Goal: Task Accomplishment & Management: Manage account settings

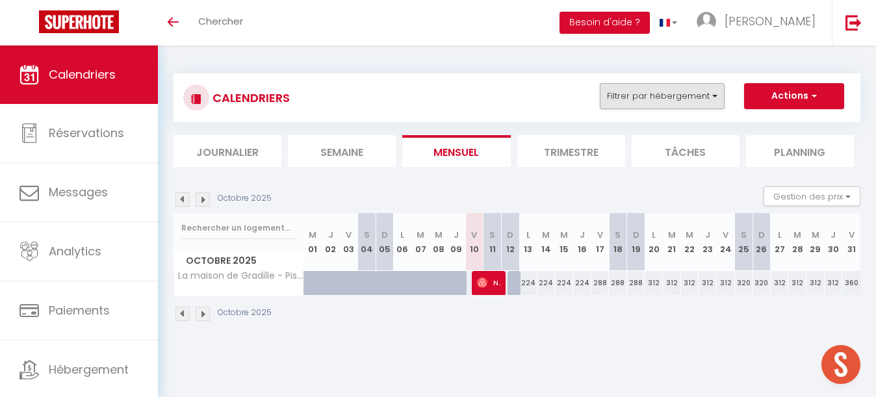
click at [650, 92] on button "Filtrer par hébergement" at bounding box center [662, 96] width 125 height 26
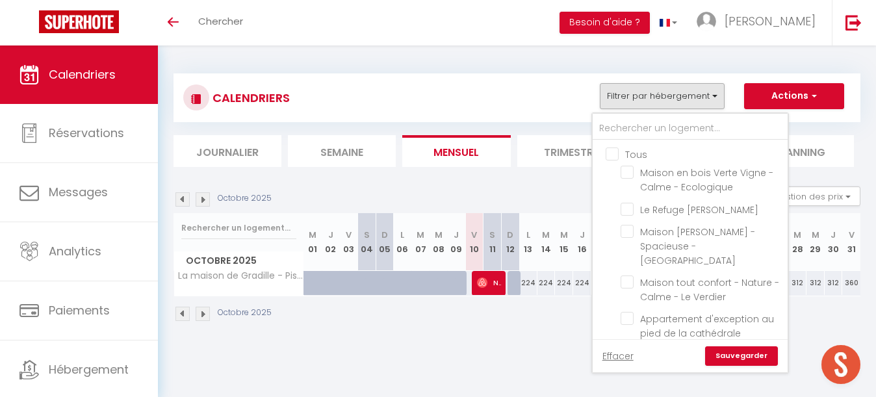
click at [613, 155] on input "Tous" at bounding box center [703, 153] width 195 height 13
checkbox input "true"
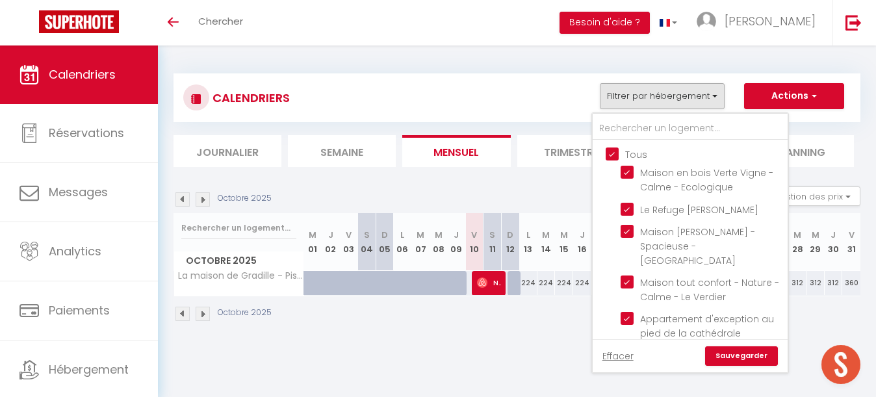
checkbox input "true"
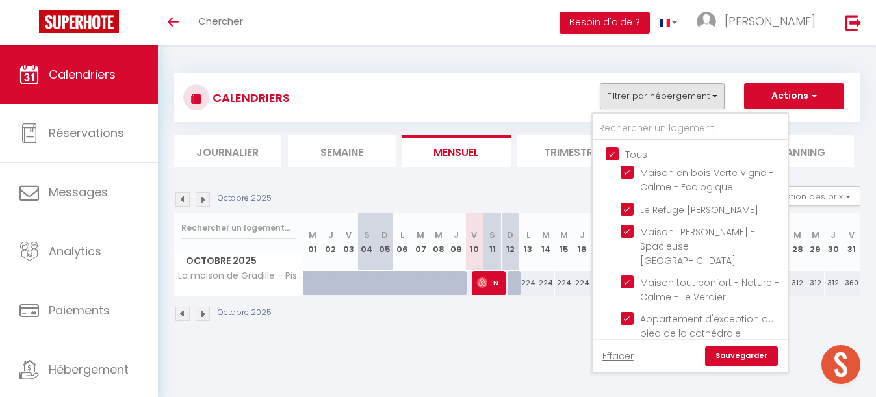
checkbox input "true"
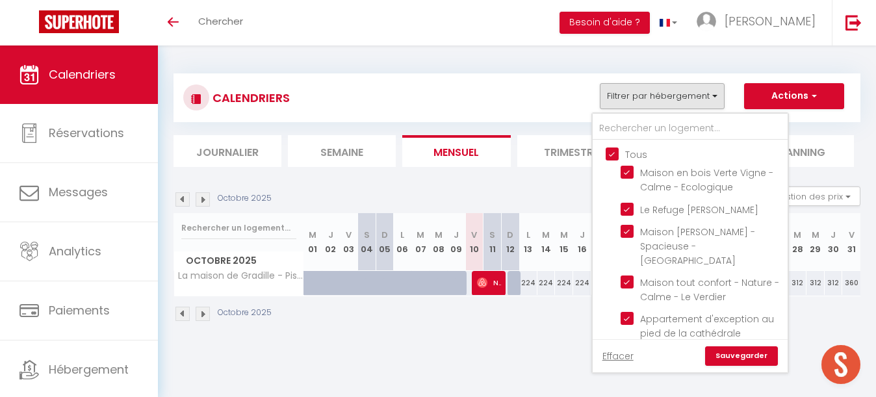
checkbox input "true"
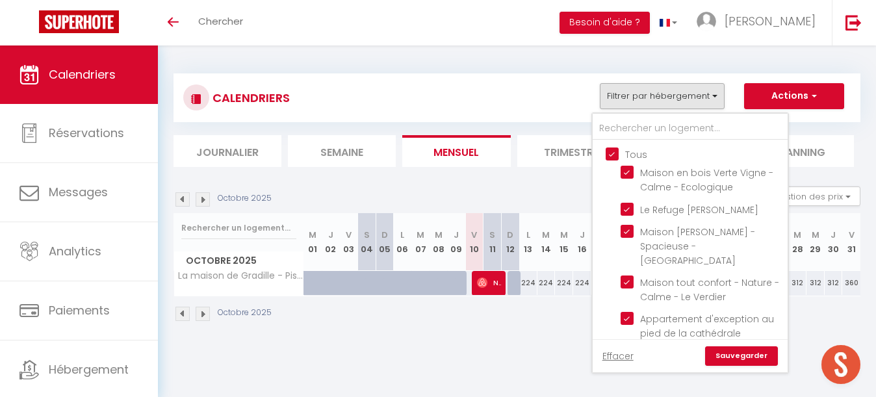
checkbox input "true"
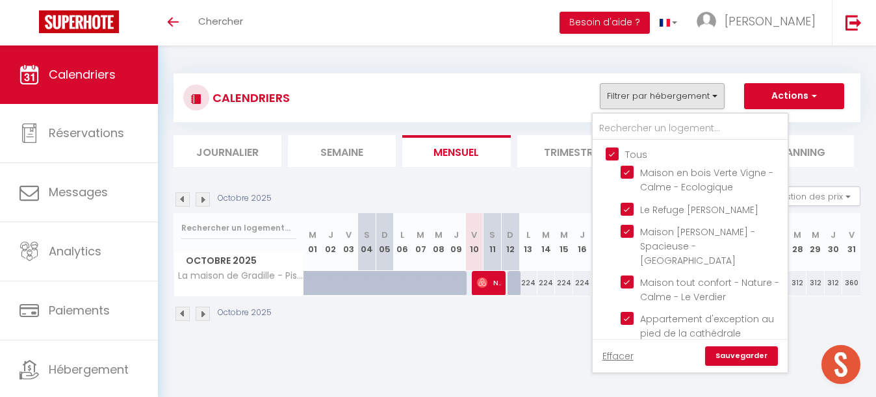
checkbox input "true"
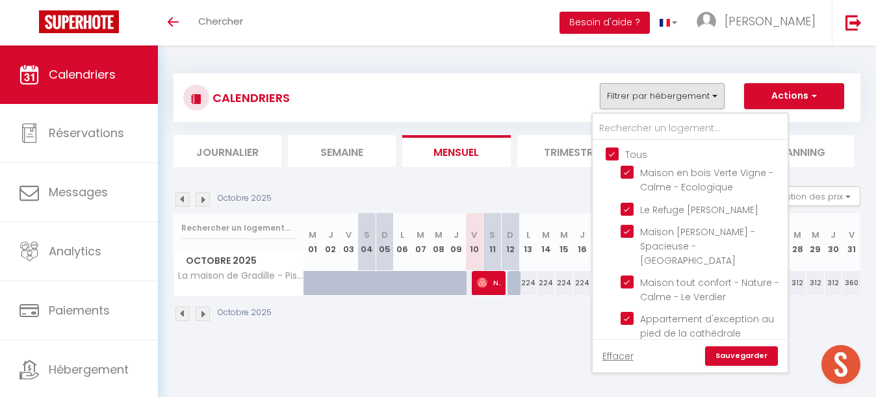
checkbox input "true"
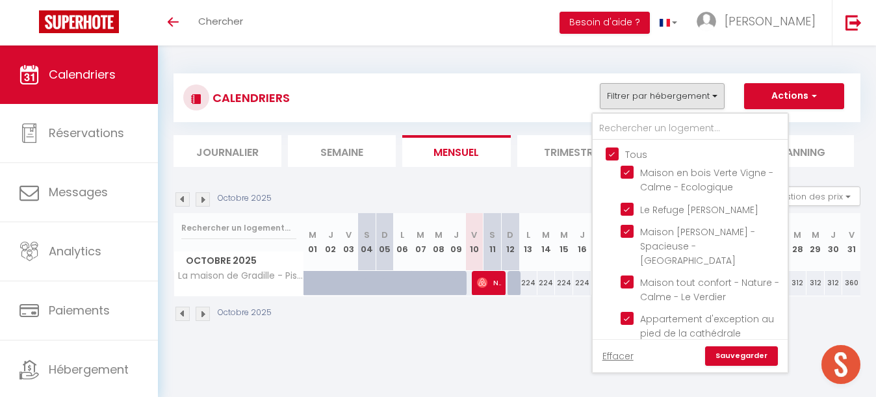
checkbox input "true"
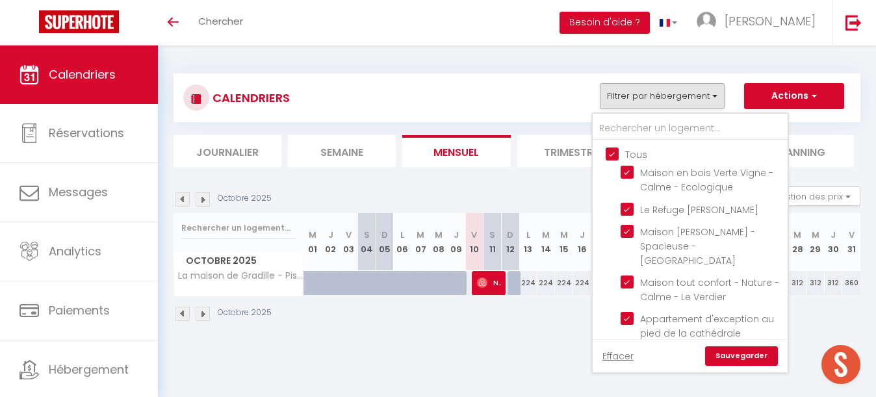
checkbox input "true"
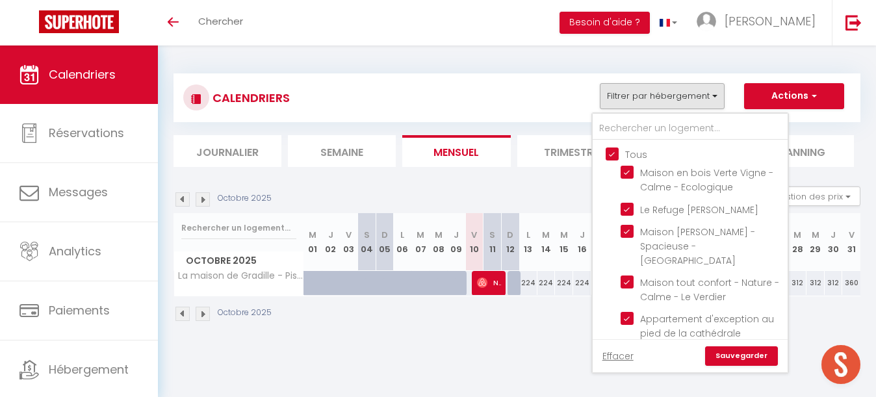
checkbox input "true"
click at [613, 155] on input "Tous" at bounding box center [703, 153] width 195 height 13
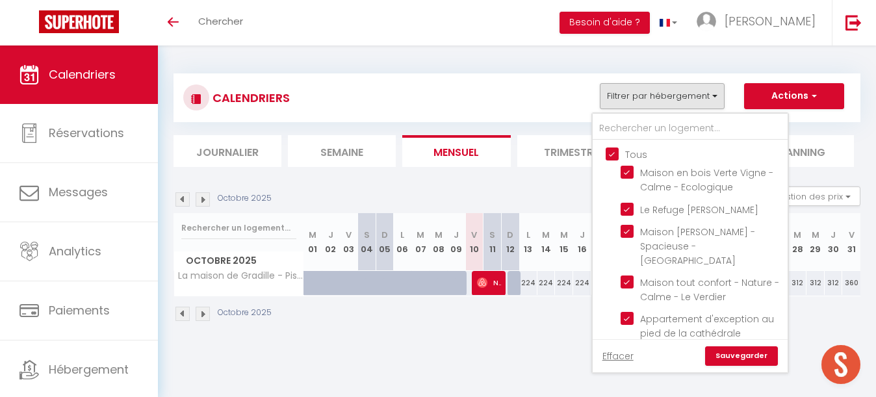
checkbox input "false"
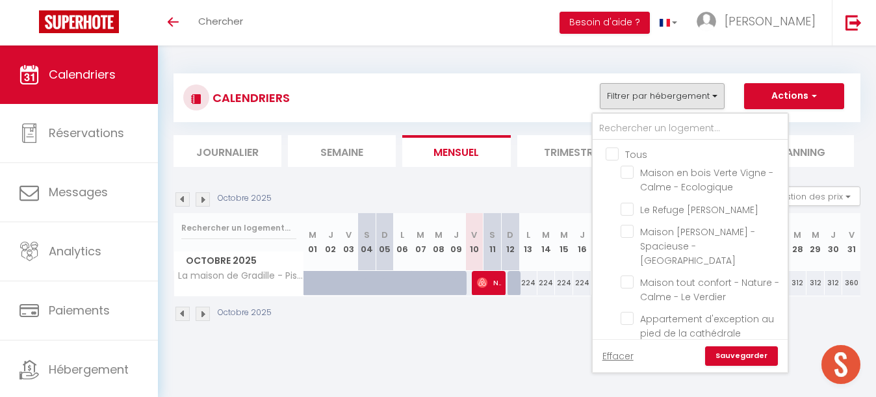
checkbox input "false"
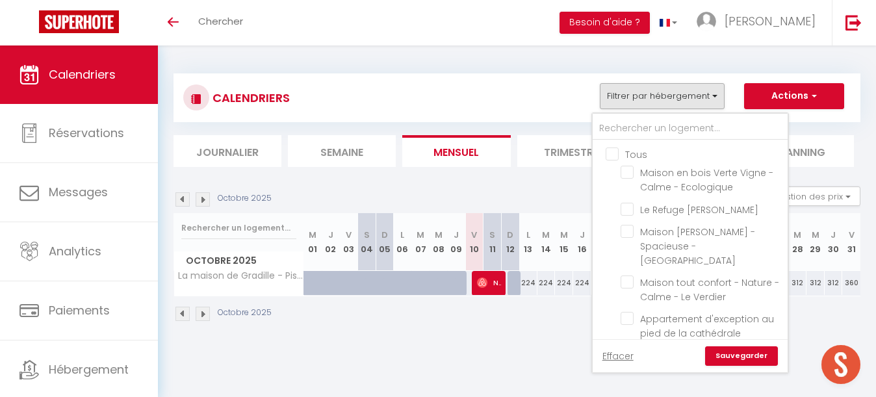
checkbox input "false"
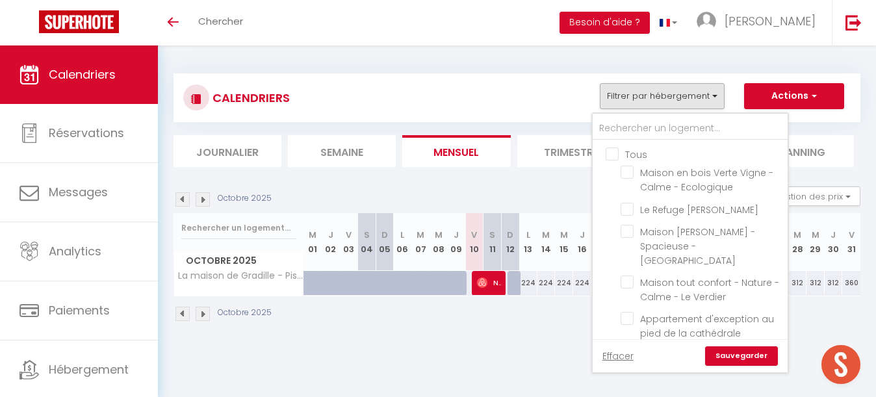
checkbox input "false"
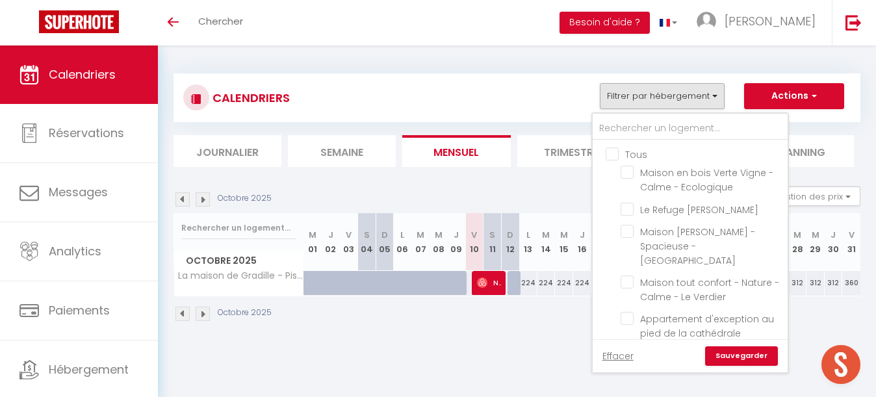
checkbox input "false"
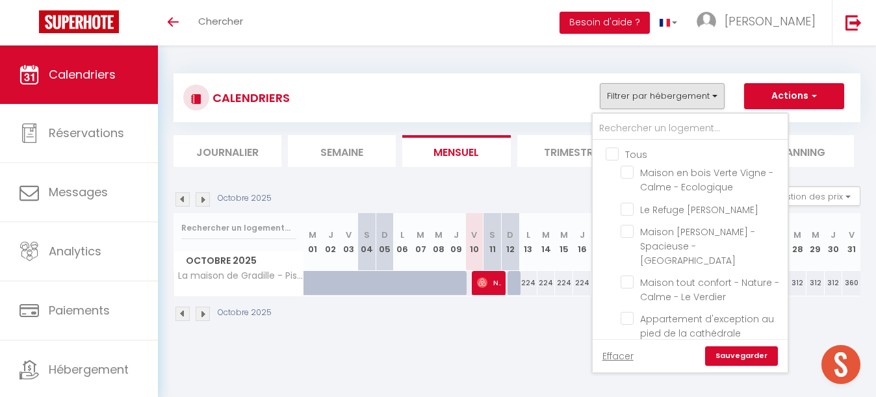
checkbox input "false"
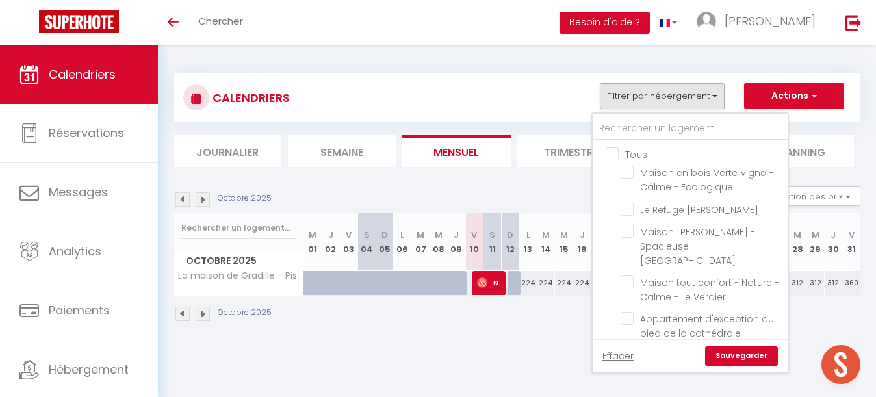
checkbox input "false"
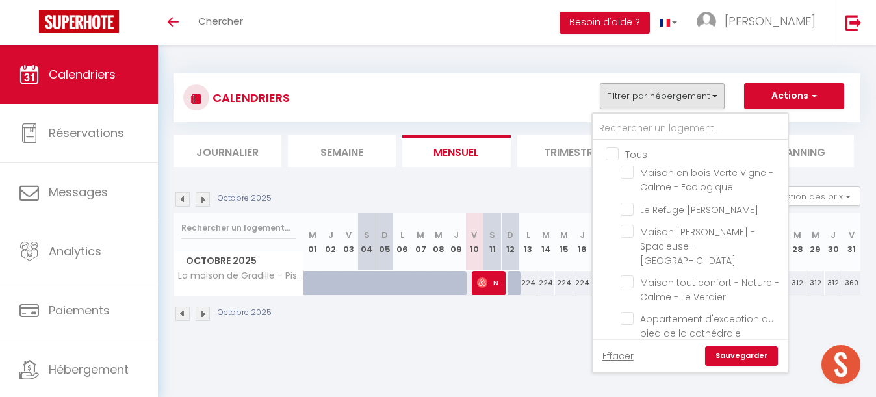
checkbox input "false"
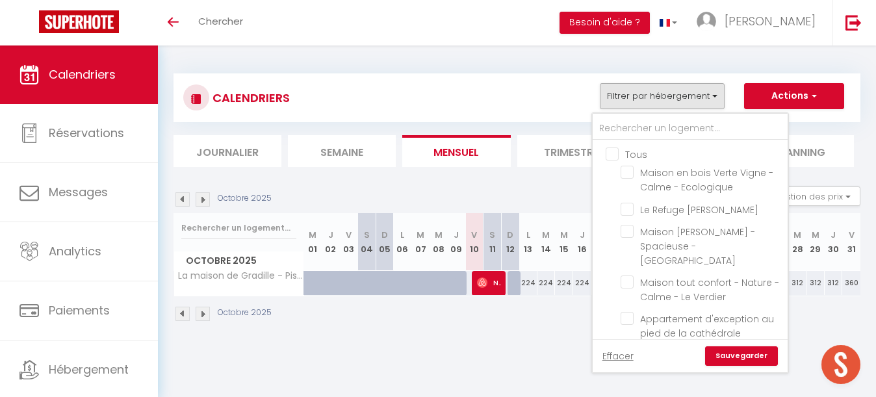
checkbox input "false"
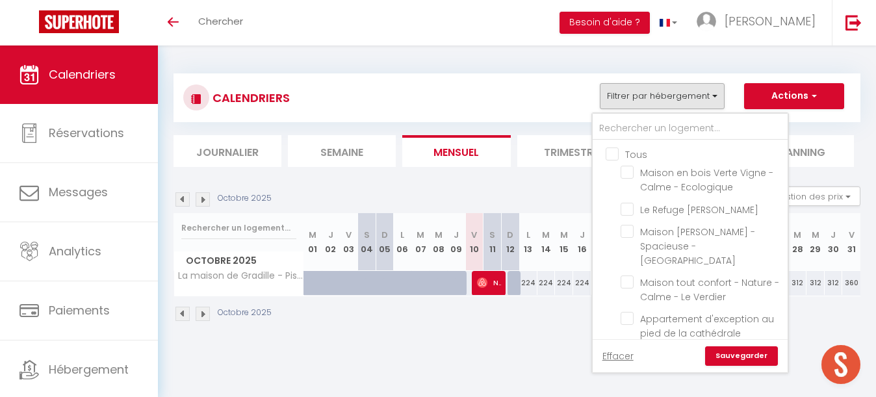
checkbox input "false"
click at [627, 126] on input "text" at bounding box center [690, 128] width 195 height 23
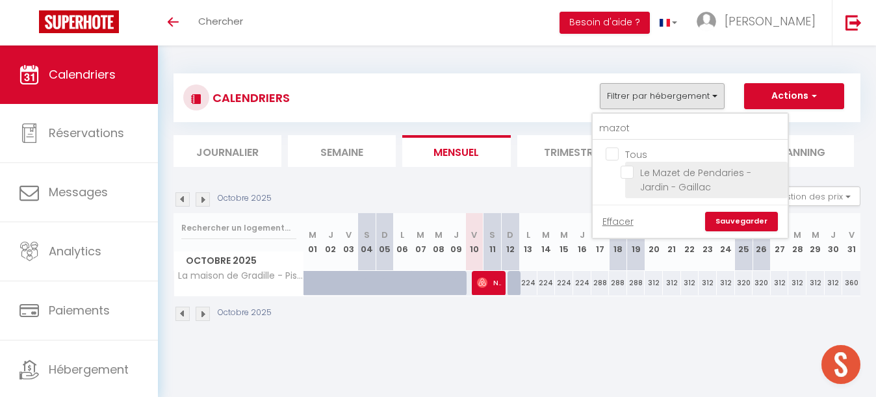
click at [628, 172] on input "Le Mazet de Pendaries - Jardin - Gaillac" at bounding box center [702, 172] width 162 height 13
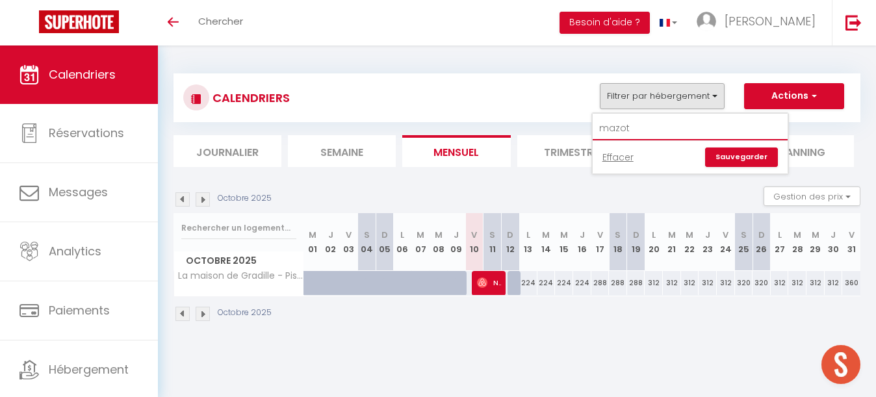
click at [636, 128] on input "mazot" at bounding box center [690, 128] width 195 height 23
type input "mazet"
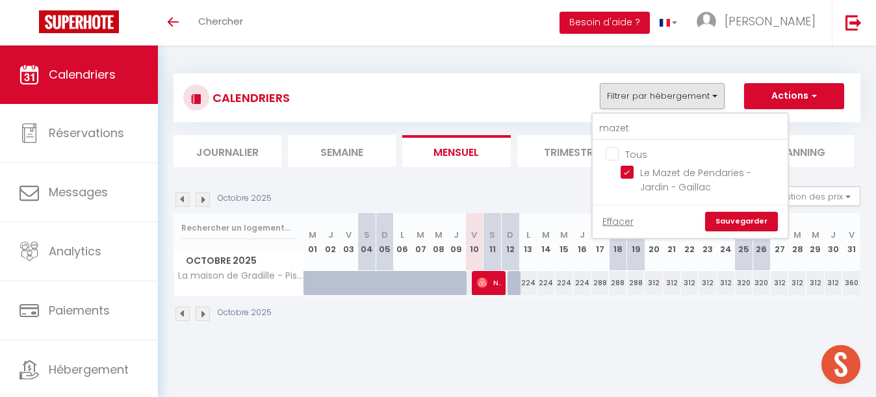
click at [746, 216] on link "Sauvegarder" at bounding box center [741, 221] width 73 height 19
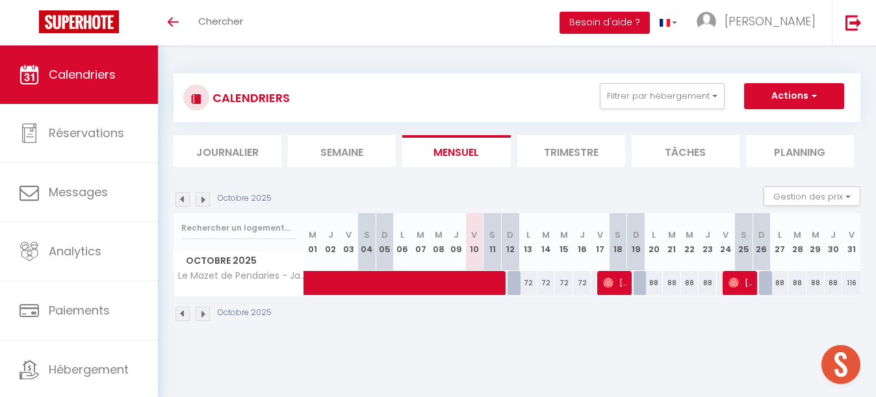
click at [473, 285] on span at bounding box center [480, 283] width 329 height 25
select select "OK"
select select "1"
select select "0"
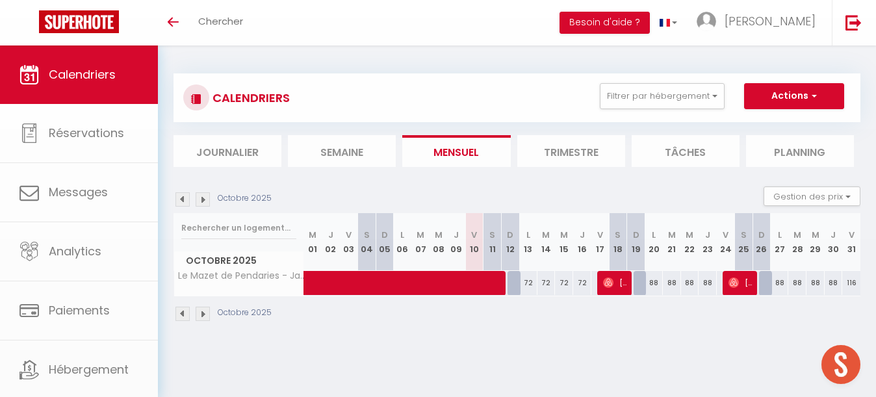
select select "1"
select select
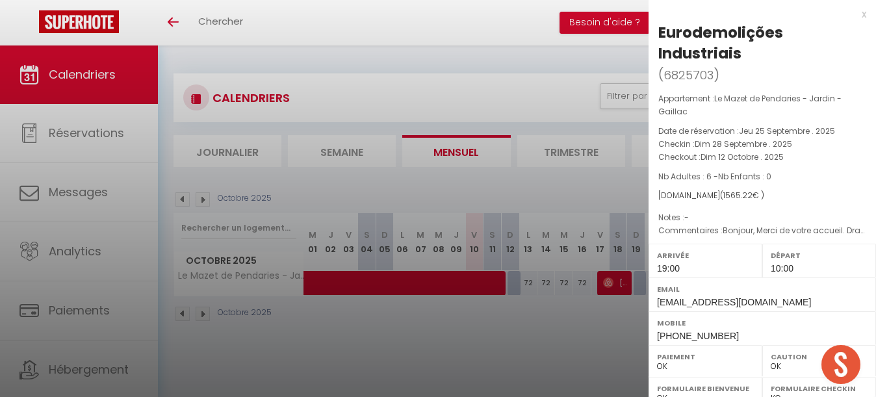
click at [414, 345] on div at bounding box center [438, 198] width 876 height 397
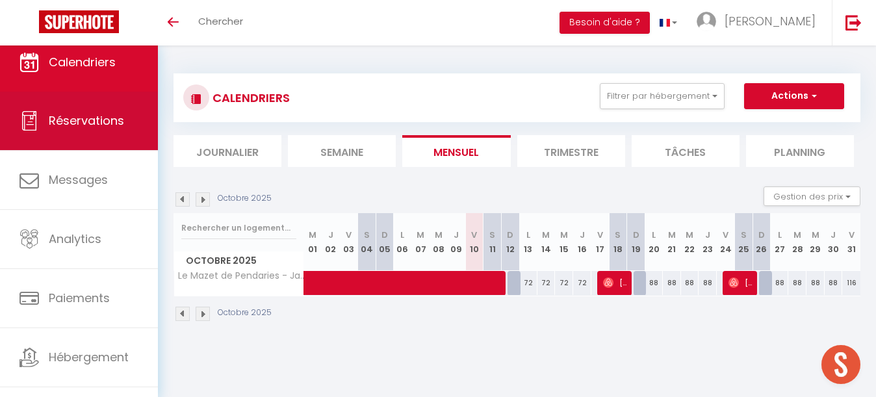
click at [125, 112] on link "Réservations" at bounding box center [79, 121] width 158 height 58
select select "not_cancelled"
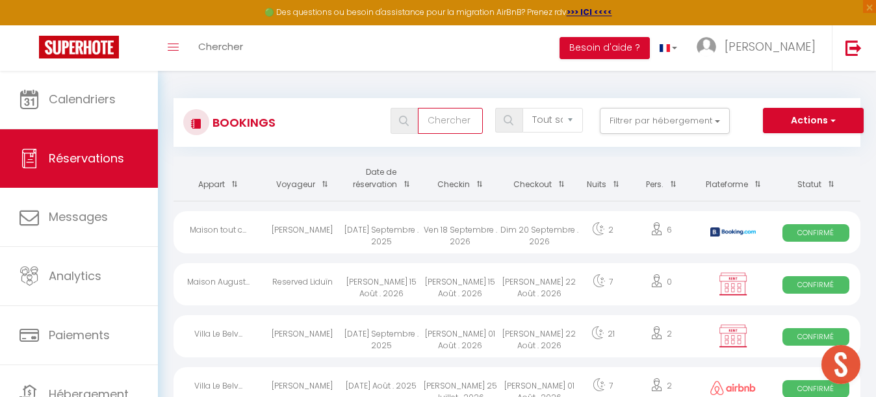
click at [444, 119] on input "text" at bounding box center [450, 121] width 65 height 26
paste input "Thierry GRIMMER"
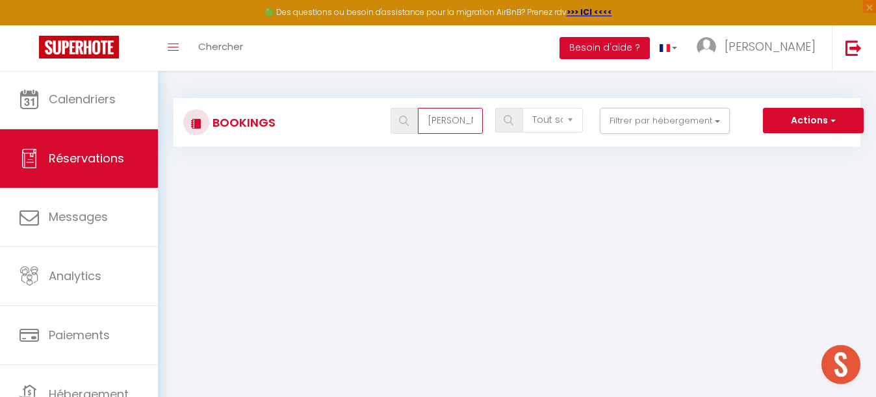
click at [434, 121] on input "Thierry GRIMMER" at bounding box center [450, 121] width 65 height 26
type input "GRIMMER"
select select
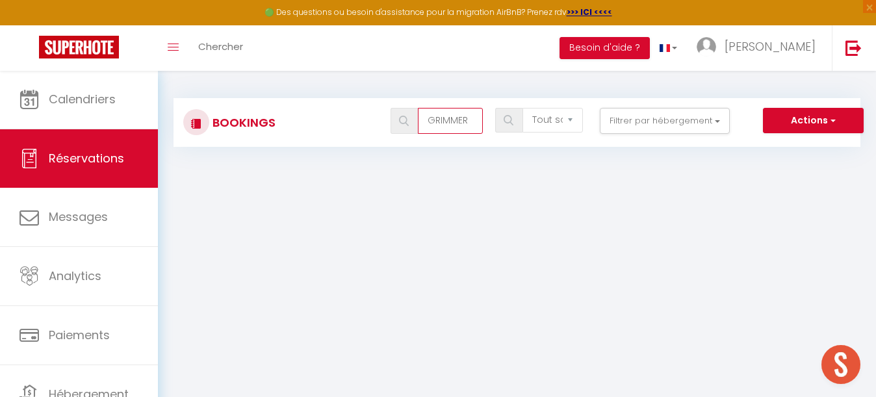
select select
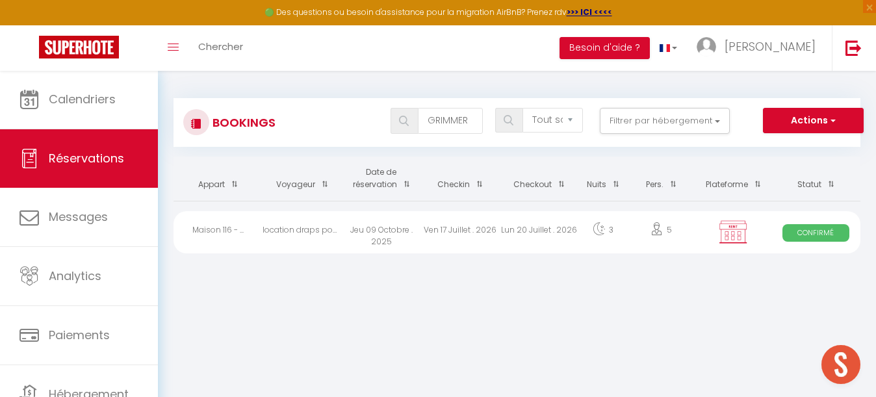
click at [420, 230] on div "Jeu 09 Octobre . 2025" at bounding box center [381, 232] width 79 height 42
select select "OK"
select select "KO"
select select "1"
select select "0"
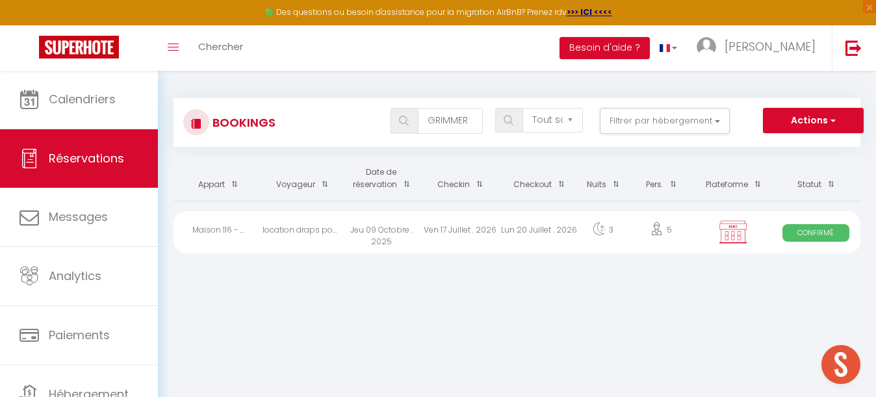
select select "1"
select select
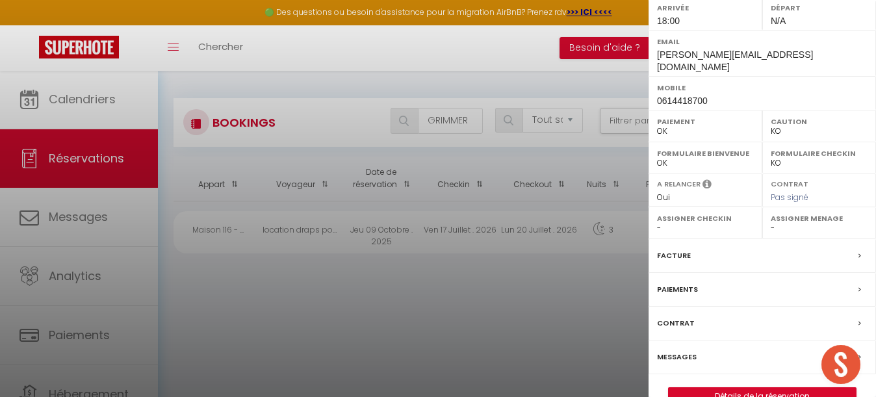
scroll to position [288, 0]
click at [761, 389] on link "Détails de la réservation" at bounding box center [762, 397] width 187 height 17
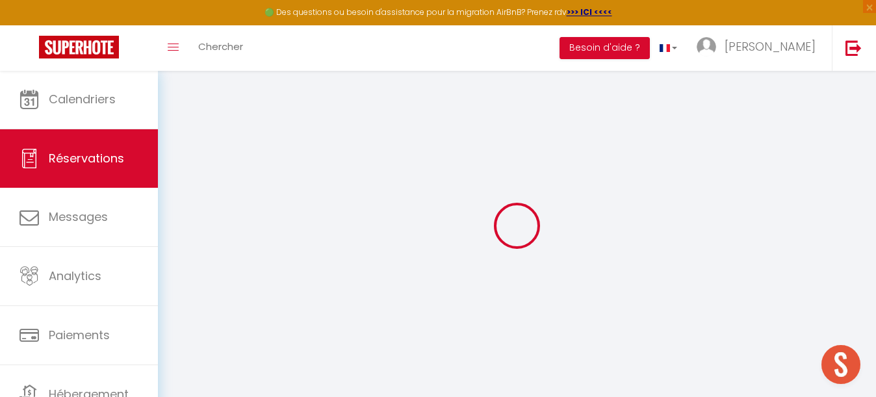
select select
select select "12"
select select "14"
checkbox input "false"
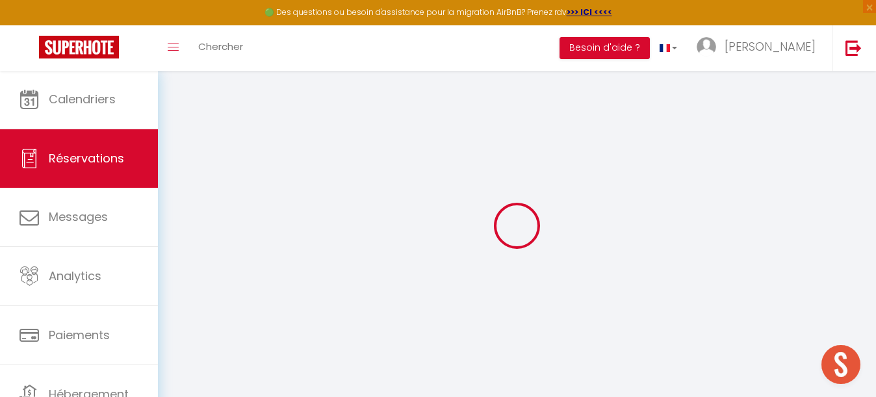
select select
checkbox input "false"
select select
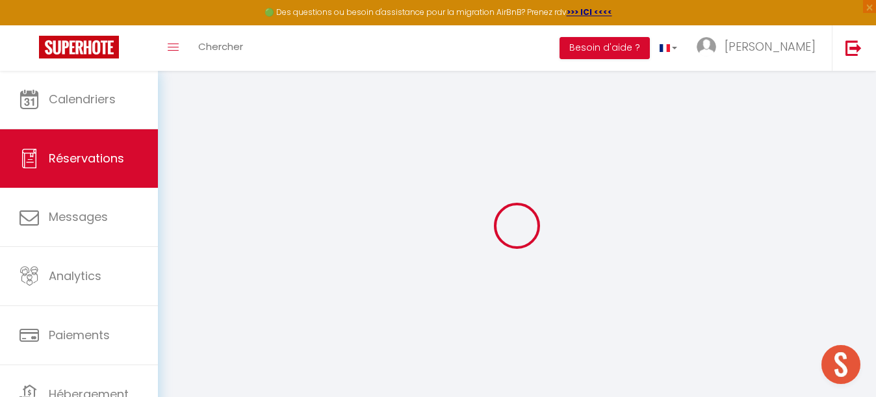
checkbox input "false"
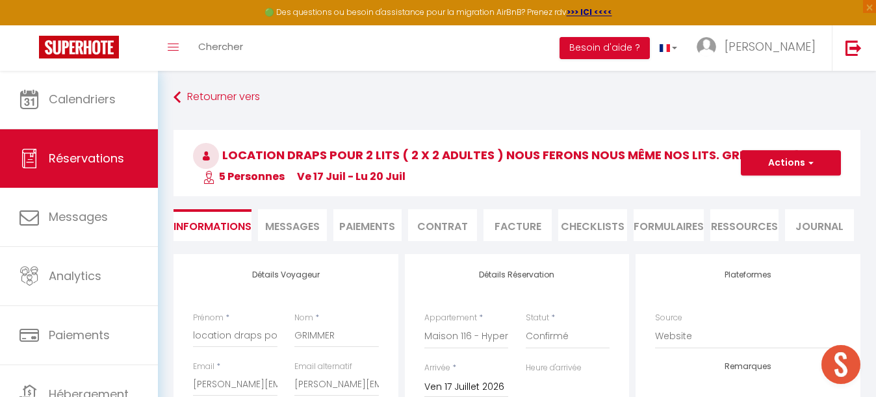
select select
checkbox input "false"
type spécifiques1 "week end mariage famille WENDLING deux jeux de clés Merci"
type input "110"
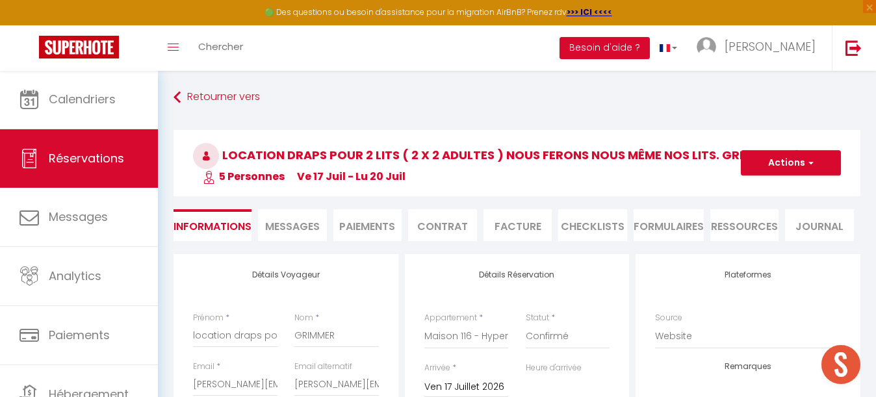
type input "13.92"
select select
checkbox input "false"
select select "18:00"
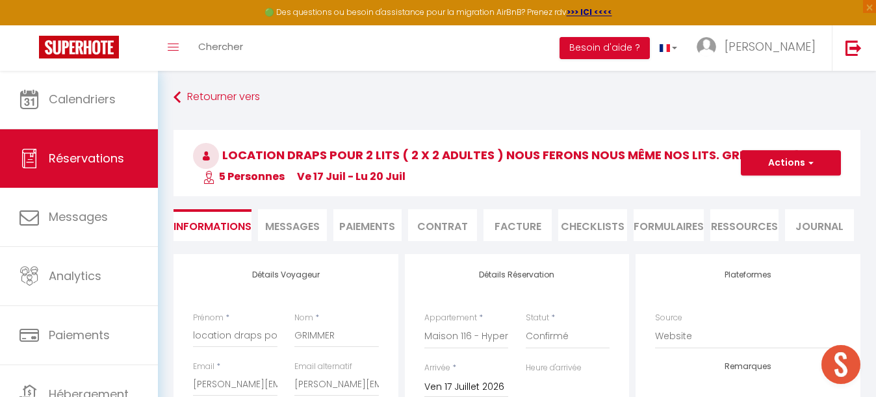
select select
drag, startPoint x: 255, startPoint y: 337, endPoint x: 177, endPoint y: 331, distance: 78.3
type input "location dras pour 2 lits ( 2 X 2 adultes ) nous ferons nous même nos lits."
select select
checkbox input "false"
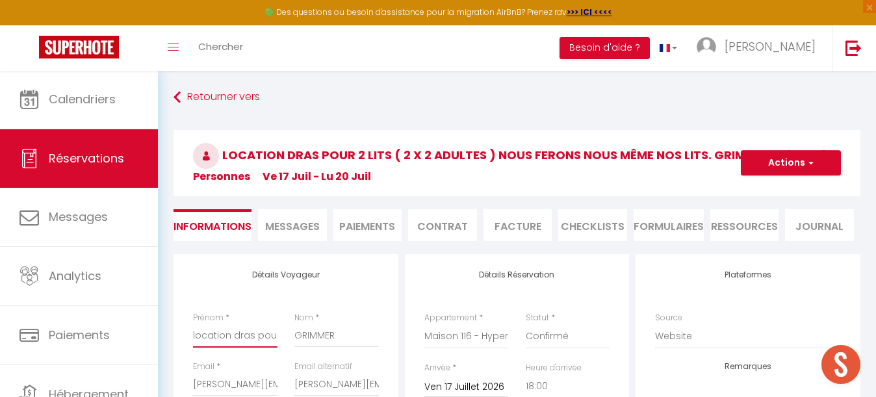
type input "location drs pour 2 lits ( 2 X 2 adultes ) nous ferons nous même nos lits."
select select
checkbox input "false"
type input "location ds pour 2 lits ( 2 X 2 adultes ) nous ferons nous même nos lits."
select select
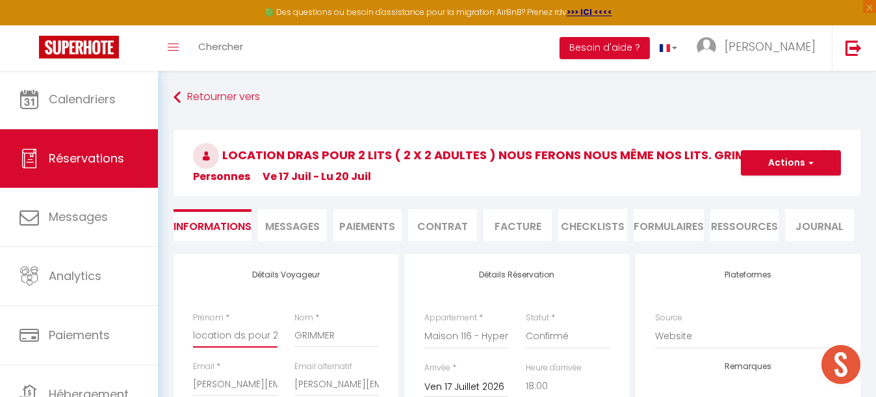
checkbox input "false"
type input "location s pour 2 lits ( 2 X 2 adultes ) nous ferons nous même nos lits."
select select
checkbox input "false"
type input "locations pour 2 lits ( 2 X 2 adultes ) nous ferons nous même nos lits."
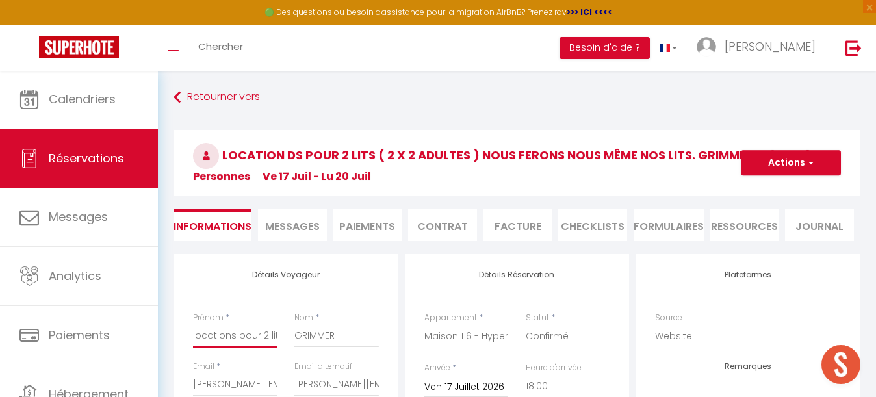
select select
checkbox input "false"
type input "locatios pour 2 lits ( 2 X 2 adultes ) nous ferons nous même nos lits."
select select
checkbox input "false"
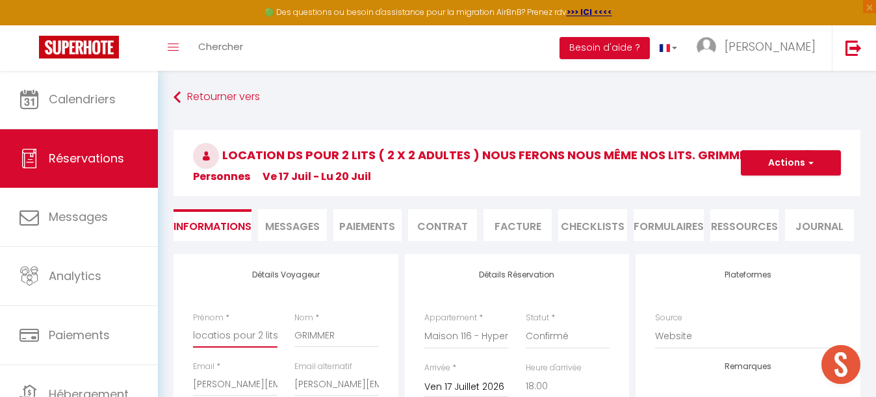
type input "locatis pour 2 lits ( 2 X 2 adultes ) nous ferons nous même nos lits."
select select
checkbox input "false"
type input "locats pour 2 lits ( 2 X 2 adultes ) nous ferons nous même nos lits."
select select
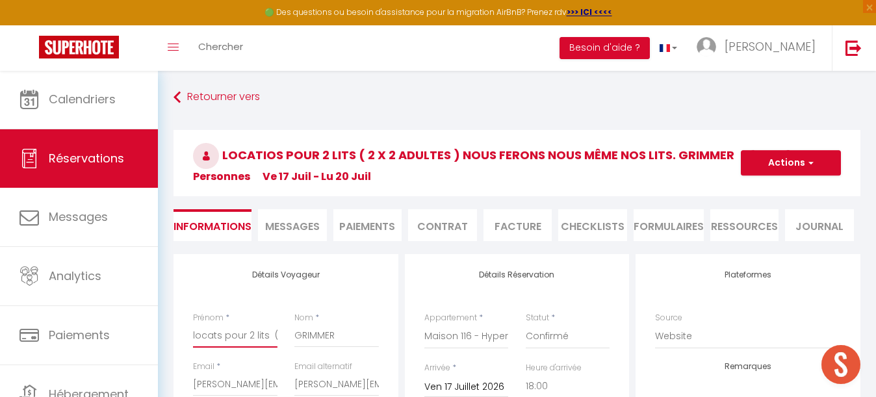
checkbox input "false"
type input "locas pour 2 lits ( 2 X 2 adultes ) nous ferons nous même nos lits."
select select
checkbox input "false"
type input "locs pour 2 lits ( 2 X 2 adultes ) nous ferons nous même nos lits."
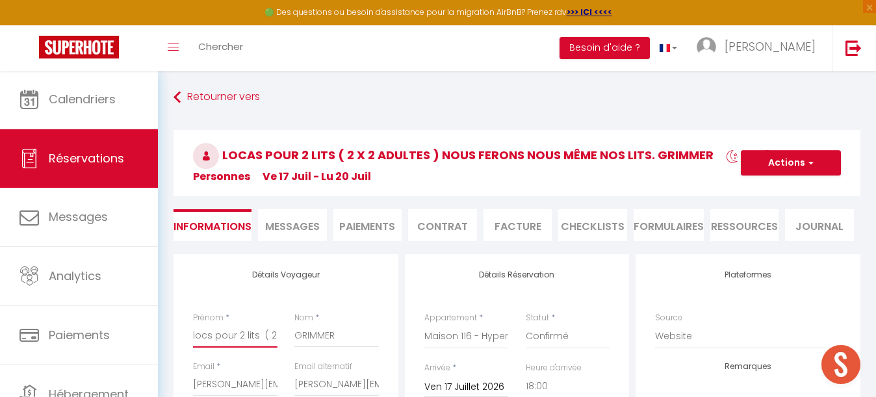
select select
checkbox input "false"
type input "los pour 2 lits ( 2 X 2 adultes ) nous ferons nous même nos lits."
select select
checkbox input "false"
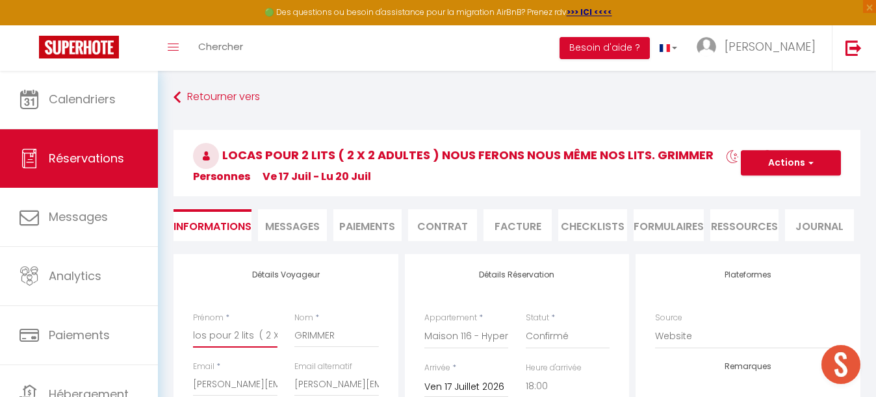
type input "ls pour 2 lits ( 2 X 2 adultes ) nous ferons nous même nos lits."
select select
checkbox input "false"
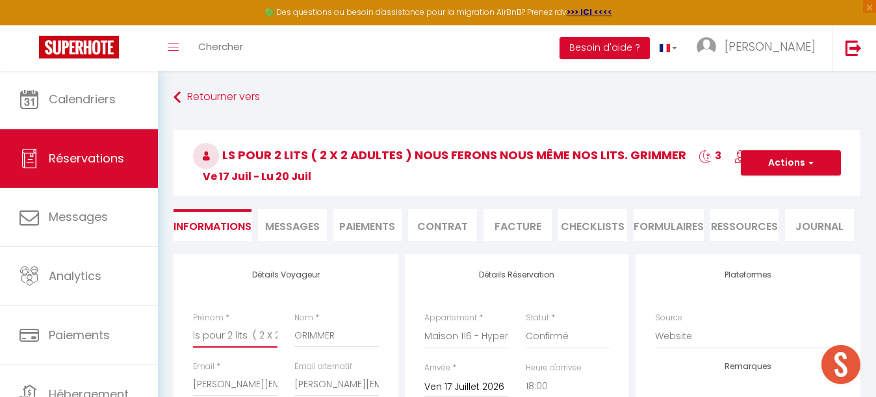
click at [242, 333] on input "ls pour 2 lits ( 2 X 2 adultes ) nous ferons nous même nos lits." at bounding box center [235, 335] width 84 height 23
type input "ls pour 2 lis ( 2 X 2 adultes ) nous ferons nous même nos lits."
select select
checkbox input "false"
type input "ls pour 2 ls ( 2 X 2 adultes ) nous ferons nous même nos lits."
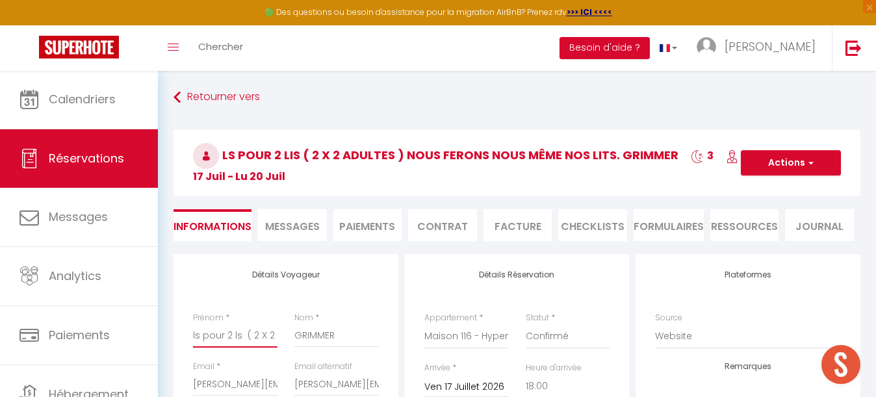
select select
checkbox input "false"
type input "ls pour 2 s ( 2 X 2 adultes ) nous ferons nous même nos lits."
select select
checkbox input "false"
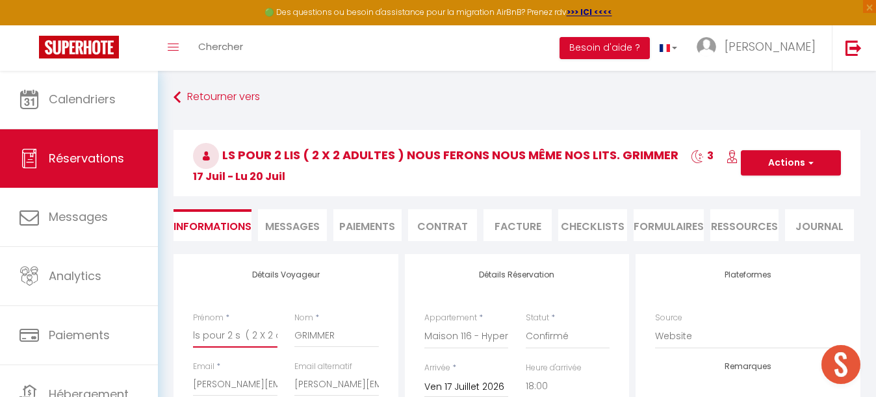
type input "ls pour 2s ( 2 X 2 adultes ) nous ferons nous même nos lits."
select select
checkbox input "false"
type input "ls pour s ( 2 X 2 adultes ) nous ferons nous même nos lits."
select select
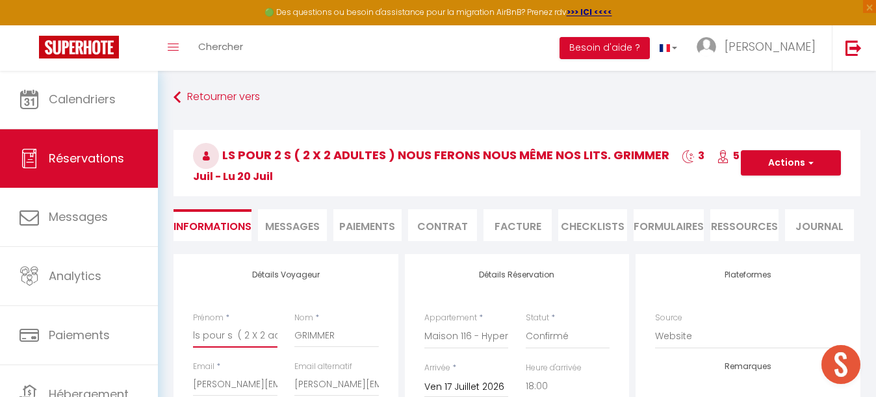
checkbox input "false"
type input "ls pours ( 2 X 2 adultes ) nous ferons nous même nos lits."
select select
checkbox input "false"
type input "ls pous ( 2 X 2 adultes ) nous ferons nous même nos lits."
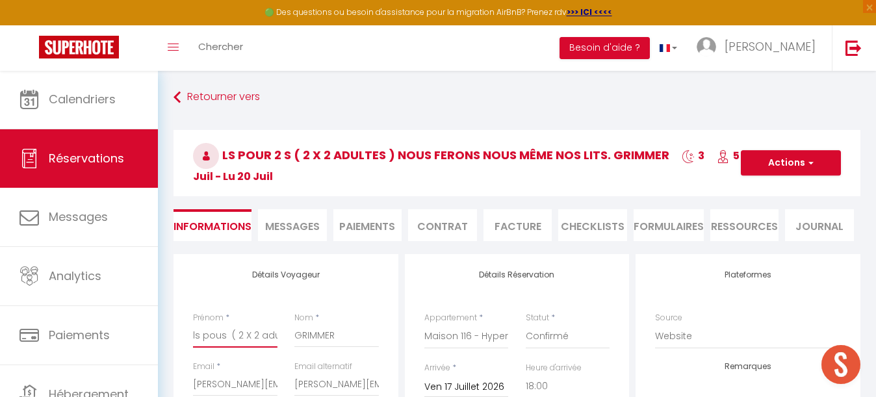
select select
checkbox input "false"
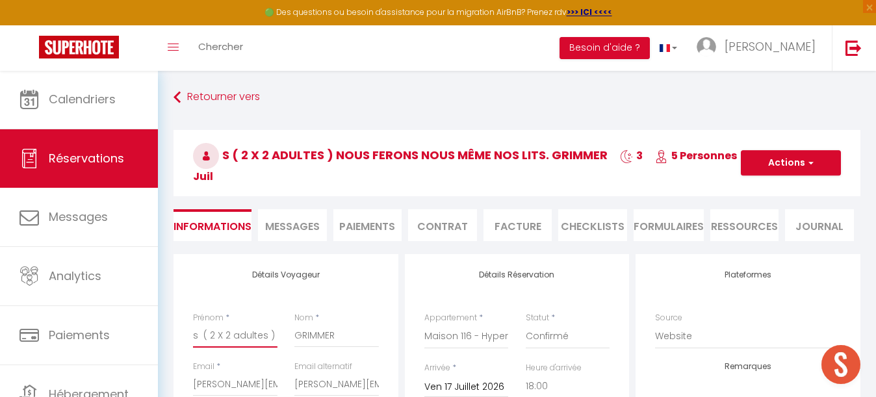
click at [254, 334] on input "s ( 2 X 2 adultes ) nous ferons nous même nos lits." at bounding box center [235, 335] width 84 height 23
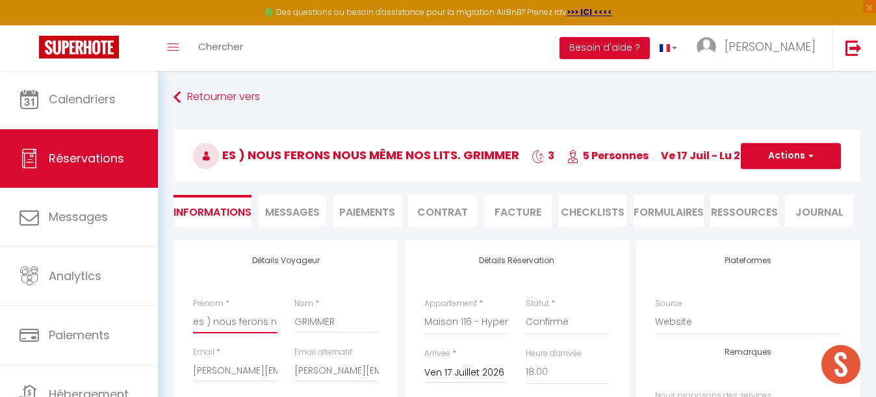
click at [256, 321] on input "es ) nous ferons nous même nos lits." at bounding box center [235, 321] width 84 height 23
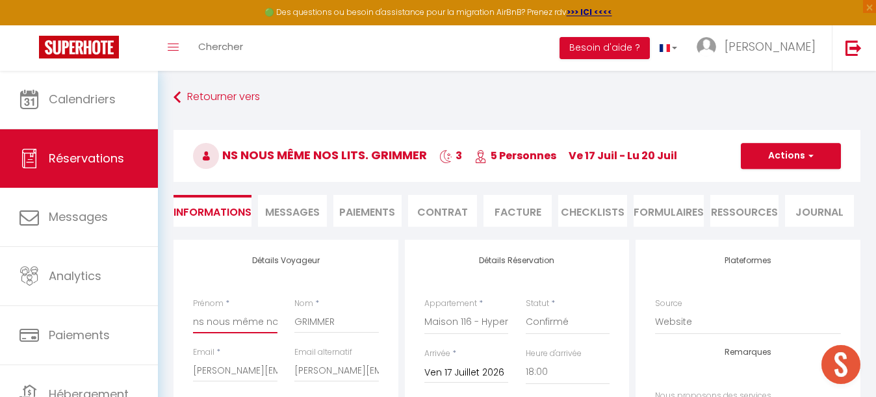
click at [257, 320] on input "ns nous même nos lits." at bounding box center [235, 321] width 84 height 23
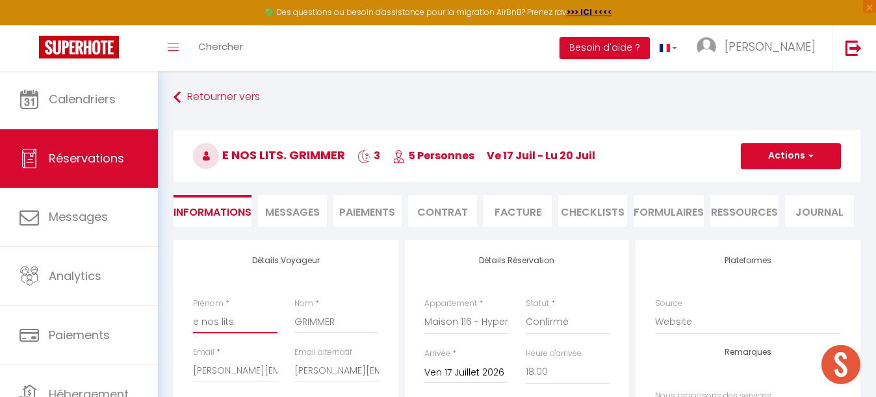
click at [244, 322] on input "e nos lits." at bounding box center [235, 321] width 84 height 23
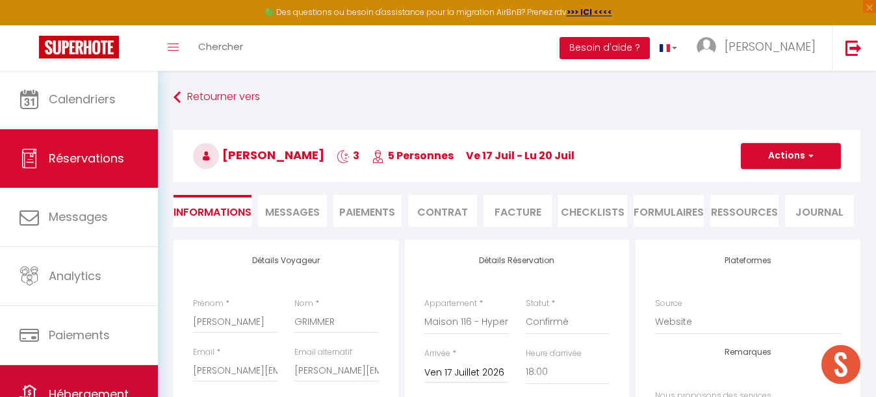
click at [84, 371] on link "Hébergement" at bounding box center [79, 394] width 158 height 58
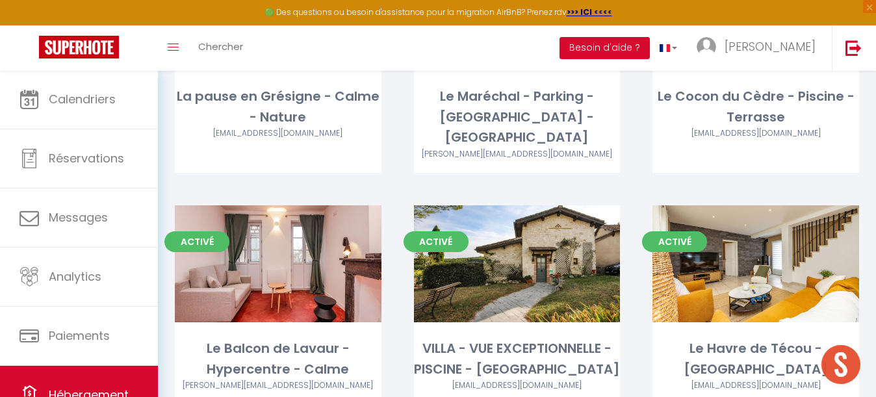
scroll to position [2358, 0]
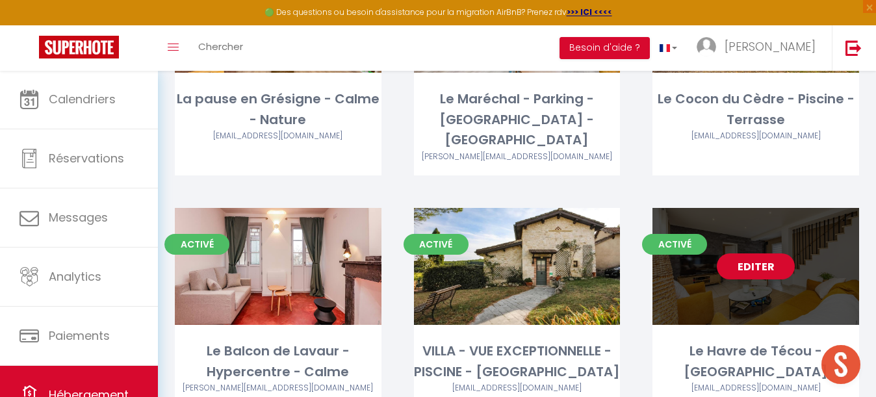
click at [764, 253] on link "Editer" at bounding box center [756, 266] width 78 height 26
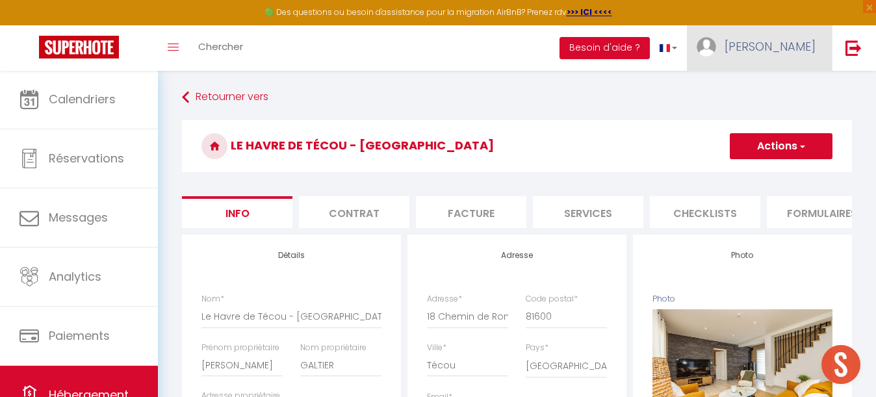
click at [783, 49] on span "[PERSON_NAME]" at bounding box center [770, 46] width 91 height 16
click at [795, 86] on link "Paramètres" at bounding box center [780, 90] width 96 height 22
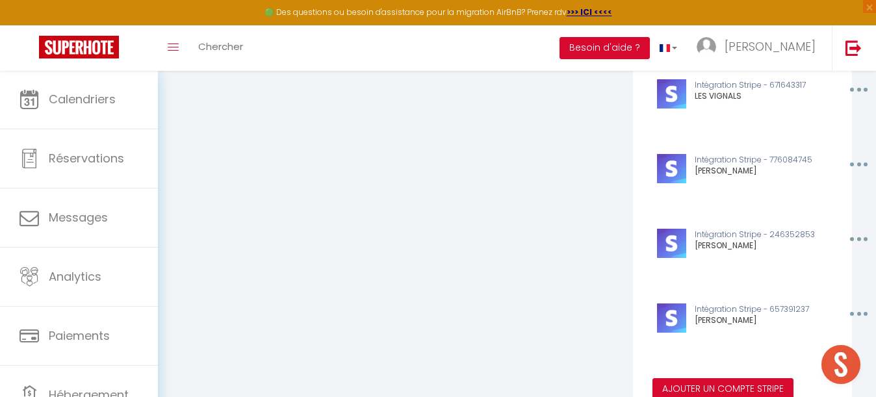
scroll to position [4253, 0]
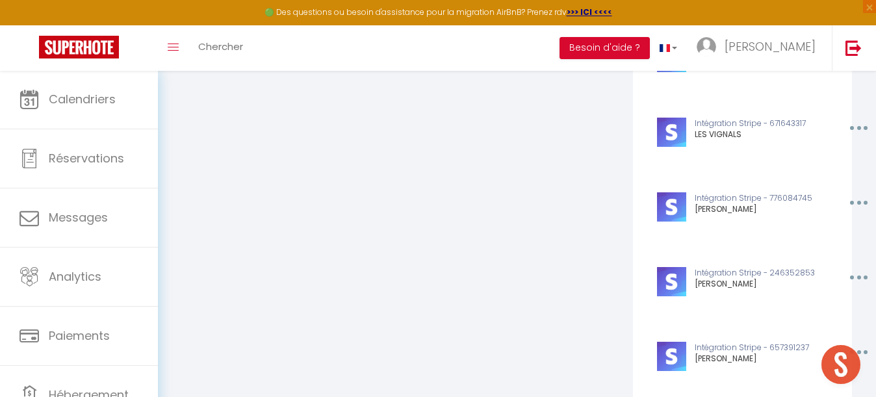
click at [854, 197] on button "button" at bounding box center [857, 202] width 40 height 21
click at [819, 248] on button "Editer" at bounding box center [825, 255] width 96 height 22
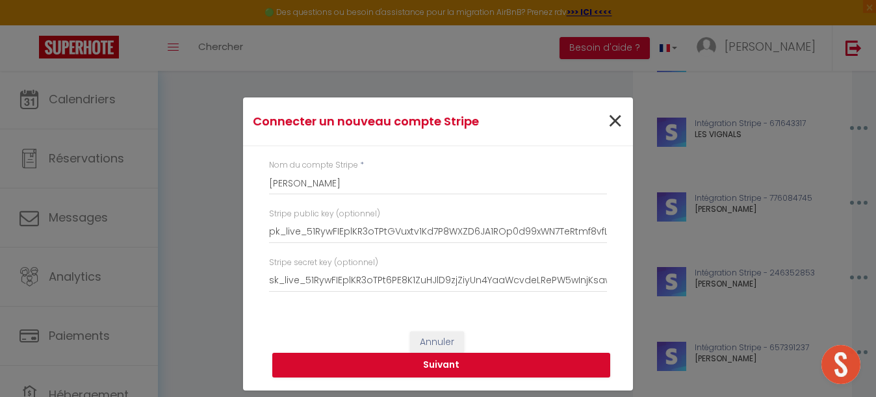
click at [619, 116] on span "×" at bounding box center [615, 121] width 16 height 39
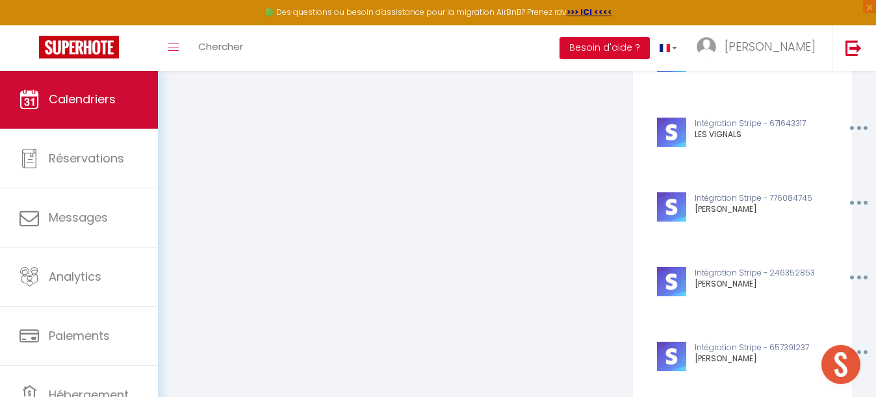
click at [77, 102] on span "Calendriers" at bounding box center [82, 99] width 67 height 16
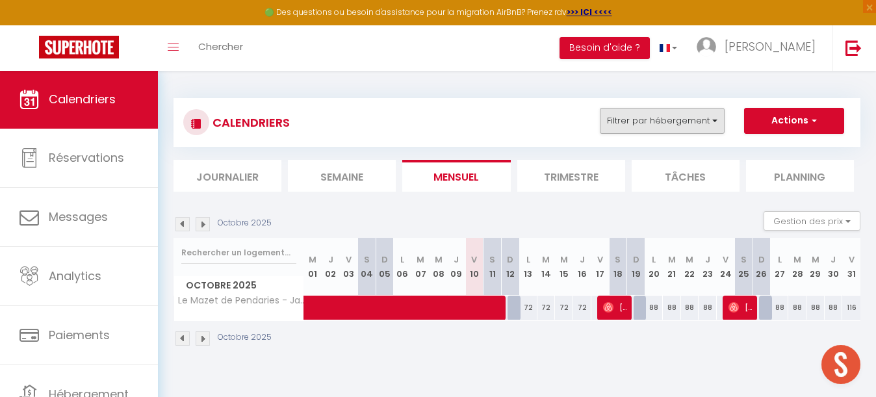
click at [671, 114] on button "Filtrer par hébergement" at bounding box center [662, 121] width 125 height 26
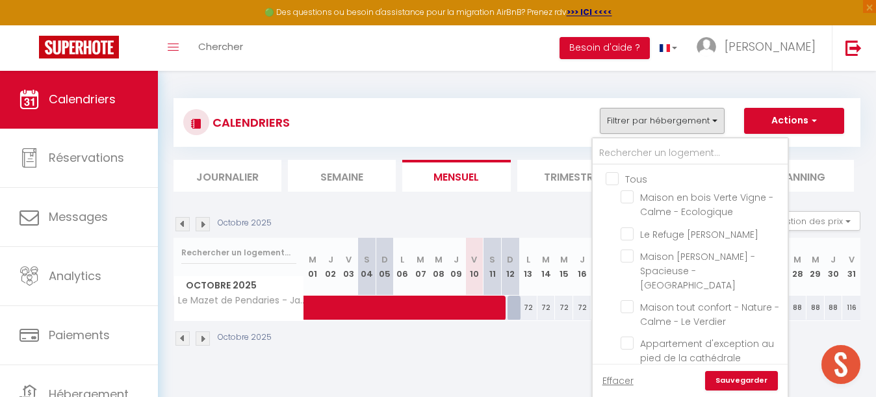
click at [614, 175] on input "Tous" at bounding box center [703, 178] width 195 height 13
click at [633, 156] on input "text" at bounding box center [690, 153] width 195 height 23
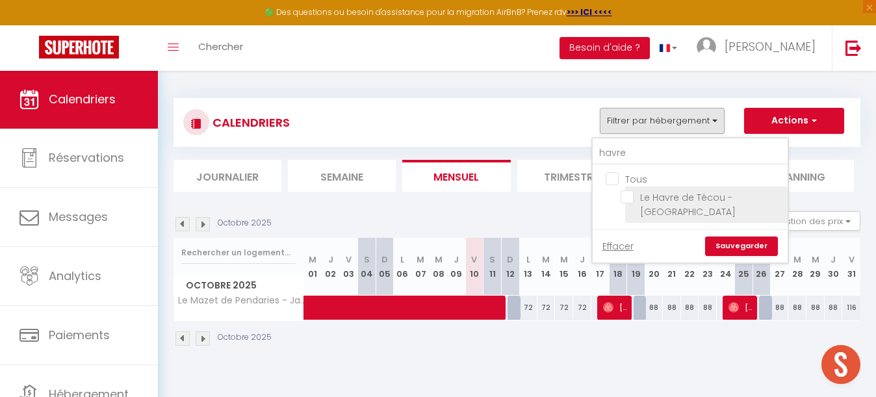
click at [627, 194] on input "Le Havre de Técou - [GEOGRAPHIC_DATA]" at bounding box center [702, 196] width 162 height 13
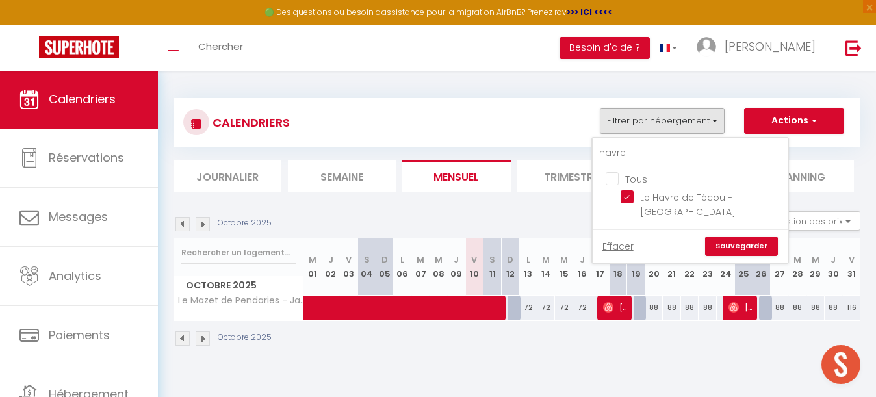
click at [743, 241] on link "Sauvegarder" at bounding box center [741, 246] width 73 height 19
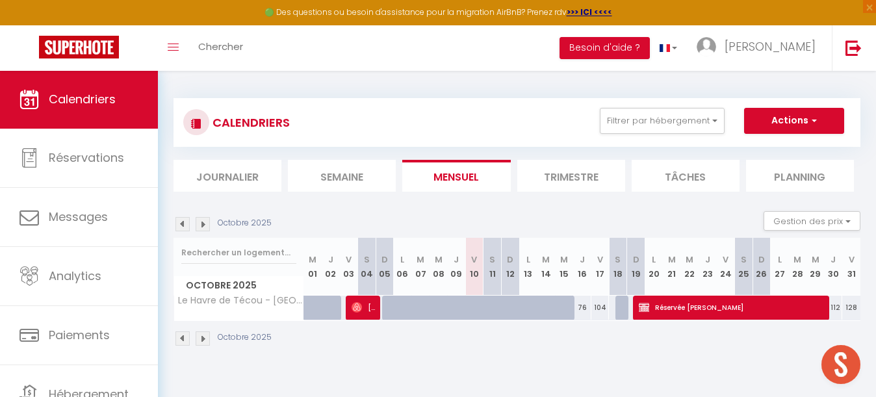
click at [201, 226] on img at bounding box center [203, 224] width 14 height 14
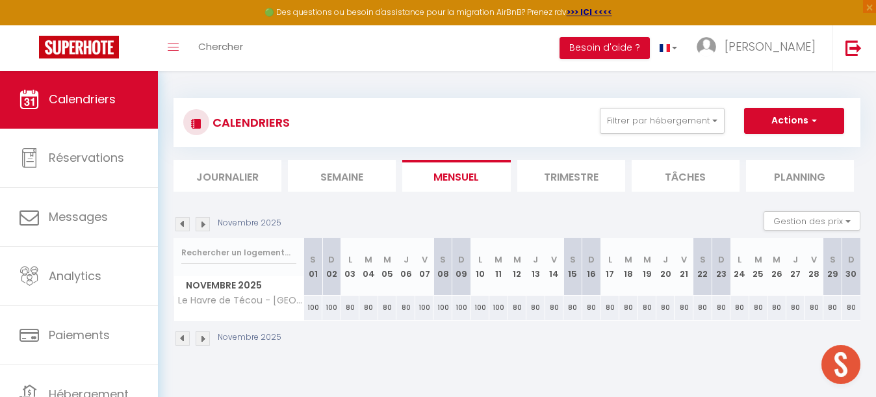
click at [201, 226] on img at bounding box center [203, 224] width 14 height 14
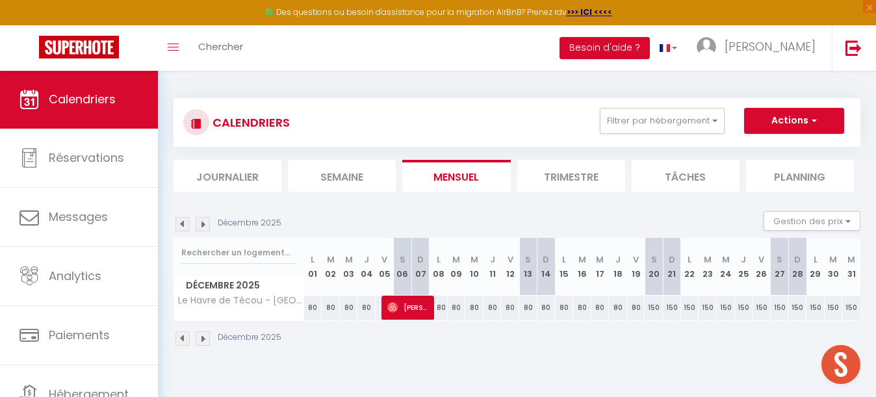
click at [201, 226] on img at bounding box center [203, 224] width 14 height 14
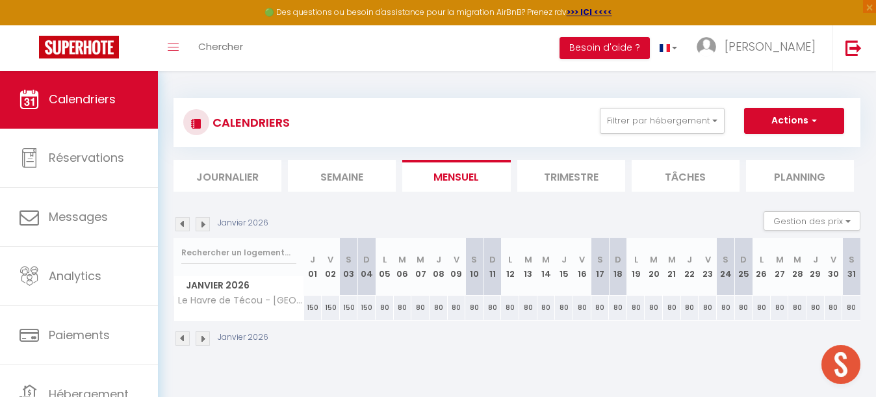
click at [201, 226] on img at bounding box center [203, 224] width 14 height 14
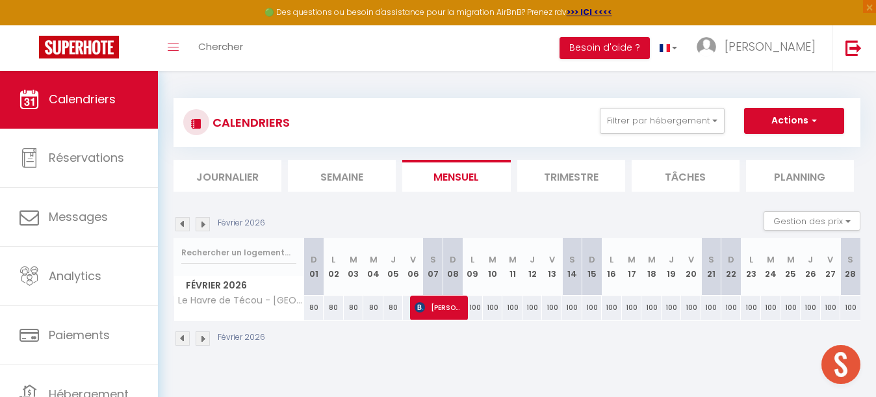
click at [201, 226] on img at bounding box center [203, 224] width 14 height 14
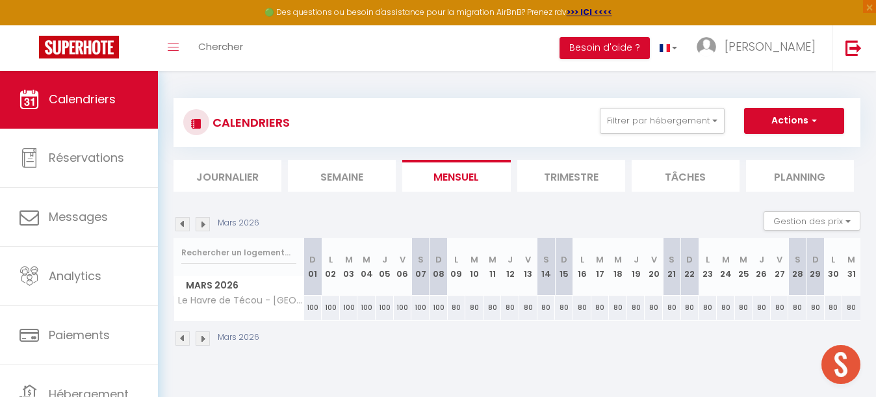
click at [201, 226] on img at bounding box center [203, 224] width 14 height 14
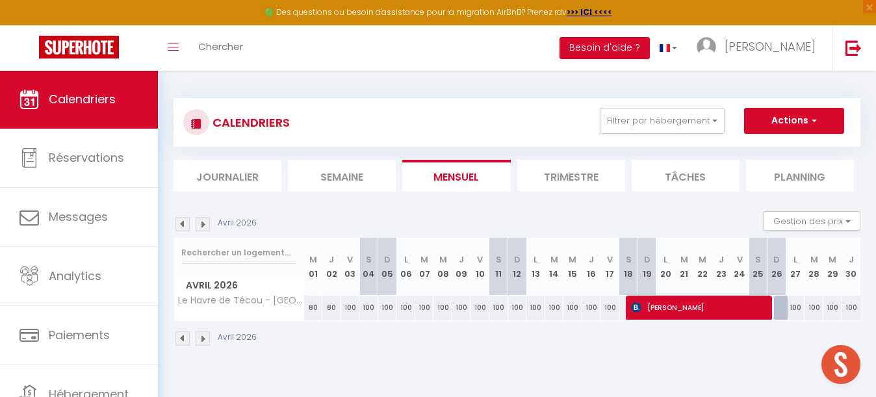
click at [201, 226] on img at bounding box center [203, 224] width 14 height 14
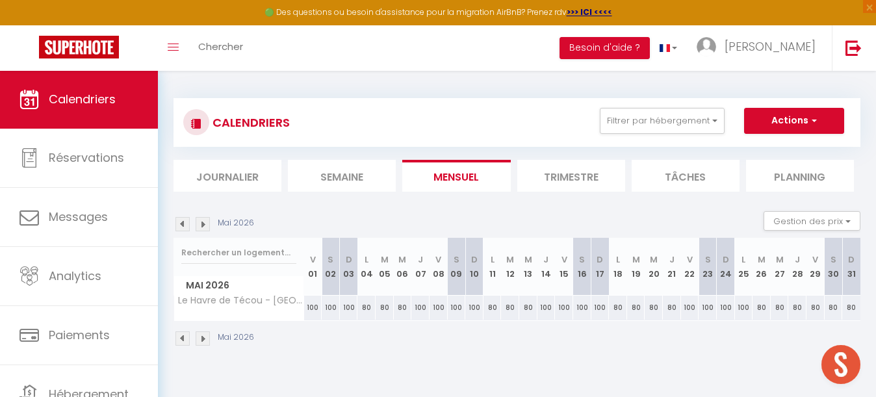
click at [201, 226] on img at bounding box center [203, 224] width 14 height 14
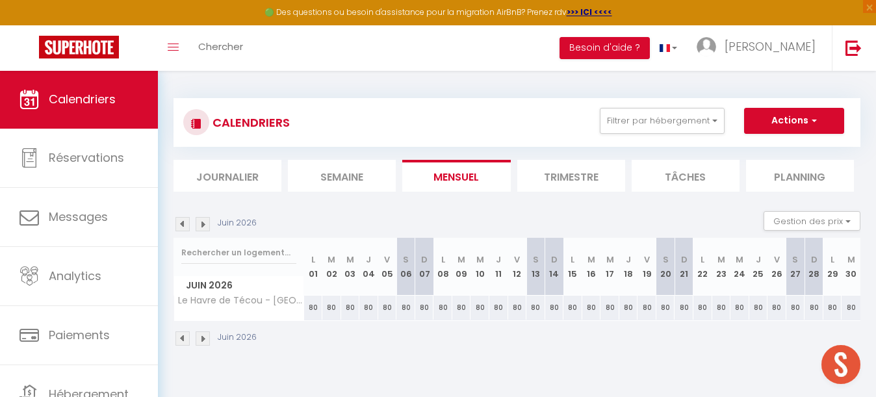
click at [201, 226] on img at bounding box center [203, 224] width 14 height 14
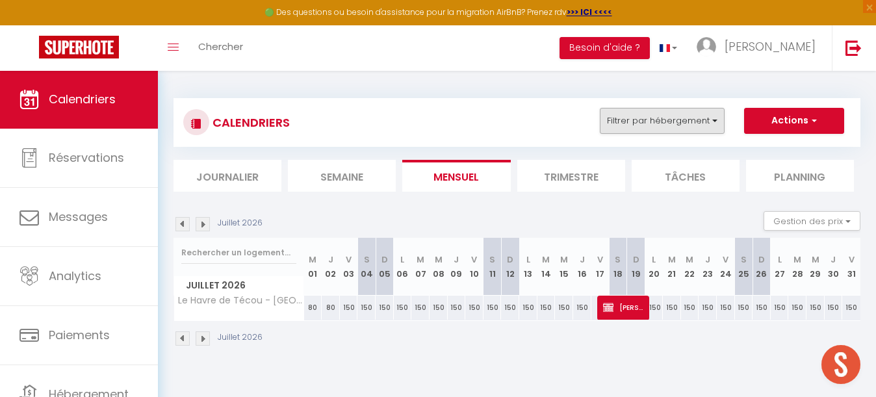
click at [682, 112] on button "Filtrer par hébergement" at bounding box center [662, 121] width 125 height 26
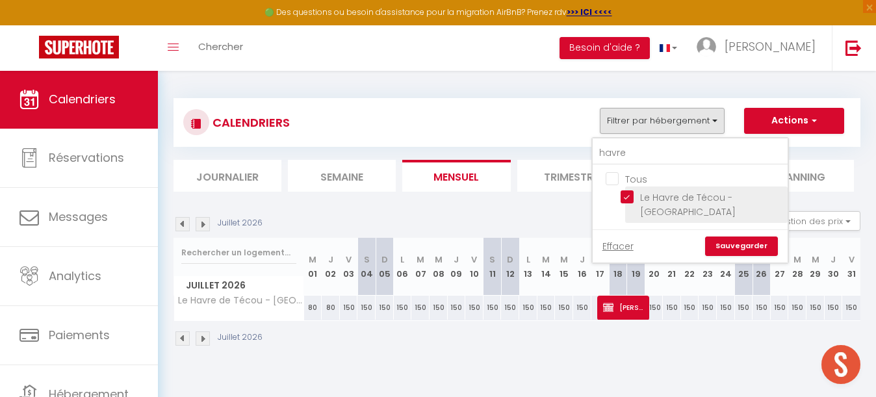
click at [628, 198] on input "Le Havre de Técou - [GEOGRAPHIC_DATA]" at bounding box center [702, 196] width 162 height 13
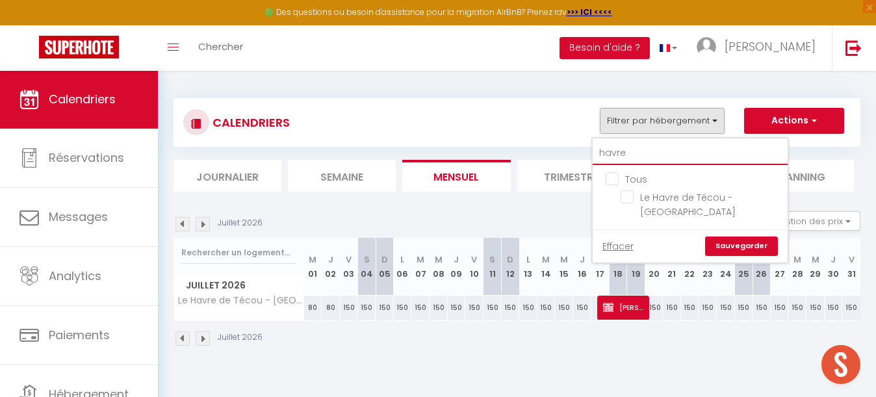
click at [636, 151] on input "havre" at bounding box center [690, 153] width 195 height 23
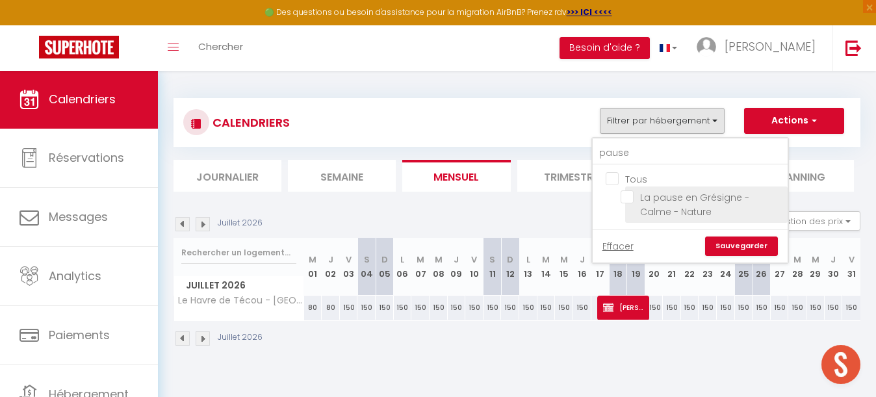
click at [625, 198] on input "La pause en Grésigne - Calme - Nature" at bounding box center [702, 196] width 162 height 13
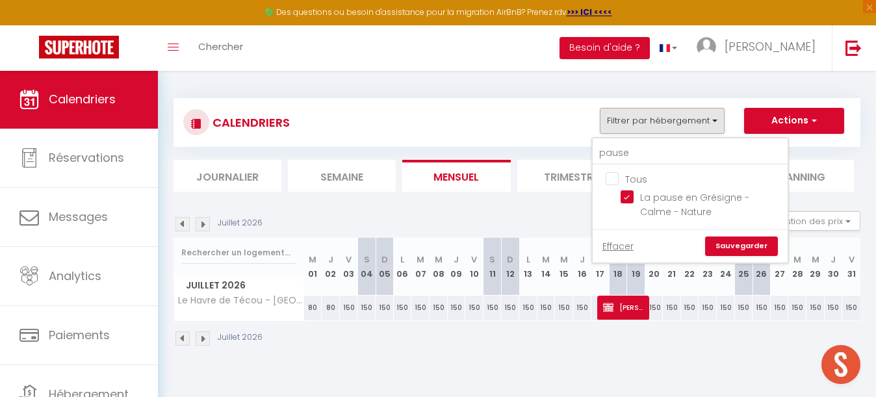
click at [728, 246] on link "Sauvegarder" at bounding box center [741, 246] width 73 height 19
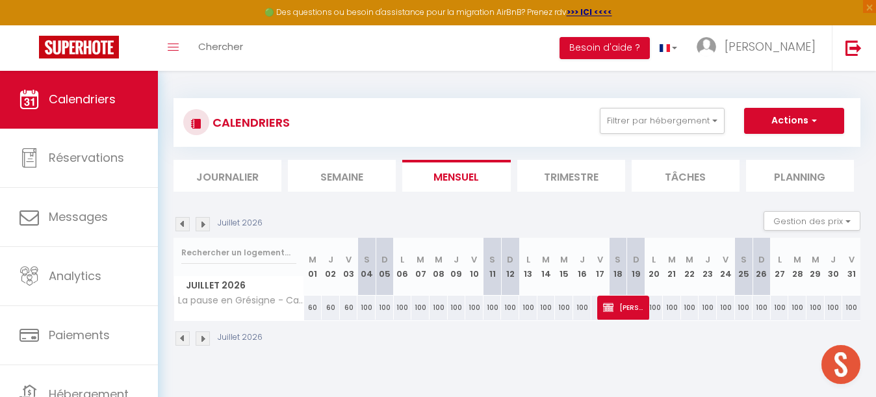
click at [621, 304] on span "laurent wendling" at bounding box center [624, 307] width 42 height 25
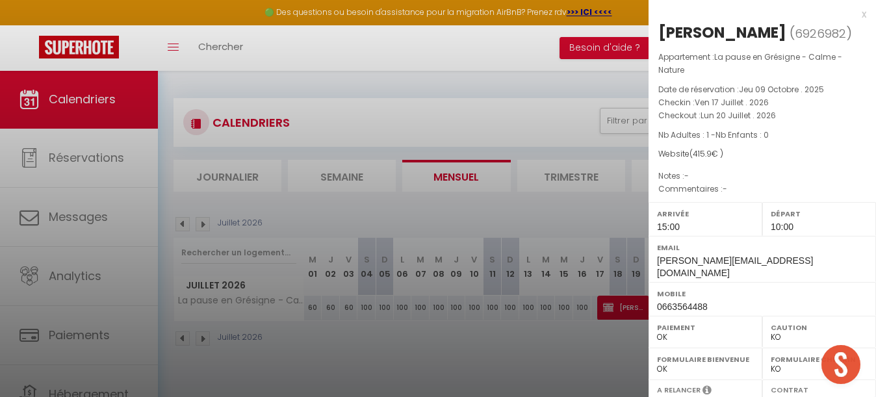
click at [447, 368] on div at bounding box center [438, 198] width 876 height 397
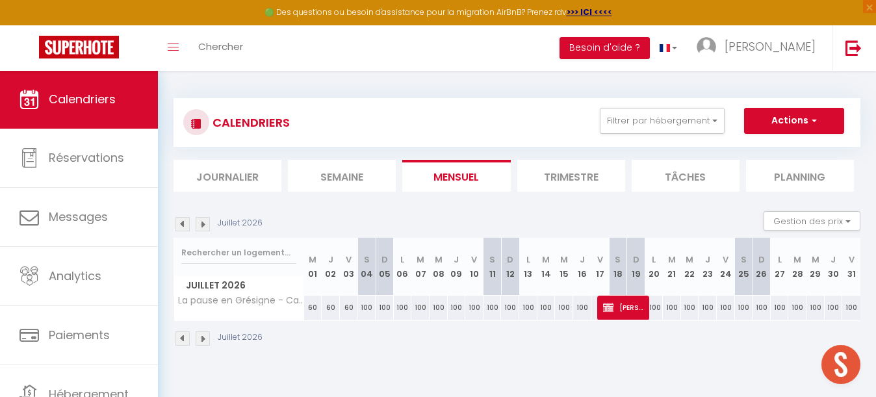
click at [108, 1] on div "🟢 Des questions ou besoin d'assistance pour la migration AirBnB? Prenez rdv >>>…" at bounding box center [438, 12] width 876 height 25
click at [668, 120] on button "Filtrer par hébergement" at bounding box center [662, 121] width 125 height 26
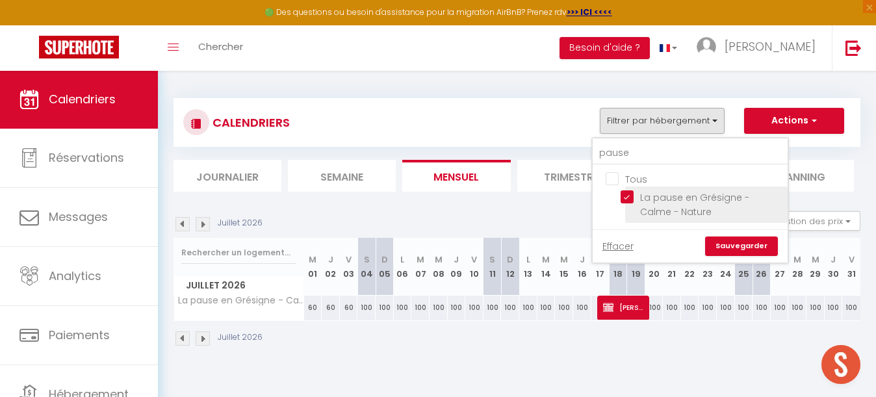
click at [632, 194] on input "La pause en Grésigne - Calme - Nature" at bounding box center [702, 196] width 162 height 13
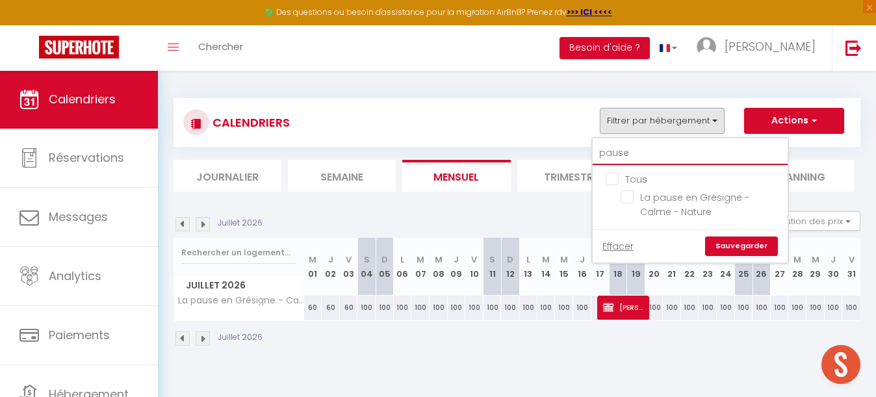
click at [635, 155] on input "pause" at bounding box center [690, 153] width 195 height 23
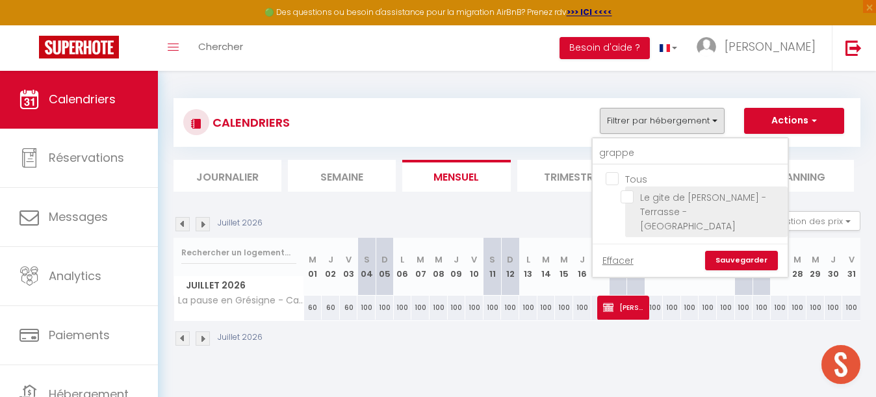
click at [628, 194] on input "Le gite de [PERSON_NAME] - Terrasse - [GEOGRAPHIC_DATA]" at bounding box center [702, 196] width 162 height 13
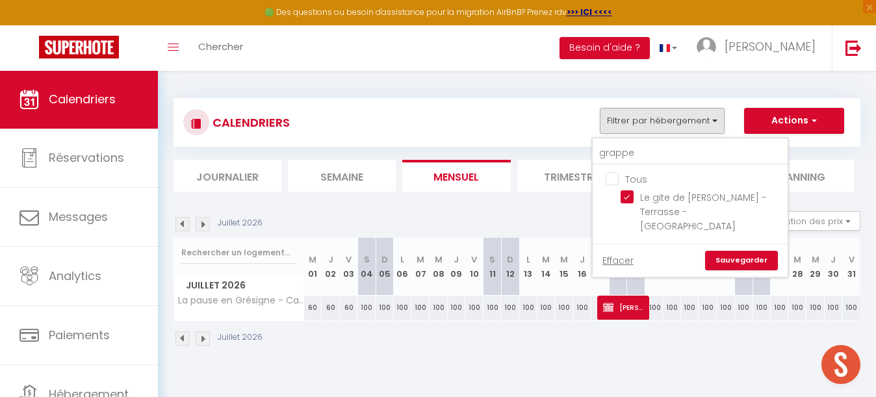
click at [745, 251] on link "Sauvegarder" at bounding box center [741, 260] width 73 height 19
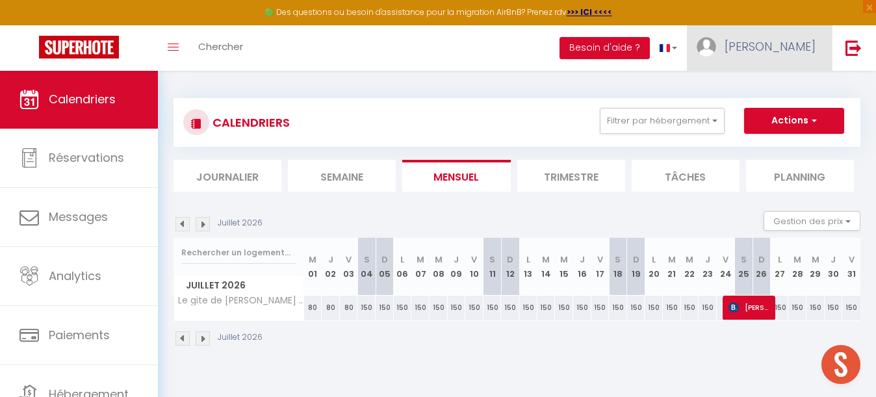
click at [797, 53] on span "[PERSON_NAME]" at bounding box center [770, 46] width 91 height 16
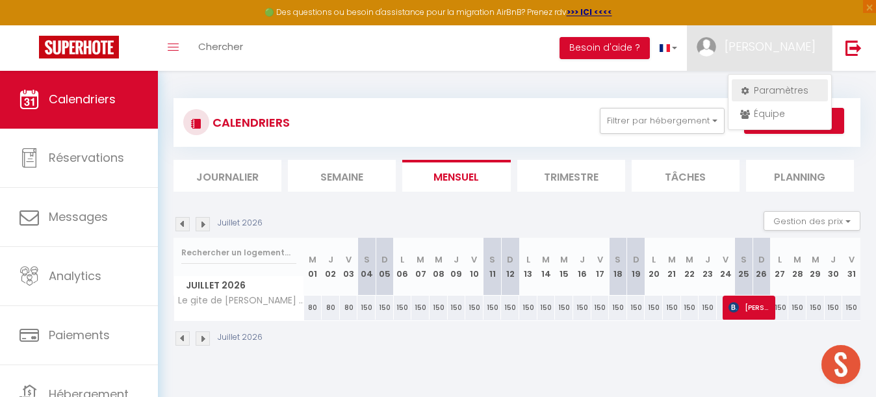
click at [775, 90] on link "Paramètres" at bounding box center [780, 90] width 96 height 22
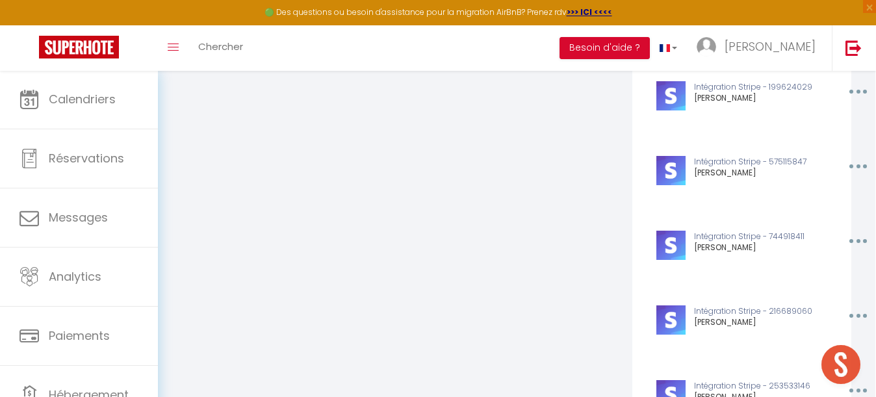
scroll to position [3684, 1]
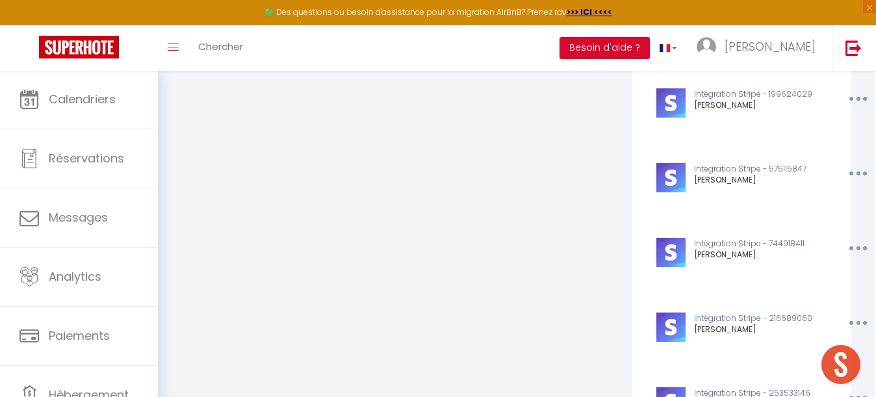
click at [859, 163] on button "button" at bounding box center [857, 173] width 40 height 21
click at [816, 218] on button "Editer" at bounding box center [825, 226] width 96 height 22
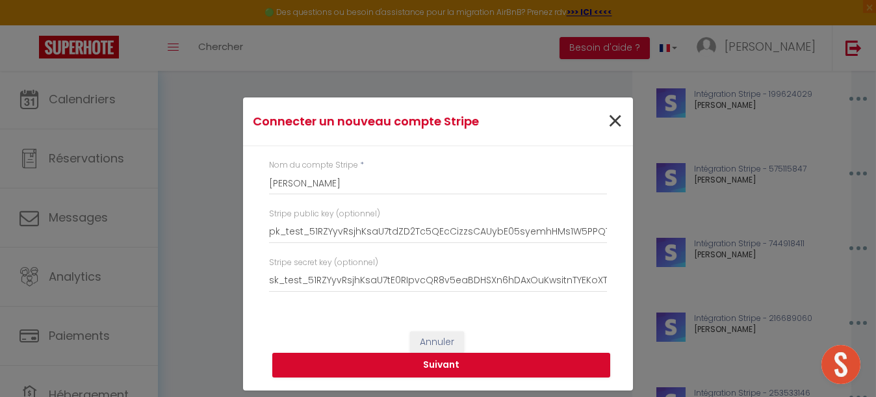
click at [611, 132] on span "×" at bounding box center [615, 121] width 16 height 39
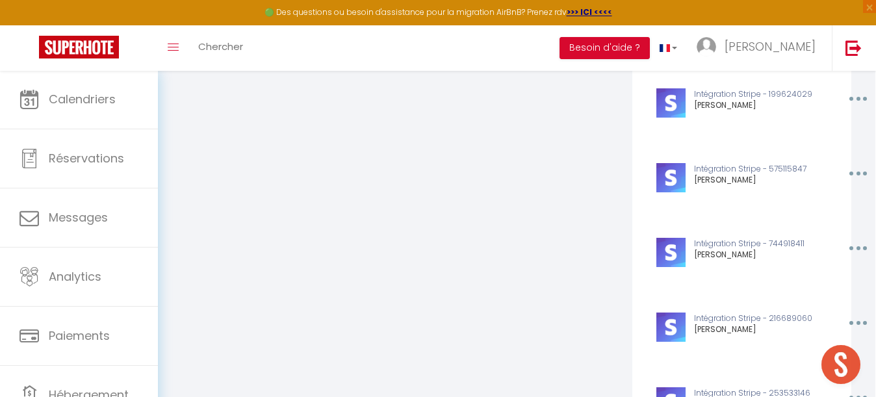
click at [857, 163] on button "button" at bounding box center [857, 173] width 40 height 21
click at [816, 218] on button "Editer" at bounding box center [825, 226] width 96 height 22
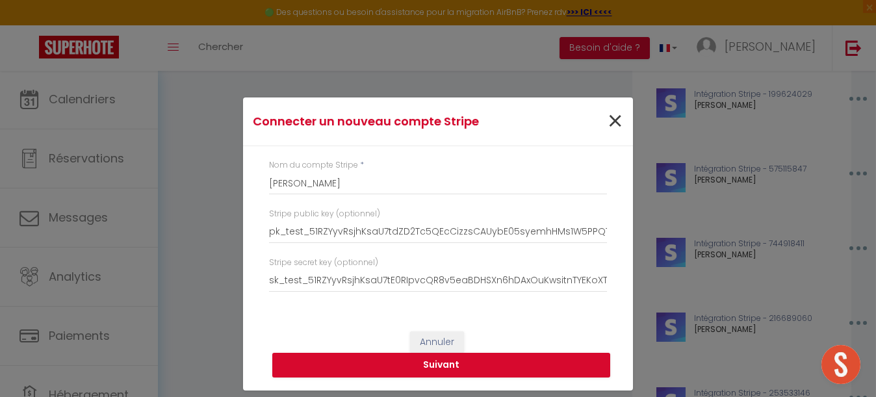
click at [620, 125] on span "×" at bounding box center [615, 121] width 16 height 39
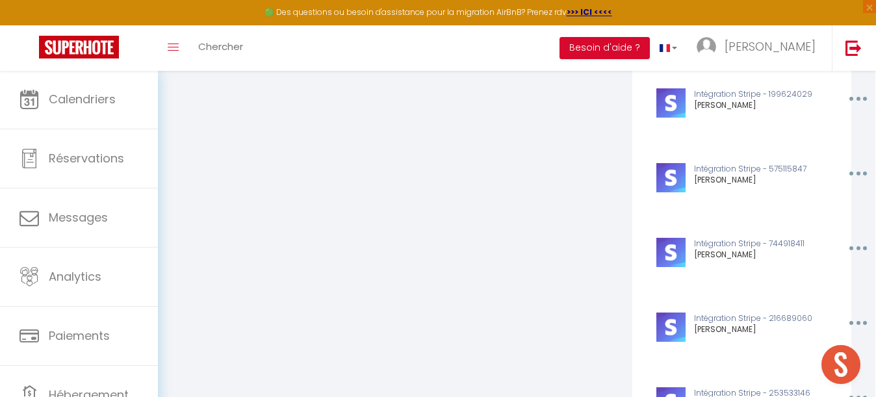
click at [850, 164] on button "button" at bounding box center [857, 173] width 40 height 21
click at [809, 195] on button "Supprimer" at bounding box center [825, 203] width 96 height 22
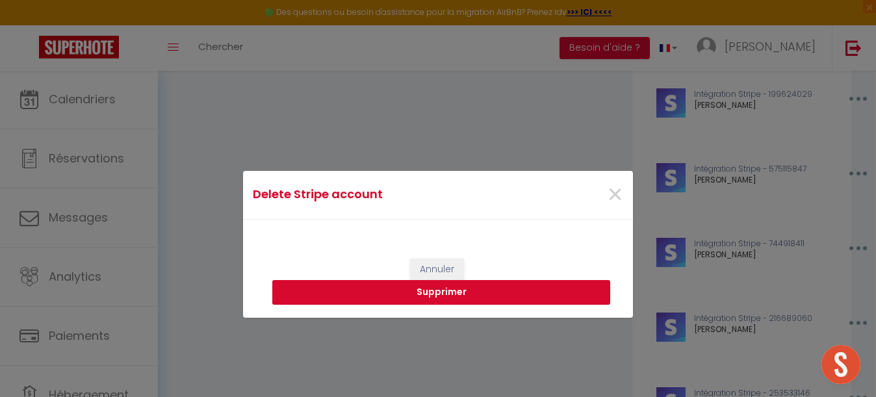
click at [458, 298] on button "Supprimer" at bounding box center [441, 292] width 338 height 25
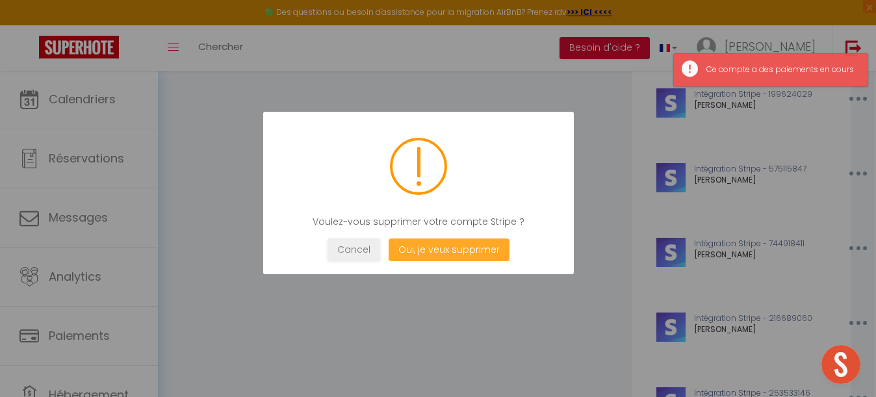
click at [443, 249] on button "Oui, je veux supprimer" at bounding box center [449, 250] width 121 height 23
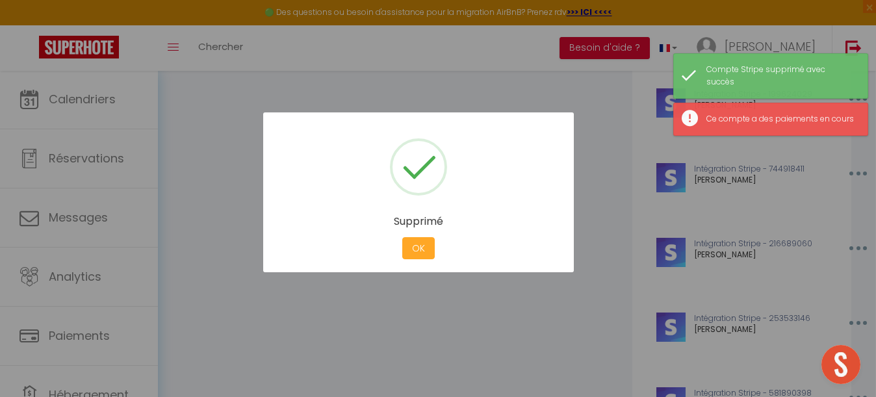
click at [414, 249] on button "OK" at bounding box center [418, 248] width 32 height 23
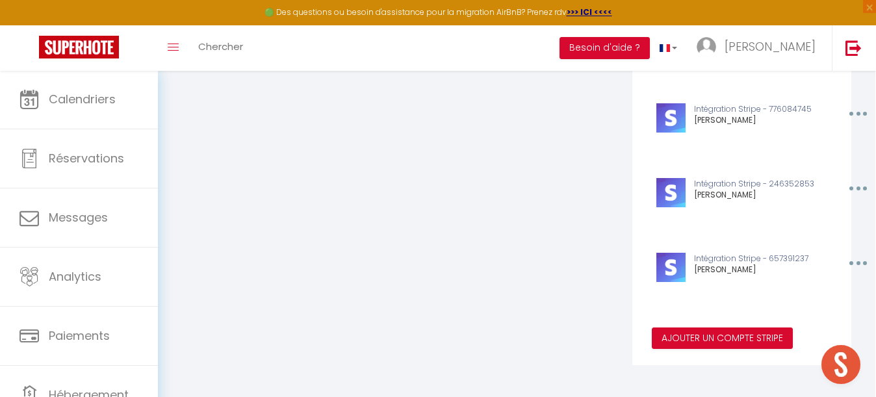
scroll to position [4264, 1]
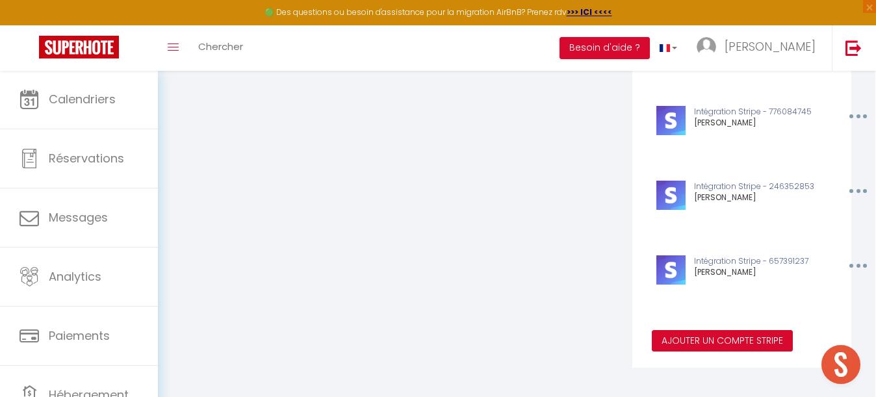
click at [716, 330] on button "Ajouter un compte Stripe" at bounding box center [722, 341] width 141 height 22
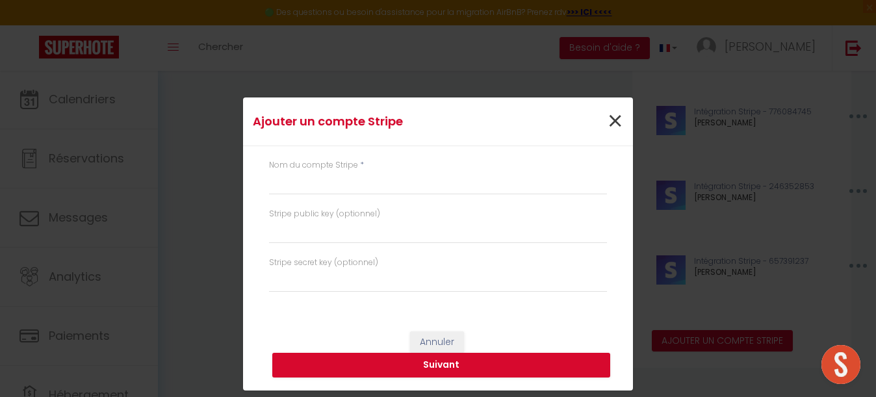
click at [614, 121] on span "×" at bounding box center [615, 121] width 16 height 39
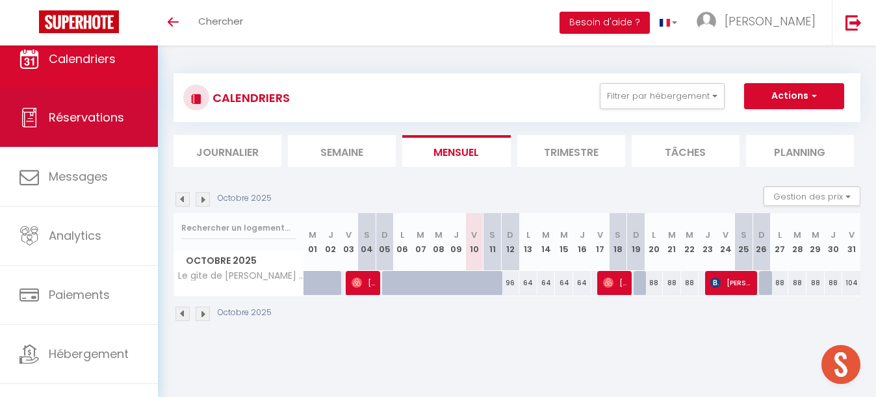
click at [79, 123] on span "Réservations" at bounding box center [86, 117] width 75 height 16
select select "not_cancelled"
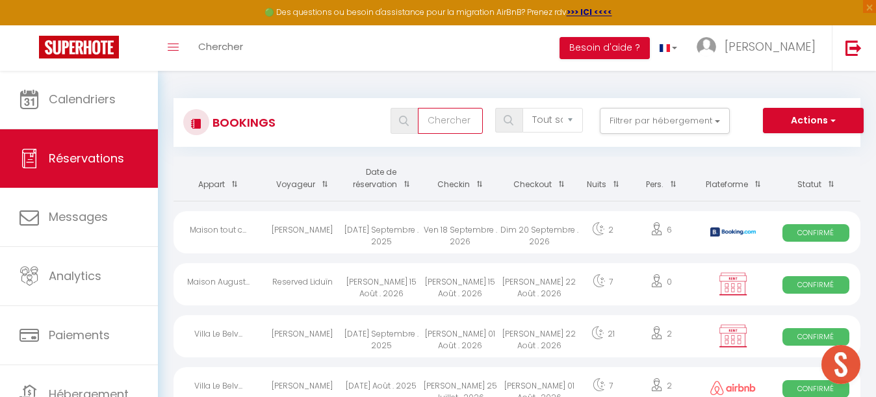
click at [441, 125] on input "text" at bounding box center [450, 121] width 65 height 26
paste input "laurent wendling"
type input "laurent wendling"
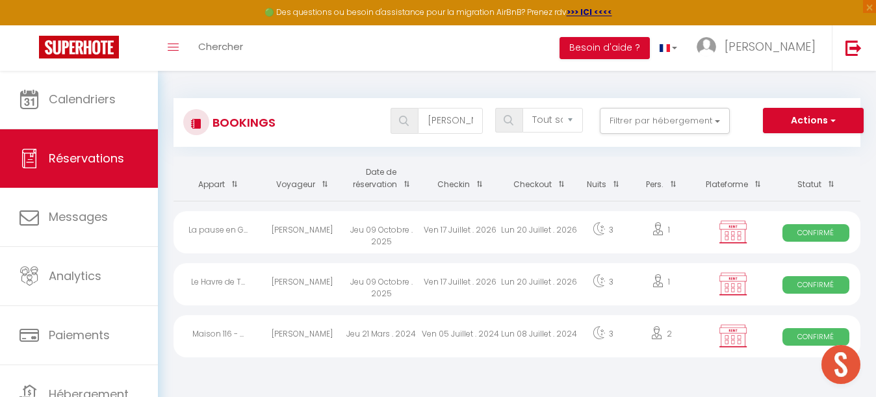
click at [457, 234] on div "Ven 17 Juillet . 2026" at bounding box center [460, 232] width 79 height 42
select select "OK"
select select "KO"
select select "1"
select select "0"
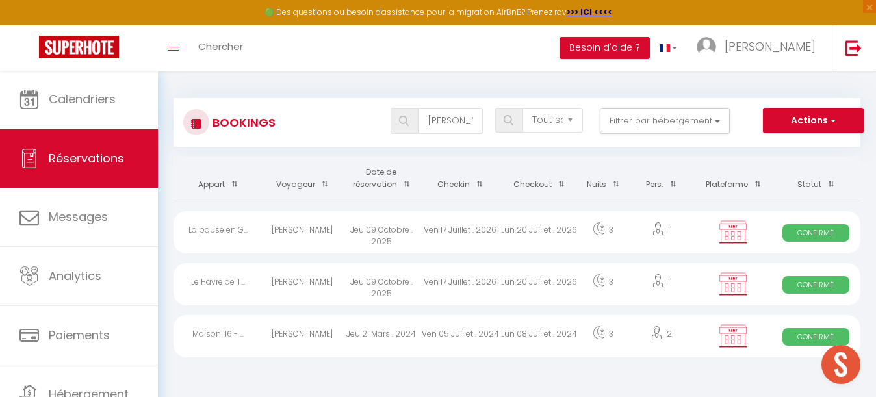
select select "1"
select select
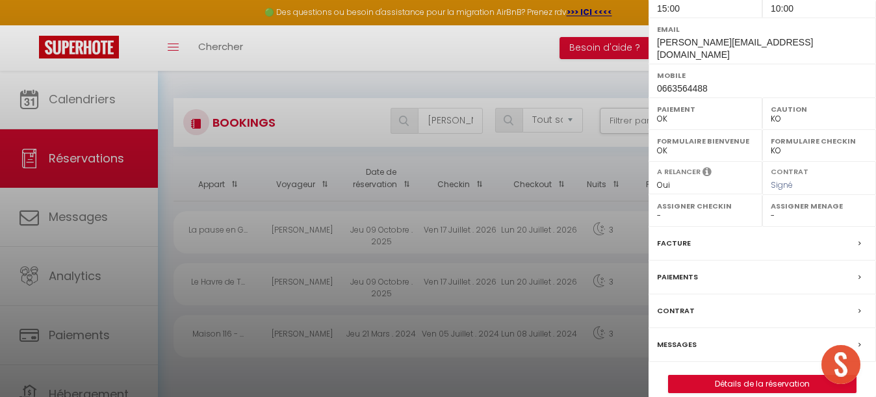
scroll to position [218, 0]
click at [751, 376] on link "Détails de la réservation" at bounding box center [762, 384] width 187 height 17
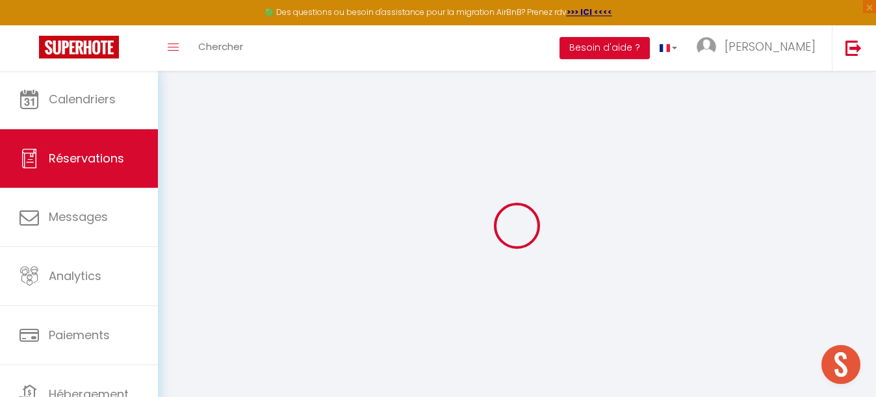
select select
checkbox input "false"
select select
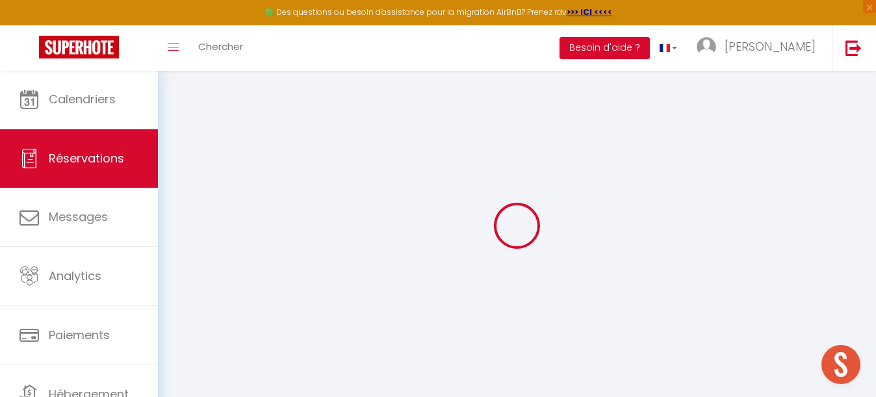
checkbox input "false"
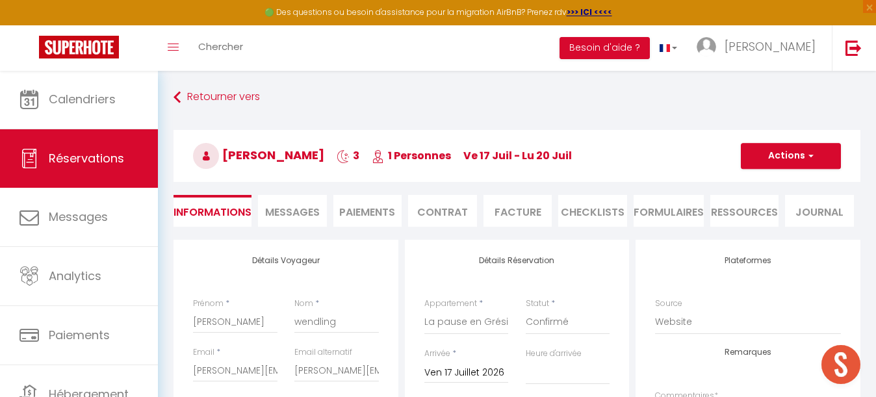
select select
checkbox input "false"
type input "94"
type input "6.9"
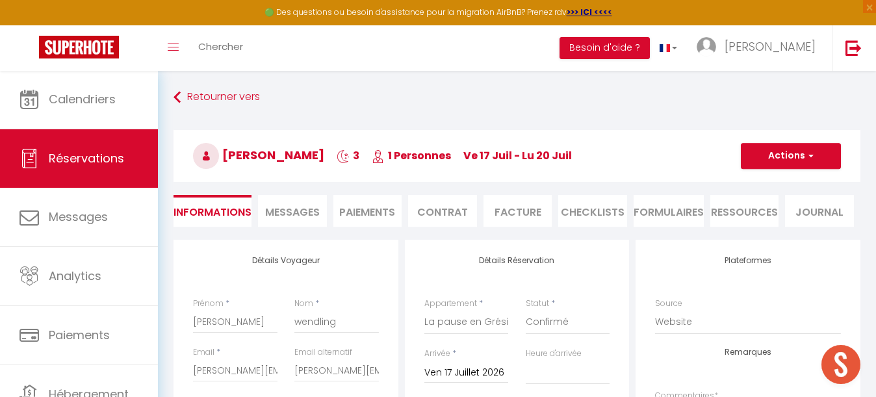
select select
checkbox input "false"
select select "15:00"
select select "10:00"
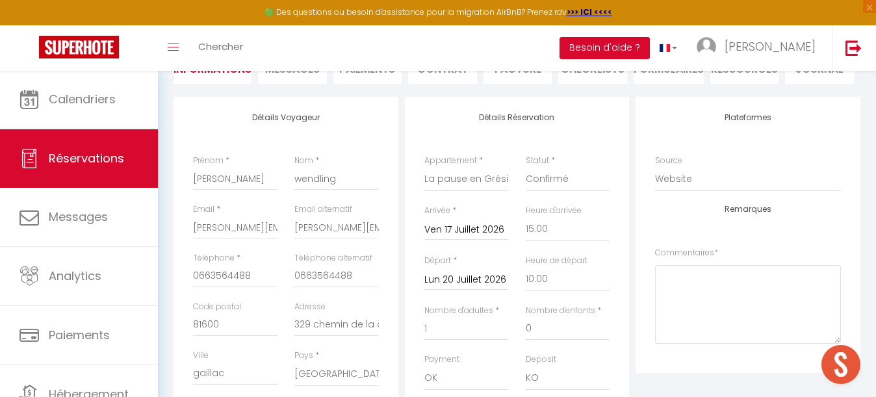
scroll to position [146, 0]
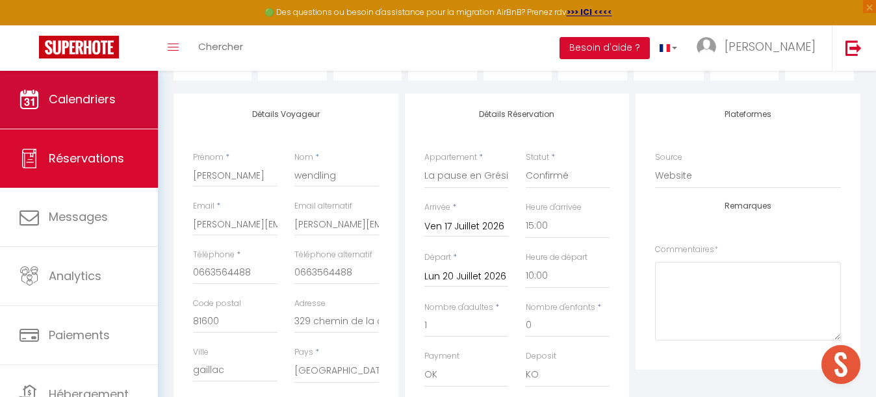
click at [98, 105] on span "Calendriers" at bounding box center [82, 99] width 67 height 16
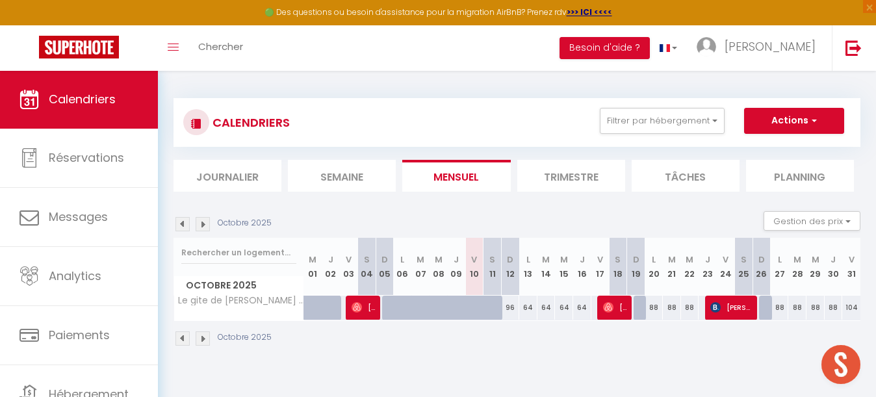
click at [205, 226] on img at bounding box center [203, 224] width 14 height 14
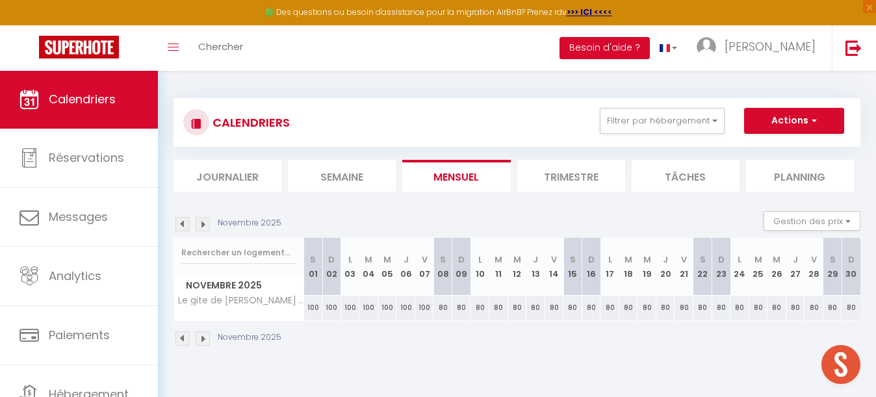
click at [352, 306] on div "100" at bounding box center [350, 308] width 19 height 24
type input "100"
type input "Lun 03 Novembre 2025"
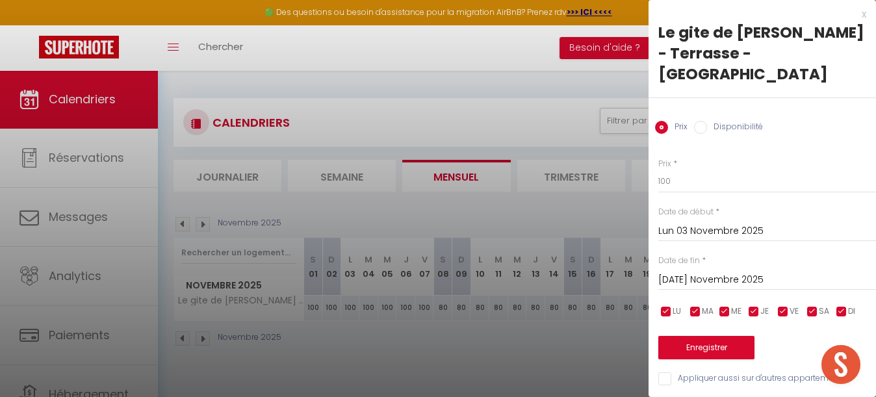
click at [698, 272] on input "[DATE] Novembre 2025" at bounding box center [767, 280] width 218 height 17
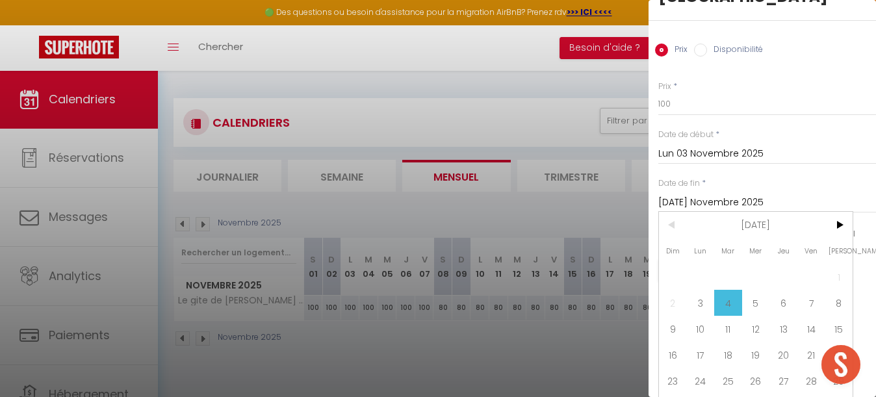
scroll to position [79, 0]
click at [804, 289] on span "7" at bounding box center [812, 302] width 28 height 26
type input "Ven 07 Novembre 2025"
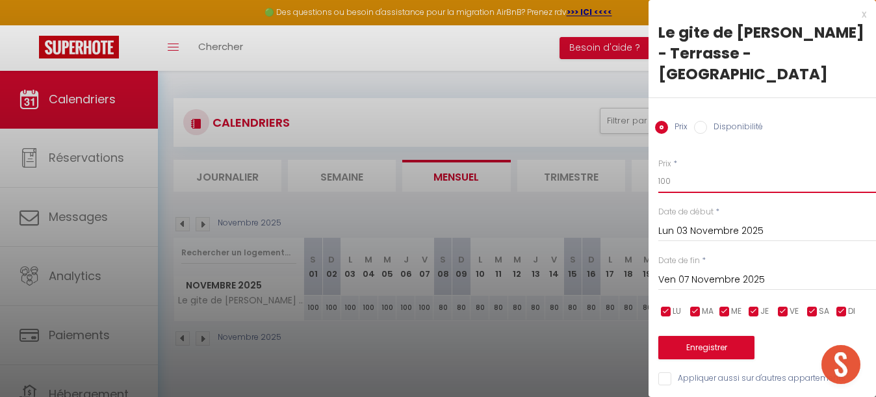
click at [691, 170] on input "100" at bounding box center [767, 181] width 218 height 23
type input "1"
type input "80"
click at [713, 336] on button "Enregistrer" at bounding box center [706, 347] width 96 height 23
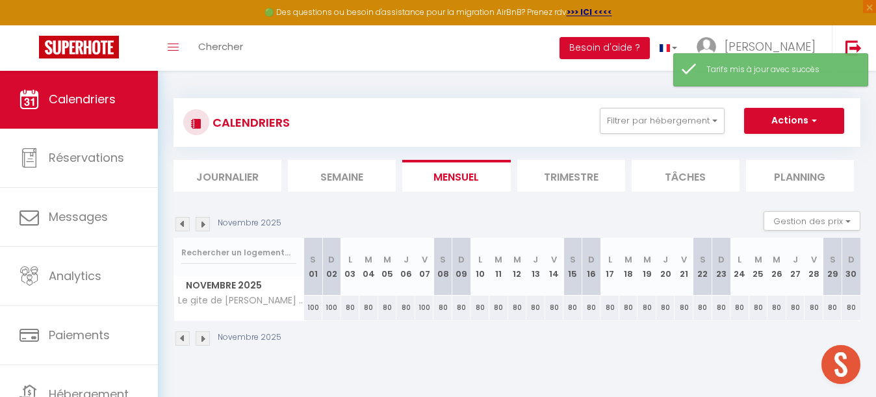
click at [425, 307] on div "100" at bounding box center [424, 308] width 19 height 24
type input "100"
type input "Ven 07 Novembre 2025"
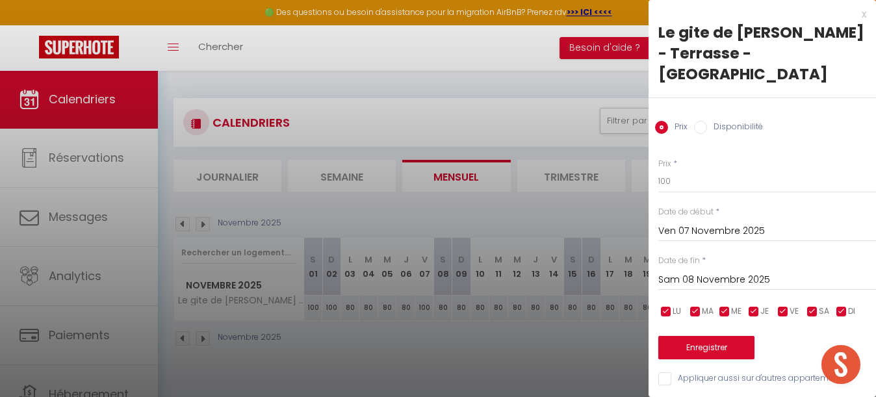
click at [718, 272] on input "Sam 08 Novembre 2025" at bounding box center [767, 280] width 218 height 17
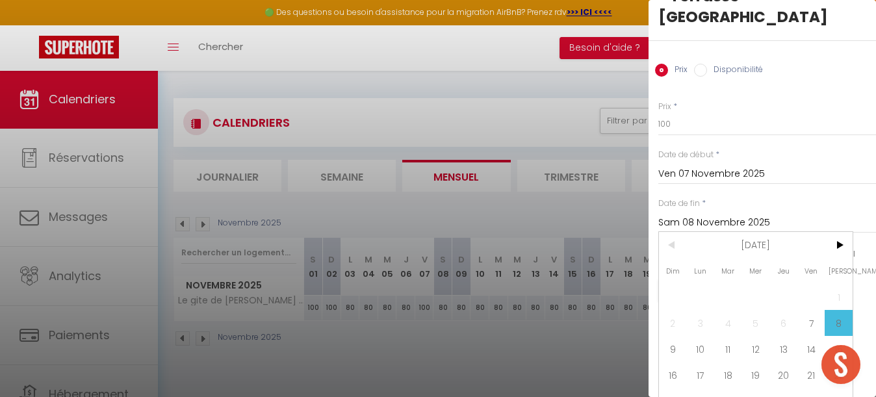
scroll to position [62, 0]
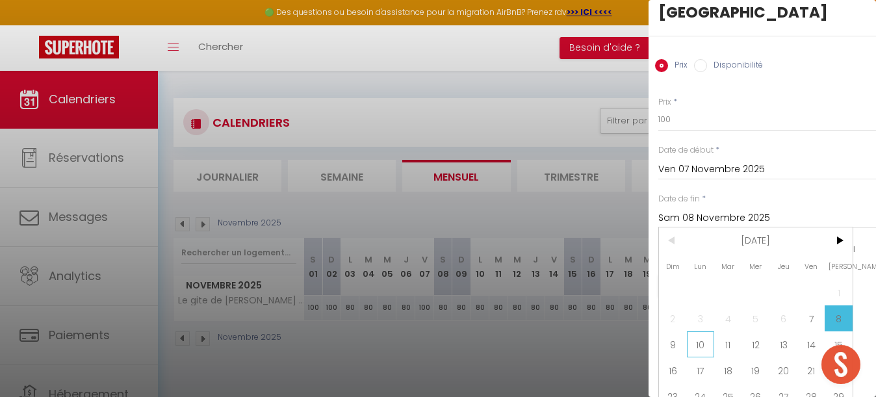
click at [701, 331] on span "10" at bounding box center [701, 344] width 28 height 26
type input "Lun 10 Novembre 2025"
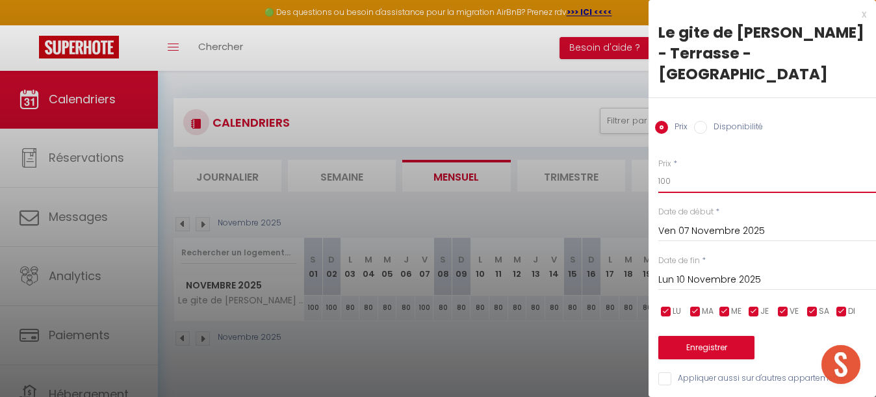
click at [690, 170] on input "100" at bounding box center [767, 181] width 218 height 23
type input "1"
type input "88"
click at [715, 336] on button "Enregistrer" at bounding box center [706, 347] width 96 height 23
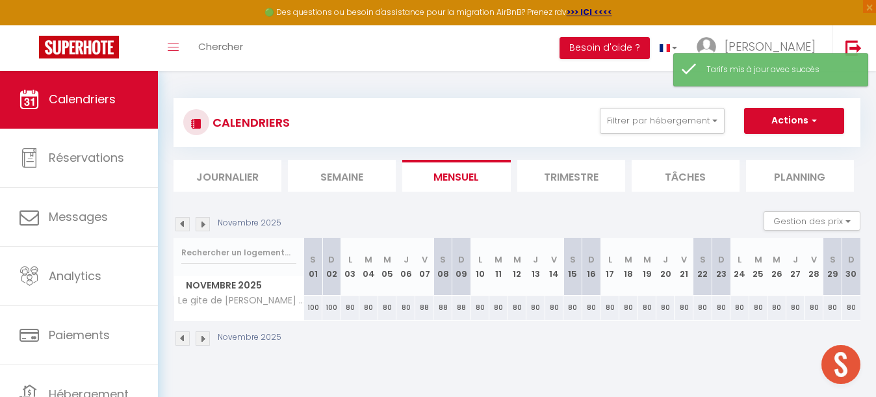
click at [482, 305] on div "80" at bounding box center [480, 308] width 19 height 24
type input "80"
type input "Lun 10 Novembre 2025"
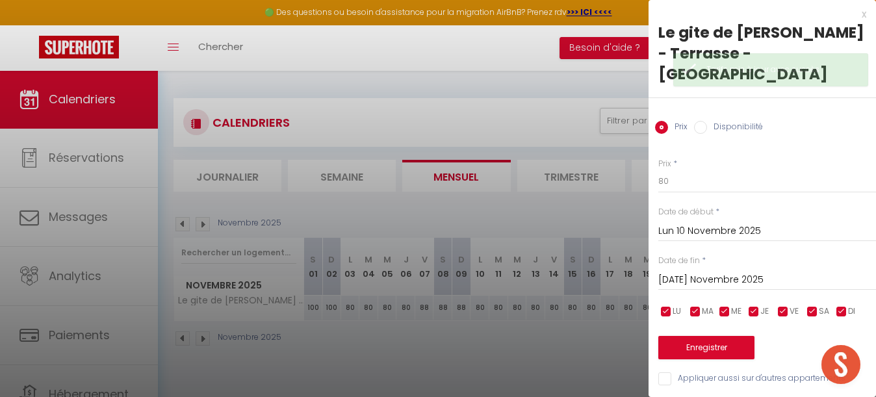
click at [697, 272] on input "[DATE] Novembre 2025" at bounding box center [767, 280] width 218 height 17
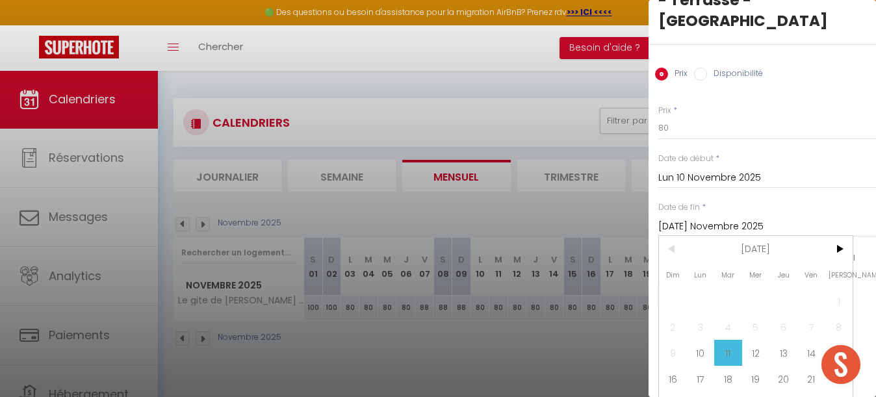
scroll to position [60, 0]
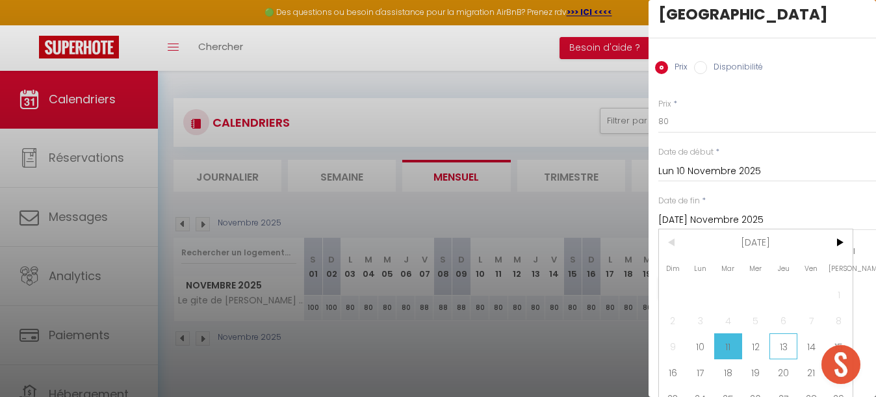
click at [780, 333] on span "13" at bounding box center [784, 346] width 28 height 26
type input "Jeu 13 Novembre 2025"
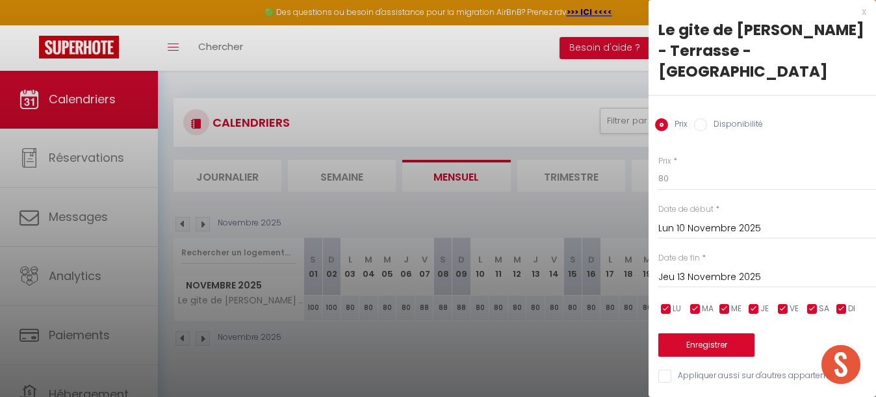
scroll to position [0, 0]
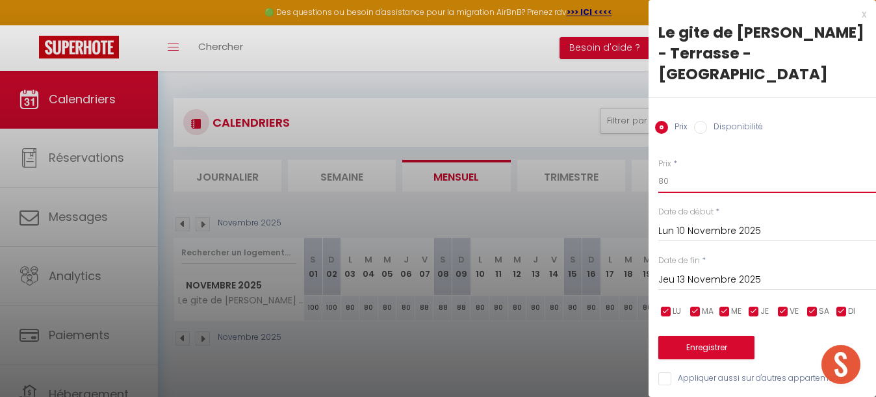
click at [681, 170] on input "80" at bounding box center [767, 181] width 218 height 23
type input "8"
type input "92"
click at [693, 336] on button "Enregistrer" at bounding box center [706, 347] width 96 height 23
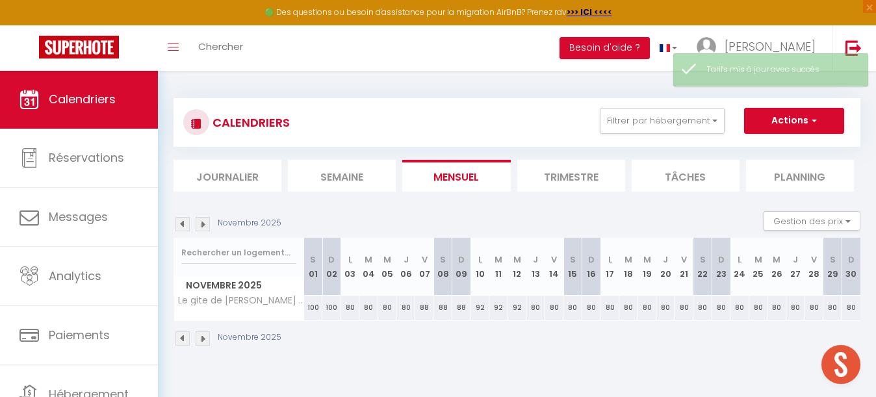
click at [534, 306] on div "80" at bounding box center [535, 308] width 19 height 24
type input "80"
type input "Jeu 13 Novembre 2025"
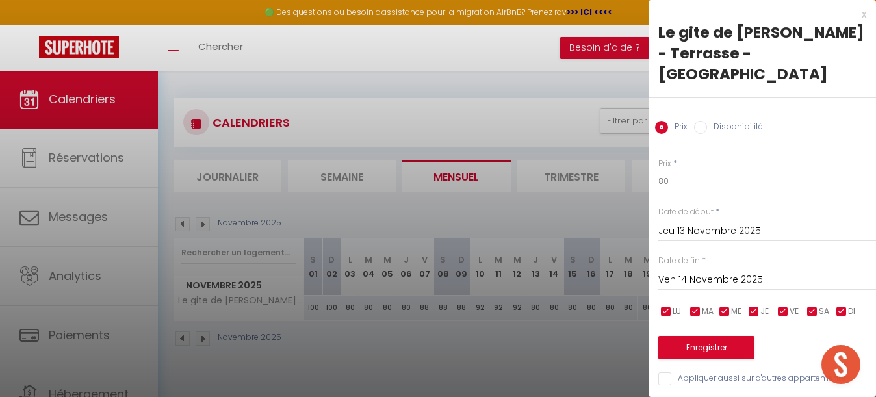
click at [710, 272] on input "Ven 14 Novembre 2025" at bounding box center [767, 280] width 218 height 17
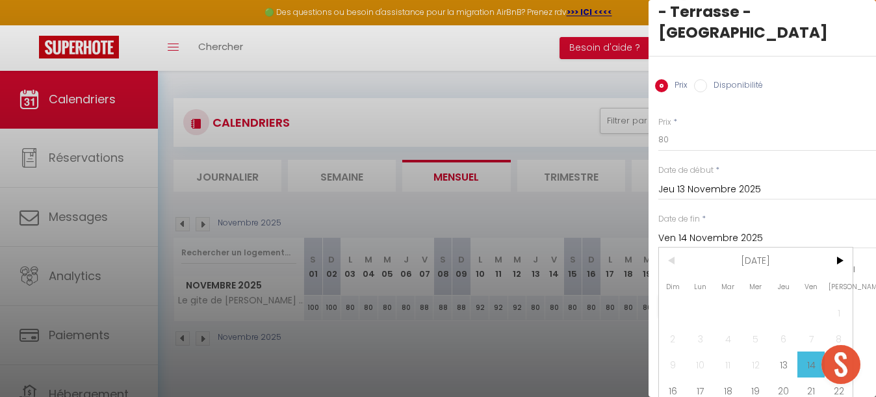
scroll to position [66, 0]
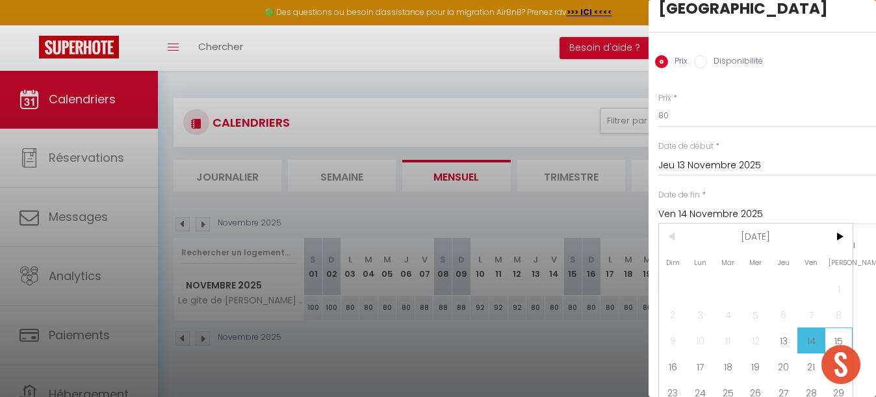
click at [834, 328] on span "15" at bounding box center [839, 341] width 28 height 26
type input "[PERSON_NAME] 15 Novembre 2025"
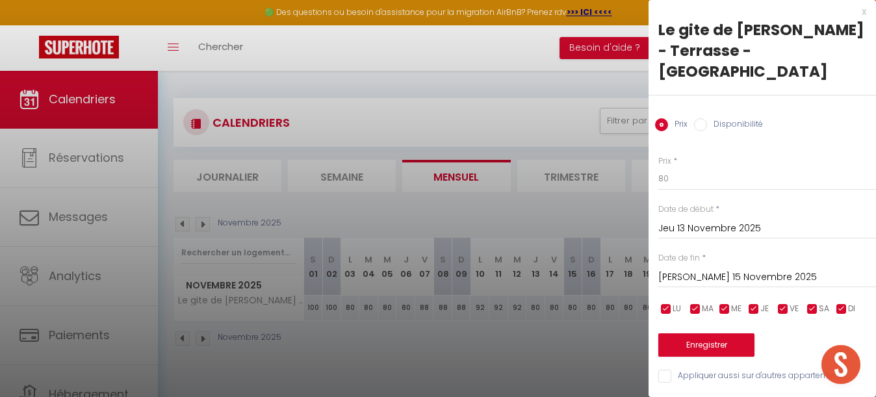
scroll to position [0, 0]
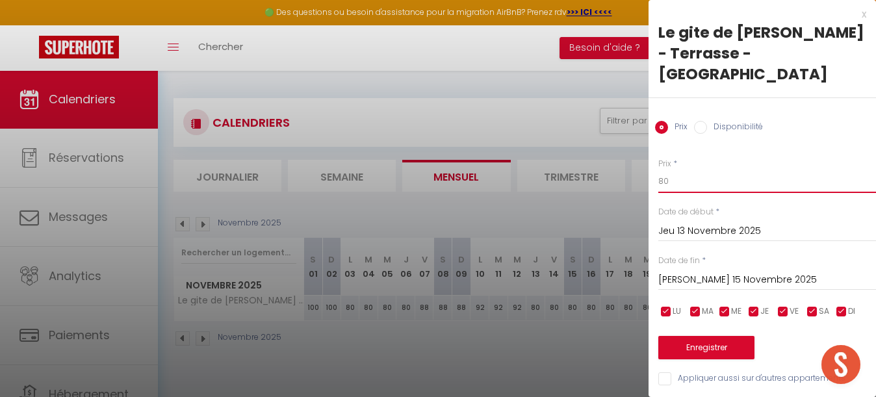
click at [700, 170] on input "80" at bounding box center [767, 181] width 218 height 23
type input "8"
type input "76"
click at [711, 336] on button "Enregistrer" at bounding box center [706, 347] width 96 height 23
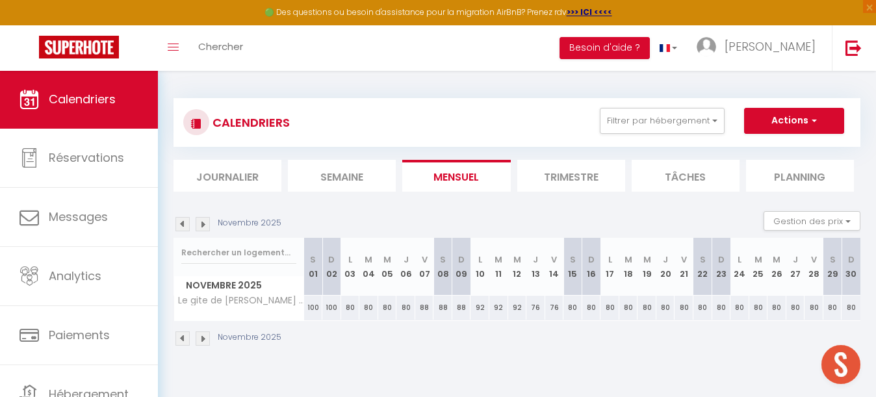
click at [571, 305] on div "80" at bounding box center [573, 308] width 19 height 24
type input "80"
type input "[PERSON_NAME] 15 Novembre 2025"
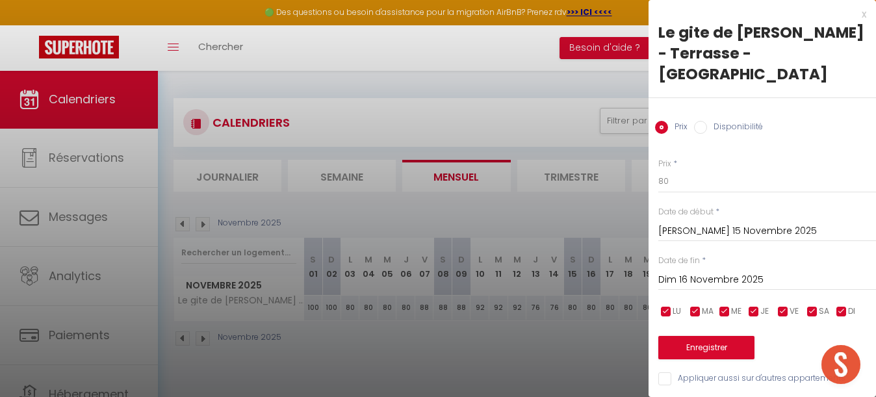
click at [728, 272] on input "Dim 16 Novembre 2025" at bounding box center [767, 280] width 218 height 17
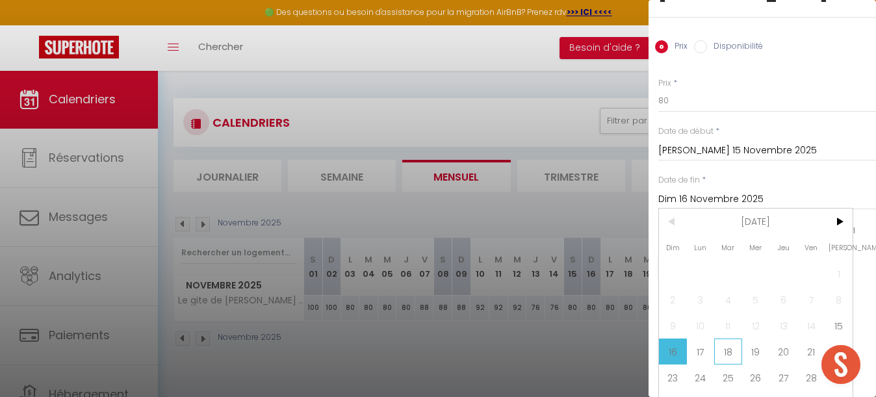
scroll to position [80, 0]
click at [723, 339] on span "18" at bounding box center [728, 352] width 28 height 26
type input "[DATE] Novembre 2025"
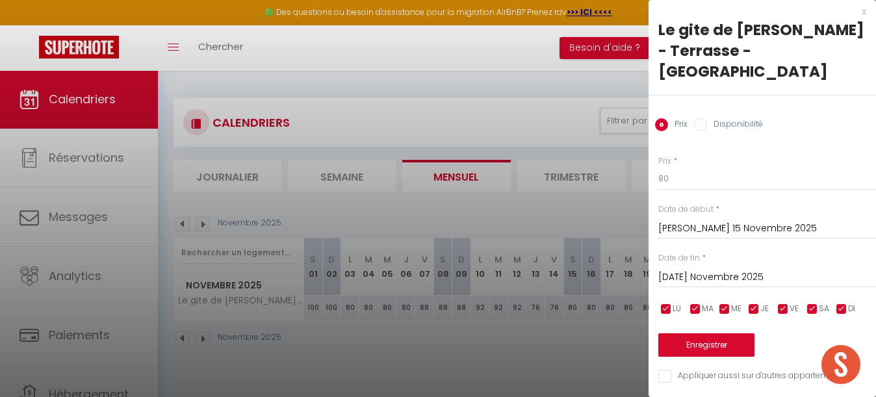
scroll to position [0, 0]
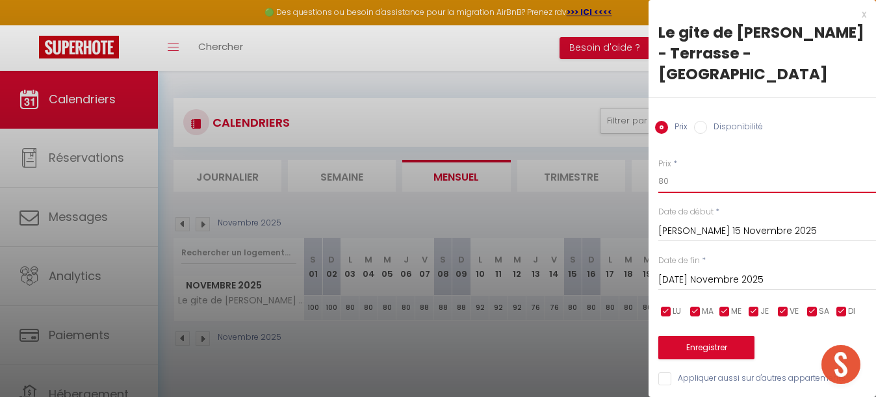
click at [696, 170] on input "80" at bounding box center [767, 181] width 218 height 23
type input "8"
type input "96"
click at [720, 336] on button "Enregistrer" at bounding box center [706, 347] width 96 height 23
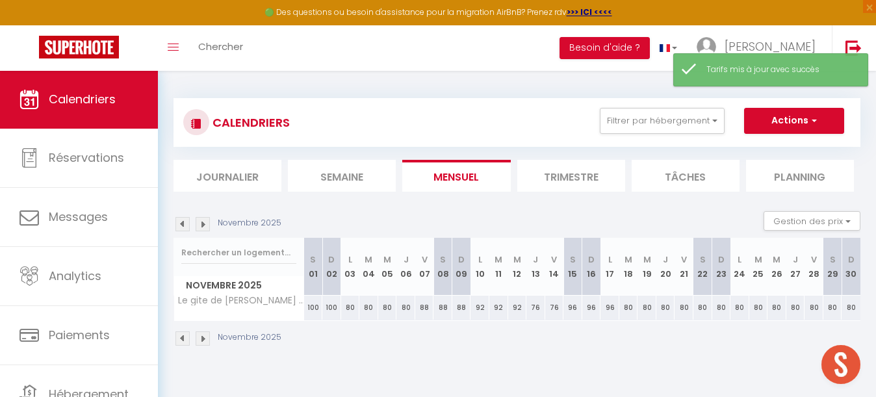
click at [629, 308] on div "80" at bounding box center [628, 308] width 19 height 24
type input "80"
type input "[DATE] Novembre 2025"
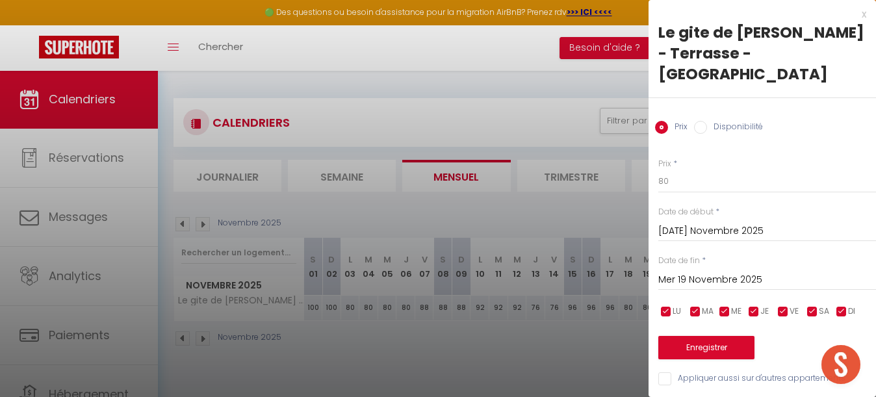
click at [702, 272] on input "Mer 19 Novembre 2025" at bounding box center [767, 280] width 218 height 17
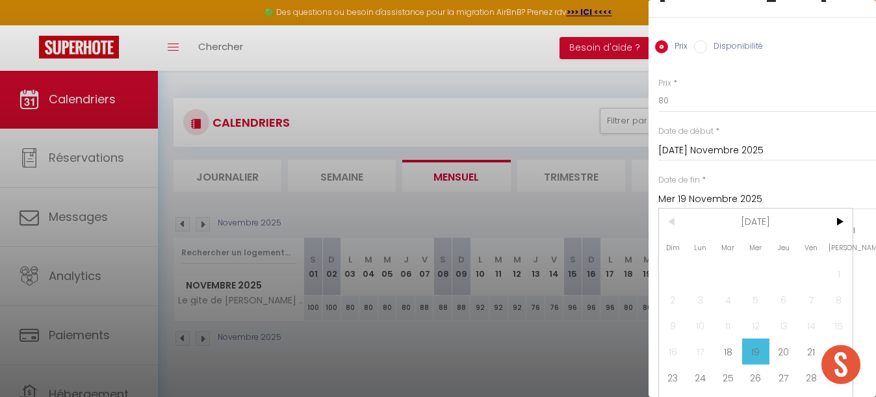
scroll to position [80, 0]
click at [831, 339] on span "22" at bounding box center [839, 352] width 28 height 26
type input "[PERSON_NAME] 22 Novembre 2025"
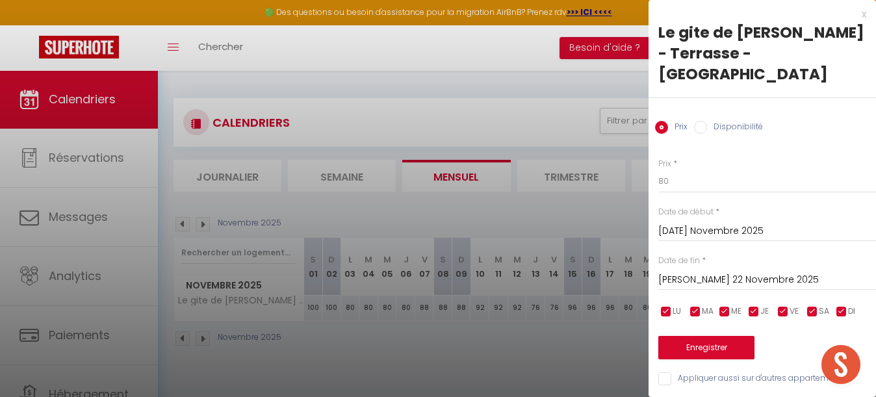
click at [709, 336] on button "Enregistrer" at bounding box center [706, 347] width 96 height 23
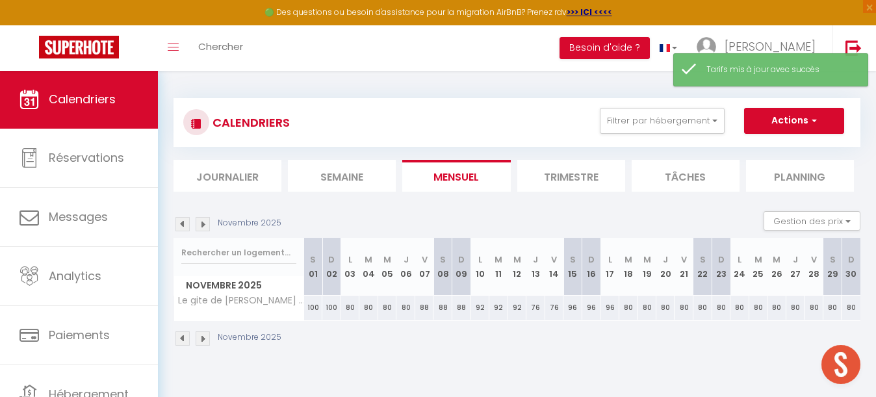
click at [705, 308] on div "80" at bounding box center [703, 308] width 19 height 24
type input "80"
type input "[PERSON_NAME] 22 Novembre 2025"
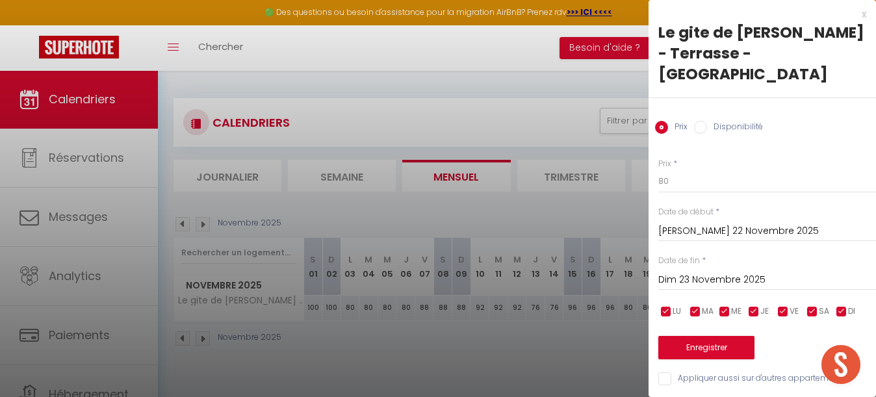
click at [699, 272] on input "Dim 23 Novembre 2025" at bounding box center [767, 280] width 218 height 17
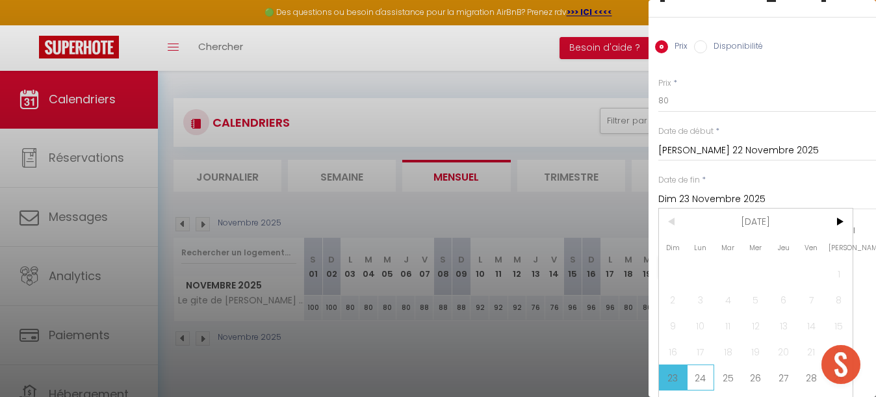
scroll to position [80, 0]
click at [704, 365] on span "24" at bounding box center [701, 378] width 28 height 26
type input "Lun 24 Novembre 2025"
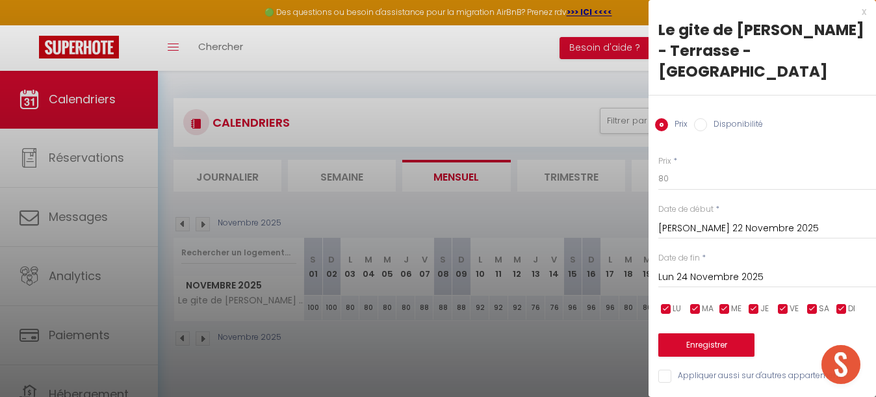
scroll to position [0, 0]
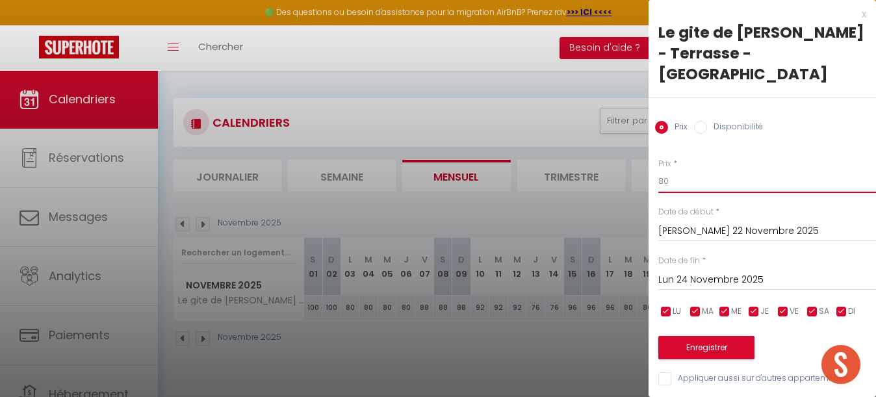
click at [682, 170] on input "80" at bounding box center [767, 181] width 218 height 23
type input "8"
type input "92"
click at [699, 336] on button "Enregistrer" at bounding box center [706, 347] width 96 height 23
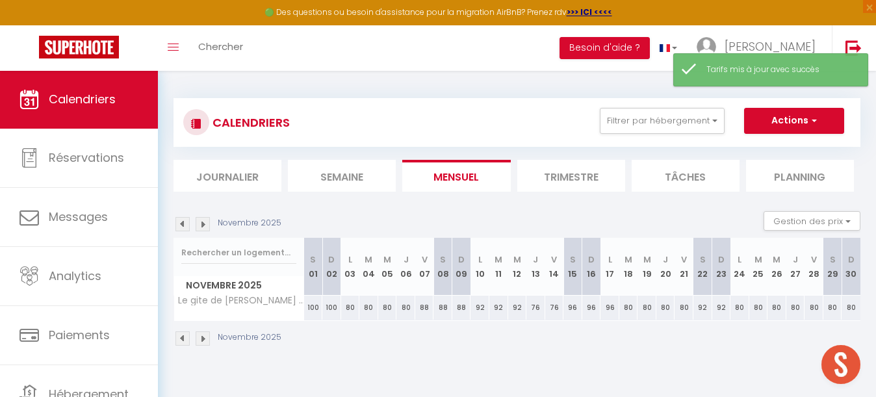
click at [742, 304] on div "80" at bounding box center [740, 308] width 19 height 24
type input "80"
type input "Lun 24 Novembre 2025"
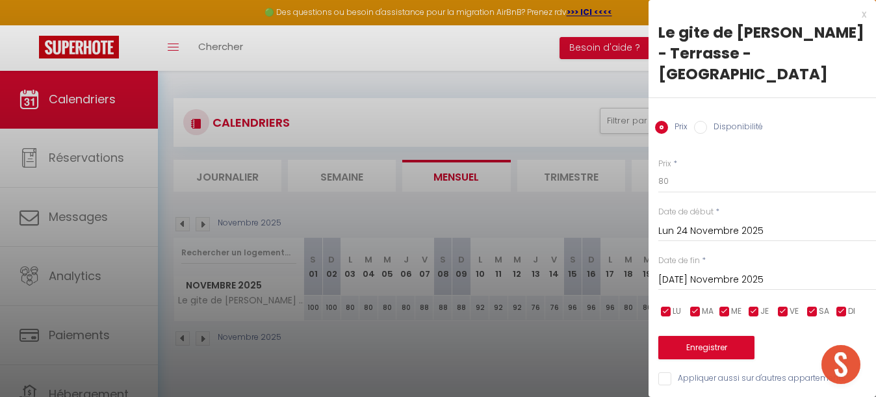
click at [725, 272] on input "[DATE] Novembre 2025" at bounding box center [767, 280] width 218 height 17
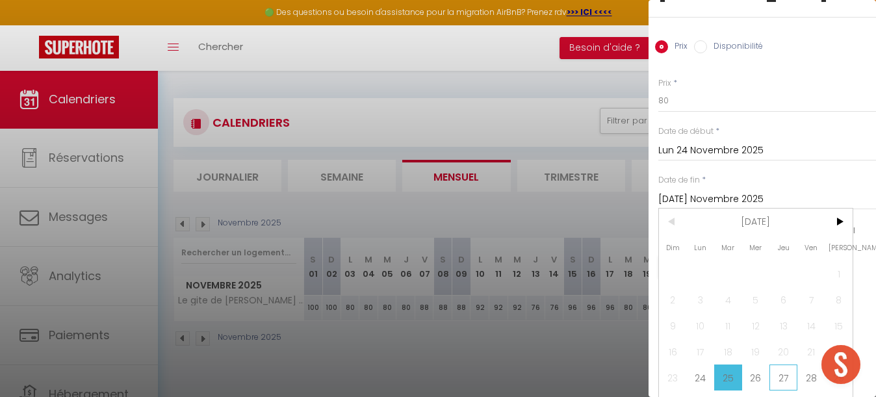
scroll to position [80, 0]
click at [803, 365] on span "28" at bounding box center [812, 378] width 28 height 26
type input "Ven 28 Novembre 2025"
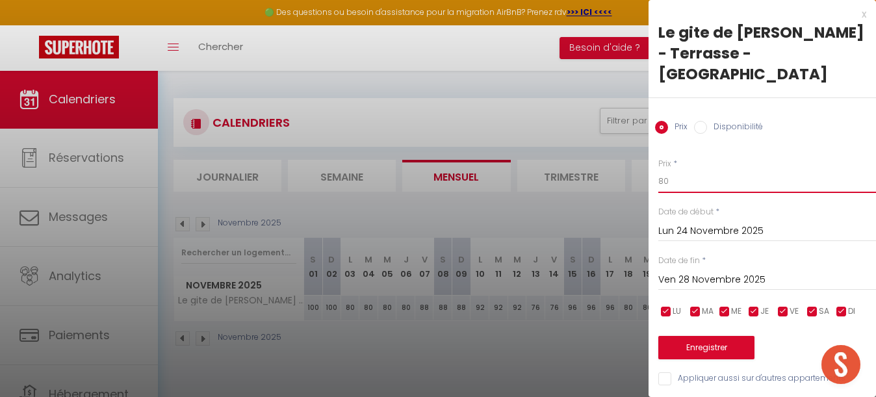
click at [687, 170] on input "80" at bounding box center [767, 181] width 218 height 23
type input "8"
type input "76"
click at [708, 336] on button "Enregistrer" at bounding box center [706, 347] width 96 height 23
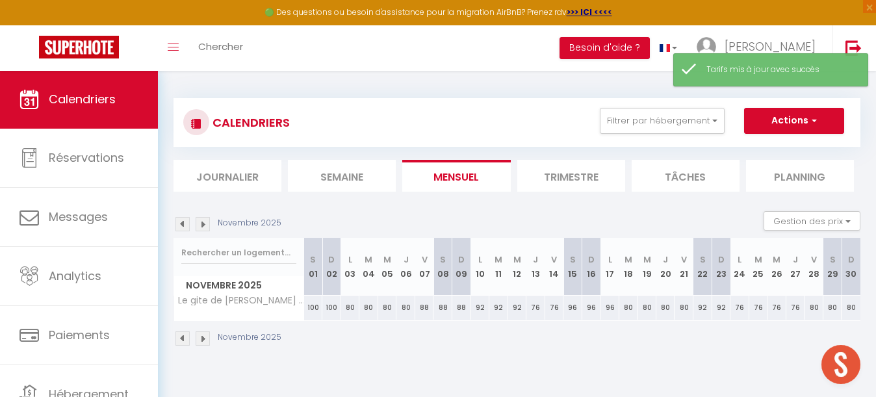
click at [813, 305] on div "80" at bounding box center [814, 308] width 19 height 24
type input "80"
type input "Ven 28 Novembre 2025"
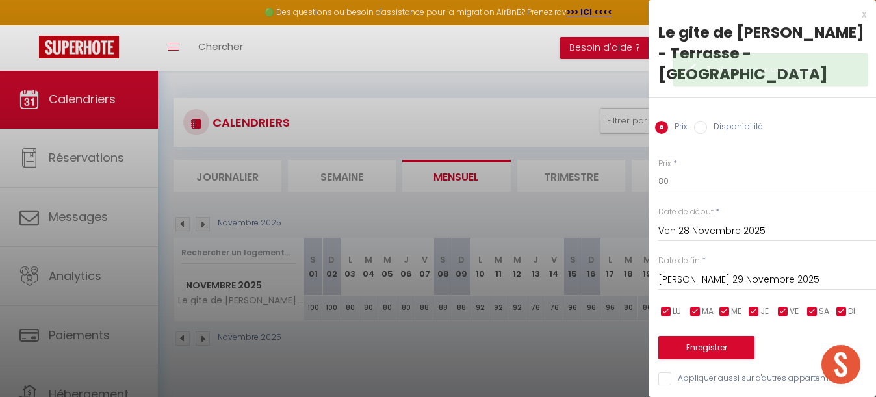
click at [733, 272] on input "[PERSON_NAME] 29 Novembre 2025" at bounding box center [767, 280] width 218 height 17
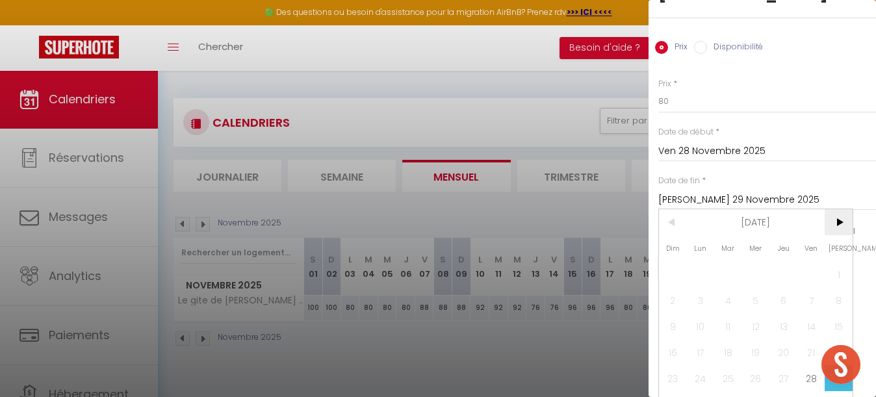
click at [842, 209] on span ">" at bounding box center [839, 222] width 28 height 26
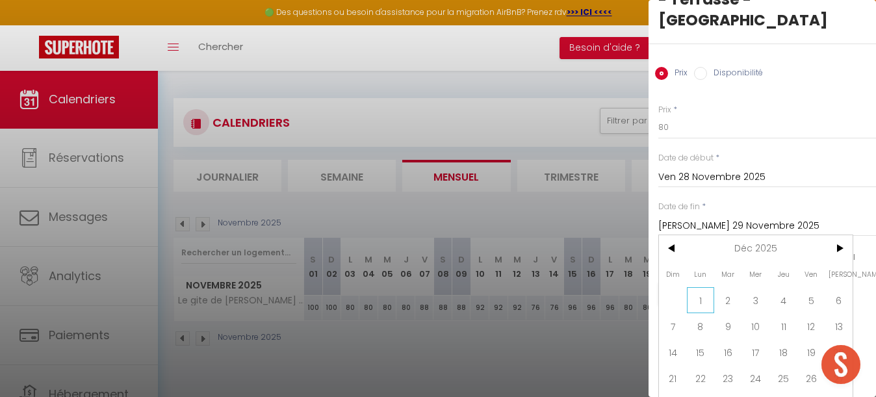
click at [701, 287] on span "1" at bounding box center [701, 300] width 28 height 26
type input "Lun 01 Décembre 2025"
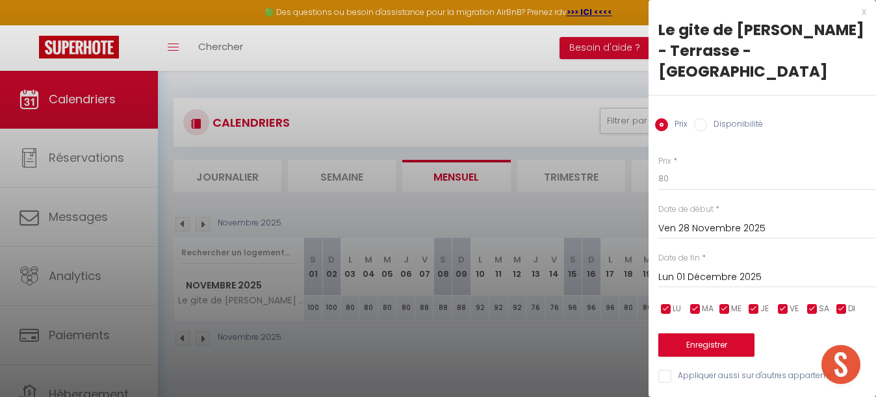
scroll to position [0, 0]
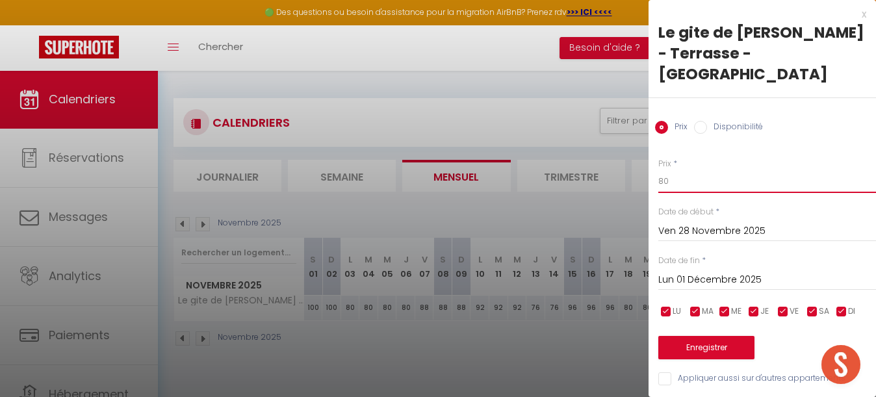
click at [678, 170] on input "80" at bounding box center [767, 181] width 218 height 23
type input "8"
type input "100"
click at [712, 336] on button "Enregistrer" at bounding box center [706, 347] width 96 height 23
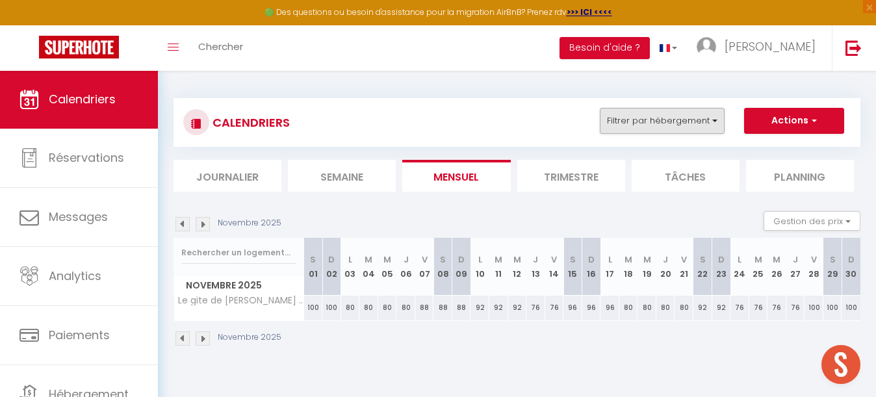
click at [658, 121] on button "Filtrer par hébergement" at bounding box center [662, 121] width 125 height 26
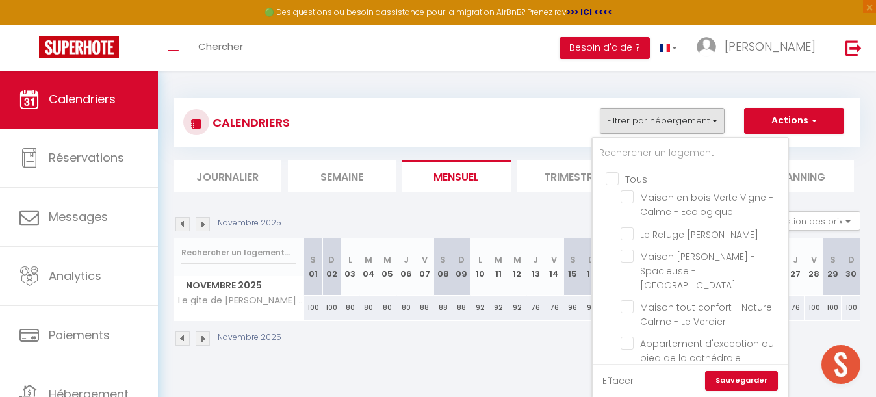
click at [616, 174] on input "Tous" at bounding box center [703, 178] width 195 height 13
checkbox input "true"
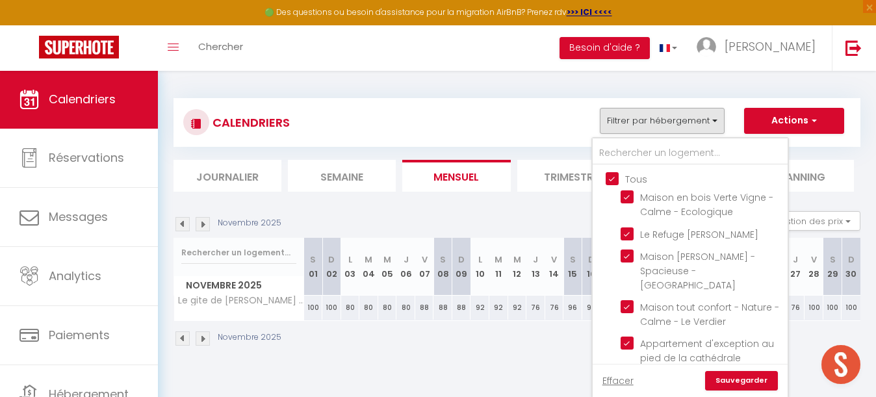
checkbox input "true"
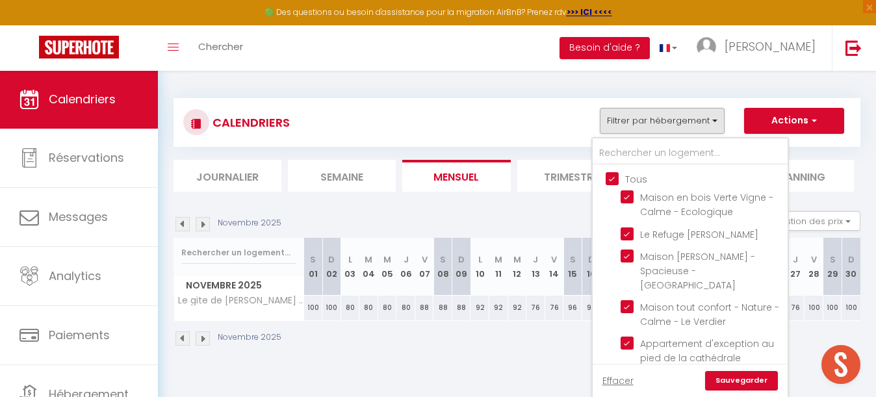
checkbox input "true"
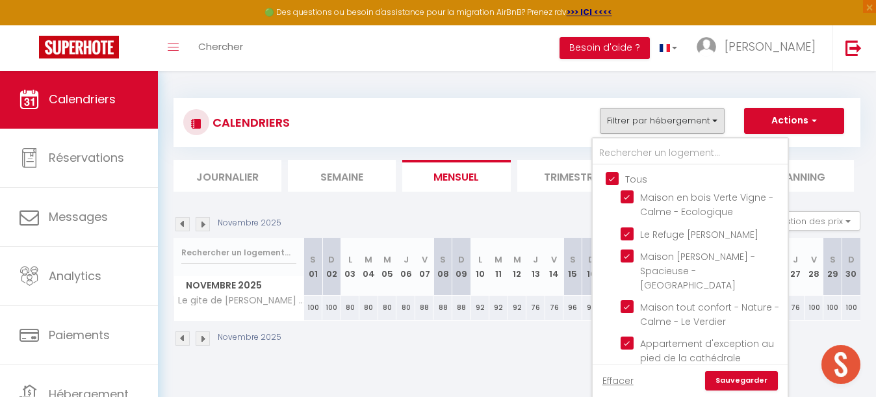
checkbox input "true"
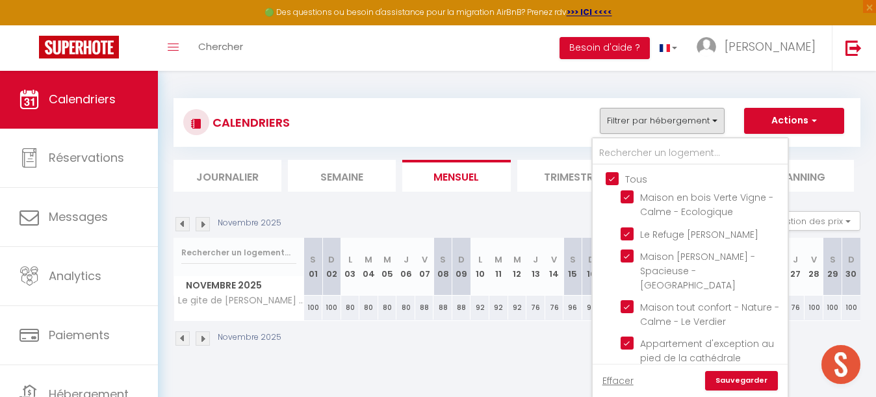
checkbox input "true"
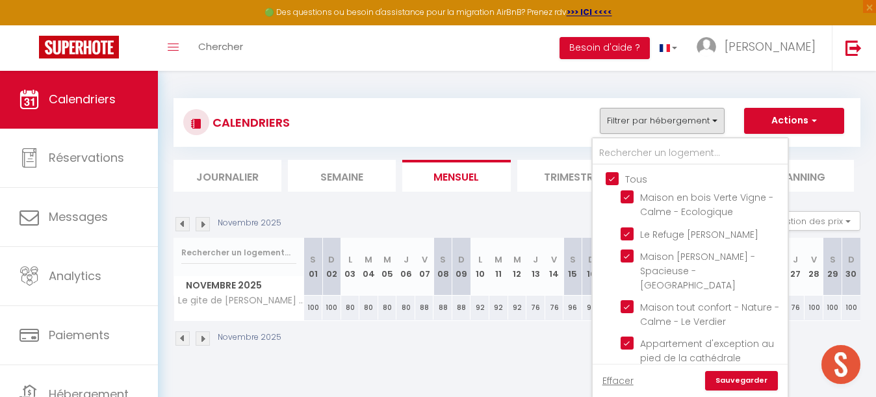
checkbox input "true"
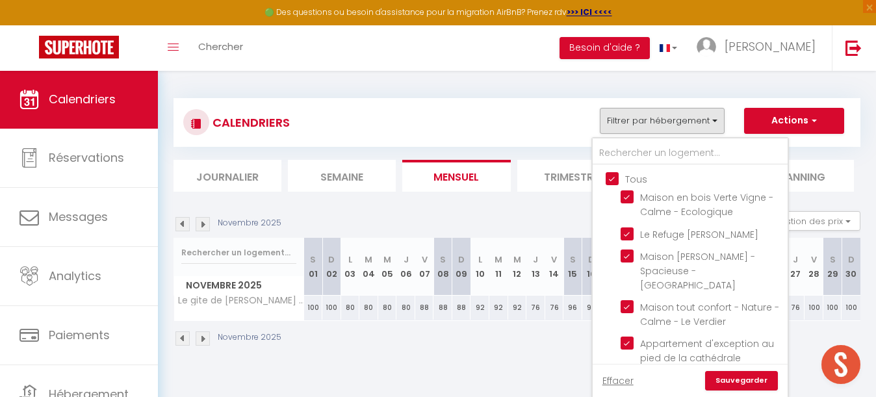
checkbox input "true"
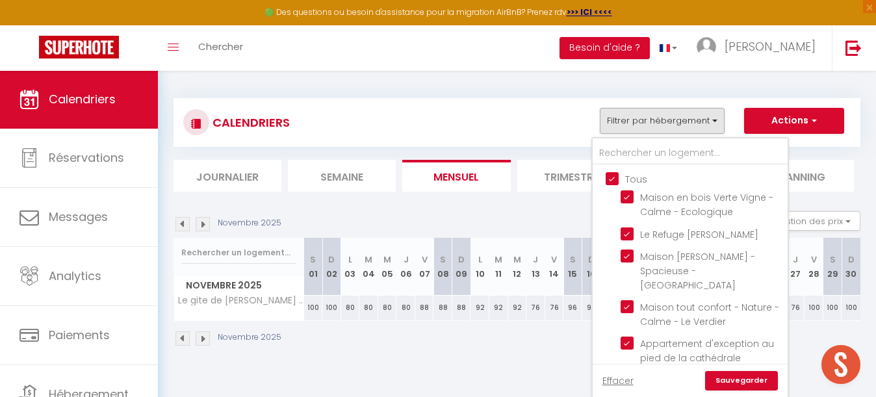
checkbox input "true"
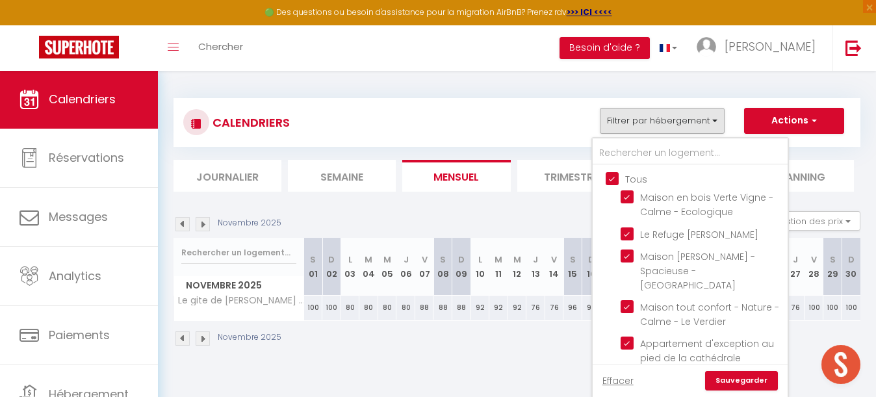
checkbox input "true"
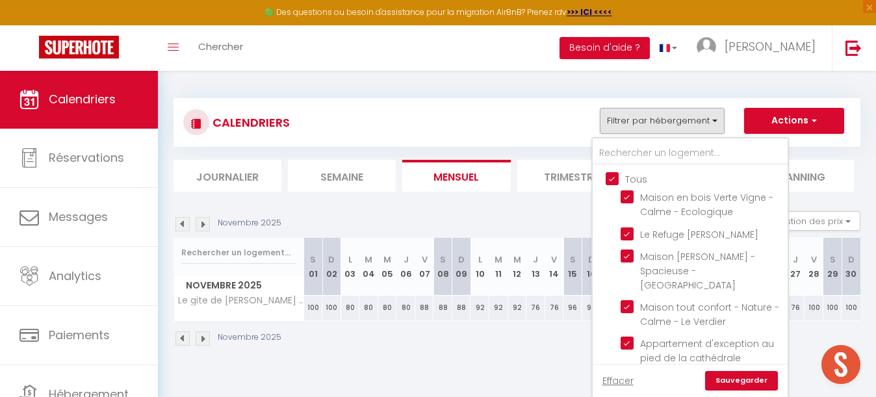
checkbox input "true"
click at [616, 174] on input "Tous" at bounding box center [703, 178] width 195 height 13
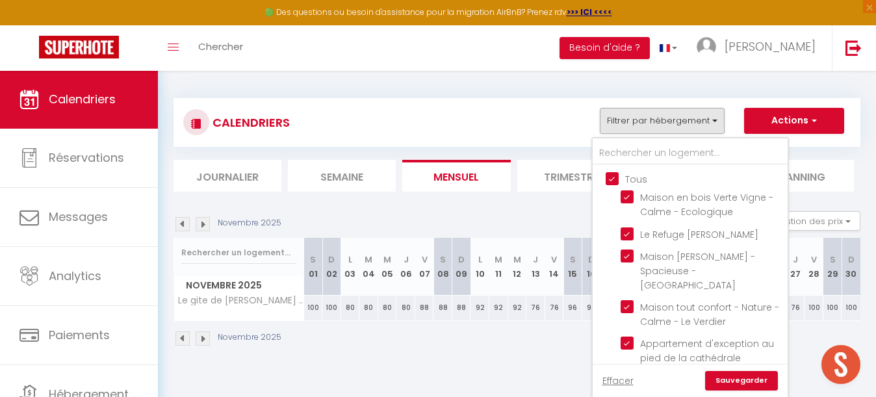
checkbox input "false"
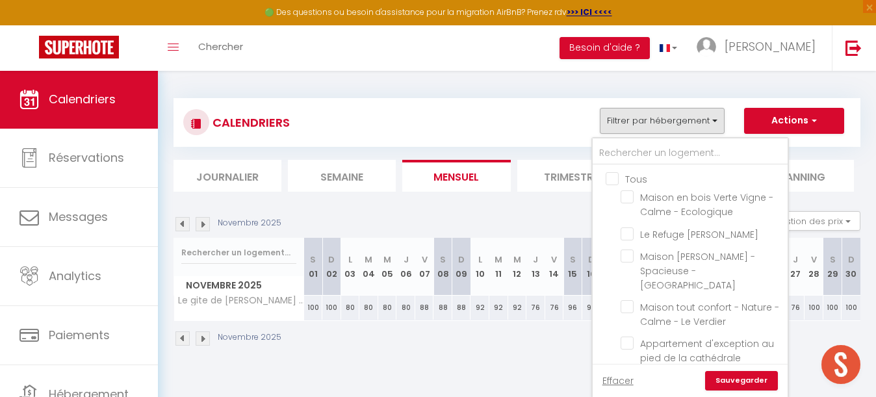
checkbox input "false"
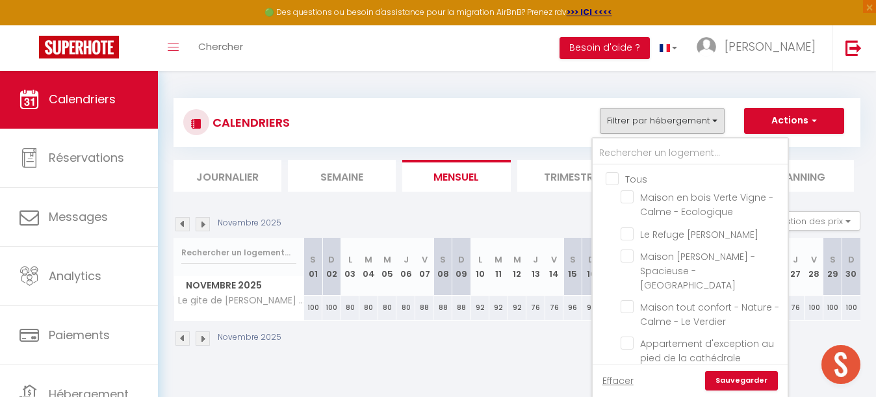
checkbox input "false"
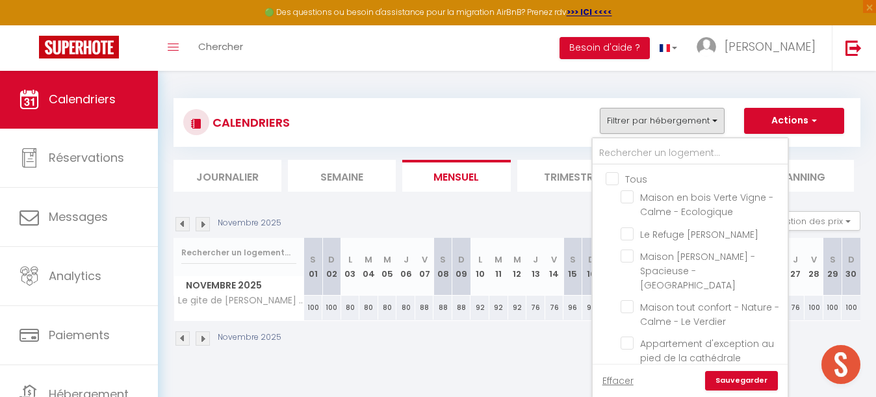
checkbox input "false"
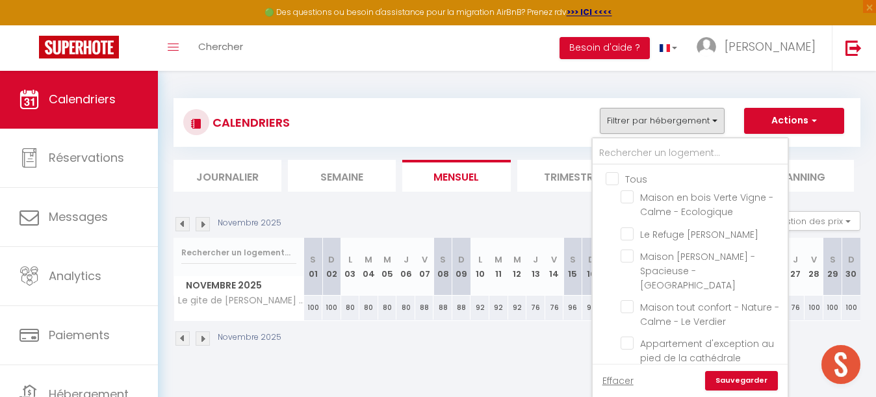
checkbox input "false"
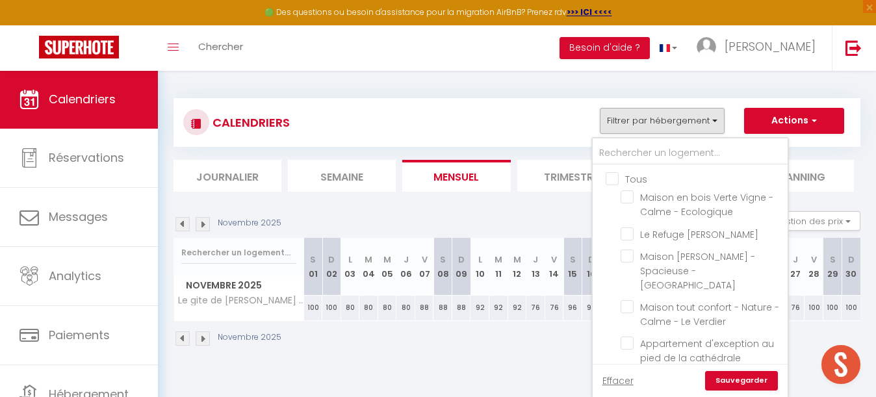
checkbox input "false"
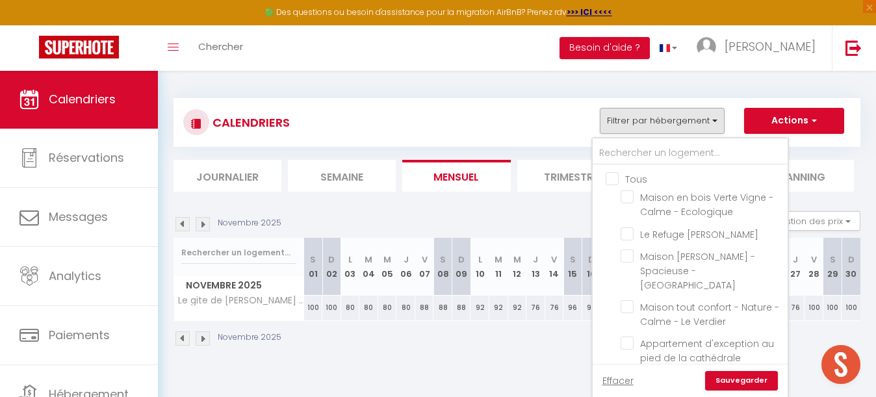
checkbox input "false"
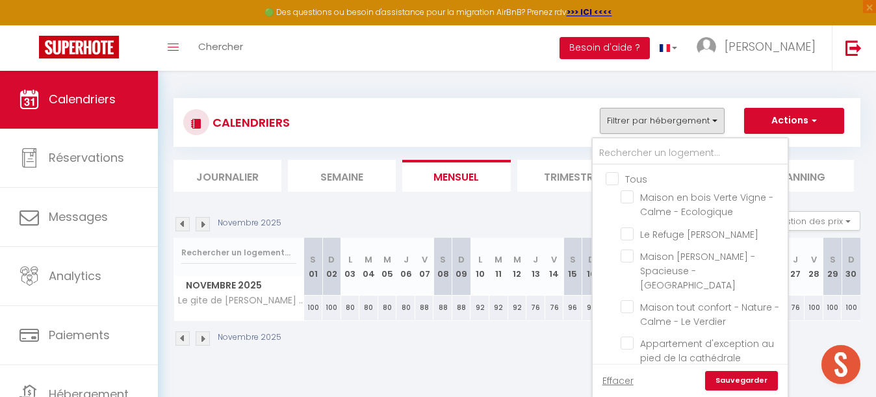
checkbox input "false"
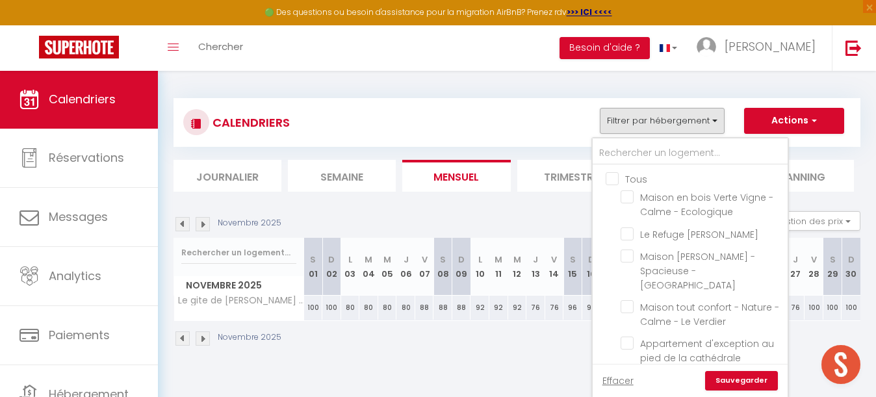
checkbox input "false"
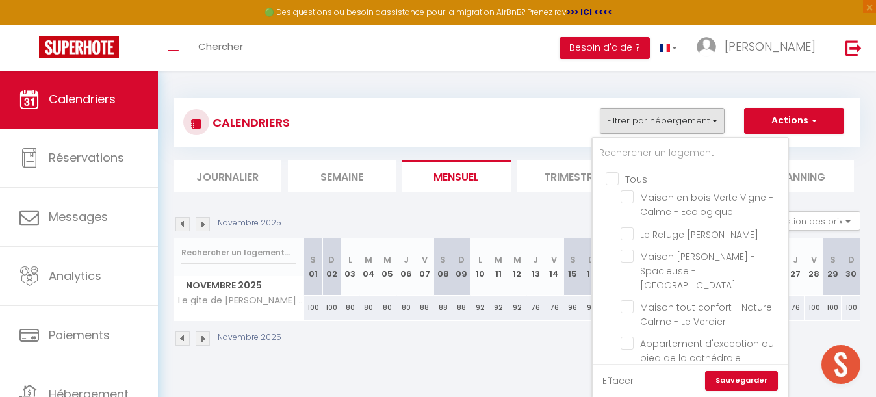
checkbox input "false"
click at [638, 156] on input "text" at bounding box center [690, 153] width 195 height 23
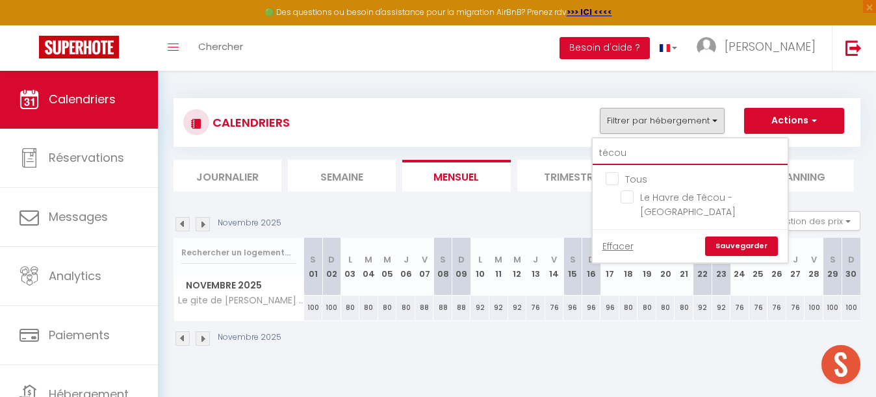
type input "Técou"
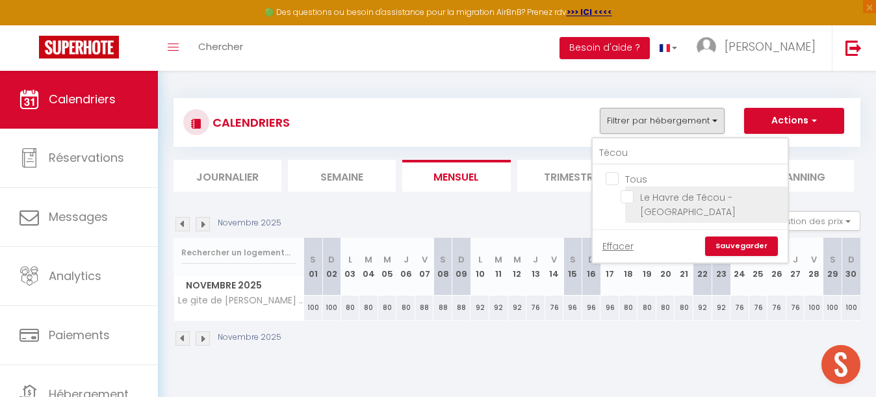
drag, startPoint x: 638, startPoint y: 177, endPoint x: 625, endPoint y: 197, distance: 24.0
click at [625, 197] on input "Le Havre de Técou - [GEOGRAPHIC_DATA]" at bounding box center [702, 196] width 162 height 13
checkbox input "true"
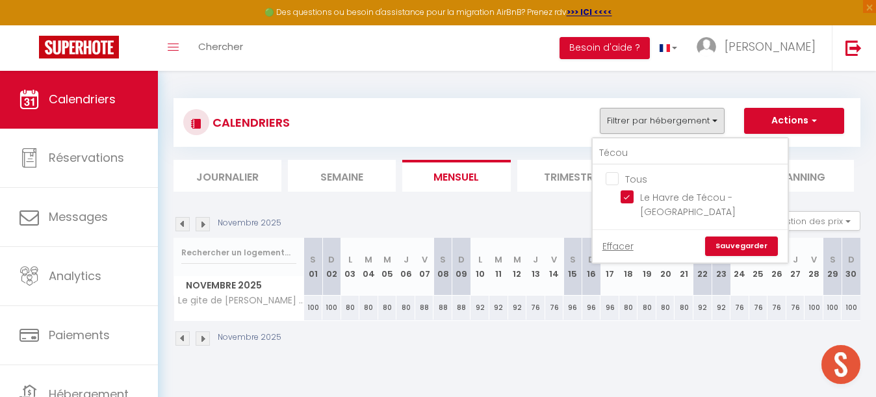
click at [736, 246] on link "Sauvegarder" at bounding box center [741, 246] width 73 height 19
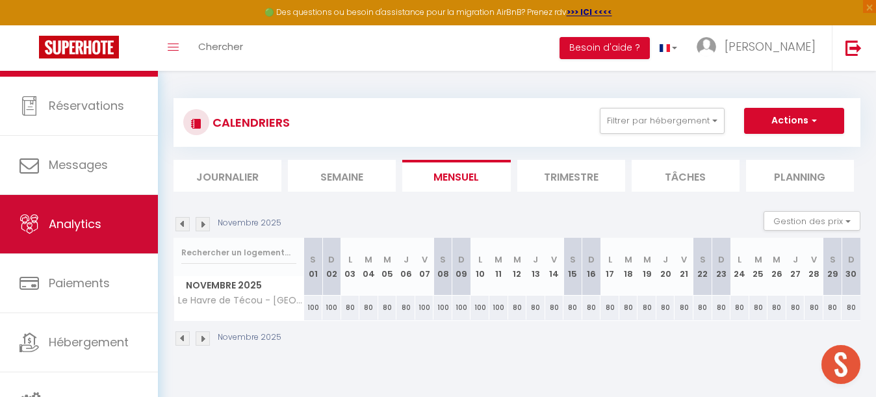
scroll to position [53, 0]
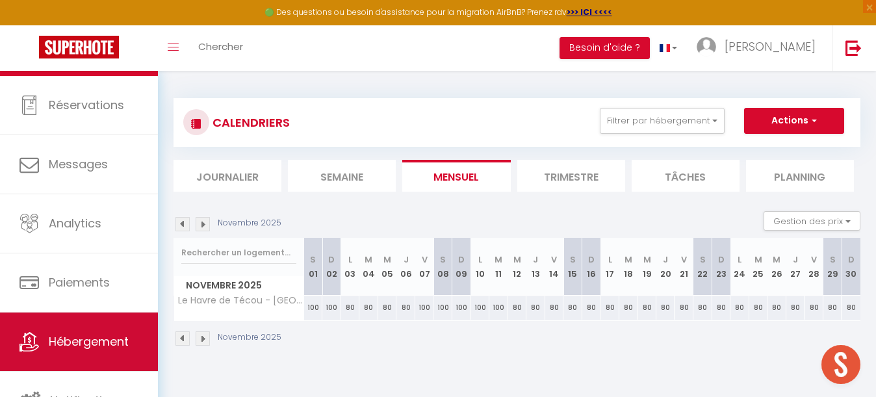
click at [94, 336] on span "Hébergement" at bounding box center [89, 341] width 80 height 16
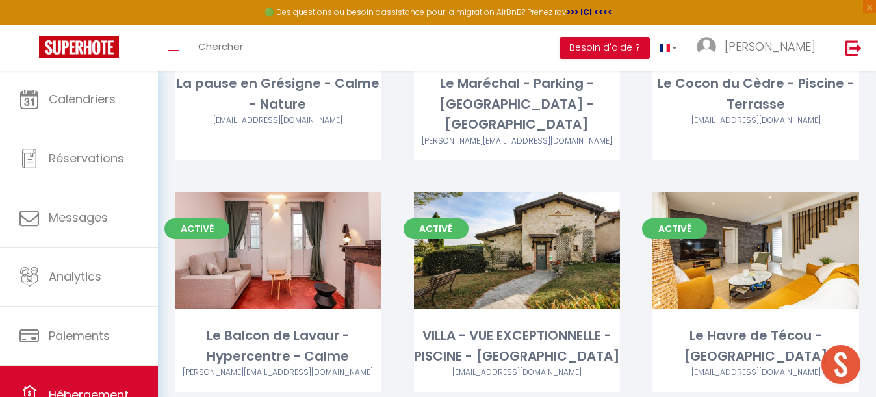
scroll to position [2367, 0]
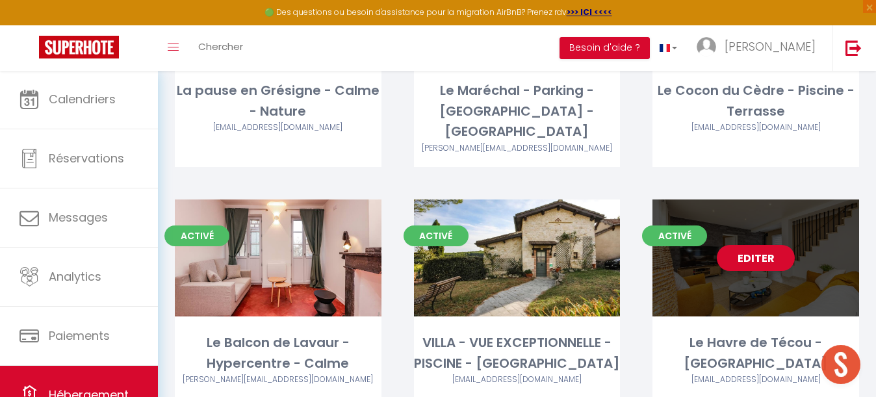
click at [757, 245] on link "Editer" at bounding box center [756, 258] width 78 height 26
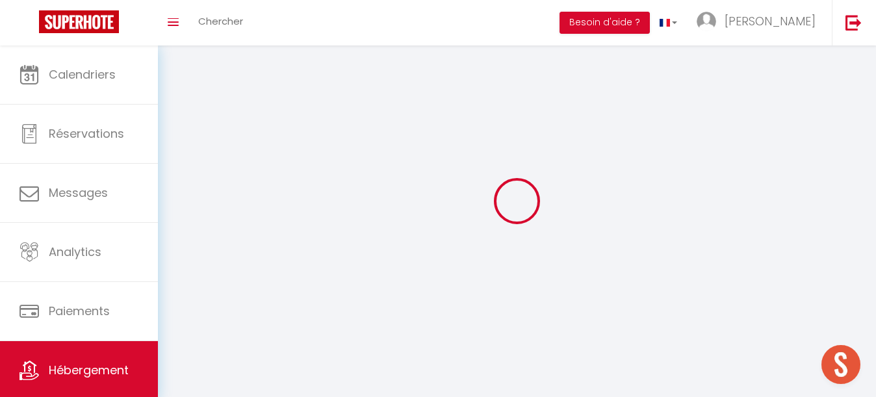
select select "1"
select select
select select "28"
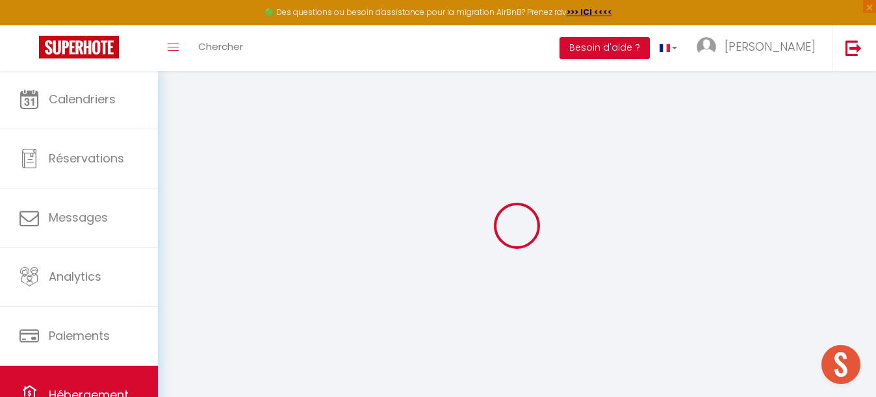
select select
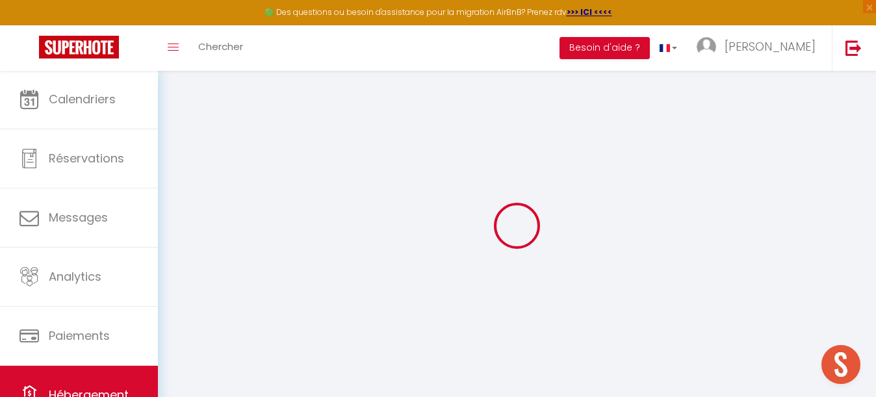
select select
checkbox input "false"
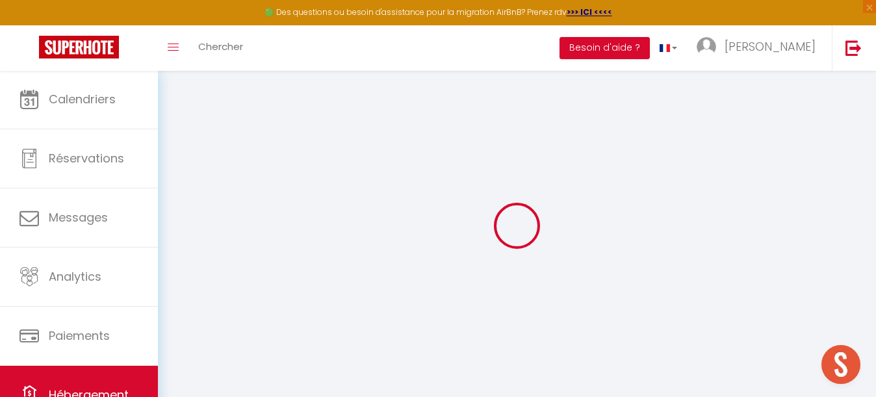
select select
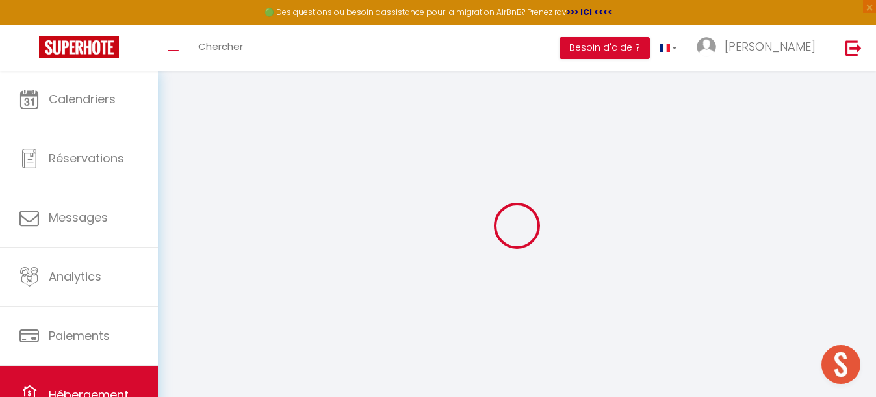
select select
checkbox input "false"
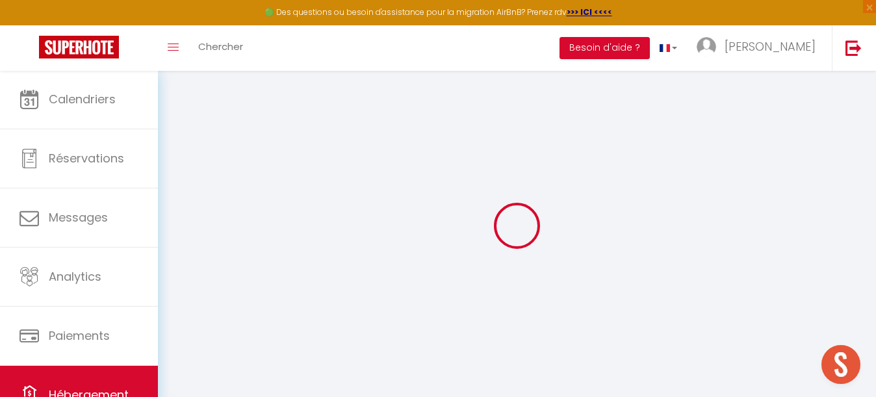
checkbox input "false"
select select
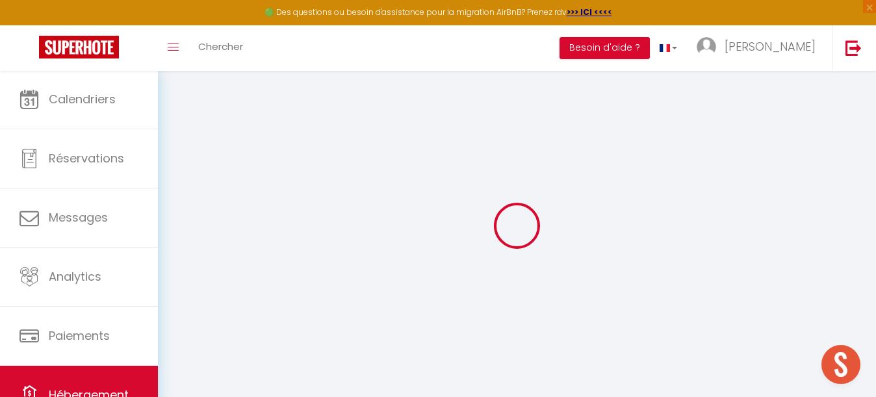
select select
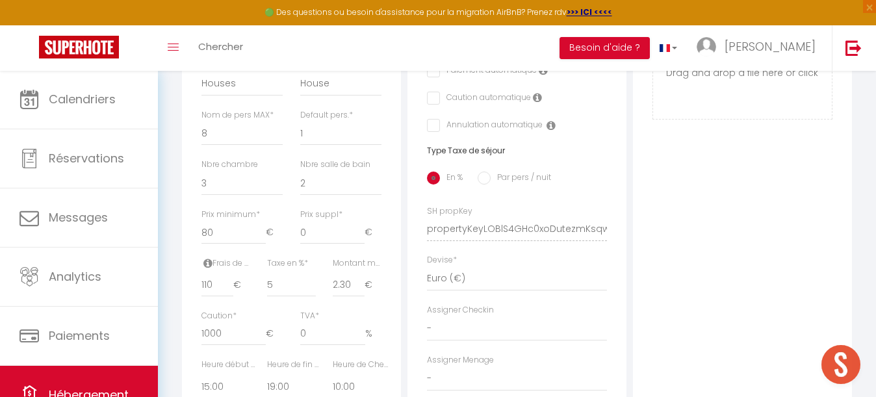
scroll to position [456, 0]
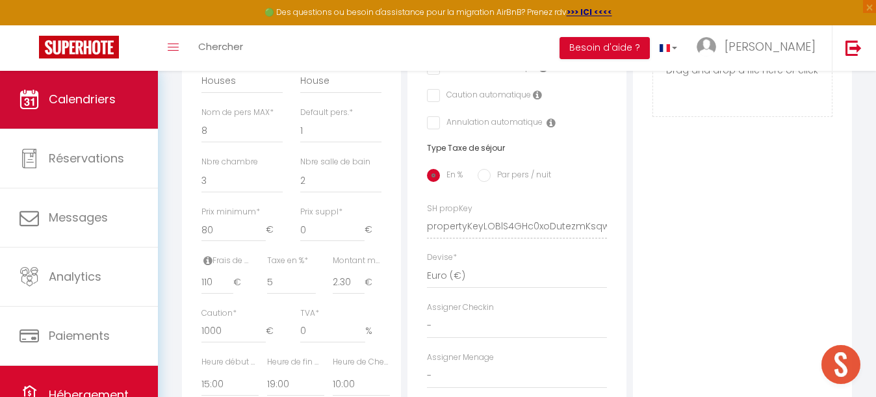
click at [101, 97] on span "Calendriers" at bounding box center [82, 99] width 67 height 16
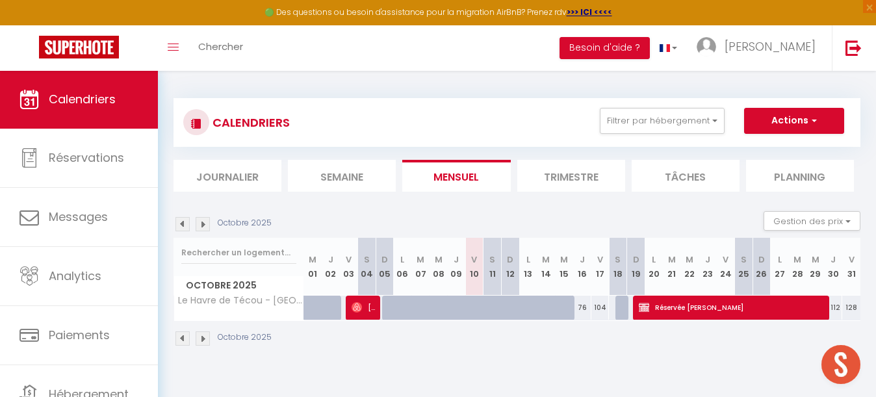
click at [205, 222] on img at bounding box center [203, 224] width 14 height 14
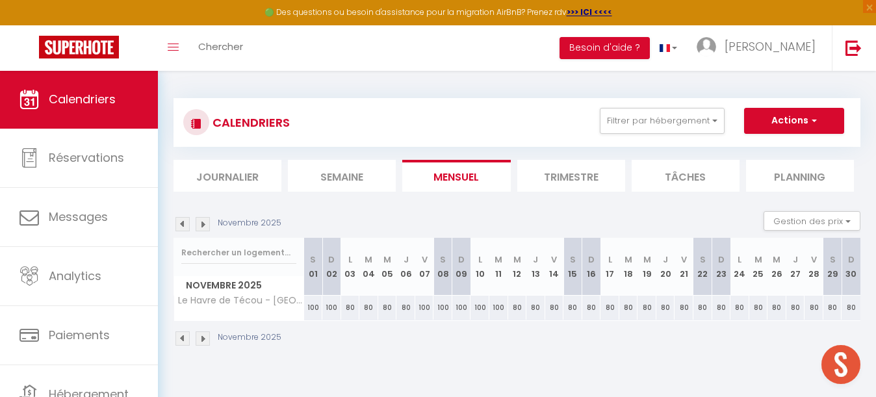
click at [317, 305] on div "100" at bounding box center [313, 308] width 19 height 24
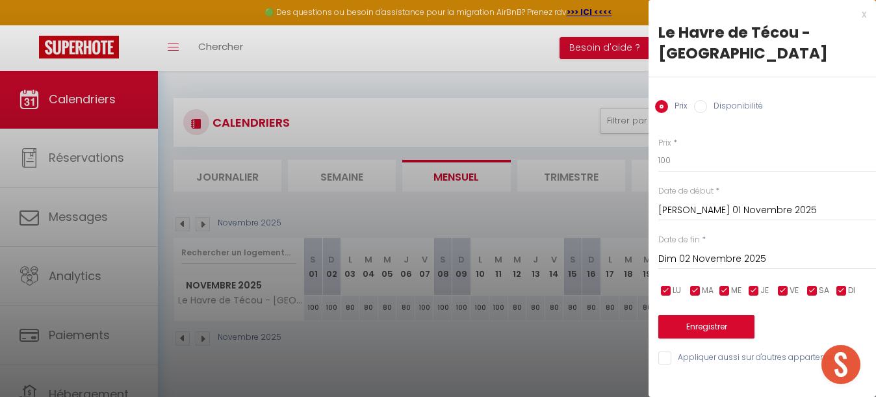
click at [698, 251] on input "Dim 02 Novembre 2025" at bounding box center [767, 259] width 218 height 17
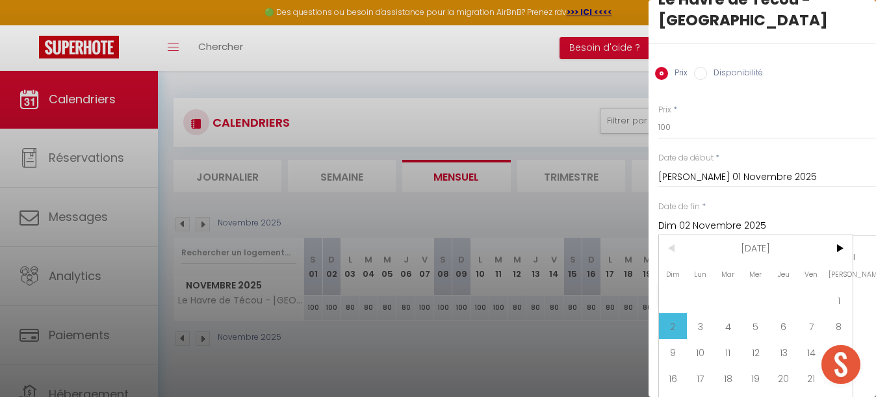
scroll to position [52, 0]
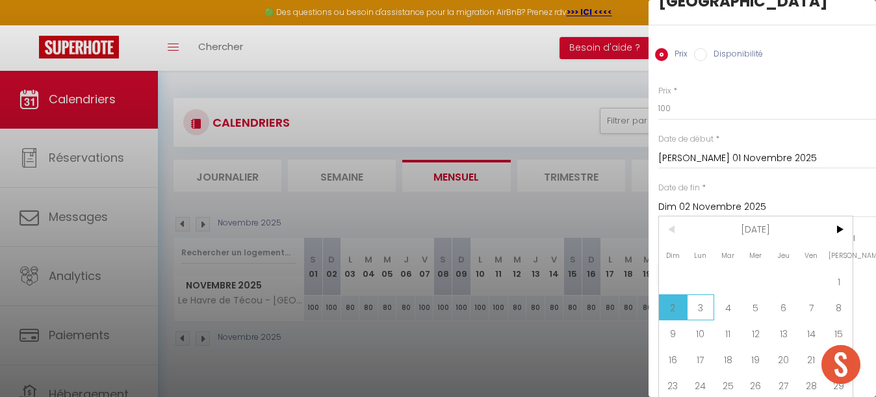
click at [701, 309] on span "3" at bounding box center [701, 307] width 28 height 26
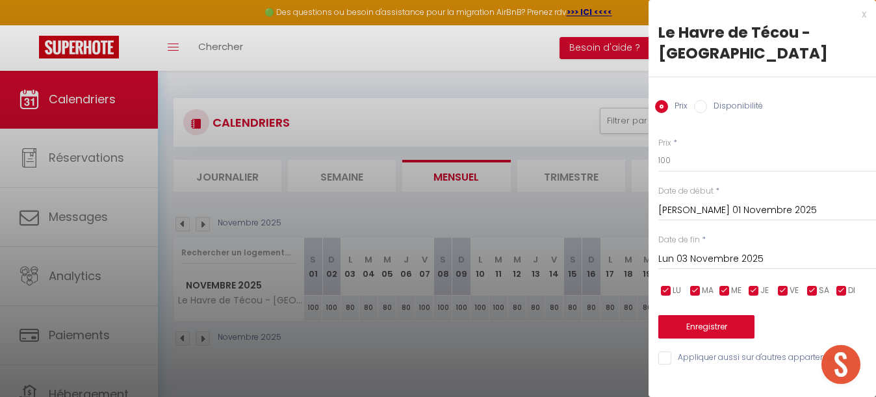
scroll to position [0, 0]
click at [683, 162] on input "100" at bounding box center [767, 160] width 218 height 23
click at [707, 321] on button "Enregistrer" at bounding box center [706, 326] width 96 height 23
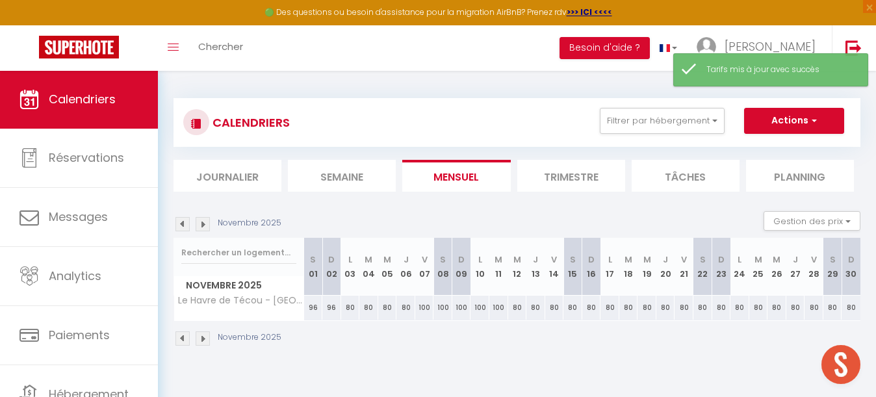
click at [350, 298] on div "80" at bounding box center [350, 308] width 19 height 24
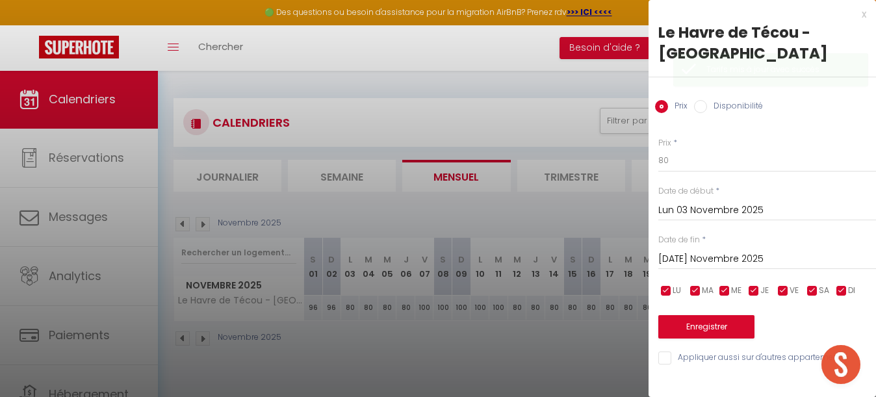
click at [695, 256] on input "[DATE] Novembre 2025" at bounding box center [767, 259] width 218 height 17
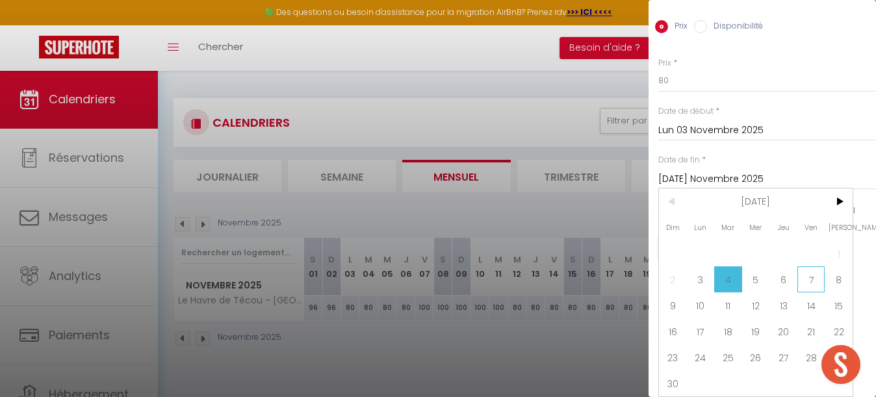
scroll to position [80, 0]
click at [815, 279] on span "7" at bounding box center [812, 279] width 28 height 26
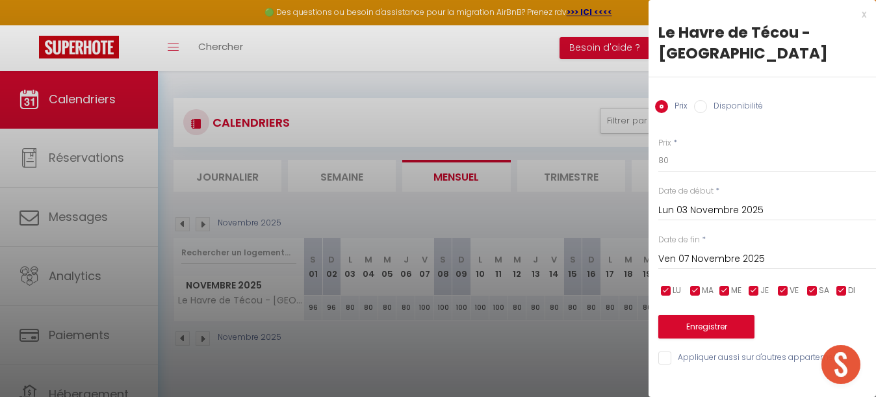
scroll to position [0, 0]
click at [683, 161] on input "80" at bounding box center [767, 160] width 218 height 23
click at [710, 323] on button "Enregistrer" at bounding box center [706, 326] width 96 height 23
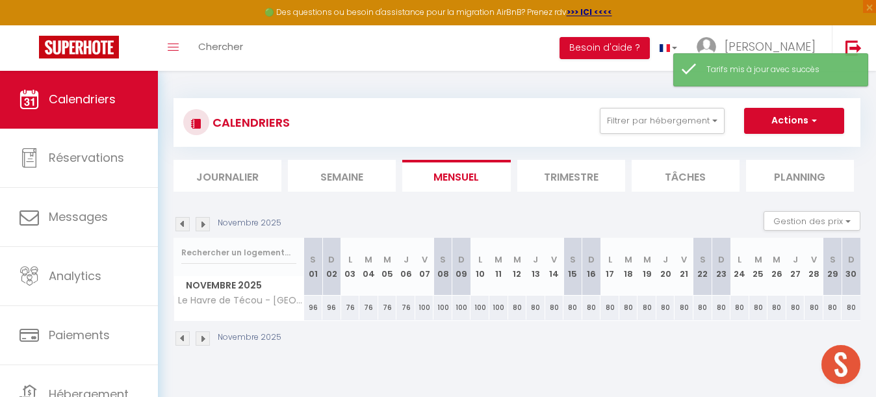
click at [423, 305] on div "100" at bounding box center [424, 308] width 19 height 24
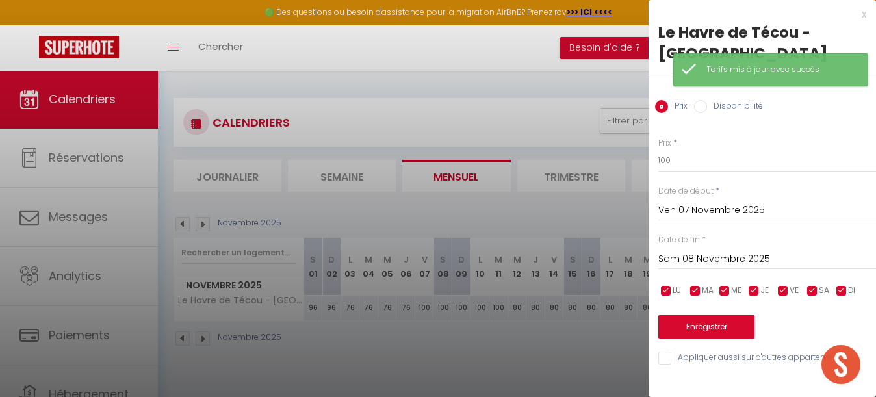
click at [692, 261] on input "Sam 08 Novembre 2025" at bounding box center [767, 259] width 218 height 17
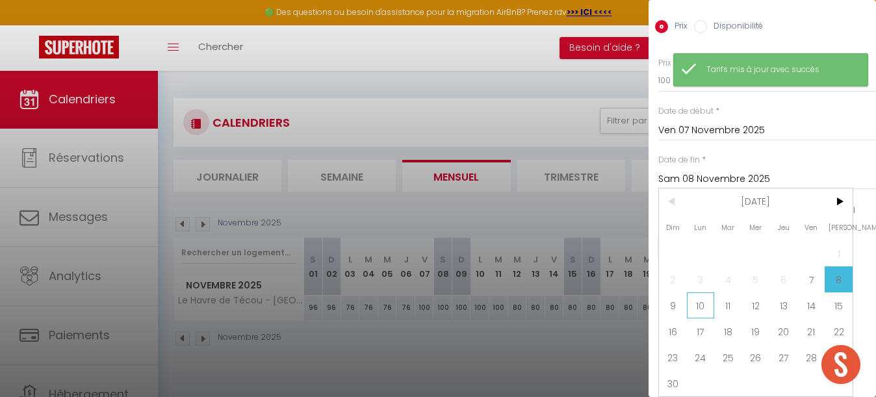
scroll to position [80, 0]
click at [700, 305] on span "10" at bounding box center [701, 305] width 28 height 26
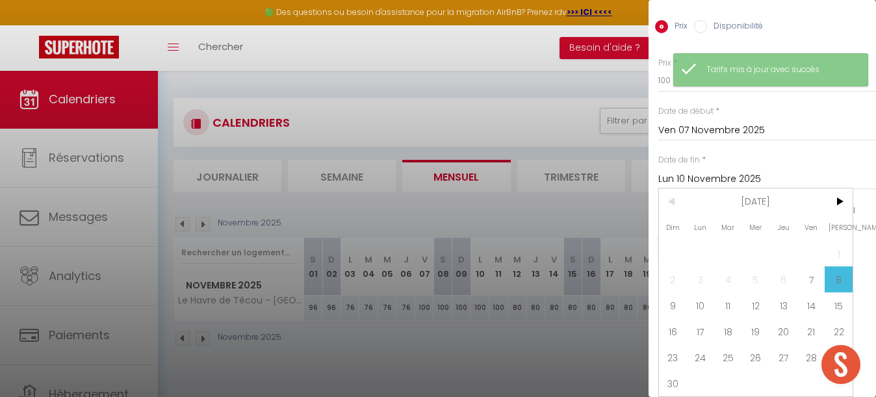
scroll to position [0, 0]
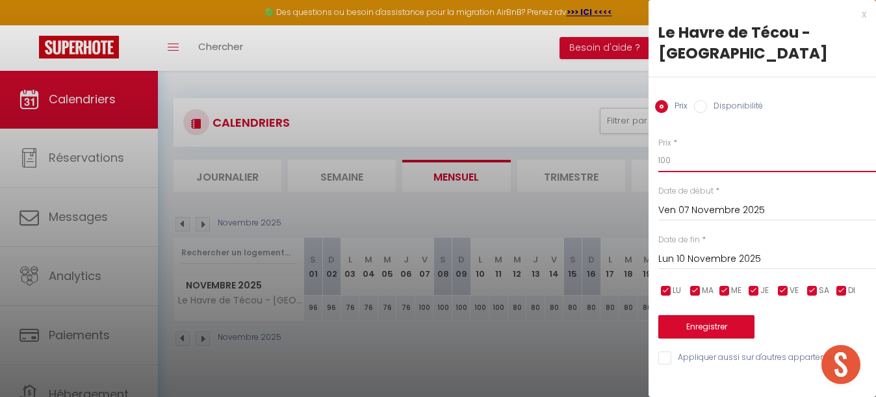
click at [680, 159] on input "100" at bounding box center [767, 160] width 218 height 23
click at [716, 322] on button "Enregistrer" at bounding box center [706, 326] width 96 height 23
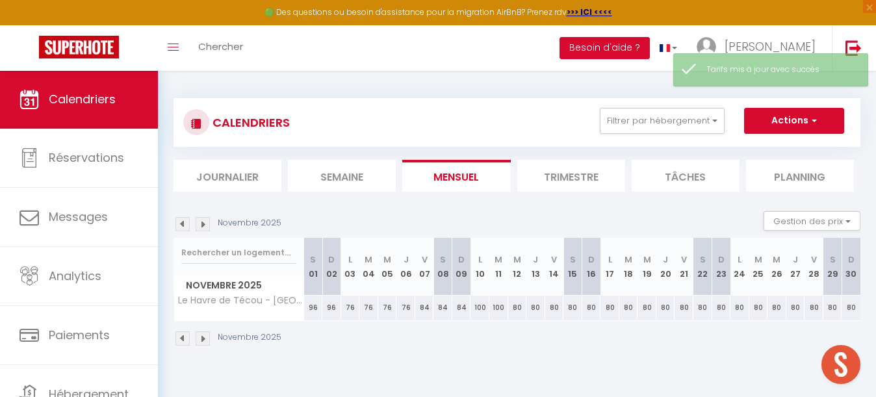
click at [482, 306] on div "100" at bounding box center [480, 308] width 19 height 24
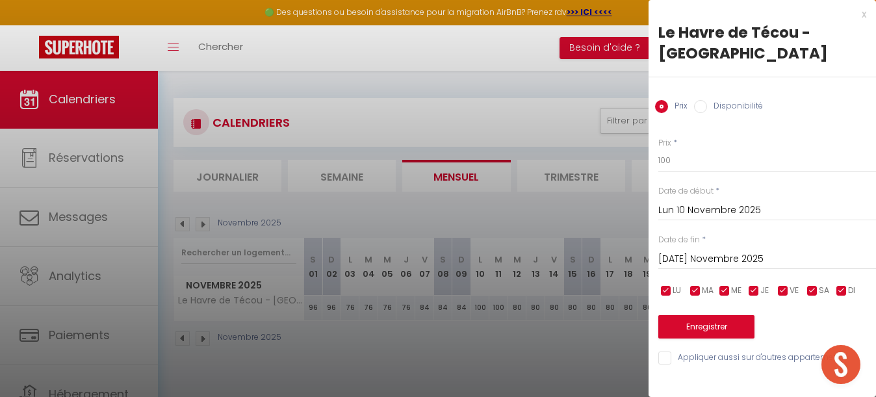
click at [699, 258] on input "[DATE] Novembre 2025" at bounding box center [767, 259] width 218 height 17
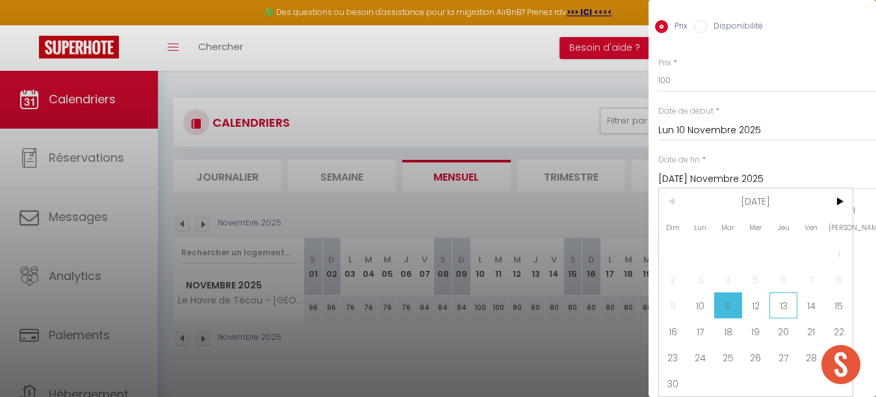
scroll to position [80, 0]
click at [788, 305] on span "13" at bounding box center [784, 305] width 28 height 26
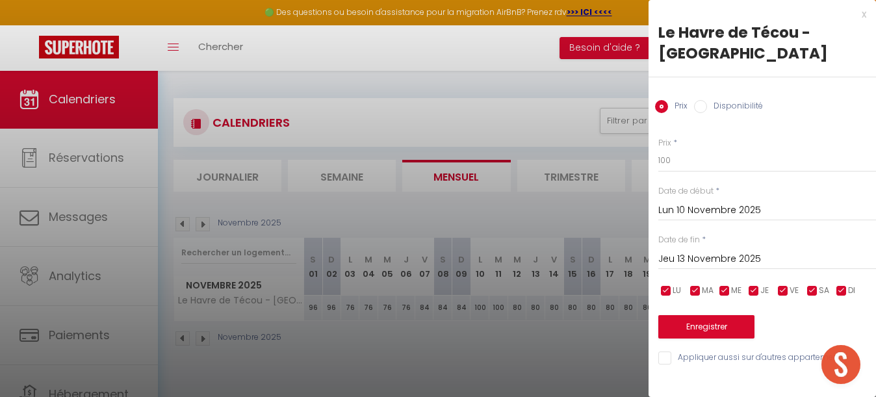
scroll to position [0, 0]
click at [690, 166] on input "100" at bounding box center [767, 160] width 218 height 23
click at [704, 322] on button "Enregistrer" at bounding box center [706, 326] width 96 height 23
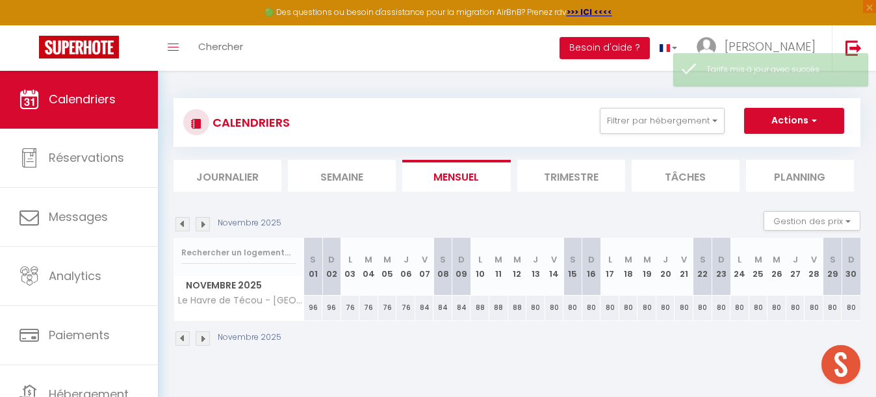
click at [535, 308] on div "80" at bounding box center [535, 308] width 19 height 24
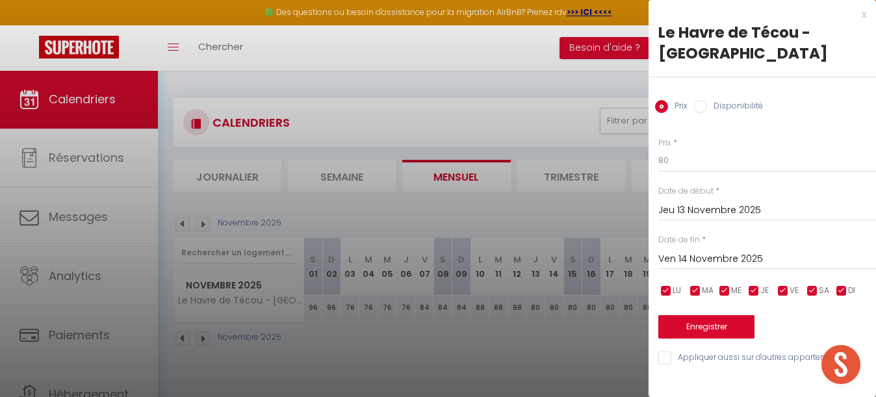
click at [695, 259] on input "Ven 14 Novembre 2025" at bounding box center [767, 259] width 218 height 17
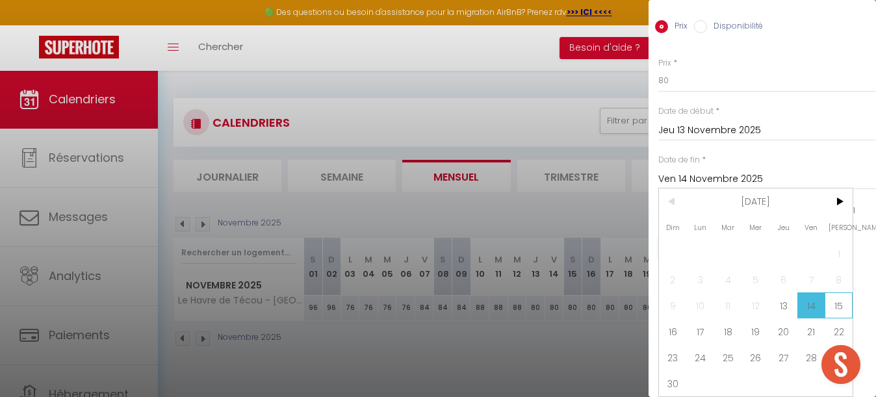
scroll to position [80, 0]
click at [844, 302] on span "15" at bounding box center [839, 305] width 28 height 26
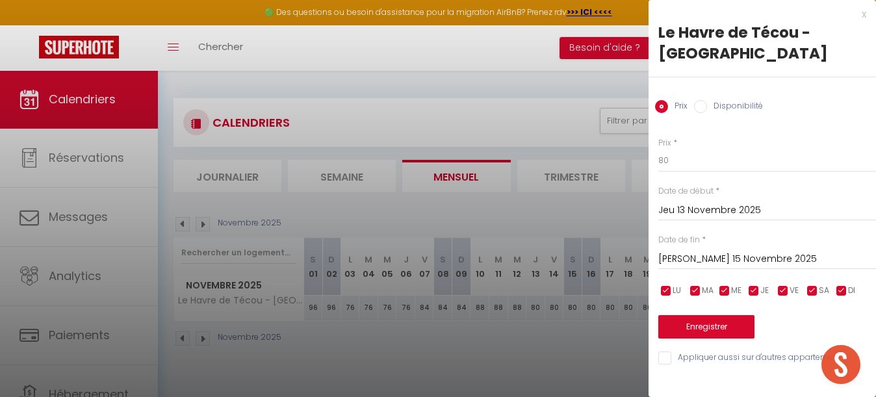
scroll to position [0, 0]
click at [692, 161] on input "80" at bounding box center [767, 160] width 218 height 23
click at [701, 326] on button "Enregistrer" at bounding box center [706, 326] width 96 height 23
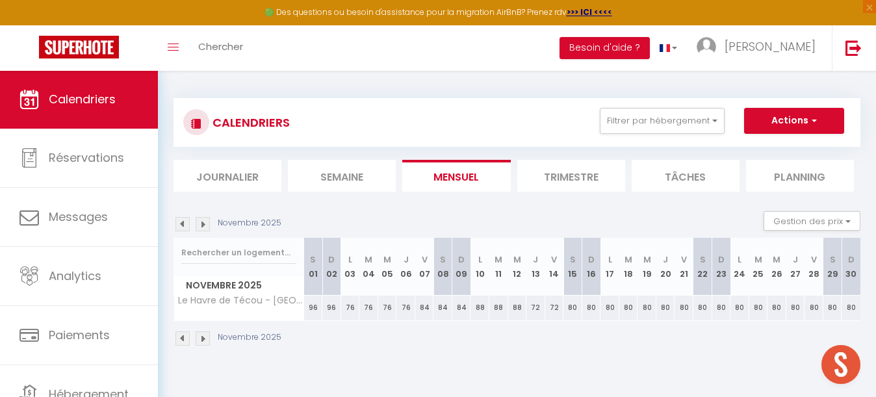
click at [572, 309] on div "80" at bounding box center [573, 308] width 19 height 24
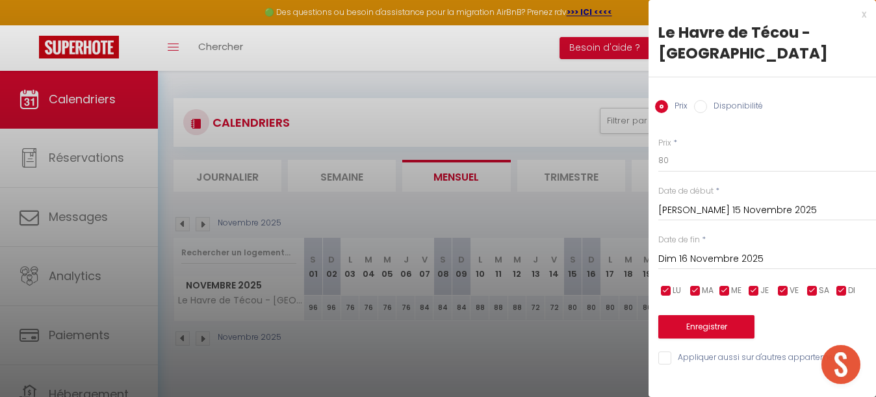
click at [702, 256] on input "Dim 16 Novembre 2025" at bounding box center [767, 259] width 218 height 17
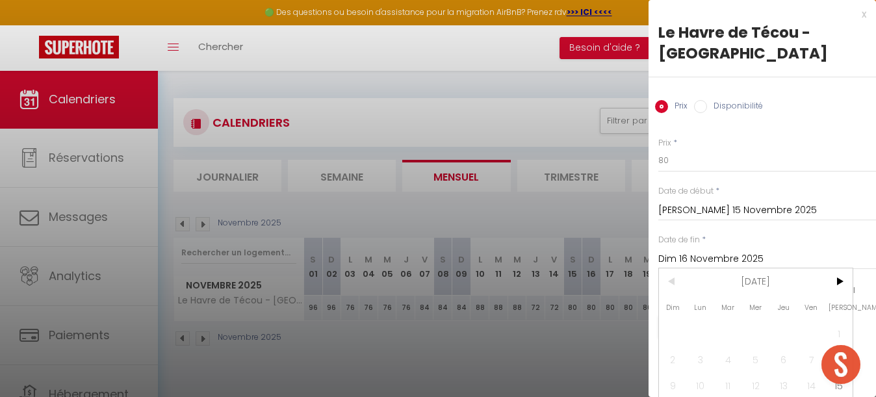
scroll to position [66, 0]
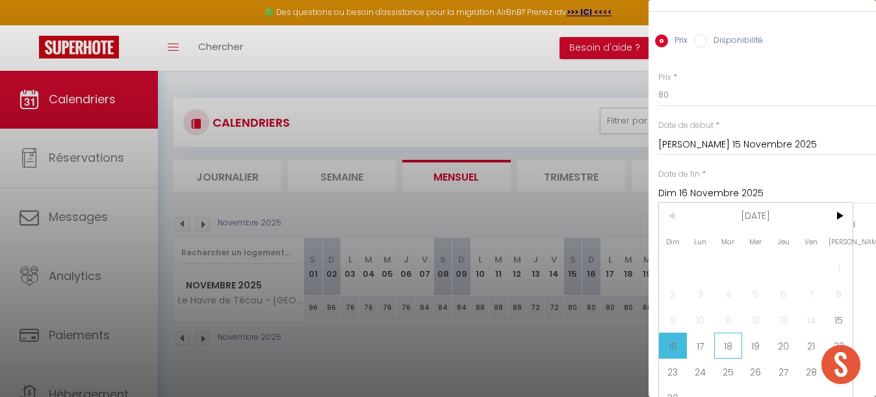
click at [734, 339] on span "18" at bounding box center [728, 346] width 28 height 26
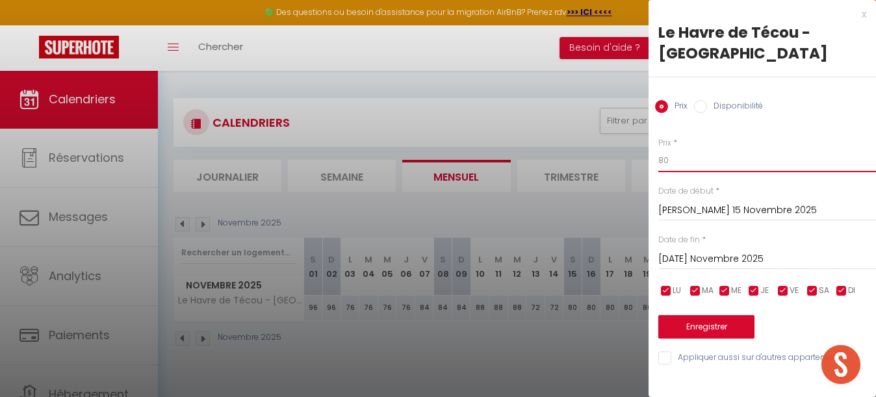
click at [686, 160] on input "80" at bounding box center [767, 160] width 218 height 23
click at [705, 330] on button "Enregistrer" at bounding box center [706, 326] width 96 height 23
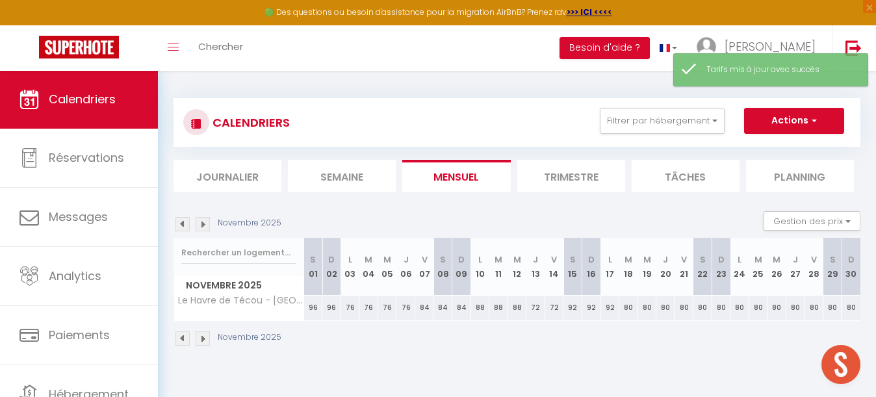
click at [628, 303] on div "80" at bounding box center [628, 308] width 19 height 24
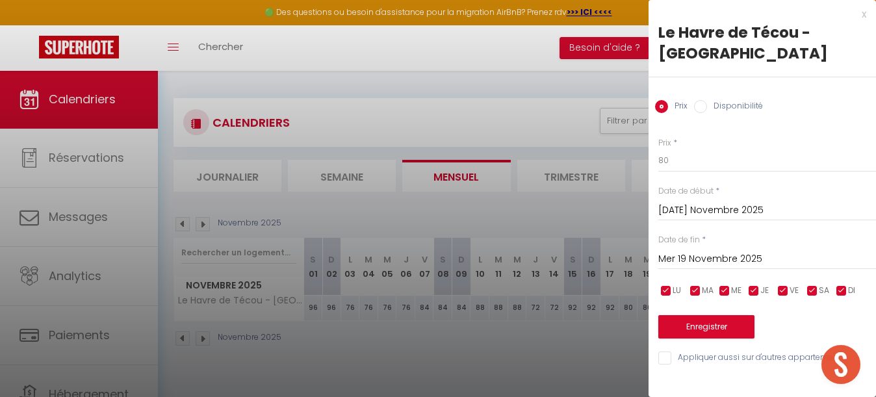
click at [728, 257] on input "Mer 19 Novembre 2025" at bounding box center [767, 259] width 218 height 17
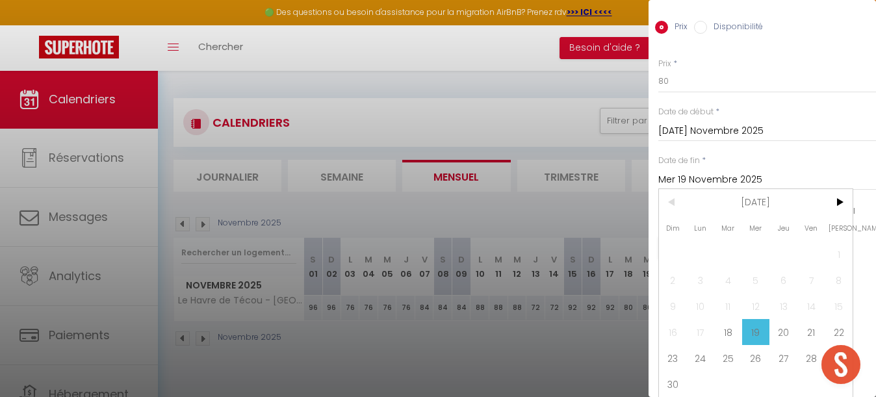
scroll to position [80, 0]
click at [832, 324] on span "22" at bounding box center [839, 331] width 28 height 26
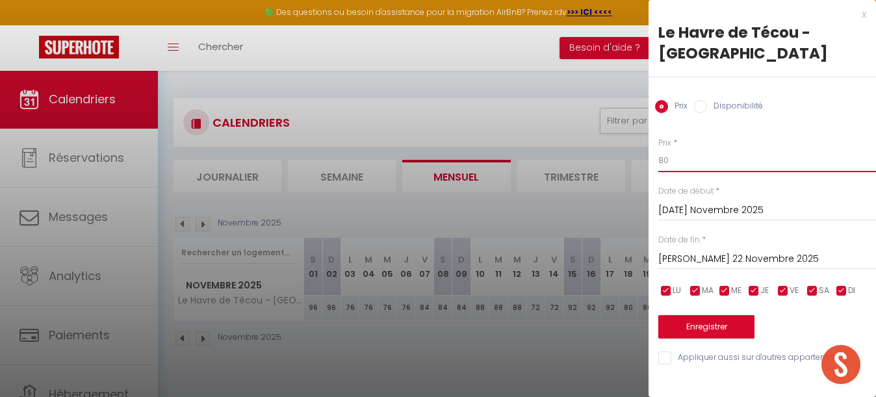
click at [692, 159] on input "80" at bounding box center [767, 160] width 218 height 23
click at [713, 315] on button "Enregistrer" at bounding box center [706, 326] width 96 height 23
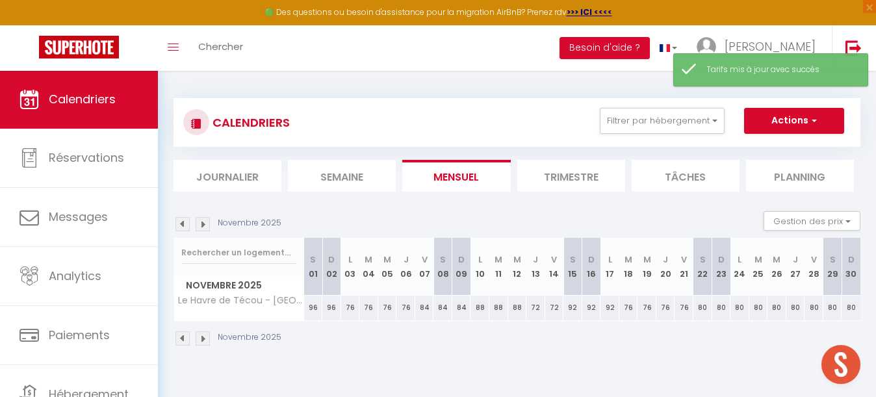
click at [705, 308] on div "80" at bounding box center [703, 308] width 19 height 24
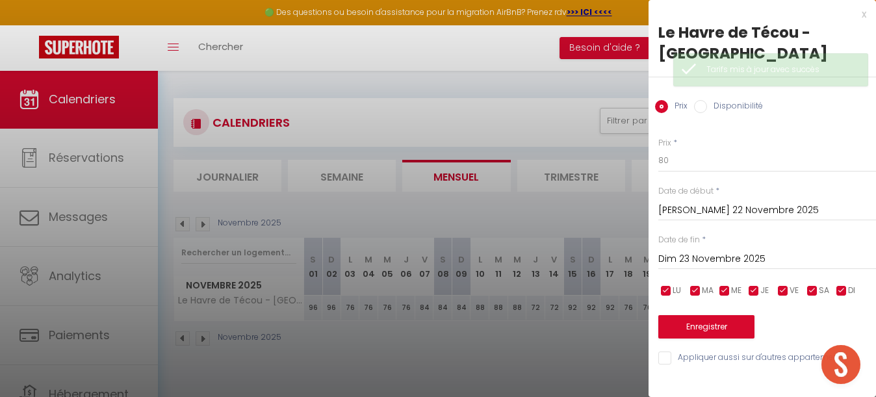
click at [740, 251] on input "Dim 23 Novembre 2025" at bounding box center [767, 259] width 218 height 17
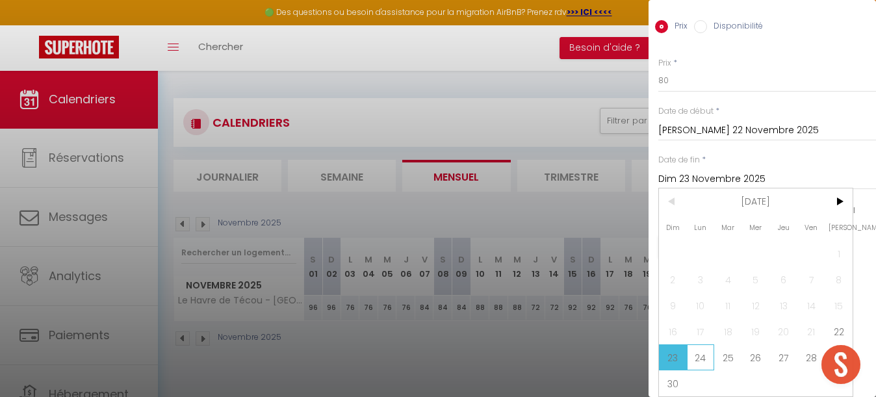
scroll to position [80, 0]
click at [703, 357] on span "24" at bounding box center [701, 357] width 28 height 26
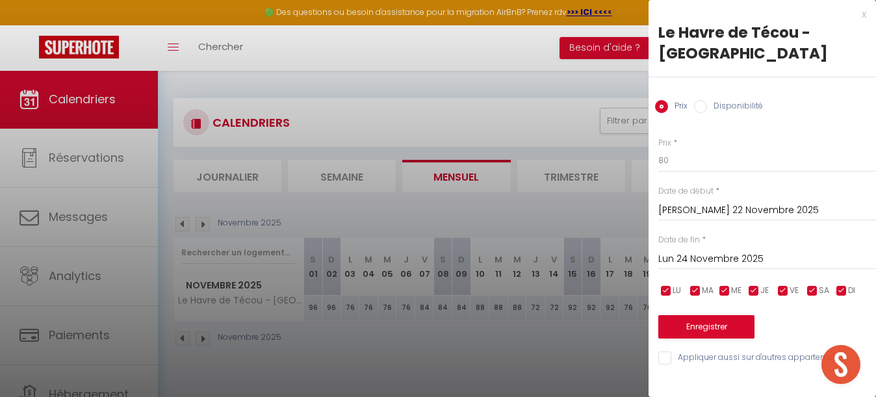
scroll to position [0, 0]
click at [692, 157] on input "80" at bounding box center [767, 160] width 218 height 23
click at [716, 321] on button "Enregistrer" at bounding box center [706, 326] width 96 height 23
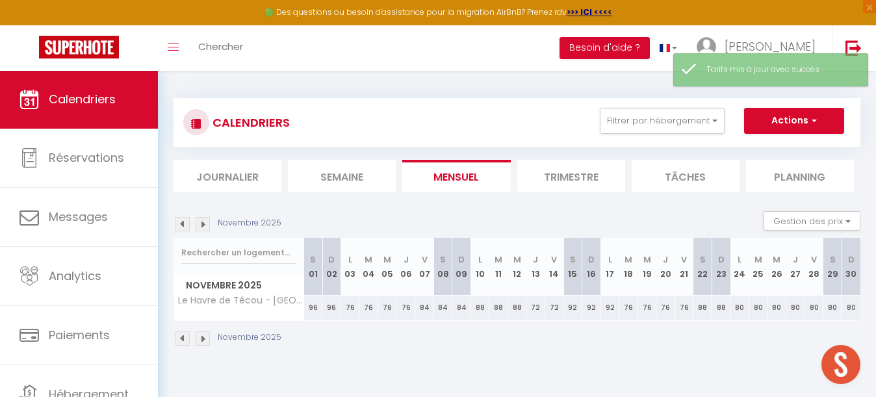
click at [741, 308] on div "80" at bounding box center [740, 308] width 19 height 24
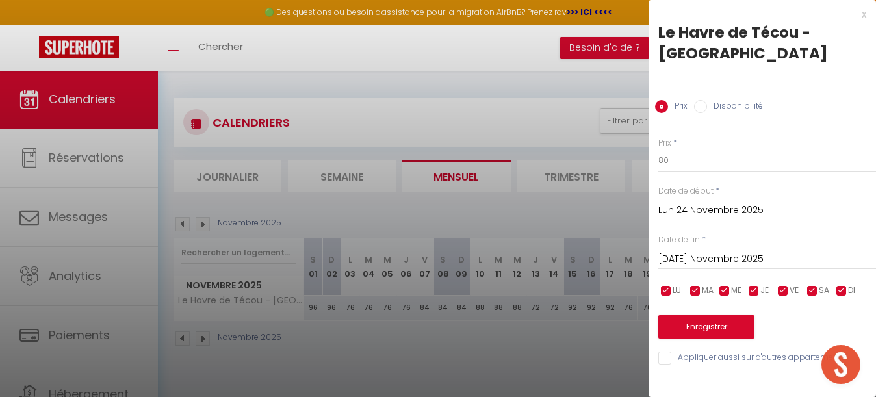
click at [730, 255] on input "[DATE] Novembre 2025" at bounding box center [767, 259] width 218 height 17
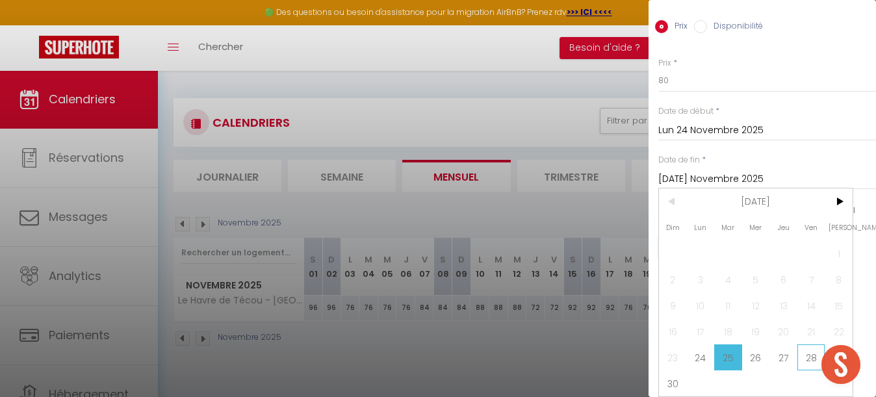
scroll to position [80, 0]
click at [807, 360] on span "28" at bounding box center [812, 357] width 28 height 26
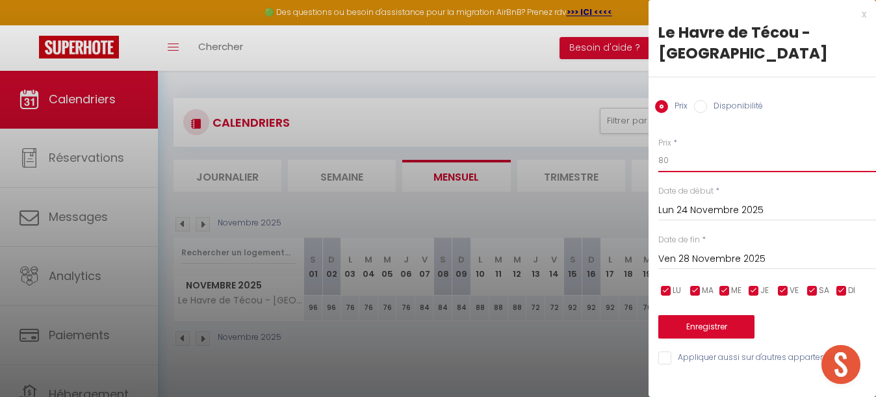
click at [684, 157] on input "80" at bounding box center [767, 160] width 218 height 23
click at [701, 319] on button "Enregistrer" at bounding box center [706, 326] width 96 height 23
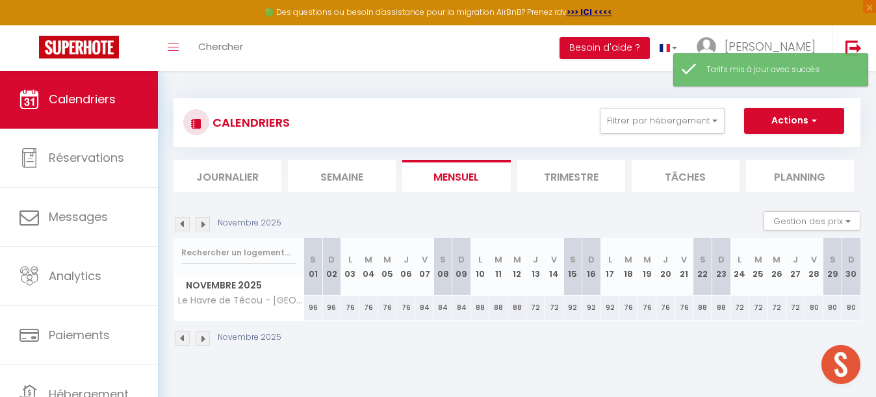
click at [815, 302] on div "80" at bounding box center [814, 308] width 19 height 24
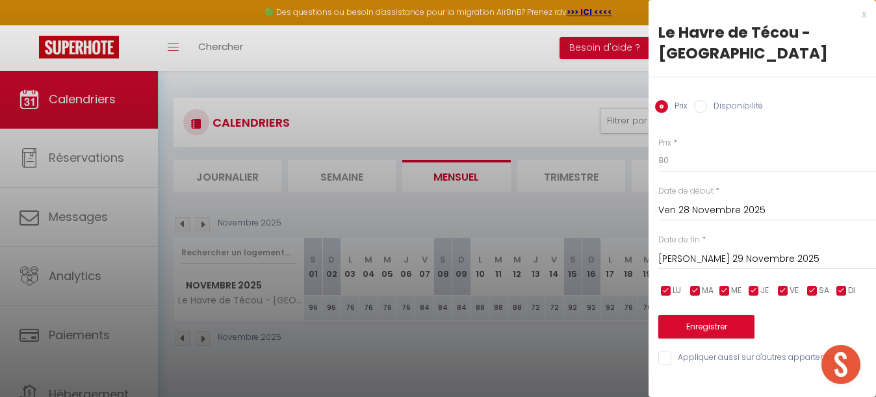
click at [722, 255] on input "[PERSON_NAME] 29 Novembre 2025" at bounding box center [767, 259] width 218 height 17
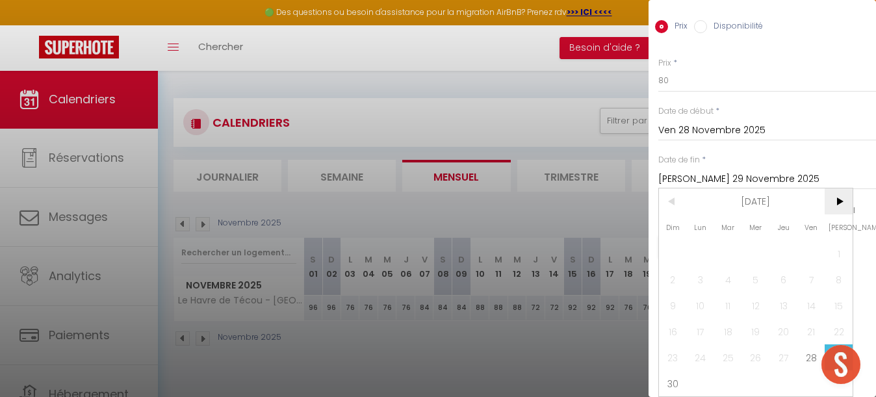
click at [846, 207] on span ">" at bounding box center [839, 201] width 28 height 26
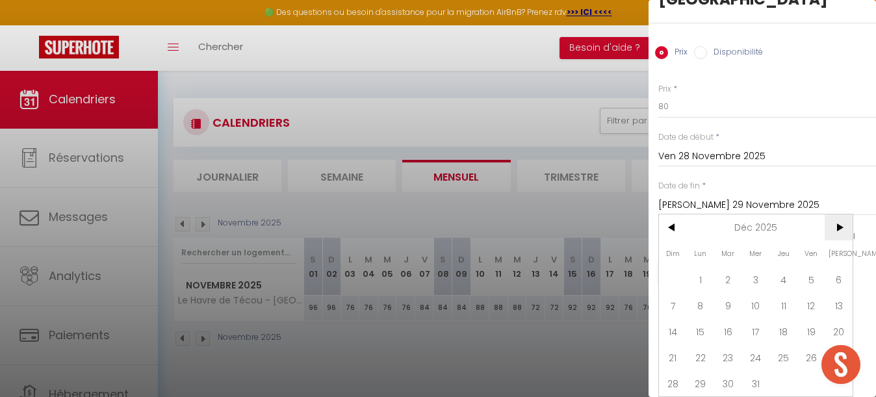
scroll to position [54, 0]
click at [705, 271] on span "1" at bounding box center [701, 279] width 28 height 26
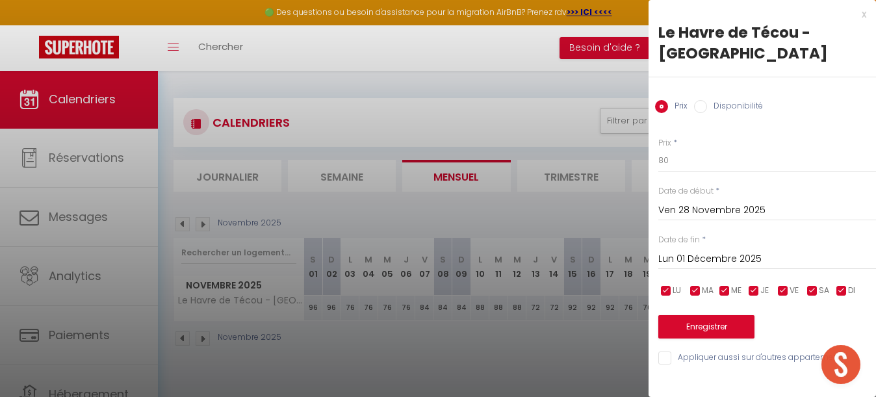
scroll to position [0, 0]
click at [687, 161] on input "80" at bounding box center [767, 160] width 218 height 23
click at [701, 322] on button "Enregistrer" at bounding box center [706, 326] width 96 height 23
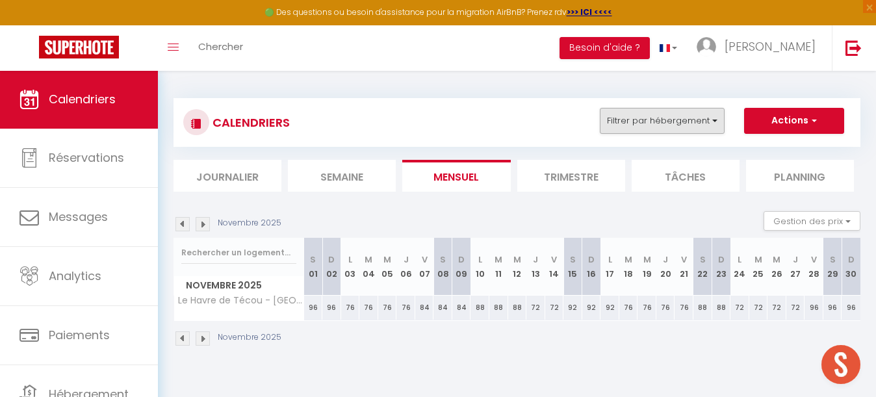
click at [656, 120] on button "Filtrer par hébergement" at bounding box center [662, 121] width 125 height 26
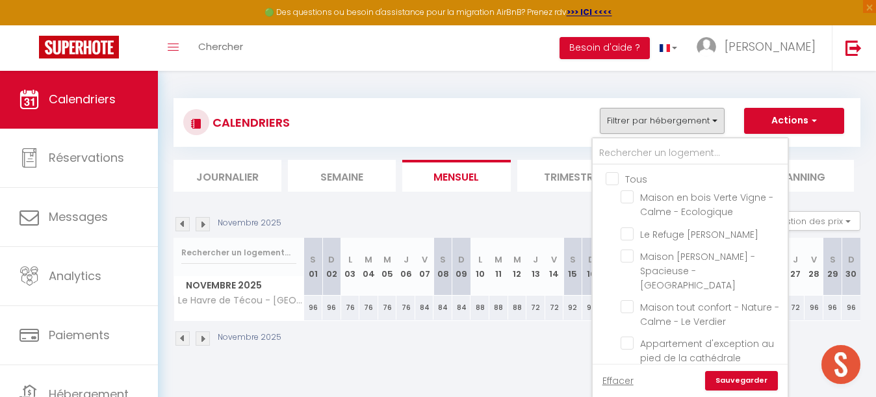
click at [615, 175] on input "Tous" at bounding box center [703, 178] width 195 height 13
click at [630, 156] on input "text" at bounding box center [690, 153] width 195 height 23
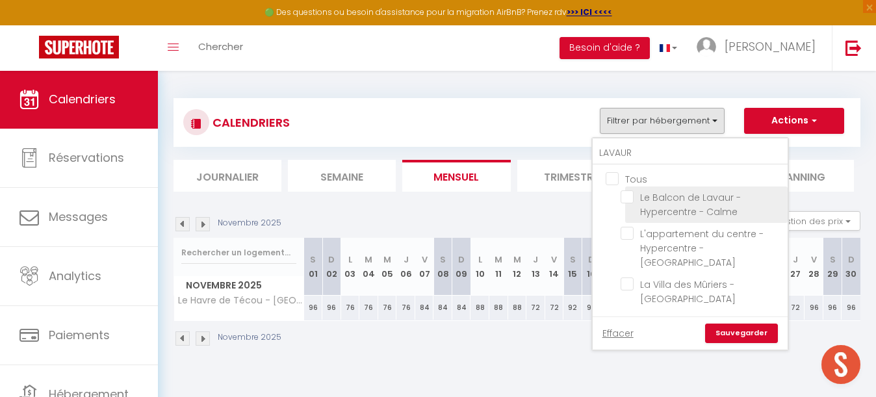
click at [629, 195] on input "Le Balcon de Lavaur - Hypercentre - Calme" at bounding box center [702, 196] width 162 height 13
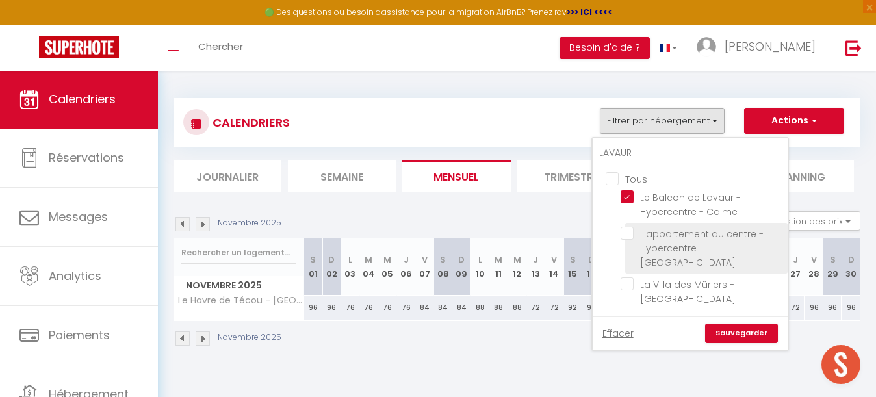
click at [629, 231] on input "L'appartement du centre - Hypercentre - [GEOGRAPHIC_DATA]" at bounding box center [702, 233] width 162 height 13
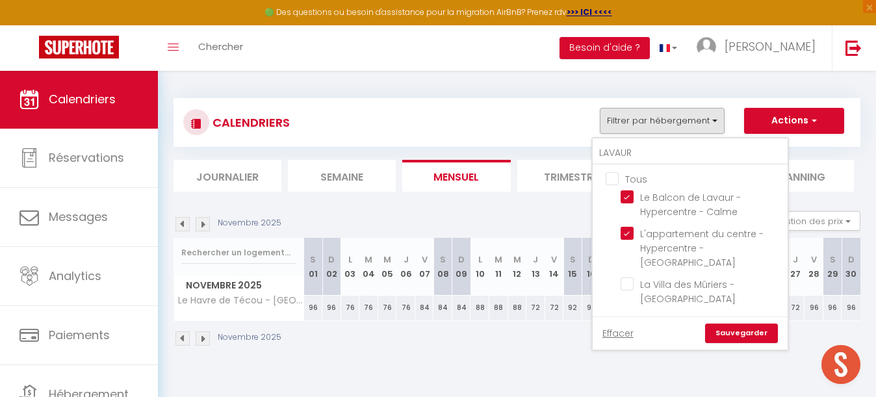
click at [740, 324] on link "Sauvegarder" at bounding box center [741, 333] width 73 height 19
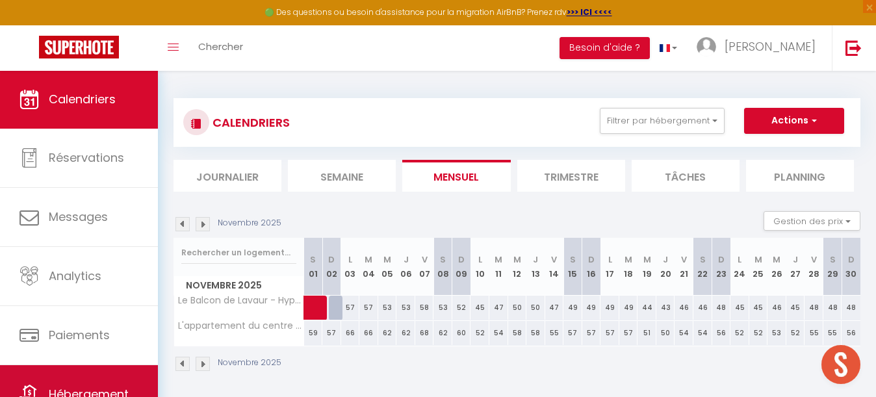
click at [87, 373] on link "Hébergement" at bounding box center [79, 394] width 158 height 58
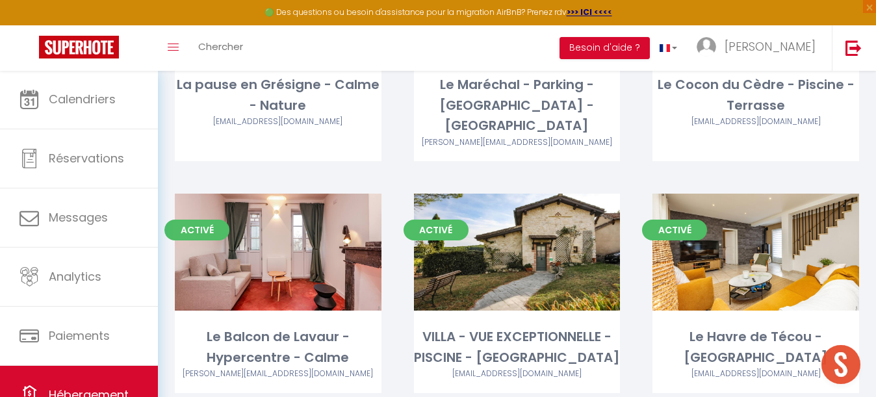
scroll to position [2364, 0]
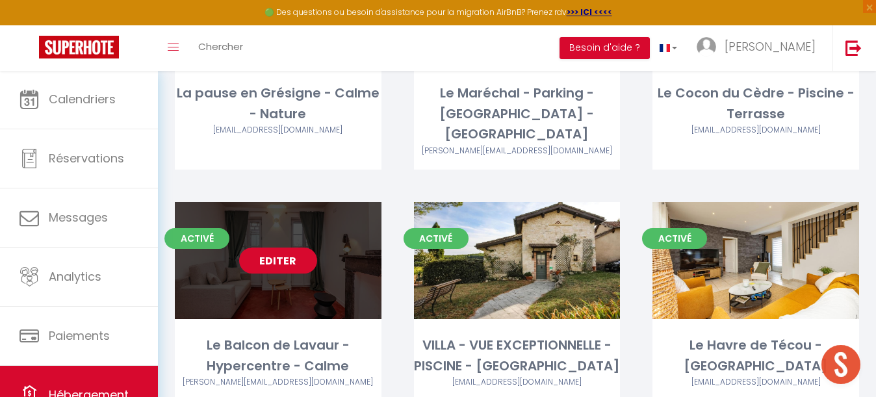
click at [277, 248] on link "Editer" at bounding box center [278, 261] width 78 height 26
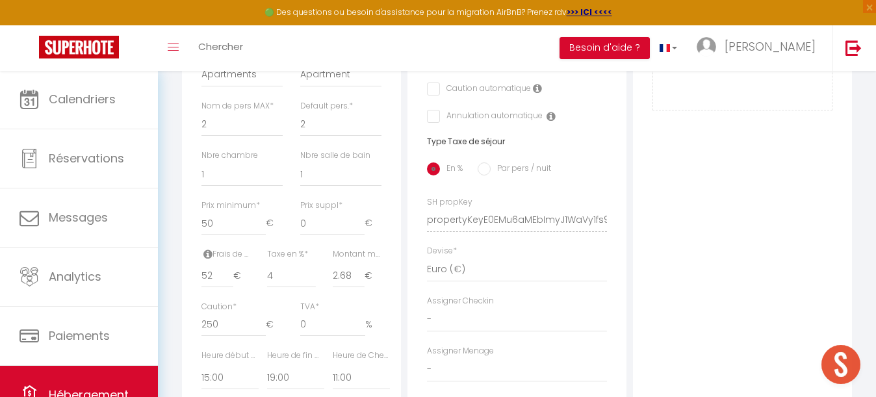
scroll to position [469, 0]
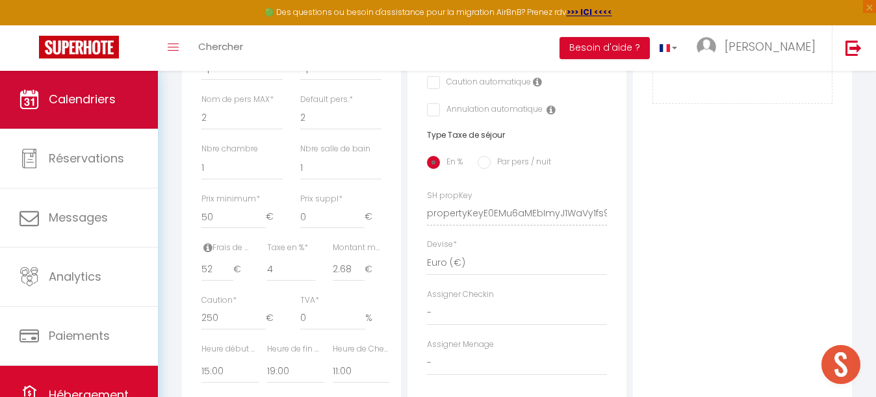
click at [80, 104] on span "Calendriers" at bounding box center [82, 99] width 67 height 16
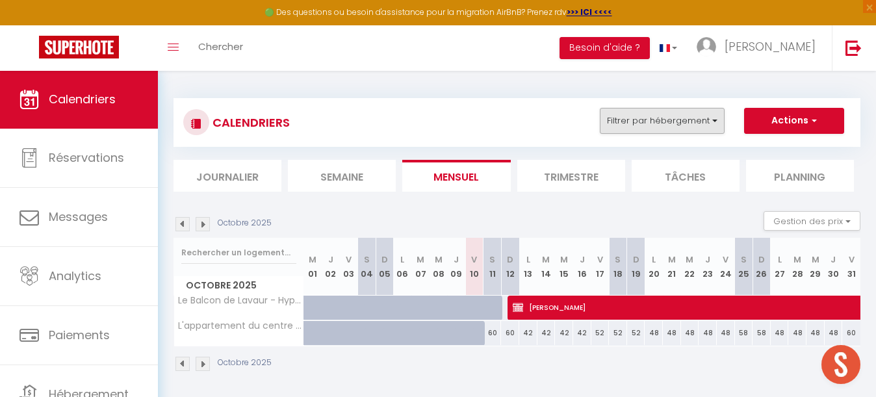
click at [673, 124] on button "Filtrer par hébergement" at bounding box center [662, 121] width 125 height 26
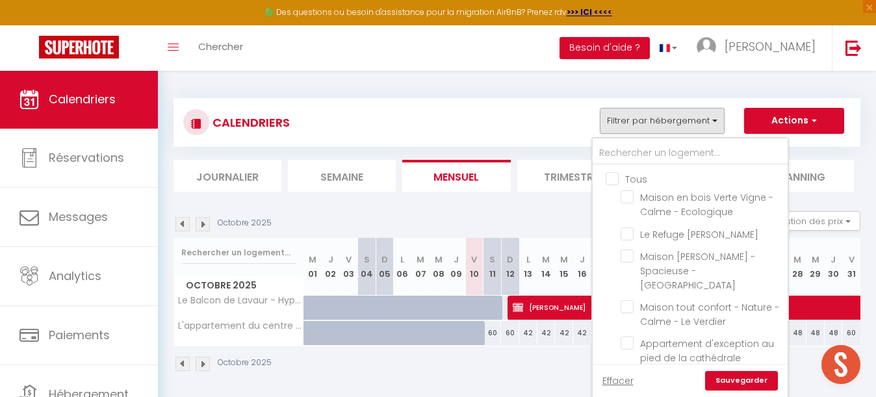
click at [613, 179] on input "Tous" at bounding box center [703, 178] width 195 height 13
click at [638, 151] on input "text" at bounding box center [690, 153] width 195 height 23
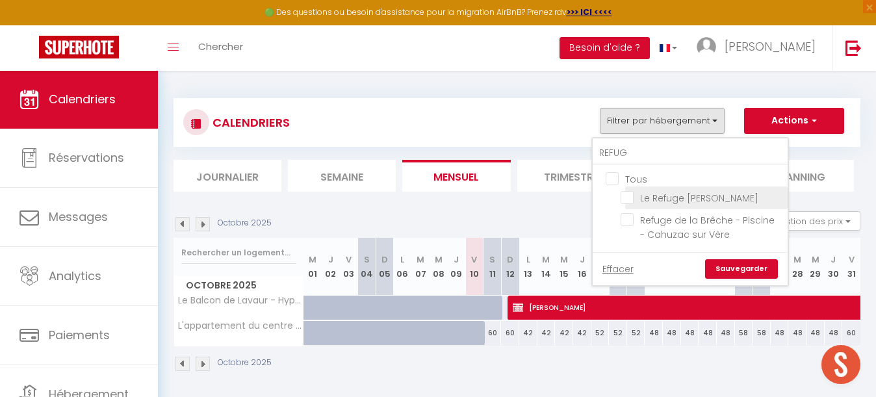
click at [627, 194] on input "Le Refuge [PERSON_NAME]" at bounding box center [702, 196] width 162 height 13
click at [753, 272] on link "Sauvegarder" at bounding box center [741, 268] width 73 height 19
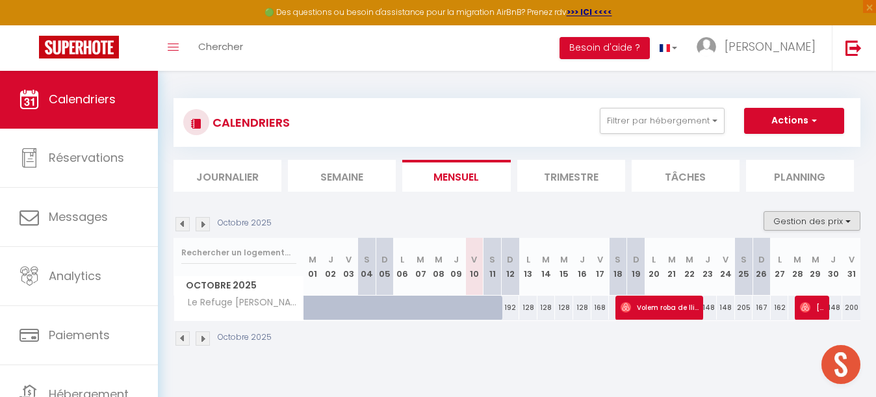
click at [810, 222] on button "Gestion des prix" at bounding box center [812, 220] width 97 height 19
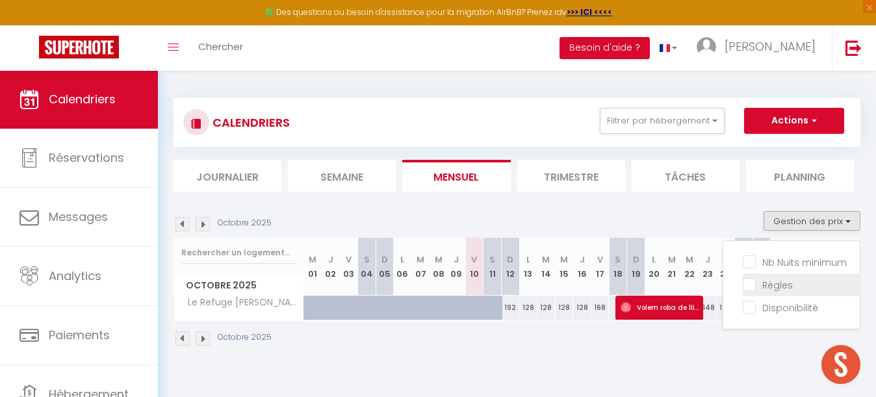
click at [751, 287] on input "Règles" at bounding box center [801, 284] width 117 height 13
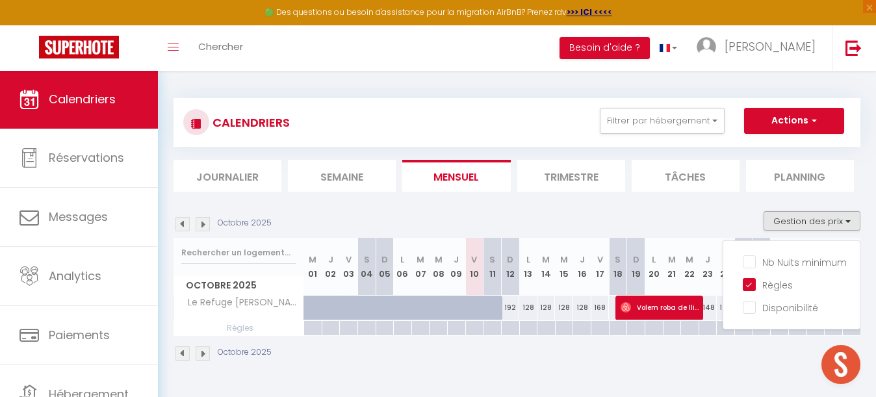
click at [587, 356] on div "Octobre 2025" at bounding box center [517, 355] width 687 height 38
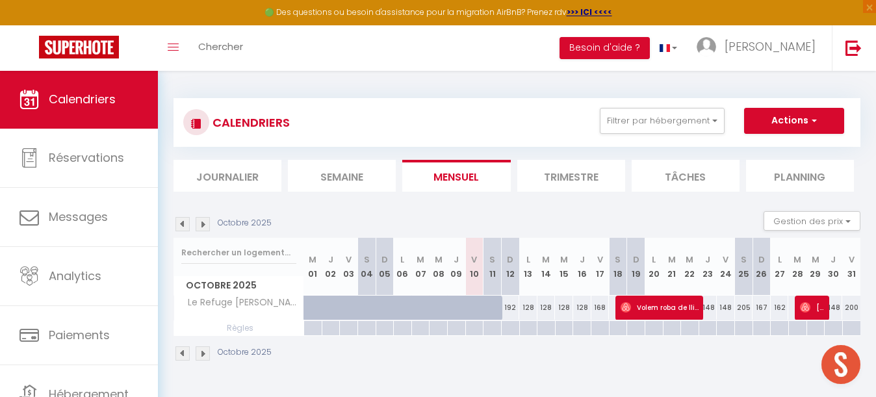
click at [201, 227] on img at bounding box center [203, 224] width 14 height 14
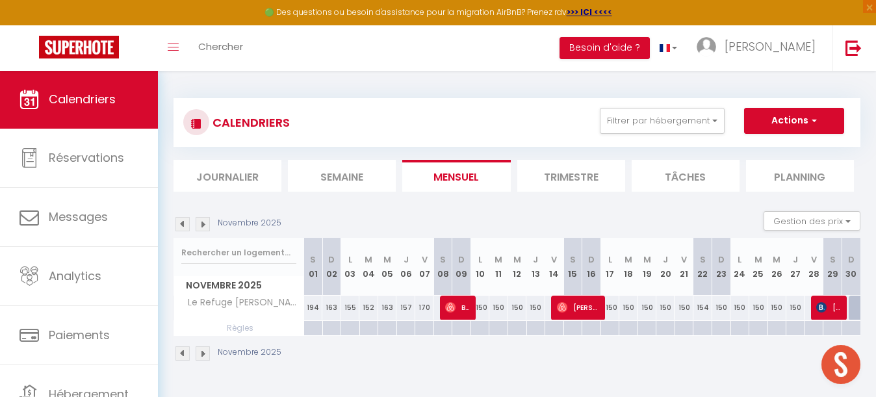
click at [201, 227] on img at bounding box center [203, 224] width 14 height 14
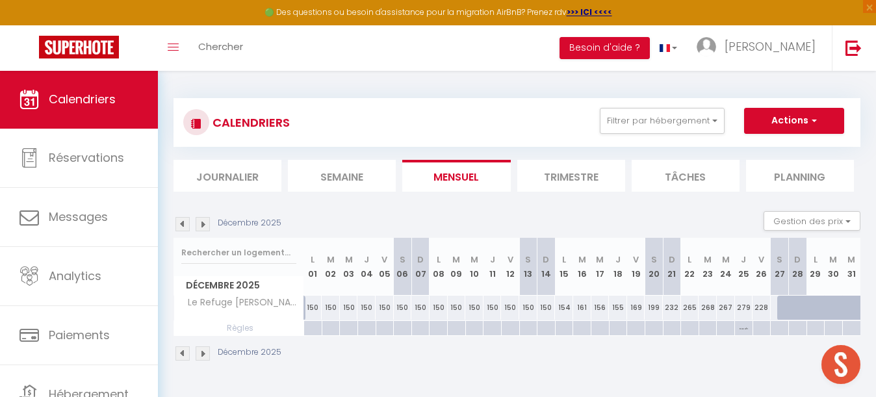
click at [201, 227] on img at bounding box center [203, 224] width 14 height 14
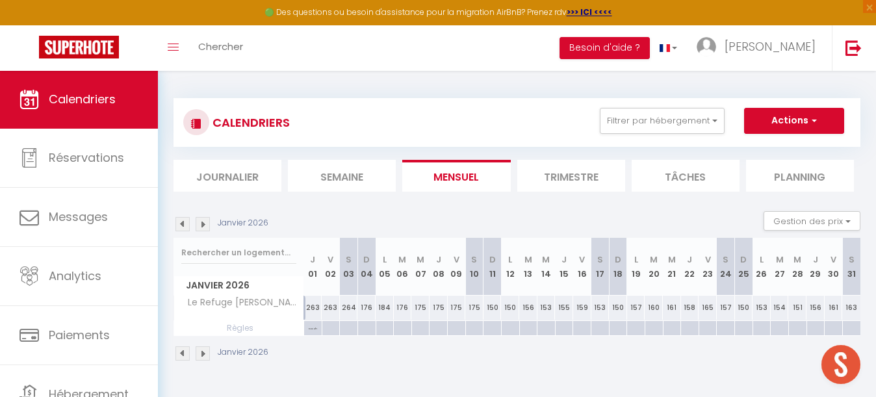
click at [201, 227] on img at bounding box center [203, 224] width 14 height 14
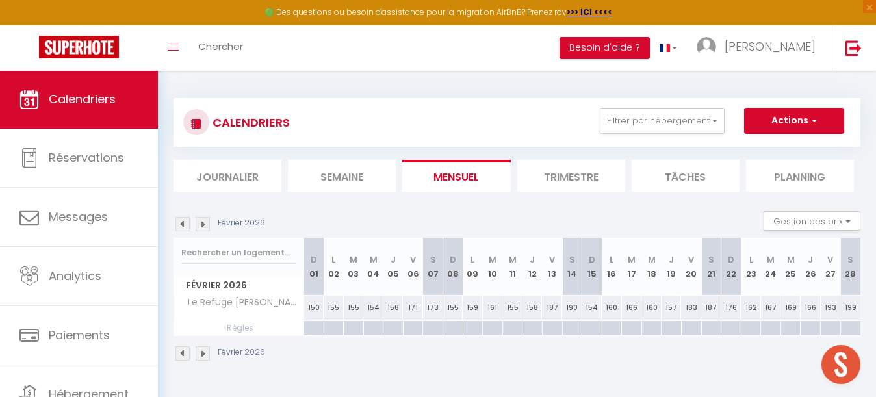
click at [185, 227] on img at bounding box center [182, 224] width 14 height 14
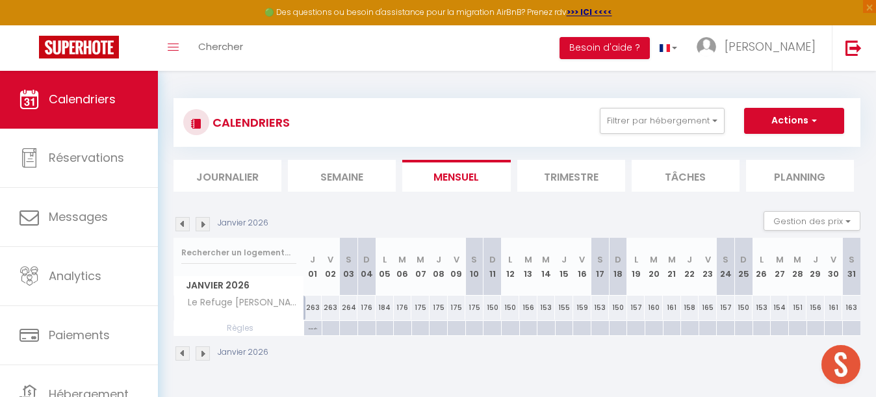
click at [205, 225] on img at bounding box center [203, 224] width 14 height 14
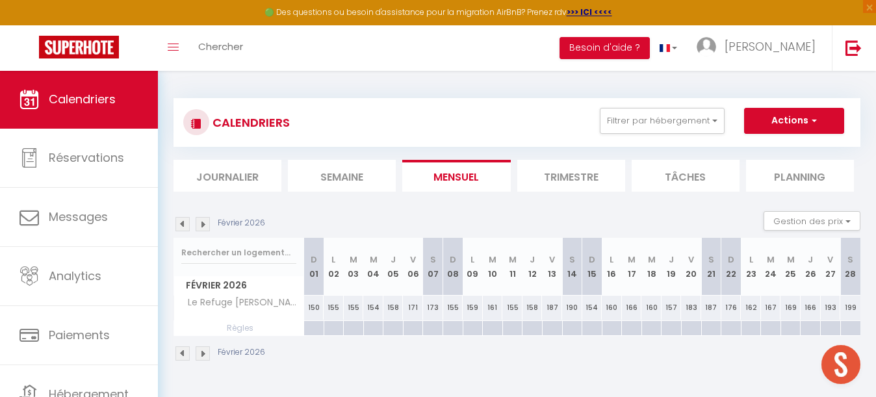
click at [205, 225] on img at bounding box center [203, 224] width 14 height 14
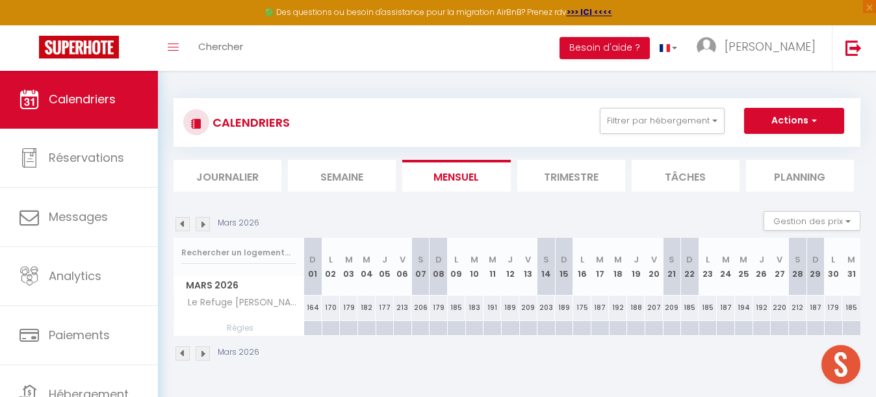
click at [205, 225] on img at bounding box center [203, 224] width 14 height 14
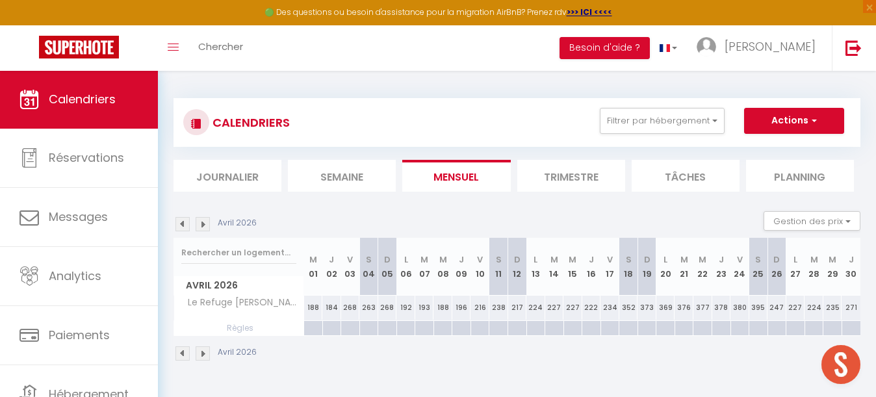
click at [205, 225] on img at bounding box center [203, 224] width 14 height 14
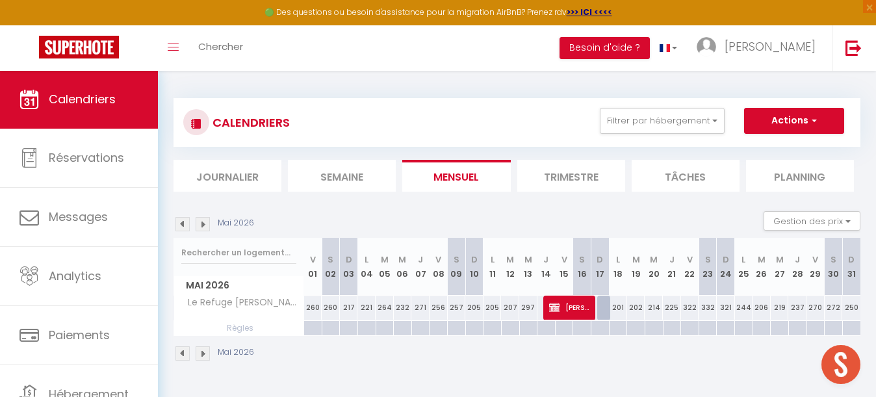
click at [205, 225] on img at bounding box center [203, 224] width 14 height 14
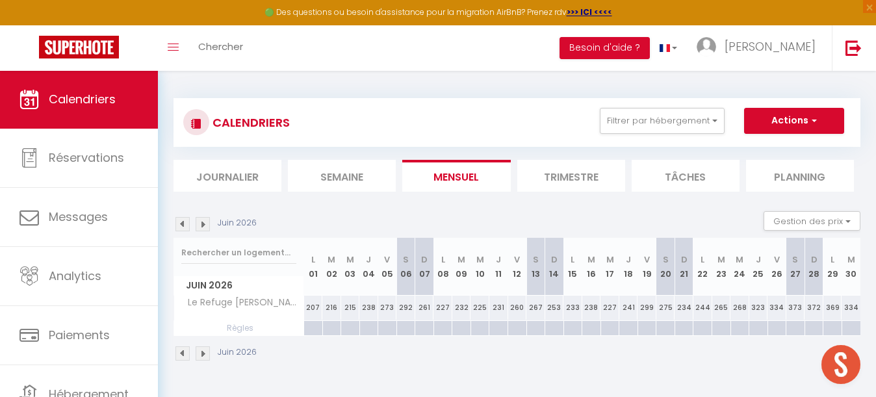
click at [205, 225] on img at bounding box center [203, 224] width 14 height 14
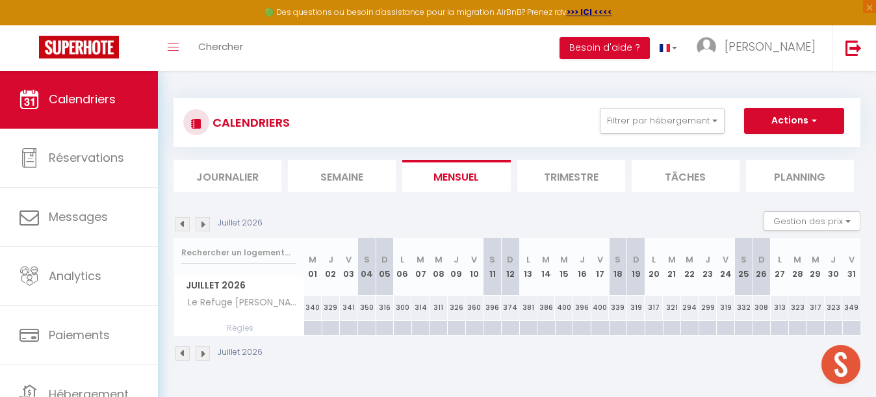
click at [205, 225] on img at bounding box center [203, 224] width 14 height 14
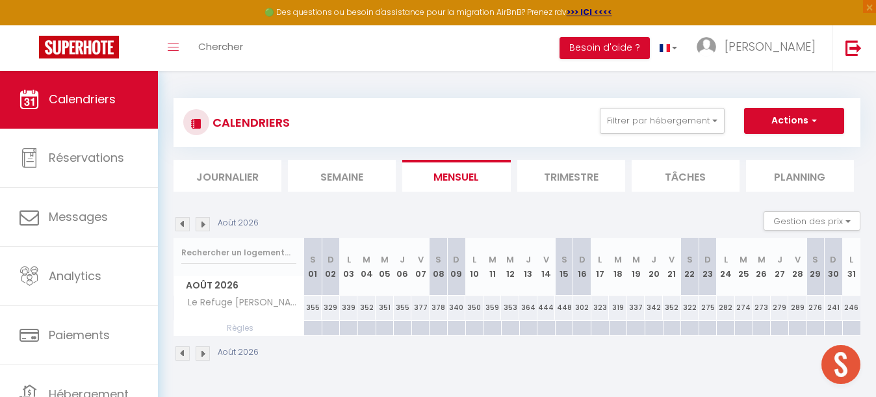
click at [183, 222] on img at bounding box center [182, 224] width 14 height 14
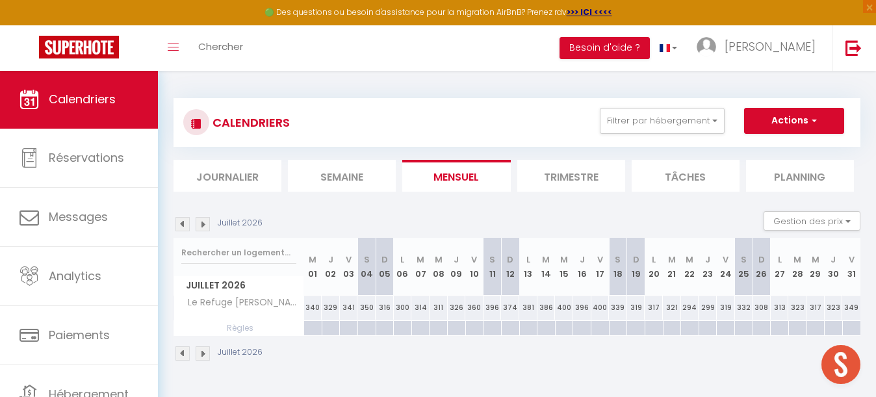
click at [369, 328] on div at bounding box center [366, 328] width 18 height 15
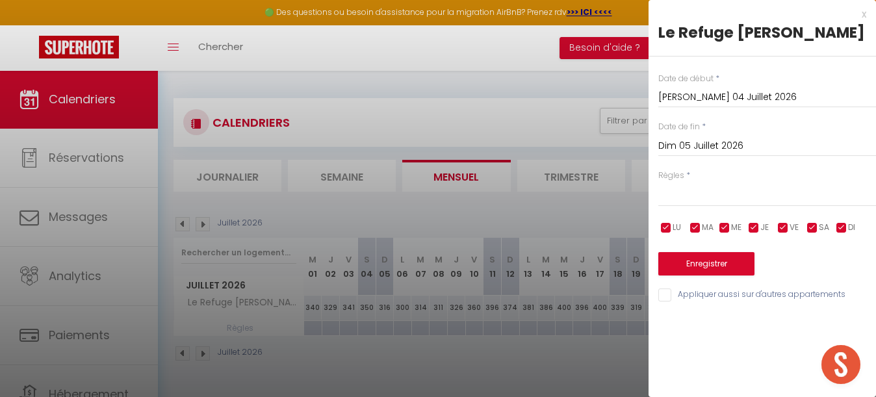
click at [697, 142] on input "Dim 05 Juillet 2026" at bounding box center [767, 146] width 218 height 17
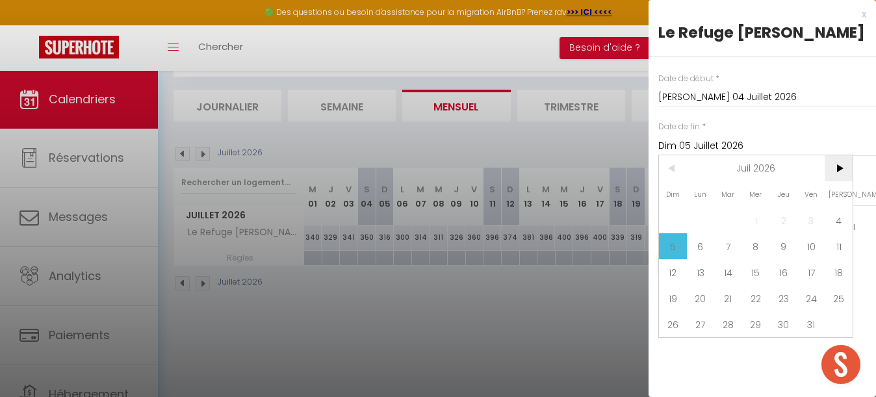
scroll to position [70, 0]
click at [842, 161] on span ">" at bounding box center [839, 168] width 28 height 26
click at [841, 330] on span "29" at bounding box center [839, 324] width 28 height 26
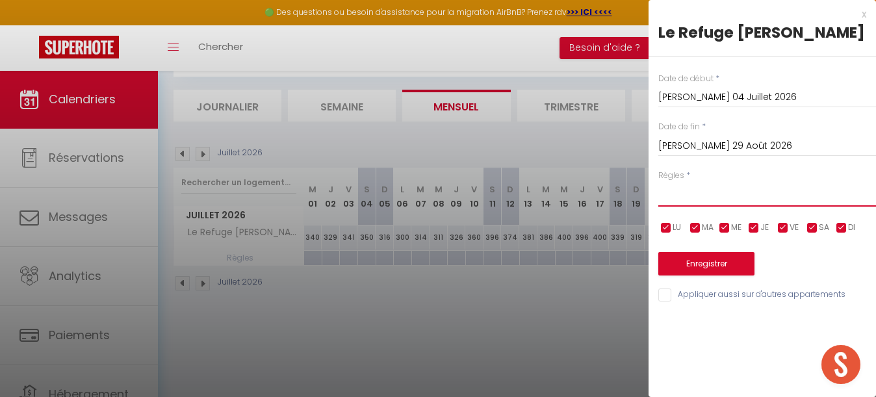
click at [692, 193] on select "Aucun No Checkin No Checkout Pas d'arrivée / Pas de départ" at bounding box center [767, 194] width 218 height 25
click at [817, 226] on input "checkbox" at bounding box center [812, 228] width 13 height 13
click at [719, 261] on button "Enregistrer" at bounding box center [706, 263] width 96 height 23
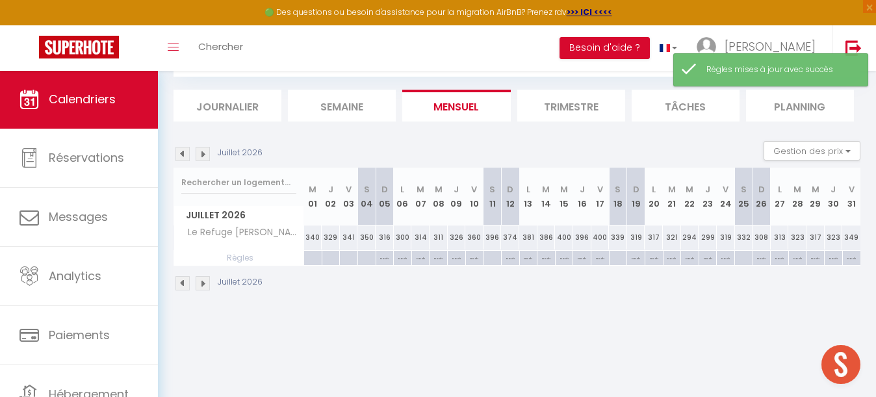
click at [184, 157] on img at bounding box center [182, 154] width 14 height 14
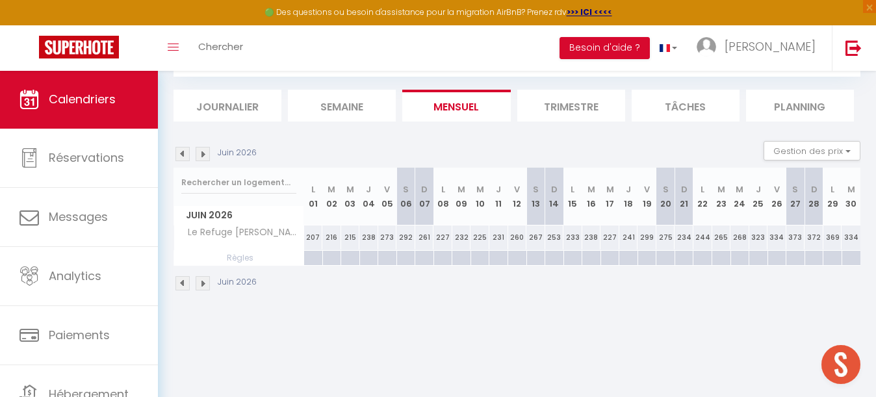
click at [184, 157] on img at bounding box center [182, 154] width 14 height 14
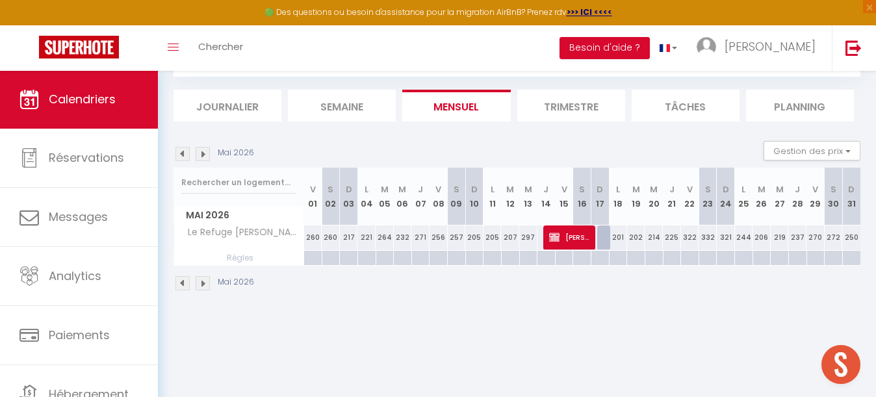
click at [184, 157] on img at bounding box center [182, 154] width 14 height 14
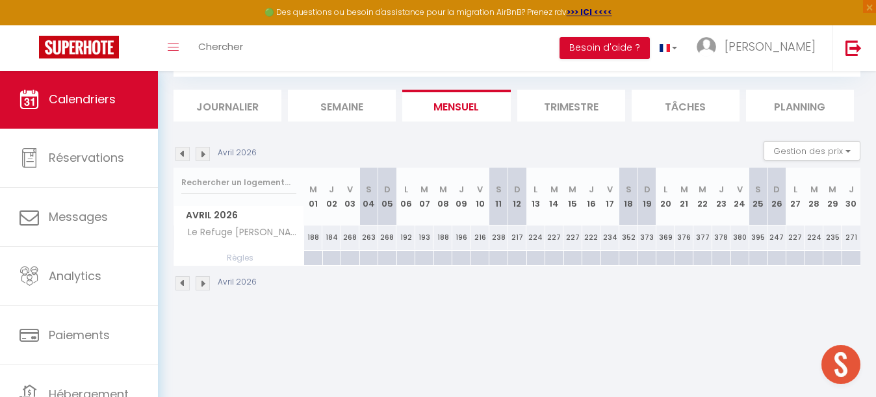
click at [184, 157] on img at bounding box center [182, 154] width 14 height 14
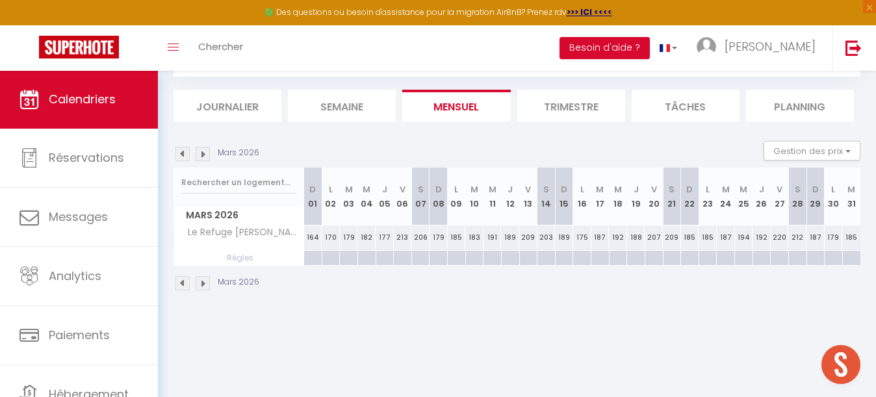
click at [184, 157] on img at bounding box center [182, 154] width 14 height 14
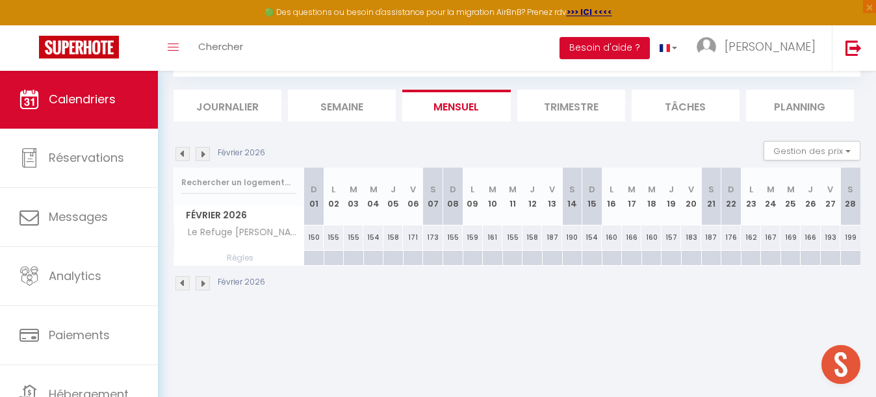
click at [184, 157] on img at bounding box center [182, 154] width 14 height 14
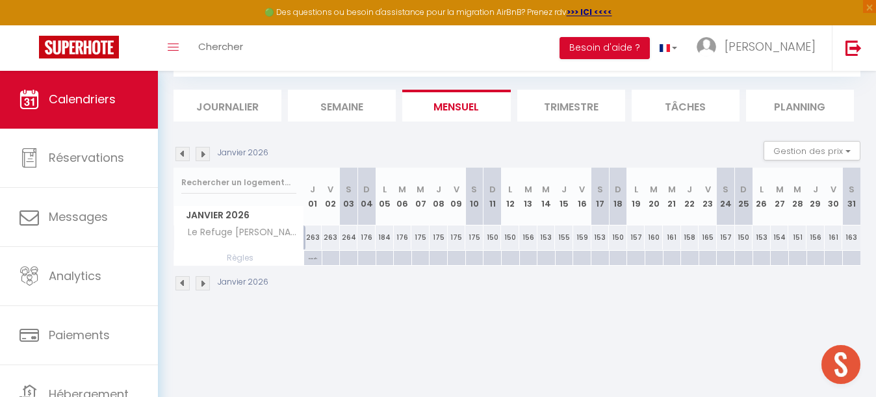
click at [184, 157] on img at bounding box center [182, 154] width 14 height 14
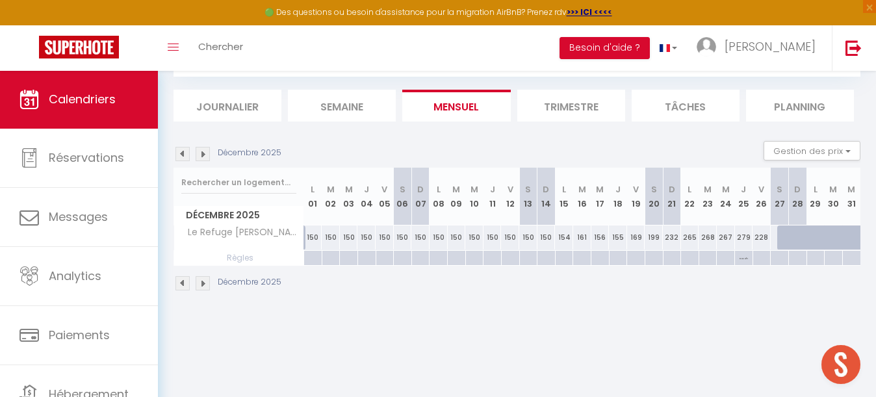
click at [184, 157] on img at bounding box center [182, 154] width 14 height 14
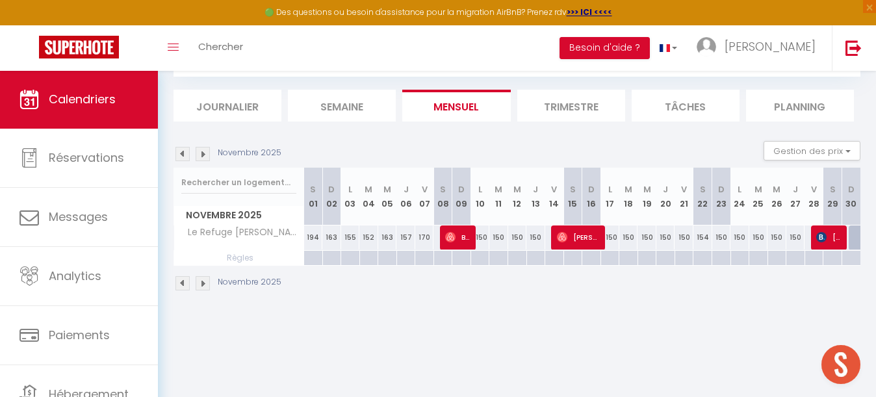
click at [181, 154] on img at bounding box center [182, 154] width 14 height 14
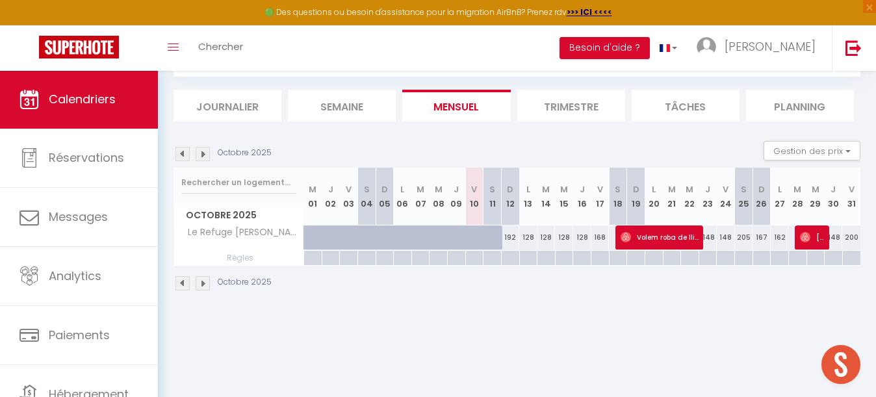
scroll to position [18, 0]
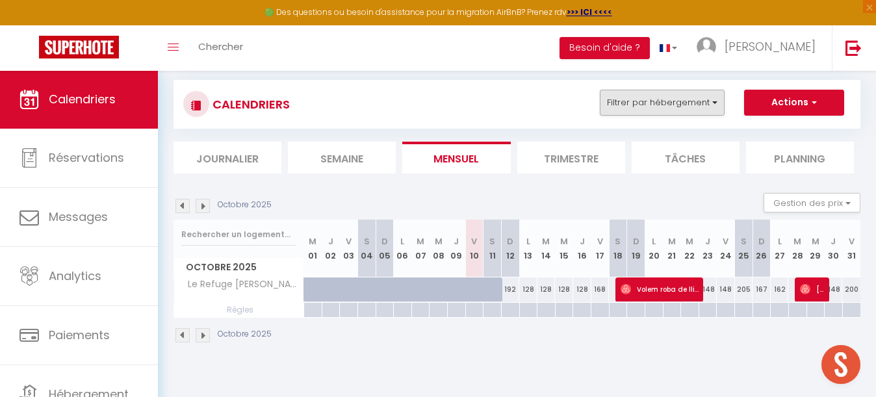
click at [686, 100] on button "Filtrer par hébergement" at bounding box center [662, 103] width 125 height 26
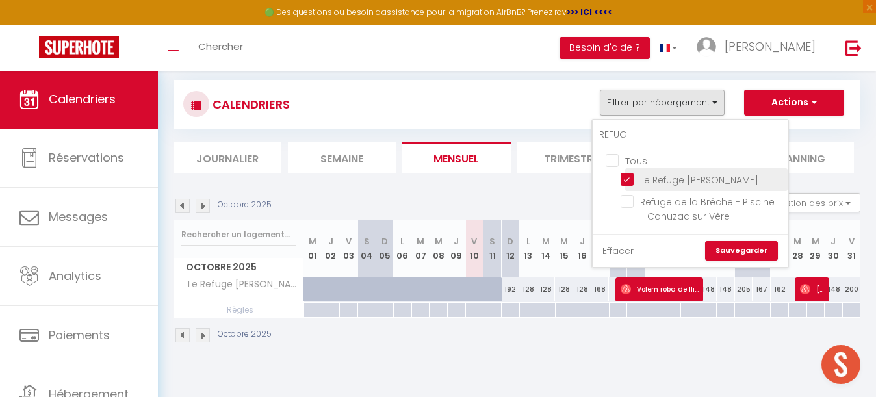
click at [629, 178] on input "Le Refuge [PERSON_NAME]" at bounding box center [702, 178] width 162 height 13
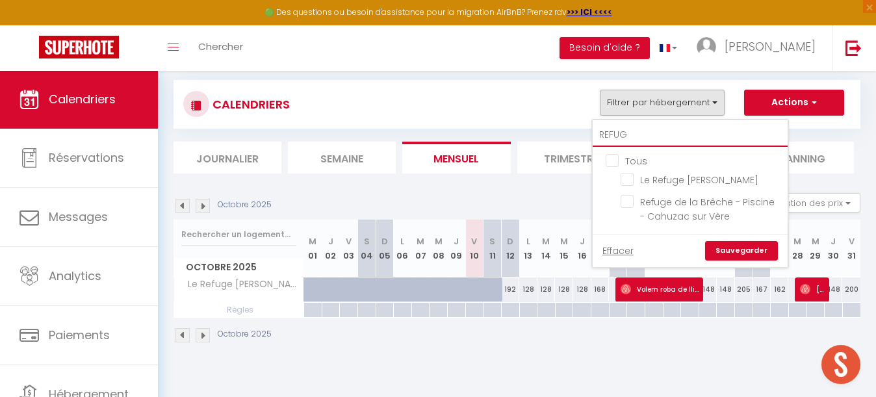
click at [637, 134] on input "REFUG" at bounding box center [690, 134] width 195 height 23
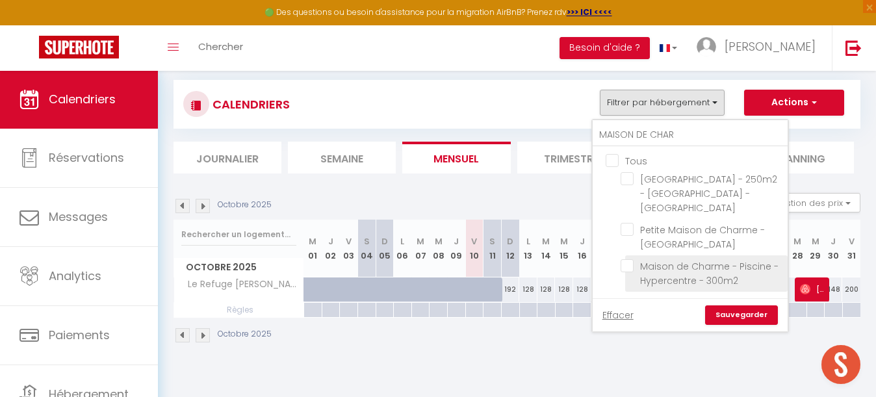
click at [629, 259] on input "Maison de Charme - Piscine - Hypercentre - 300m2" at bounding box center [702, 265] width 162 height 13
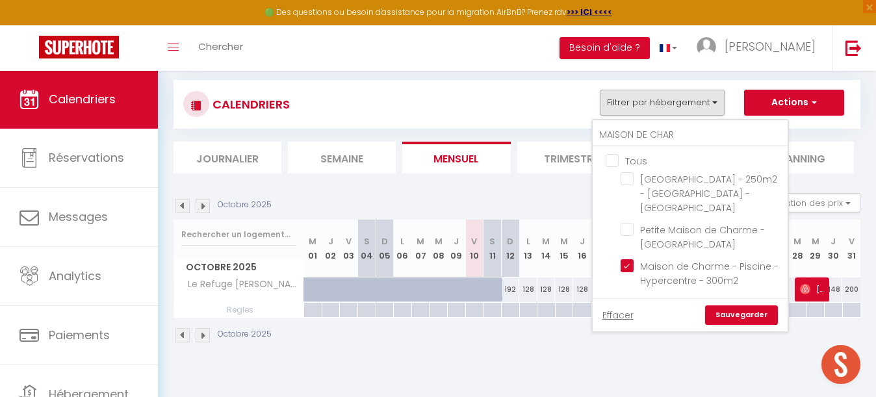
click at [754, 305] on link "Sauvegarder" at bounding box center [741, 314] width 73 height 19
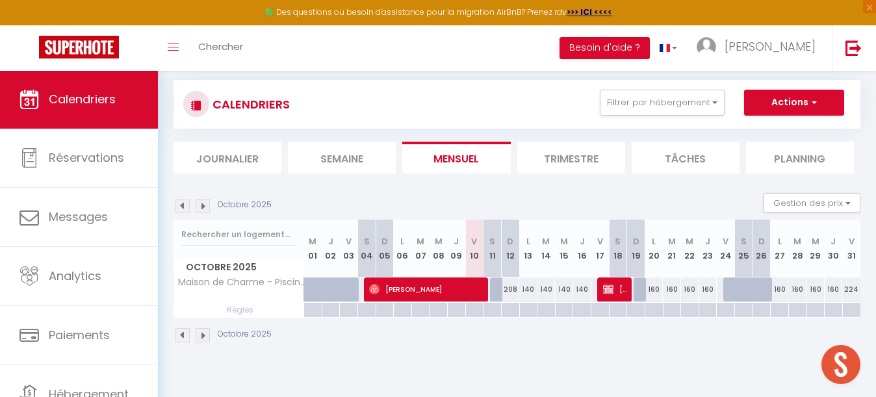
click at [202, 208] on img at bounding box center [203, 206] width 14 height 14
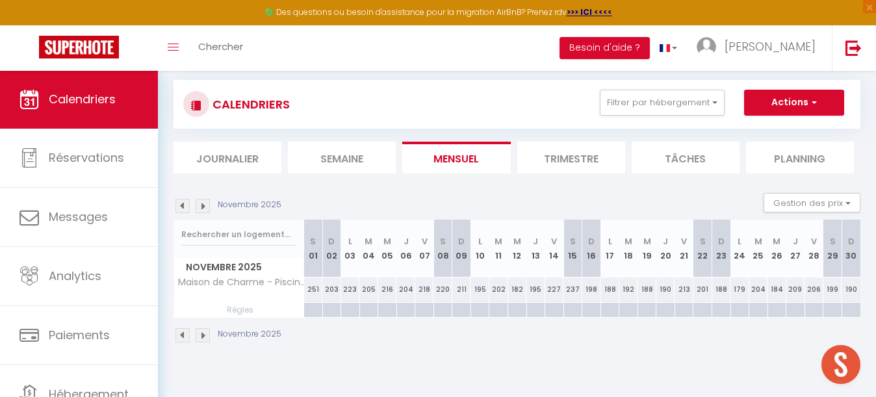
click at [202, 208] on img at bounding box center [203, 206] width 14 height 14
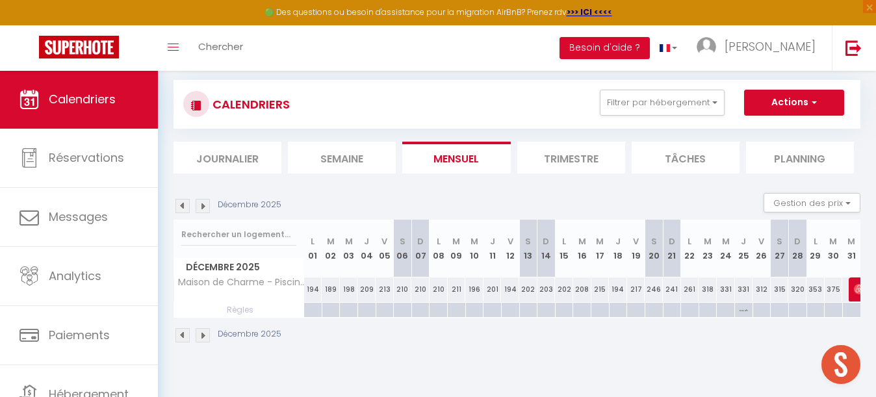
click at [202, 208] on img at bounding box center [203, 206] width 14 height 14
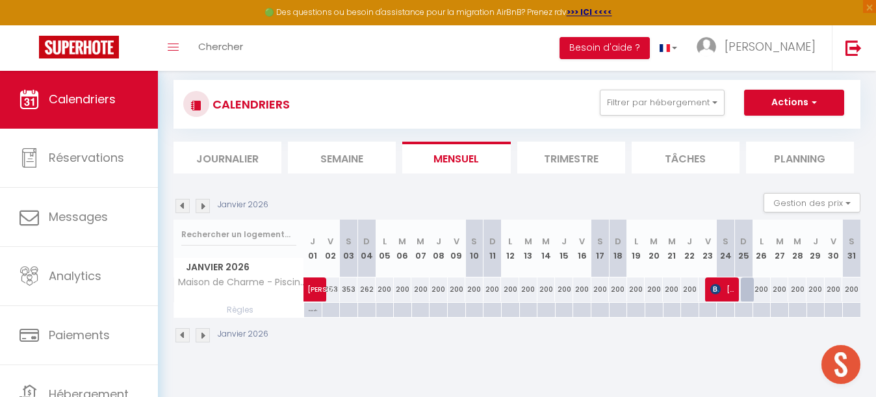
click at [202, 208] on img at bounding box center [203, 206] width 14 height 14
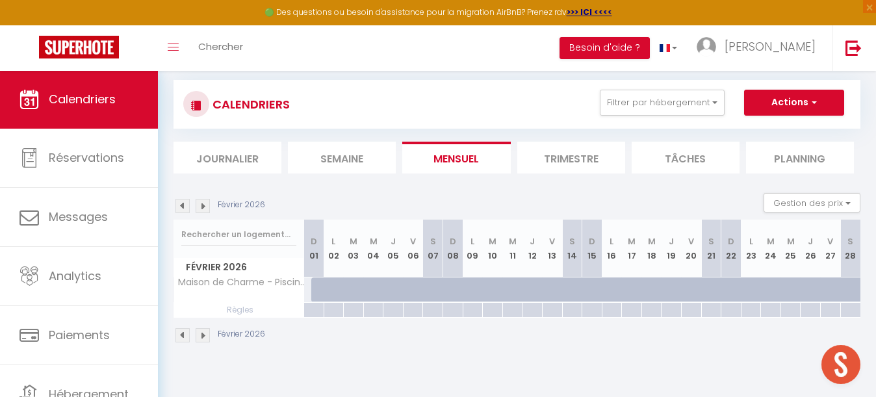
click at [203, 207] on img at bounding box center [203, 206] width 14 height 14
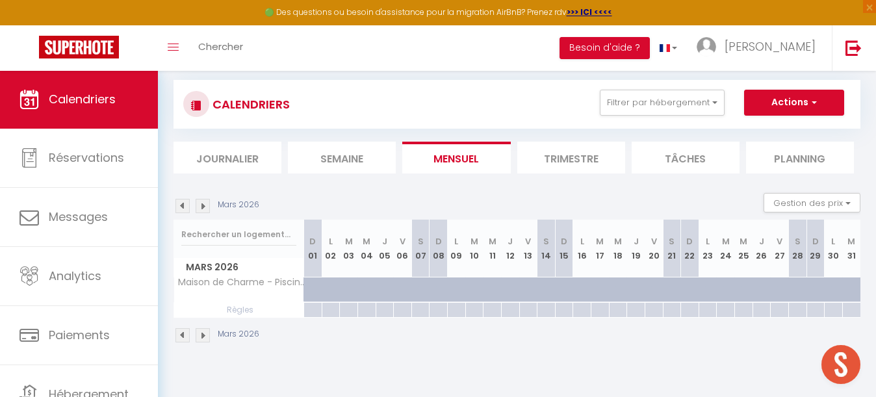
click at [203, 207] on img at bounding box center [203, 206] width 14 height 14
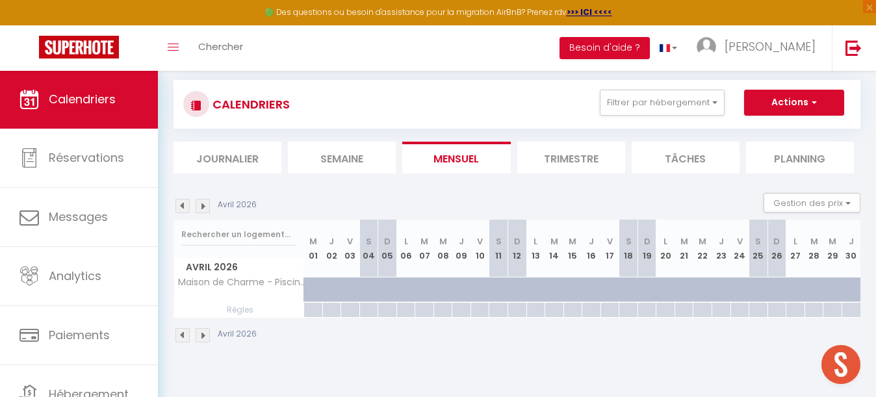
click at [203, 207] on img at bounding box center [203, 206] width 14 height 14
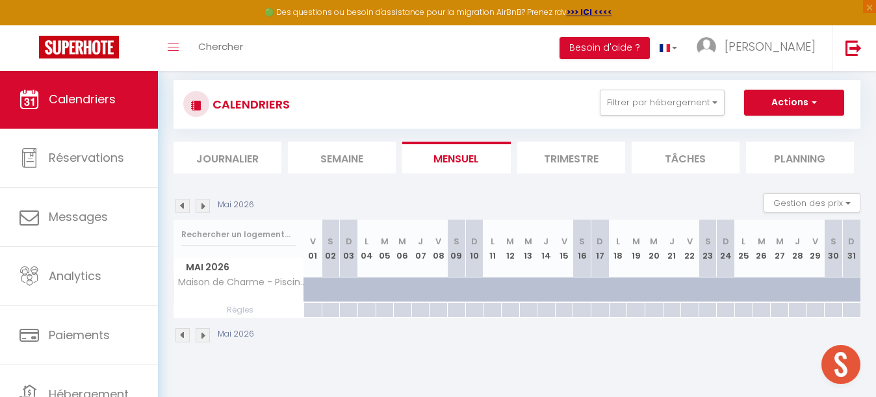
click at [203, 207] on img at bounding box center [203, 206] width 14 height 14
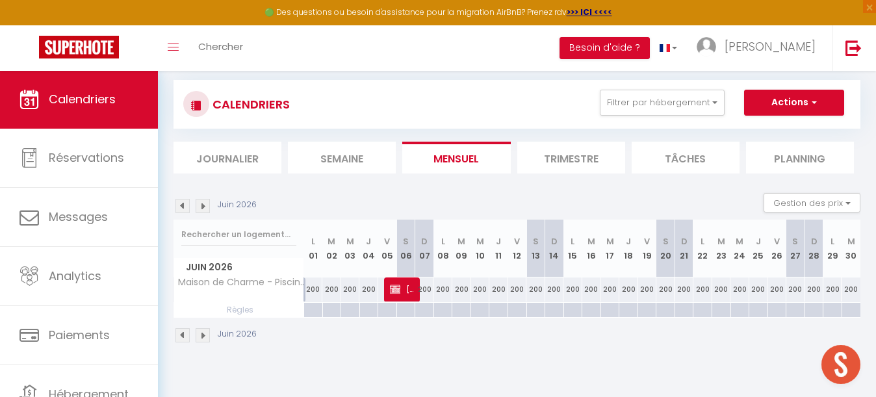
click at [427, 288] on div "200" at bounding box center [424, 290] width 19 height 24
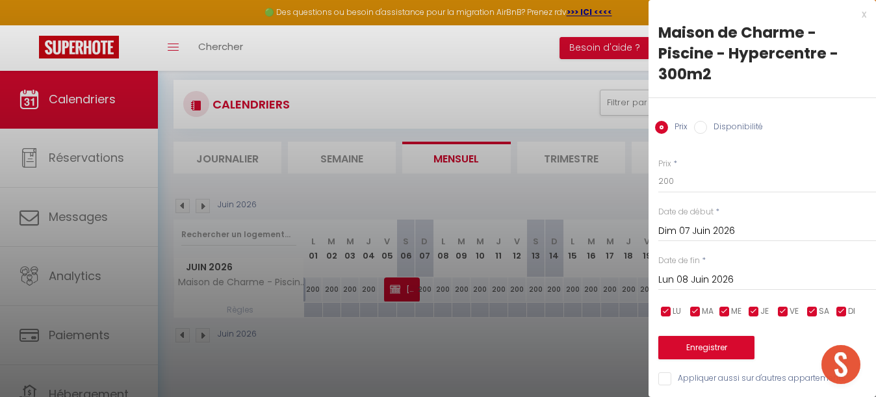
click at [703, 131] on input "Disponibilité" at bounding box center [700, 127] width 13 height 13
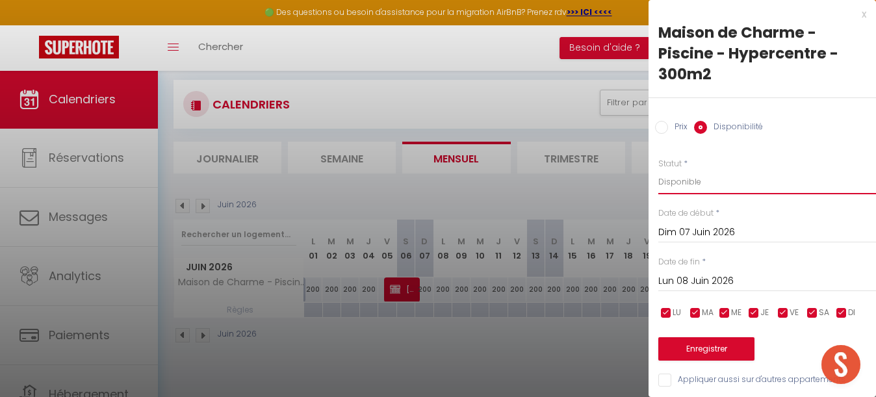
click at [698, 180] on select "Disponible Indisponible" at bounding box center [767, 182] width 218 height 25
click at [706, 339] on button "Enregistrer" at bounding box center [706, 348] width 96 height 23
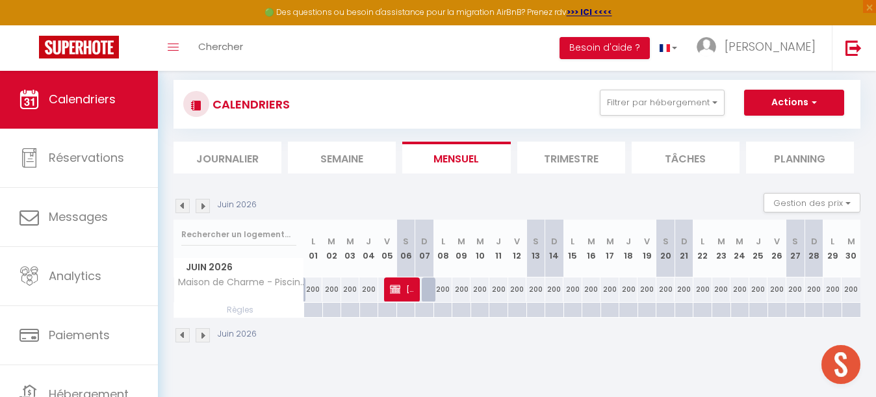
click at [203, 209] on img at bounding box center [203, 206] width 14 height 14
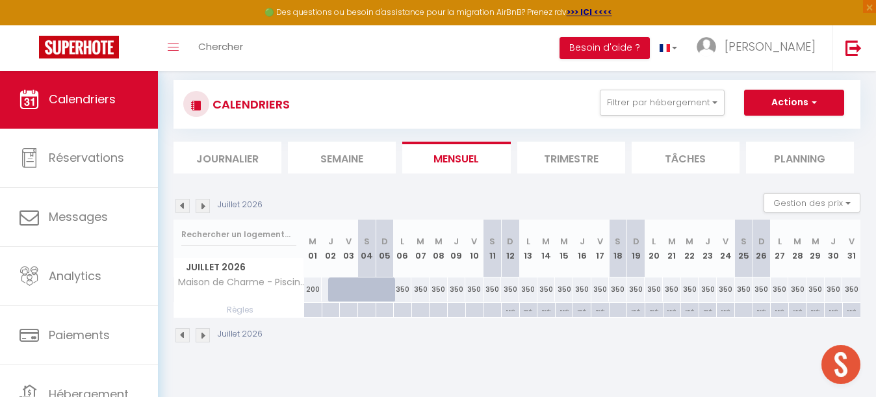
click at [203, 209] on img at bounding box center [203, 206] width 14 height 14
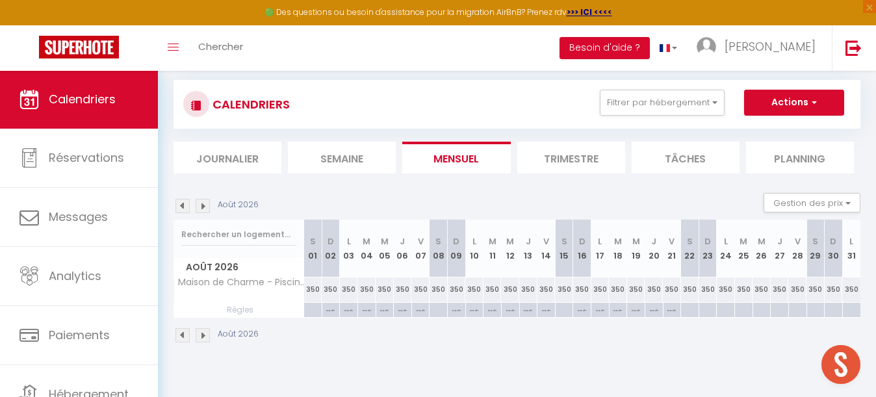
click at [179, 205] on img at bounding box center [182, 206] width 14 height 14
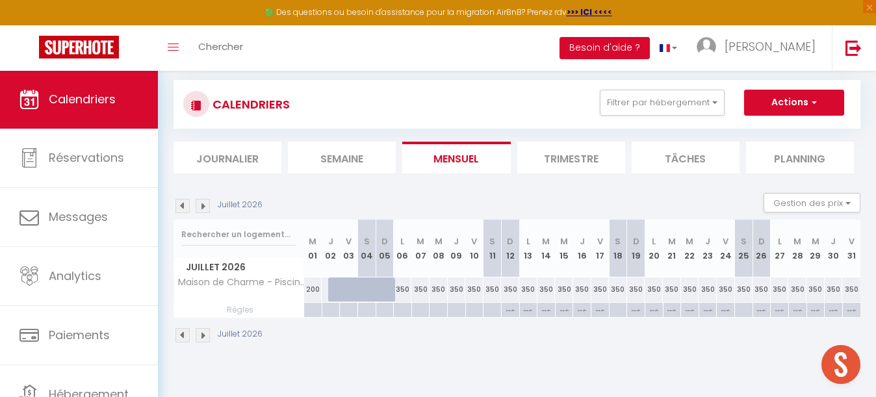
click at [179, 205] on img at bounding box center [182, 206] width 14 height 14
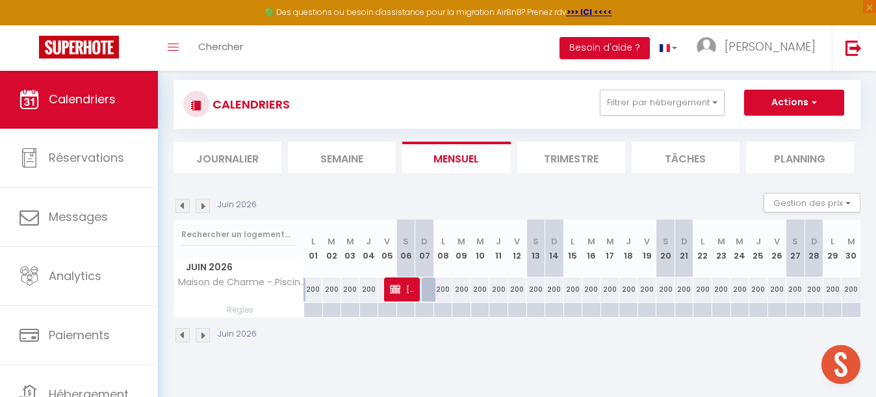
click at [179, 205] on img at bounding box center [182, 206] width 14 height 14
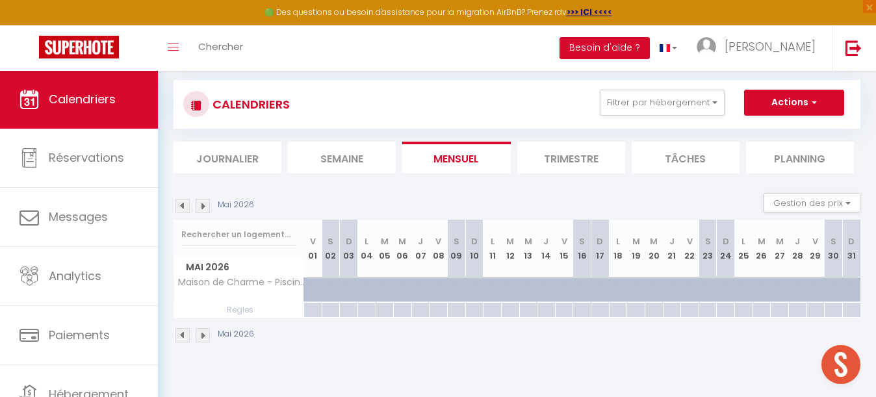
click at [179, 205] on img at bounding box center [182, 206] width 14 height 14
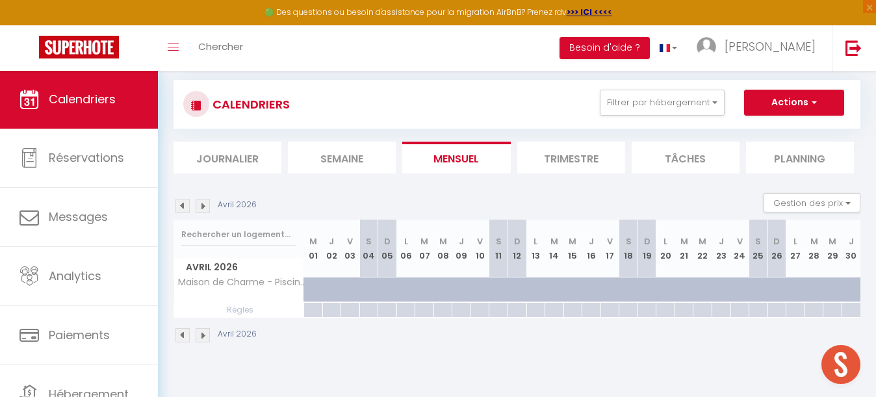
click at [179, 205] on img at bounding box center [182, 206] width 14 height 14
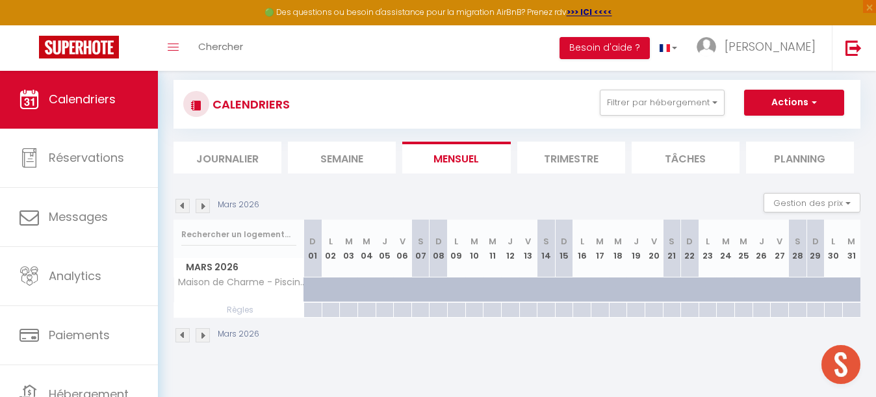
click at [179, 205] on img at bounding box center [182, 206] width 14 height 14
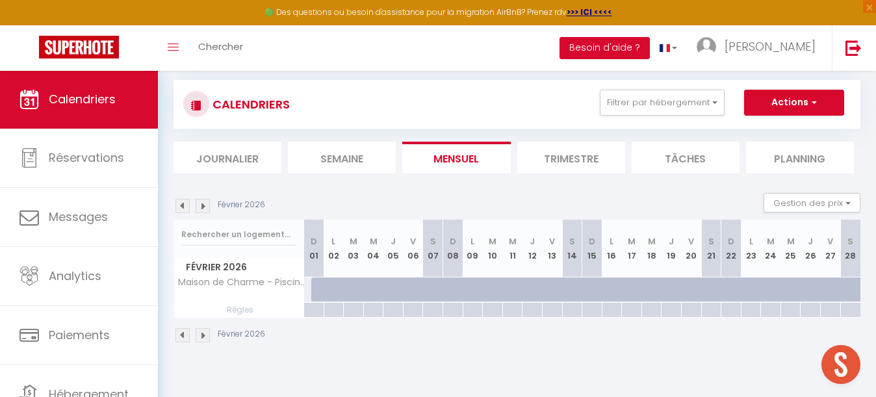
click at [179, 205] on img at bounding box center [182, 206] width 14 height 14
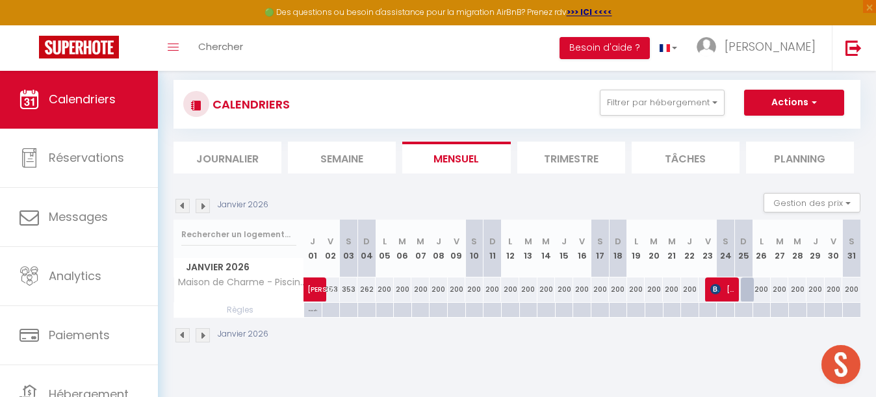
click at [179, 205] on img at bounding box center [182, 206] width 14 height 14
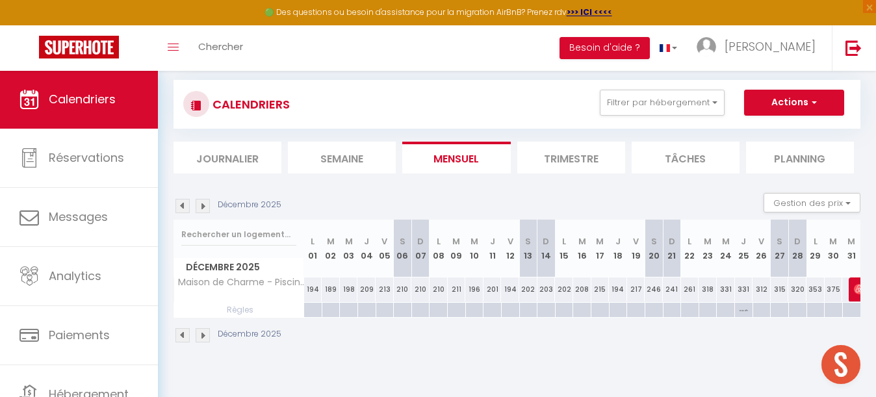
click at [179, 205] on img at bounding box center [182, 206] width 14 height 14
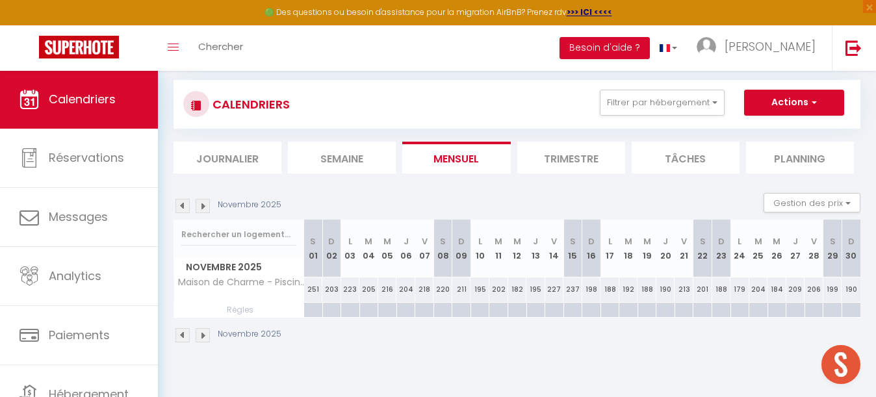
click at [204, 205] on img at bounding box center [203, 206] width 14 height 14
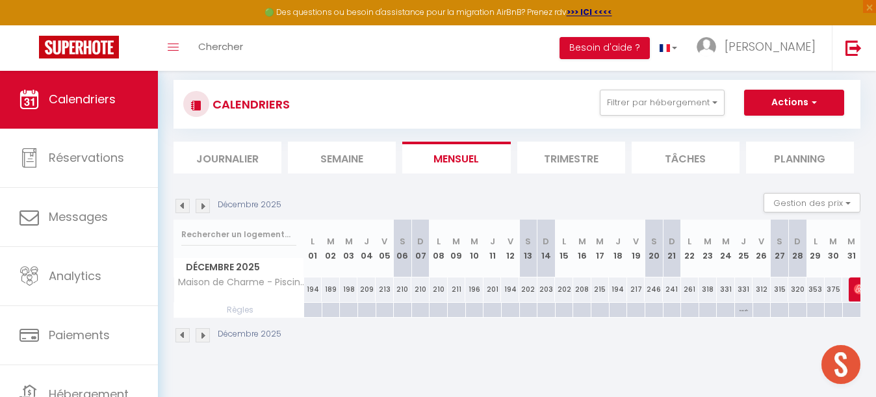
click at [204, 205] on img at bounding box center [203, 206] width 14 height 14
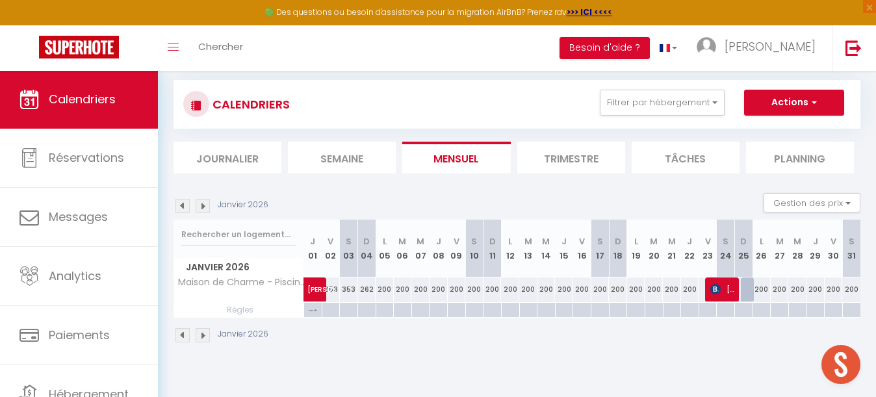
click at [183, 205] on img at bounding box center [182, 206] width 14 height 14
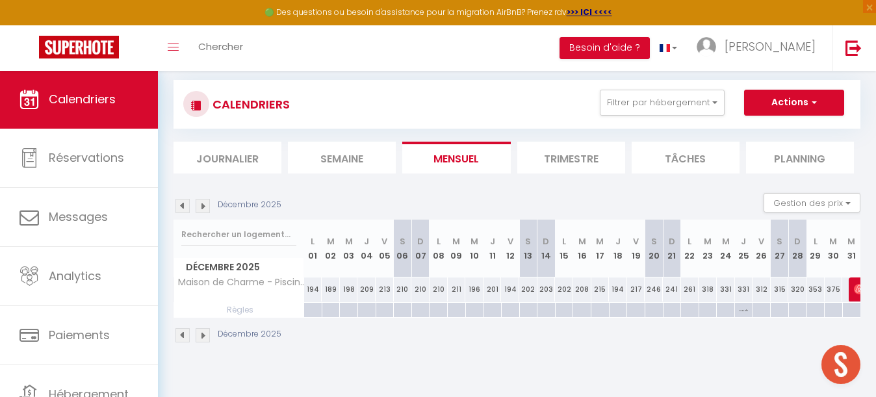
click at [183, 205] on img at bounding box center [182, 206] width 14 height 14
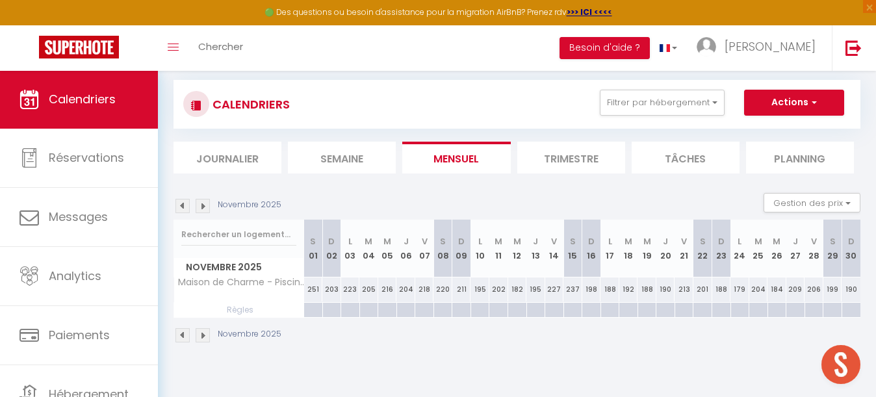
click at [183, 205] on img at bounding box center [182, 206] width 14 height 14
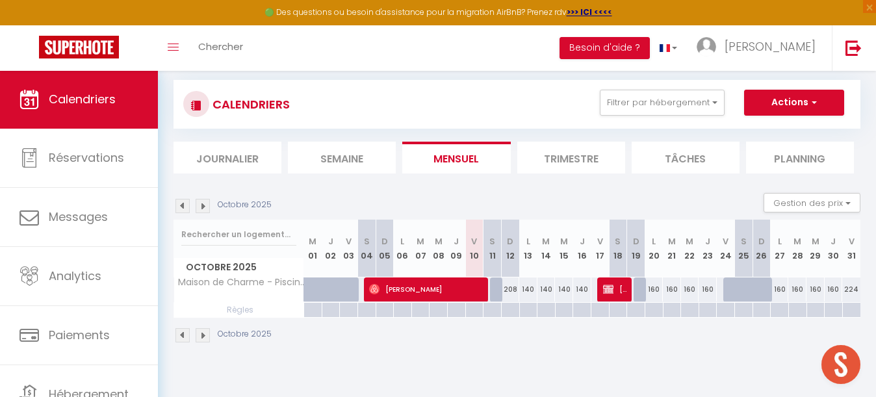
click at [183, 205] on img at bounding box center [182, 206] width 14 height 14
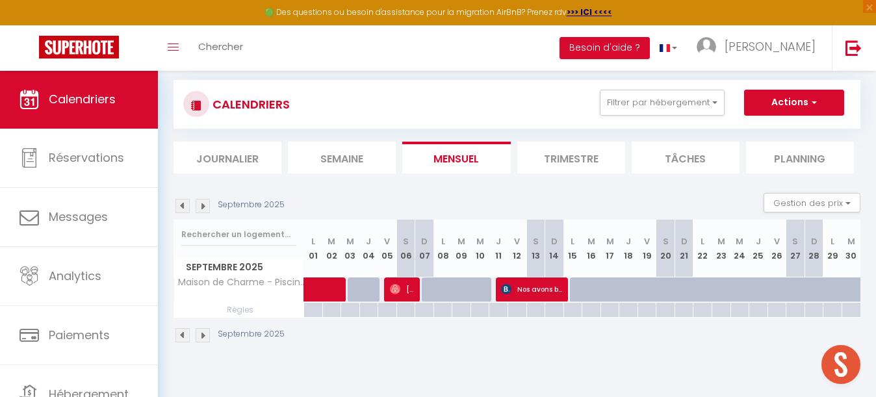
click at [203, 200] on img at bounding box center [203, 206] width 14 height 14
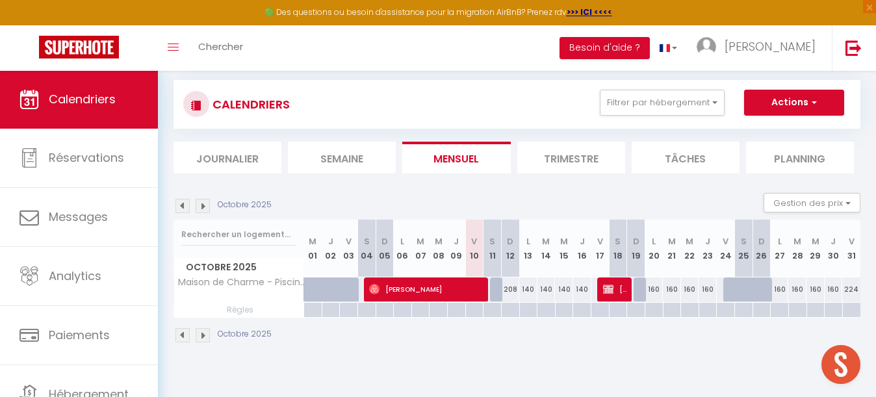
click at [206, 203] on img at bounding box center [203, 206] width 14 height 14
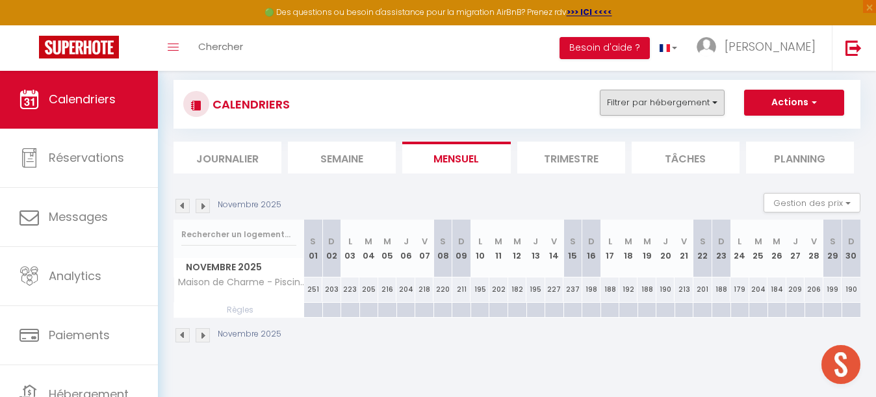
click at [651, 99] on button "Filtrer par hébergement" at bounding box center [662, 103] width 125 height 26
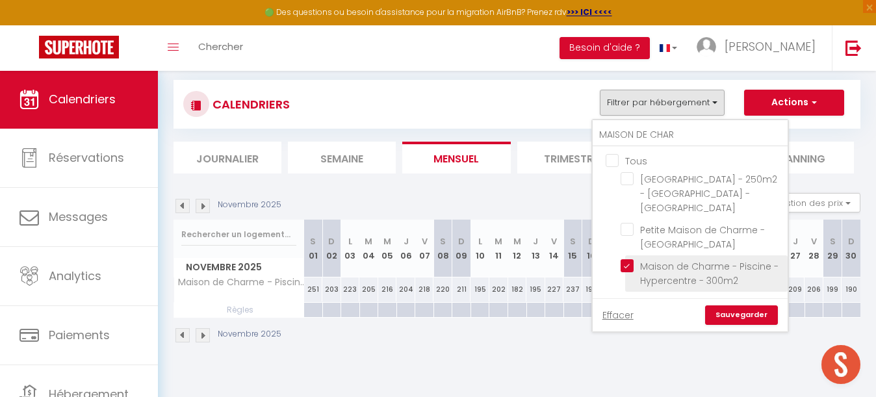
click at [629, 259] on input "Maison de Charme - Piscine - Hypercentre - 300m2" at bounding box center [702, 265] width 162 height 13
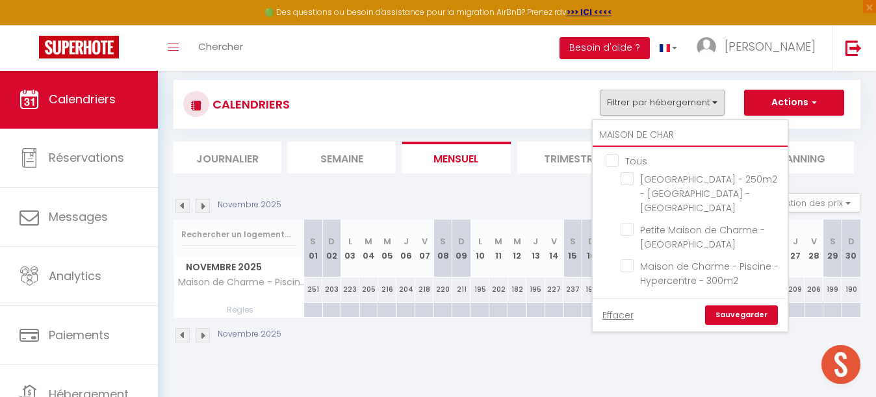
click at [684, 138] on input "MAISON DE CHAR" at bounding box center [690, 134] width 195 height 23
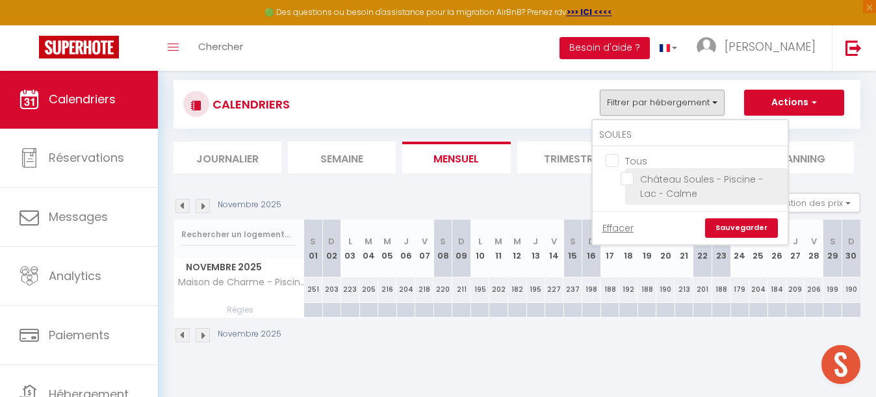
click at [629, 176] on input "Château Soules - Piscine - Lac - Calme" at bounding box center [702, 178] width 162 height 13
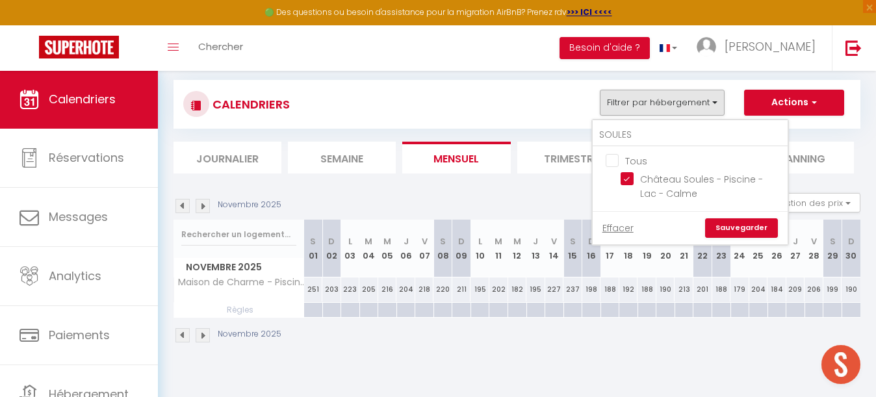
click at [747, 229] on link "Sauvegarder" at bounding box center [741, 227] width 73 height 19
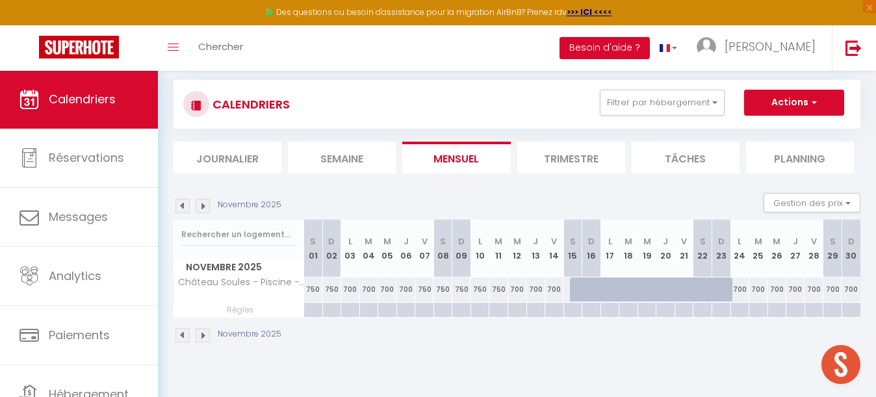
click at [185, 207] on img at bounding box center [182, 206] width 14 height 14
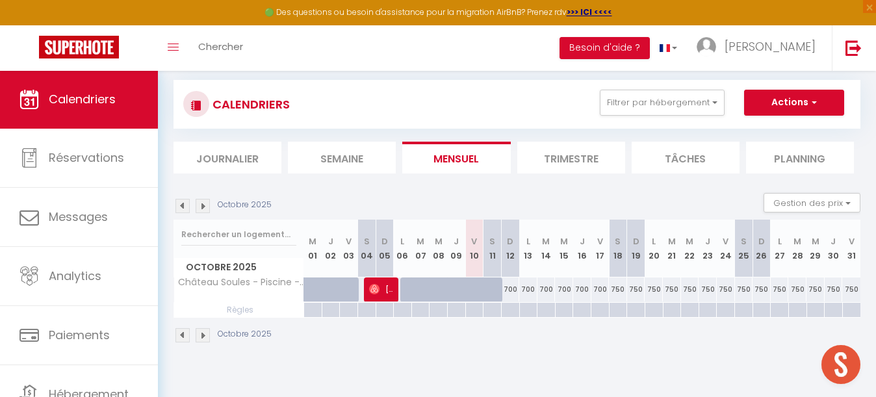
click at [203, 201] on img at bounding box center [203, 206] width 14 height 14
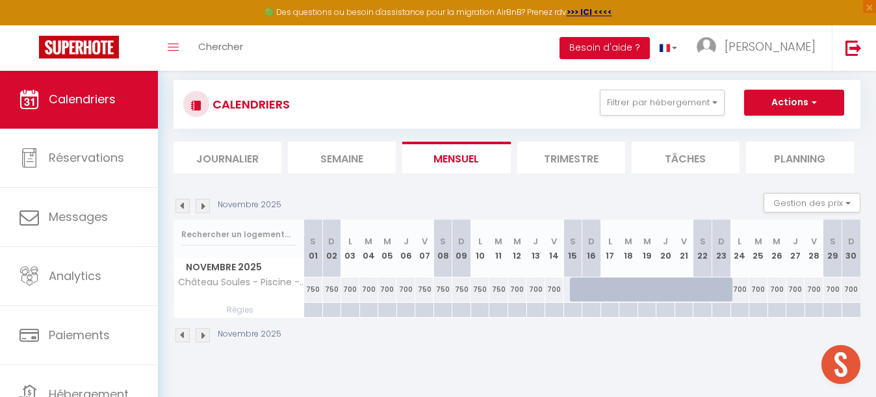
click at [203, 207] on img at bounding box center [203, 206] width 14 height 14
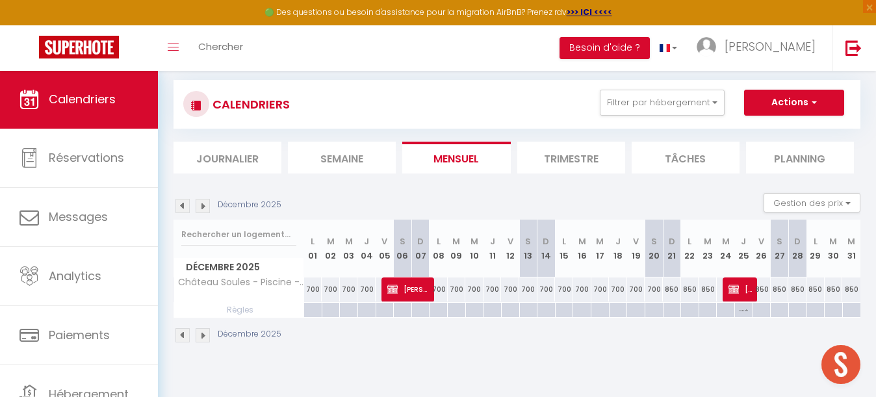
click at [205, 203] on img at bounding box center [203, 206] width 14 height 14
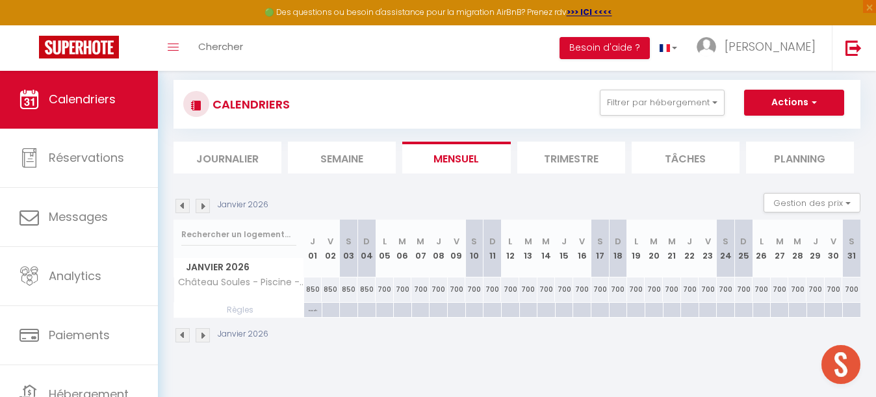
click at [206, 206] on img at bounding box center [203, 206] width 14 height 14
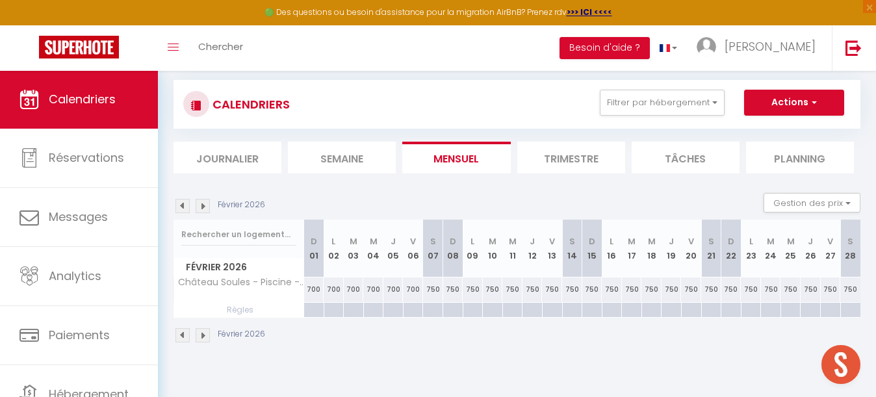
click at [206, 206] on img at bounding box center [203, 206] width 14 height 14
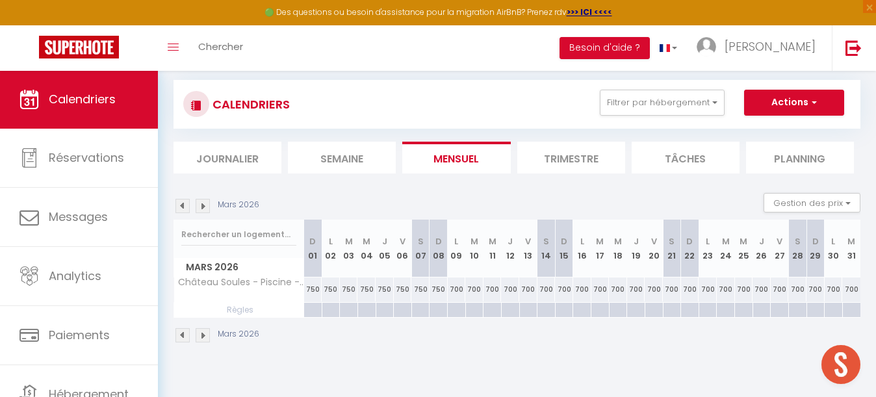
click at [206, 206] on img at bounding box center [203, 206] width 14 height 14
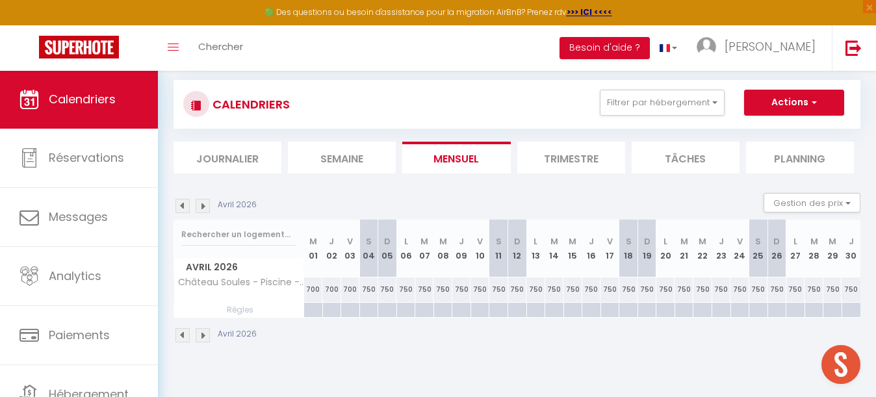
click at [206, 206] on img at bounding box center [203, 206] width 14 height 14
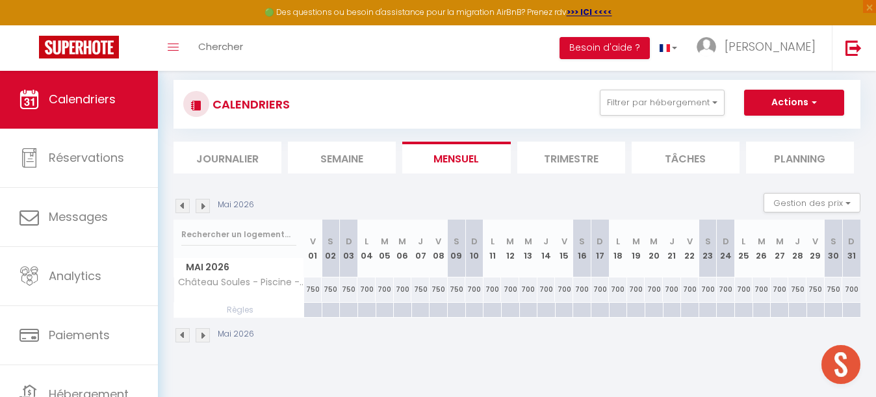
click at [206, 206] on img at bounding box center [203, 206] width 14 height 14
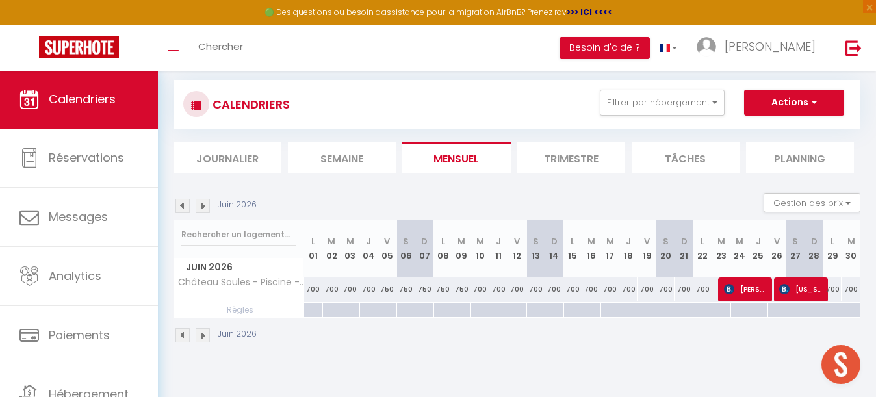
click at [205, 203] on img at bounding box center [203, 206] width 14 height 14
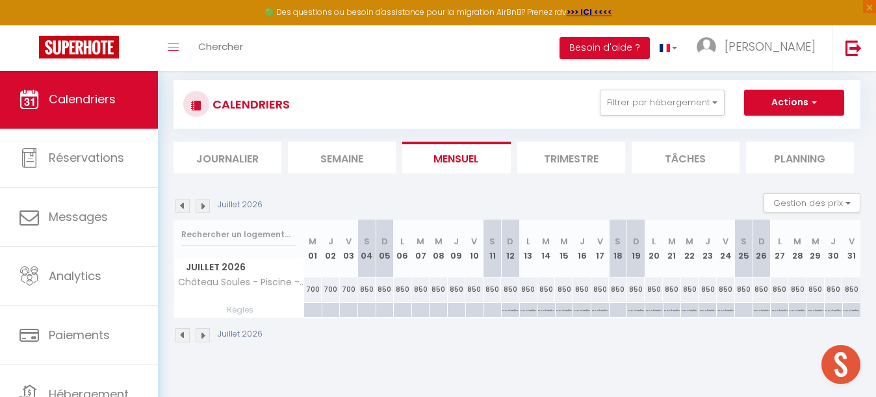
click at [205, 203] on img at bounding box center [203, 206] width 14 height 14
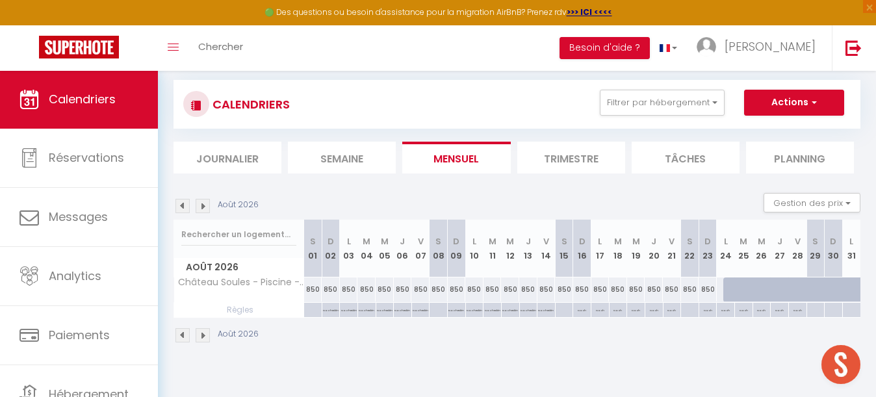
click at [200, 209] on img at bounding box center [203, 206] width 14 height 14
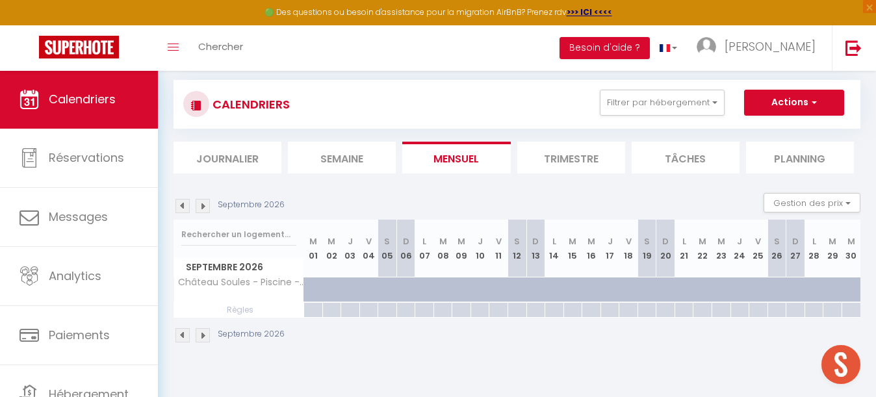
click at [181, 209] on img at bounding box center [182, 206] width 14 height 14
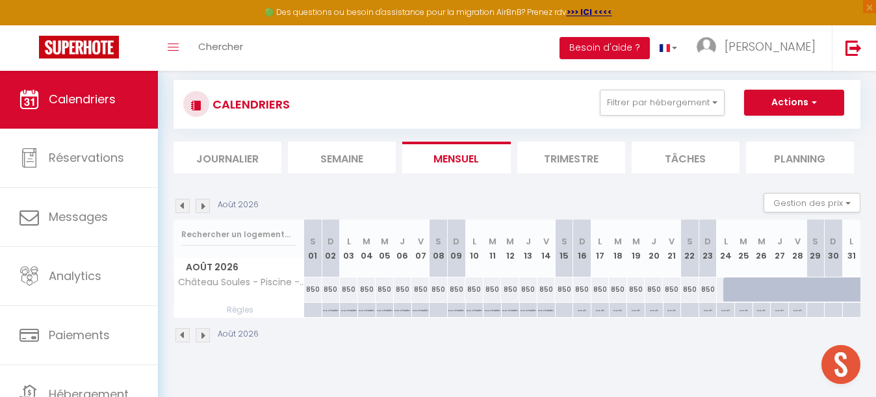
click at [181, 209] on img at bounding box center [182, 206] width 14 height 14
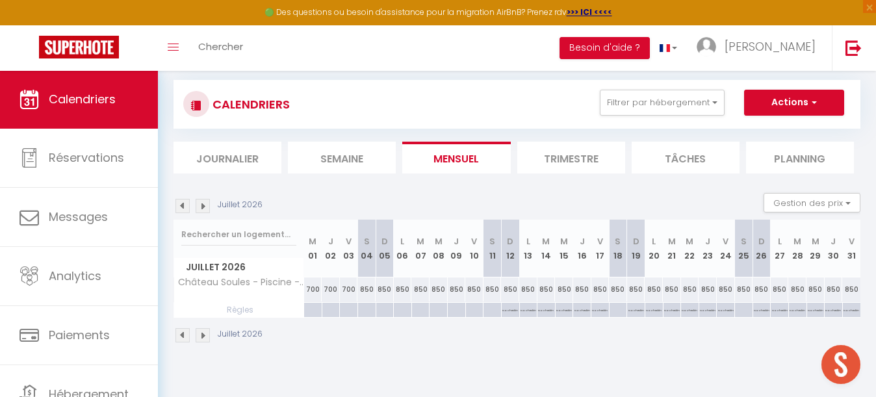
click at [181, 209] on img at bounding box center [182, 206] width 14 height 14
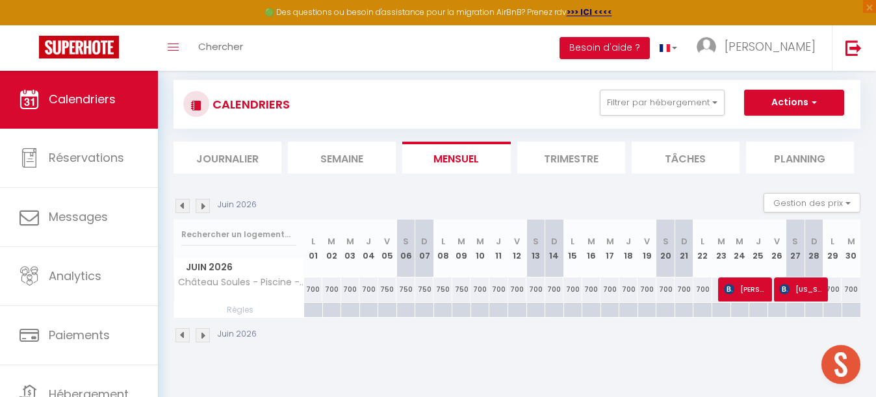
click at [181, 209] on img at bounding box center [182, 206] width 14 height 14
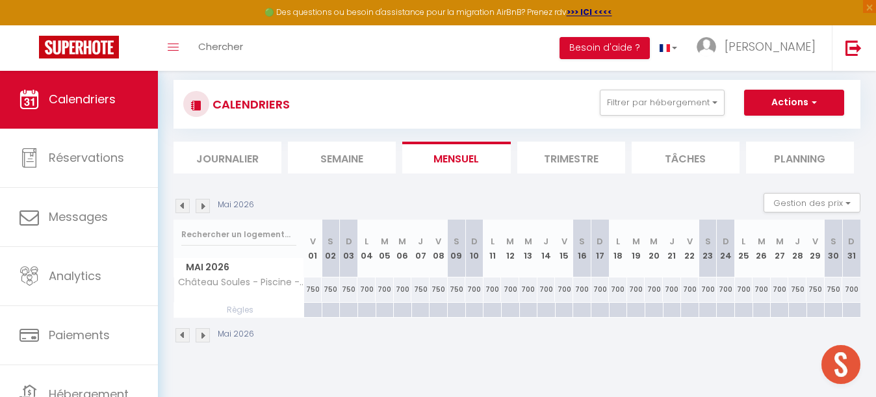
click at [183, 205] on img at bounding box center [182, 206] width 14 height 14
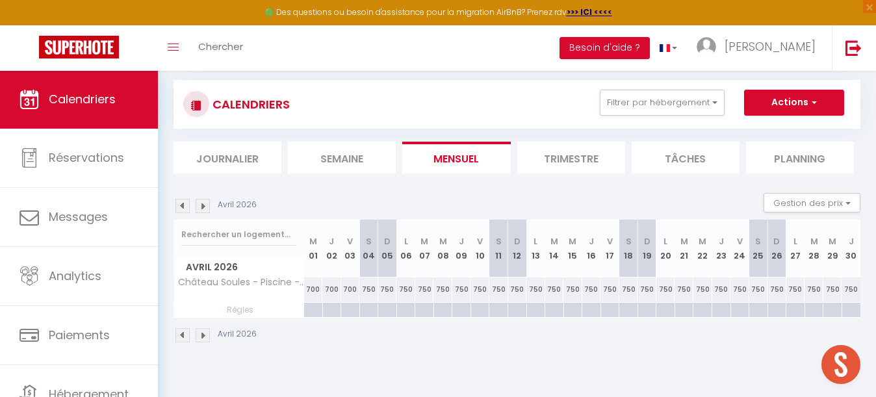
click at [183, 205] on img at bounding box center [182, 206] width 14 height 14
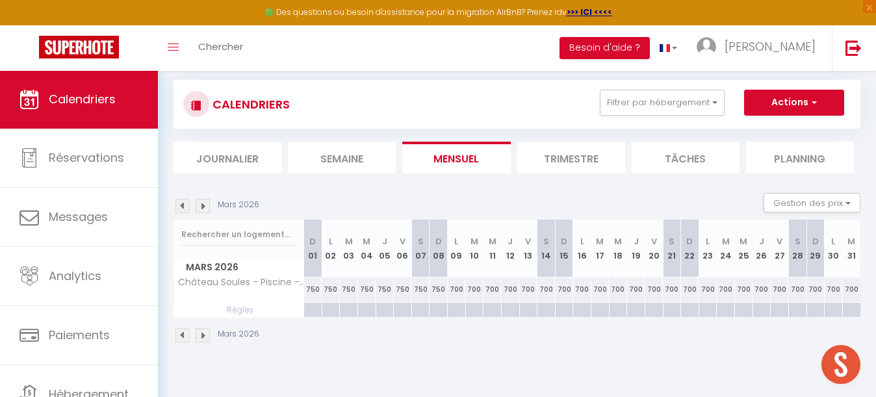
click at [183, 205] on img at bounding box center [182, 206] width 14 height 14
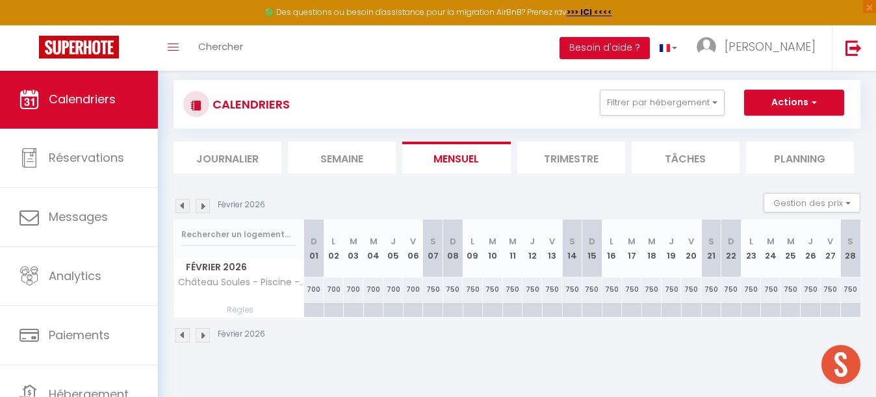
click at [183, 205] on img at bounding box center [182, 206] width 14 height 14
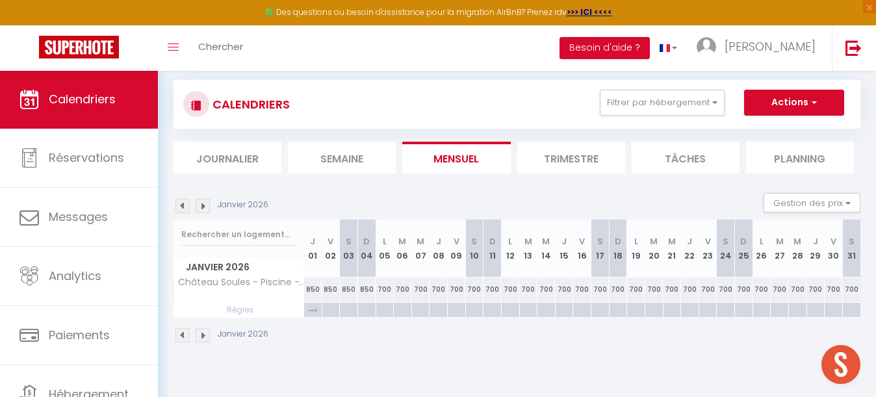
click at [183, 205] on img at bounding box center [182, 206] width 14 height 14
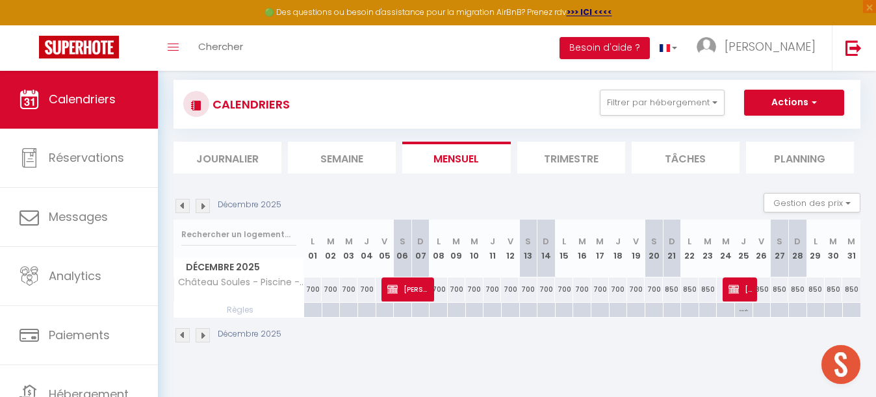
click at [181, 205] on img at bounding box center [182, 206] width 14 height 14
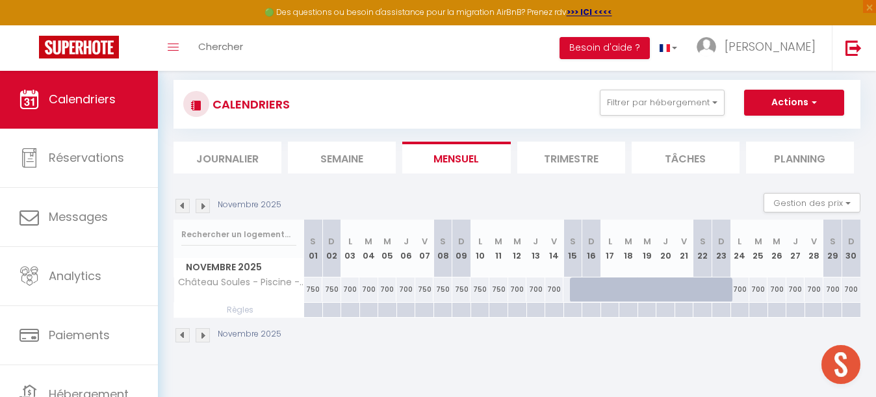
click at [181, 205] on img at bounding box center [182, 206] width 14 height 14
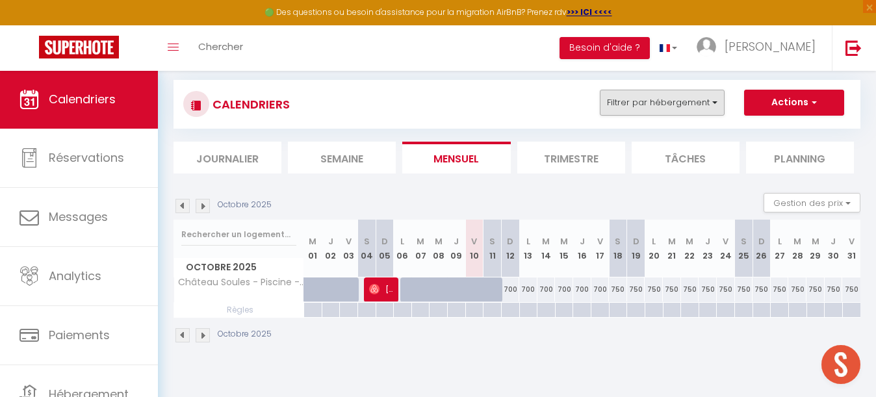
click at [649, 99] on button "Filtrer par hébergement" at bounding box center [662, 103] width 125 height 26
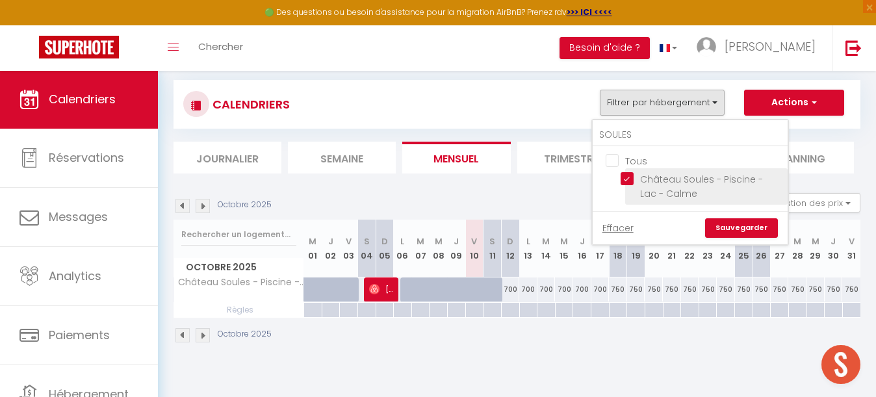
click at [626, 176] on input "Château Soules - Piscine - Lac - Calme" at bounding box center [702, 178] width 162 height 13
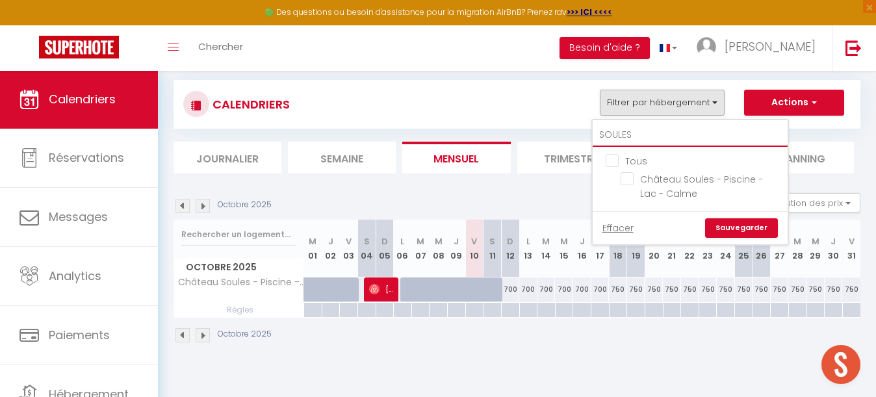
click at [638, 135] on input "SOULES" at bounding box center [690, 134] width 195 height 23
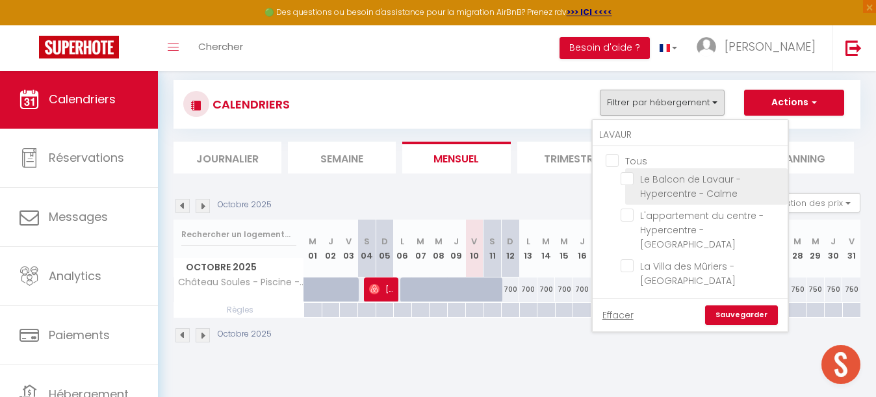
click at [626, 178] on input "Le Balcon de Lavaur - Hypercentre - Calme" at bounding box center [702, 178] width 162 height 13
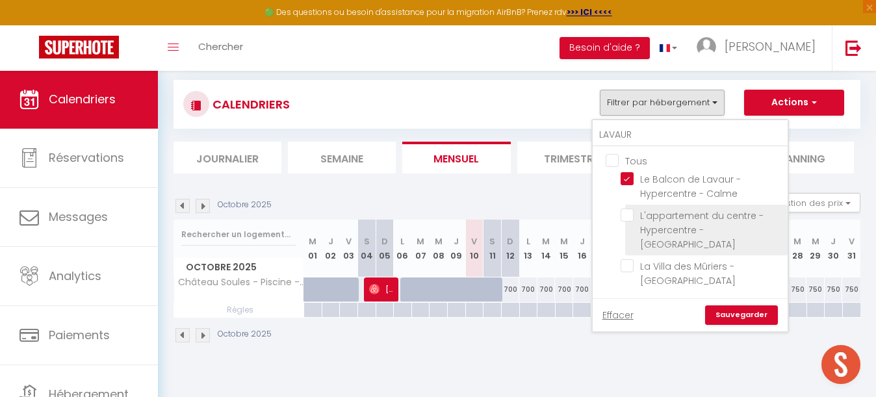
click at [627, 212] on input "L'appartement du centre - Hypercentre - [GEOGRAPHIC_DATA]" at bounding box center [702, 215] width 162 height 13
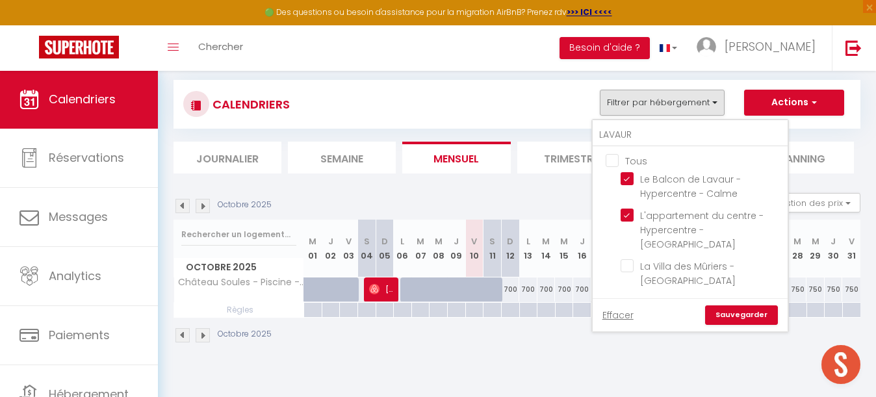
click at [738, 305] on link "Sauvegarder" at bounding box center [741, 314] width 73 height 19
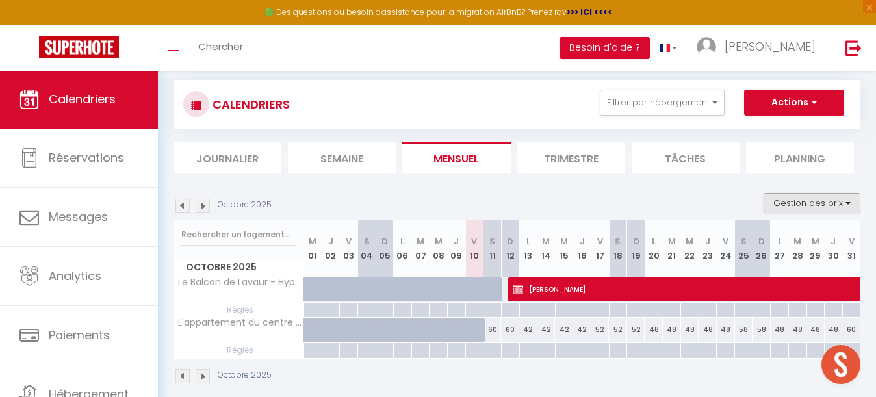
click at [810, 203] on button "Gestion des prix" at bounding box center [812, 202] width 97 height 19
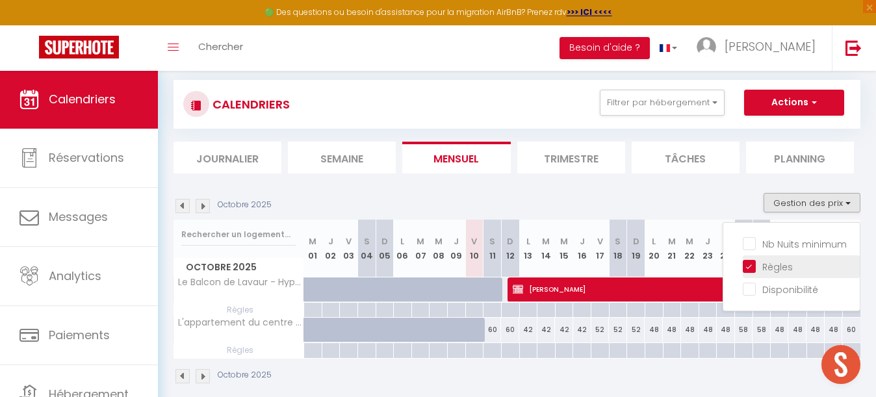
click at [749, 263] on input "Règles" at bounding box center [801, 265] width 117 height 13
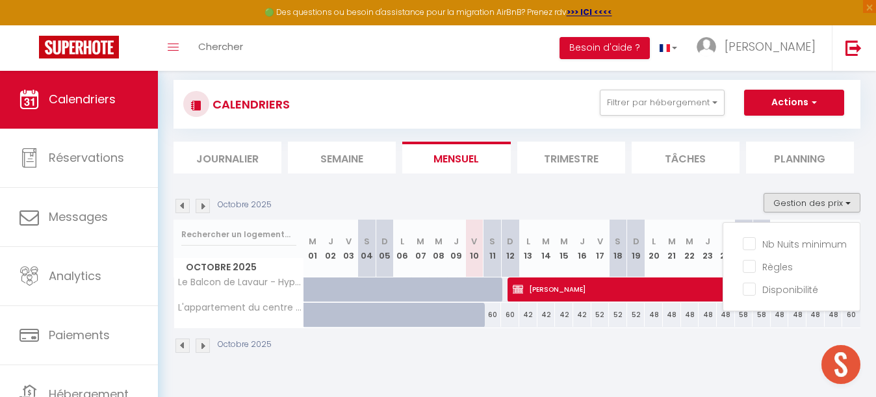
click at [677, 205] on div "Octobre 2025 Gestion des prix Nb Nuits minimum Règles Disponibilité" at bounding box center [517, 206] width 687 height 27
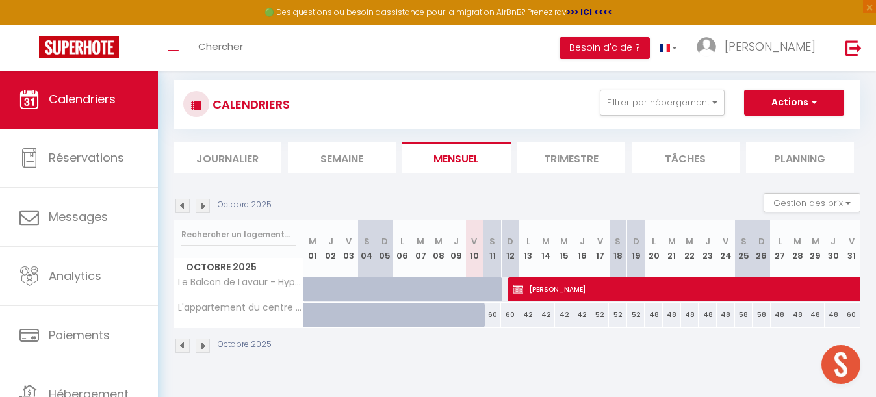
click at [201, 200] on img at bounding box center [203, 206] width 14 height 14
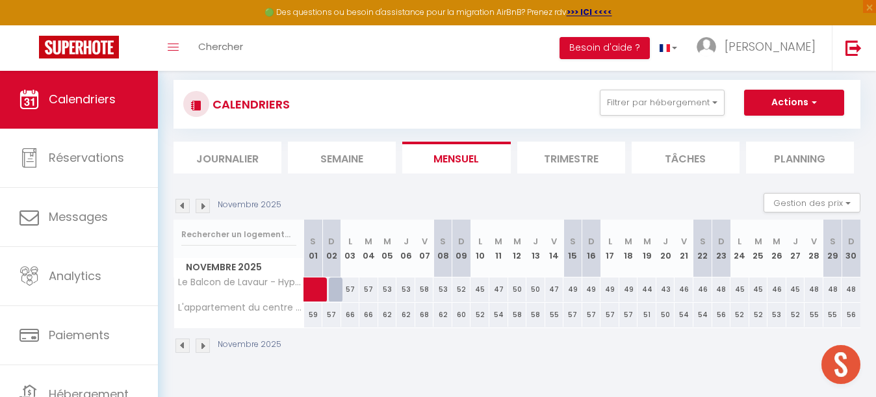
click at [315, 315] on div "59" at bounding box center [313, 315] width 19 height 24
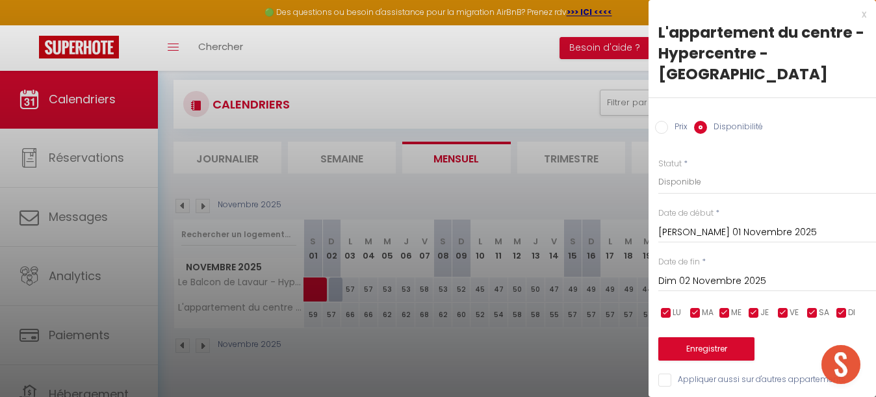
click at [709, 273] on input "Dim 02 Novembre 2025" at bounding box center [767, 281] width 218 height 17
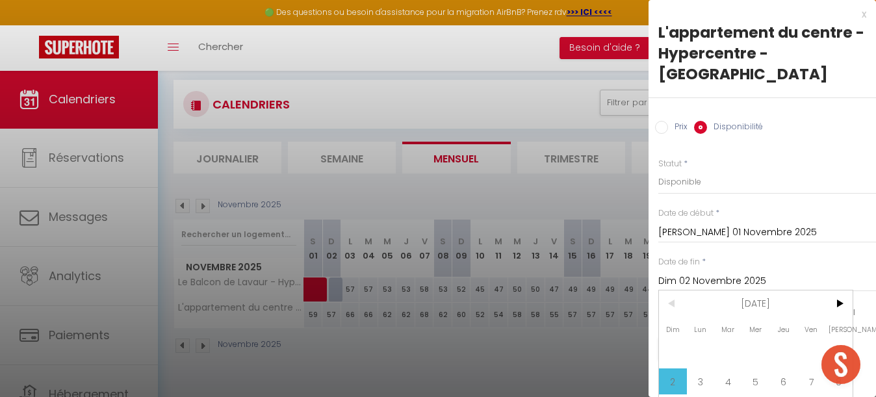
scroll to position [59, 0]
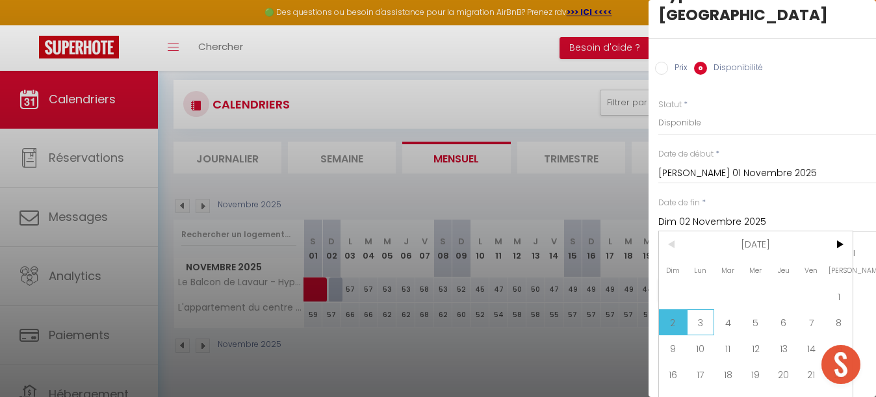
click at [701, 309] on span "3" at bounding box center [701, 322] width 28 height 26
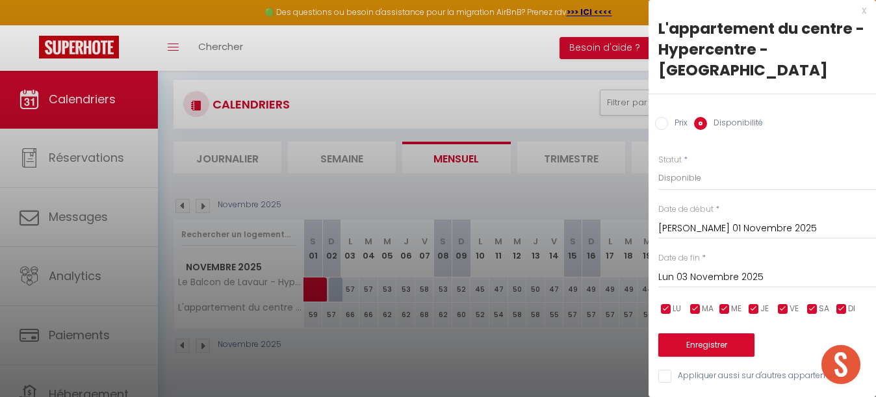
scroll to position [0, 0]
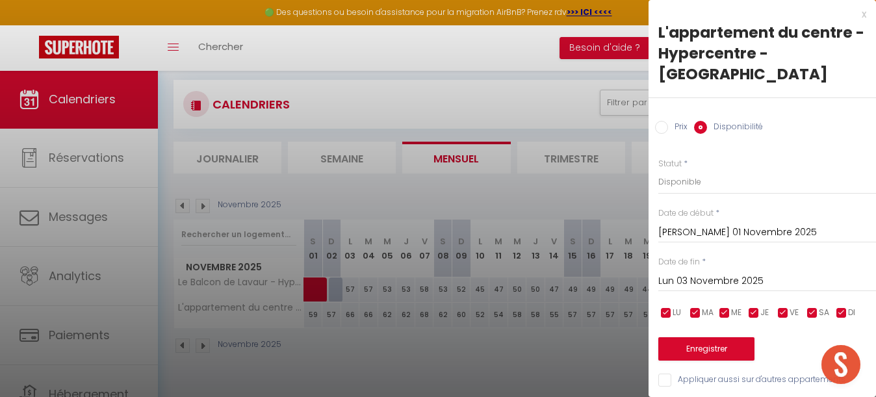
click at [668, 121] on label "Prix" at bounding box center [677, 128] width 19 height 14
click at [668, 121] on input "Prix" at bounding box center [661, 127] width 13 height 13
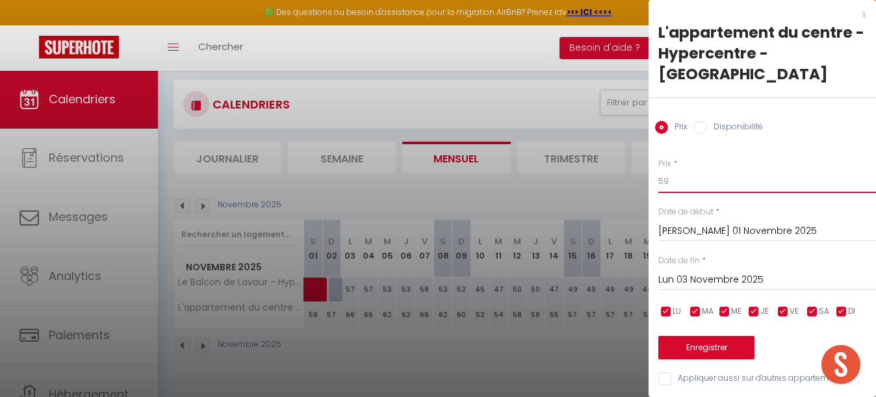
click at [682, 170] on input "59" at bounding box center [767, 181] width 218 height 23
click at [710, 336] on button "Enregistrer" at bounding box center [706, 347] width 96 height 23
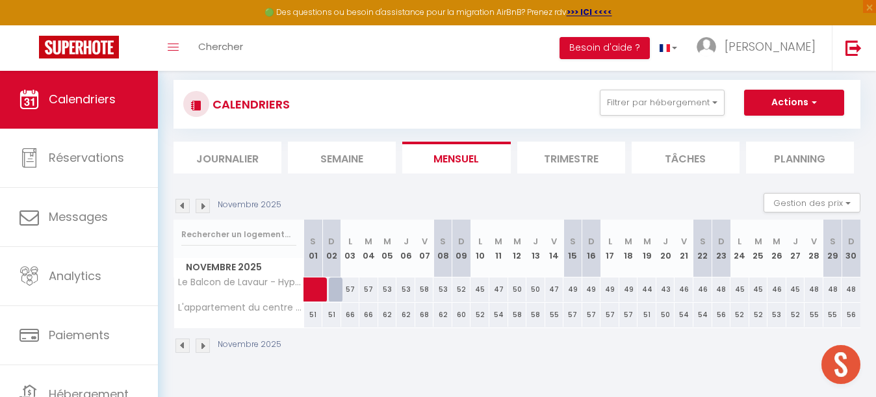
click at [351, 291] on div "57" at bounding box center [350, 290] width 19 height 24
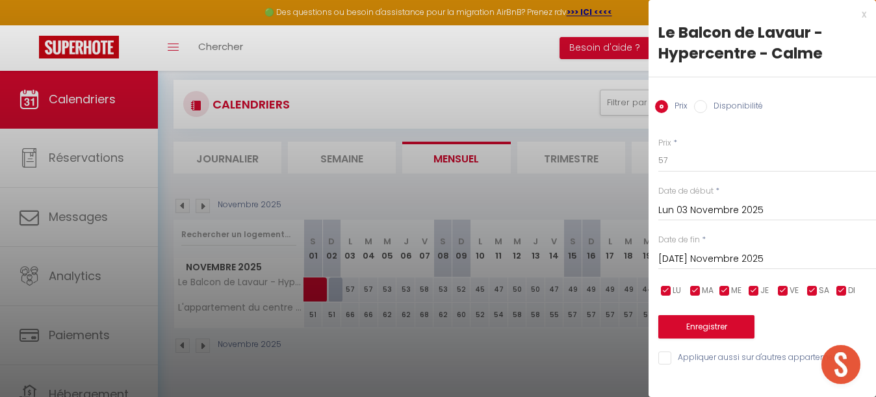
click at [715, 257] on input "[DATE] Novembre 2025" at bounding box center [767, 259] width 218 height 17
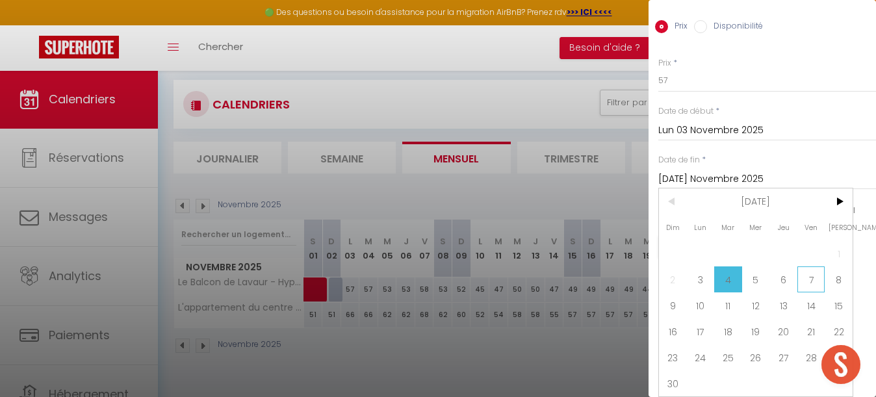
scroll to position [80, 0]
click at [816, 275] on span "7" at bounding box center [812, 279] width 28 height 26
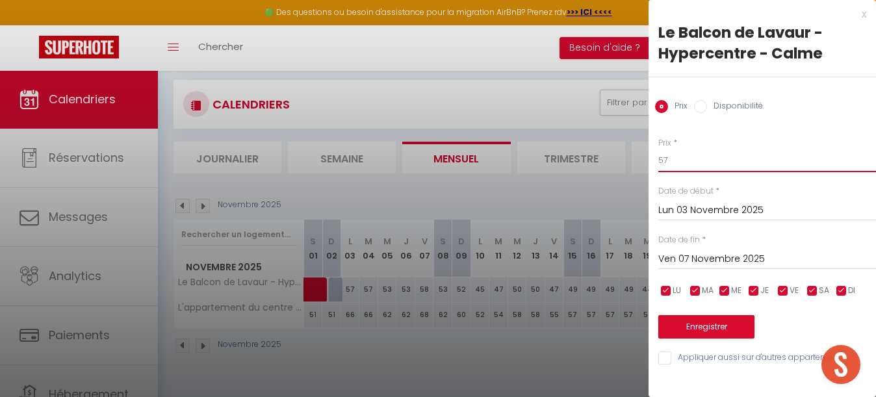
click at [683, 155] on input "57" at bounding box center [767, 160] width 218 height 23
click at [709, 319] on button "Enregistrer" at bounding box center [706, 326] width 96 height 23
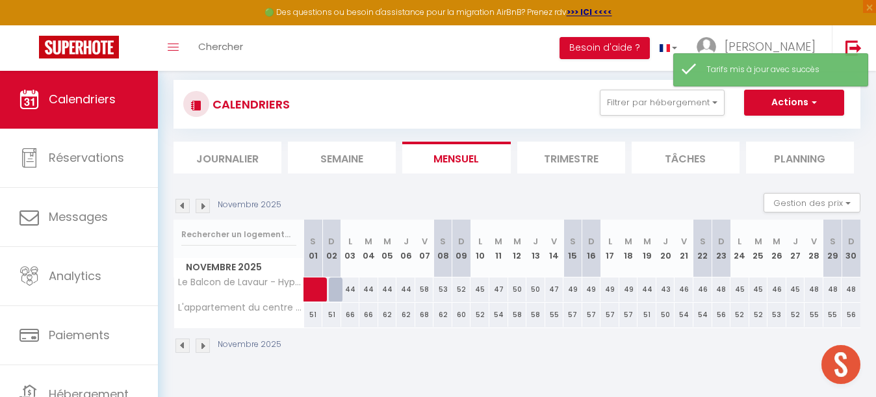
click at [352, 317] on div "66" at bounding box center [350, 315] width 19 height 24
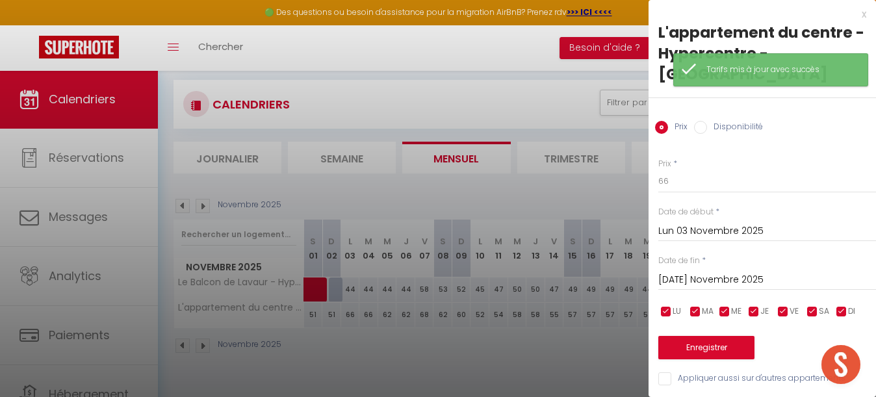
click at [694, 272] on input "[DATE] Novembre 2025" at bounding box center [767, 280] width 218 height 17
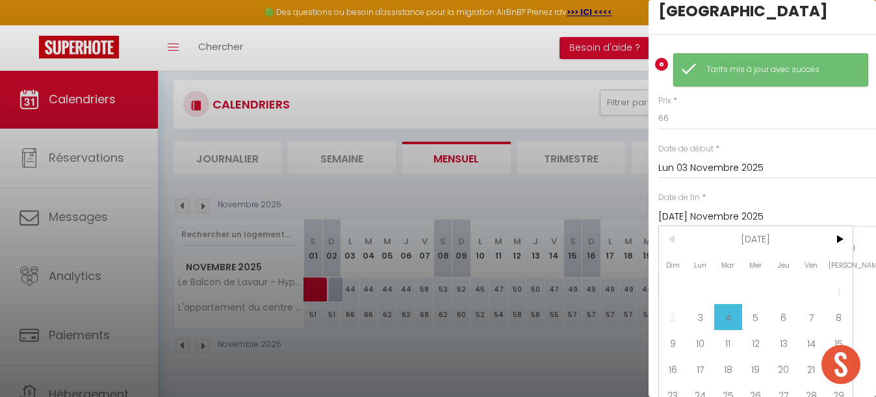
scroll to position [64, 0]
click at [817, 303] on span "7" at bounding box center [812, 316] width 28 height 26
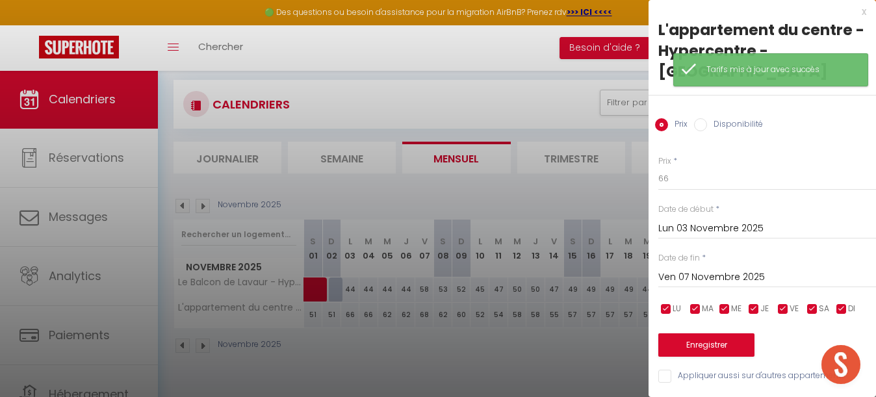
scroll to position [0, 0]
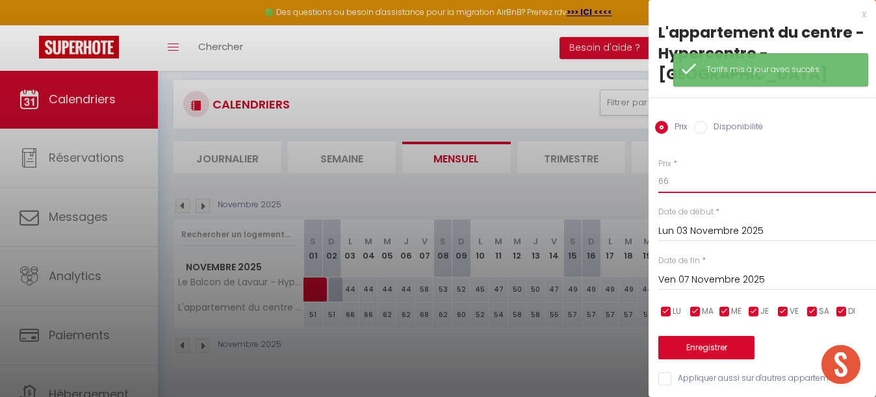
click at [679, 170] on input "66" at bounding box center [767, 181] width 218 height 23
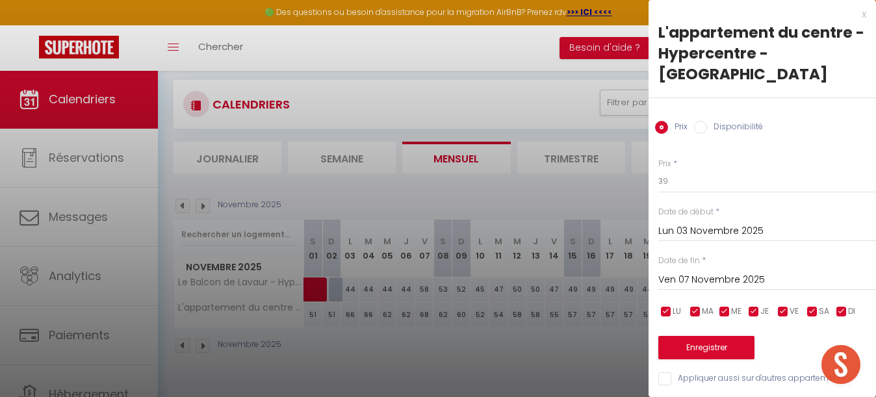
click at [704, 336] on button "Enregistrer" at bounding box center [706, 347] width 96 height 23
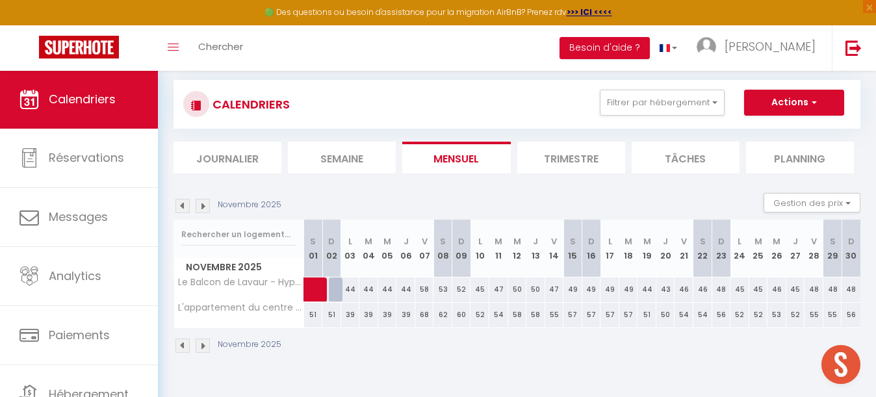
click at [424, 288] on div "58" at bounding box center [424, 290] width 19 height 24
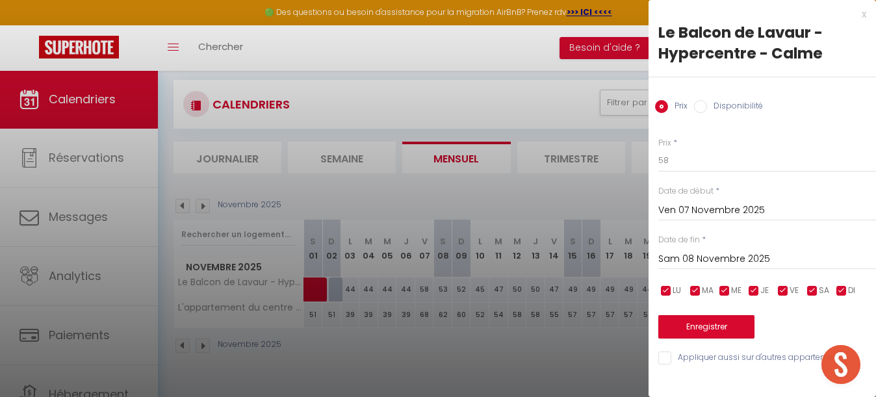
click at [704, 260] on input "Sam 08 Novembre 2025" at bounding box center [767, 259] width 218 height 17
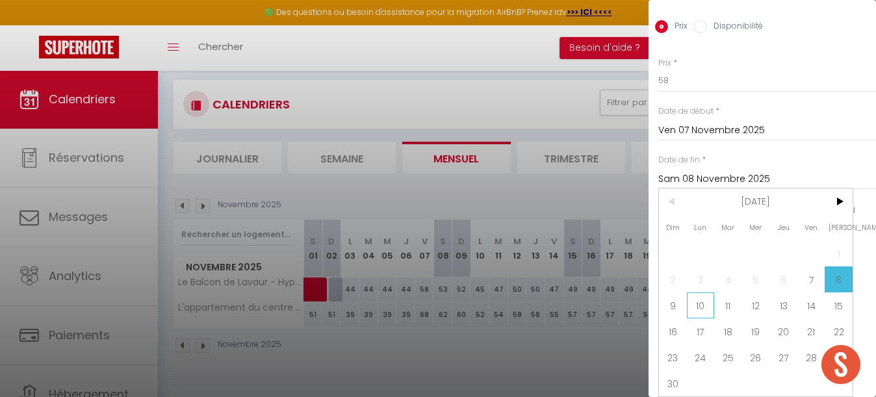
scroll to position [80, 0]
click at [700, 300] on span "10" at bounding box center [701, 305] width 28 height 26
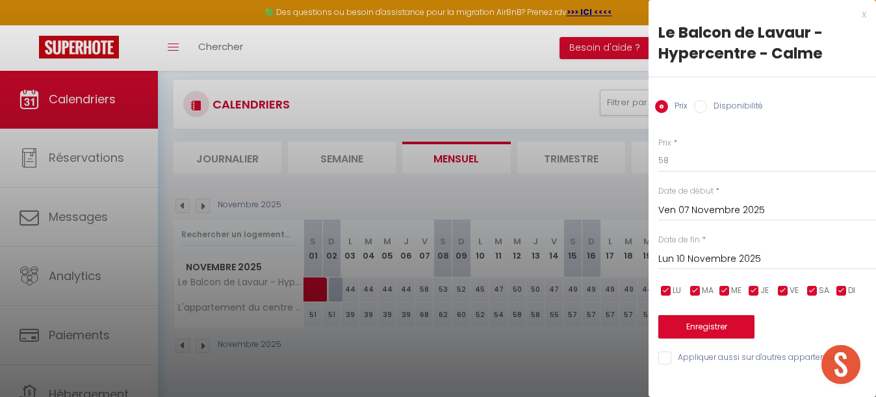
scroll to position [0, 0]
click at [665, 159] on input "58" at bounding box center [767, 160] width 218 height 23
click at [714, 323] on button "Enregistrer" at bounding box center [706, 326] width 96 height 23
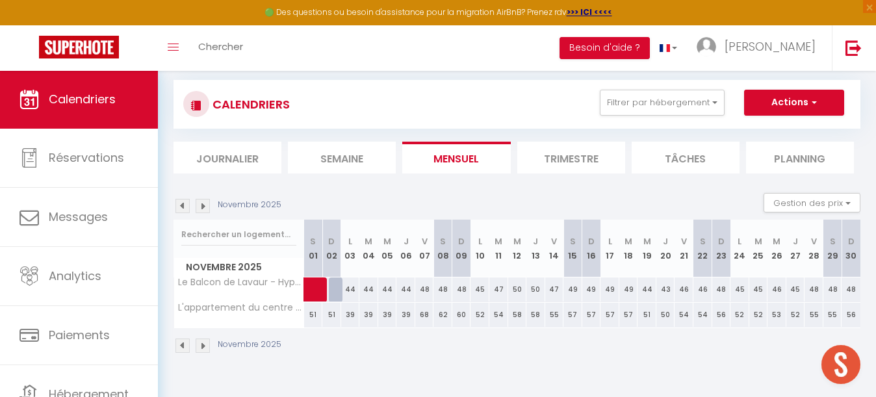
click at [423, 313] on div "68" at bounding box center [424, 315] width 19 height 24
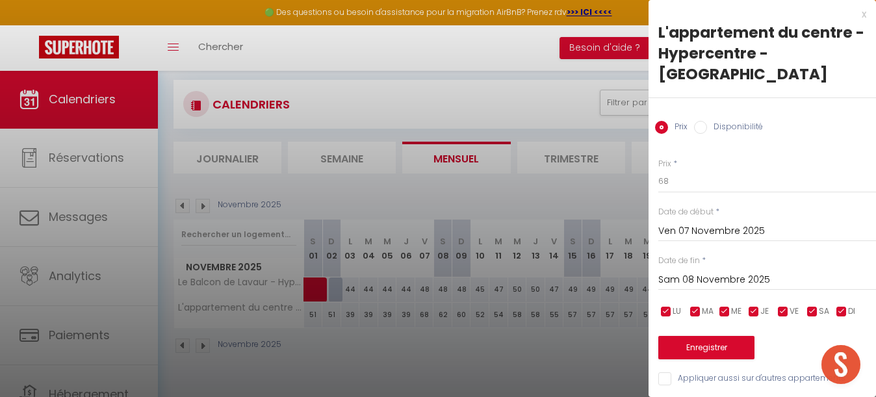
click at [711, 272] on input "Sam 08 Novembre 2025" at bounding box center [767, 280] width 218 height 17
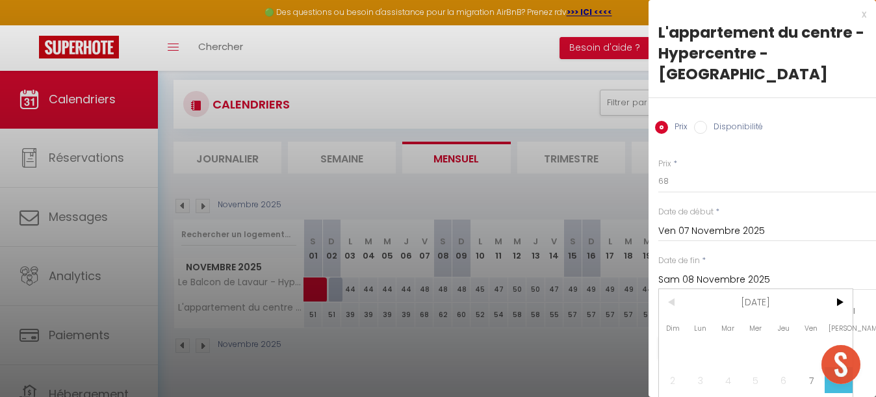
scroll to position [53, 0]
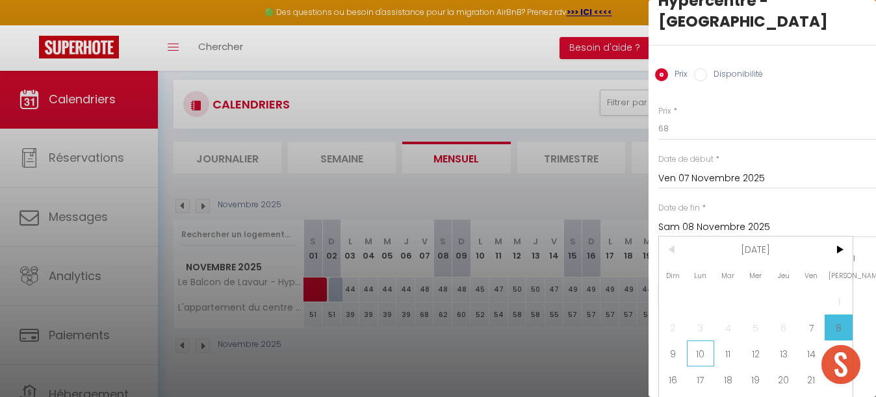
click at [698, 341] on span "10" at bounding box center [701, 354] width 28 height 26
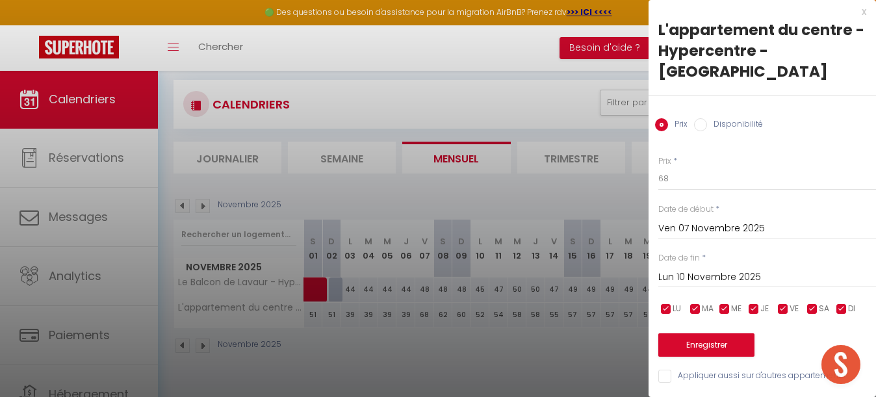
scroll to position [0, 0]
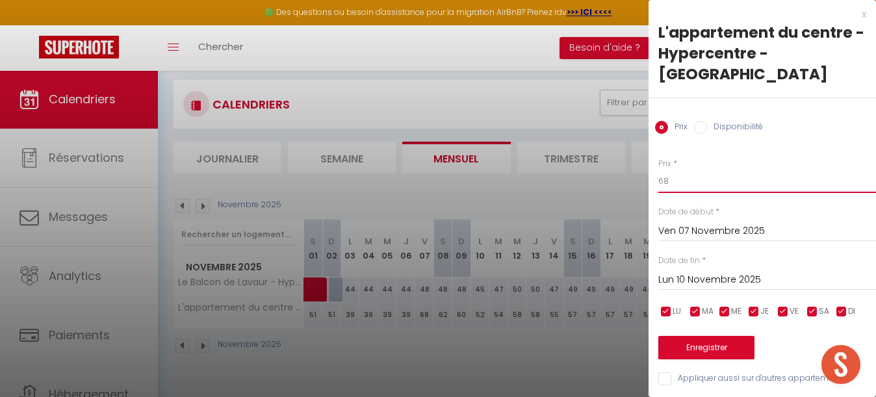
click at [688, 170] on input "68" at bounding box center [767, 181] width 218 height 23
click at [709, 336] on button "Enregistrer" at bounding box center [706, 347] width 96 height 23
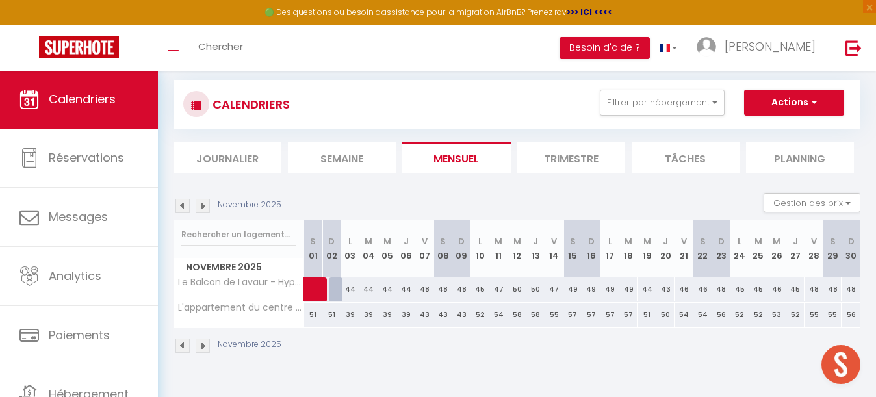
click at [481, 289] on div "45" at bounding box center [480, 290] width 19 height 24
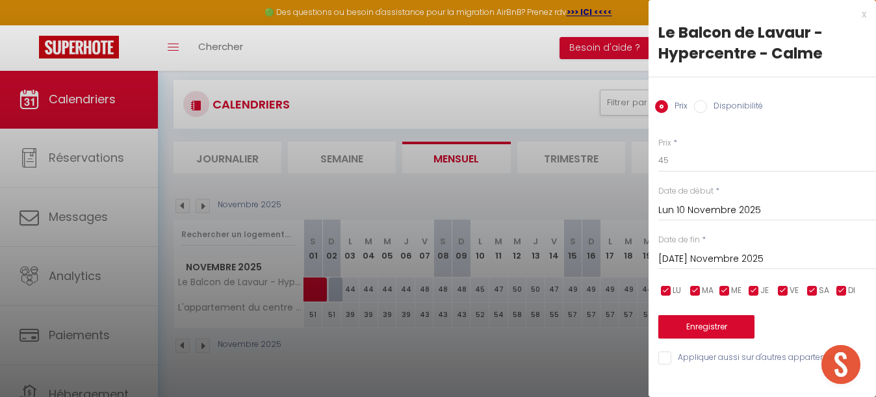
click at [690, 259] on input "[DATE] Novembre 2025" at bounding box center [767, 259] width 218 height 17
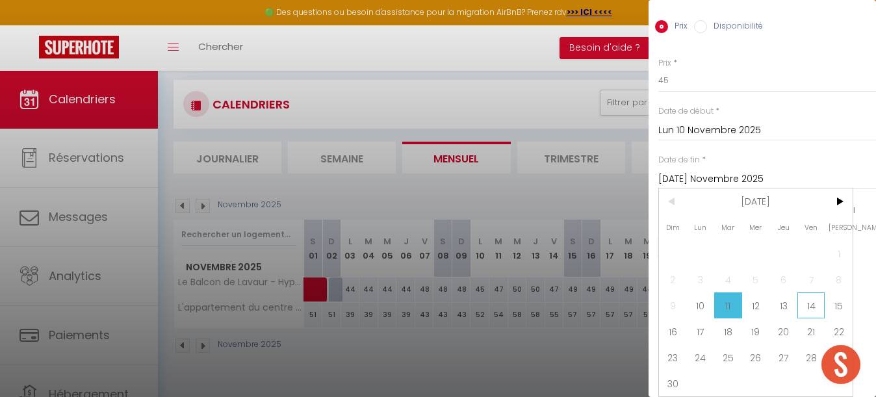
scroll to position [80, 0]
click at [785, 304] on span "13" at bounding box center [784, 305] width 28 height 26
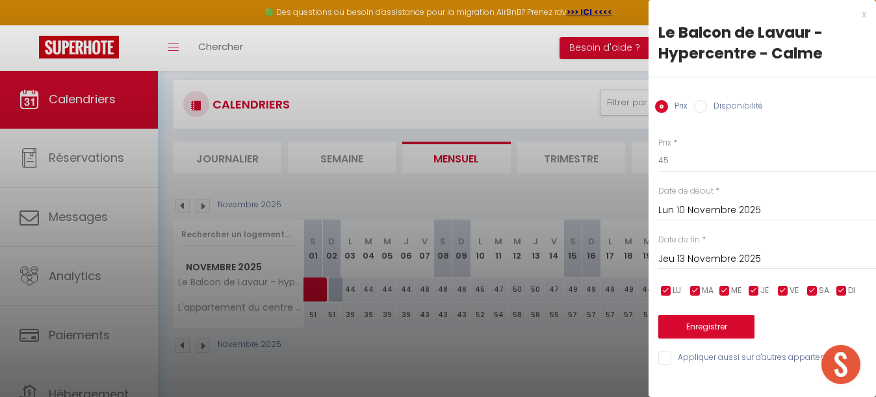
scroll to position [0, 0]
click at [685, 159] on input "45" at bounding box center [767, 160] width 218 height 23
click at [705, 322] on button "Enregistrer" at bounding box center [706, 326] width 96 height 23
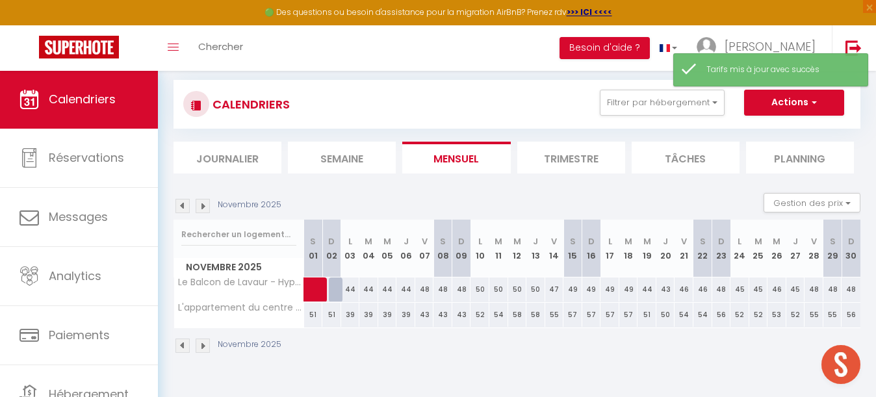
click at [482, 313] on div "52" at bounding box center [480, 315] width 19 height 24
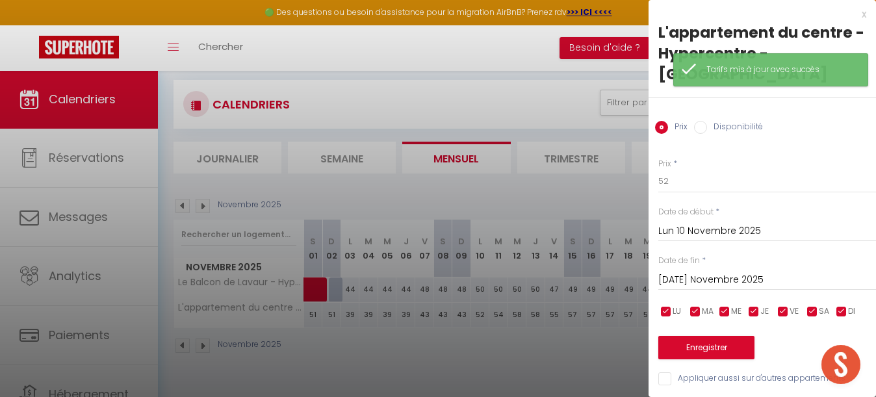
click at [718, 272] on input "[DATE] Novembre 2025" at bounding box center [767, 280] width 218 height 17
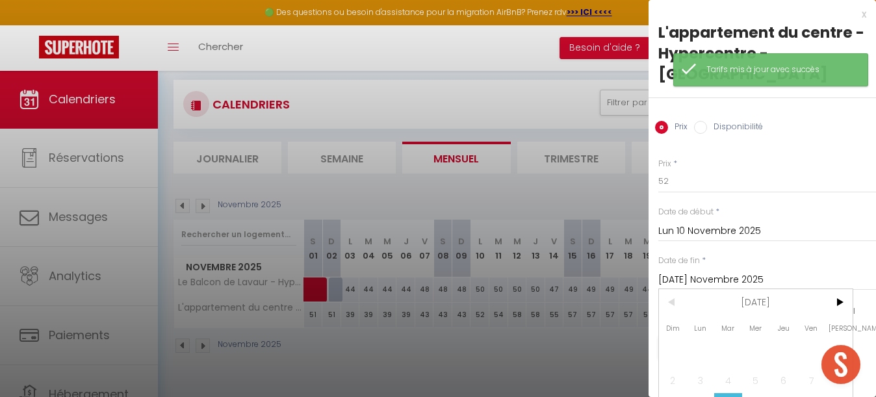
scroll to position [48, 0]
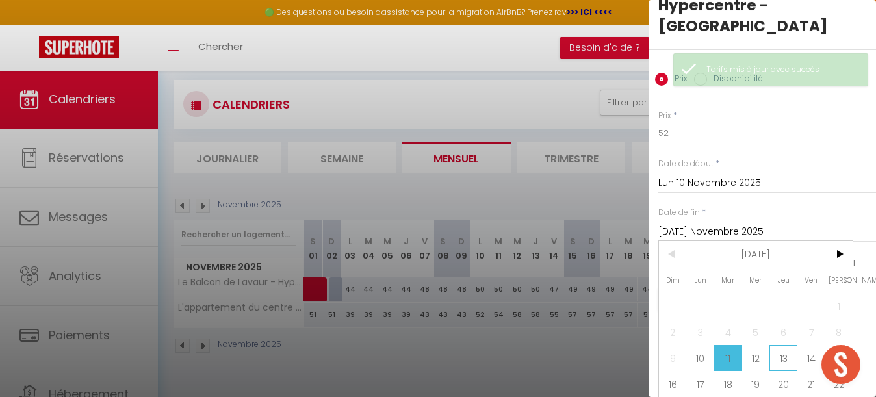
click at [781, 345] on span "13" at bounding box center [784, 358] width 28 height 26
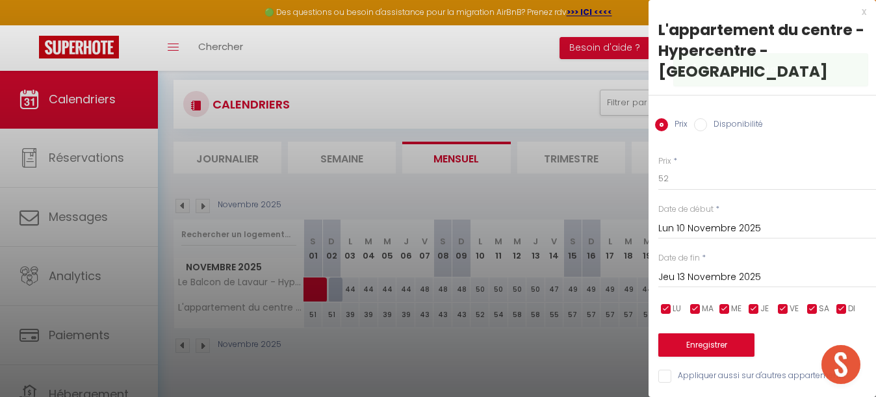
scroll to position [0, 0]
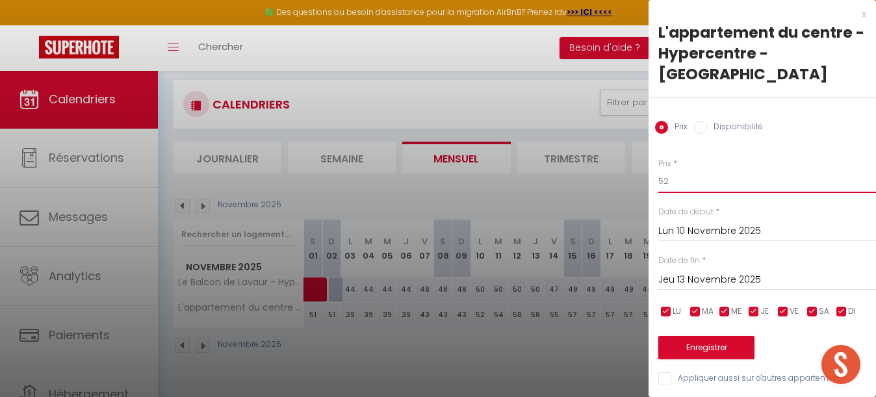
click at [683, 170] on input "52" at bounding box center [767, 181] width 218 height 23
click at [703, 336] on button "Enregistrer" at bounding box center [706, 347] width 96 height 23
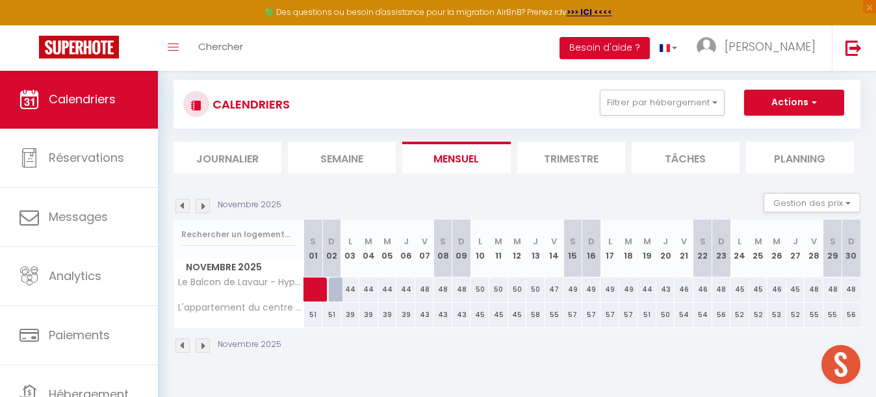
click at [534, 291] on div "50" at bounding box center [535, 290] width 19 height 24
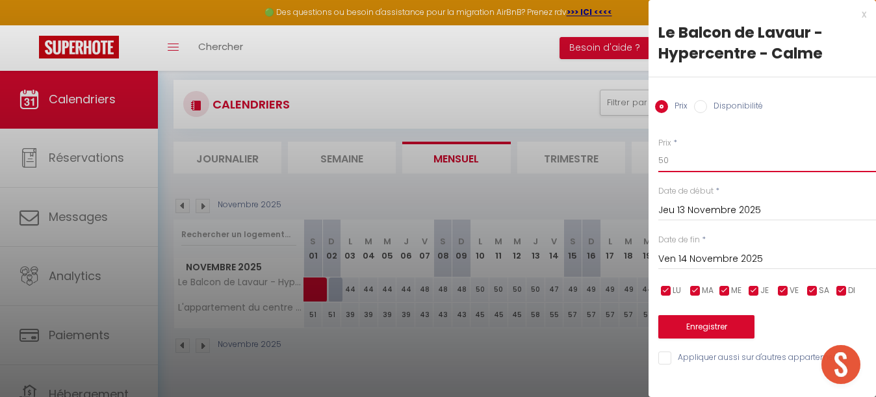
click at [687, 163] on input "50" at bounding box center [767, 160] width 218 height 23
click at [727, 323] on button "Enregistrer" at bounding box center [706, 326] width 96 height 23
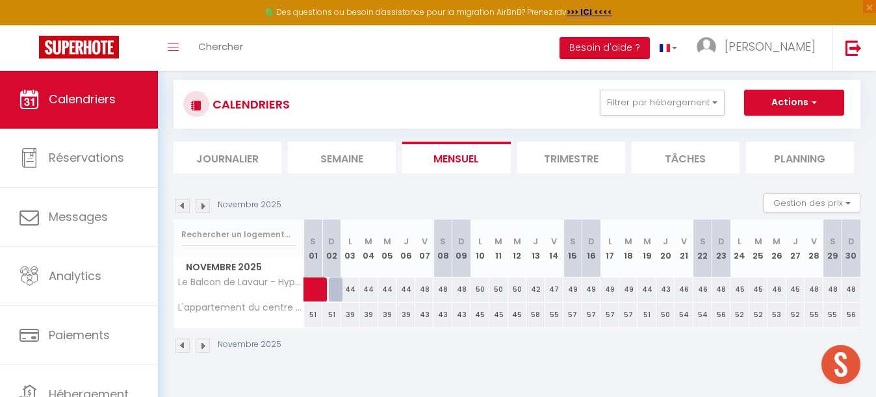
click at [573, 316] on div "57" at bounding box center [573, 315] width 19 height 24
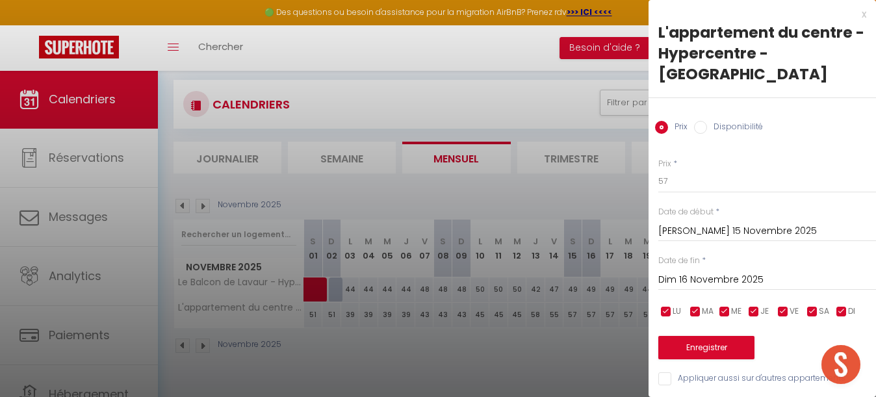
click at [701, 267] on div "Dim 16 Novembre 2025 < Nov 2025 > Dim Lun Mar Mer Jeu Ven Sam 1 2 3 4 5 6 7 8 9…" at bounding box center [767, 278] width 218 height 23
click at [713, 272] on input "Dim 16 Novembre 2025" at bounding box center [767, 280] width 218 height 17
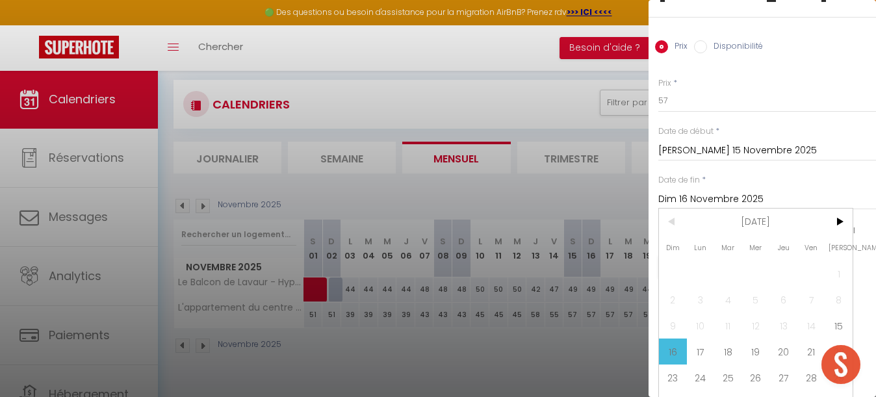
scroll to position [80, 0]
click at [556, 98] on div at bounding box center [438, 198] width 876 height 397
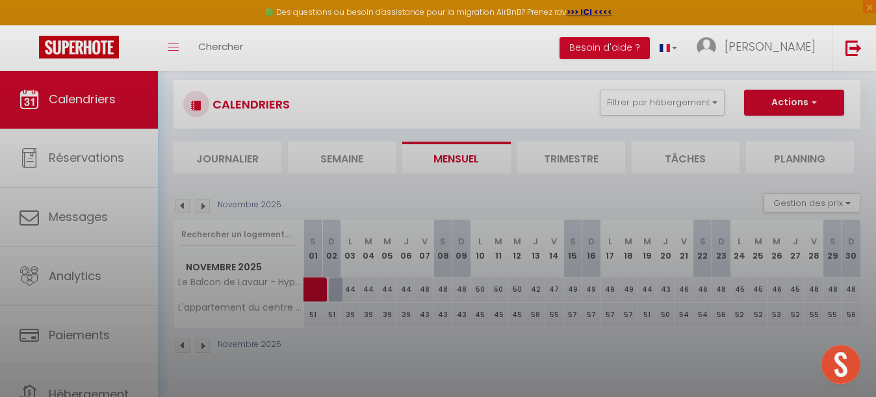
scroll to position [0, 0]
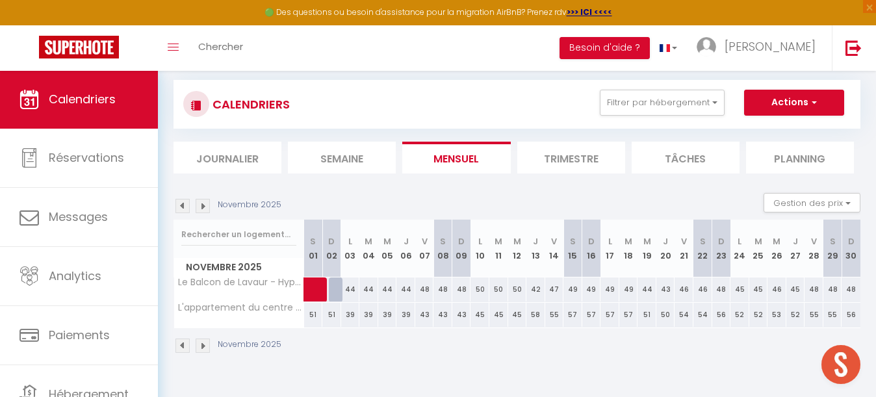
click at [537, 315] on div "58" at bounding box center [535, 315] width 19 height 24
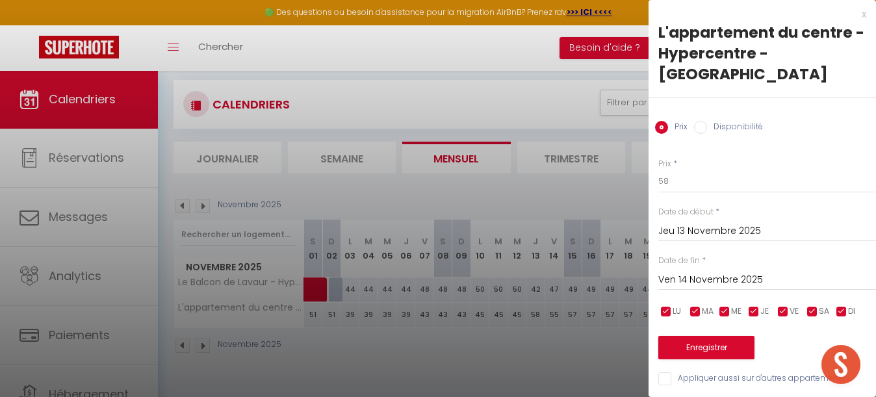
click at [687, 272] on input "Ven 14 Novembre 2025" at bounding box center [767, 280] width 218 height 17
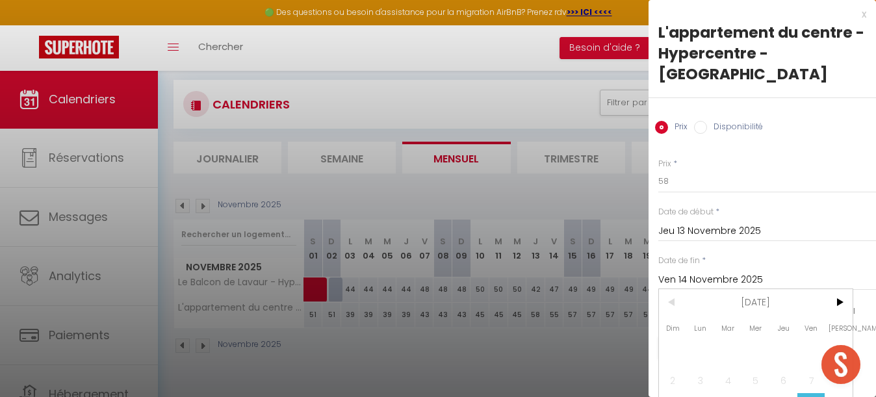
scroll to position [66, 0]
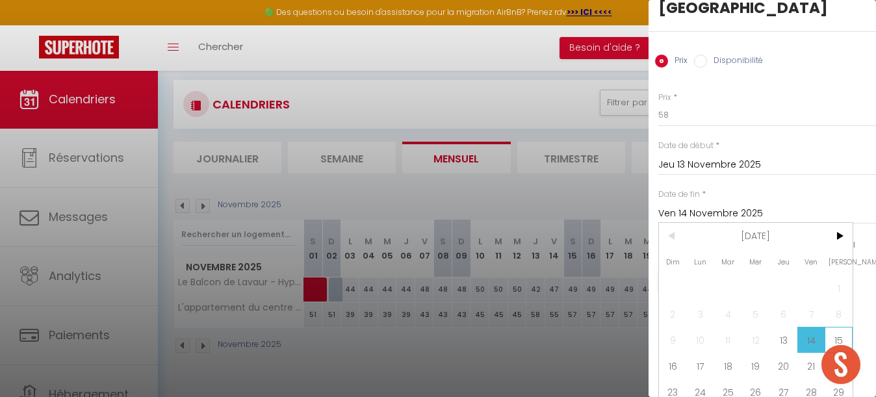
click at [836, 327] on span "15" at bounding box center [839, 340] width 28 height 26
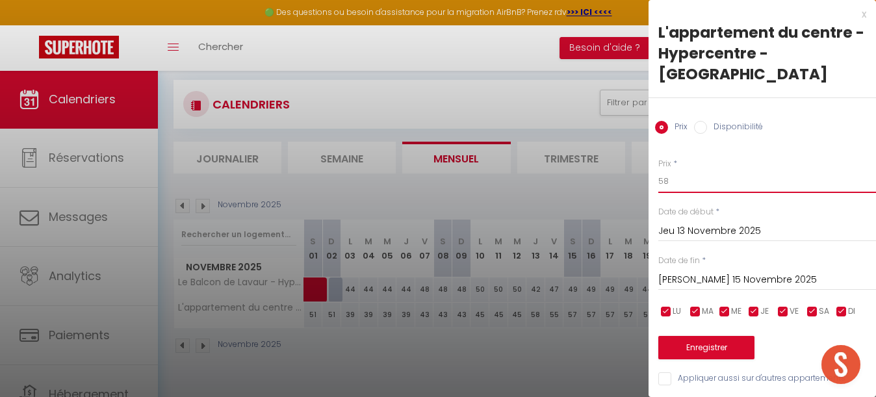
click at [685, 170] on input "58" at bounding box center [767, 181] width 218 height 23
click at [706, 336] on button "Enregistrer" at bounding box center [706, 347] width 96 height 23
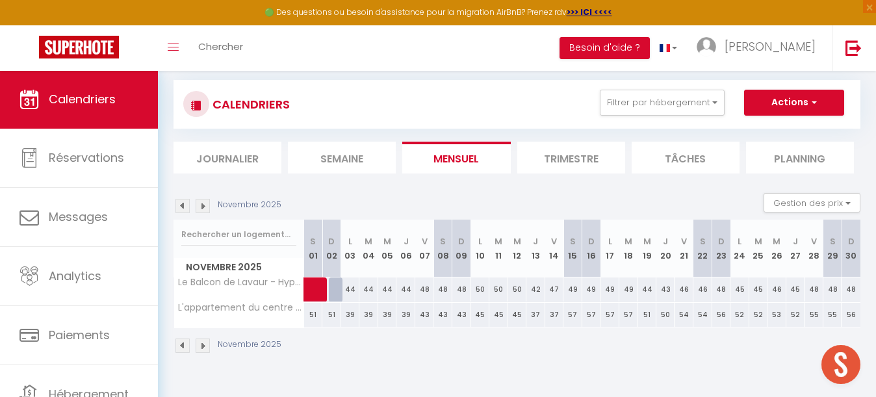
click at [573, 289] on div "49" at bounding box center [573, 290] width 19 height 24
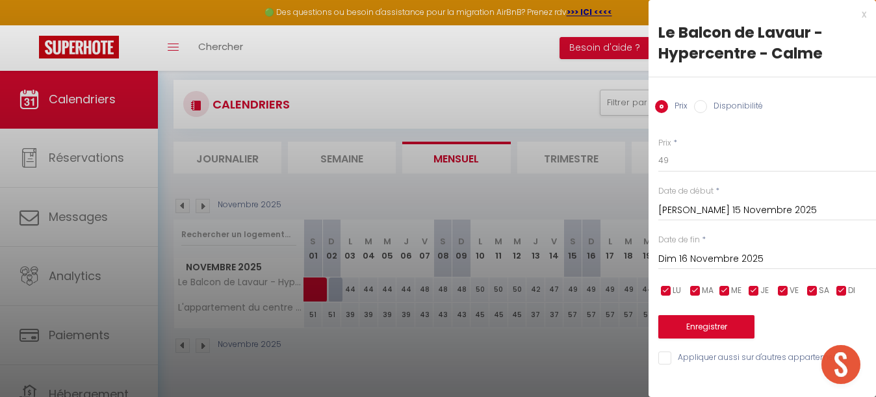
click at [706, 261] on input "Dim 16 Novembre 2025" at bounding box center [767, 259] width 218 height 17
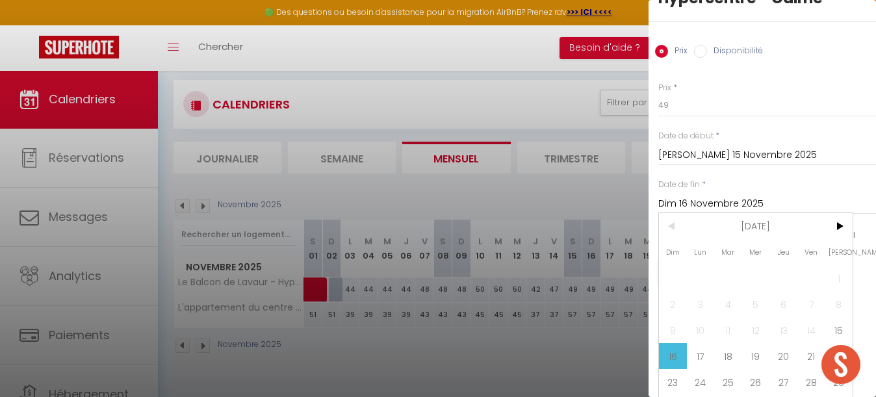
scroll to position [74, 0]
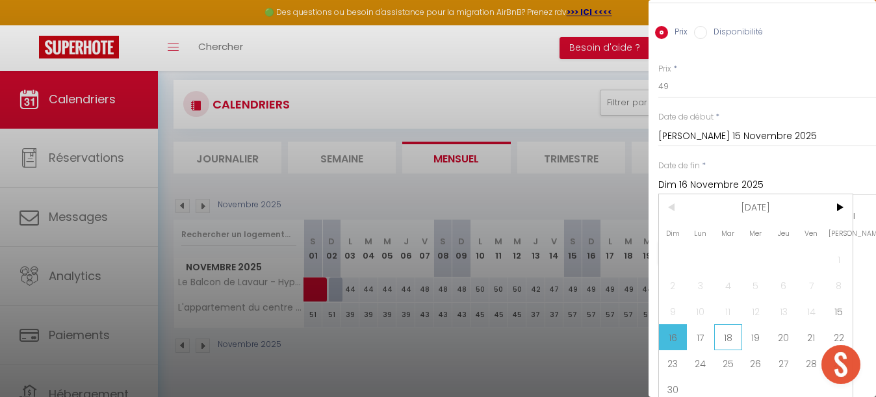
click at [731, 337] on span "18" at bounding box center [728, 337] width 28 height 26
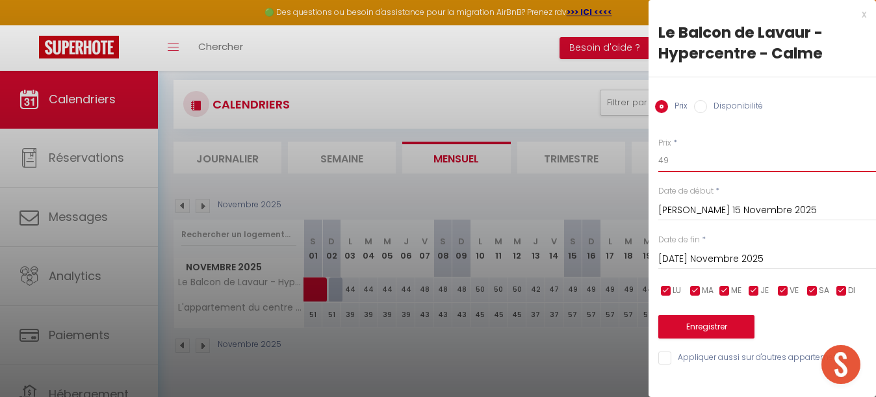
click at [689, 161] on input "49" at bounding box center [767, 160] width 218 height 23
click at [720, 322] on button "Enregistrer" at bounding box center [706, 326] width 96 height 23
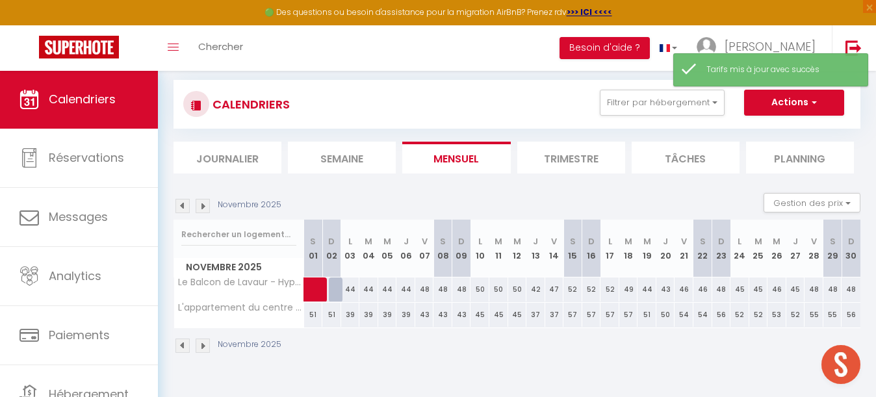
click at [573, 315] on div "57" at bounding box center [573, 315] width 19 height 24
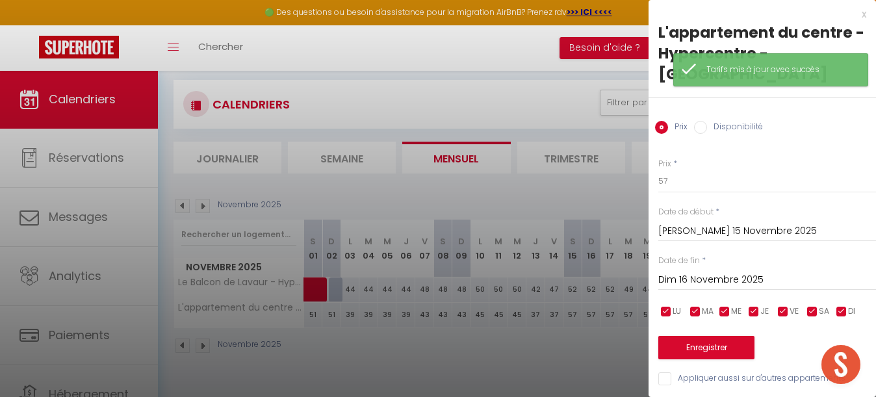
click at [698, 272] on input "Dim 16 Novembre 2025" at bounding box center [767, 280] width 218 height 17
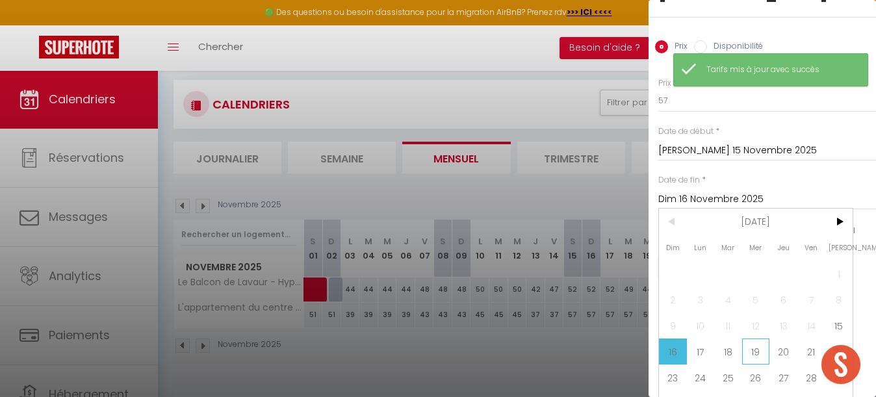
scroll to position [80, 0]
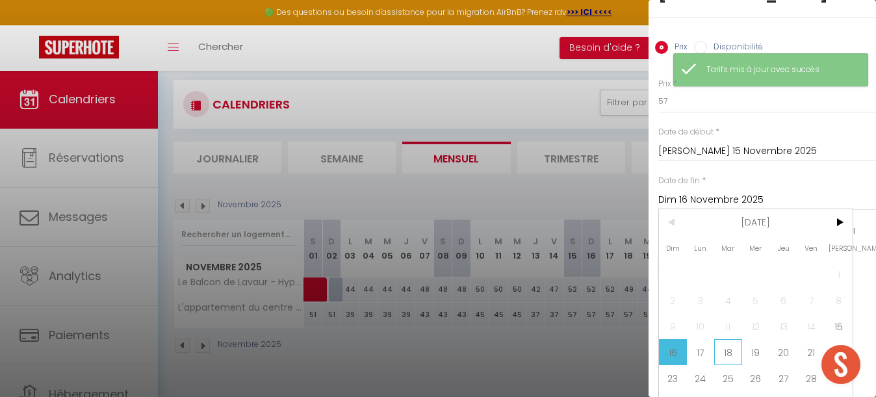
click at [734, 339] on span "18" at bounding box center [728, 352] width 28 height 26
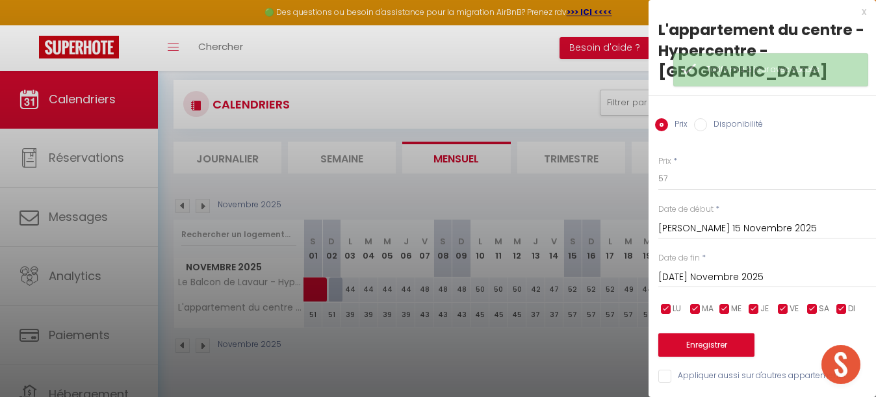
scroll to position [0, 0]
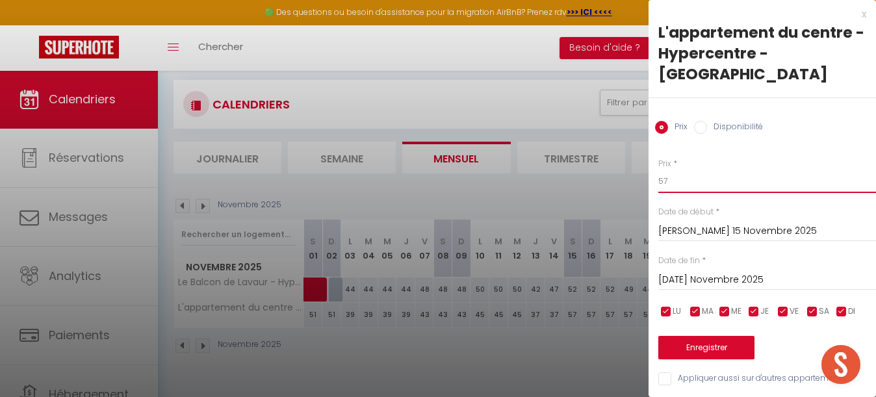
click at [691, 170] on input "57" at bounding box center [767, 181] width 218 height 23
click at [714, 336] on button "Enregistrer" at bounding box center [706, 347] width 96 height 23
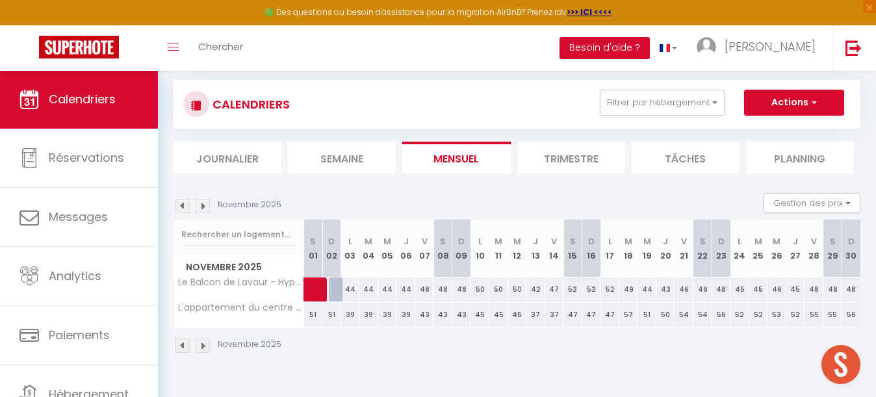
click at [630, 287] on div "49" at bounding box center [628, 290] width 19 height 24
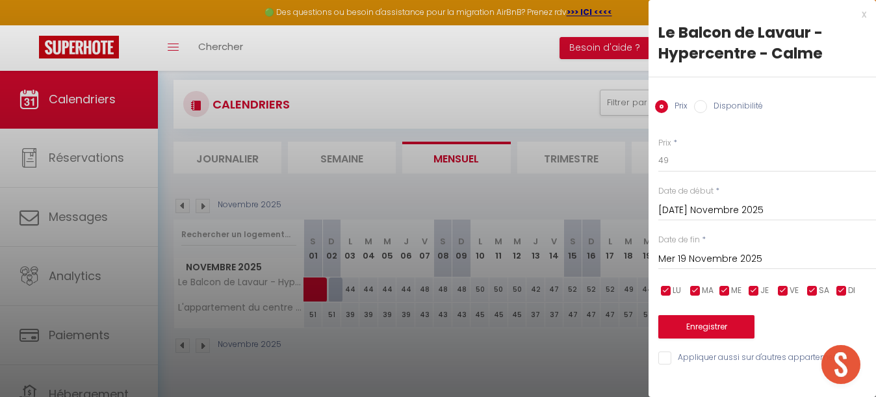
click at [724, 262] on input "Mer 19 Novembre 2025" at bounding box center [767, 259] width 218 height 17
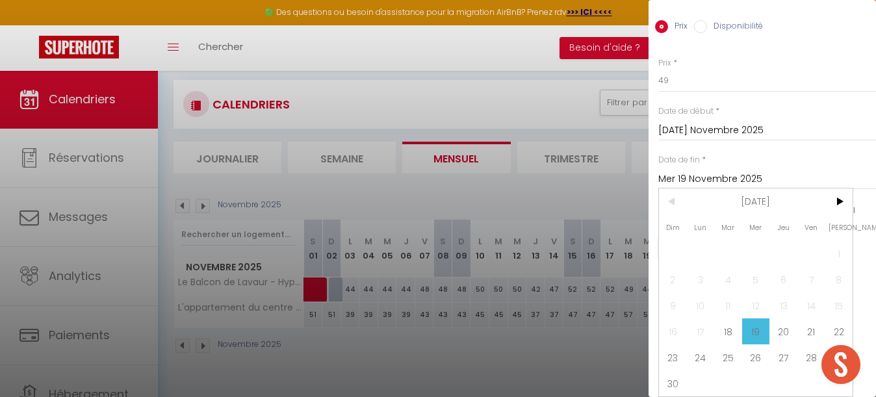
scroll to position [80, 0]
click at [833, 324] on span "22" at bounding box center [839, 331] width 28 height 26
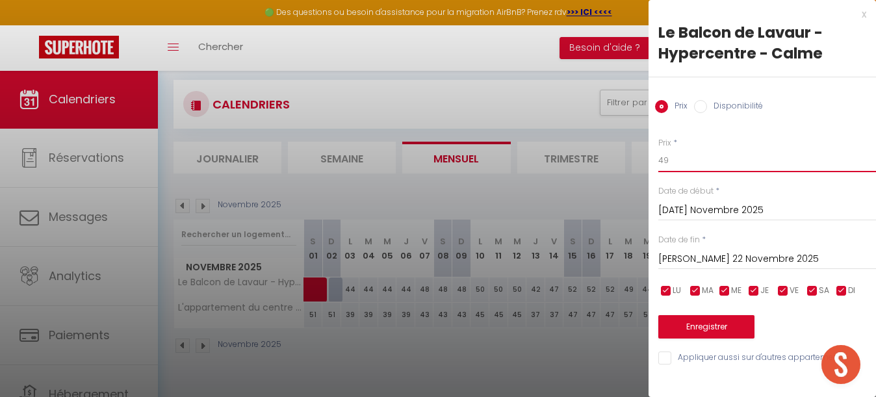
click at [677, 164] on input "49" at bounding box center [767, 160] width 218 height 23
click at [705, 325] on button "Enregistrer" at bounding box center [706, 326] width 96 height 23
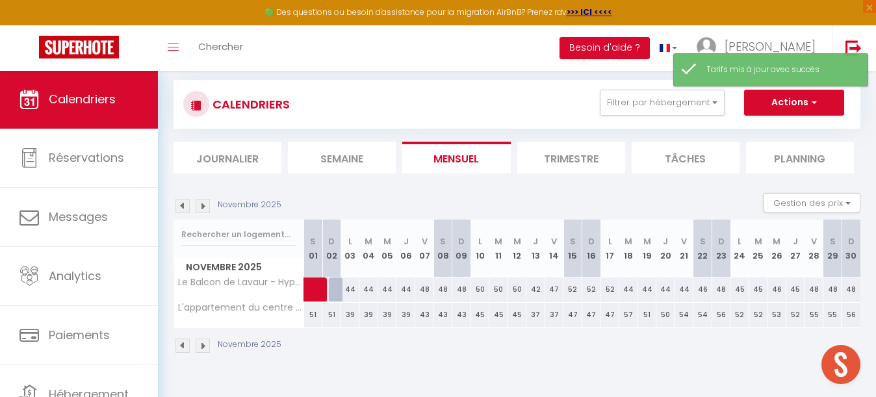
click at [630, 316] on div "57" at bounding box center [628, 315] width 19 height 24
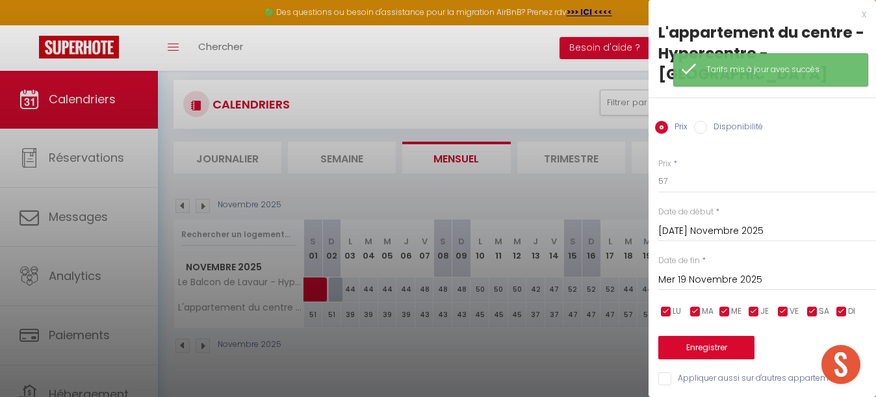
click at [707, 272] on input "Mer 19 Novembre 2025" at bounding box center [767, 280] width 218 height 17
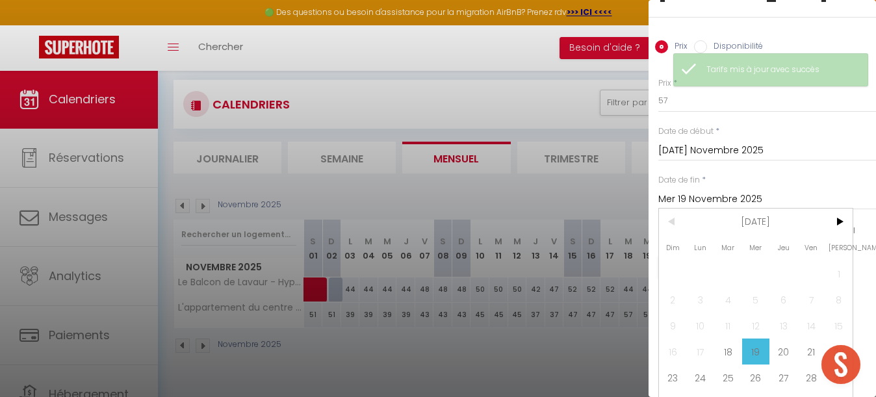
scroll to position [80, 0]
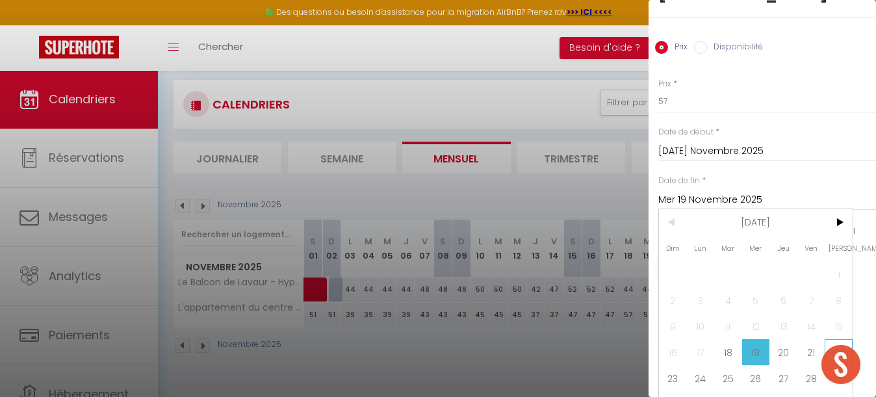
click at [841, 339] on span "22" at bounding box center [839, 352] width 28 height 26
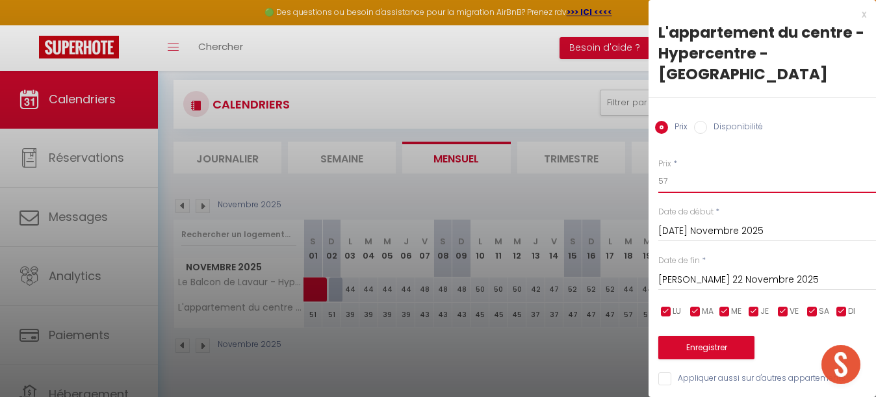
click at [686, 170] on input "57" at bounding box center [767, 181] width 218 height 23
click at [700, 336] on button "Enregistrer" at bounding box center [706, 347] width 96 height 23
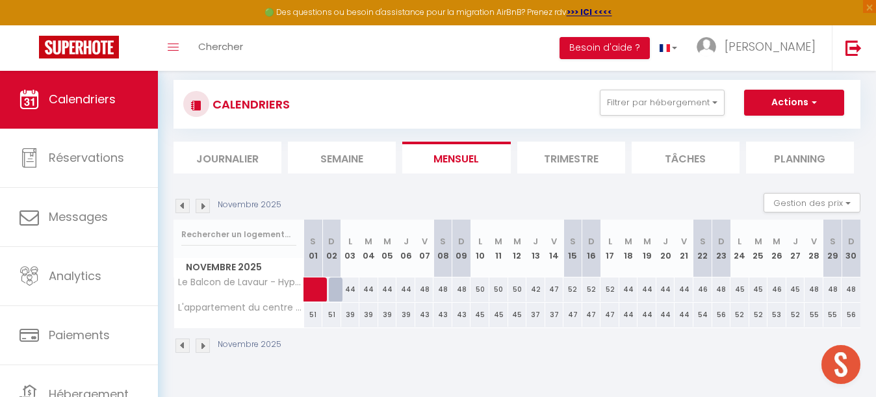
click at [631, 313] on div "44" at bounding box center [628, 315] width 19 height 24
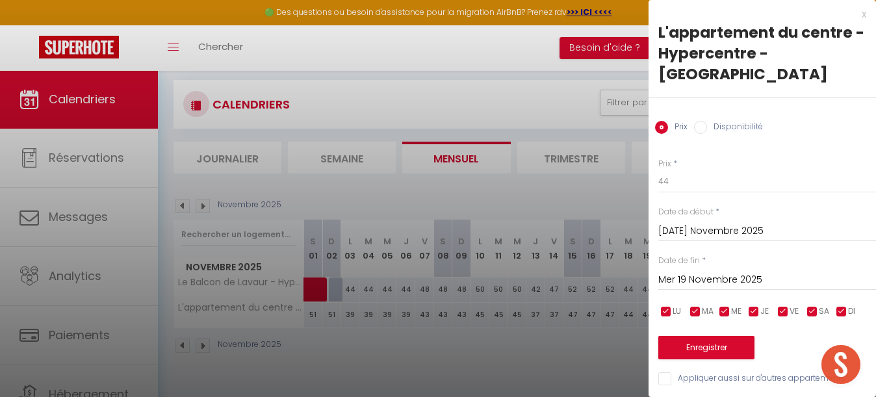
click at [712, 272] on input "Mer 19 Novembre 2025" at bounding box center [767, 280] width 218 height 17
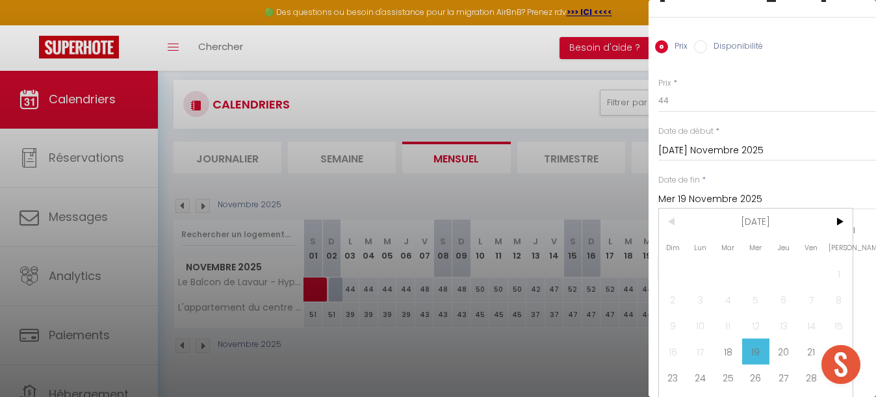
scroll to position [80, 0]
click at [835, 339] on span "22" at bounding box center [839, 352] width 28 height 26
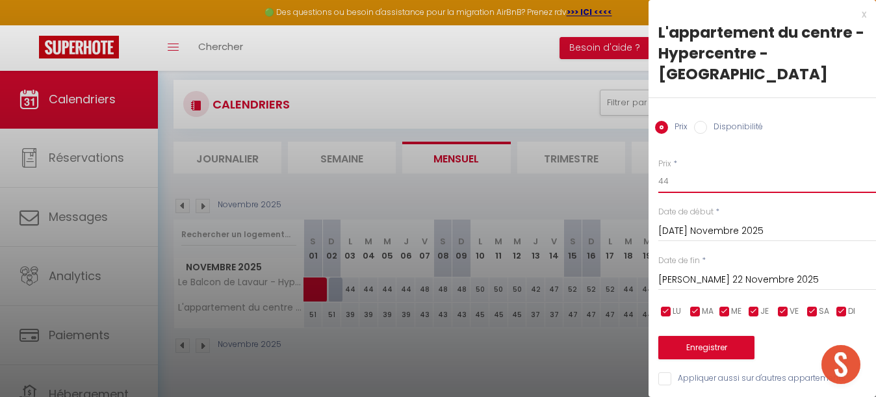
click at [686, 170] on input "44" at bounding box center [767, 181] width 218 height 23
click at [711, 336] on button "Enregistrer" at bounding box center [706, 347] width 96 height 23
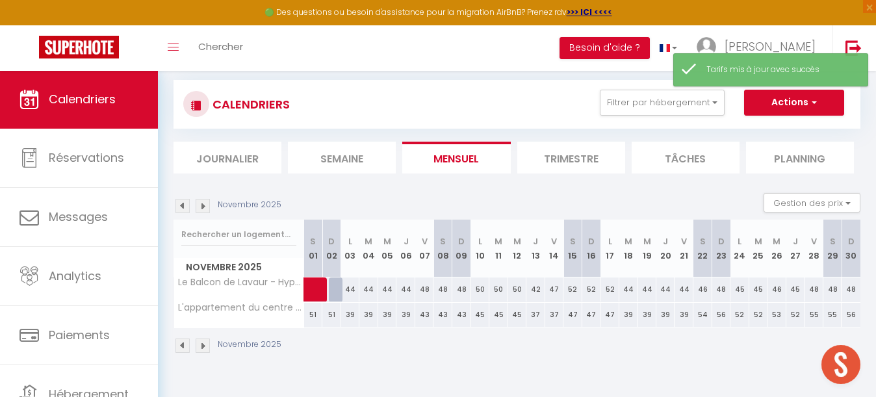
click at [705, 285] on div "46" at bounding box center [703, 290] width 19 height 24
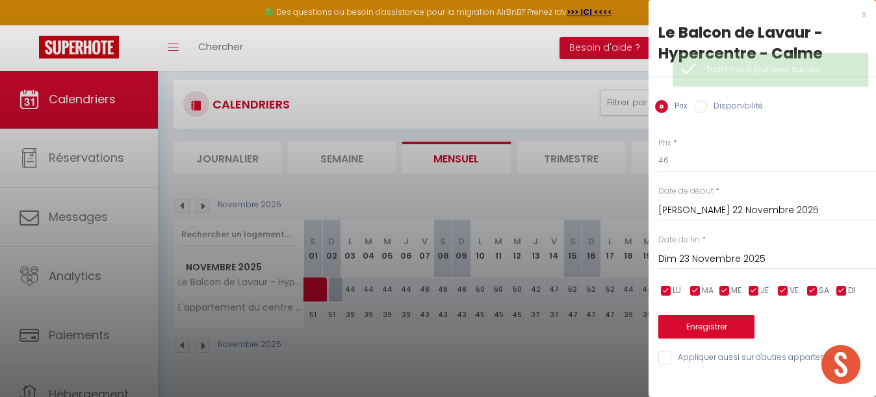
click at [722, 263] on input "Dim 23 Novembre 2025" at bounding box center [767, 259] width 218 height 17
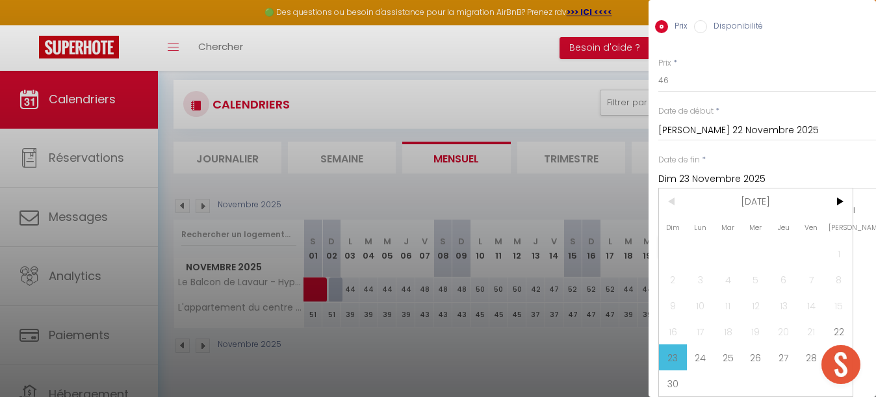
scroll to position [80, 0]
click at [705, 356] on span "24" at bounding box center [701, 357] width 28 height 26
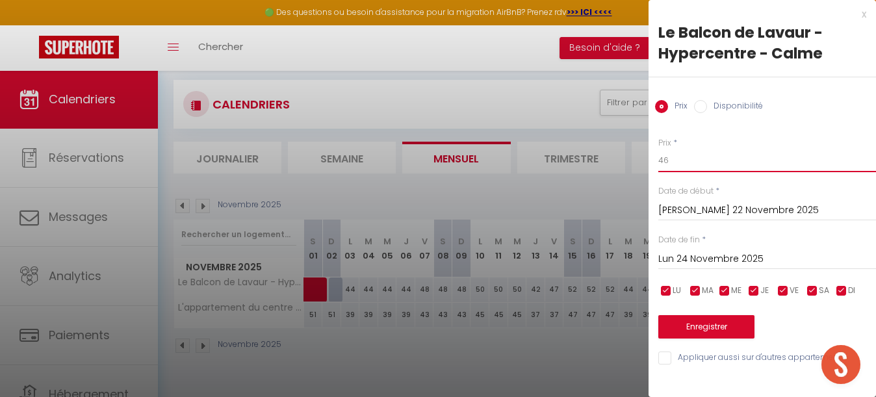
click at [686, 159] on input "46" at bounding box center [767, 160] width 218 height 23
click at [719, 326] on button "Enregistrer" at bounding box center [706, 326] width 96 height 23
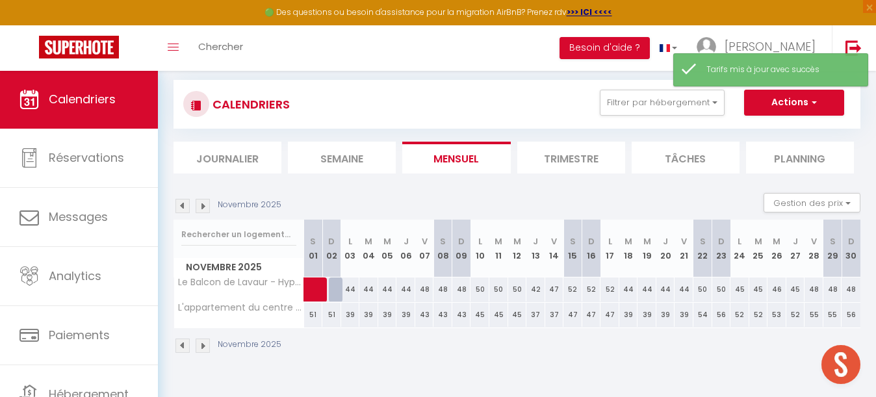
click at [705, 314] on div "54" at bounding box center [703, 315] width 19 height 24
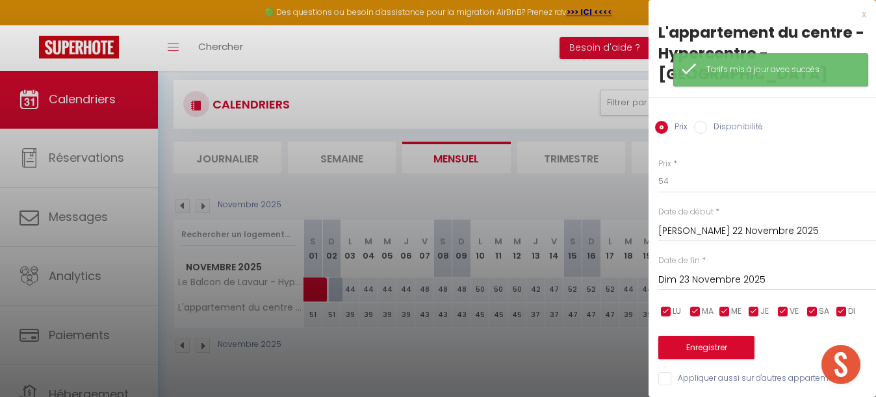
click at [725, 272] on input "Dim 23 Novembre 2025" at bounding box center [767, 280] width 218 height 17
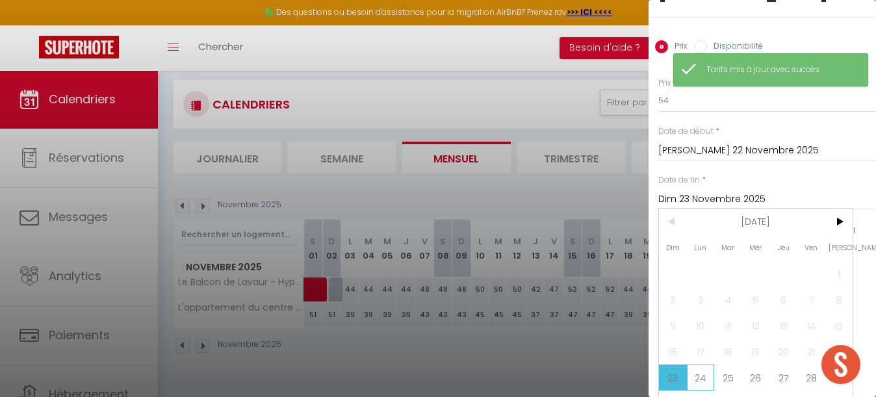
scroll to position [80, 0]
click at [700, 365] on span "24" at bounding box center [701, 378] width 28 height 26
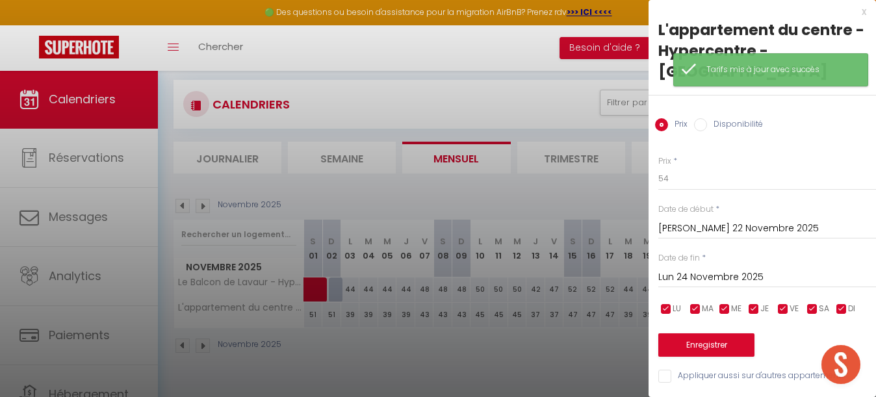
scroll to position [0, 0]
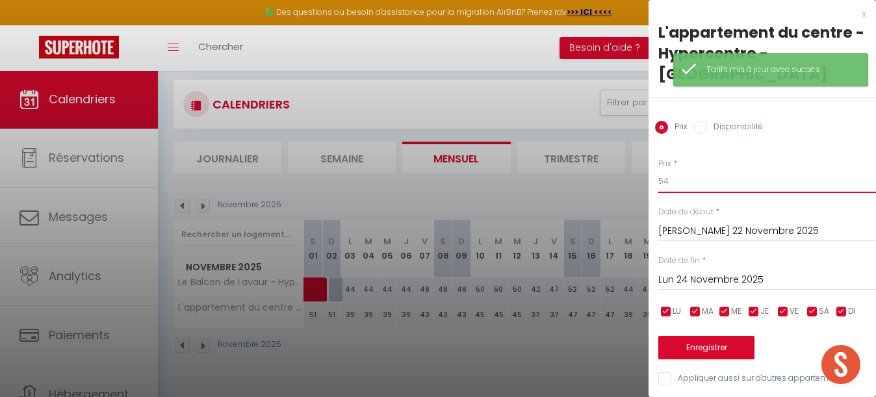
click at [690, 170] on input "54" at bounding box center [767, 181] width 218 height 23
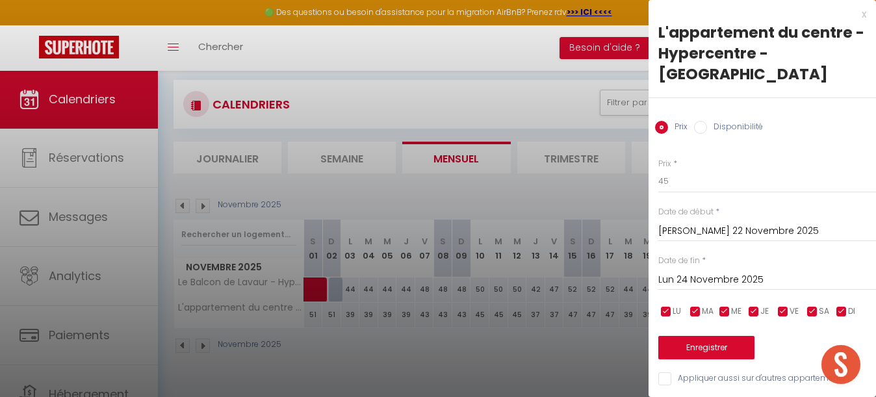
click at [713, 336] on button "Enregistrer" at bounding box center [706, 347] width 96 height 23
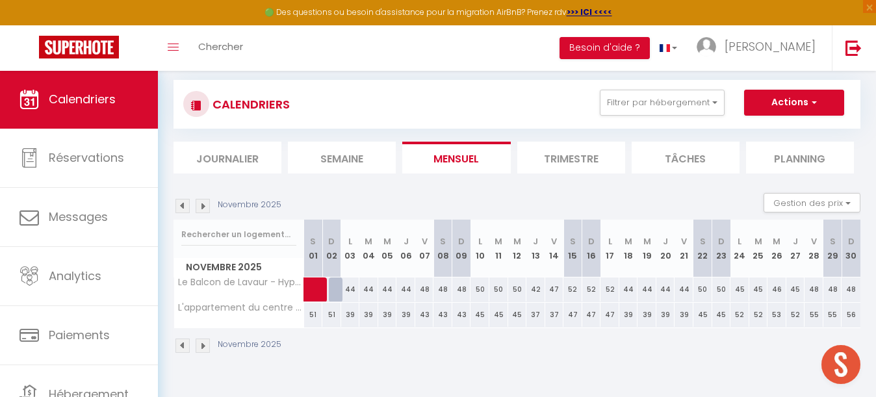
click at [742, 287] on div "45" at bounding box center [740, 290] width 19 height 24
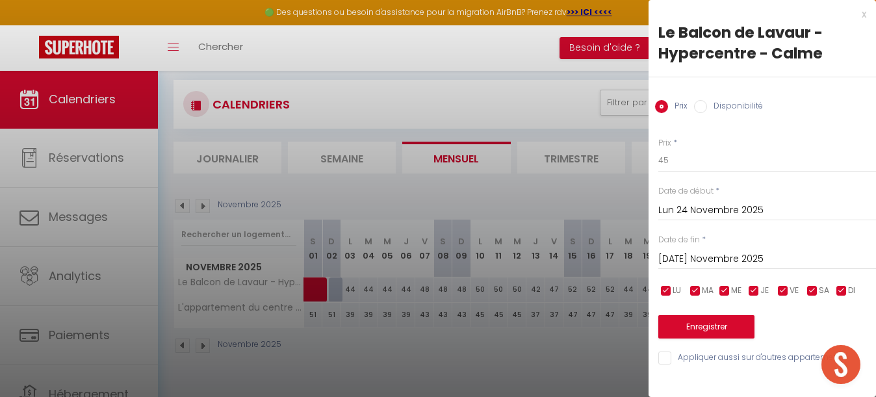
click at [742, 257] on input "[DATE] Novembre 2025" at bounding box center [767, 259] width 218 height 17
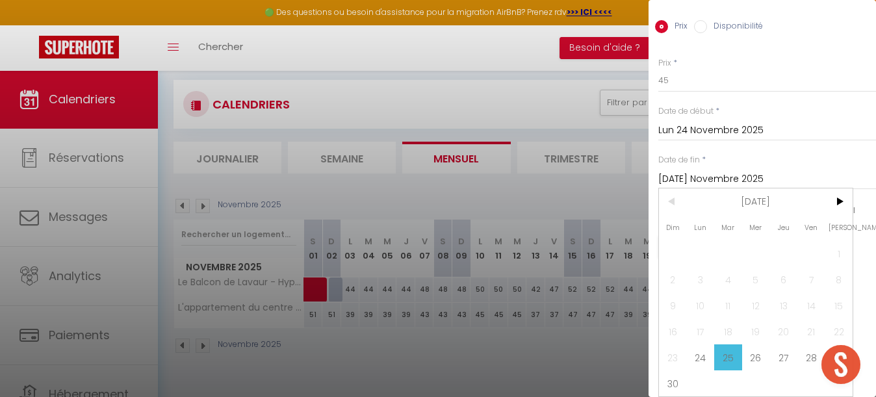
scroll to position [80, 0]
click at [804, 357] on span "28" at bounding box center [812, 357] width 28 height 26
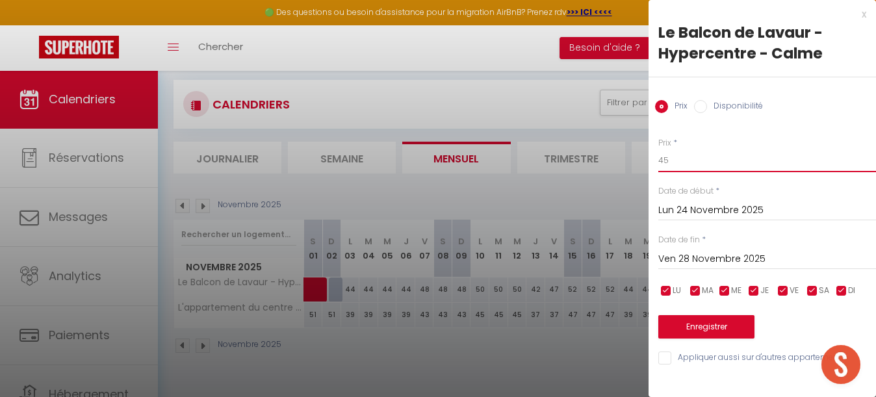
click at [692, 159] on input "45" at bounding box center [767, 160] width 218 height 23
click at [716, 332] on button "Enregistrer" at bounding box center [706, 326] width 96 height 23
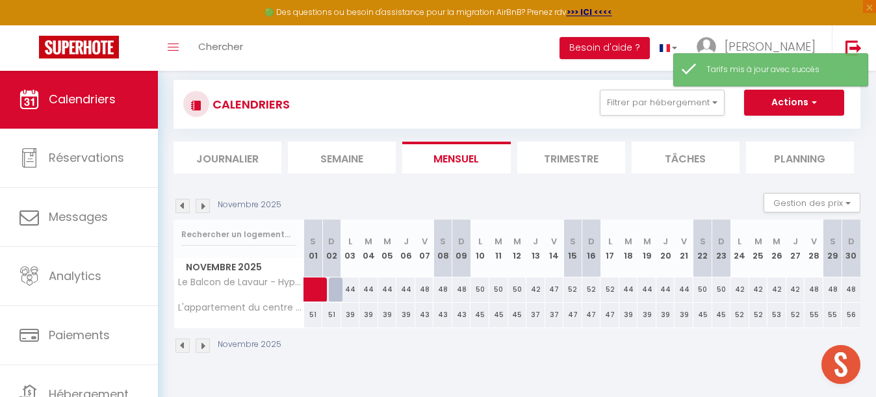
click at [744, 315] on div "52" at bounding box center [740, 315] width 19 height 24
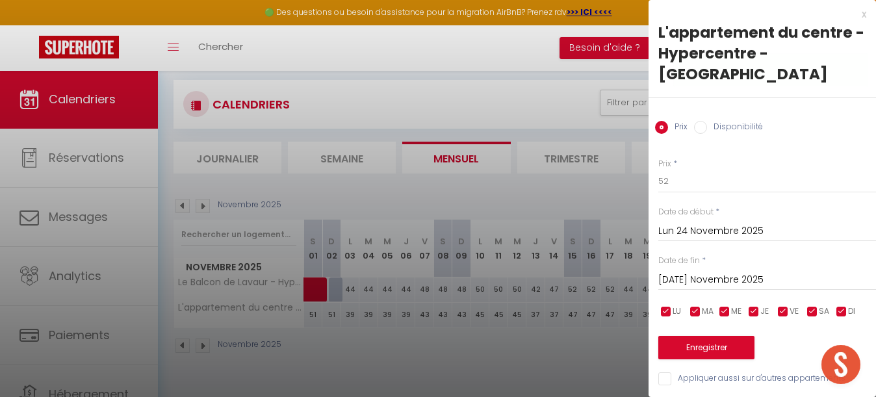
click at [716, 272] on input "[DATE] Novembre 2025" at bounding box center [767, 280] width 218 height 17
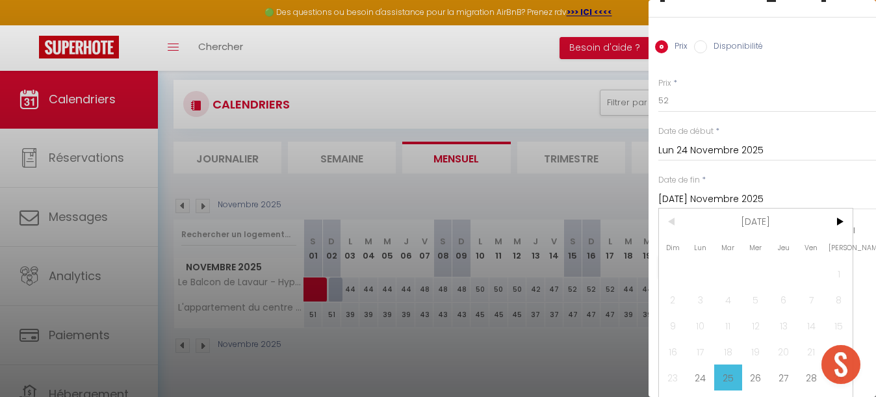
scroll to position [80, 0]
click at [802, 365] on span "28" at bounding box center [812, 378] width 28 height 26
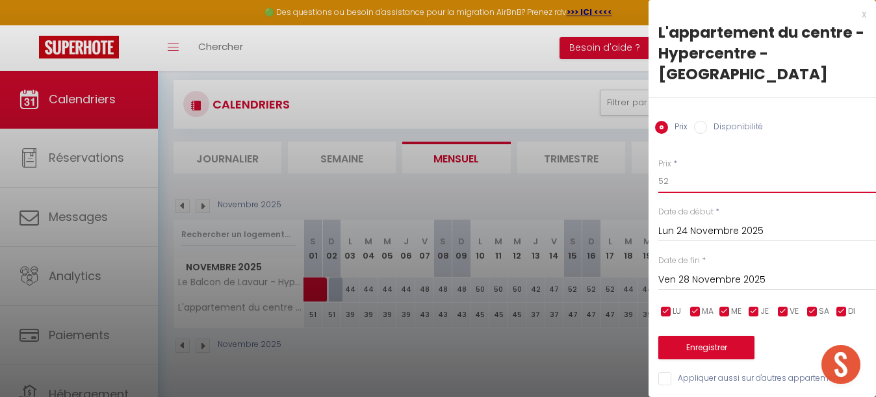
click at [685, 170] on input "52" at bounding box center [767, 181] width 218 height 23
click at [712, 336] on button "Enregistrer" at bounding box center [706, 347] width 96 height 23
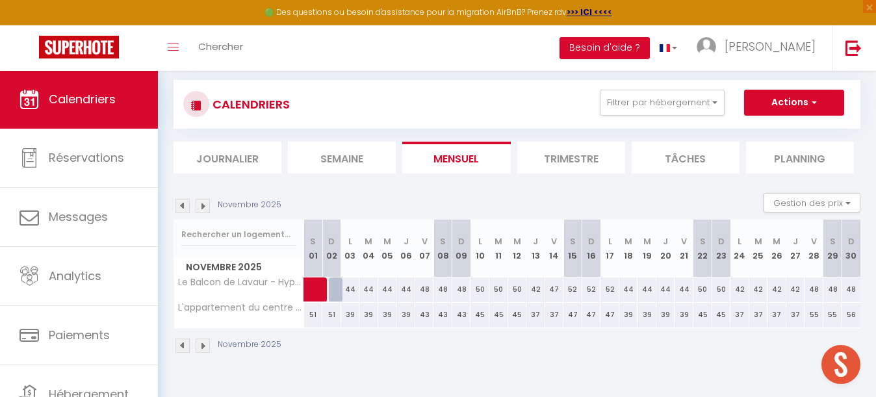
click at [815, 289] on div "48" at bounding box center [814, 290] width 19 height 24
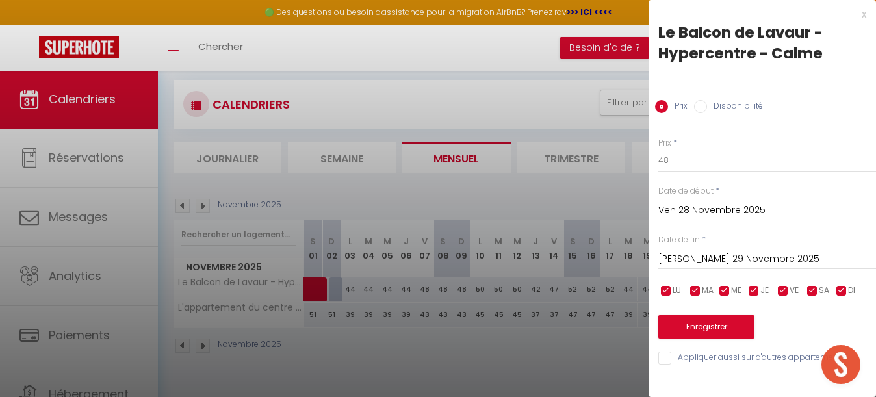
click at [720, 252] on input "[PERSON_NAME] 29 Novembre 2025" at bounding box center [767, 259] width 218 height 17
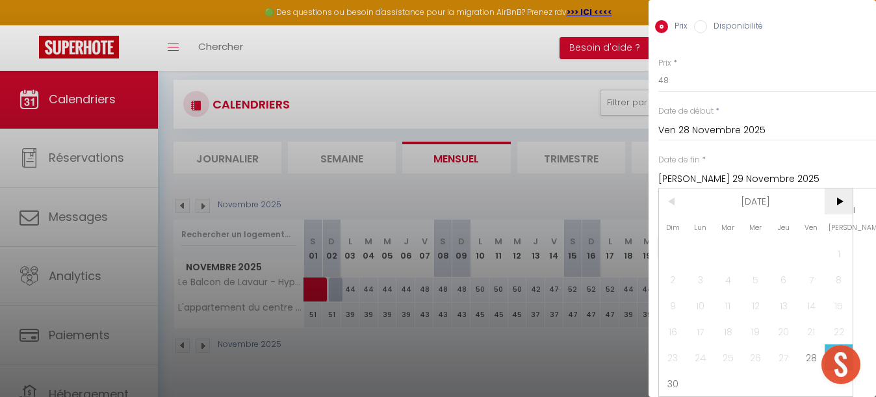
click at [838, 198] on span ">" at bounding box center [839, 201] width 28 height 26
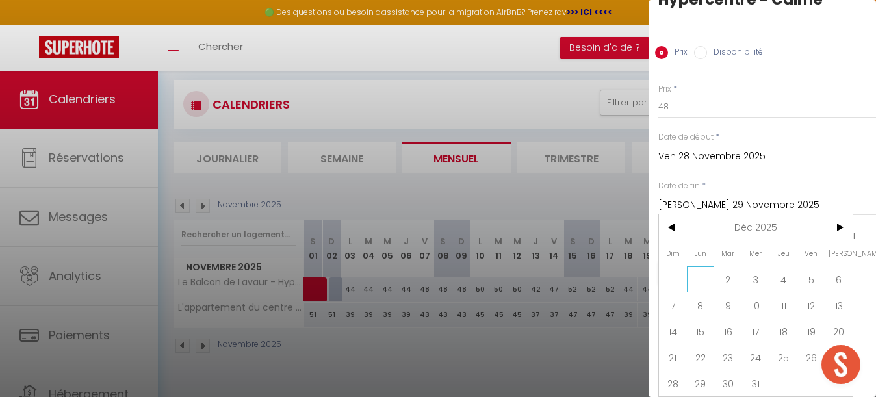
click at [705, 273] on span "1" at bounding box center [701, 279] width 28 height 26
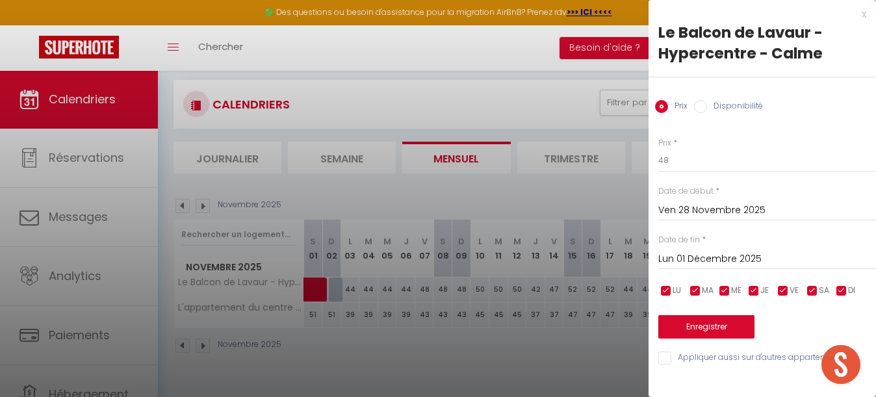
scroll to position [0, 0]
click at [680, 159] on input "48" at bounding box center [767, 160] width 218 height 23
click at [703, 323] on button "Enregistrer" at bounding box center [706, 326] width 96 height 23
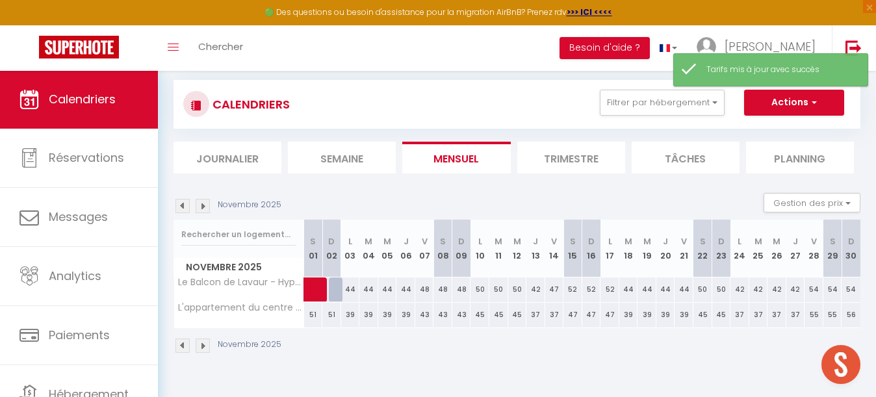
click at [818, 315] on div "55" at bounding box center [814, 315] width 19 height 24
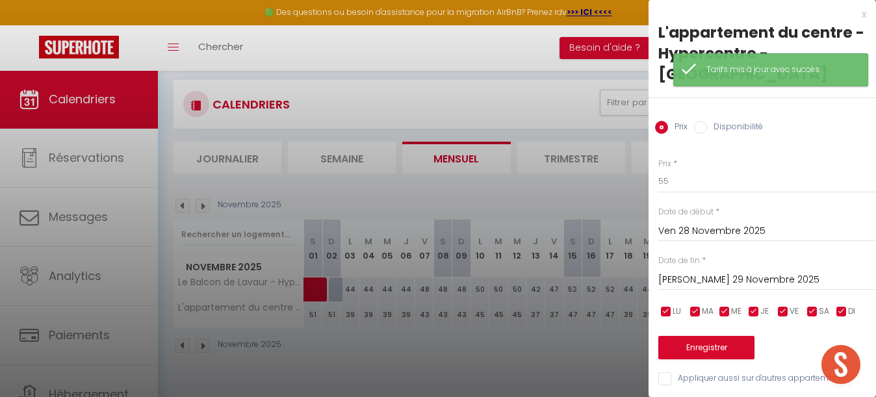
click at [726, 272] on input "[PERSON_NAME] 29 Novembre 2025" at bounding box center [767, 280] width 218 height 17
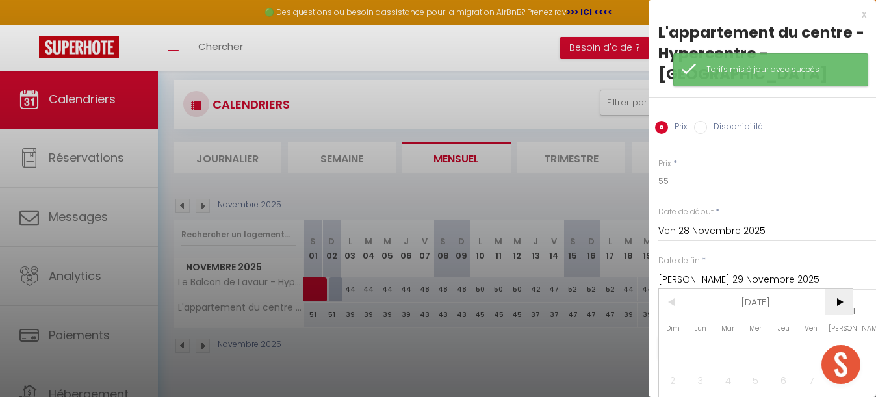
click at [843, 289] on span ">" at bounding box center [839, 302] width 28 height 26
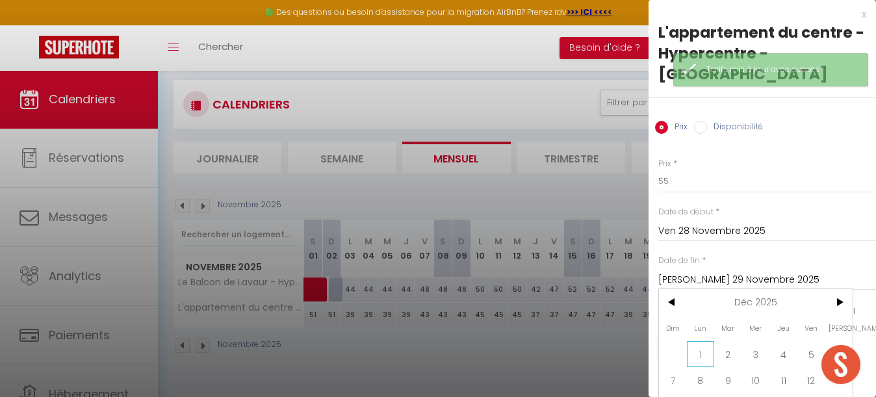
click at [705, 341] on span "1" at bounding box center [701, 354] width 28 height 26
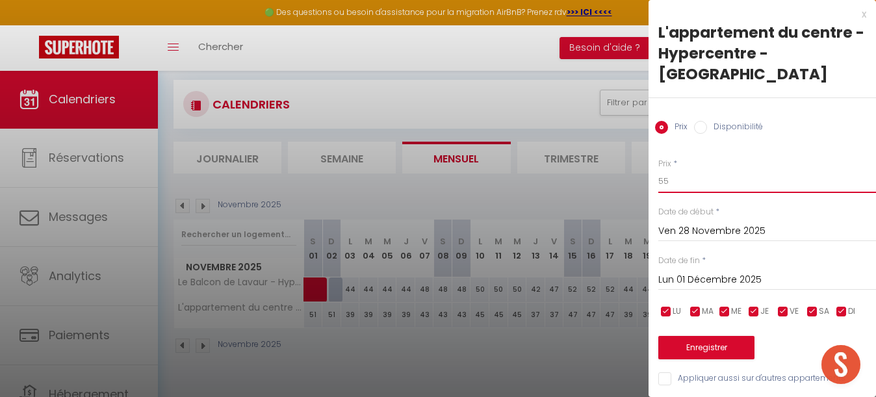
click at [681, 170] on input "55" at bounding box center [767, 181] width 218 height 23
click at [710, 336] on button "Enregistrer" at bounding box center [706, 347] width 96 height 23
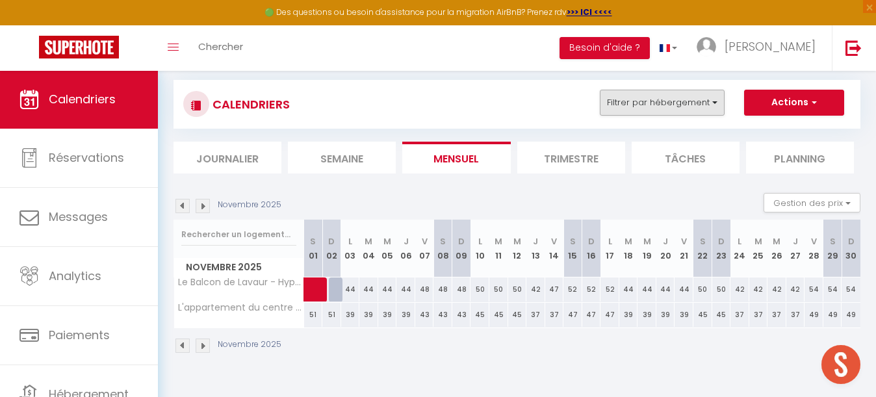
click at [653, 109] on button "Filtrer par hébergement" at bounding box center [662, 103] width 125 height 26
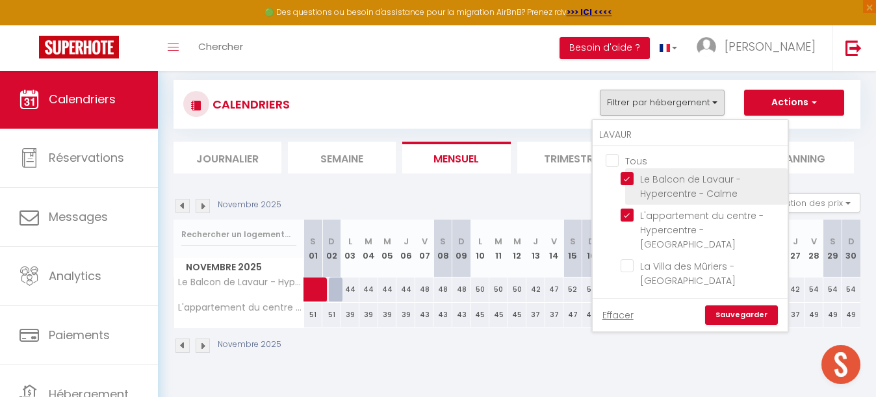
click at [625, 181] on input "Le Balcon de Lavaur - Hypercentre - Calme" at bounding box center [702, 178] width 162 height 13
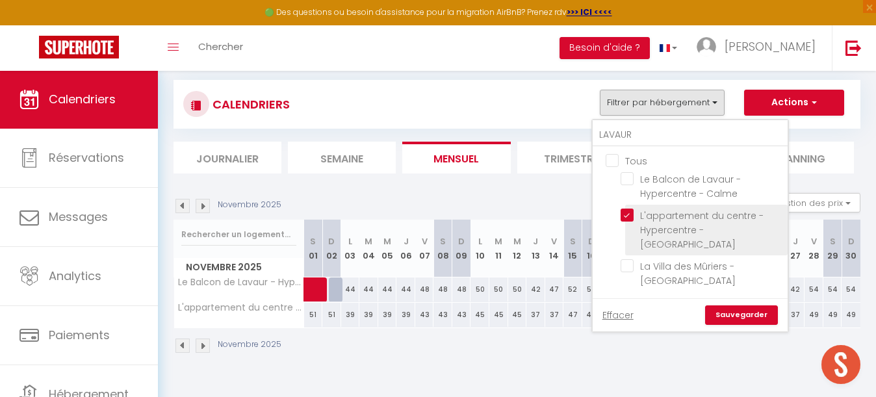
click at [627, 209] on input "L'appartement du centre - Hypercentre - [GEOGRAPHIC_DATA]" at bounding box center [702, 215] width 162 height 13
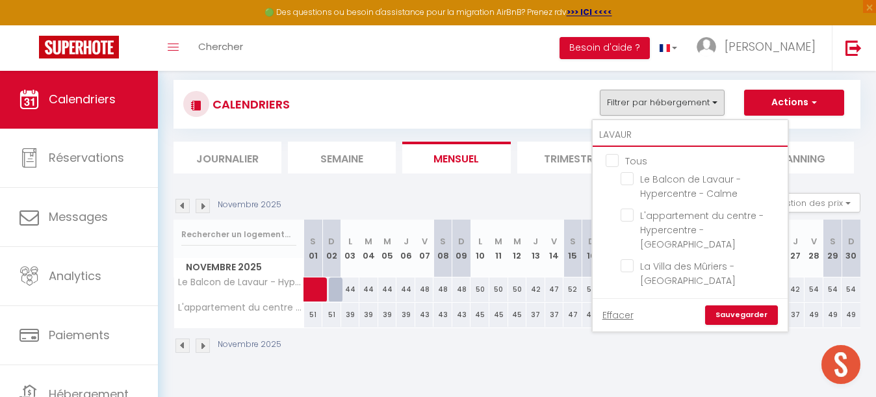
click at [650, 140] on input "LAVAUR" at bounding box center [690, 134] width 195 height 23
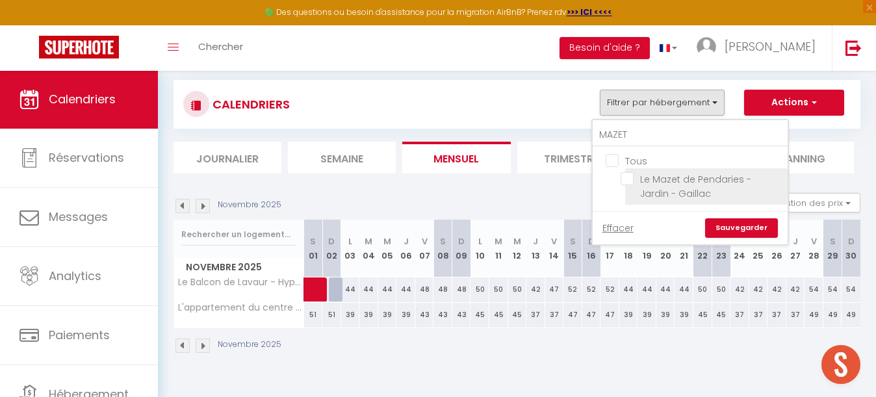
click at [630, 179] on input "Le Mazet de Pendaries - Jardin - Gaillac" at bounding box center [702, 178] width 162 height 13
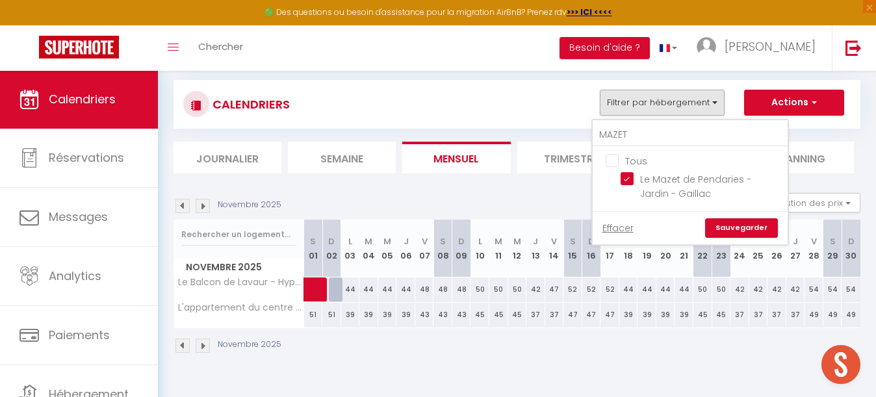
click at [743, 227] on link "Sauvegarder" at bounding box center [741, 227] width 73 height 19
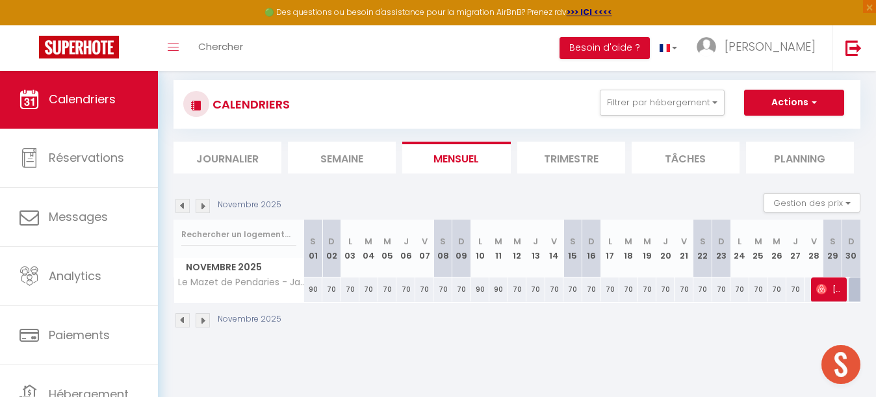
click at [183, 203] on img at bounding box center [182, 206] width 14 height 14
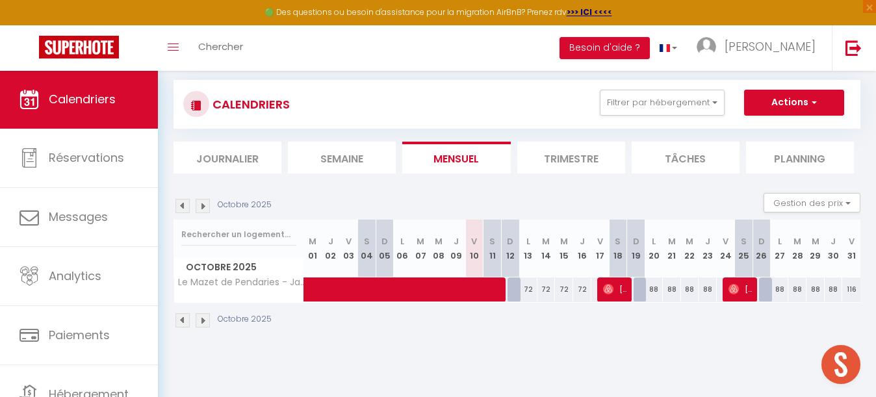
click at [692, 288] on div "88" at bounding box center [690, 290] width 18 height 24
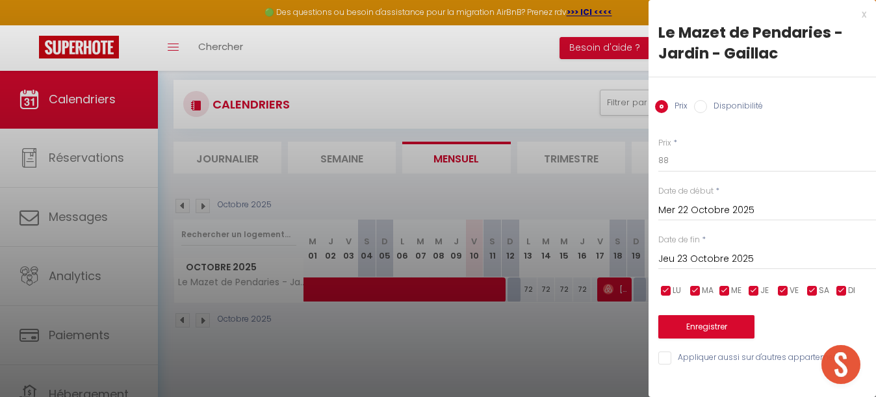
click at [693, 204] on input "Mer 22 Octobre 2025" at bounding box center [767, 210] width 218 height 17
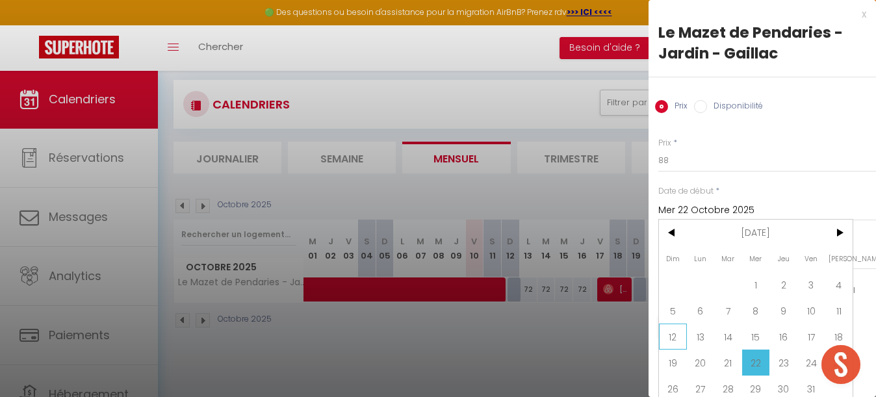
click at [677, 339] on span "12" at bounding box center [673, 337] width 28 height 26
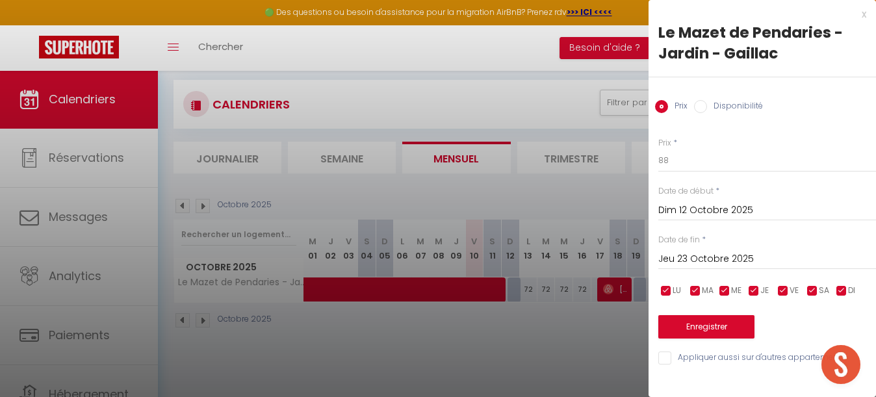
click at [696, 259] on input "Jeu 23 Octobre 2025" at bounding box center [767, 259] width 218 height 17
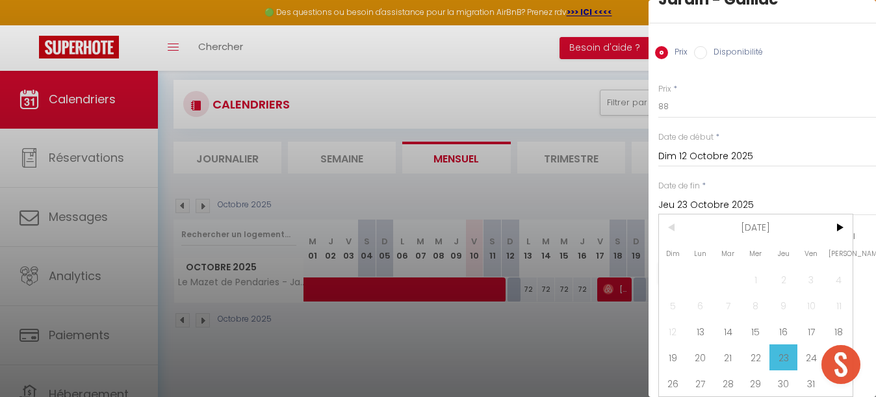
scroll to position [54, 0]
click at [703, 326] on span "13" at bounding box center [701, 331] width 28 height 26
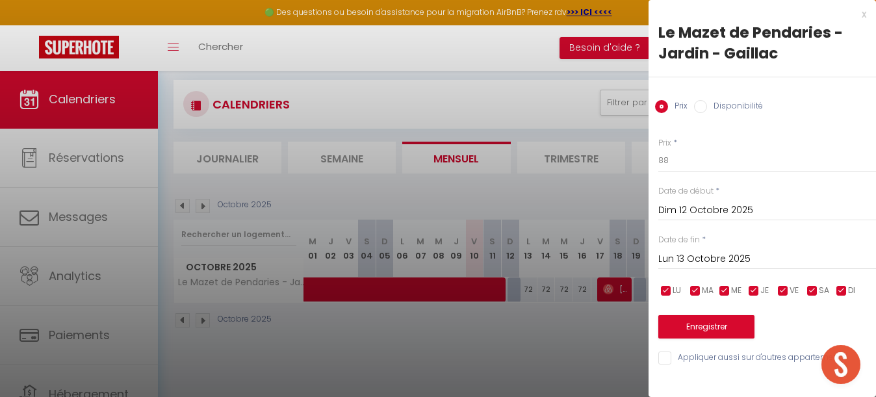
click at [699, 105] on input "Disponibilité" at bounding box center [700, 106] width 13 height 13
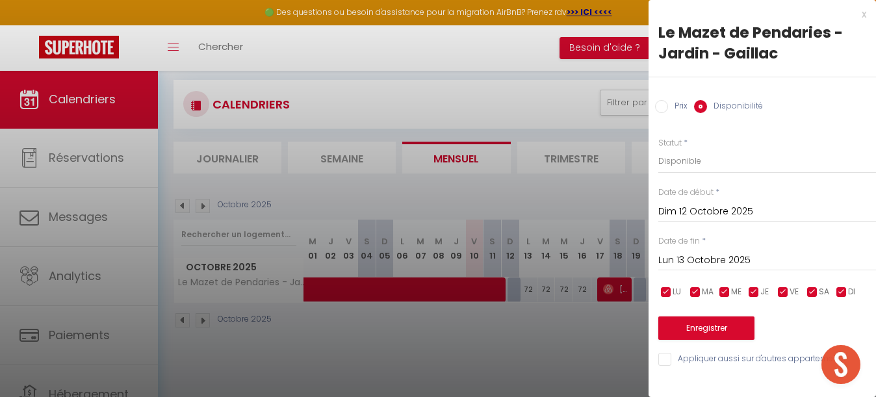
click at [716, 326] on button "Enregistrer" at bounding box center [706, 328] width 96 height 23
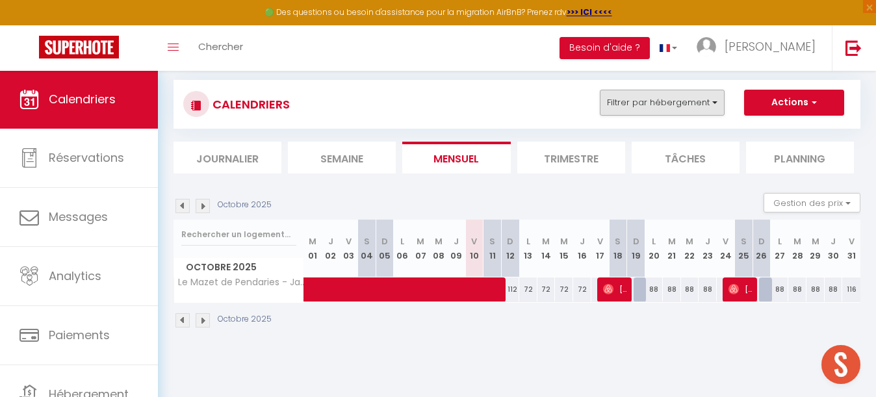
click at [662, 103] on button "Filtrer par hébergement" at bounding box center [662, 103] width 125 height 26
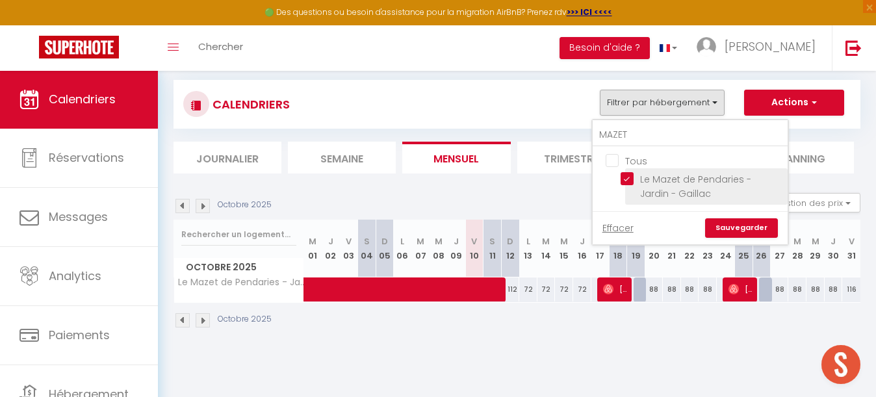
click at [631, 176] on input "Le Mazet de Pendaries - Jardin - Gaillac" at bounding box center [702, 178] width 162 height 13
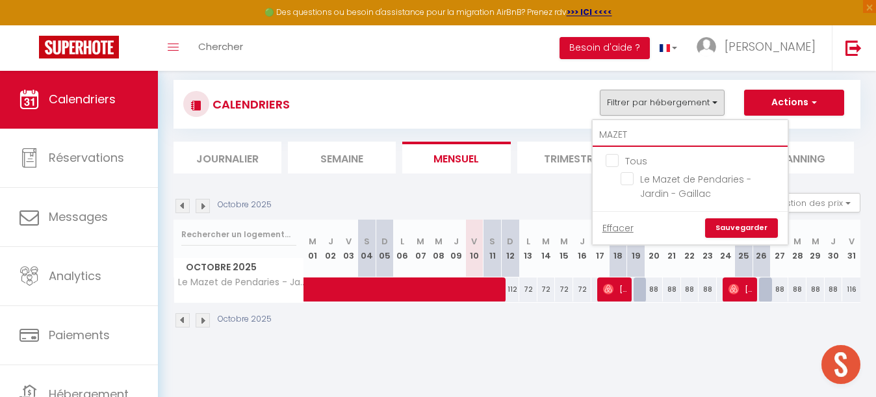
click at [638, 140] on input "MAZET" at bounding box center [690, 134] width 195 height 23
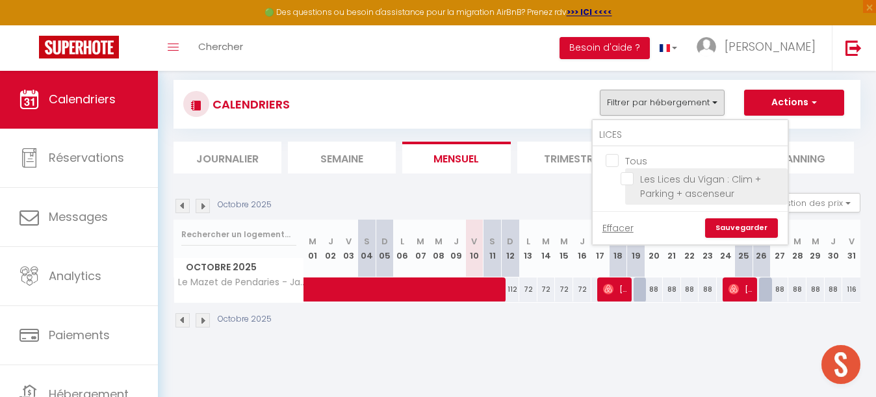
click at [627, 181] on input "Les Lices du Vigan : Clim + Parking + ascenseur" at bounding box center [702, 178] width 162 height 13
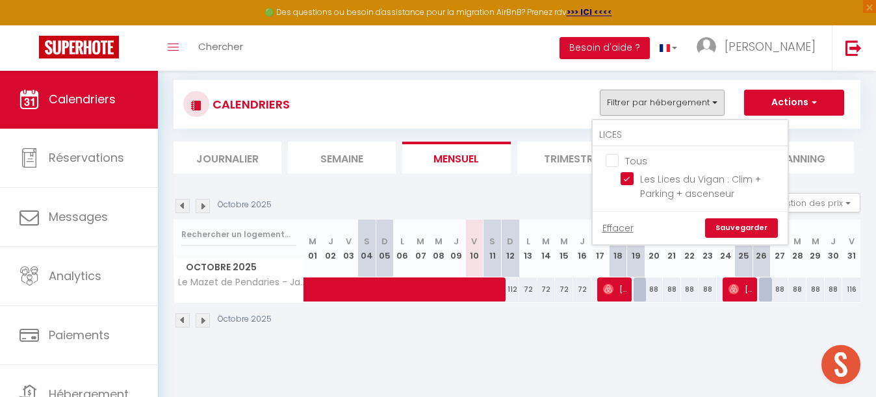
click at [747, 226] on link "Sauvegarder" at bounding box center [741, 227] width 73 height 19
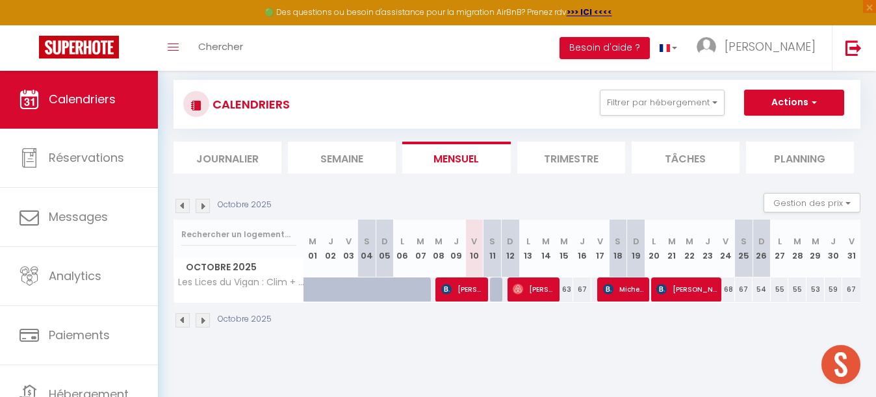
click at [203, 208] on img at bounding box center [203, 206] width 14 height 14
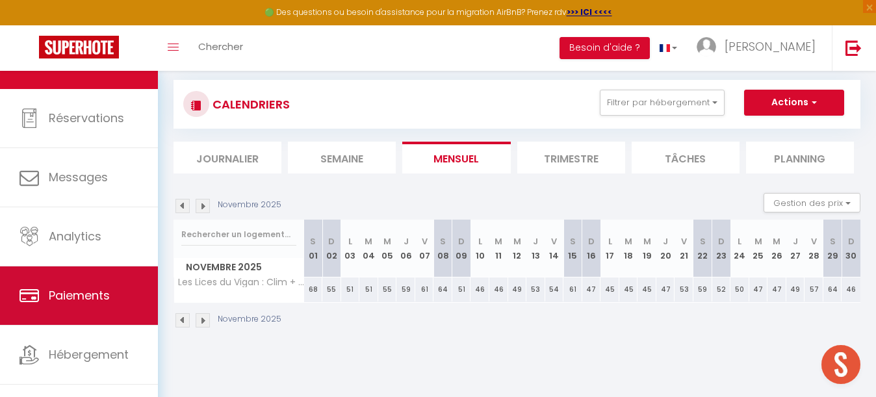
scroll to position [47, 0]
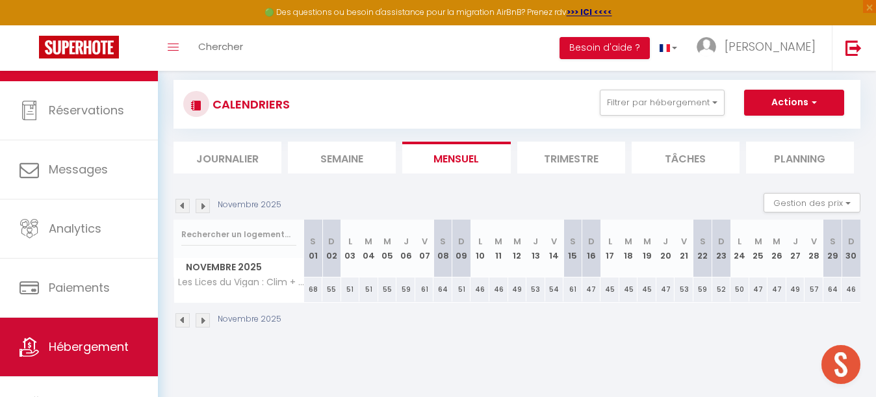
click at [71, 342] on span "Hébergement" at bounding box center [89, 347] width 80 height 16
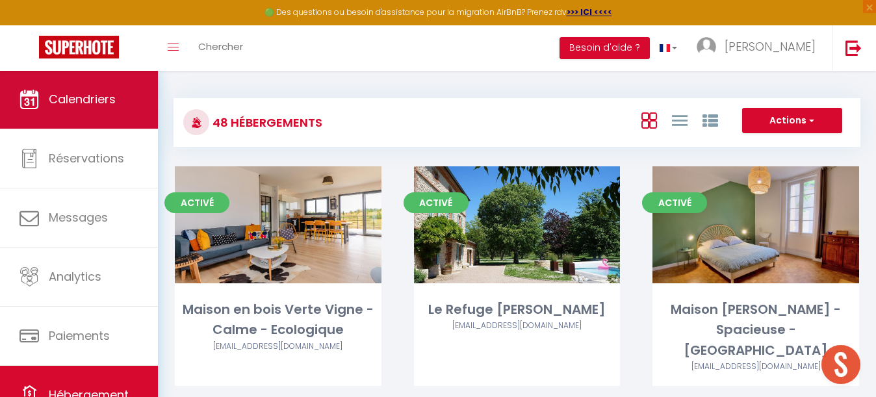
click at [105, 111] on link "Calendriers" at bounding box center [79, 99] width 158 height 58
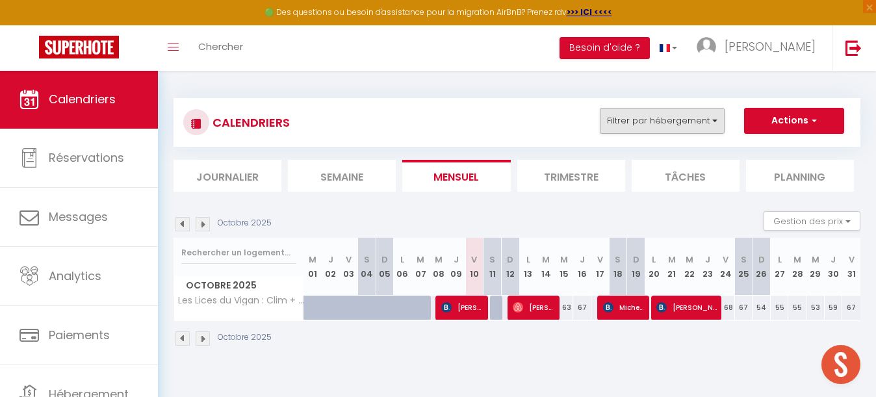
click at [665, 115] on button "Filtrer par hébergement" at bounding box center [662, 121] width 125 height 26
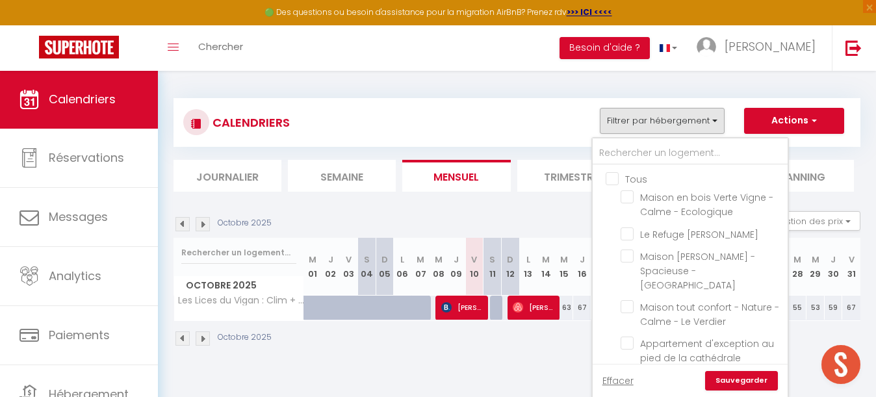
click at [610, 172] on input "Tous" at bounding box center [703, 178] width 195 height 13
click at [643, 151] on input "text" at bounding box center [690, 153] width 195 height 23
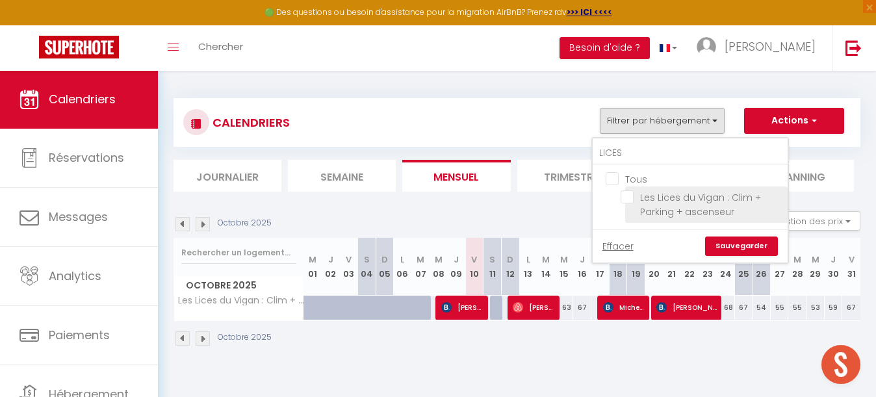
click at [627, 198] on input "Les Lices du Vigan : Clim + Parking + ascenseur" at bounding box center [702, 196] width 162 height 13
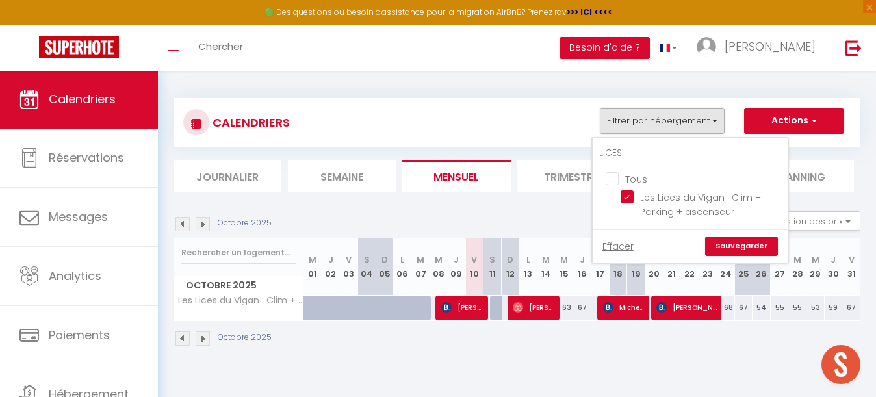
click at [758, 252] on link "Sauvegarder" at bounding box center [741, 246] width 73 height 19
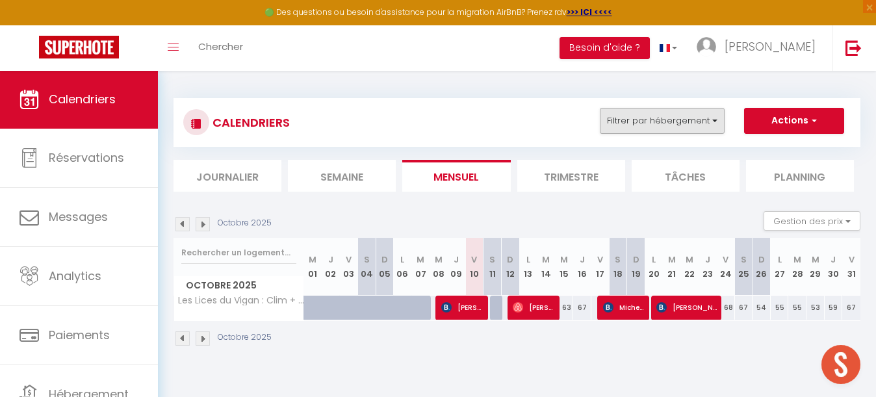
click at [663, 122] on button "Filtrer par hébergement" at bounding box center [662, 121] width 125 height 26
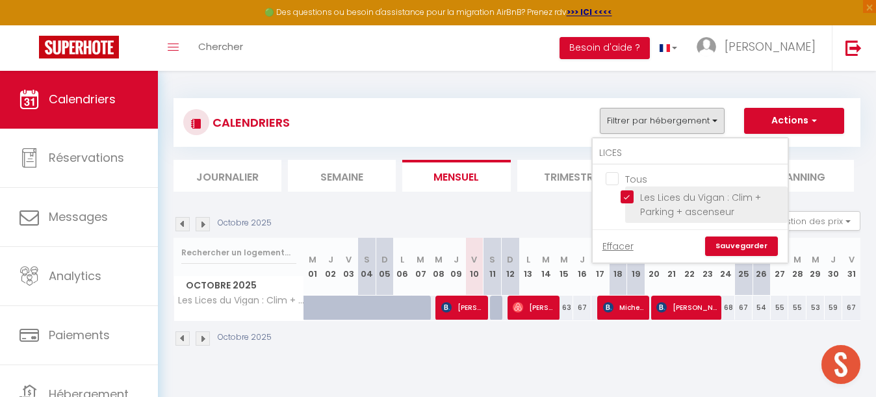
click at [627, 194] on input "Les Lices du Vigan : Clim + Parking + ascenseur" at bounding box center [702, 196] width 162 height 13
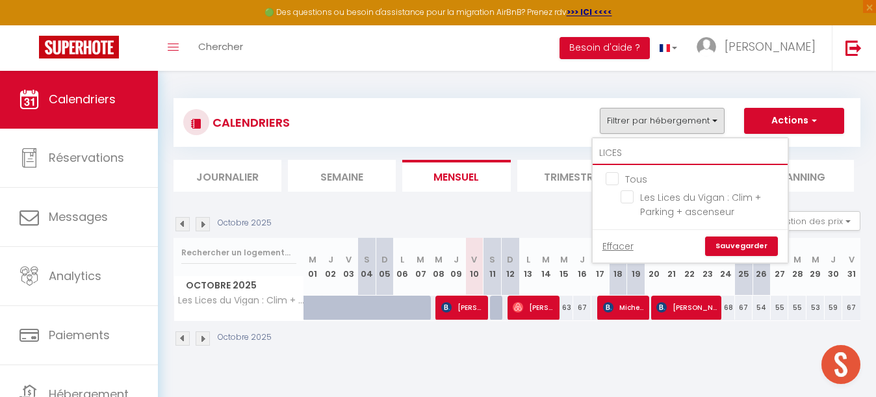
click at [636, 159] on input "LICES" at bounding box center [690, 153] width 195 height 23
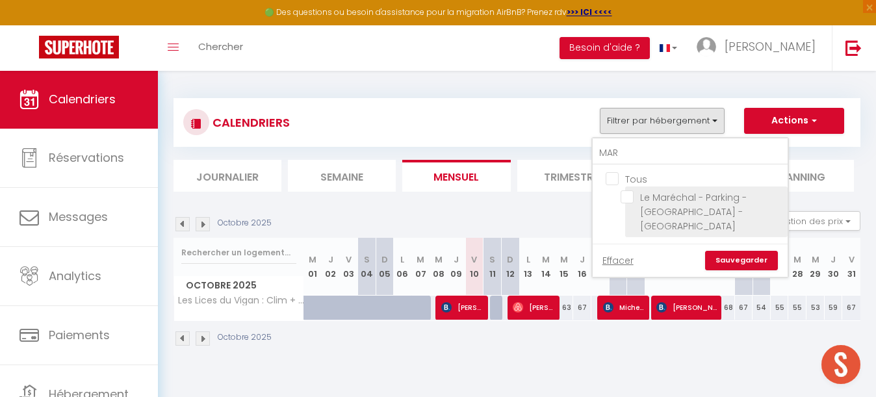
click at [627, 195] on input "Le Maréchal - Parking - [GEOGRAPHIC_DATA] - [GEOGRAPHIC_DATA]" at bounding box center [702, 196] width 162 height 13
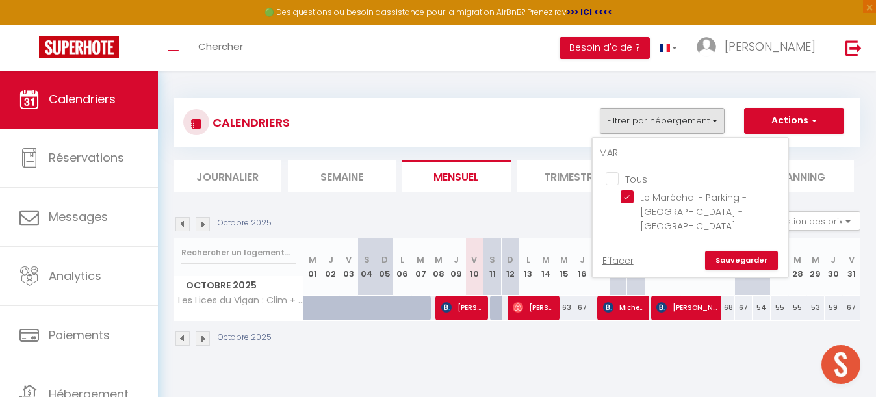
click at [734, 251] on link "Sauvegarder" at bounding box center [741, 260] width 73 height 19
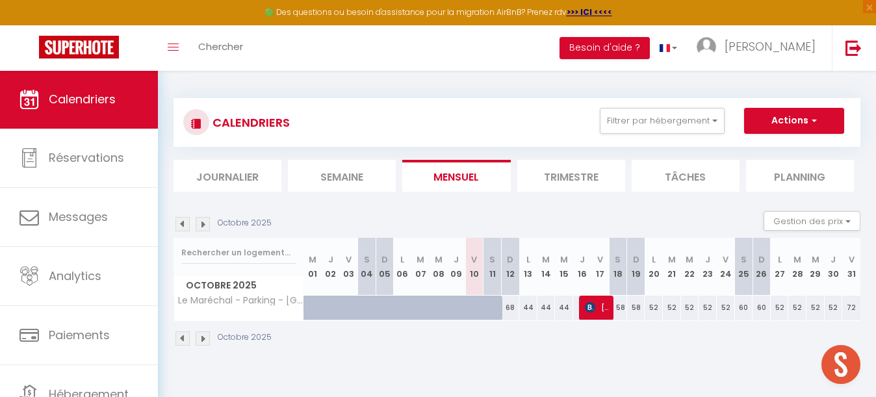
click at [475, 309] on div at bounding box center [481, 315] width 18 height 25
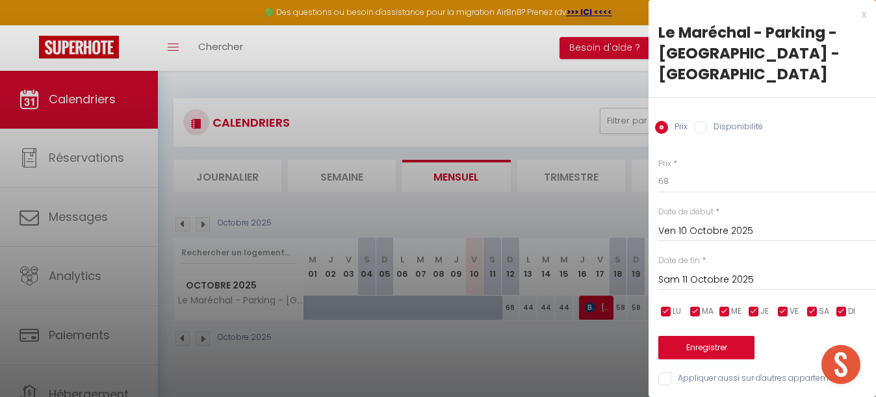
click at [712, 272] on input "Sam 11 Octobre 2025" at bounding box center [767, 280] width 218 height 17
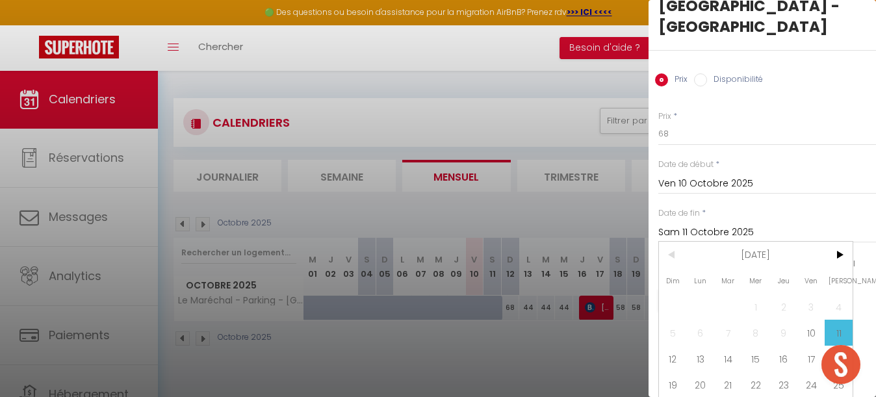
scroll to position [48, 0]
click at [675, 345] on span "12" at bounding box center [673, 358] width 28 height 26
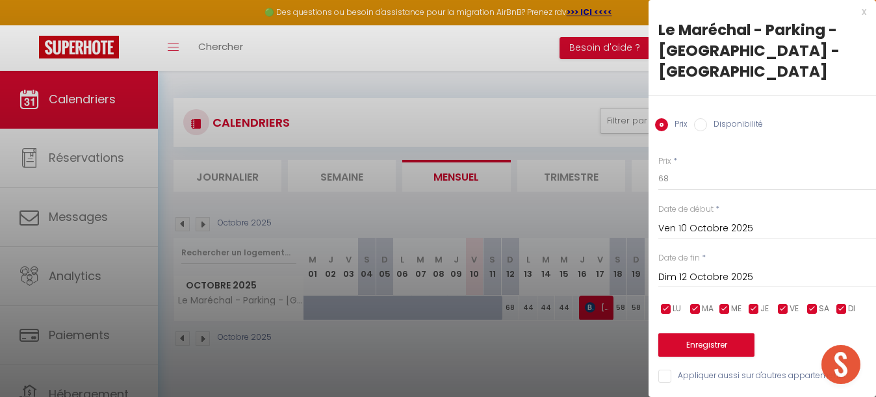
scroll to position [0, 0]
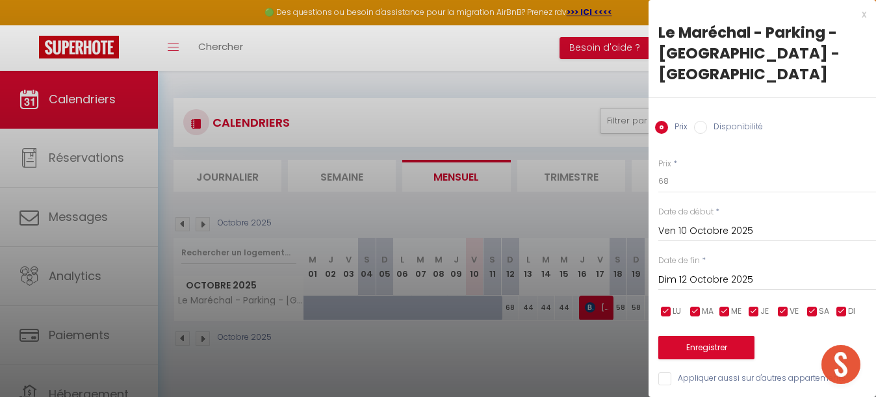
click at [705, 121] on input "Disponibilité" at bounding box center [700, 127] width 13 height 13
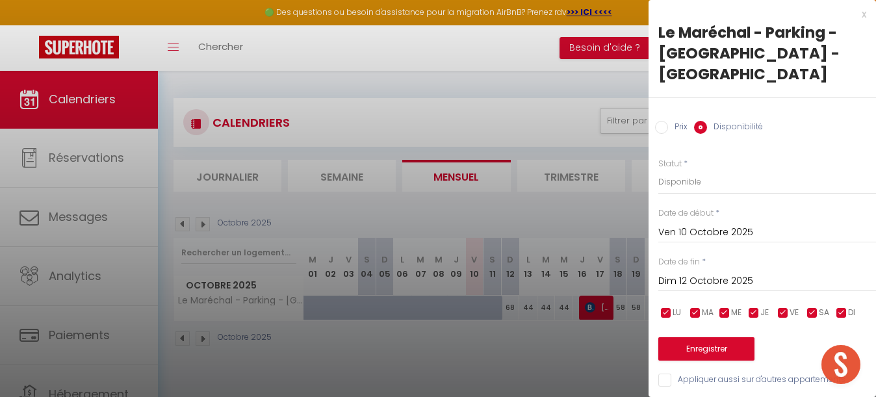
click at [718, 337] on button "Enregistrer" at bounding box center [706, 348] width 96 height 23
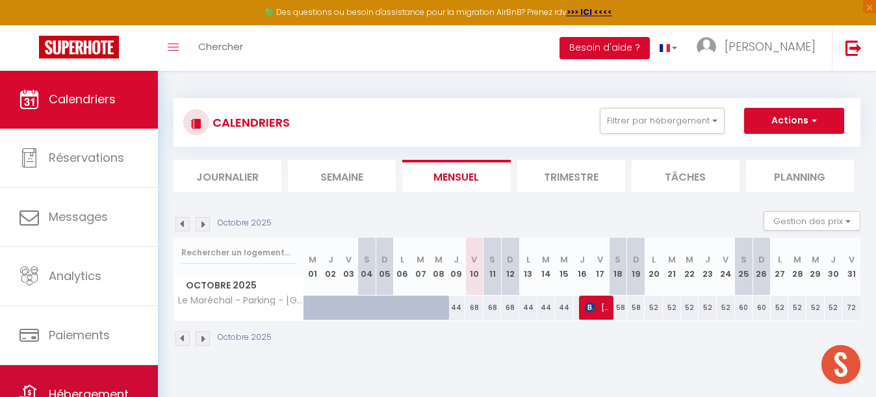
click at [88, 370] on link "Hébergement" at bounding box center [79, 394] width 158 height 58
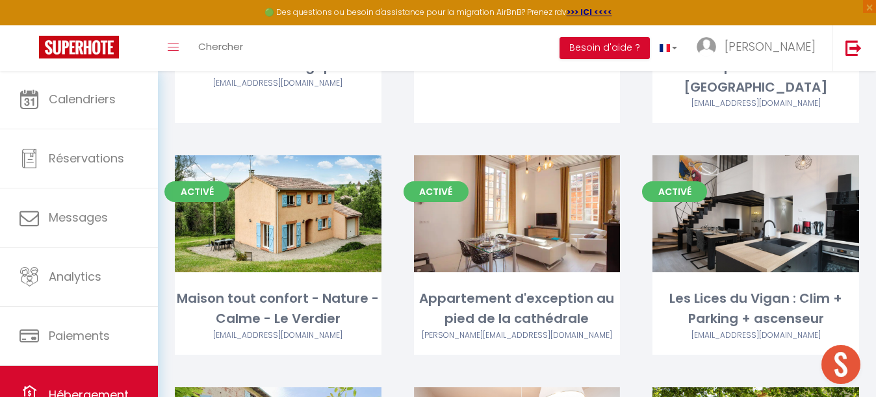
scroll to position [266, 0]
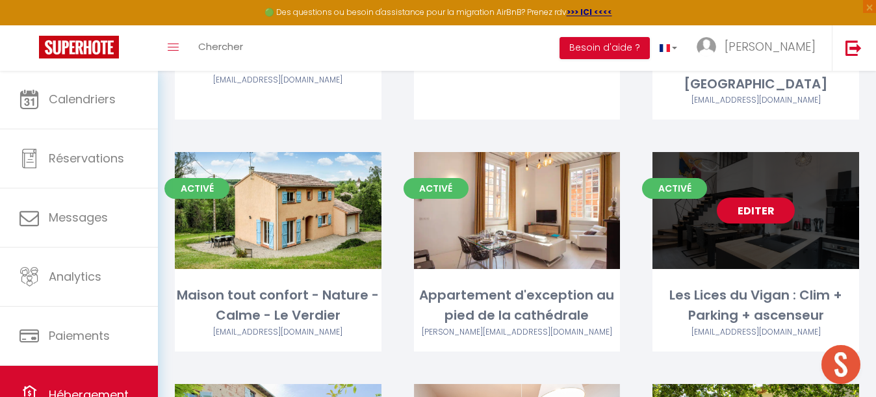
click at [768, 198] on link "Editer" at bounding box center [756, 211] width 78 height 26
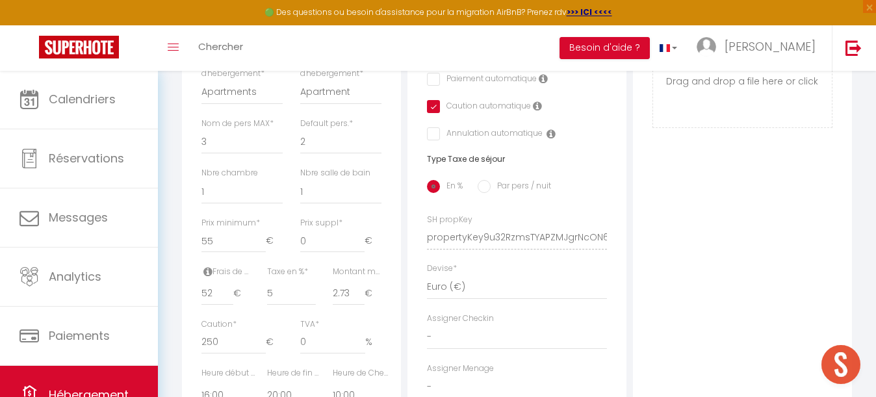
scroll to position [445, 0]
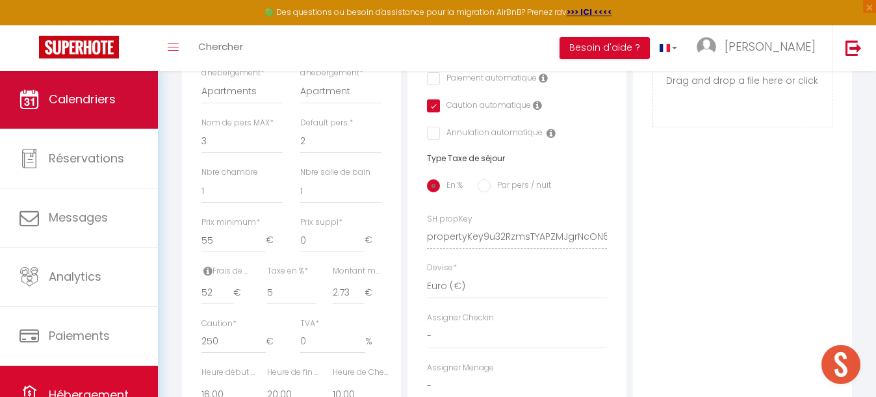
click at [92, 100] on span "Calendriers" at bounding box center [82, 99] width 67 height 16
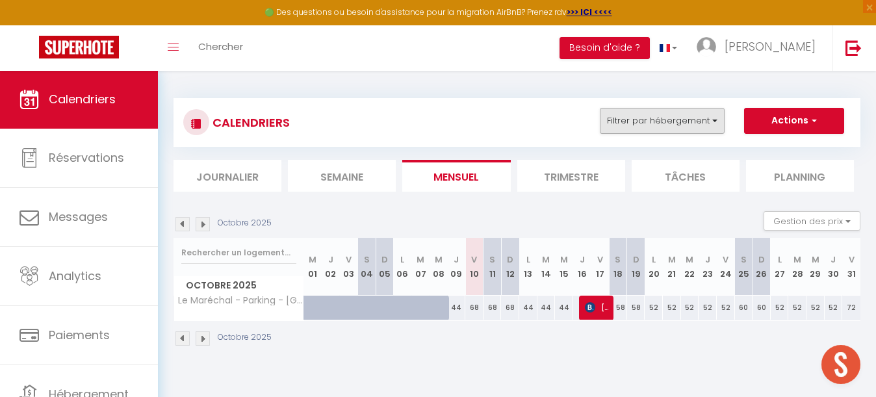
click at [692, 121] on button "Filtrer par hébergement" at bounding box center [662, 121] width 125 height 26
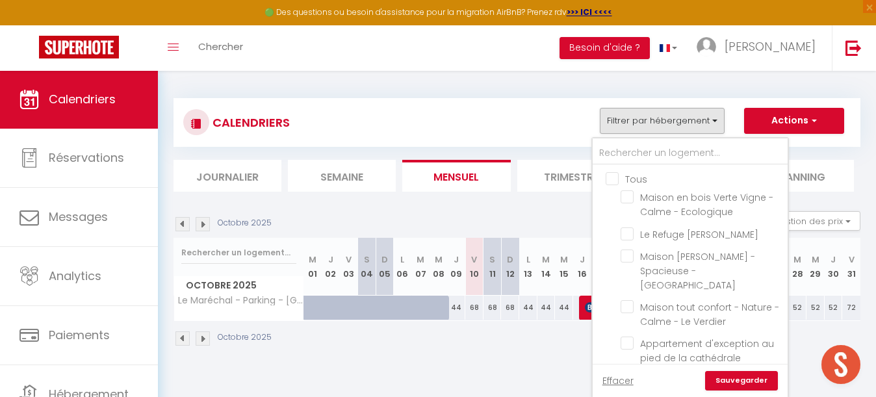
click at [547, 218] on div "Octobre 2025 Gestion des prix Nb Nuits minimum Règles Disponibilité" at bounding box center [517, 224] width 687 height 27
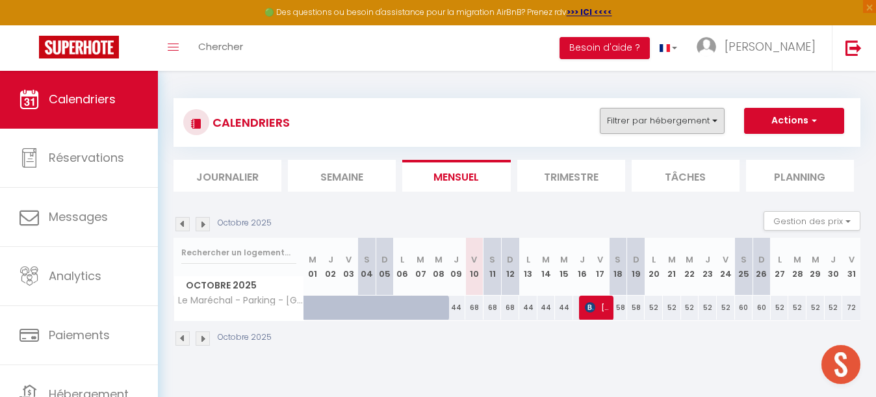
click at [658, 127] on button "Filtrer par hébergement" at bounding box center [662, 121] width 125 height 26
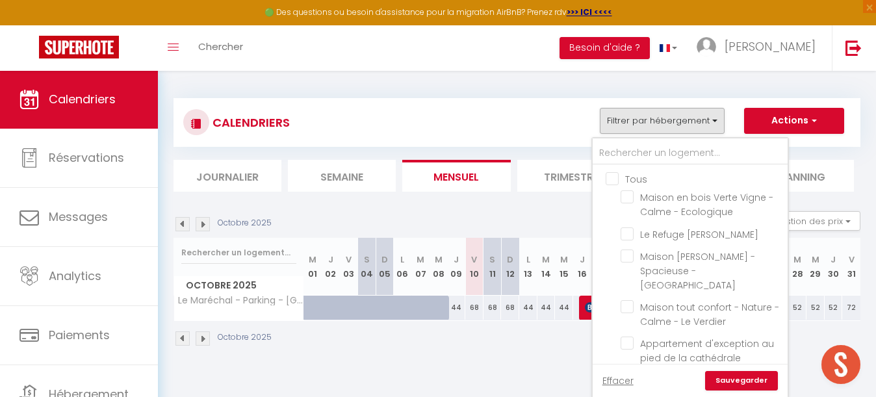
click at [617, 179] on input "Tous" at bounding box center [703, 178] width 195 height 13
click at [629, 155] on input "text" at bounding box center [690, 153] width 195 height 23
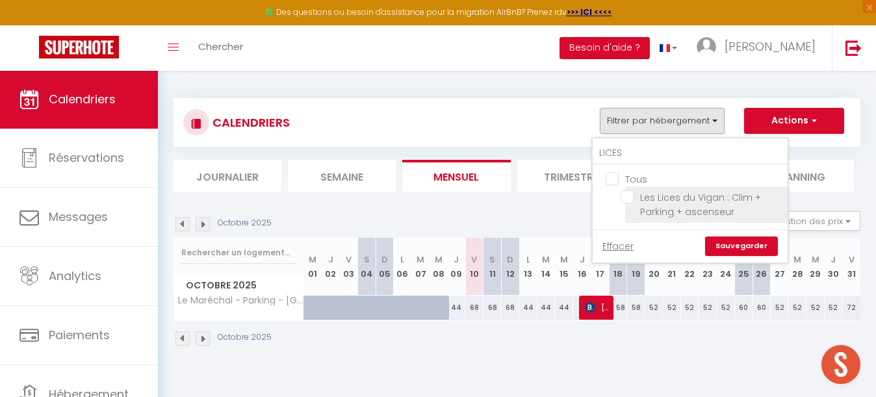
click at [625, 198] on input "Les Lices du Vigan : Clim + Parking + ascenseur" at bounding box center [702, 196] width 162 height 13
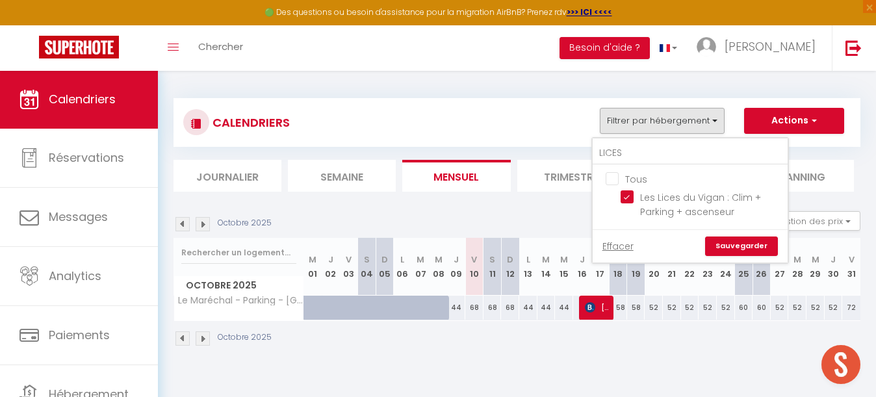
click at [739, 242] on link "Sauvegarder" at bounding box center [741, 246] width 73 height 19
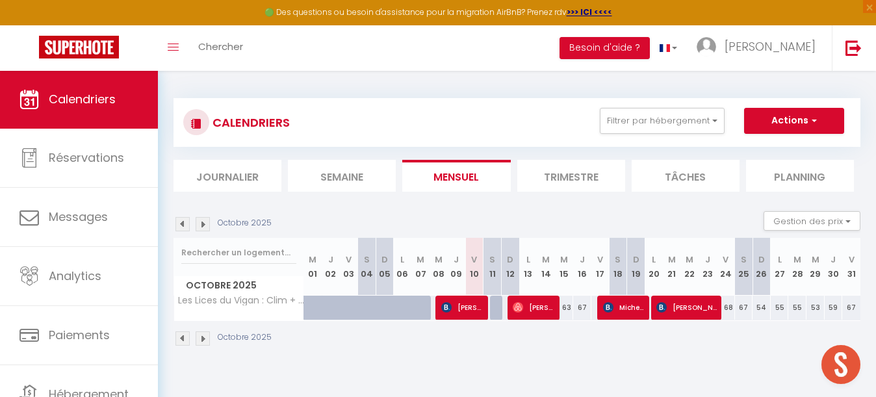
click at [204, 227] on img at bounding box center [203, 224] width 14 height 14
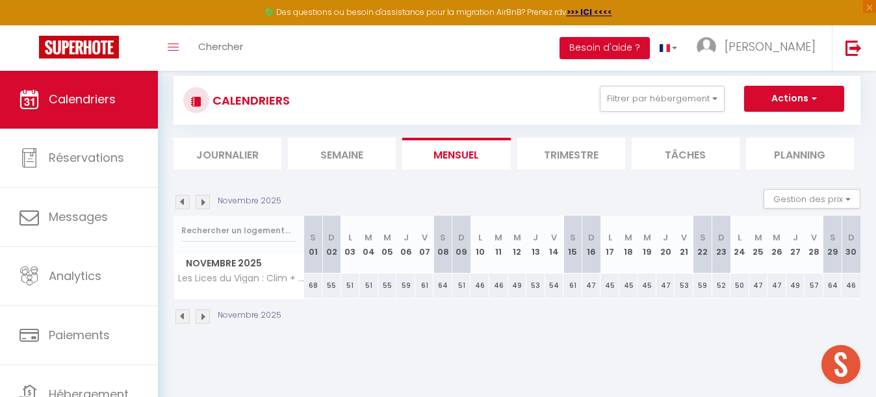
scroll to position [30, 0]
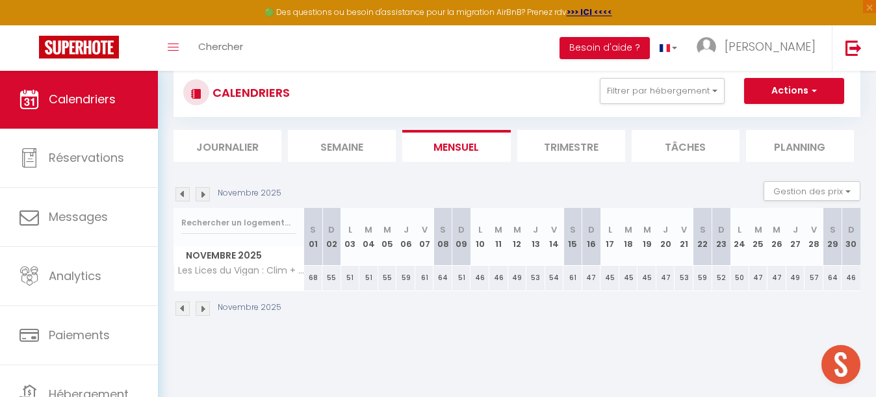
click at [311, 279] on div "68" at bounding box center [313, 278] width 19 height 24
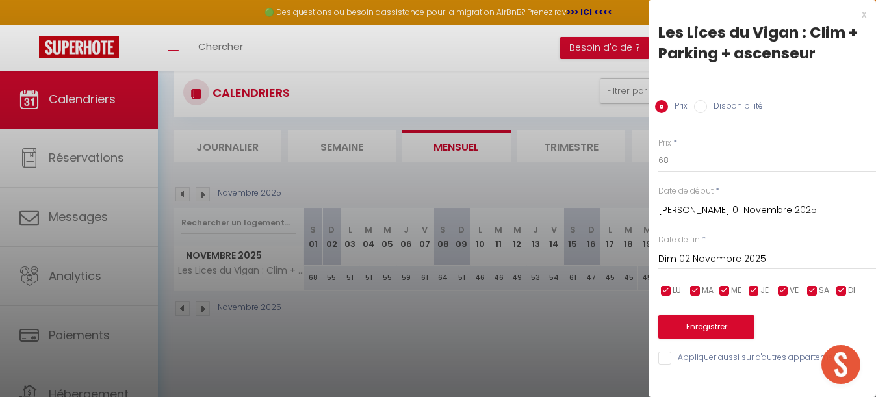
click at [691, 260] on input "Dim 02 Novembre 2025" at bounding box center [767, 259] width 218 height 17
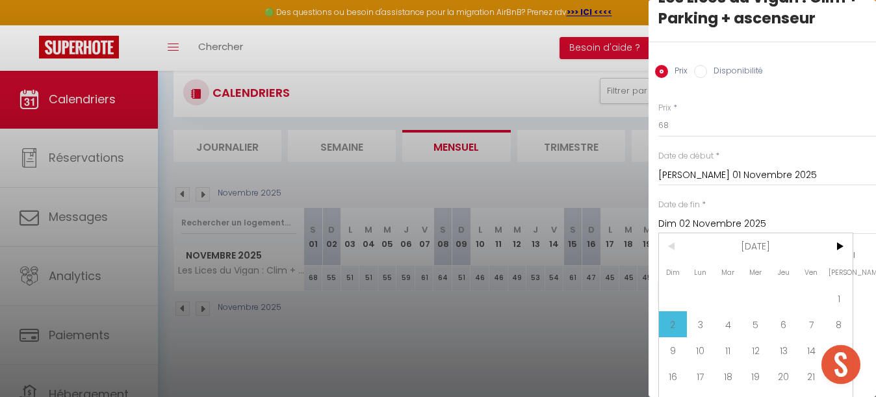
scroll to position [47, 0]
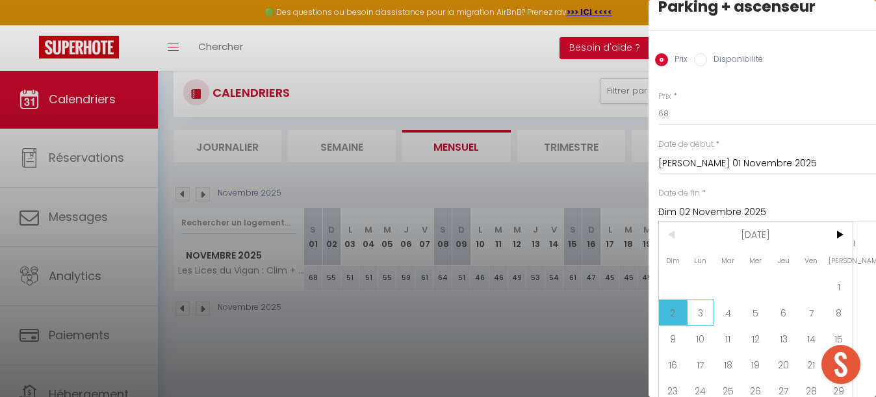
click at [705, 303] on span "3" at bounding box center [701, 313] width 28 height 26
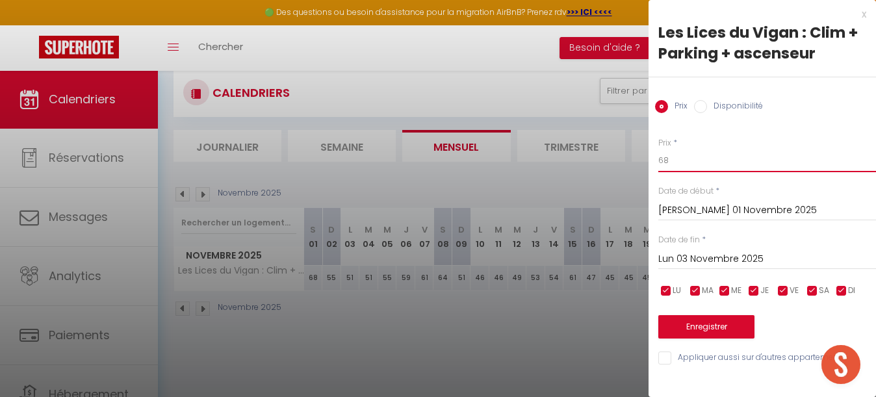
click at [680, 160] on input "68" at bounding box center [767, 160] width 218 height 23
click at [701, 324] on button "Enregistrer" at bounding box center [706, 326] width 96 height 23
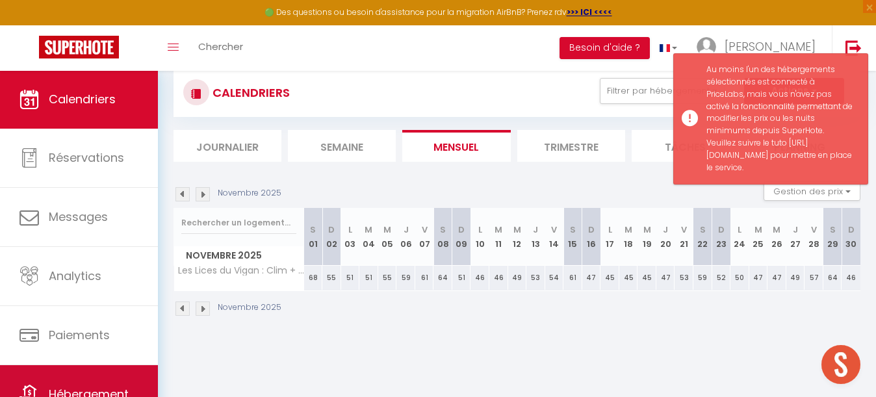
click at [97, 372] on link "Hébergement" at bounding box center [79, 394] width 158 height 58
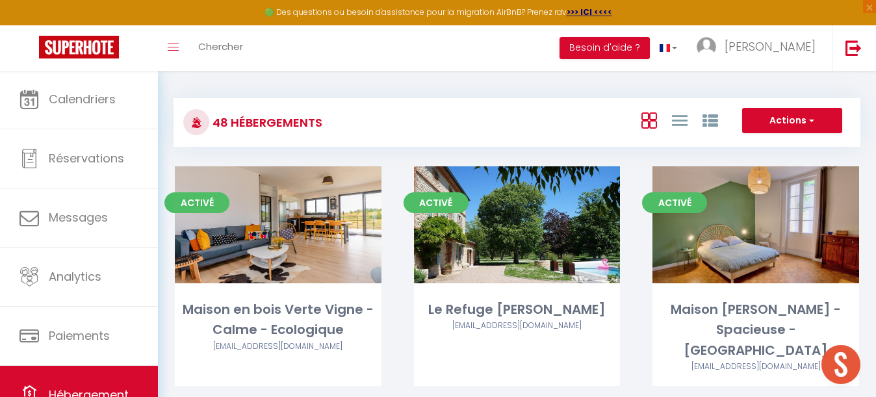
scroll to position [282, 0]
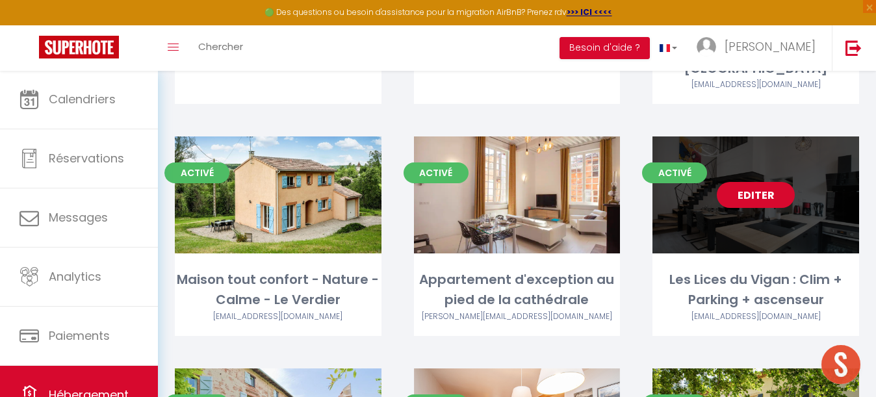
click at [772, 182] on link "Editer" at bounding box center [756, 195] width 78 height 26
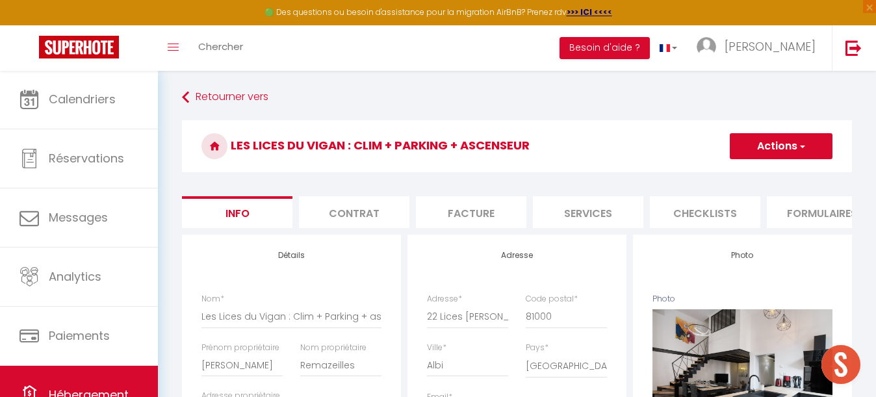
click at [606, 218] on li "Services" at bounding box center [588, 212] width 110 height 32
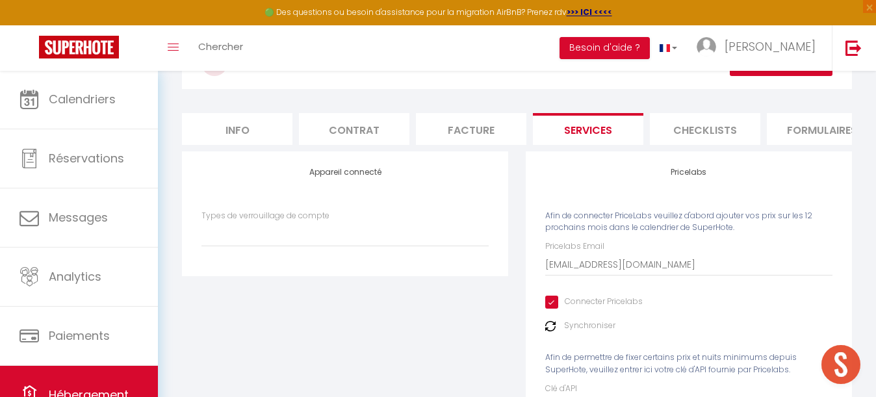
scroll to position [98, 0]
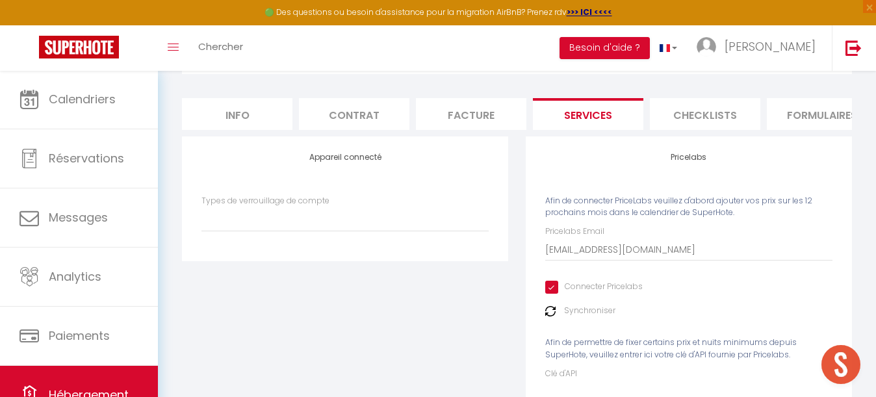
click at [556, 282] on input "Connecter Pricelabs" at bounding box center [593, 287] width 97 height 13
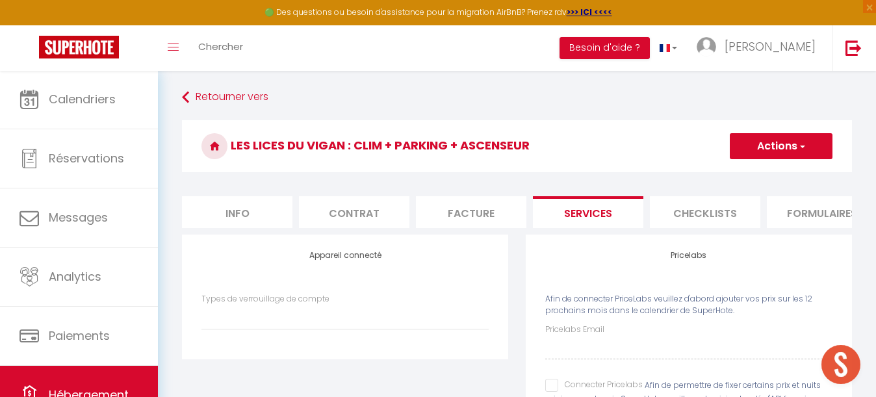
scroll to position [0, 0]
click at [777, 148] on button "Actions" at bounding box center [781, 146] width 103 height 26
click at [770, 175] on link "Enregistrer" at bounding box center [780, 174] width 103 height 17
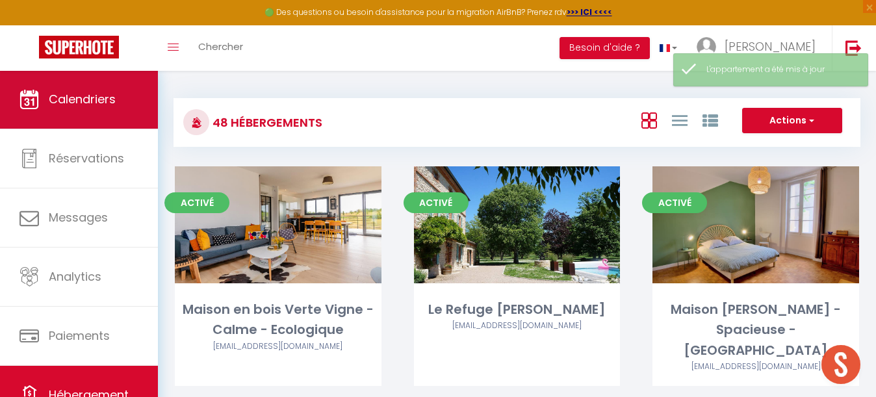
click at [104, 90] on link "Calendriers" at bounding box center [79, 99] width 158 height 58
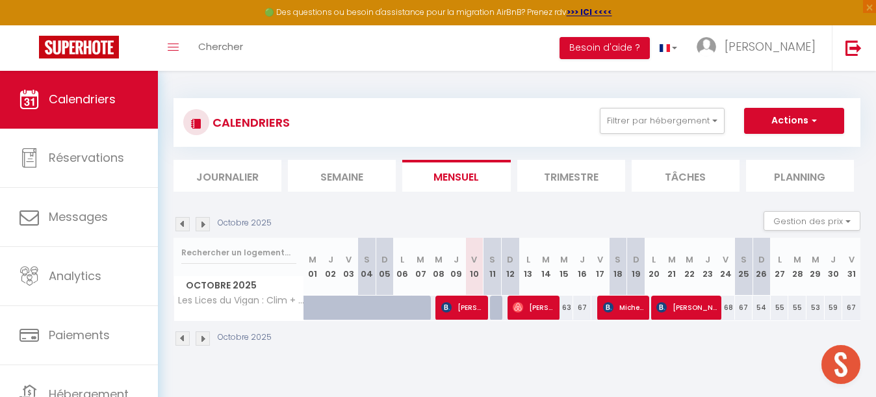
click at [207, 224] on img at bounding box center [203, 224] width 14 height 14
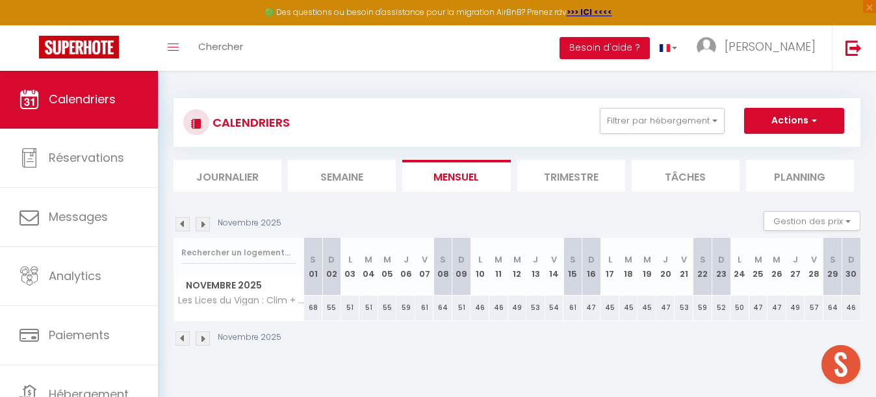
click at [311, 304] on div "68" at bounding box center [313, 308] width 19 height 24
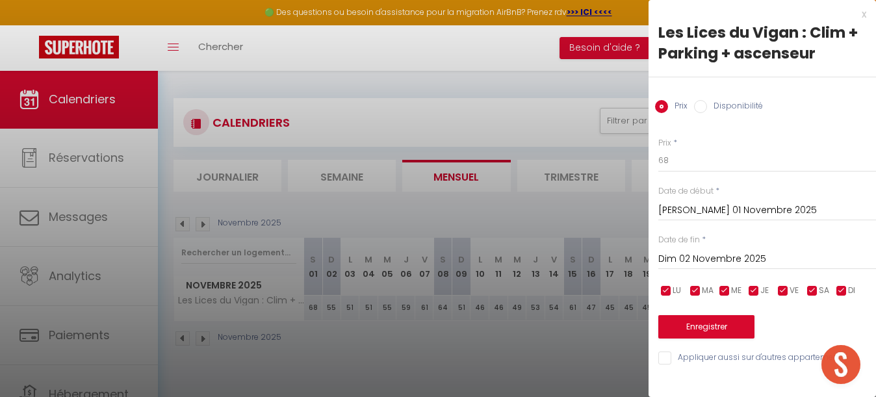
click at [707, 259] on input "Dim 02 Novembre 2025" at bounding box center [767, 259] width 218 height 17
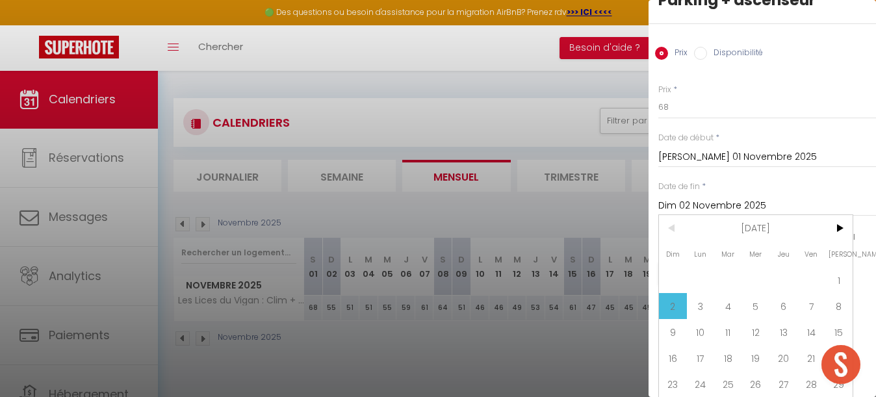
scroll to position [55, 0]
click at [701, 303] on span "3" at bounding box center [701, 304] width 28 height 26
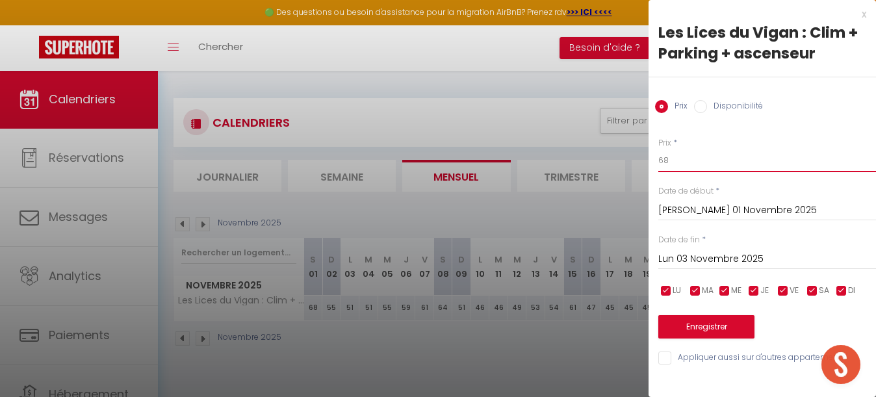
click at [677, 157] on input "68" at bounding box center [767, 160] width 218 height 23
click at [711, 326] on button "Enregistrer" at bounding box center [706, 326] width 96 height 23
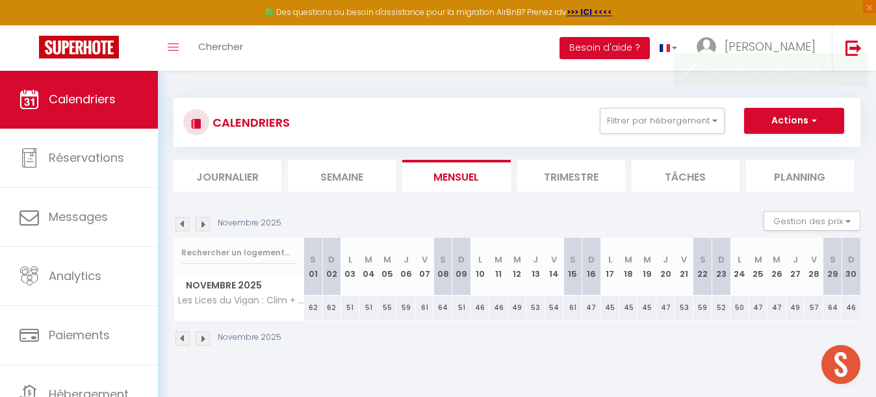
click at [350, 306] on div "51" at bounding box center [350, 308] width 19 height 24
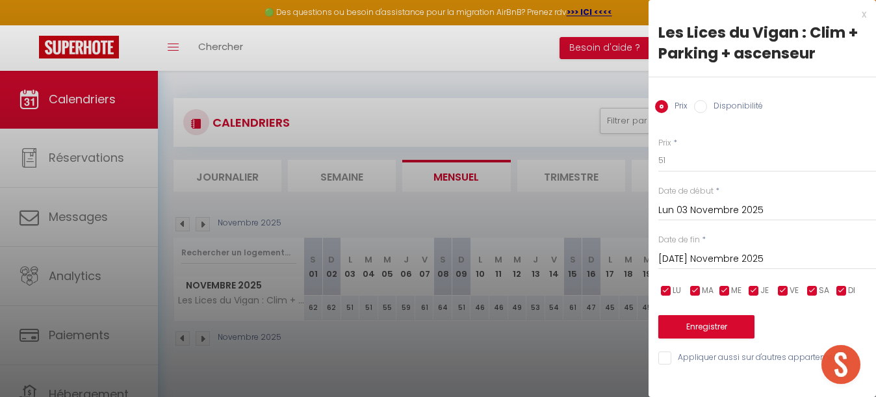
click at [703, 255] on input "[DATE] Novembre 2025" at bounding box center [767, 259] width 218 height 17
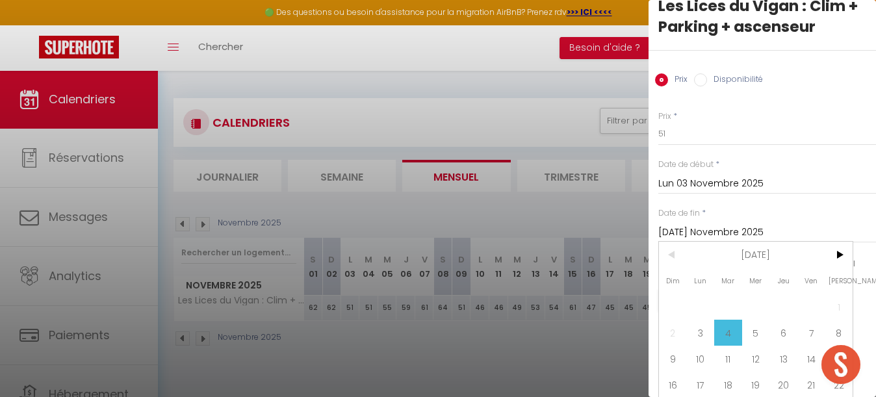
scroll to position [55, 0]
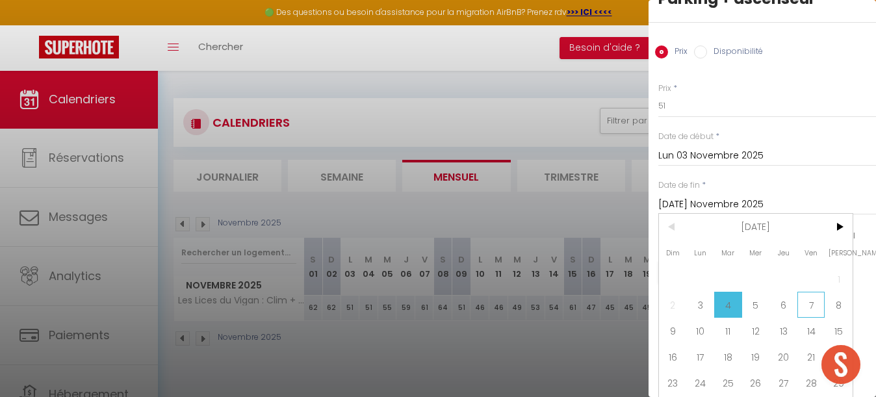
click at [805, 305] on span "7" at bounding box center [812, 305] width 28 height 26
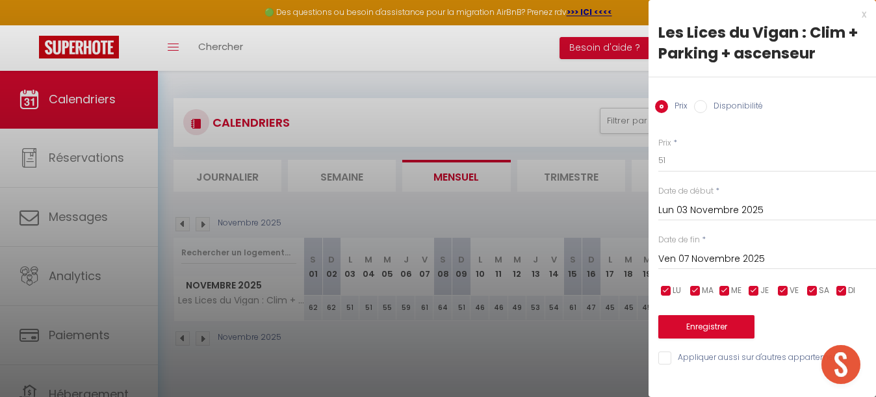
scroll to position [0, 0]
click at [682, 157] on input "51" at bounding box center [767, 160] width 218 height 23
click at [724, 320] on button "Enregistrer" at bounding box center [706, 326] width 96 height 23
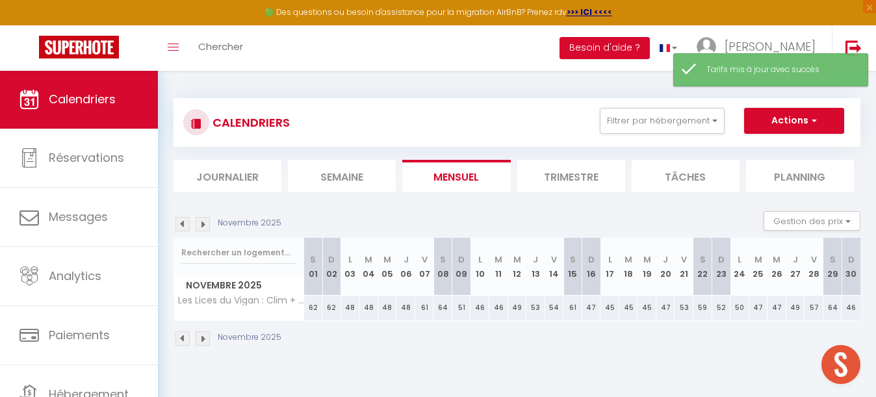
click at [426, 307] on div "61" at bounding box center [424, 308] width 19 height 24
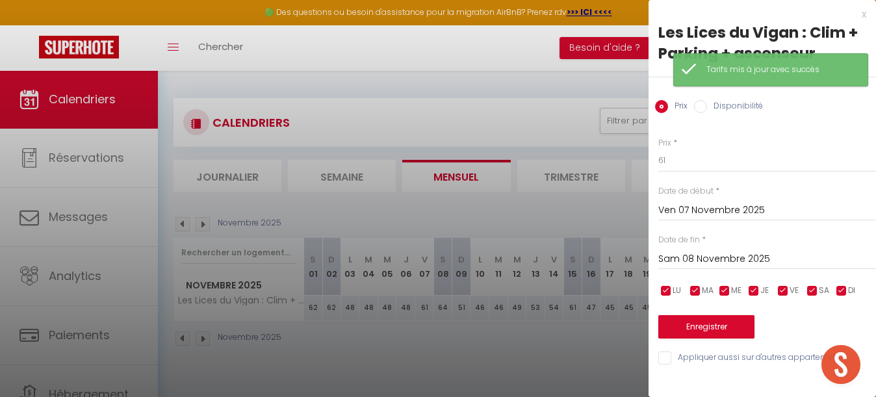
click at [708, 251] on input "Sam 08 Novembre 2025" at bounding box center [767, 259] width 218 height 17
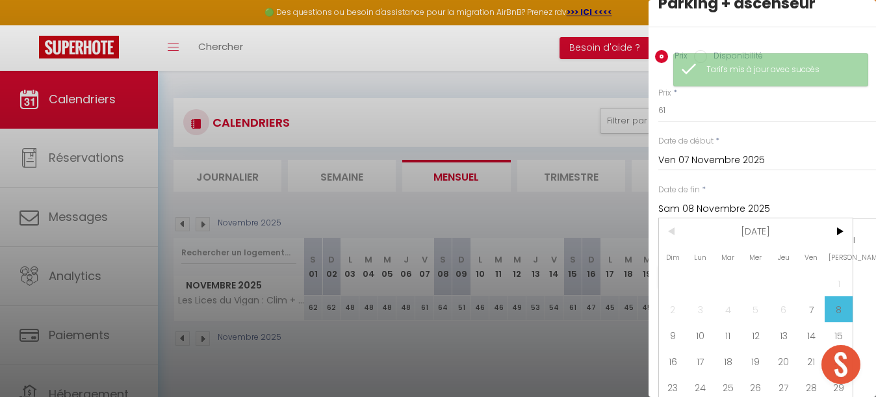
scroll to position [51, 0]
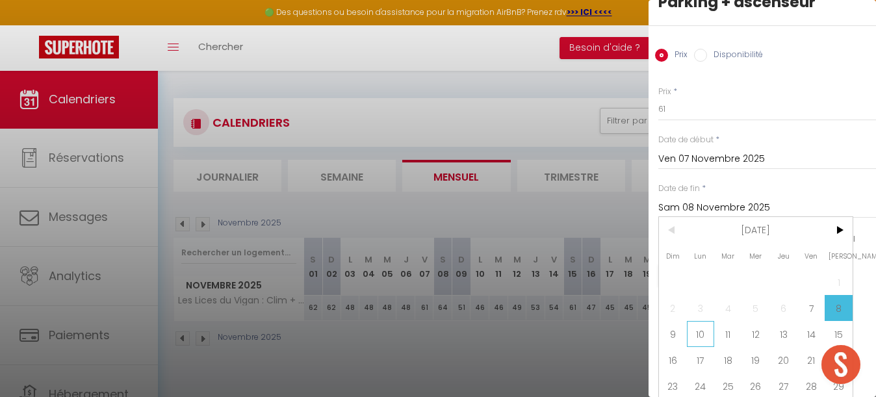
click at [700, 331] on span "10" at bounding box center [701, 334] width 28 height 26
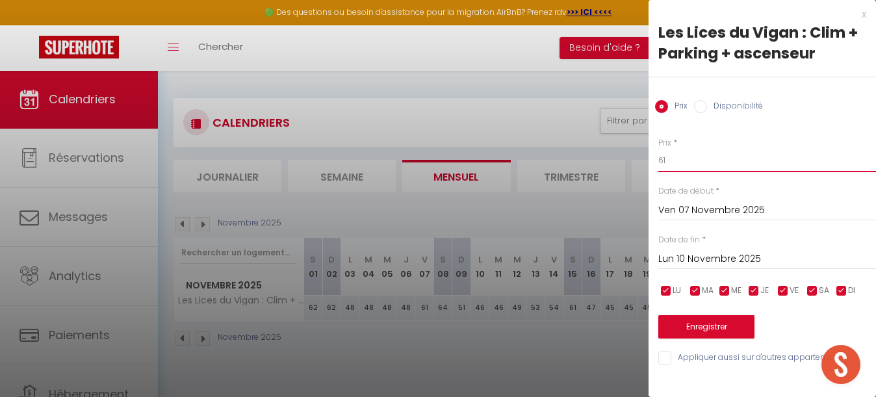
click at [680, 166] on input "61" at bounding box center [767, 160] width 218 height 23
click at [717, 324] on button "Enregistrer" at bounding box center [706, 326] width 96 height 23
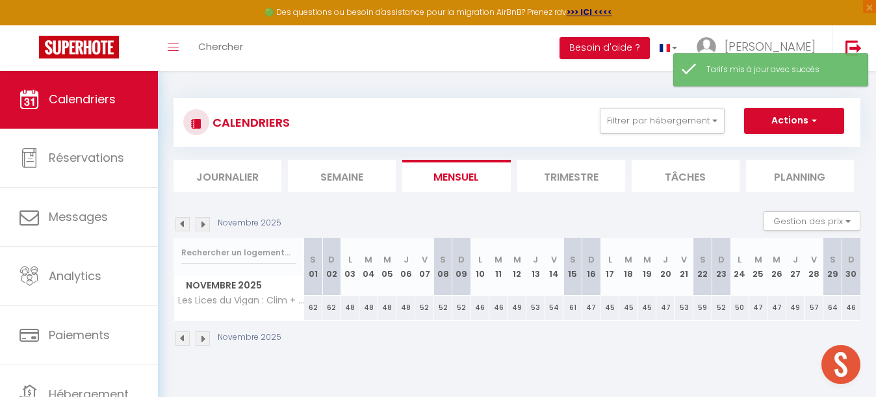
click at [476, 307] on div "46" at bounding box center [480, 308] width 19 height 24
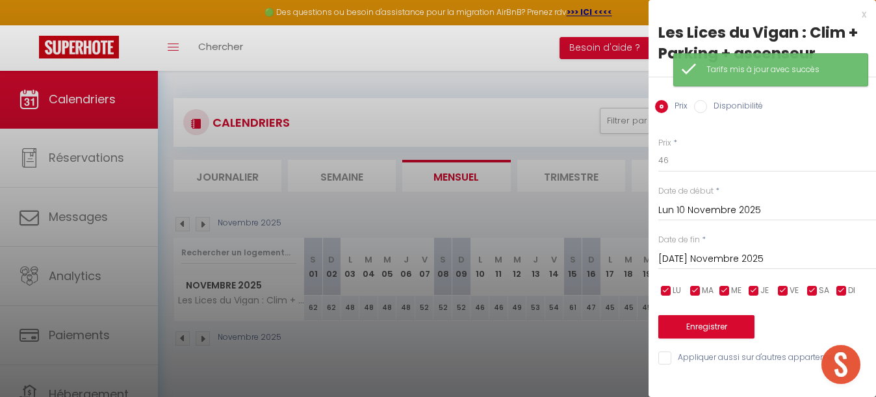
click at [697, 255] on input "[DATE] Novembre 2025" at bounding box center [767, 259] width 218 height 17
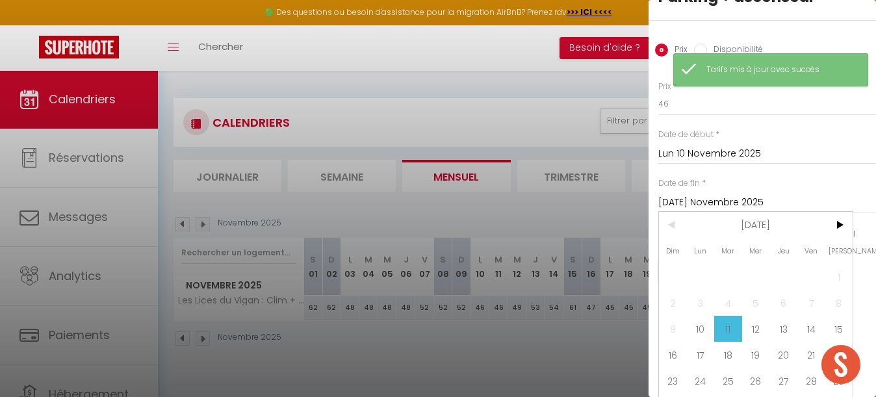
scroll to position [75, 0]
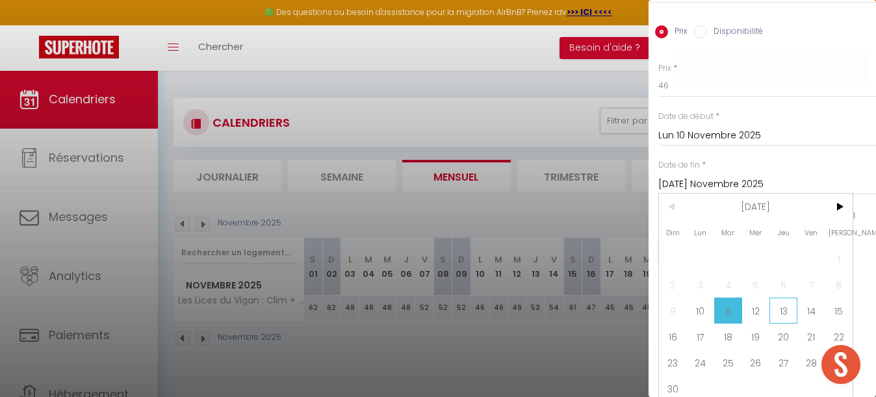
click at [791, 309] on span "13" at bounding box center [784, 311] width 28 height 26
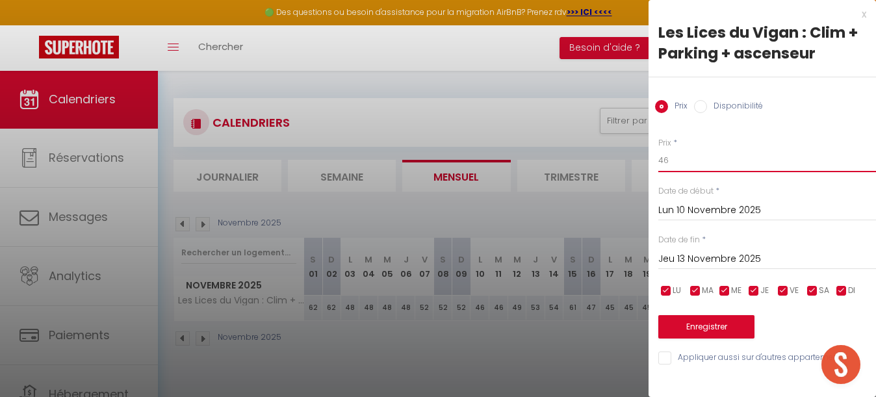
click at [675, 162] on input "46" at bounding box center [767, 160] width 218 height 23
click at [720, 327] on button "Enregistrer" at bounding box center [706, 326] width 96 height 23
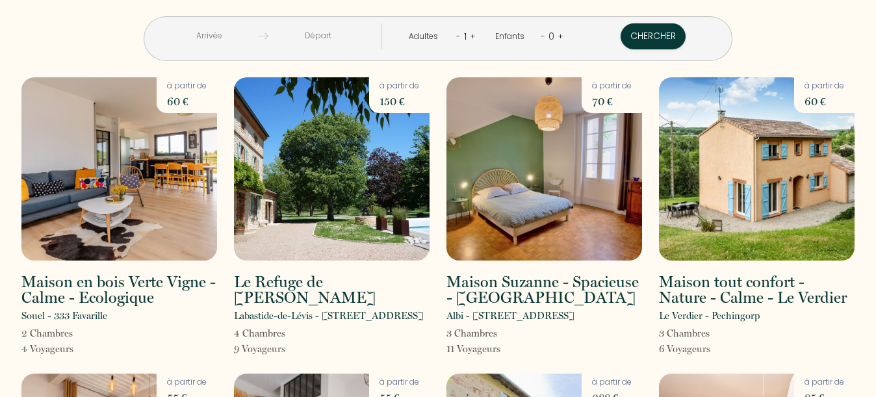
click at [213, 42] on input "text" at bounding box center [208, 35] width 99 height 25
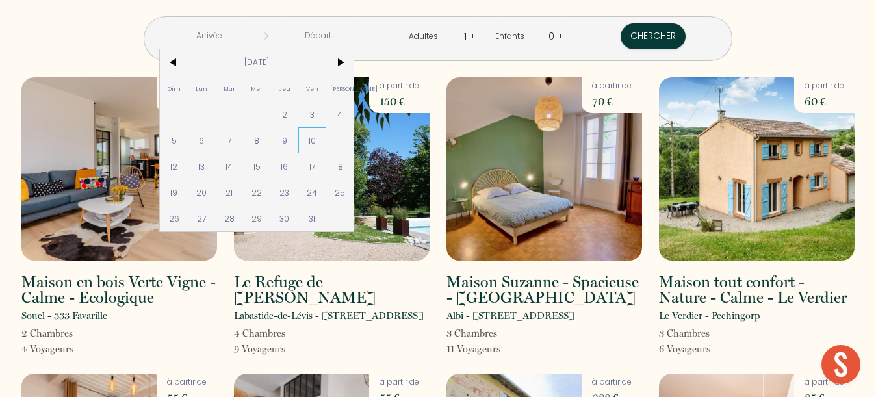
click at [308, 143] on span "10" at bounding box center [312, 140] width 28 height 26
type input "Ven 10 Oct 2025"
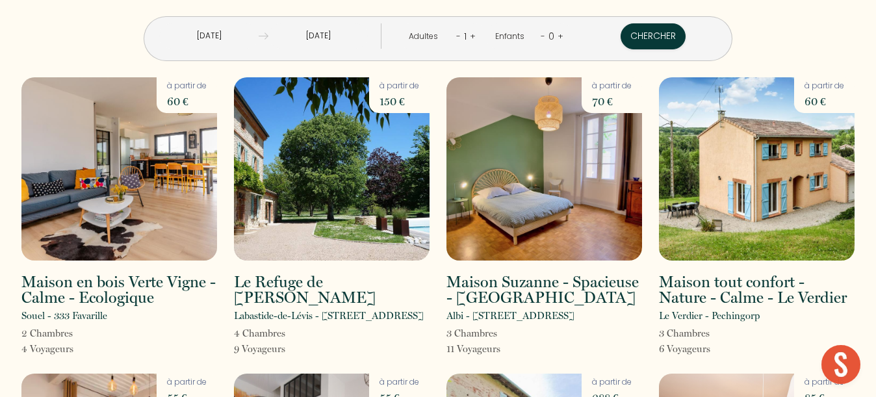
click at [311, 34] on input "Sam 11 Oct 2025" at bounding box center [317, 35] width 99 height 25
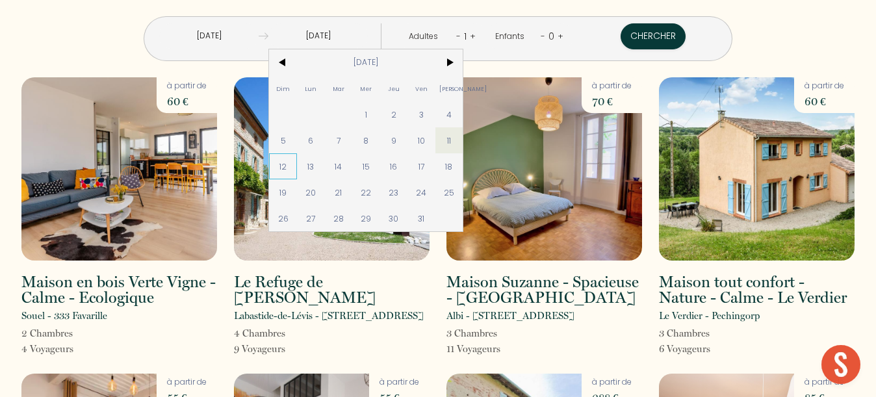
click at [278, 170] on span "12" at bounding box center [283, 166] width 28 height 26
type input "Dim 12 Oct 2025"
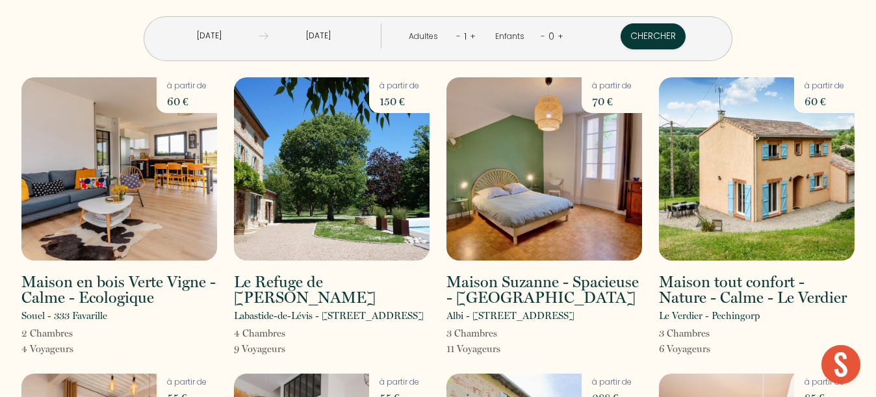
click at [473, 36] on link "+" at bounding box center [473, 36] width 6 height 12
click at [649, 31] on button "Chercher" at bounding box center [654, 36] width 65 height 26
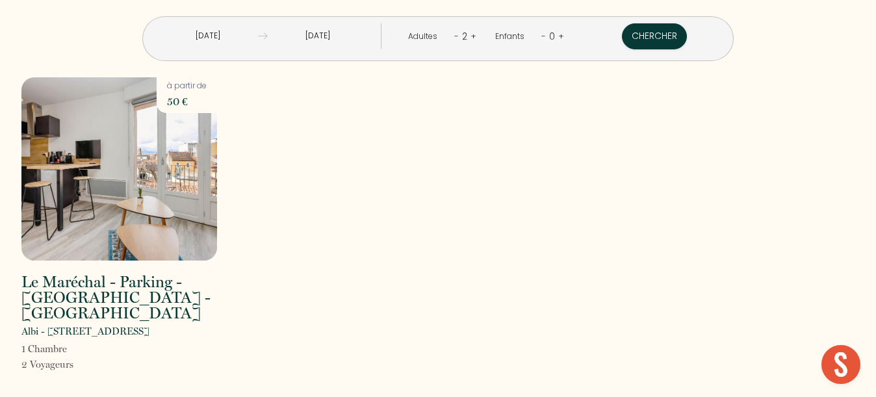
click at [167, 166] on img at bounding box center [119, 168] width 196 height 183
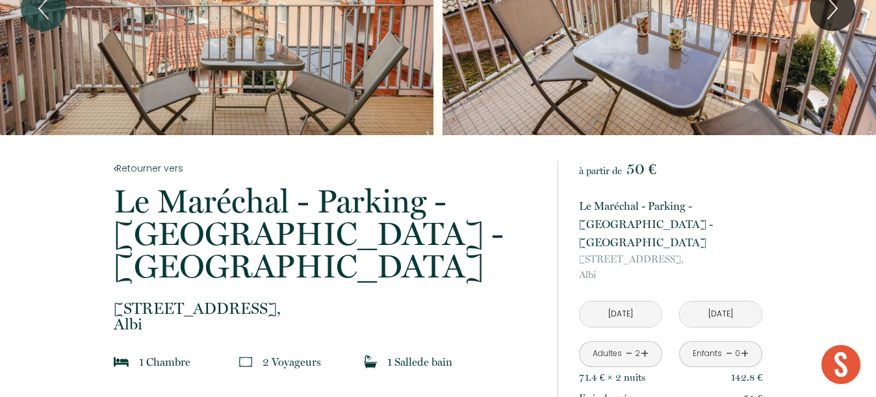
scroll to position [114, 0]
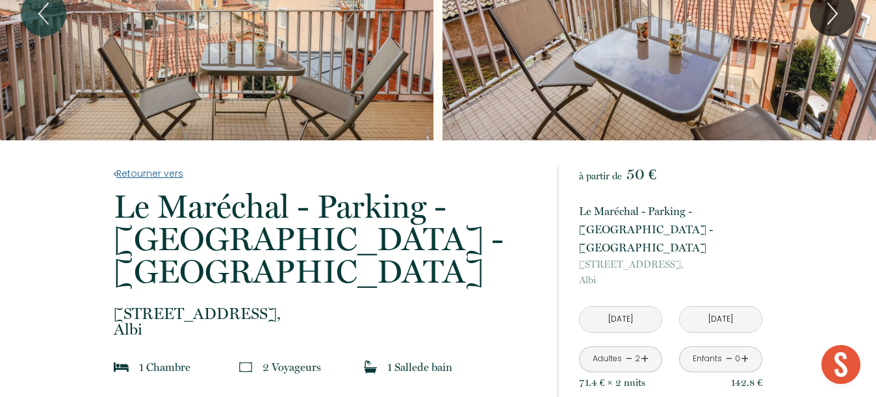
click at [155, 174] on link "Retourner vers" at bounding box center [327, 173] width 426 height 14
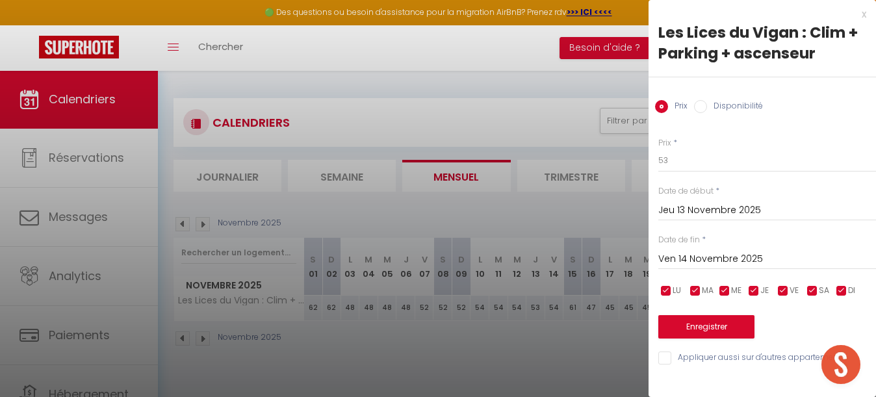
click at [711, 255] on input "Ven 14 Novembre 2025" at bounding box center [767, 259] width 218 height 17
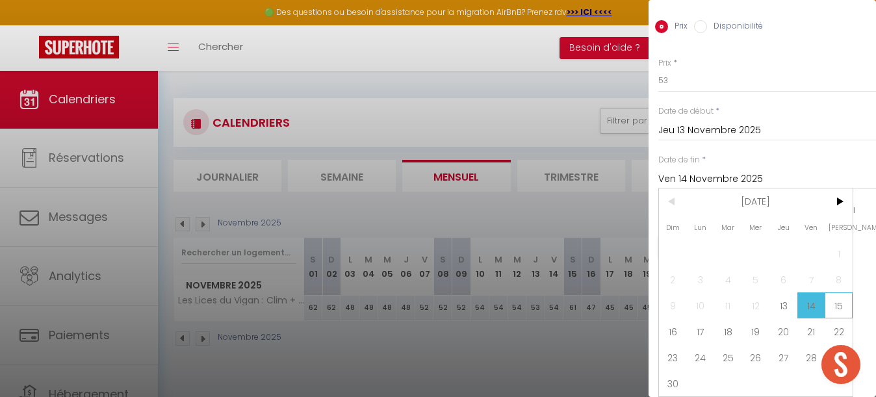
scroll to position [80, 0]
click at [838, 305] on span "15" at bounding box center [839, 305] width 28 height 26
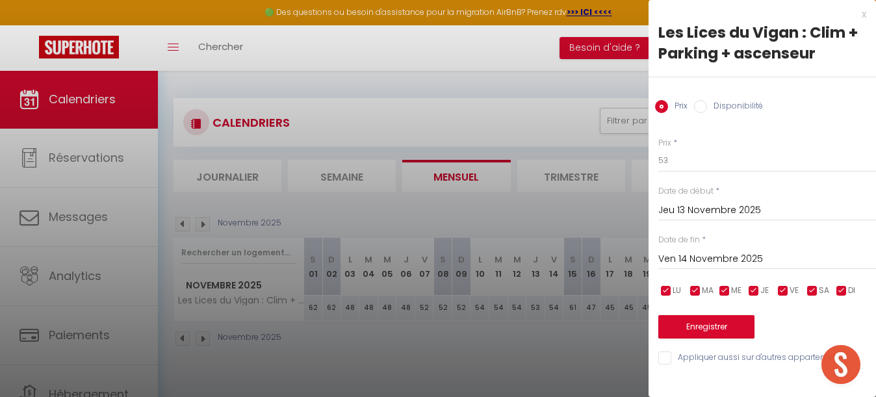
type input "[DATE]"
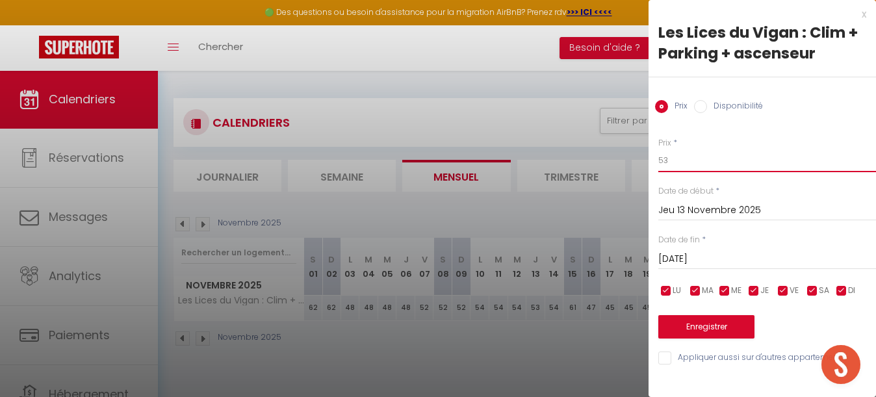
click at [690, 165] on input "53" at bounding box center [767, 160] width 218 height 23
type input "5"
type input "46"
click at [703, 326] on button "Enregistrer" at bounding box center [706, 326] width 96 height 23
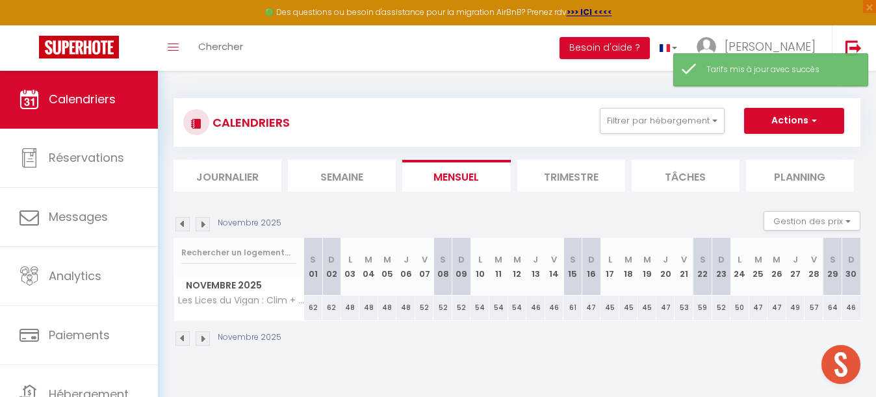
click at [575, 307] on div "61" at bounding box center [573, 308] width 19 height 24
type input "61"
type input "Sam 15 Novembre 2025"
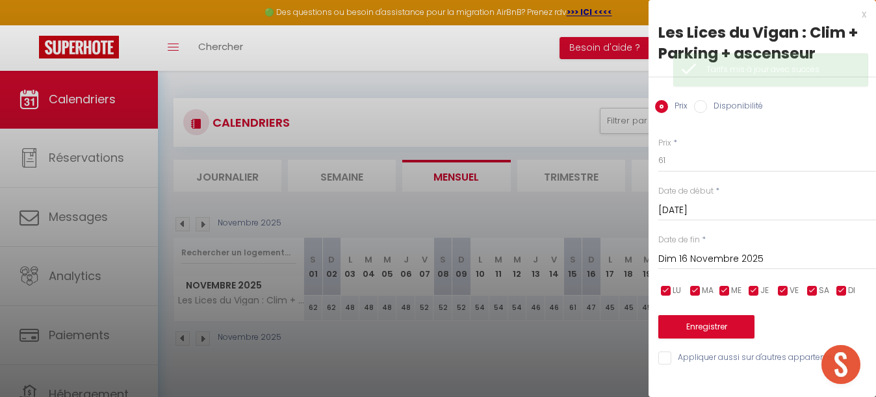
click at [711, 251] on input "Dim 16 Novembre 2025" at bounding box center [767, 259] width 218 height 17
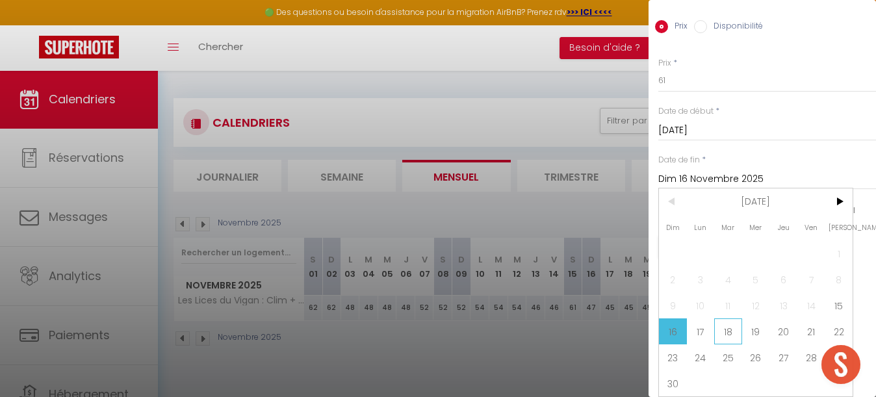
scroll to position [80, 0]
click at [735, 324] on span "18" at bounding box center [728, 331] width 28 height 26
type input "[DATE] Novembre 2025"
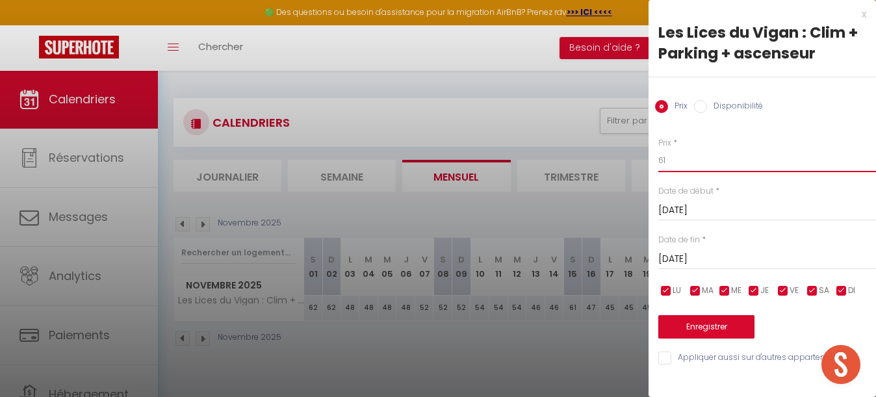
click at [685, 162] on input "61" at bounding box center [767, 160] width 218 height 23
type input "6"
type input "56"
click at [692, 322] on button "Enregistrer" at bounding box center [706, 326] width 96 height 23
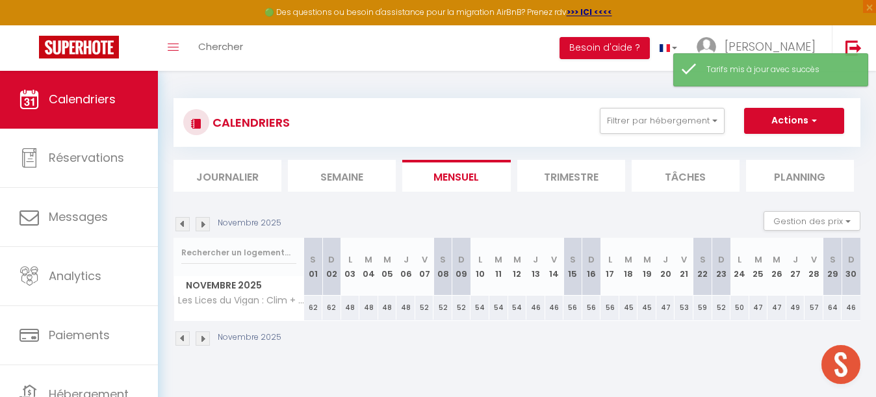
click at [632, 309] on div "45" at bounding box center [628, 308] width 19 height 24
type input "45"
type input "[DATE] Novembre 2025"
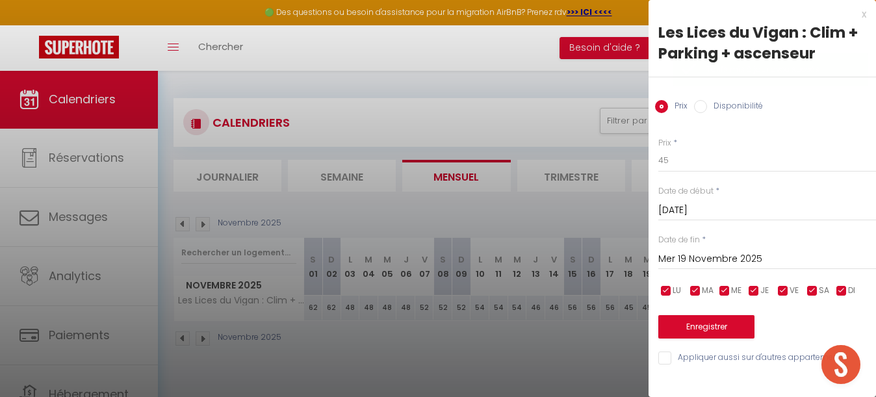
click at [701, 257] on input "Mer 19 Novembre 2025" at bounding box center [767, 259] width 218 height 17
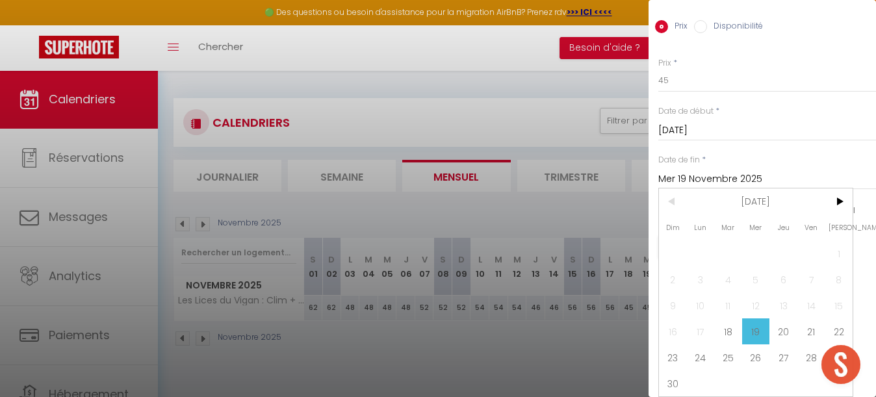
scroll to position [80, 0]
click at [841, 330] on span "22" at bounding box center [839, 331] width 28 height 26
type input "[PERSON_NAME] 22 Novembre 2025"
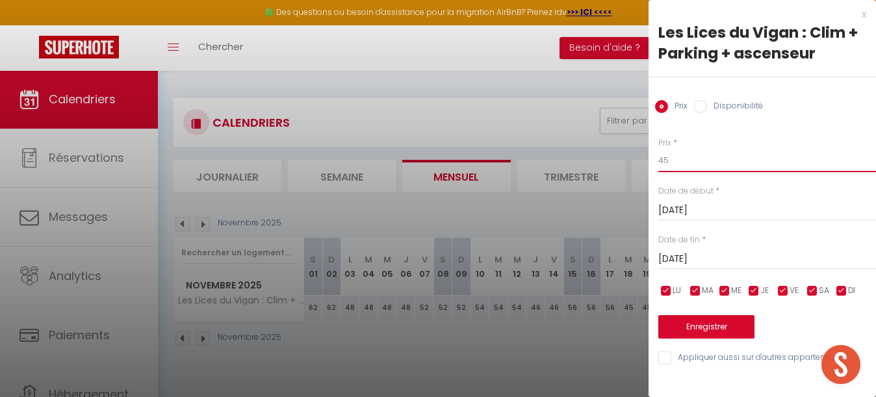
click at [687, 161] on input "45" at bounding box center [767, 160] width 218 height 23
type input "48"
click at [716, 326] on button "Enregistrer" at bounding box center [706, 326] width 96 height 23
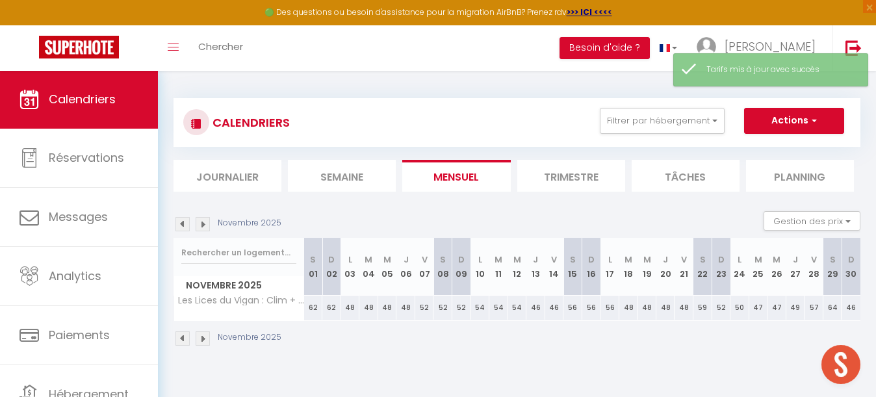
click at [706, 307] on div "59" at bounding box center [703, 308] width 19 height 24
type input "59"
type input "[PERSON_NAME] 22 Novembre 2025"
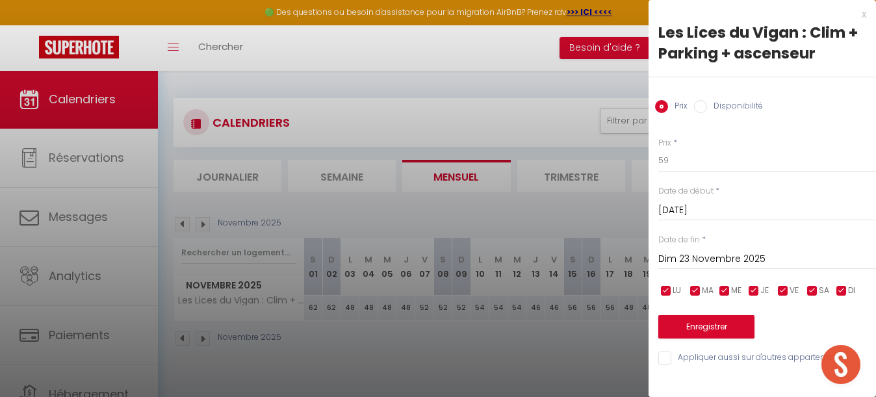
click at [733, 259] on input "Dim 23 Novembre 2025" at bounding box center [767, 259] width 218 height 17
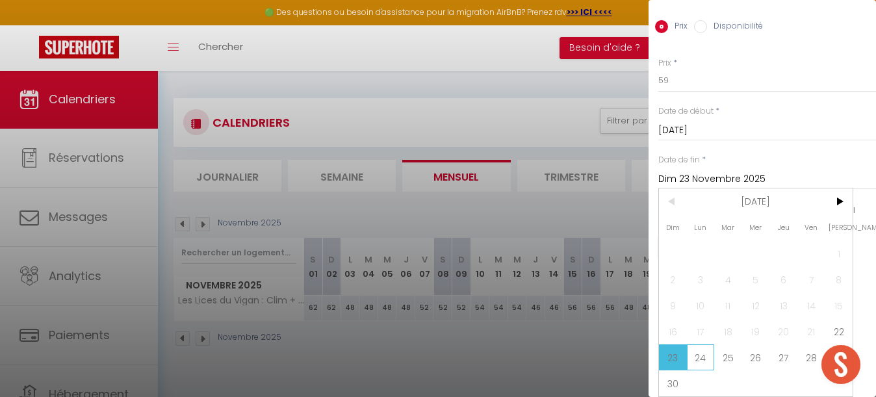
scroll to position [80, 0]
click at [701, 352] on span "24" at bounding box center [701, 357] width 28 height 26
type input "Lun 24 Novembre 2025"
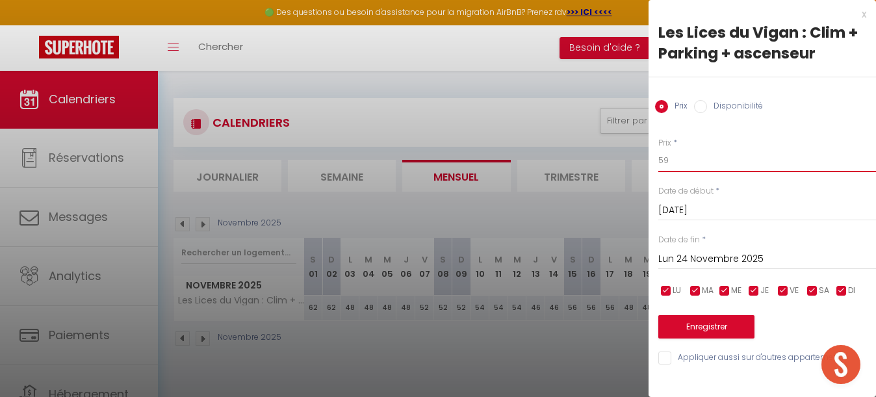
click at [689, 163] on input "59" at bounding box center [767, 160] width 218 height 23
type input "54"
click at [714, 334] on button "Enregistrer" at bounding box center [706, 326] width 96 height 23
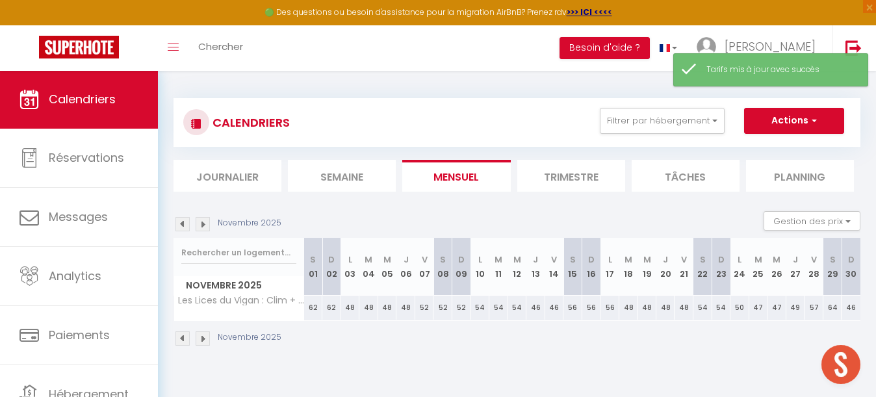
click at [742, 305] on div "50" at bounding box center [740, 308] width 19 height 24
type input "50"
type input "Lun 24 Novembre 2025"
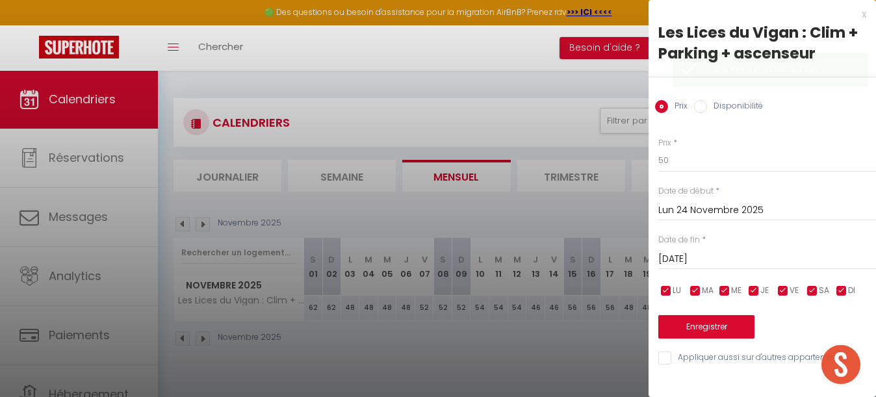
click at [721, 254] on input "[DATE] Novembre 2025" at bounding box center [767, 259] width 218 height 17
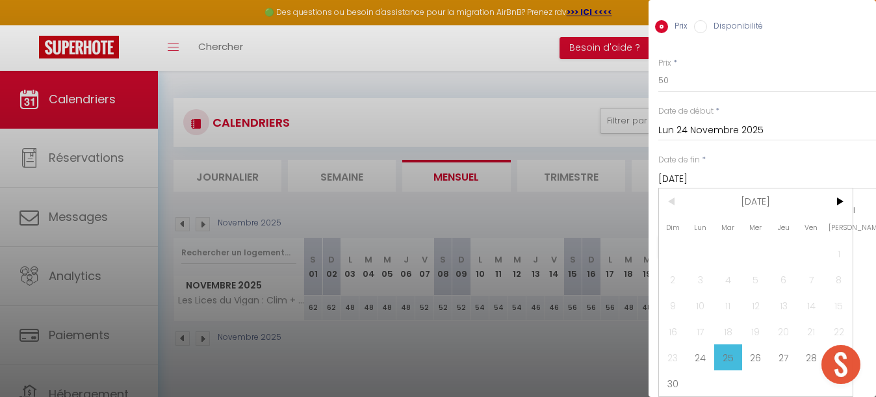
scroll to position [80, 0]
click at [806, 355] on span "28" at bounding box center [812, 357] width 28 height 26
type input "Ven 28 Novembre 2025"
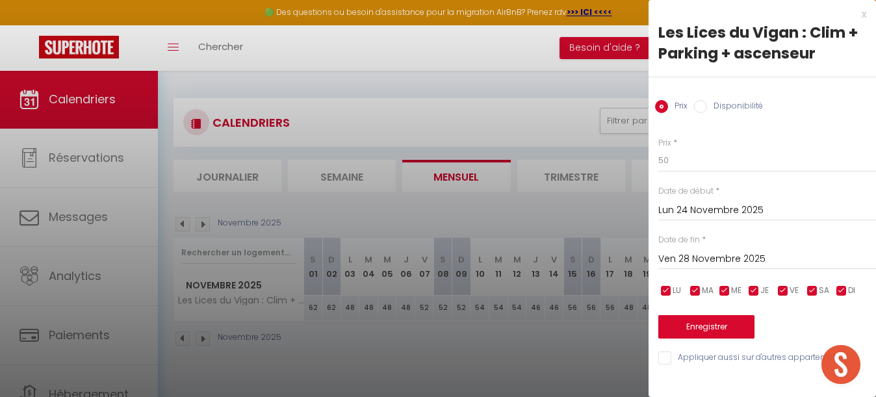
scroll to position [0, 0]
click at [681, 162] on input "50" at bounding box center [767, 160] width 218 height 23
type input "5"
type input "46"
click at [702, 324] on button "Enregistrer" at bounding box center [706, 326] width 96 height 23
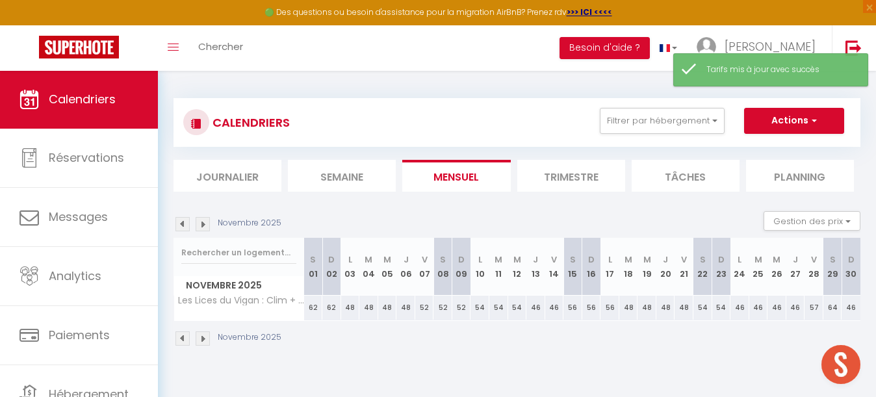
click at [816, 303] on div "57" at bounding box center [814, 308] width 19 height 24
type input "57"
type input "Ven 28 Novembre 2025"
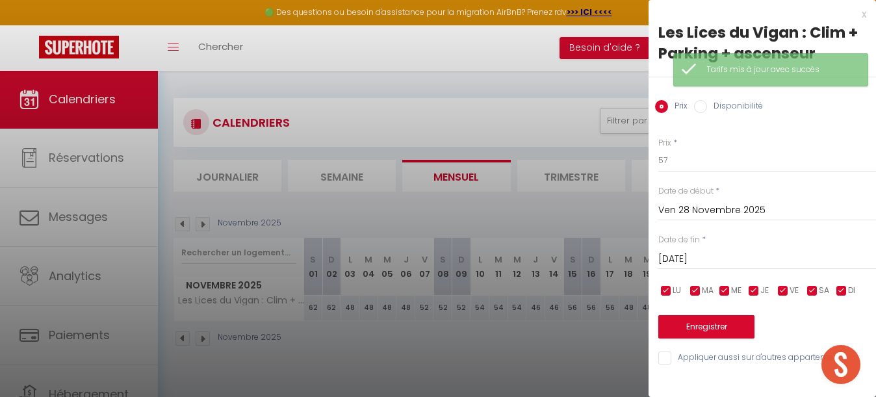
click at [746, 257] on input "[PERSON_NAME] 29 Novembre 2025" at bounding box center [767, 259] width 218 height 17
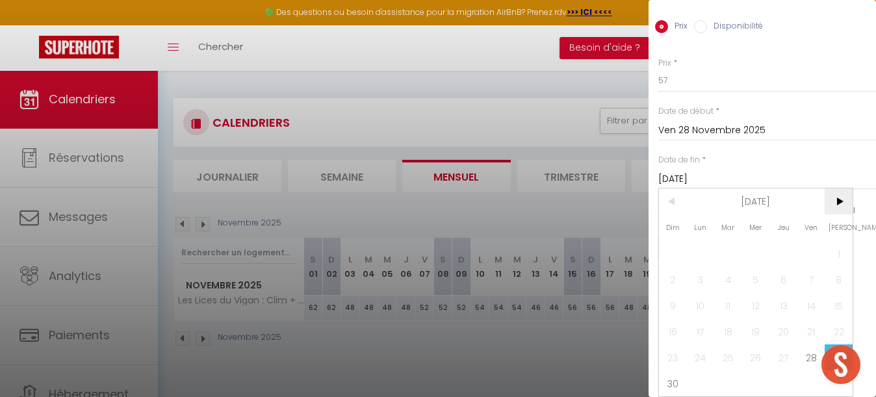
click at [842, 201] on span ">" at bounding box center [839, 201] width 28 height 26
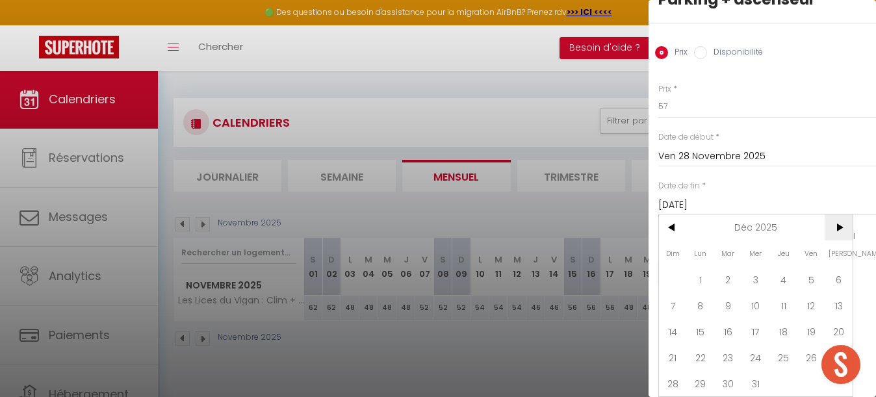
scroll to position [54, 0]
click at [707, 277] on span "1" at bounding box center [701, 279] width 28 height 26
type input "Lun 01 Décembre 2025"
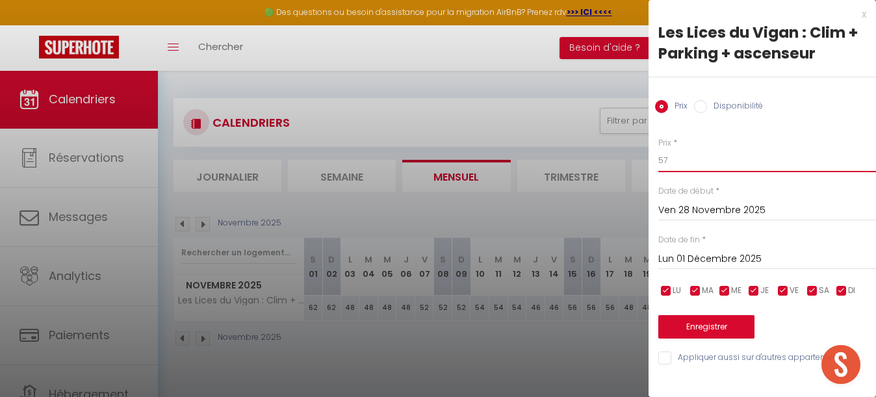
click at [682, 166] on input "57" at bounding box center [767, 160] width 218 height 23
type input "5"
type input "60"
click at [714, 329] on button "Enregistrer" at bounding box center [706, 326] width 96 height 23
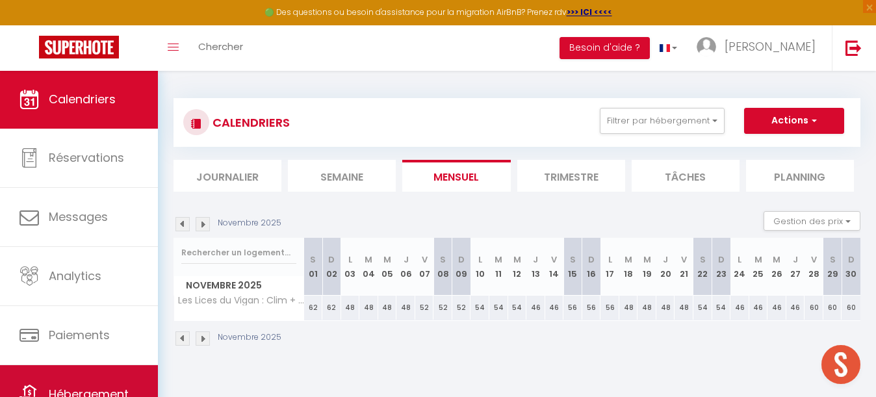
click at [97, 376] on link "Hébergement" at bounding box center [79, 394] width 158 height 58
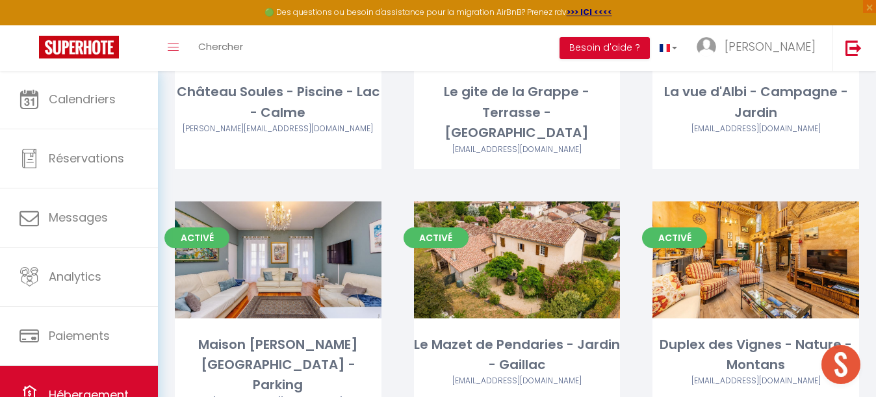
scroll to position [3321, 0]
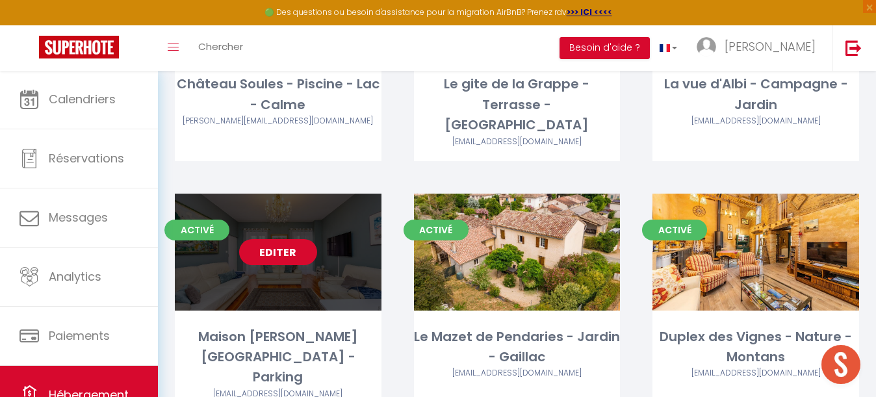
click at [289, 239] on link "Editer" at bounding box center [278, 252] width 78 height 26
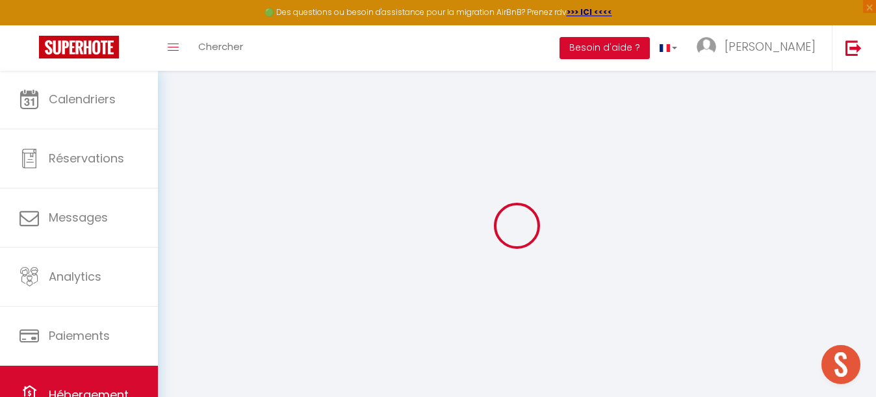
type input "Maison [PERSON_NAME][GEOGRAPHIC_DATA] - Parking"
type input "Michel"
type input "Reocreux"
type input "4 Rue des Chalets"
type input "81000"
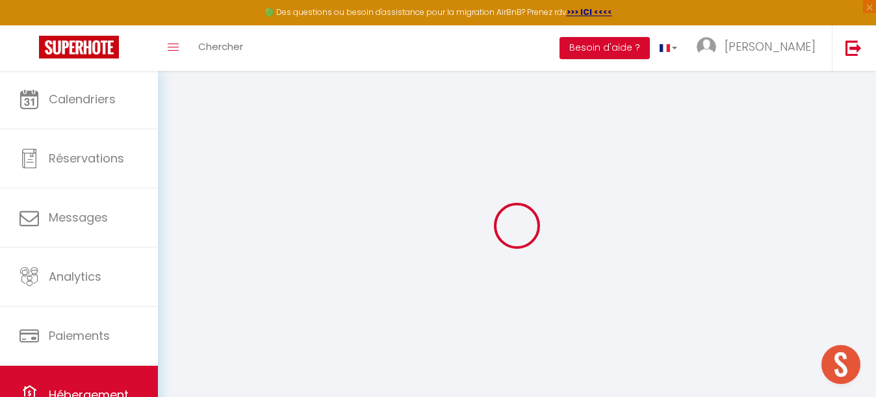
type input "ALBI"
select select "houses"
select select "1"
select select "2"
type input "55"
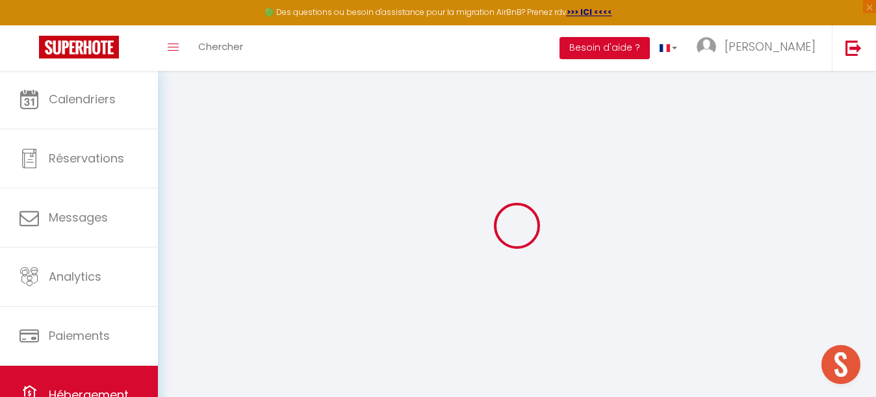
type input "92"
type input "5"
type input "2.73"
type input "500"
select select
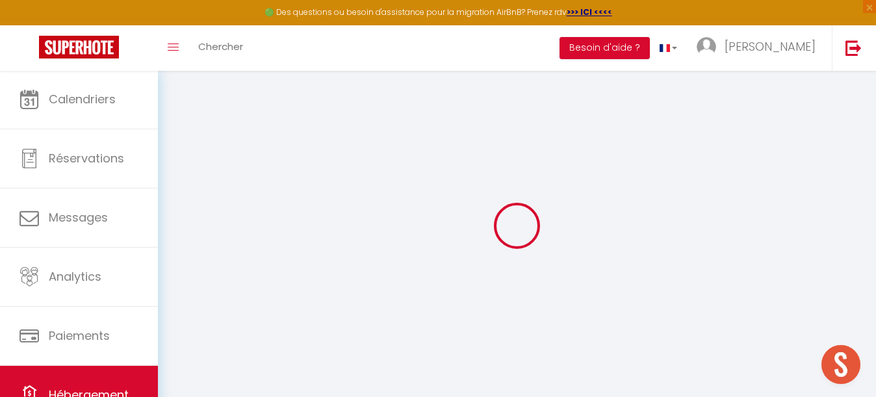
select select
type input "36 Rue Seré De Rivières"
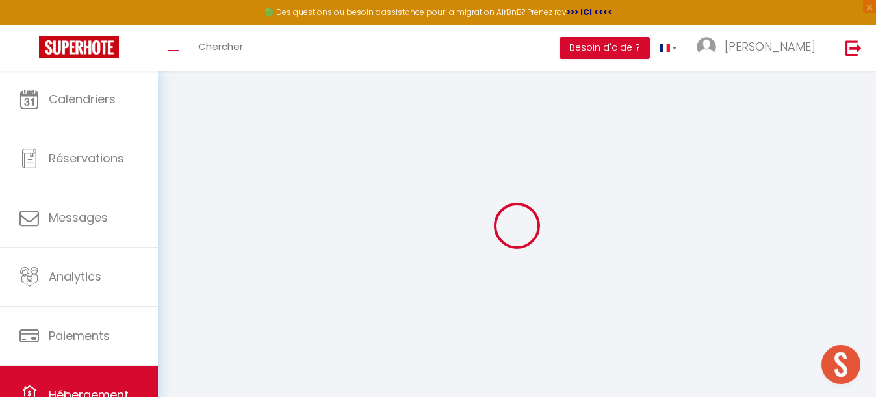
type input "81000"
type input "Albi"
type input "[EMAIL_ADDRESS][DOMAIN_NAME]"
select select "14745"
checkbox input "false"
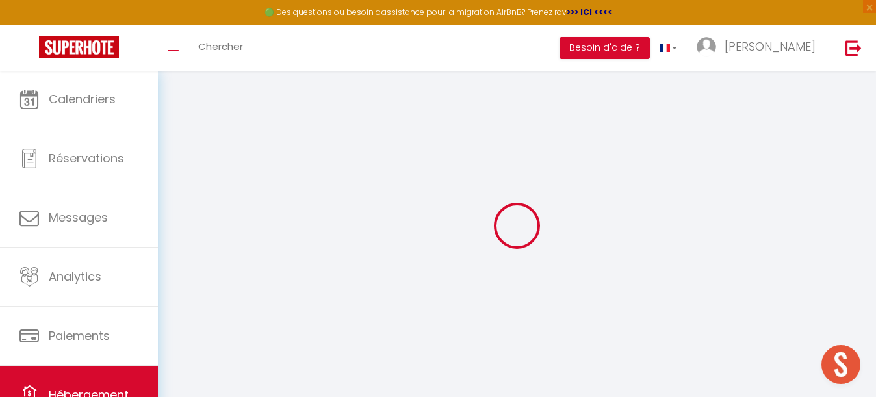
checkbox input "false"
radio input "true"
type input "0"
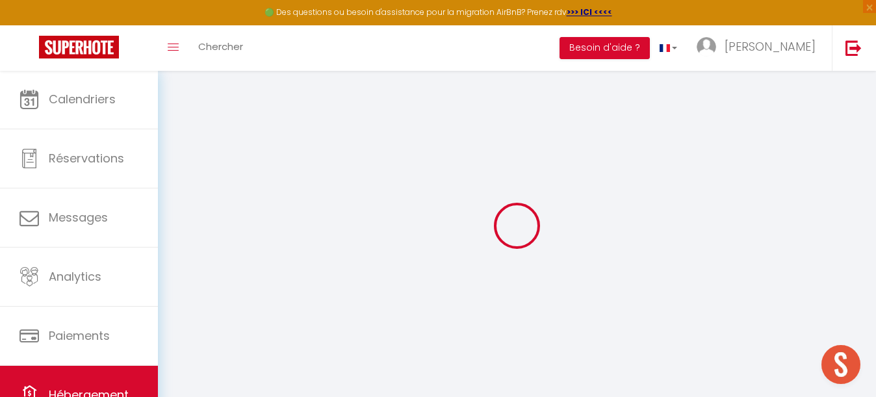
type input "0"
select select "15:00"
select select
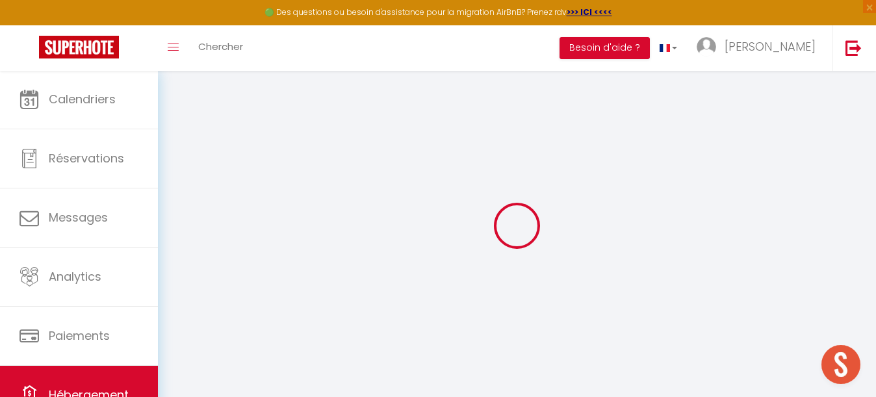
select select "10:00"
select select "30"
select select "120"
checkbox input "false"
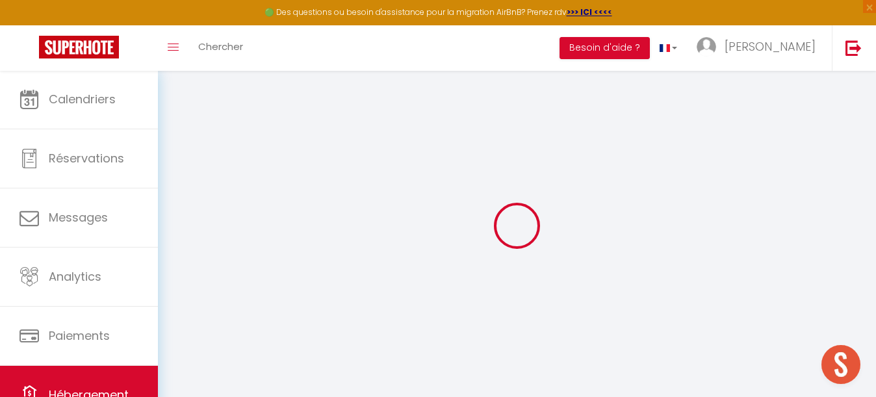
checkbox input "false"
select select
checkbox input "false"
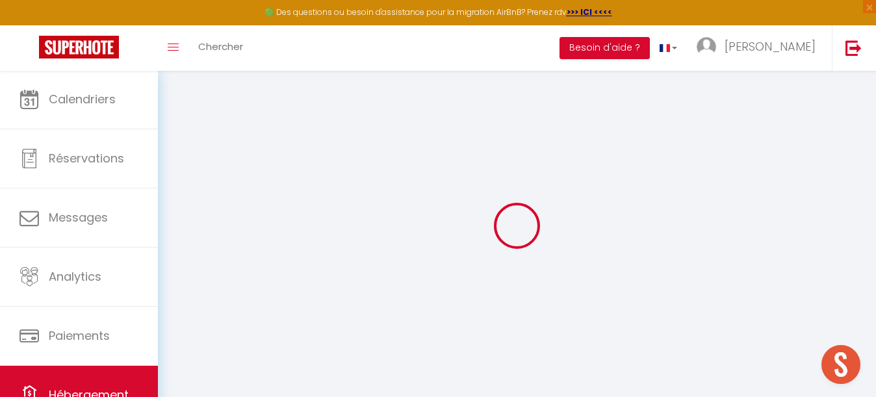
checkbox input "false"
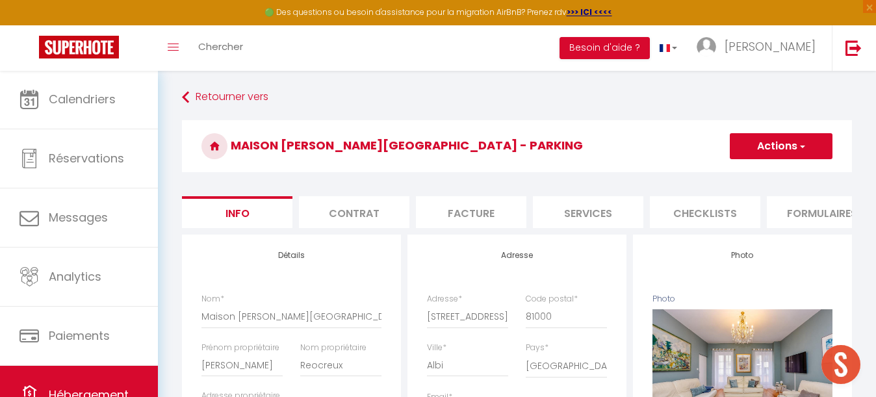
select select
checkbox input "false"
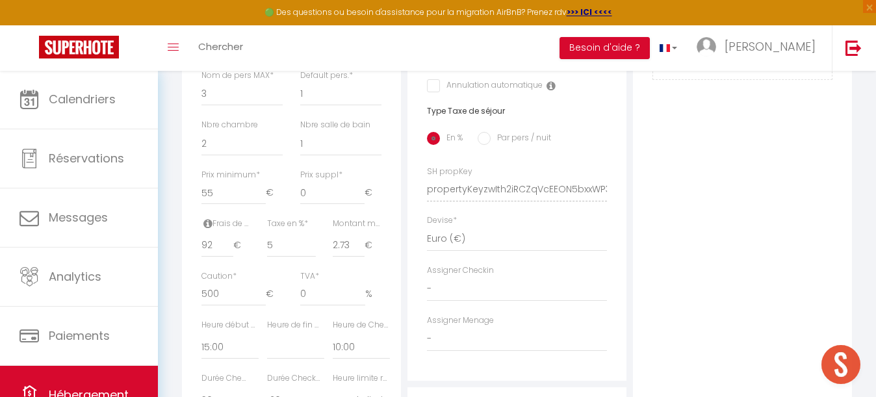
scroll to position [493, 0]
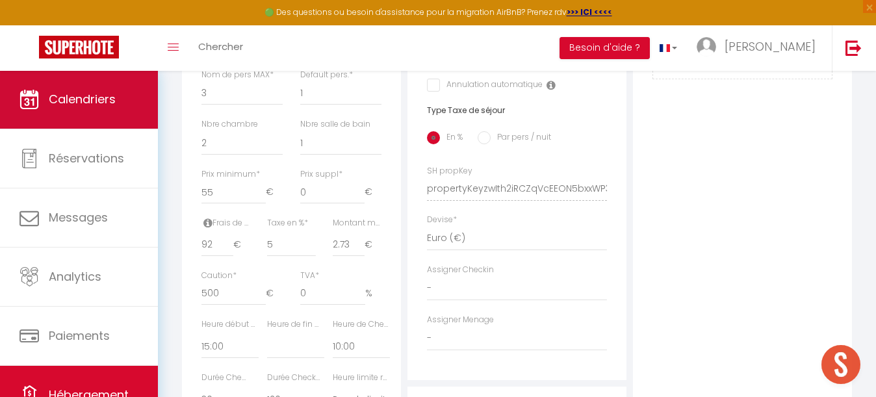
click at [117, 103] on link "Calendriers" at bounding box center [79, 99] width 158 height 58
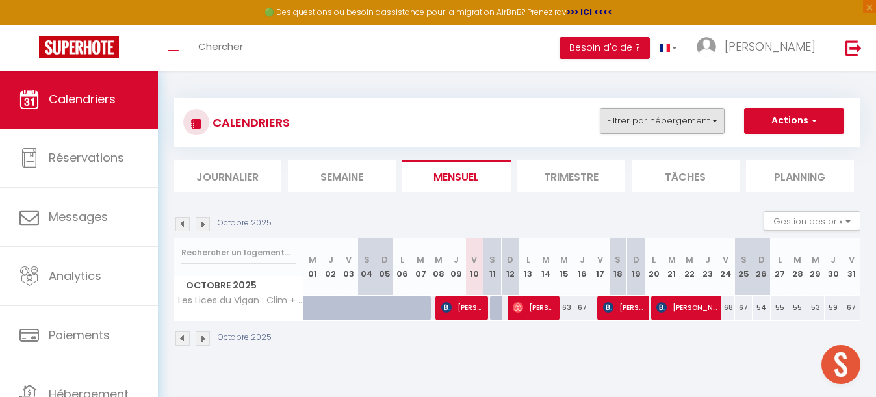
click at [642, 127] on button "Filtrer par hébergement" at bounding box center [662, 121] width 125 height 26
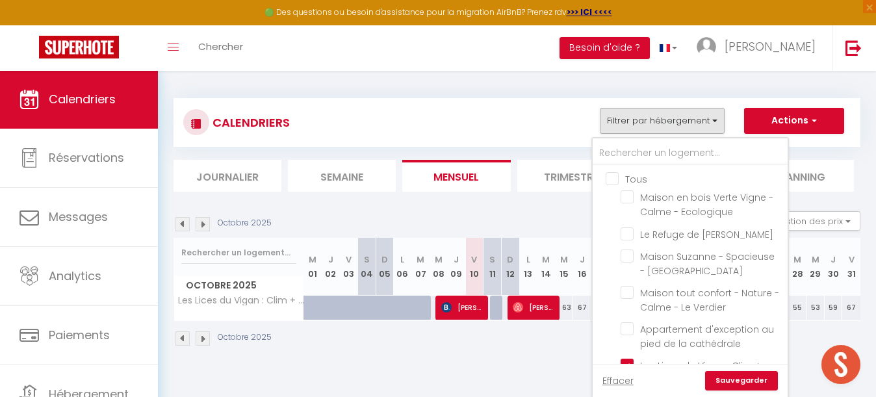
click at [612, 175] on input "Tous" at bounding box center [703, 178] width 195 height 13
checkbox input "true"
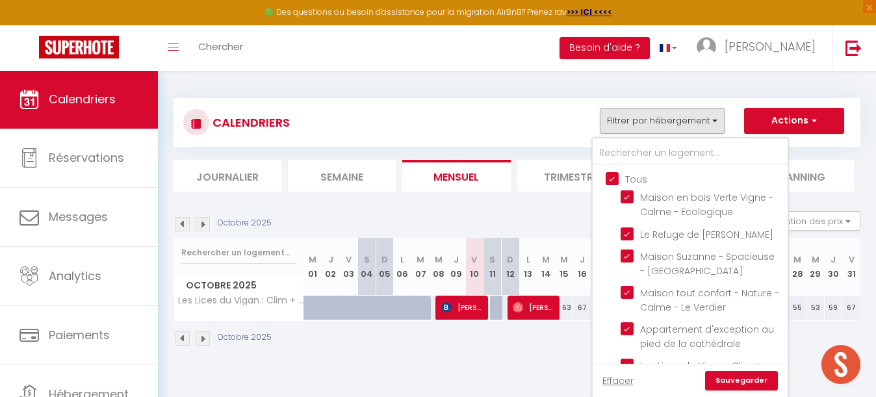
checkbox input "true"
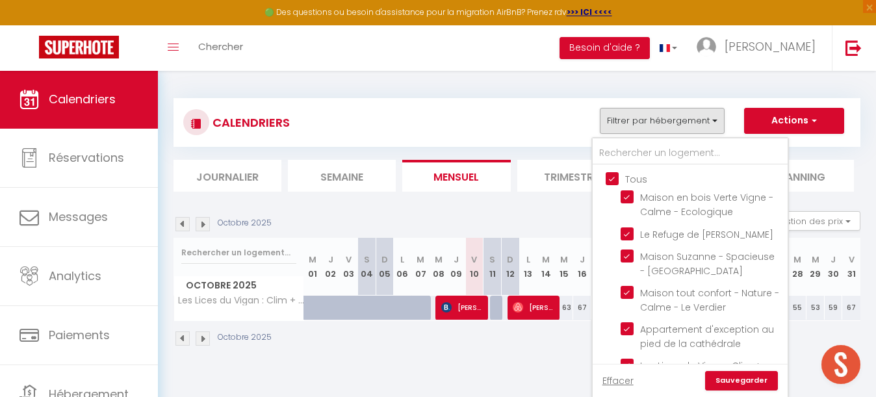
checkbox input "true"
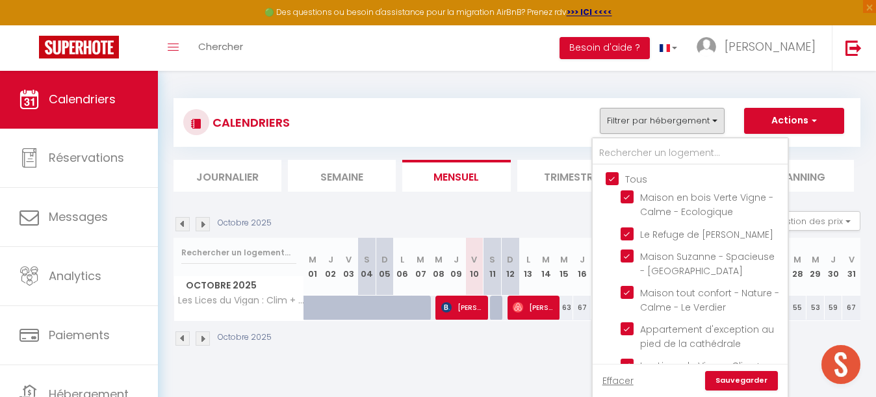
checkbox input "true"
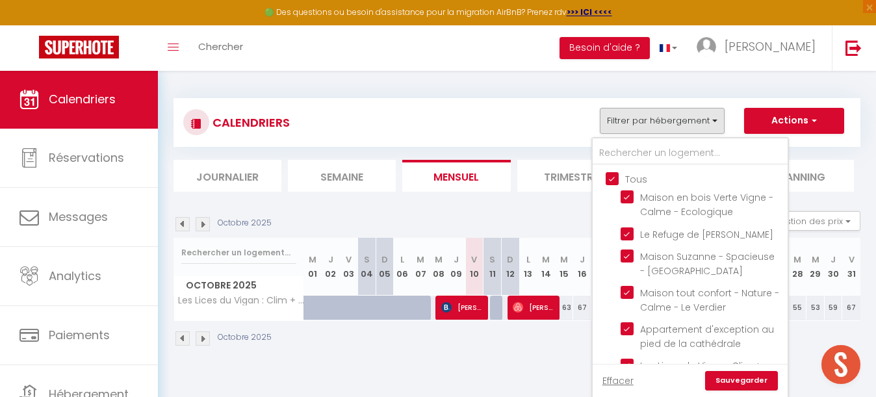
checkbox input "true"
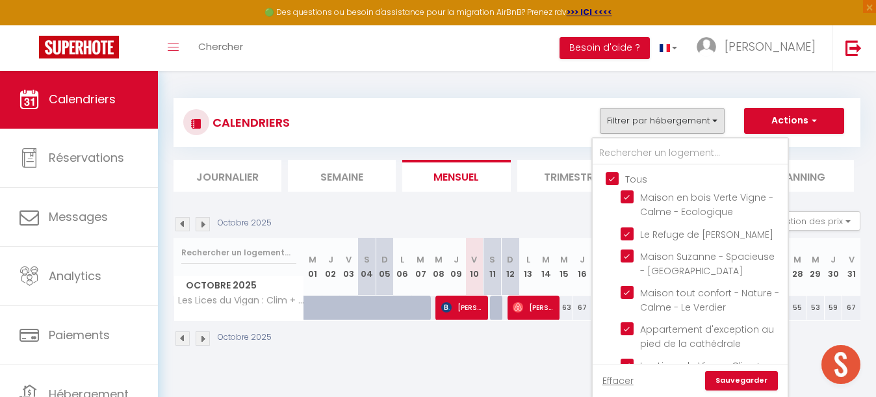
checkbox input "true"
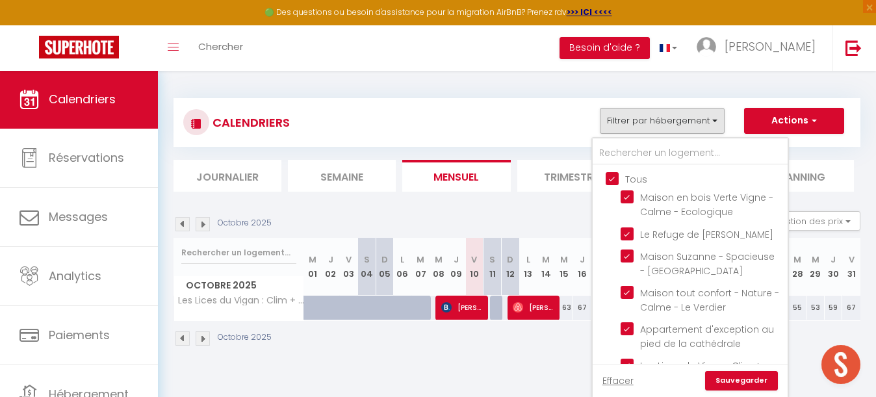
checkbox input "true"
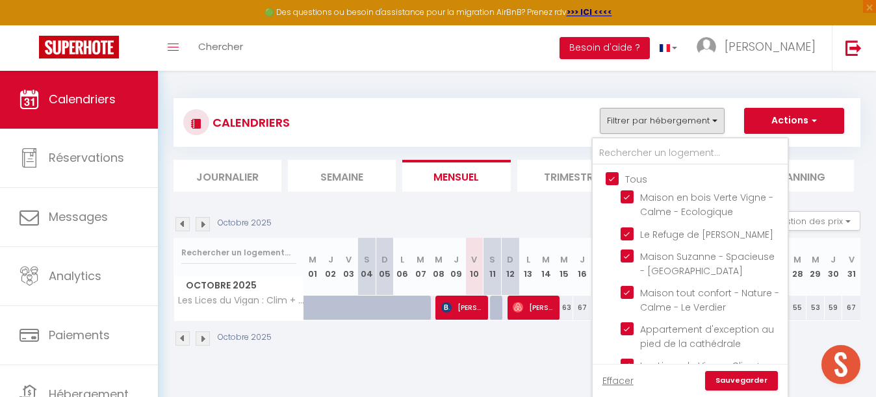
checkbox input "true"
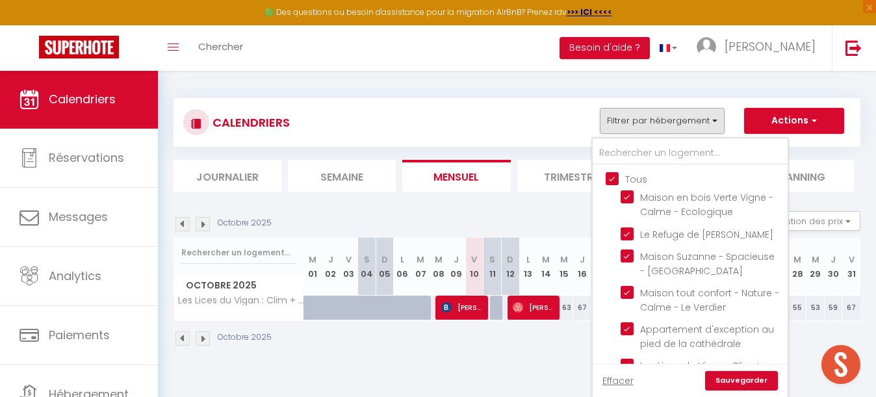
checkbox input "true"
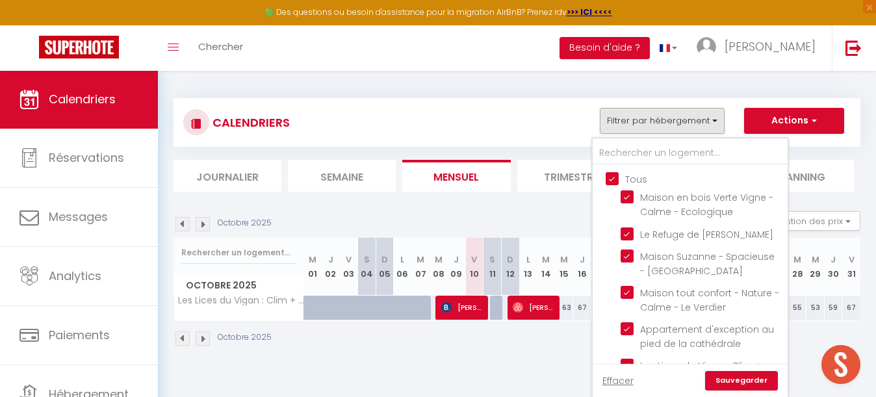
checkbox input "true"
click at [612, 175] on input "Tous" at bounding box center [703, 178] width 195 height 13
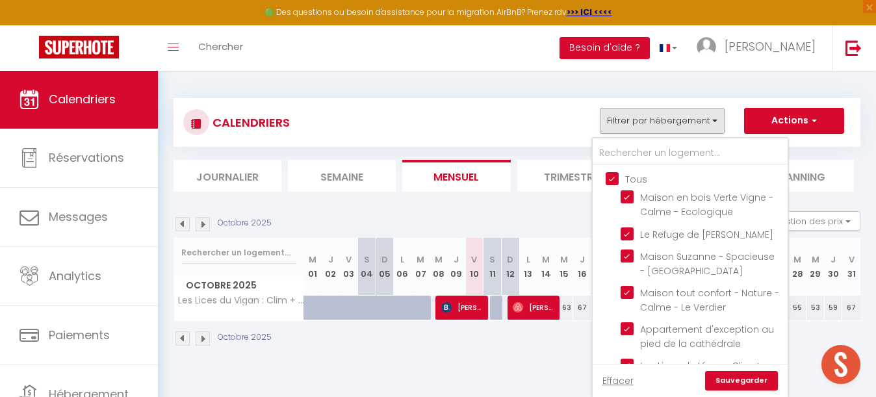
checkbox input "false"
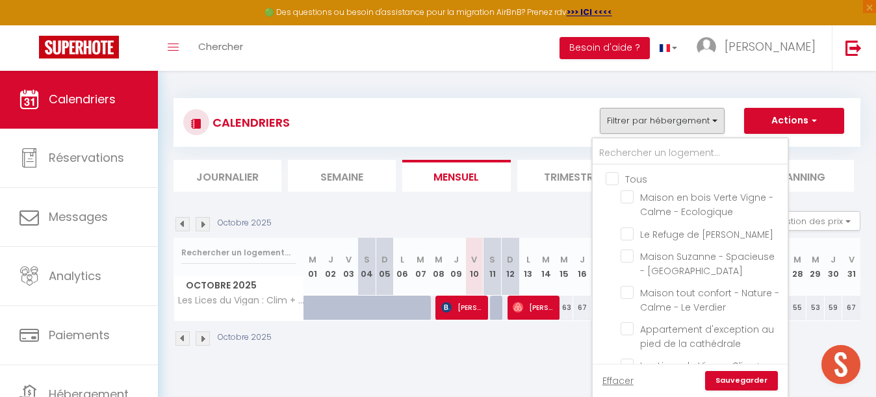
checkbox input "false"
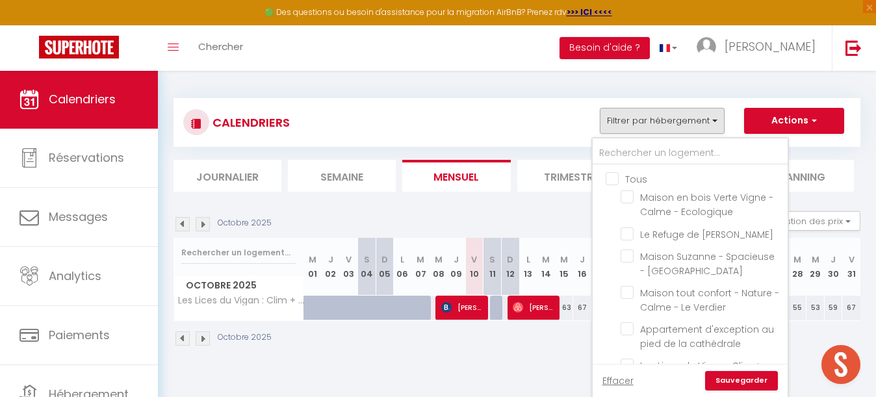
checkbox input "false"
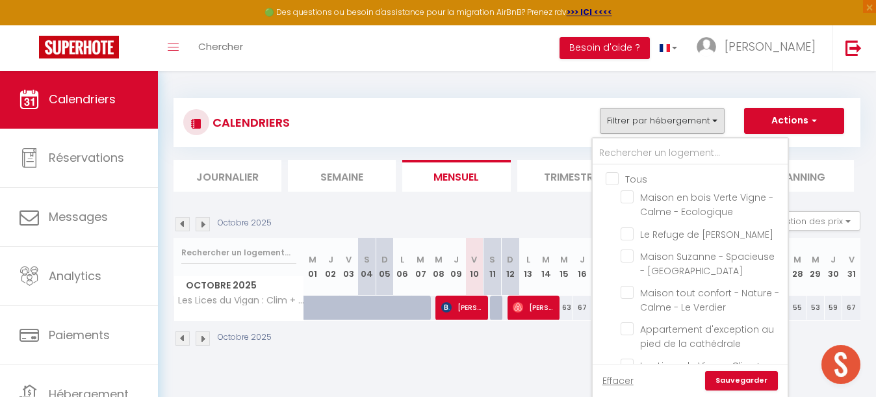
checkbox input "false"
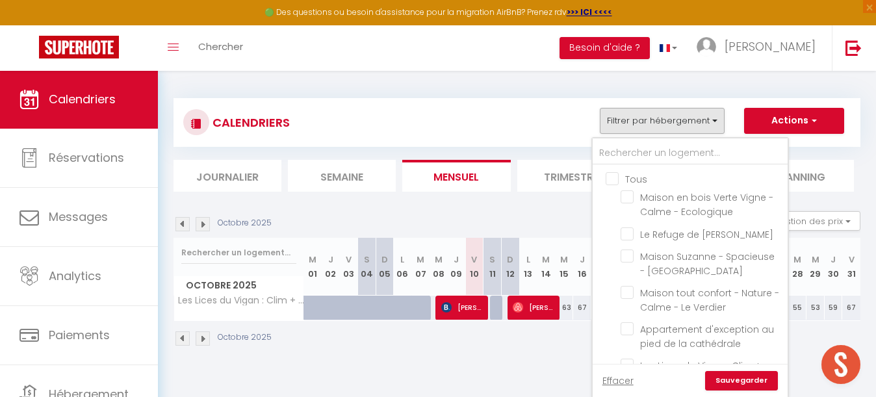
checkbox input "false"
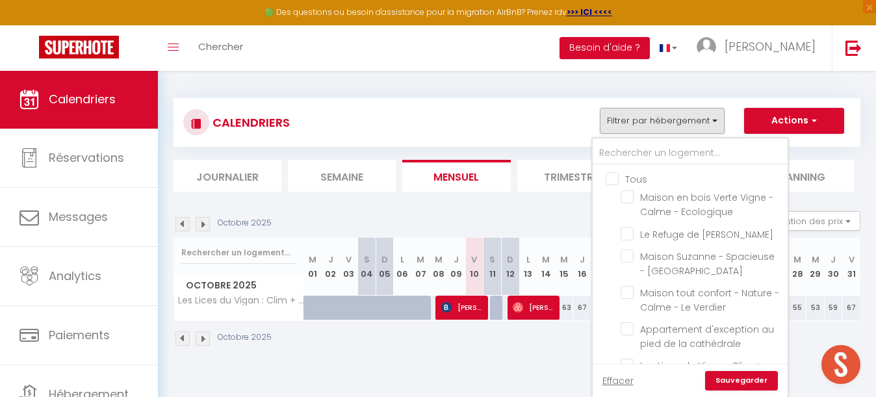
checkbox input "false"
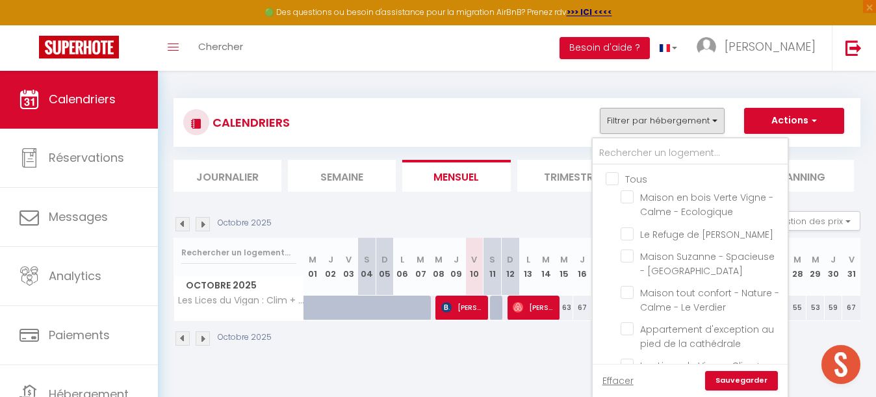
checkbox input "false"
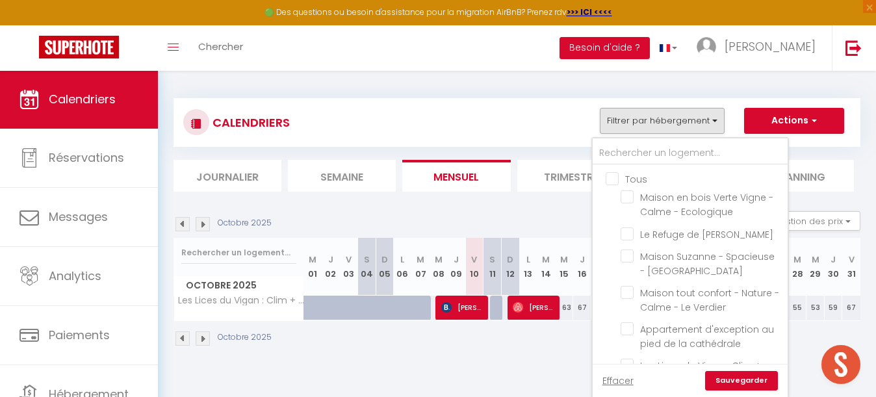
checkbox input "false"
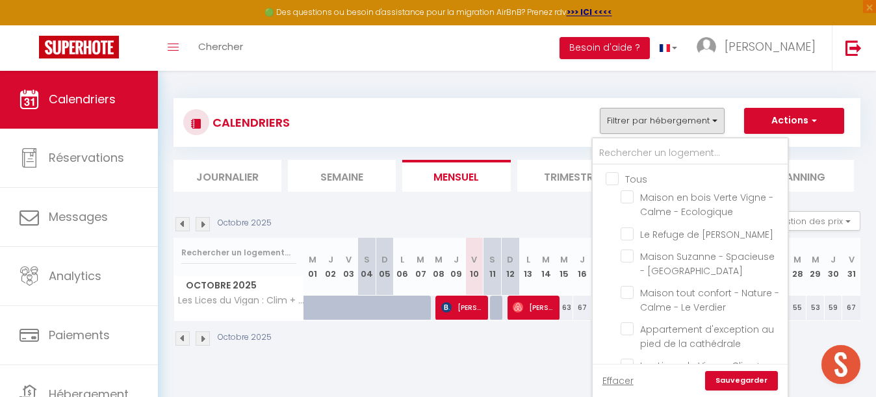
checkbox input "false"
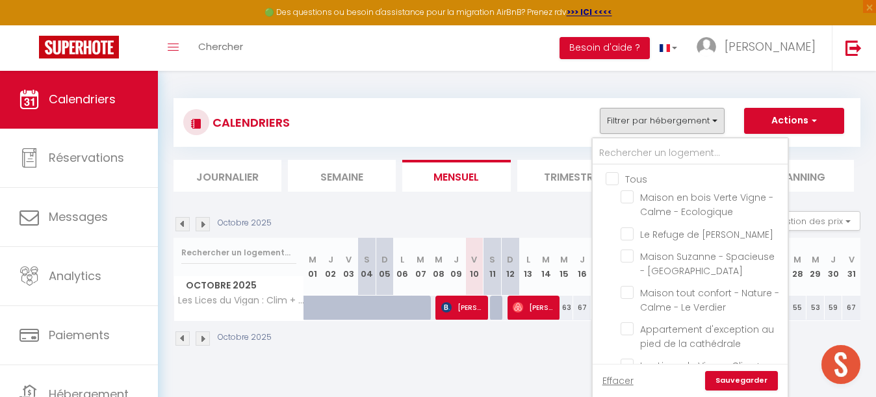
checkbox input "false"
click at [638, 151] on input "text" at bounding box center [690, 153] width 195 height 23
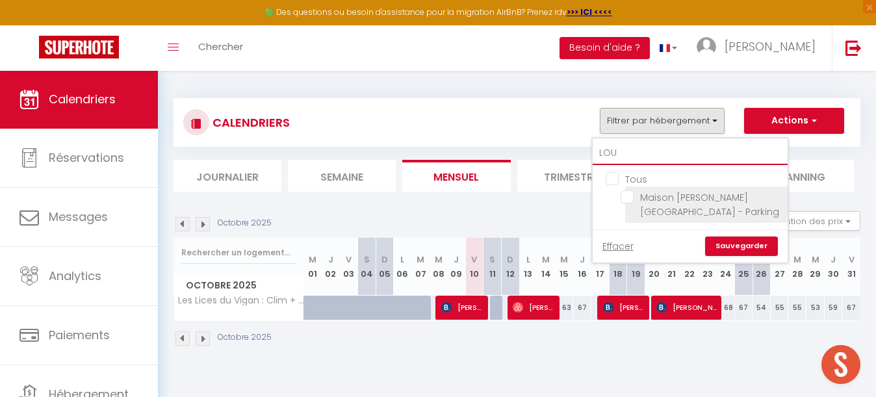
type input "LOU"
click at [630, 199] on input "Maison [PERSON_NAME][GEOGRAPHIC_DATA] - Parking" at bounding box center [702, 196] width 162 height 13
checkbox input "true"
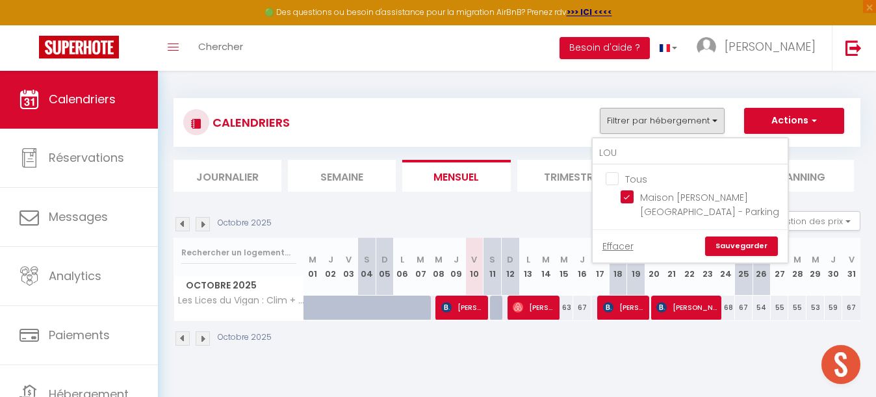
click at [744, 237] on link "Sauvegarder" at bounding box center [741, 246] width 73 height 19
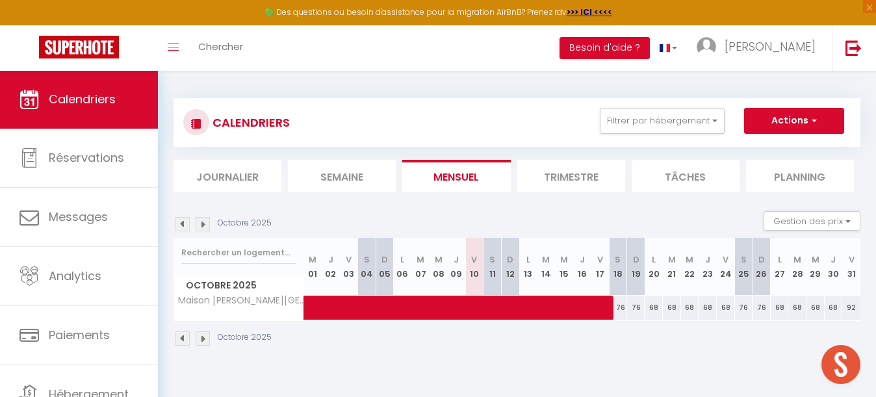
click at [209, 226] on img at bounding box center [203, 224] width 14 height 14
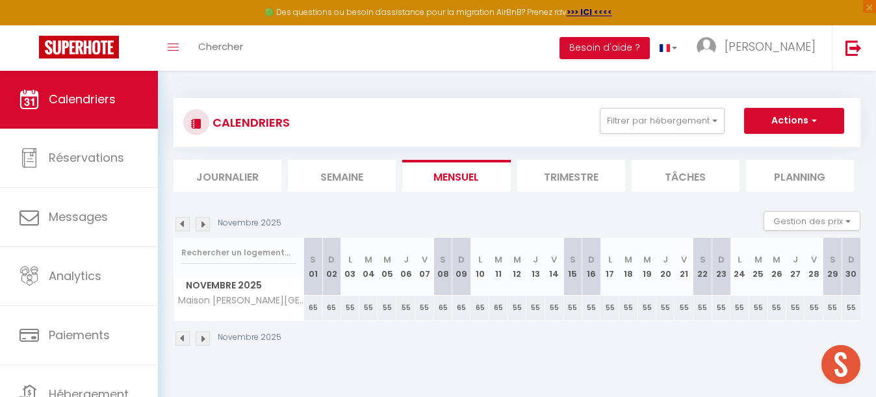
click at [315, 307] on div "65" at bounding box center [313, 308] width 19 height 24
type input "65"
type input "[PERSON_NAME] 01 Novembre 2025"
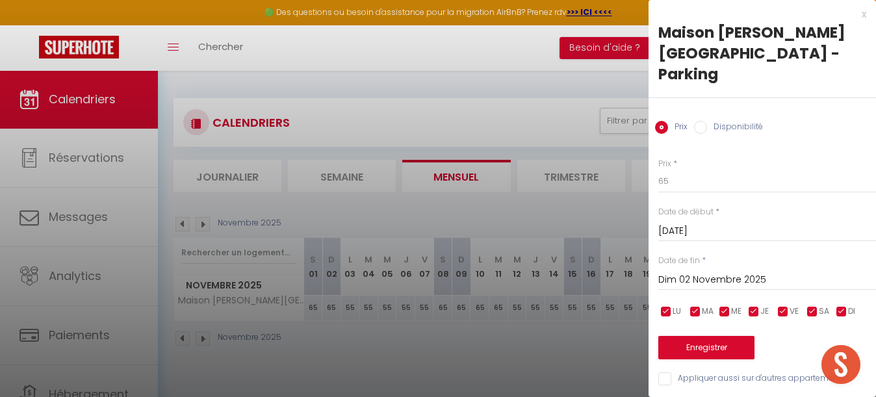
click at [714, 272] on input "Dim 02 Novembre 2025" at bounding box center [767, 280] width 218 height 17
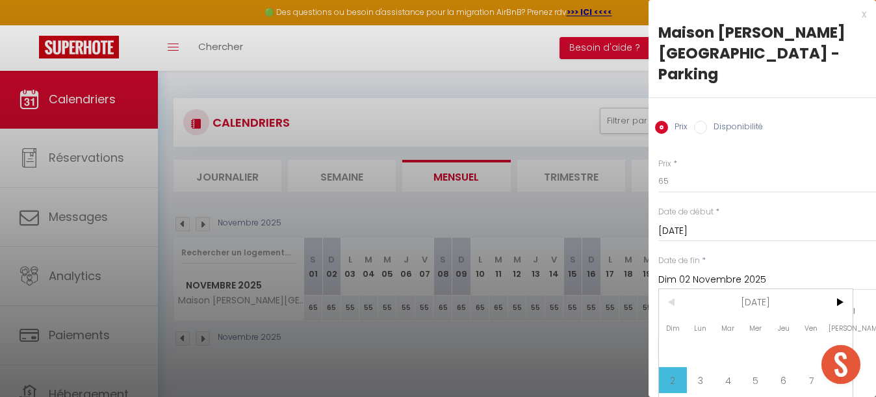
scroll to position [72, 0]
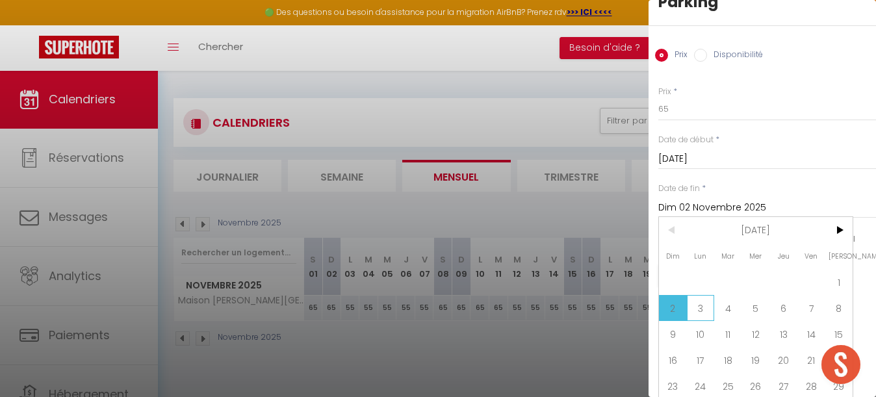
click at [703, 295] on span "3" at bounding box center [701, 308] width 28 height 26
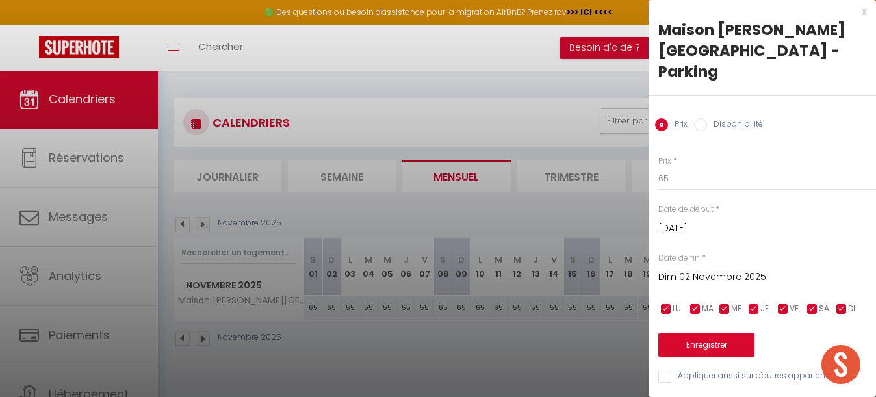
type input "Lun 03 Novembre 2025"
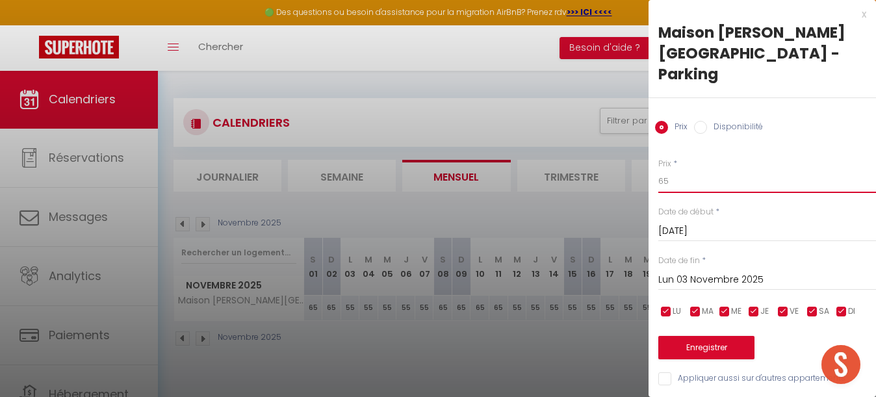
click at [680, 170] on input "65" at bounding box center [767, 181] width 218 height 23
type input "68"
click at [709, 336] on button "Enregistrer" at bounding box center [706, 347] width 96 height 23
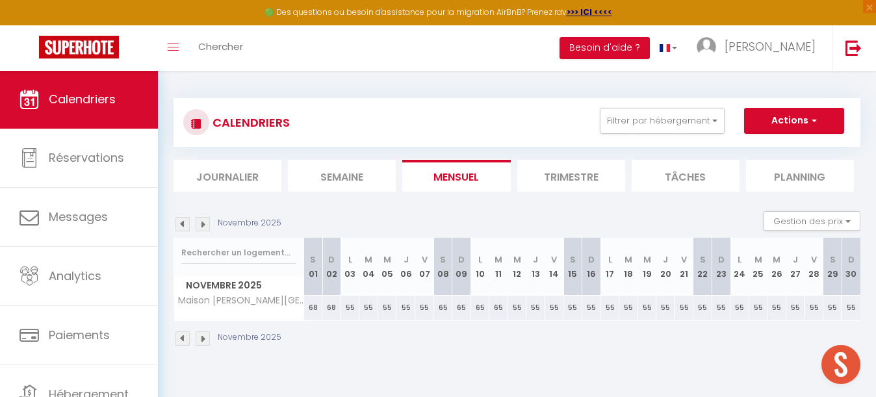
click at [350, 305] on div "55" at bounding box center [350, 308] width 19 height 24
type input "55"
type input "Lun 03 Novembre 2025"
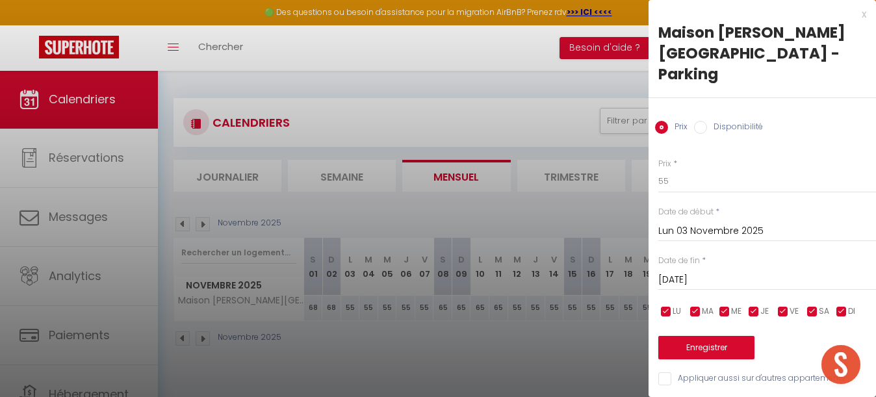
click at [714, 272] on input "[DATE] Novembre 2025" at bounding box center [767, 280] width 218 height 17
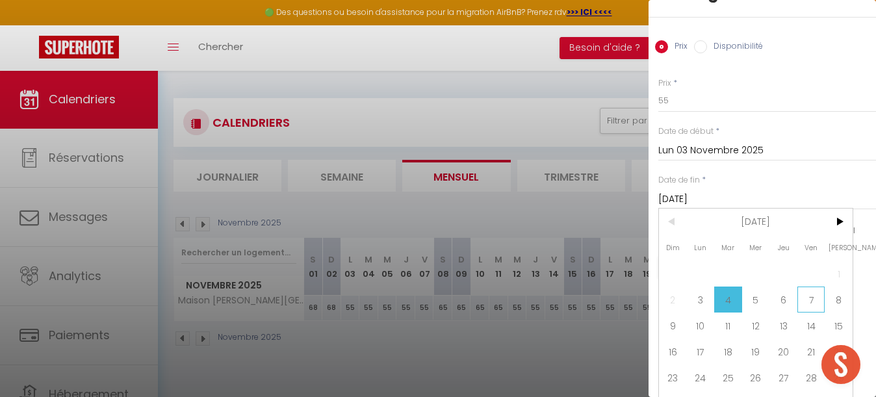
scroll to position [80, 0]
click at [810, 287] on span "7" at bounding box center [812, 300] width 28 height 26
type input "Ven 07 Novembre 2025"
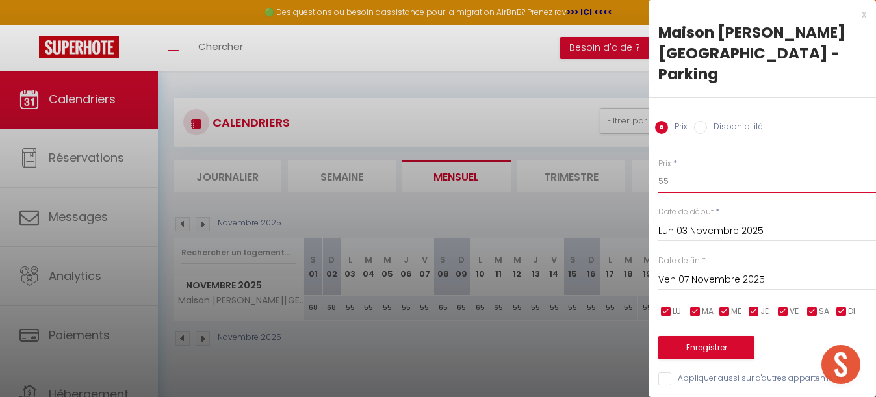
click at [688, 170] on input "55" at bounding box center [767, 181] width 218 height 23
type input "54"
click at [712, 336] on button "Enregistrer" at bounding box center [706, 347] width 96 height 23
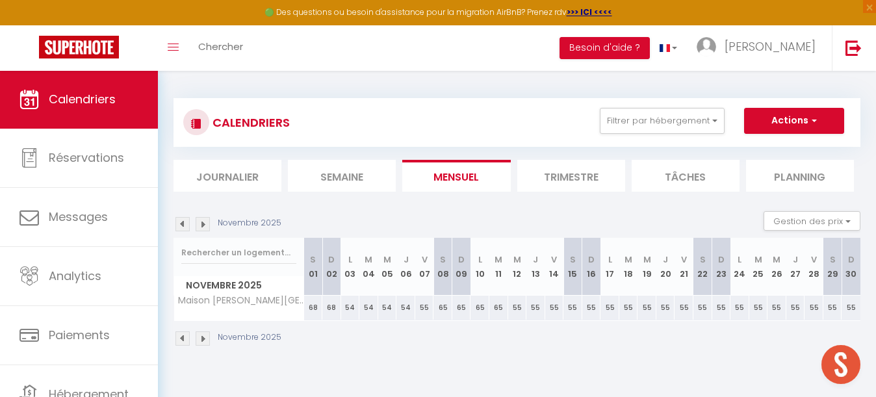
click at [424, 304] on div "55" at bounding box center [424, 308] width 19 height 24
type input "55"
type input "Ven 07 Novembre 2025"
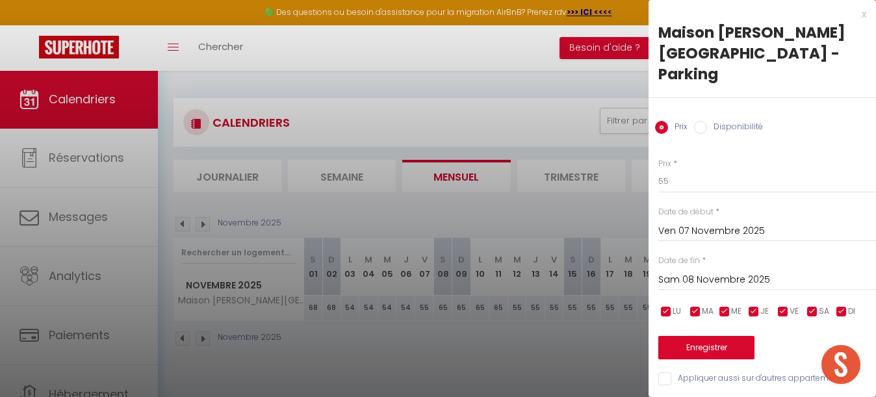
click at [714, 272] on input "Sam 08 Novembre 2025" at bounding box center [767, 280] width 218 height 17
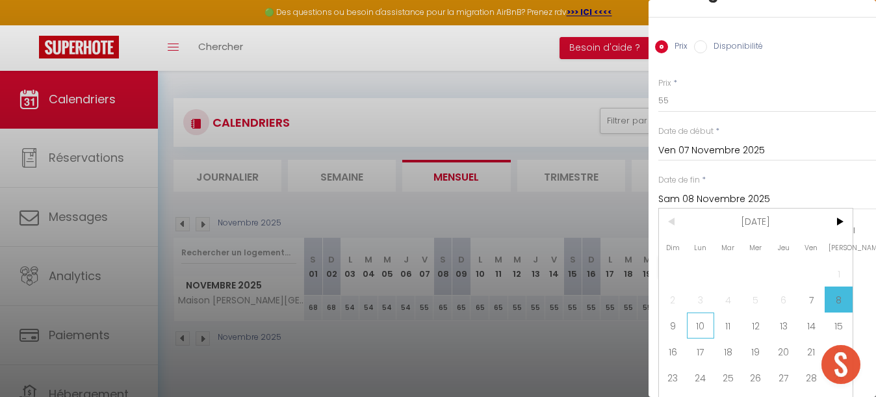
scroll to position [80, 0]
click at [697, 313] on span "10" at bounding box center [701, 326] width 28 height 26
type input "Lun 10 Novembre 2025"
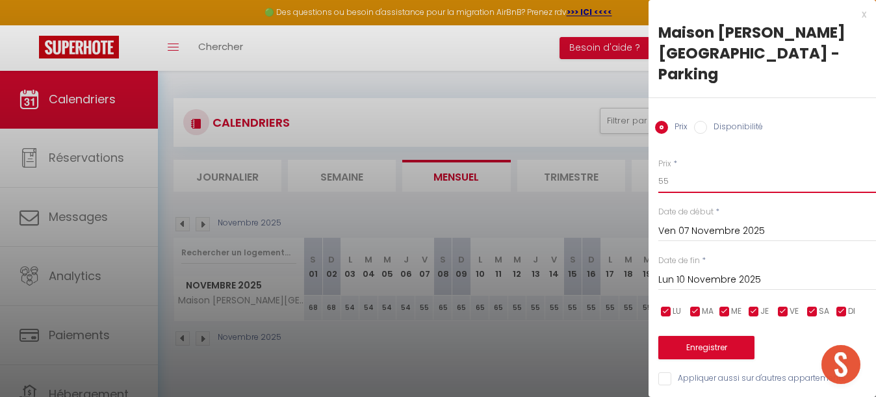
click at [675, 170] on input "55" at bounding box center [767, 181] width 218 height 23
type input "5"
type input "60"
click at [716, 336] on button "Enregistrer" at bounding box center [706, 347] width 96 height 23
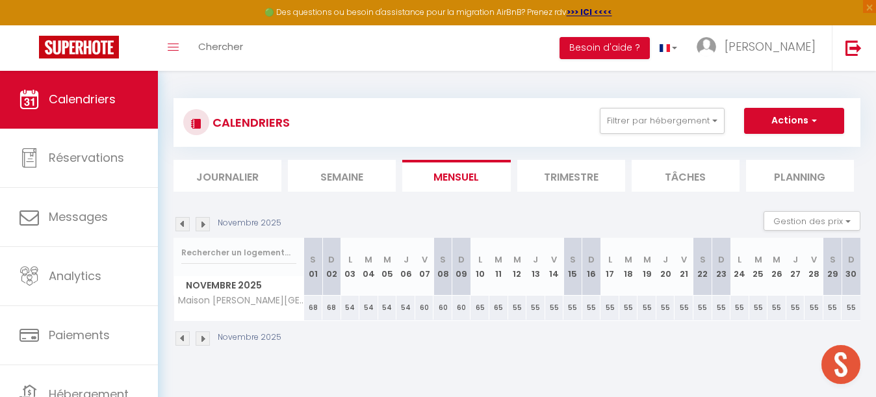
click at [478, 310] on div "65" at bounding box center [480, 308] width 19 height 24
type input "65"
type input "Lun 10 Novembre 2025"
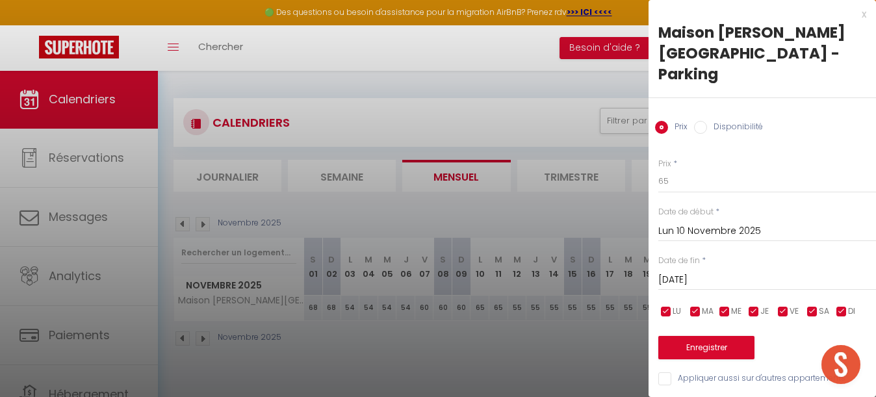
click at [697, 272] on input "[DATE] Novembre 2025" at bounding box center [767, 280] width 218 height 17
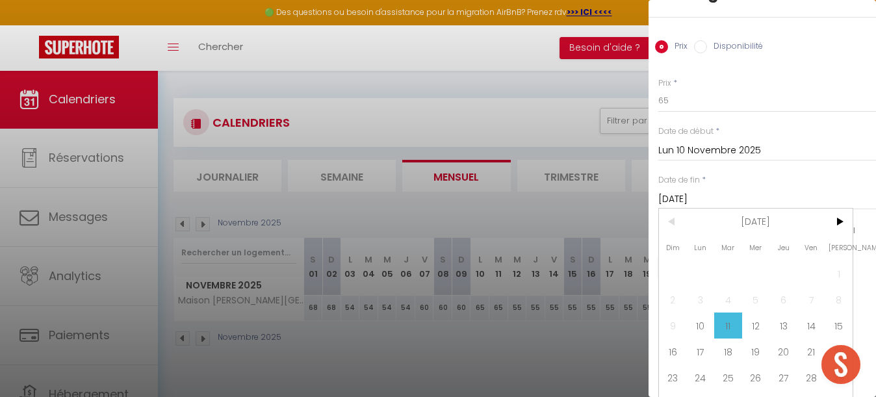
scroll to position [80, 0]
click at [779, 313] on span "13" at bounding box center [784, 326] width 28 height 26
type input "Jeu 13 Novembre 2025"
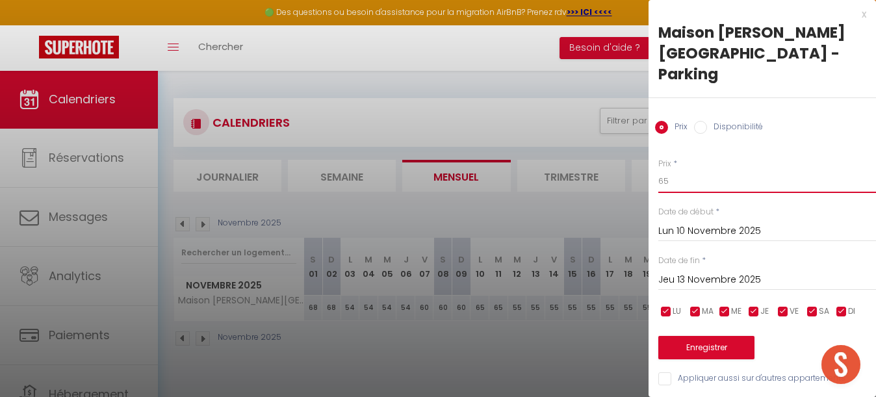
click at [688, 170] on input "65" at bounding box center [767, 181] width 218 height 23
type input "62"
click at [706, 336] on button "Enregistrer" at bounding box center [706, 347] width 96 height 23
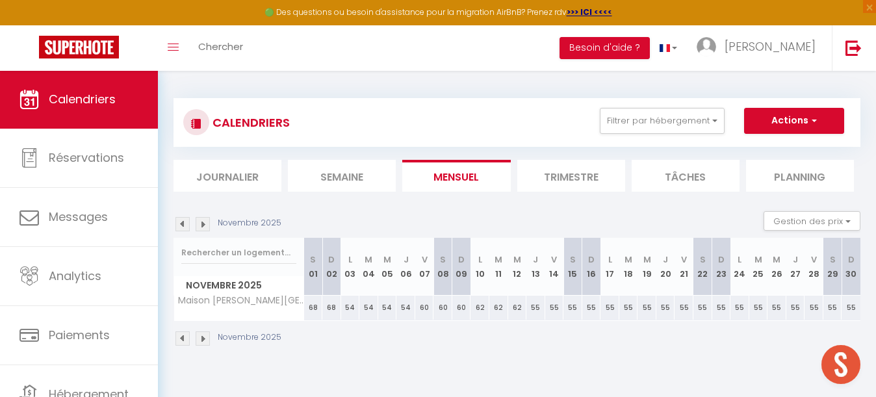
click at [538, 306] on div "55" at bounding box center [535, 308] width 19 height 24
type input "55"
type input "Jeu 13 Novembre 2025"
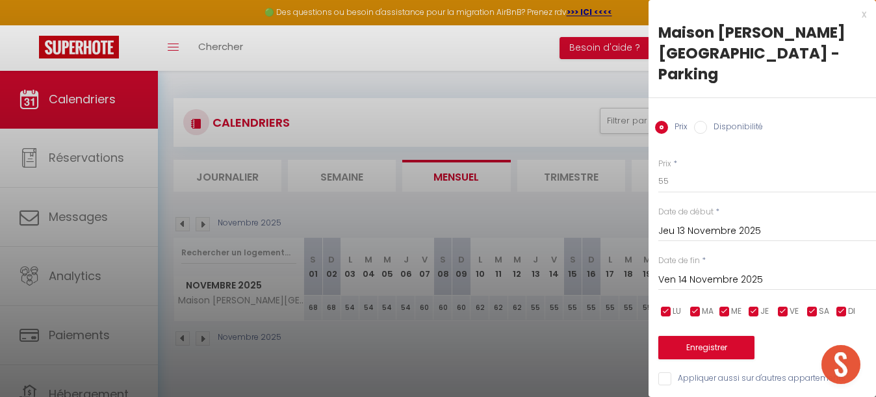
click at [706, 272] on input "Ven 14 Novembre 2025" at bounding box center [767, 280] width 218 height 17
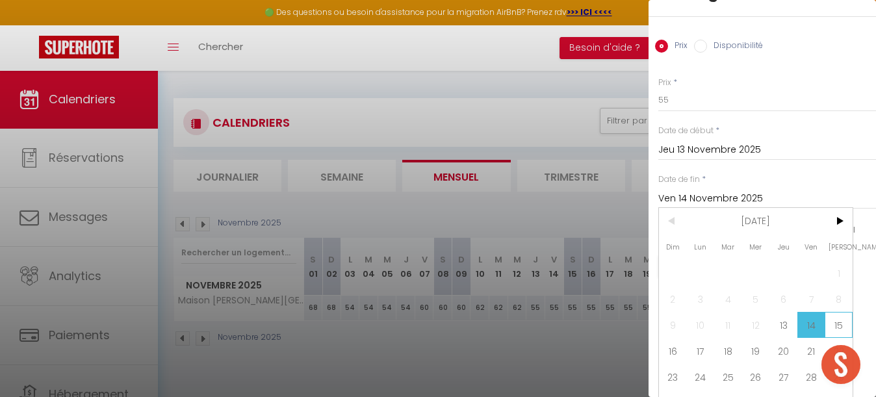
scroll to position [80, 0]
click at [833, 313] on span "15" at bounding box center [839, 326] width 28 height 26
type input "[PERSON_NAME] 15 Novembre 2025"
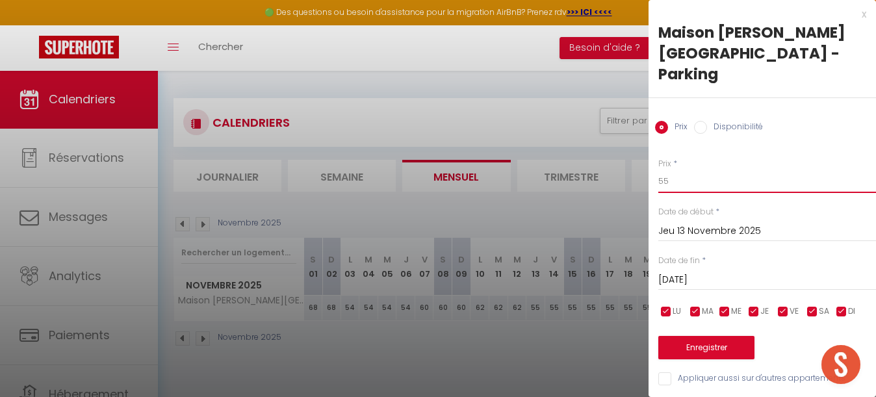
click at [704, 170] on input "55" at bounding box center [767, 181] width 218 height 23
type input "52"
click at [721, 336] on button "Enregistrer" at bounding box center [706, 347] width 96 height 23
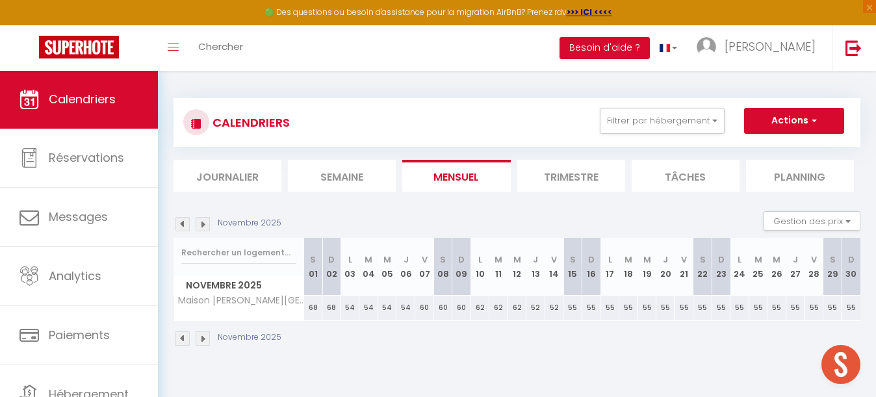
click at [573, 310] on div "55" at bounding box center [573, 308] width 19 height 24
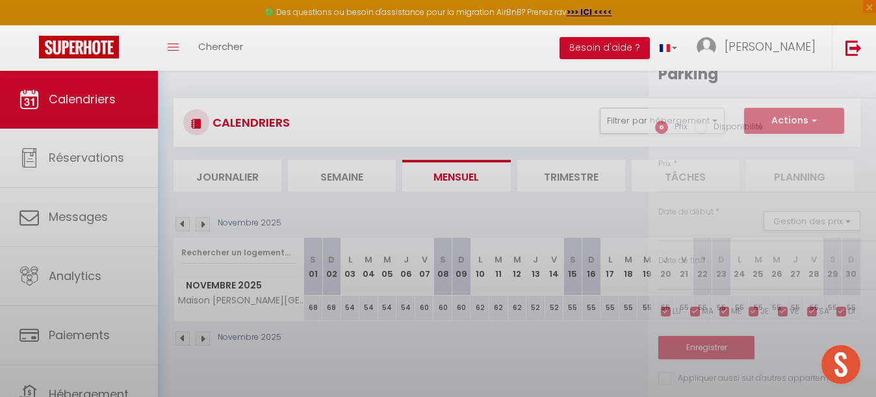
type input "55"
type input "[PERSON_NAME] 15 Novembre 2025"
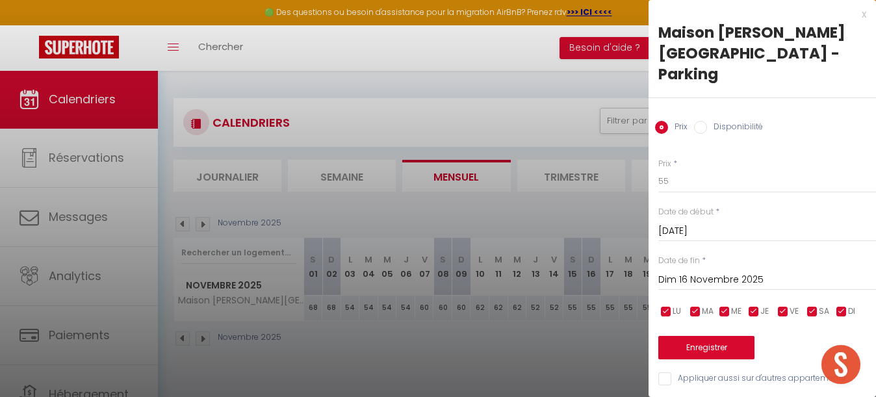
click at [713, 272] on input "Dim 16 Novembre 2025" at bounding box center [767, 280] width 218 height 17
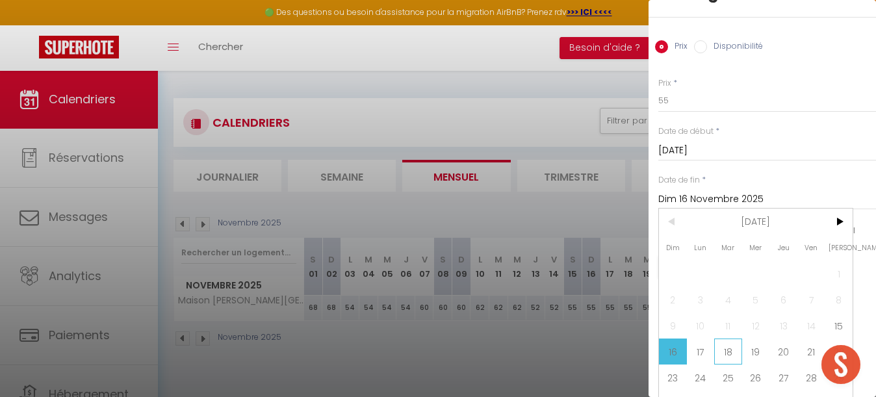
scroll to position [80, 0]
click at [735, 339] on span "18" at bounding box center [728, 352] width 28 height 26
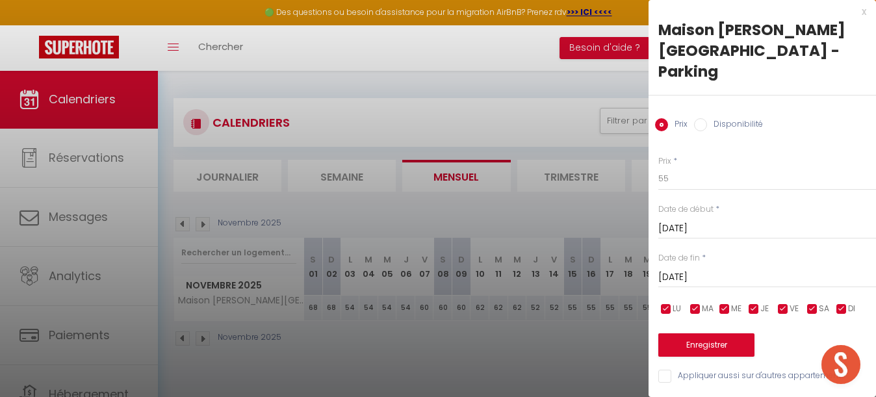
scroll to position [0, 0]
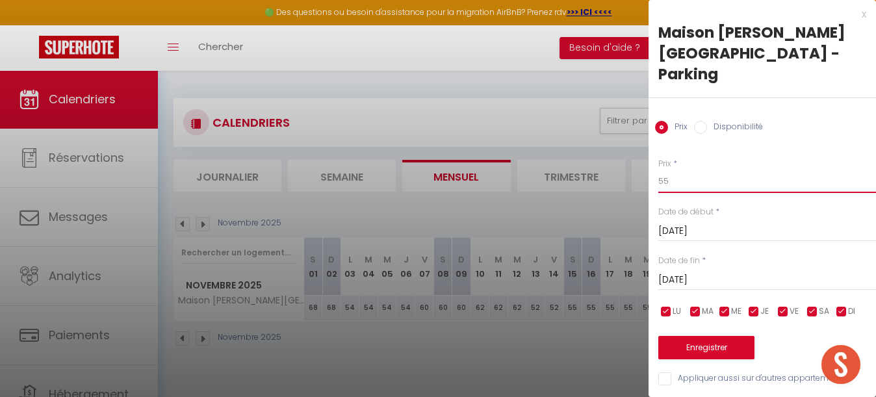
click at [673, 170] on input "55" at bounding box center [767, 181] width 218 height 23
click at [714, 336] on button "Enregistrer" at bounding box center [706, 347] width 96 height 23
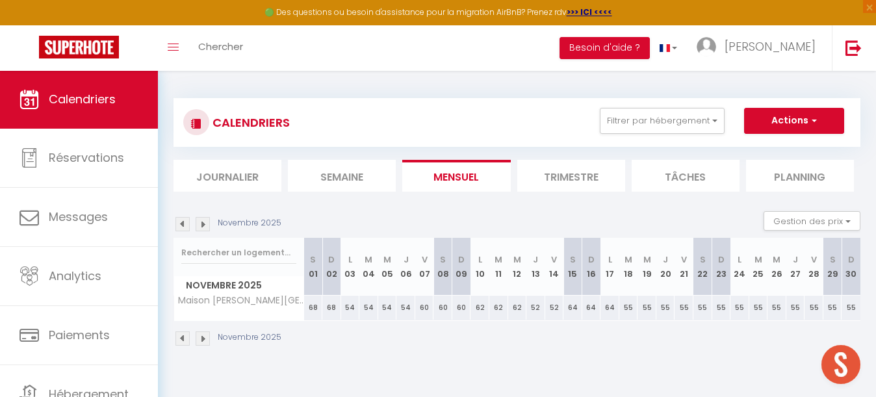
click at [629, 309] on div "55" at bounding box center [628, 308] width 19 height 24
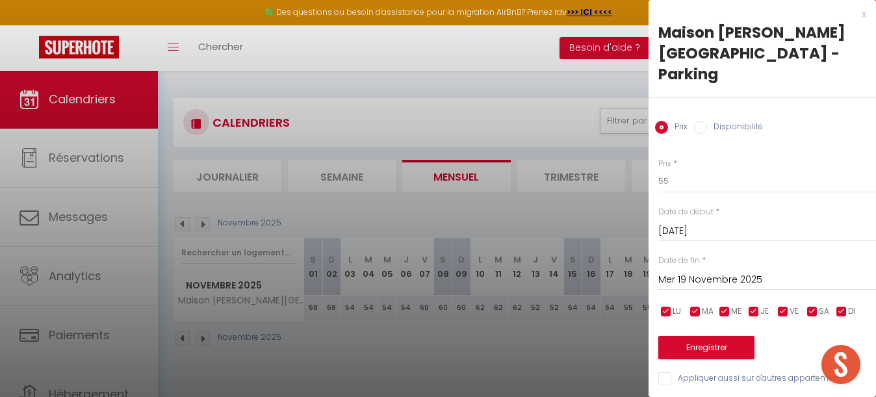
click at [701, 272] on input "Mer 19 Novembre 2025" at bounding box center [767, 280] width 218 height 17
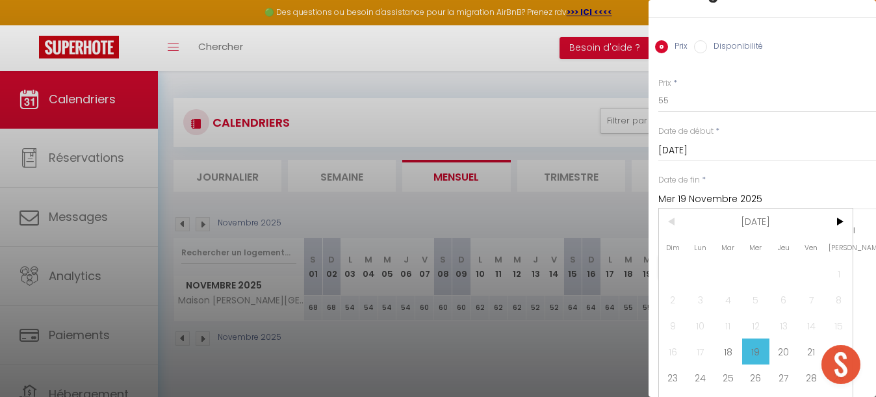
scroll to position [80, 0]
click at [838, 339] on span "22" at bounding box center [839, 352] width 28 height 26
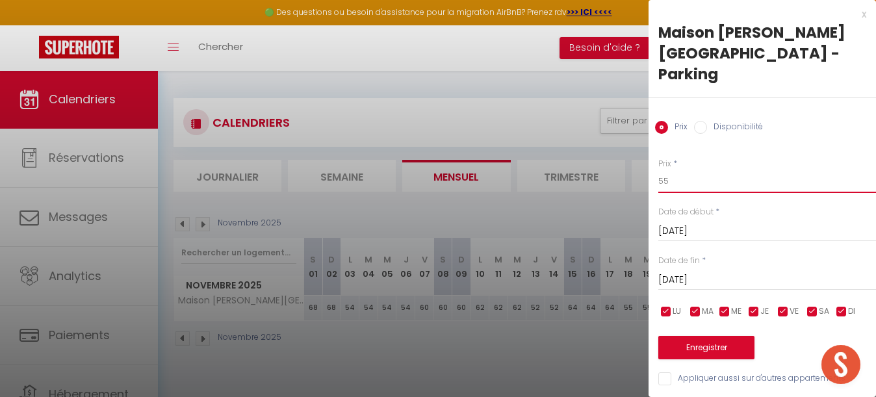
click at [697, 170] on input "55" at bounding box center [767, 181] width 218 height 23
click at [707, 336] on button "Enregistrer" at bounding box center [706, 347] width 96 height 23
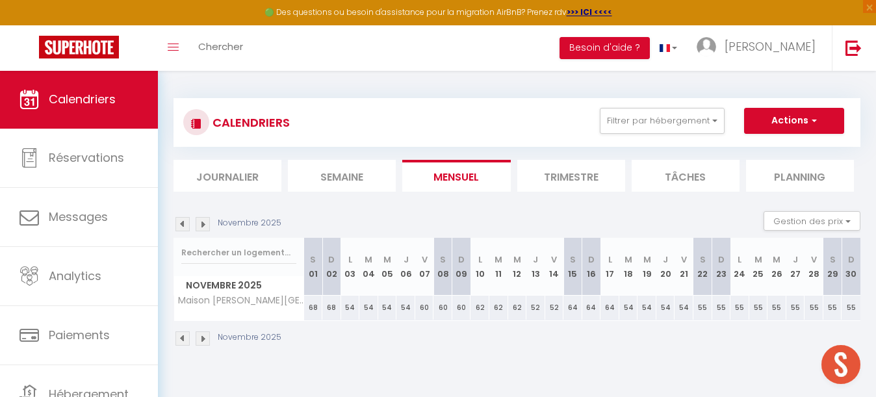
click at [703, 308] on div "55" at bounding box center [703, 308] width 19 height 24
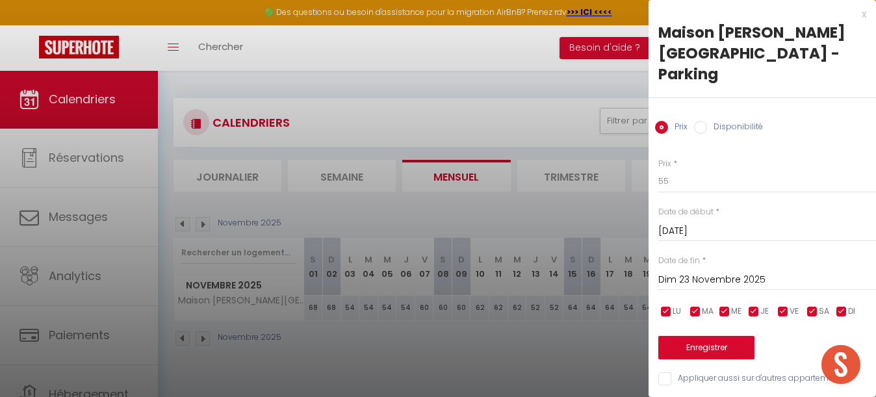
click at [721, 272] on input "Dim 23 Novembre 2025" at bounding box center [767, 280] width 218 height 17
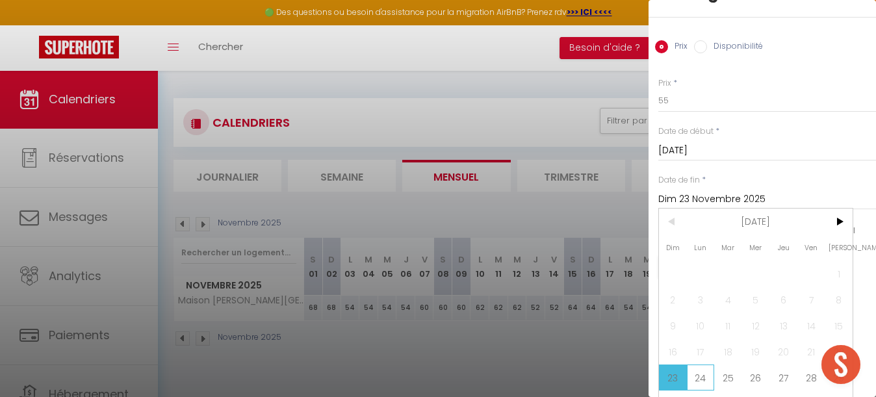
scroll to position [80, 0]
click at [705, 365] on span "24" at bounding box center [701, 378] width 28 height 26
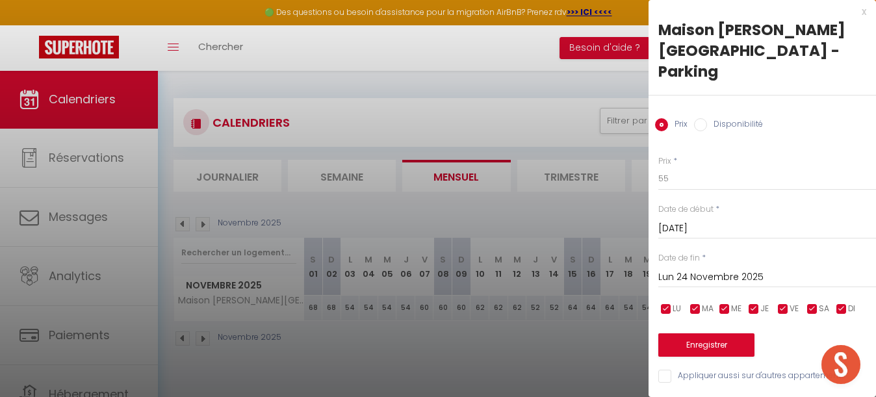
scroll to position [0, 0]
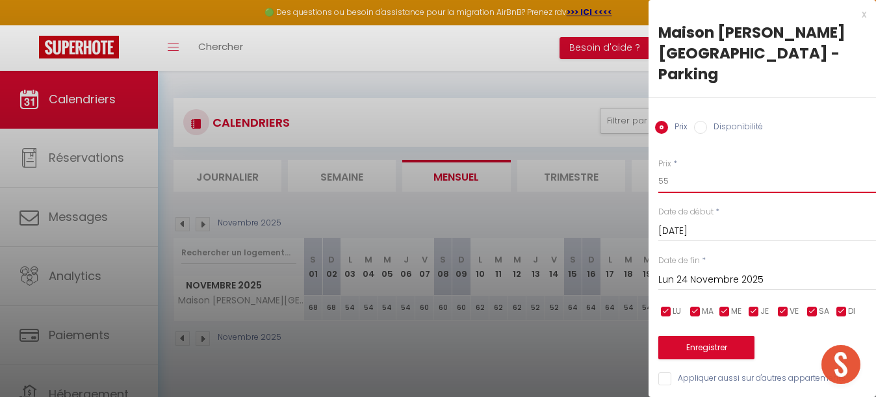
click at [684, 170] on input "55" at bounding box center [767, 181] width 218 height 23
click at [713, 336] on button "Enregistrer" at bounding box center [706, 347] width 96 height 23
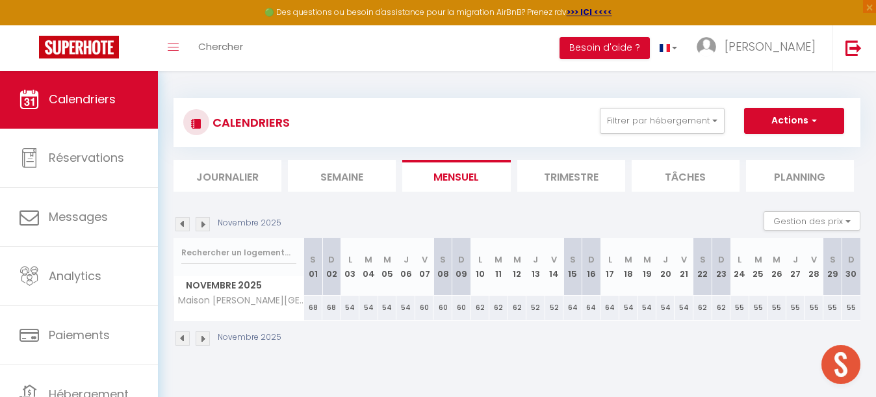
click at [740, 304] on div "55" at bounding box center [740, 308] width 19 height 24
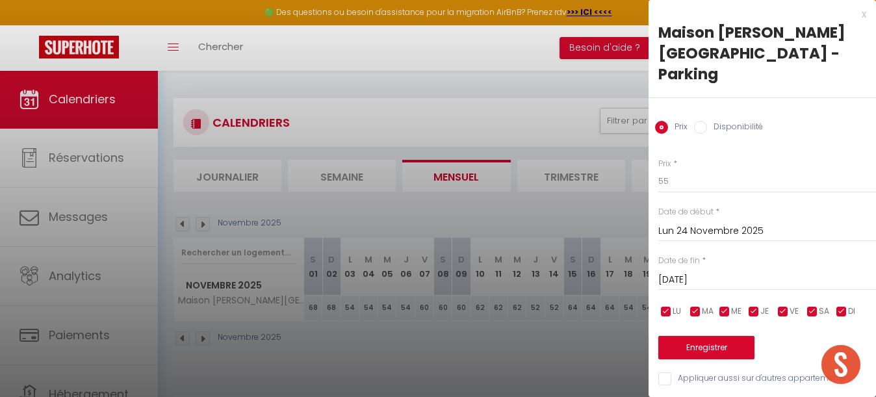
click at [732, 272] on input "[DATE] Novembre 2025" at bounding box center [767, 280] width 218 height 17
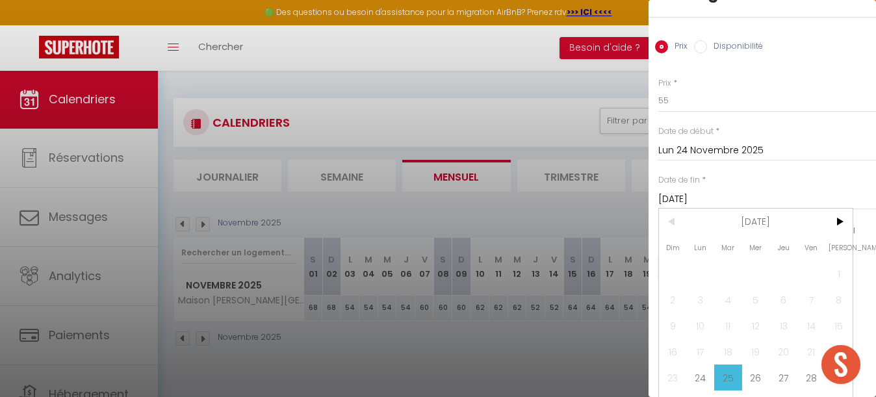
scroll to position [80, 0]
click at [798, 365] on span "28" at bounding box center [812, 378] width 28 height 26
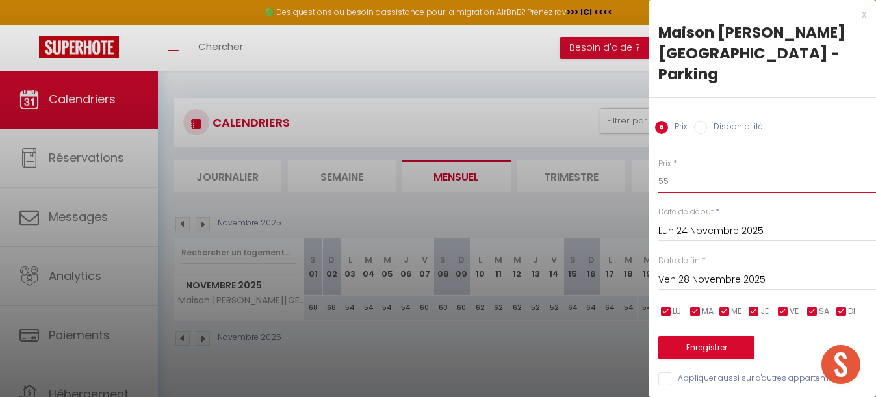
click at [682, 170] on input "55" at bounding box center [767, 181] width 218 height 23
click at [720, 336] on button "Enregistrer" at bounding box center [706, 347] width 96 height 23
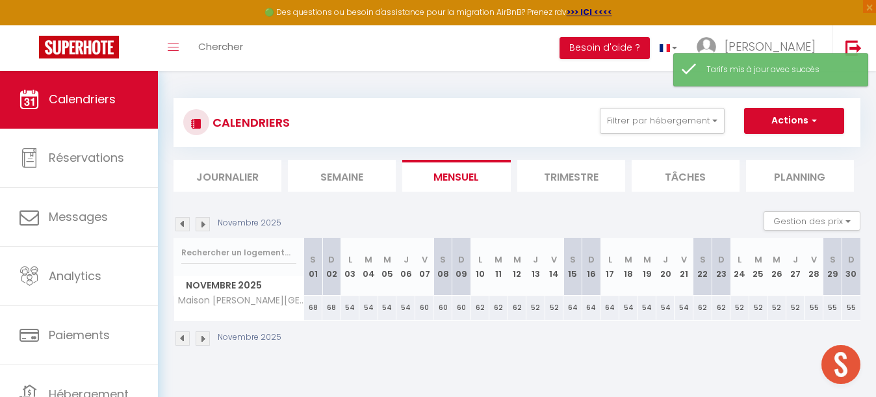
click at [813, 309] on div "55" at bounding box center [814, 308] width 19 height 24
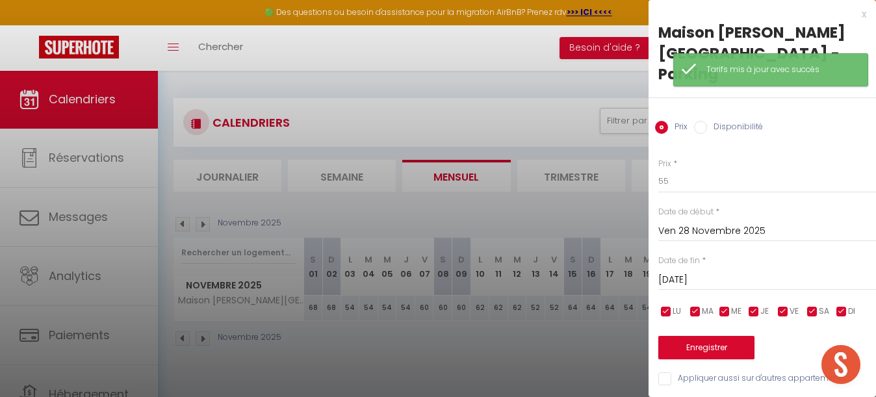
click at [747, 272] on input "[PERSON_NAME] 29 Novembre 2025" at bounding box center [767, 280] width 218 height 17
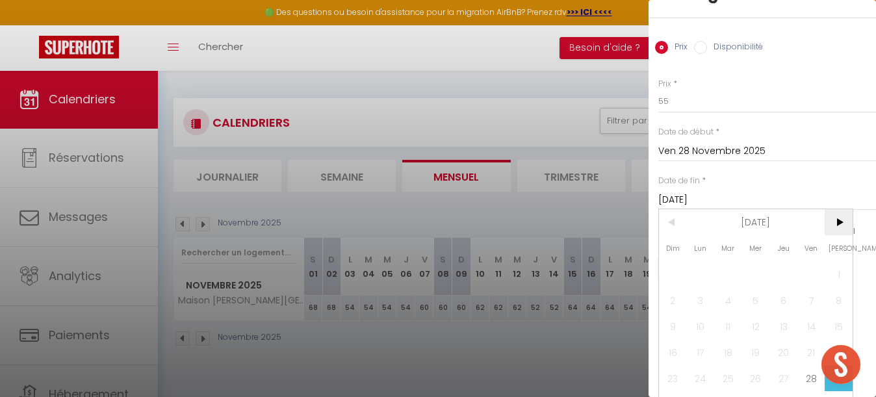
click at [837, 209] on span ">" at bounding box center [839, 222] width 28 height 26
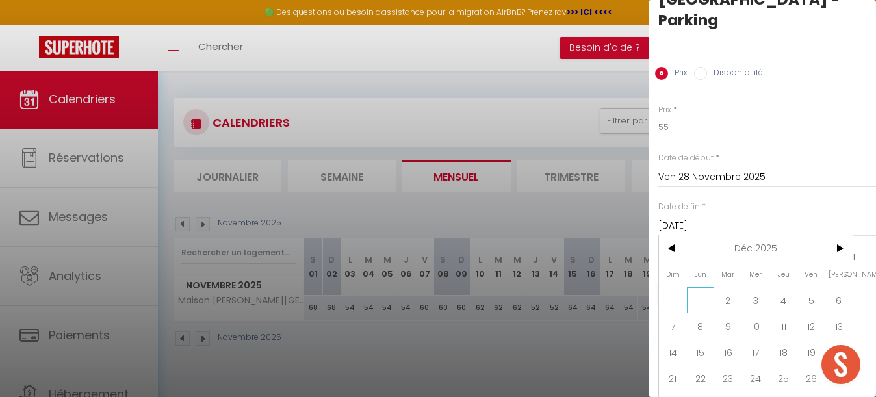
click at [700, 287] on span "1" at bounding box center [701, 300] width 28 height 26
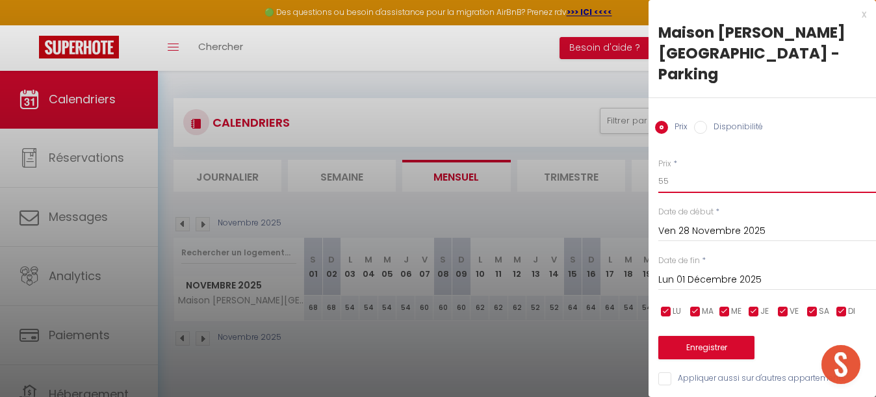
click at [682, 170] on input "55" at bounding box center [767, 181] width 218 height 23
click at [720, 336] on button "Enregistrer" at bounding box center [706, 347] width 96 height 23
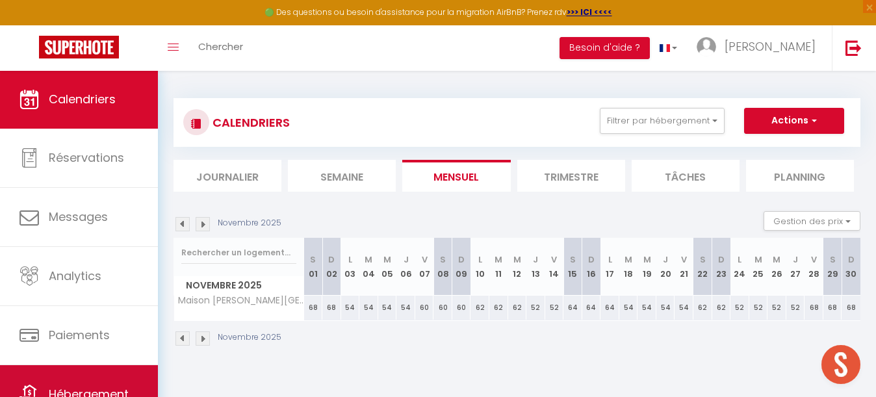
click at [85, 371] on link "Hébergement" at bounding box center [79, 394] width 158 height 58
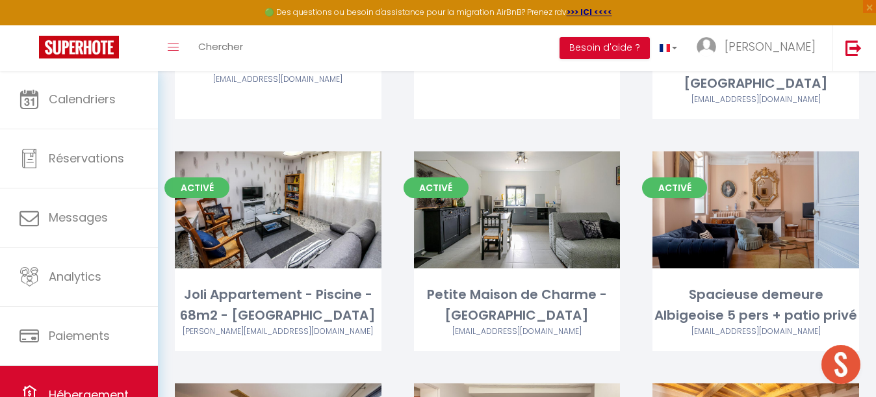
scroll to position [753, 0]
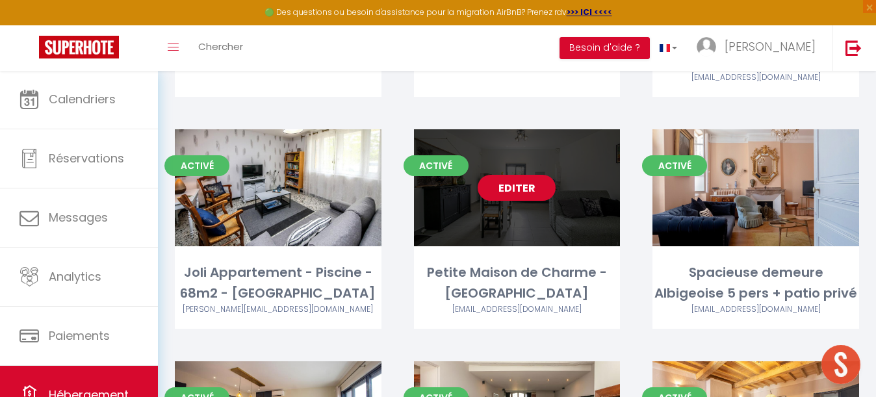
click at [522, 175] on link "Editer" at bounding box center [517, 188] width 78 height 26
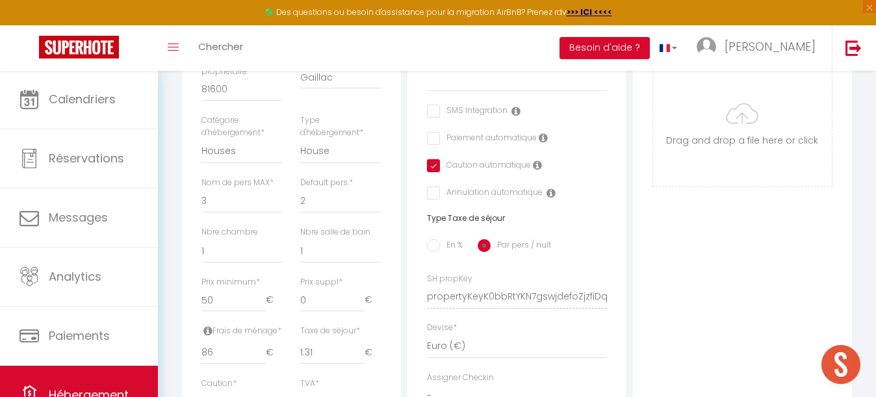
scroll to position [474, 0]
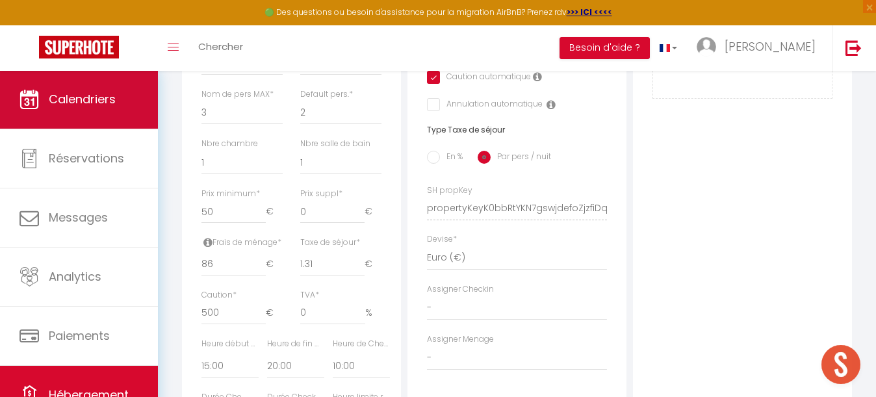
click at [88, 104] on span "Calendriers" at bounding box center [82, 99] width 67 height 16
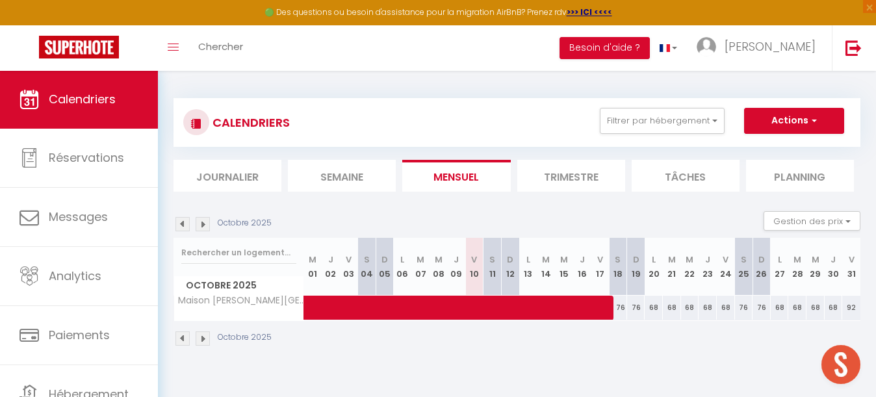
click at [203, 222] on img at bounding box center [203, 224] width 14 height 14
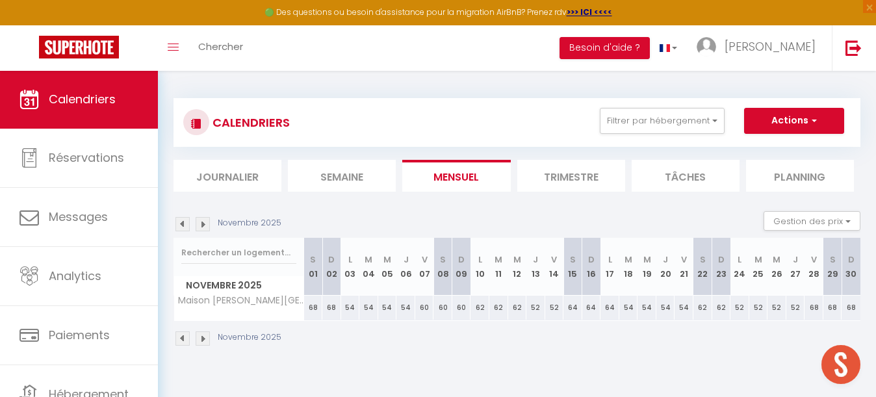
click at [311, 304] on div "68" at bounding box center [313, 308] width 19 height 24
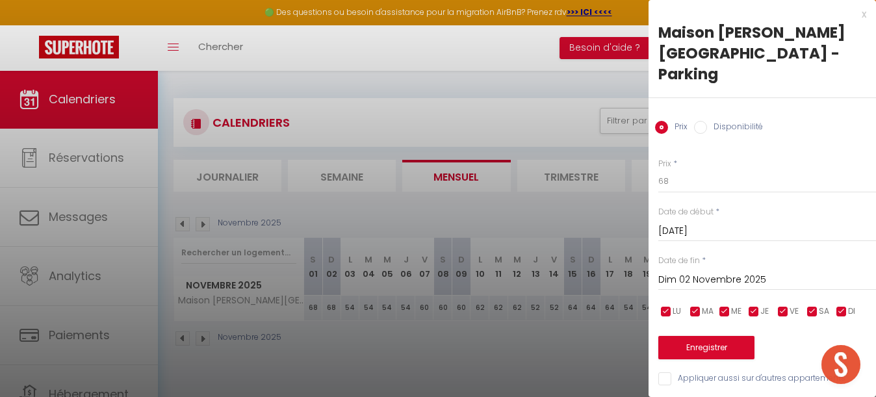
click at [701, 272] on input "Dim 02 Novembre 2025" at bounding box center [767, 280] width 218 height 17
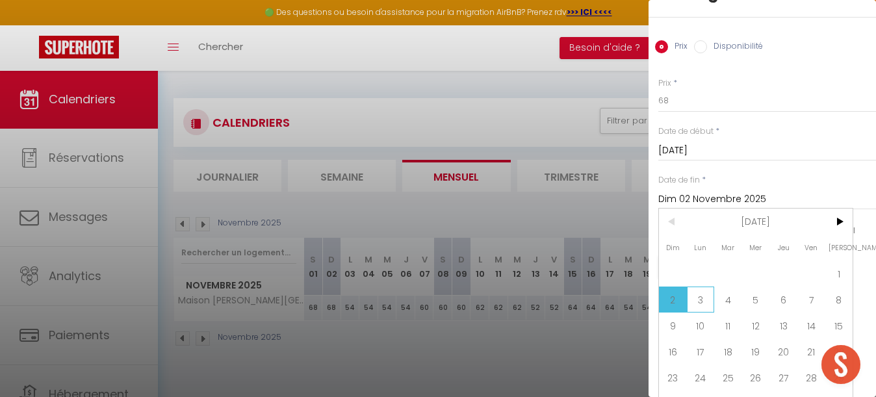
scroll to position [80, 0]
click at [701, 287] on span "3" at bounding box center [701, 300] width 28 height 26
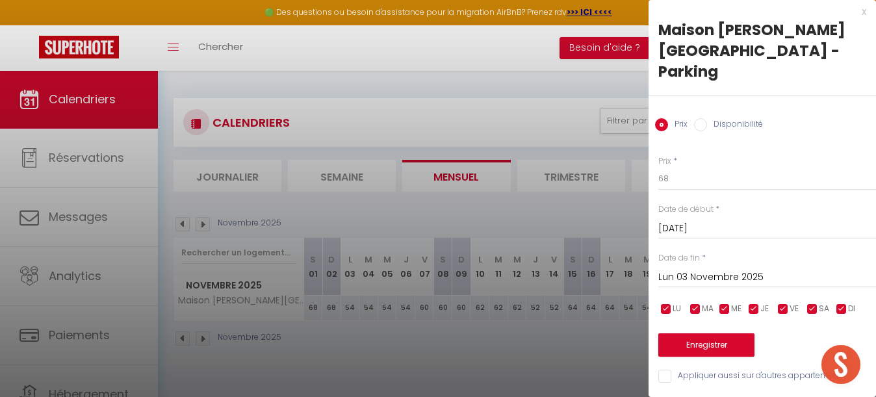
scroll to position [0, 0]
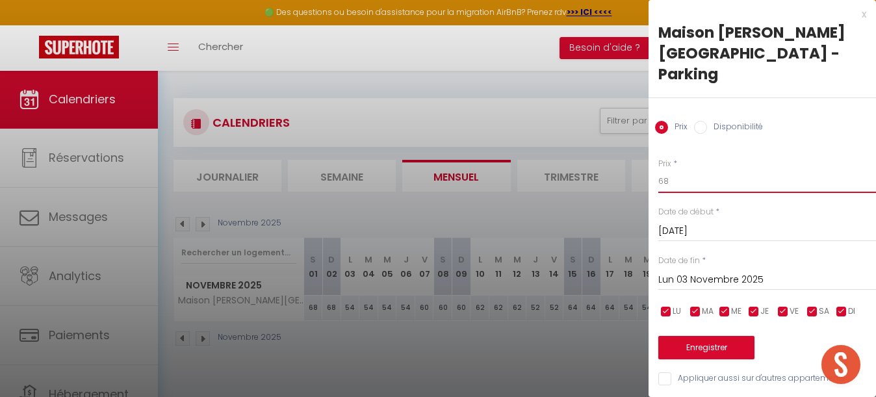
click at [689, 170] on input "68" at bounding box center [767, 181] width 218 height 23
click at [705, 336] on button "Enregistrer" at bounding box center [706, 347] width 96 height 23
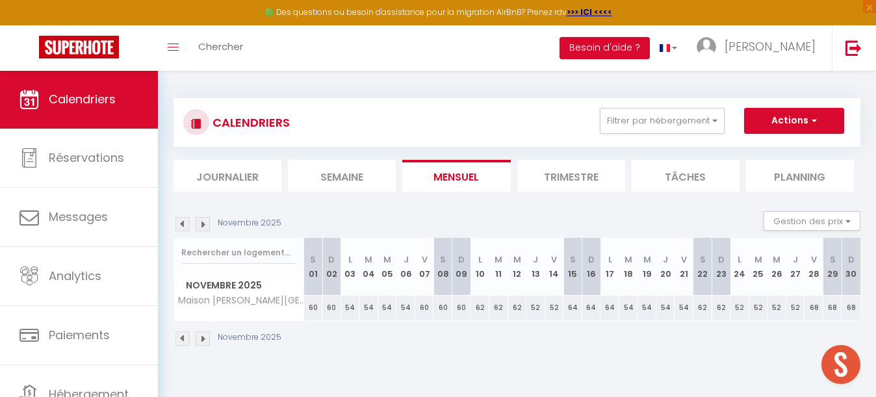
click at [351, 304] on div "54" at bounding box center [350, 308] width 19 height 24
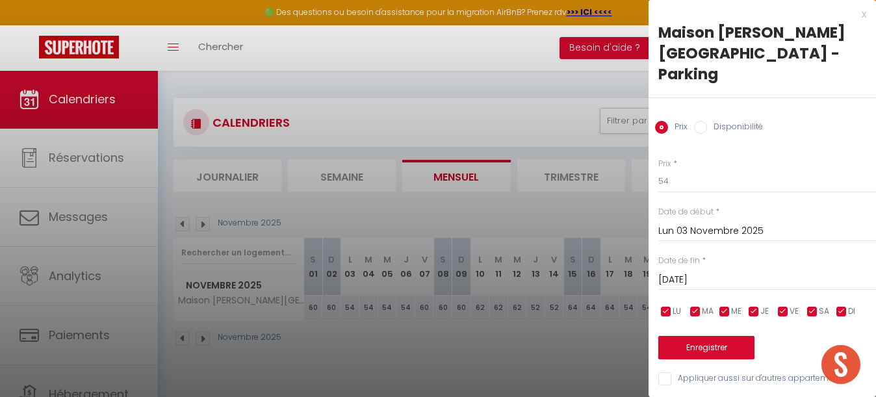
click at [718, 272] on input "[DATE] Novembre 2025" at bounding box center [767, 280] width 218 height 17
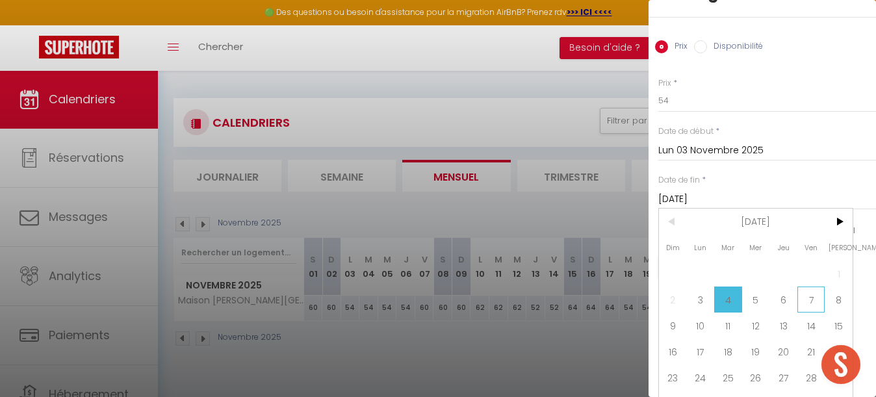
scroll to position [80, 0]
click at [810, 287] on span "7" at bounding box center [812, 300] width 28 height 26
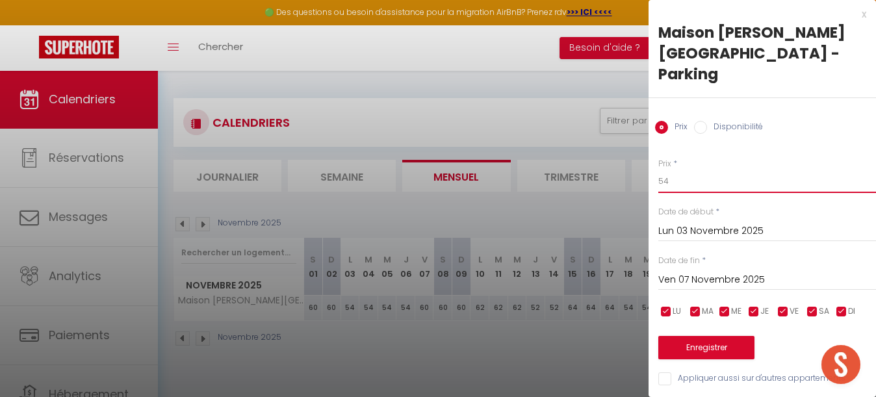
click at [680, 170] on input "54" at bounding box center [767, 181] width 218 height 23
click at [708, 336] on button "Enregistrer" at bounding box center [706, 347] width 96 height 23
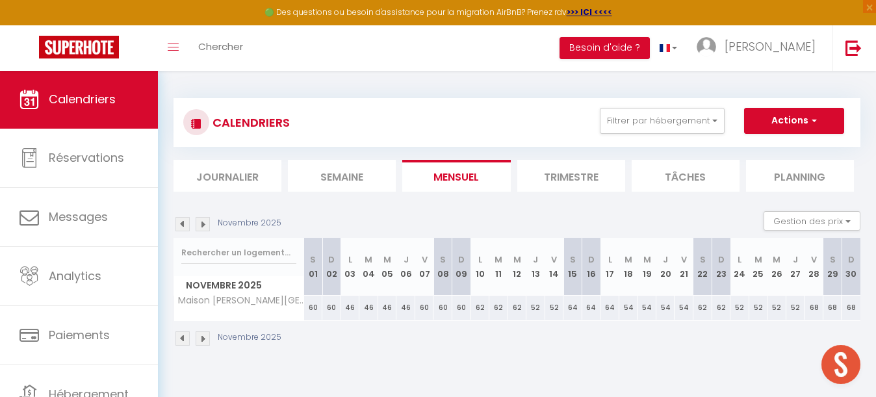
click at [424, 307] on div "60" at bounding box center [424, 308] width 19 height 24
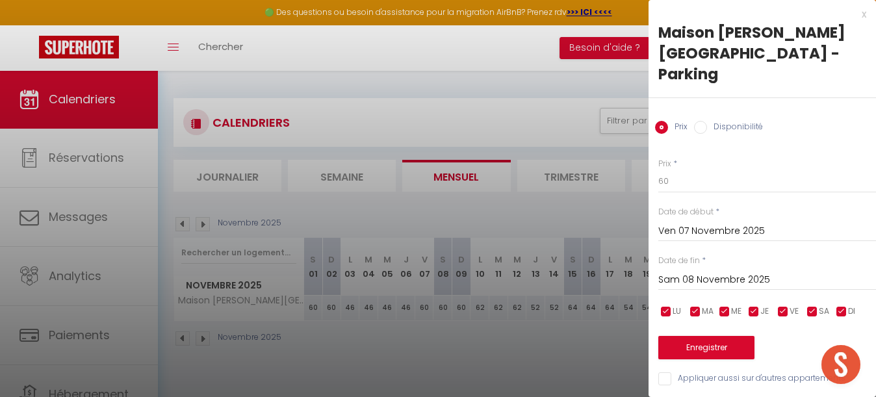
click at [708, 272] on input "Sam 08 Novembre 2025" at bounding box center [767, 280] width 218 height 17
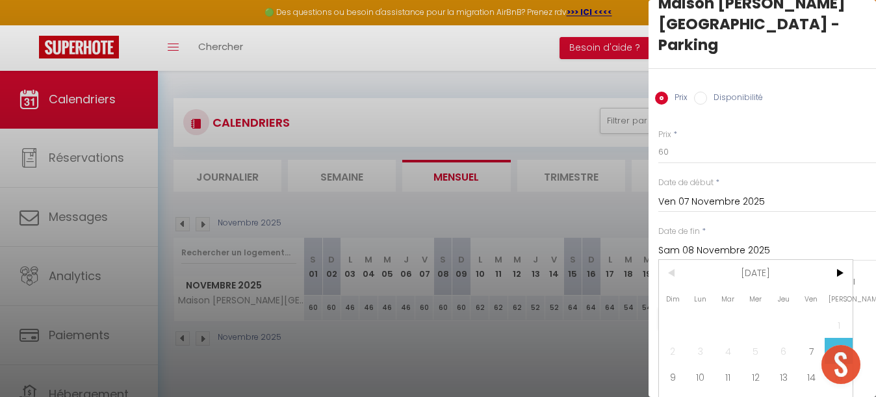
scroll to position [76, 0]
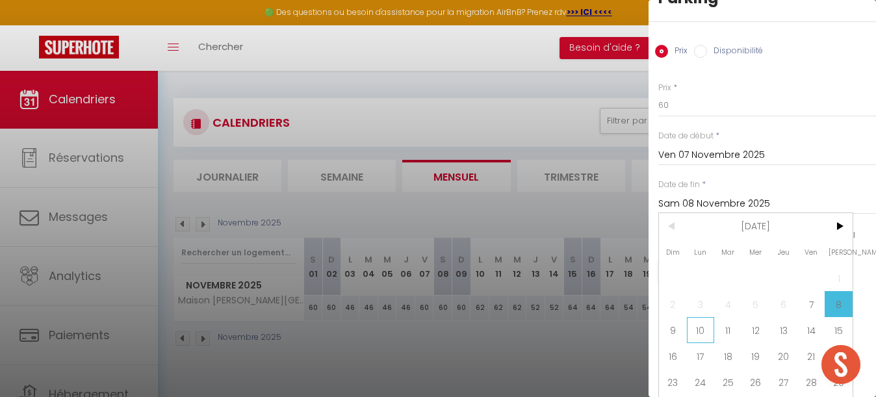
click at [703, 317] on span "10" at bounding box center [701, 330] width 28 height 26
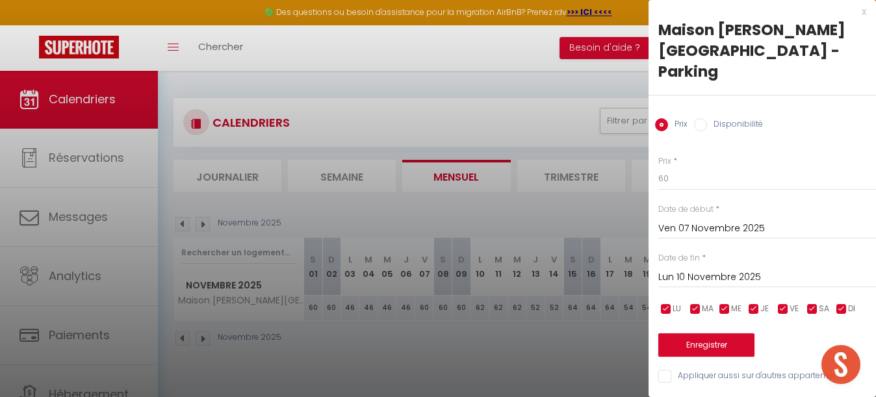
scroll to position [0, 0]
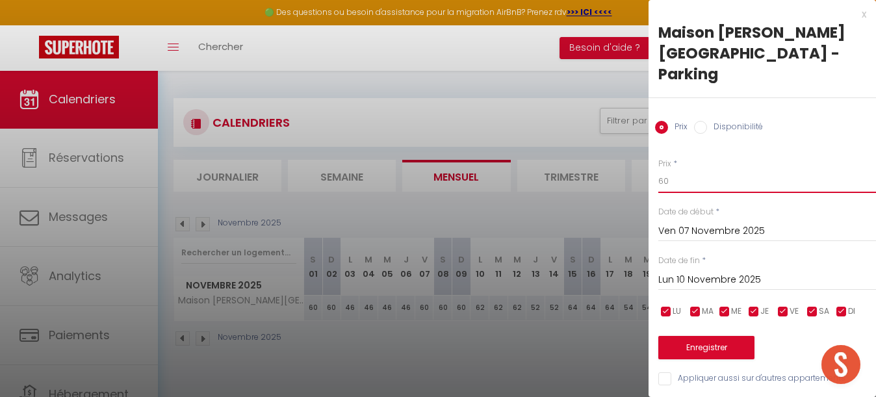
click at [682, 170] on input "60" at bounding box center [767, 181] width 218 height 23
click at [708, 336] on button "Enregistrer" at bounding box center [706, 347] width 96 height 23
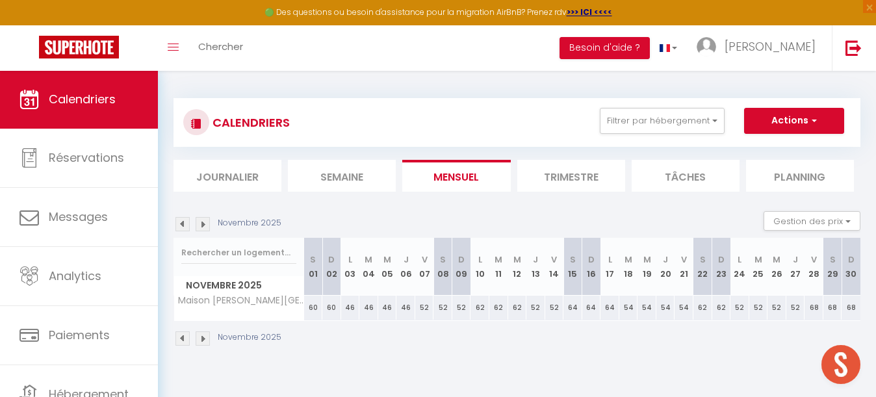
click at [479, 305] on div "62" at bounding box center [480, 308] width 19 height 24
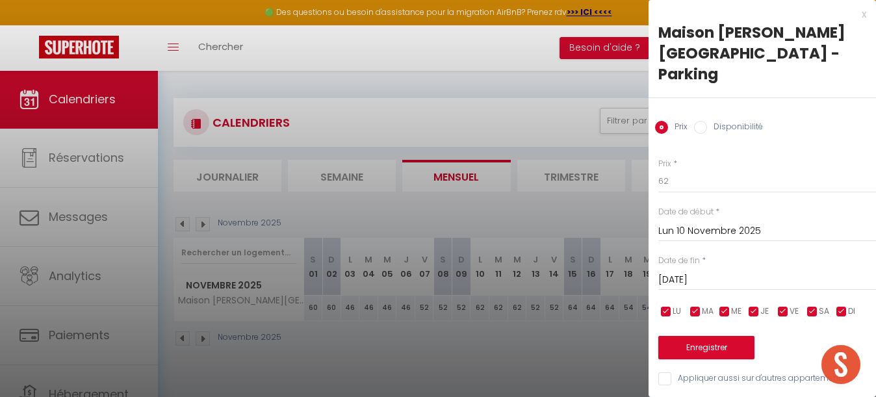
click at [719, 267] on div "Mar 11 Novembre 2025 < Nov 2025 > Dim Lun Mar Mer Jeu Ven Sam 1 2 3 4 5 6 7 8 9…" at bounding box center [767, 278] width 218 height 23
click at [728, 272] on input "[DATE] Novembre 2025" at bounding box center [767, 280] width 218 height 17
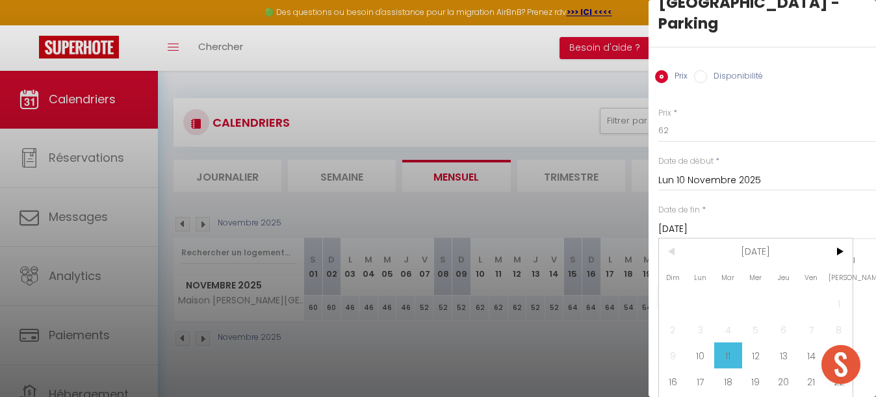
scroll to position [79, 0]
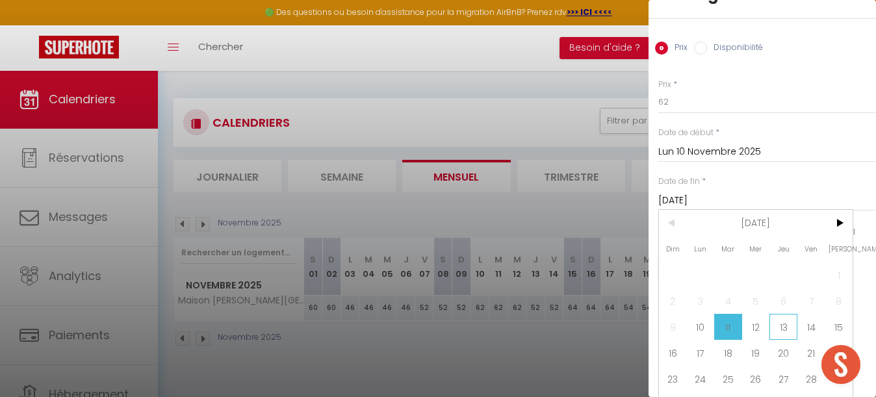
click at [790, 314] on span "13" at bounding box center [784, 327] width 28 height 26
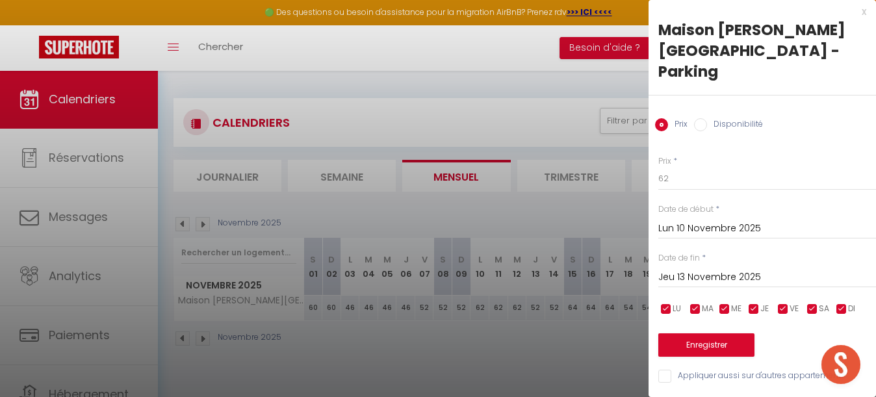
scroll to position [0, 0]
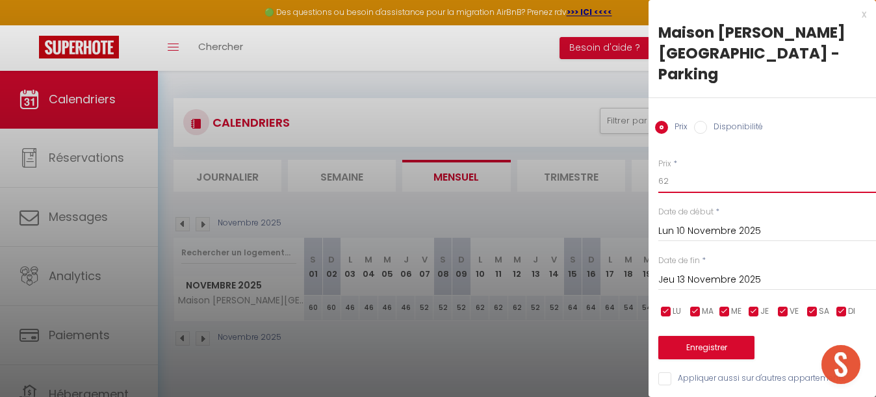
click at [694, 170] on input "62" at bounding box center [767, 181] width 218 height 23
click at [713, 336] on button "Enregistrer" at bounding box center [706, 347] width 96 height 23
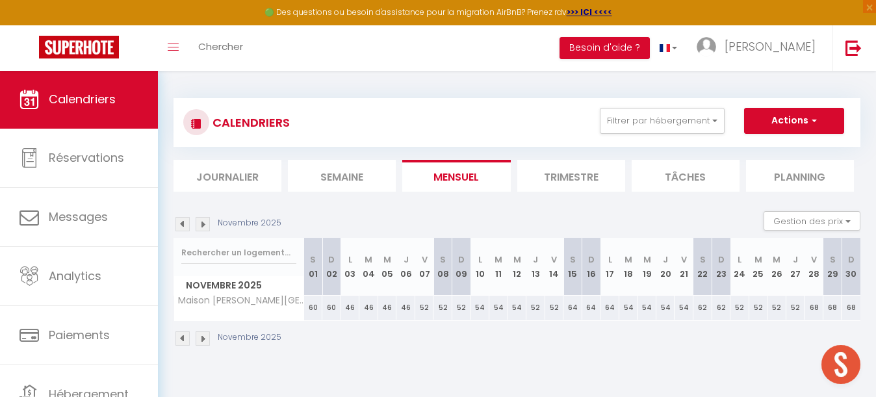
click at [572, 306] on div "64" at bounding box center [573, 308] width 19 height 24
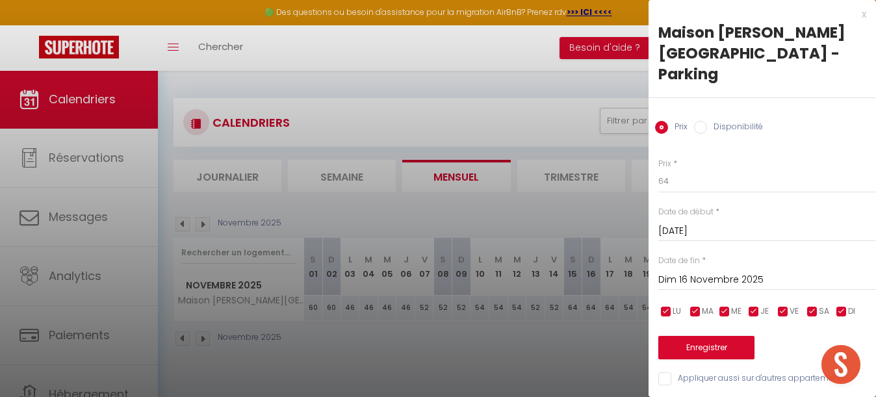
click at [711, 272] on input "Dim 16 Novembre 2025" at bounding box center [767, 280] width 218 height 17
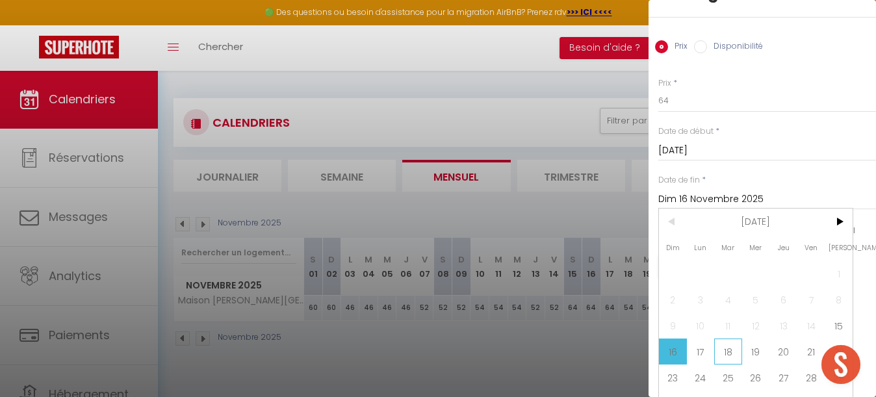
scroll to position [80, 0]
click at [731, 339] on span "18" at bounding box center [728, 352] width 28 height 26
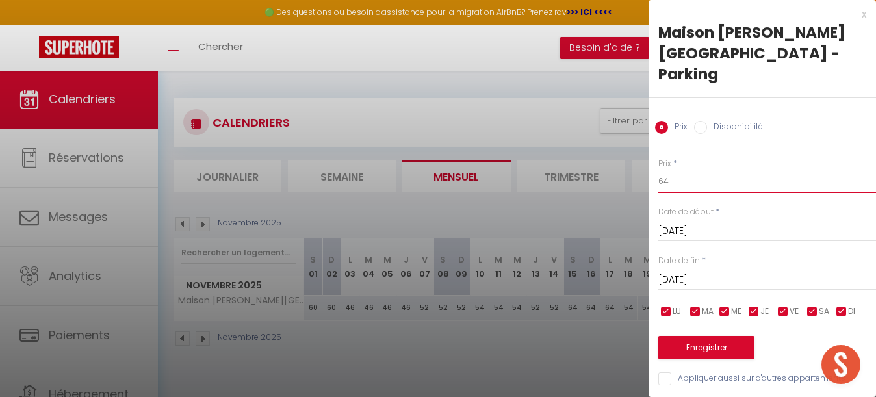
click at [675, 170] on input "64" at bounding box center [767, 181] width 218 height 23
click at [708, 336] on button "Enregistrer" at bounding box center [706, 347] width 96 height 23
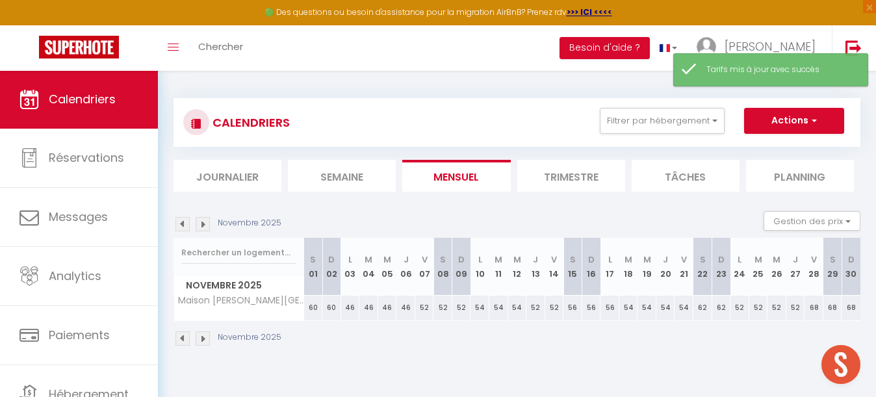
click at [630, 307] on div "54" at bounding box center [628, 308] width 19 height 24
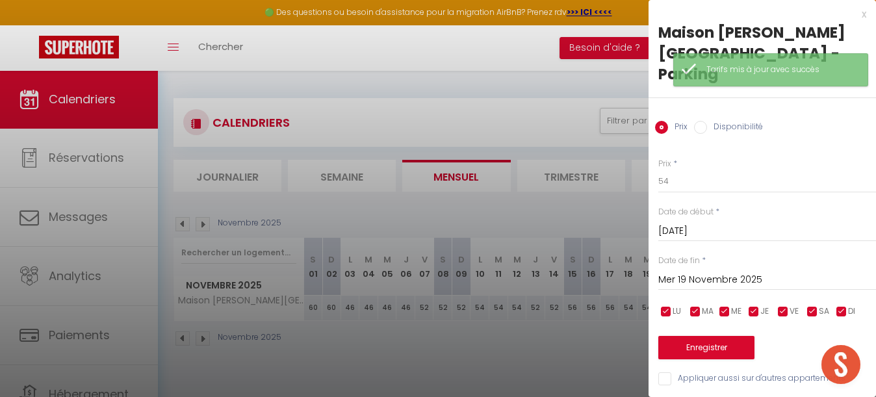
click at [703, 272] on input "Mer 19 Novembre 2025" at bounding box center [767, 280] width 218 height 17
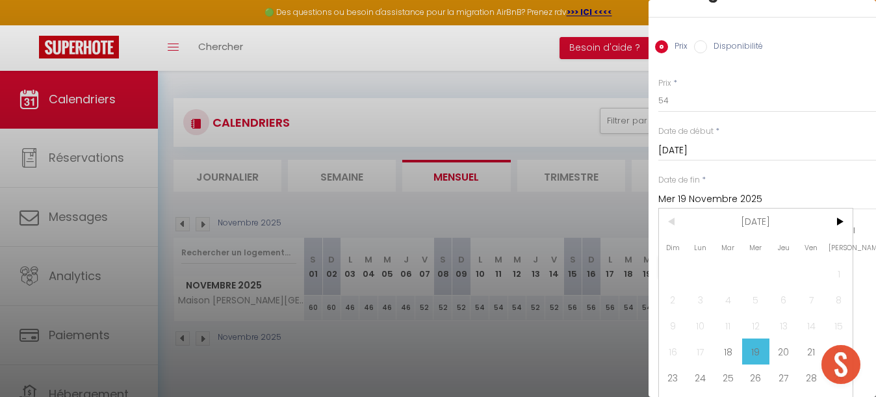
scroll to position [80, 0]
click at [835, 339] on span "22" at bounding box center [839, 352] width 28 height 26
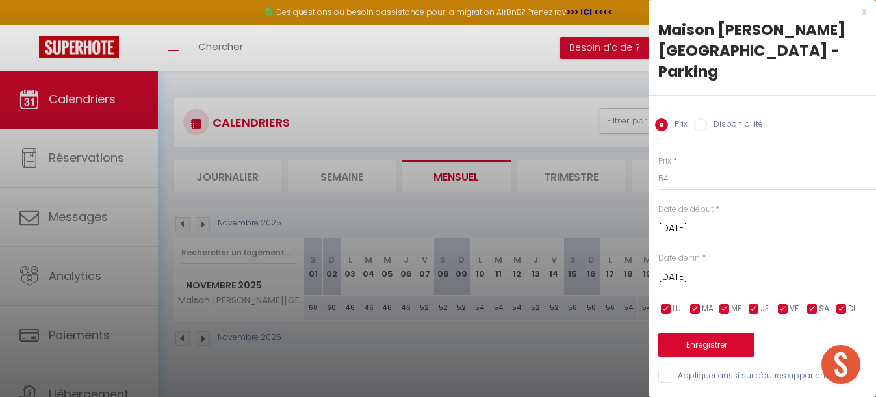
scroll to position [0, 0]
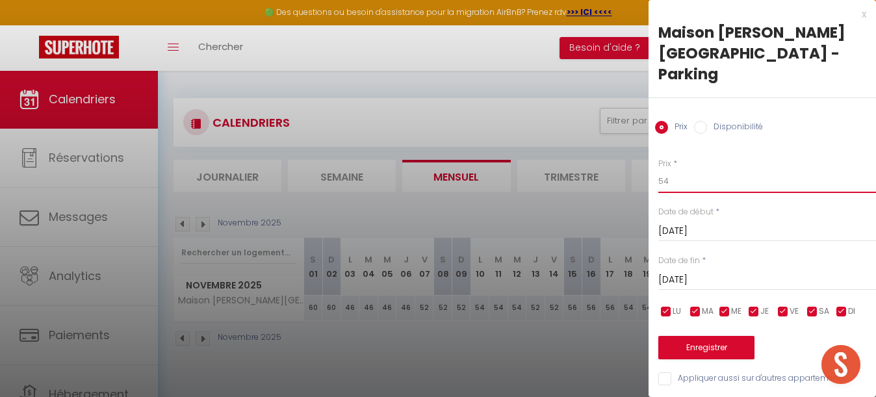
click at [679, 170] on input "54" at bounding box center [767, 181] width 218 height 23
click at [701, 336] on button "Enregistrer" at bounding box center [706, 347] width 96 height 23
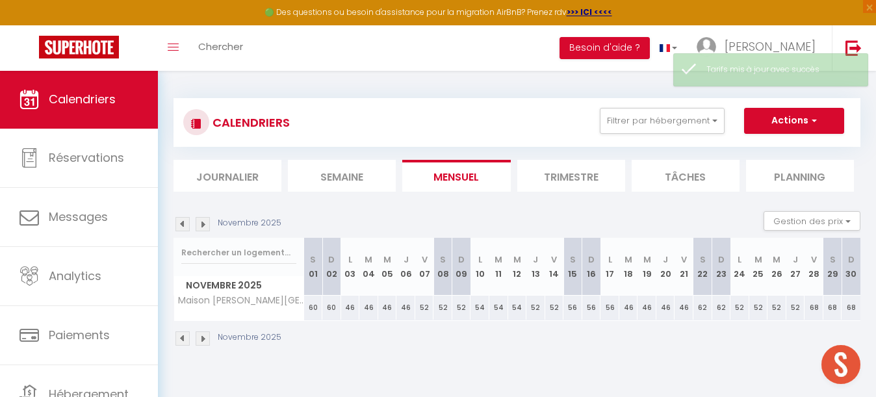
click at [707, 306] on div "62" at bounding box center [703, 308] width 19 height 24
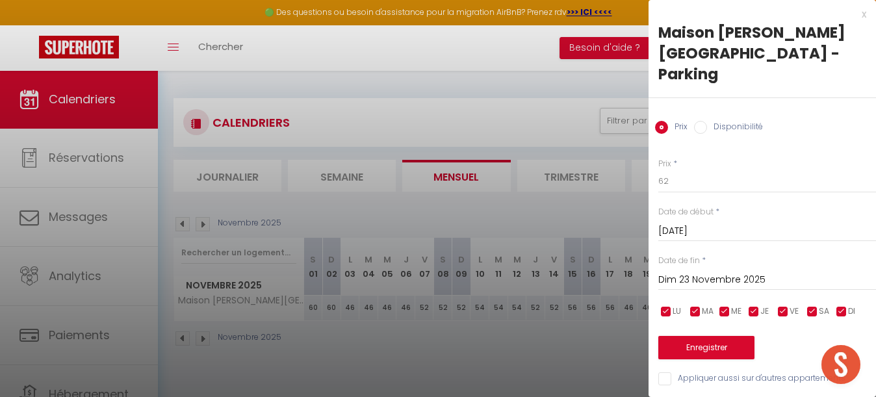
click at [734, 272] on input "Dim 23 Novembre 2025" at bounding box center [767, 280] width 218 height 17
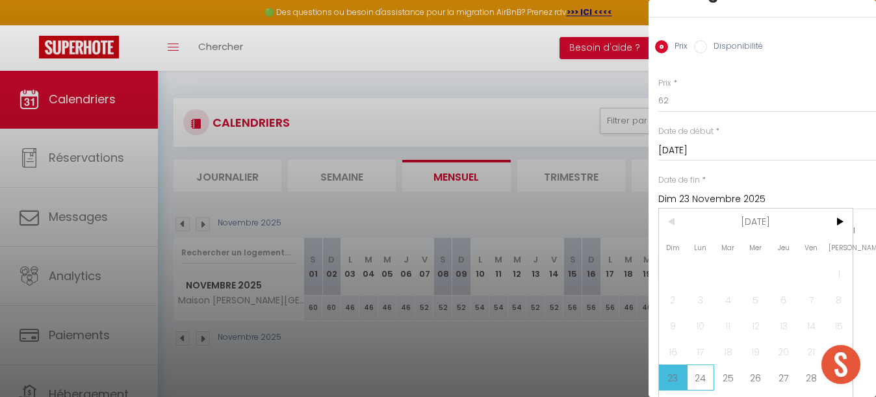
scroll to position [80, 0]
click at [703, 365] on span "24" at bounding box center [701, 378] width 28 height 26
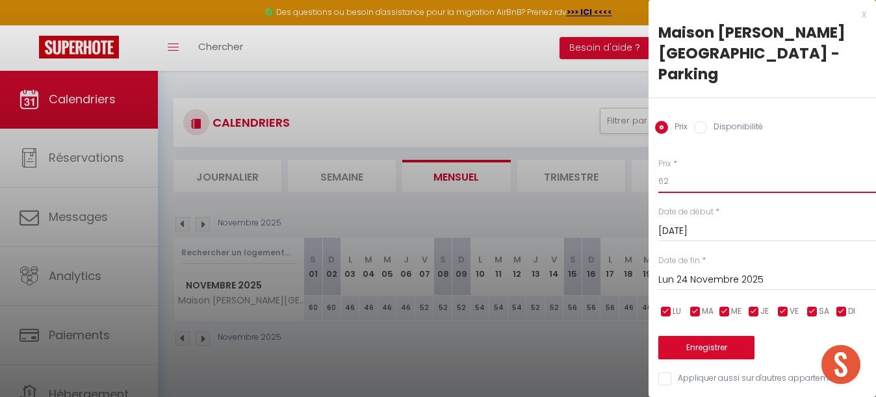
click at [689, 170] on input "62" at bounding box center [767, 181] width 218 height 23
click at [717, 336] on button "Enregistrer" at bounding box center [706, 347] width 96 height 23
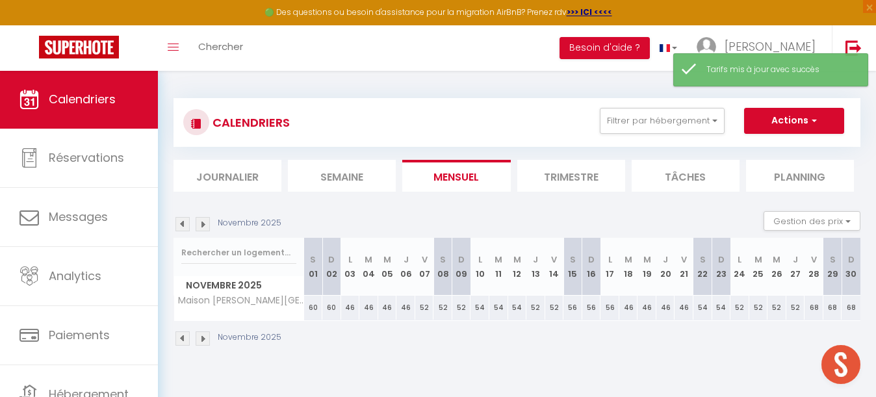
click at [740, 304] on div "52" at bounding box center [740, 308] width 19 height 24
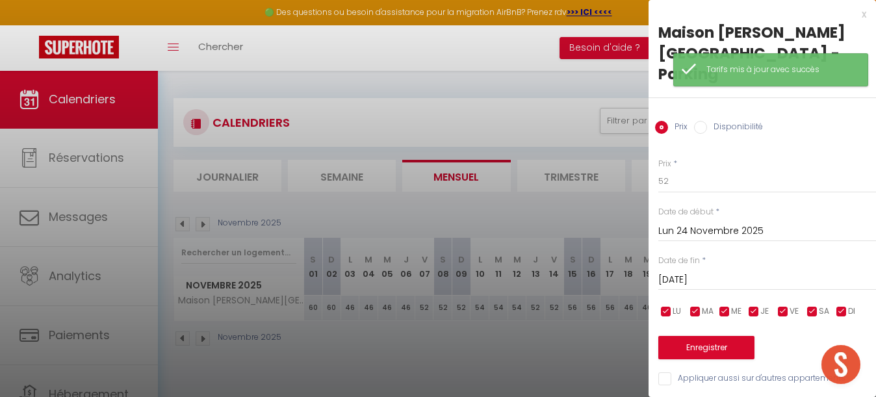
click at [730, 272] on input "[DATE] Novembre 2025" at bounding box center [767, 280] width 218 height 17
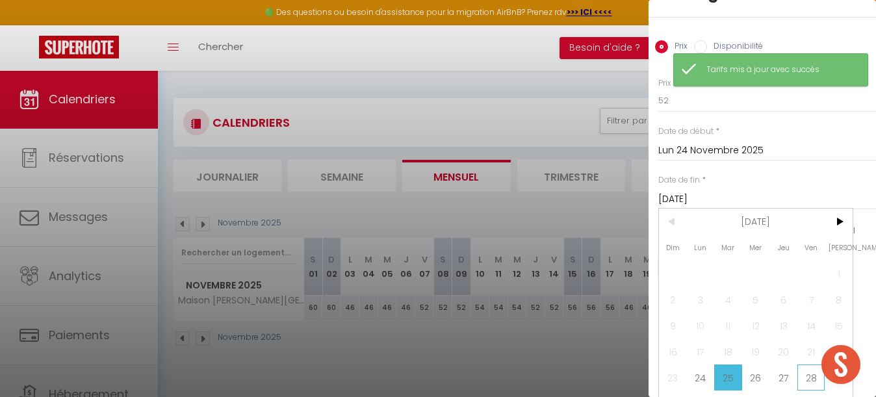
scroll to position [80, 0]
click at [814, 365] on span "28" at bounding box center [812, 378] width 28 height 26
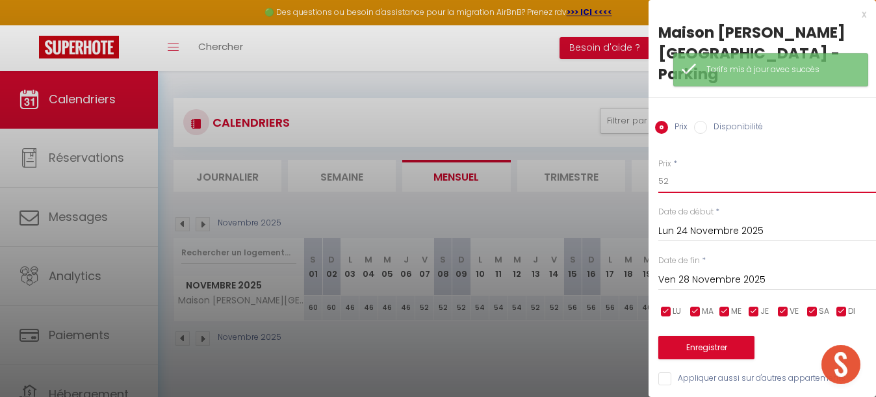
click at [701, 170] on input "52" at bounding box center [767, 181] width 218 height 23
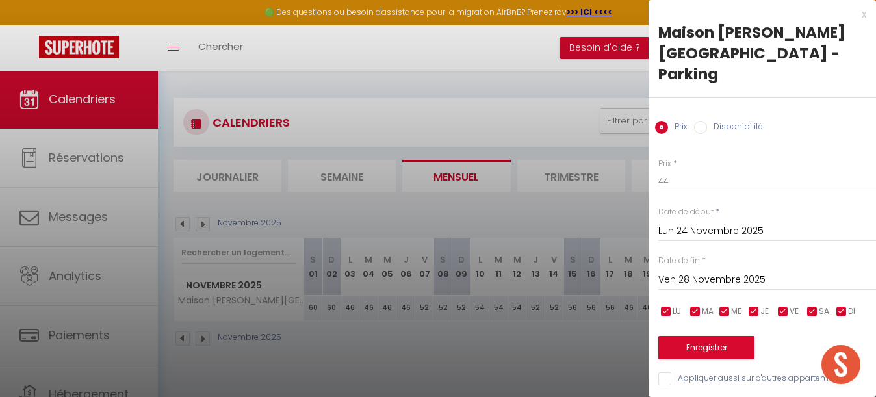
click at [700, 336] on button "Enregistrer" at bounding box center [706, 347] width 96 height 23
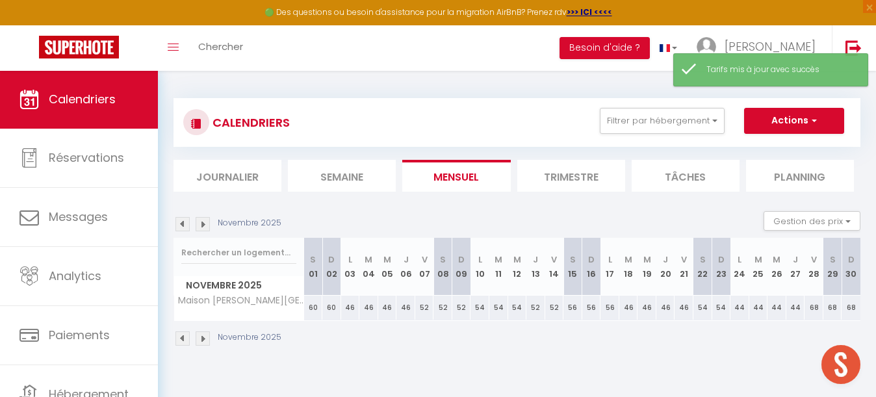
click at [814, 307] on div "68" at bounding box center [814, 308] width 19 height 24
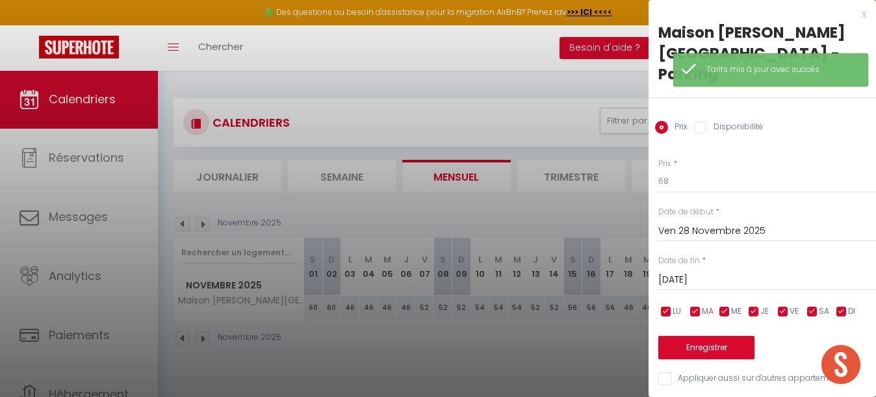
click at [762, 272] on input "[PERSON_NAME] 29 Novembre 2025" at bounding box center [767, 280] width 218 height 17
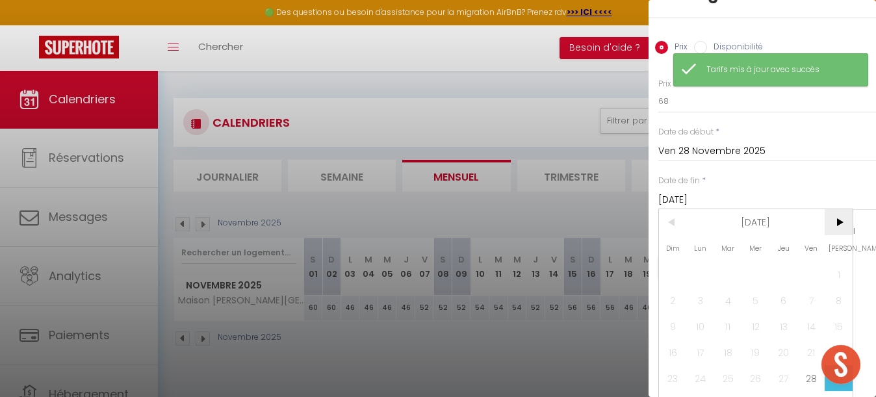
click at [836, 209] on span ">" at bounding box center [839, 222] width 28 height 26
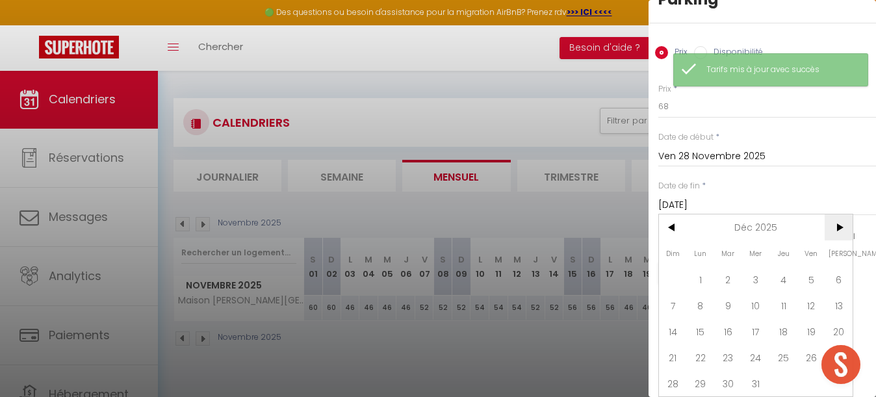
scroll to position [54, 0]
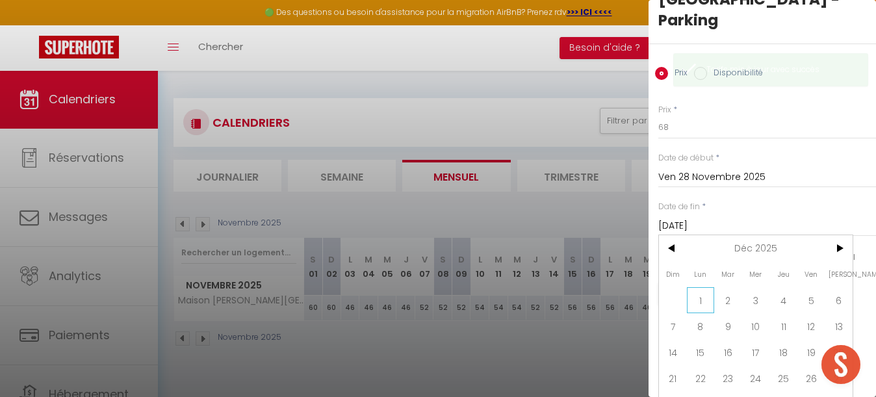
click at [709, 287] on span "1" at bounding box center [701, 300] width 28 height 26
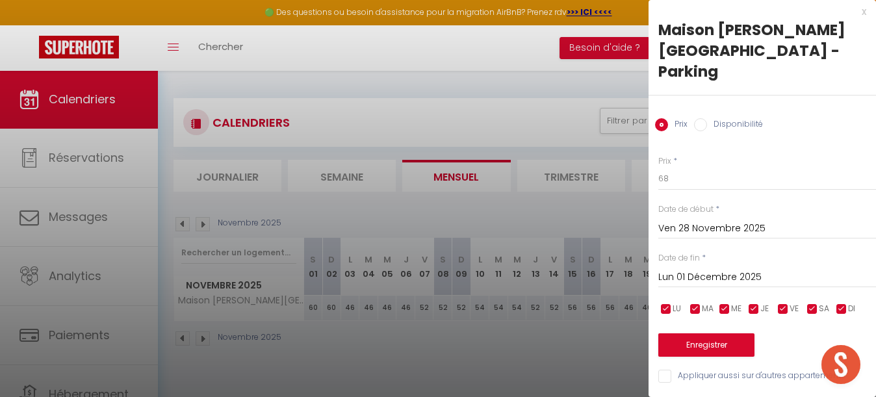
scroll to position [0, 0]
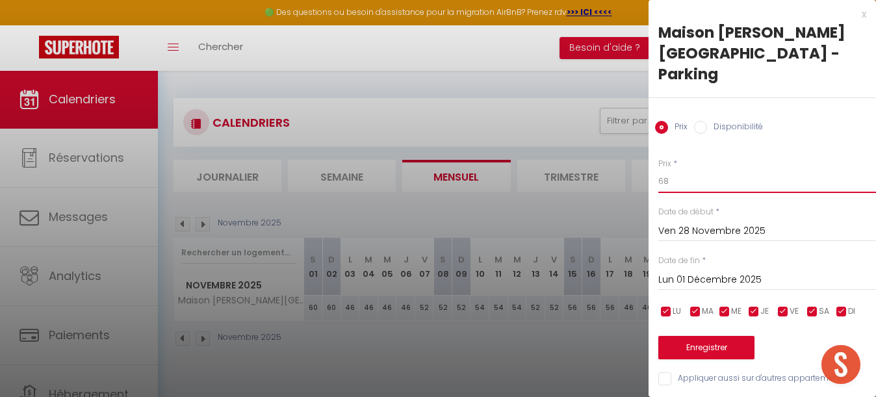
click at [679, 170] on input "68" at bounding box center [767, 181] width 218 height 23
click at [716, 336] on button "Enregistrer" at bounding box center [706, 347] width 96 height 23
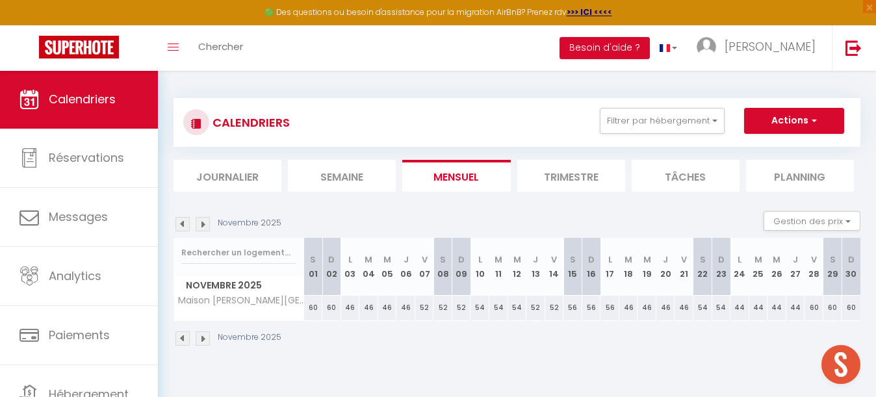
click at [573, 307] on div "56" at bounding box center [573, 308] width 19 height 24
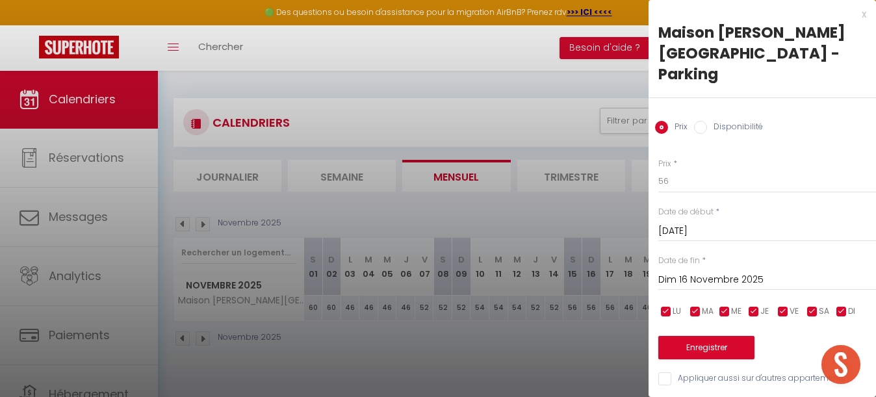
click at [710, 272] on input "Dim 16 Novembre 2025" at bounding box center [767, 280] width 218 height 17
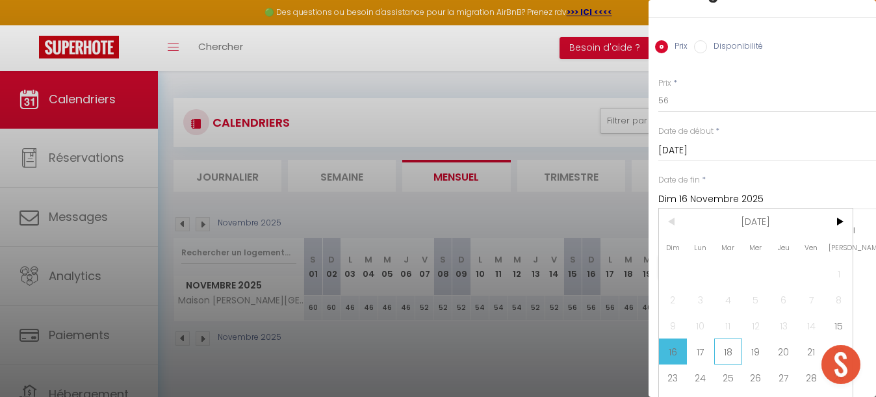
scroll to position [80, 0]
click at [734, 339] on span "18" at bounding box center [728, 352] width 28 height 26
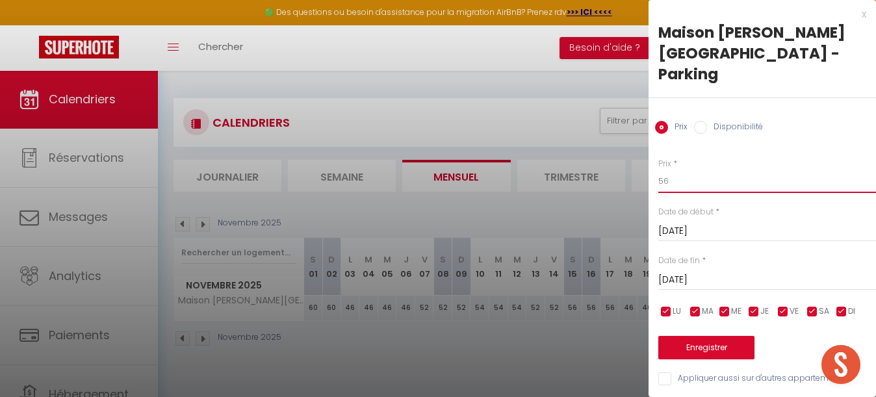
click at [682, 170] on input "56" at bounding box center [767, 181] width 218 height 23
click at [712, 336] on button "Enregistrer" at bounding box center [706, 347] width 96 height 23
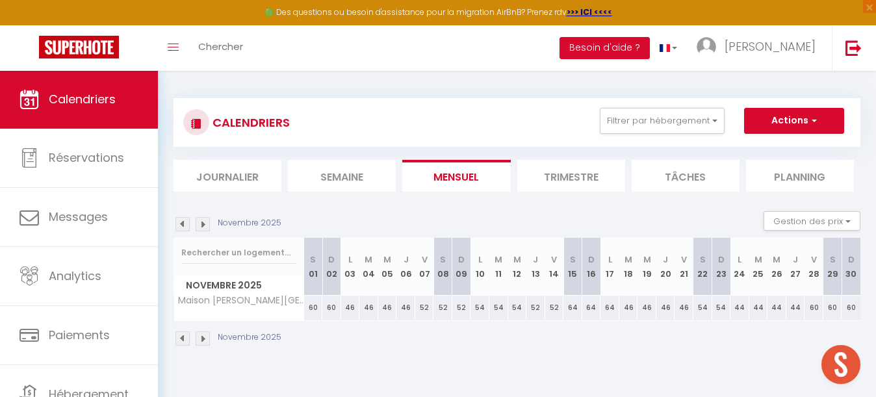
click at [630, 309] on div "46" at bounding box center [628, 308] width 19 height 24
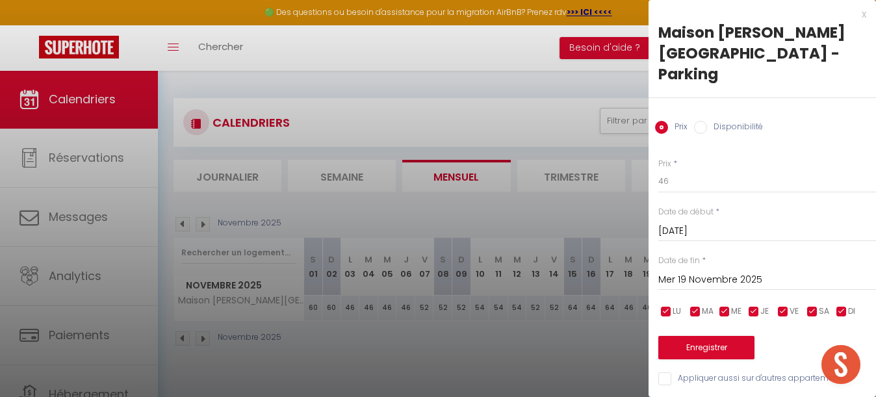
click at [698, 272] on input "Mer 19 Novembre 2025" at bounding box center [767, 280] width 218 height 17
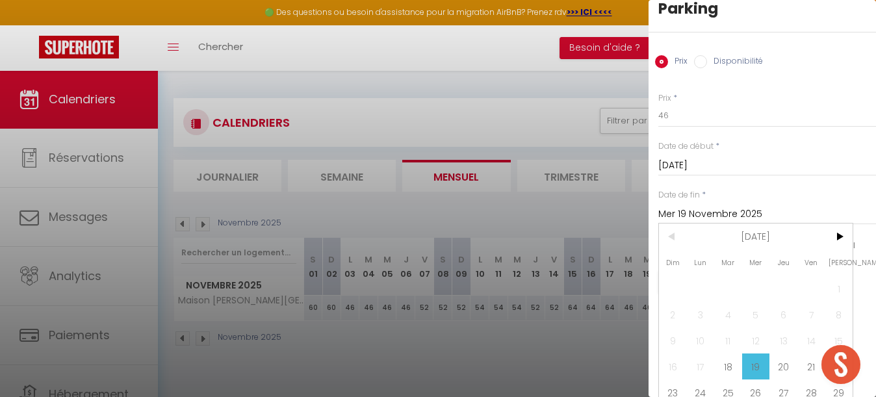
scroll to position [70, 0]
click at [840, 350] on span "22" at bounding box center [839, 363] width 28 height 26
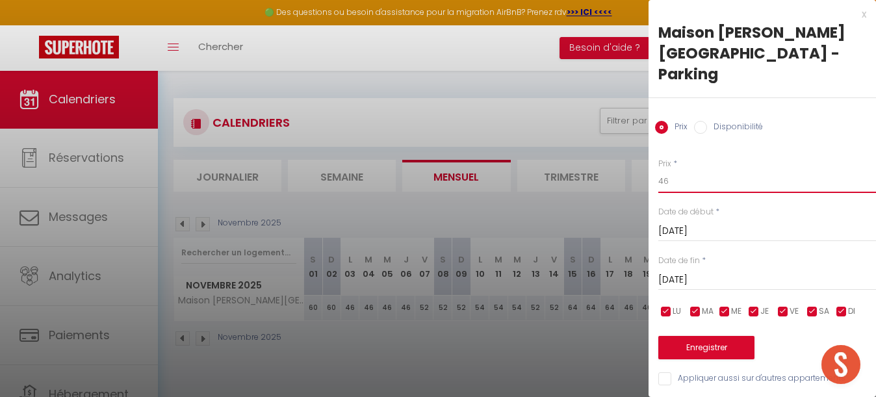
click at [695, 170] on input "46" at bounding box center [767, 181] width 218 height 23
click at [723, 336] on button "Enregistrer" at bounding box center [706, 347] width 96 height 23
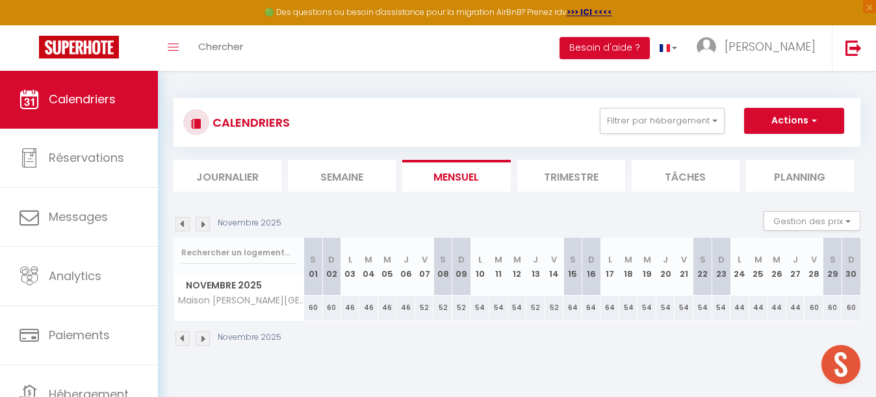
click at [707, 305] on div "54" at bounding box center [703, 308] width 19 height 24
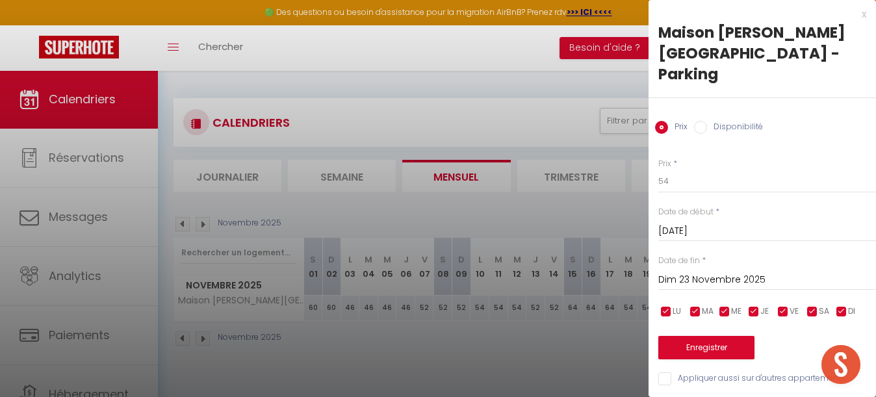
click at [716, 272] on input "Dim 23 Novembre 2025" at bounding box center [767, 280] width 218 height 17
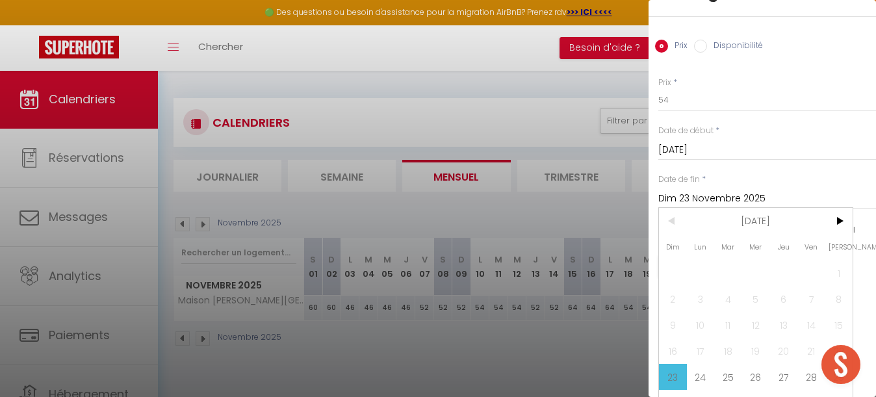
scroll to position [80, 0]
click at [703, 365] on span "24" at bounding box center [701, 378] width 28 height 26
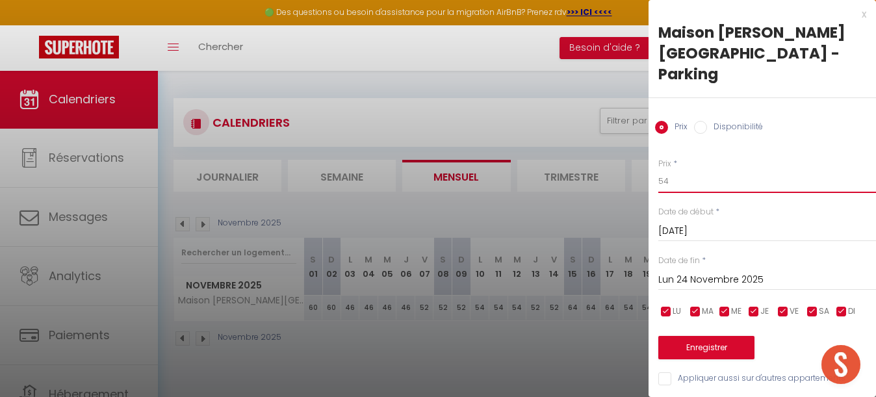
click at [683, 170] on input "54" at bounding box center [767, 181] width 218 height 23
click at [698, 336] on button "Enregistrer" at bounding box center [706, 347] width 96 height 23
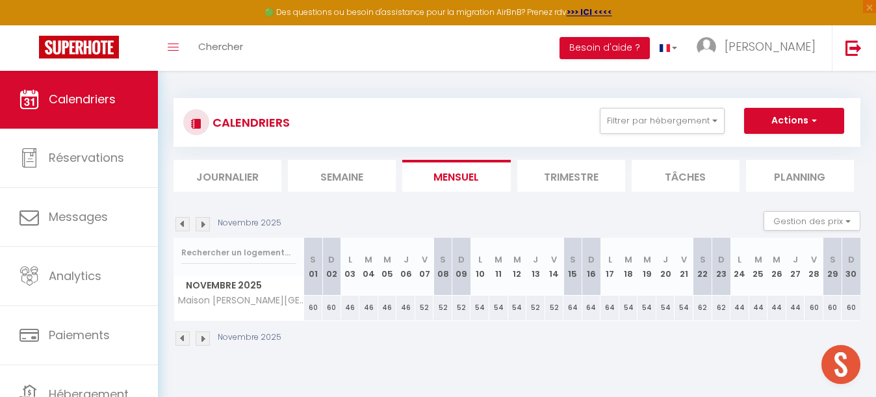
click at [740, 306] on div "44" at bounding box center [740, 308] width 19 height 24
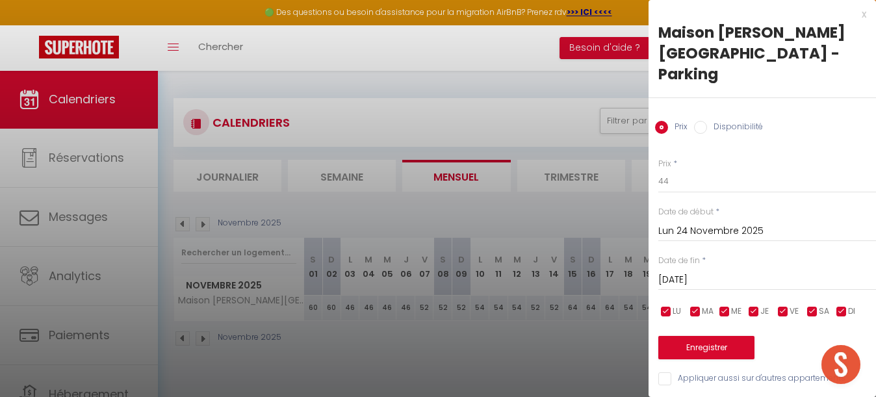
click at [734, 272] on input "[DATE] Novembre 2025" at bounding box center [767, 280] width 218 height 17
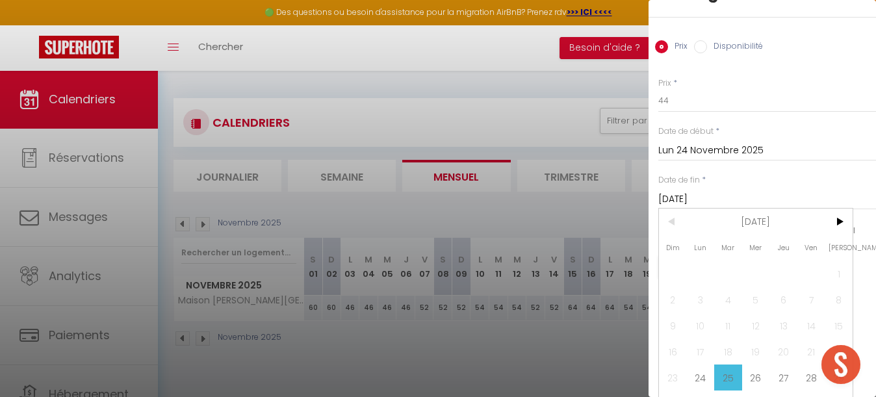
scroll to position [80, 0]
click at [807, 365] on span "28" at bounding box center [812, 378] width 28 height 26
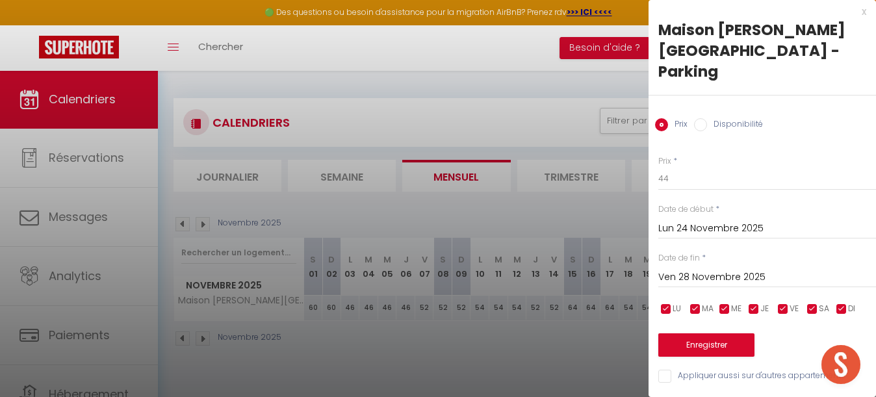
scroll to position [0, 0]
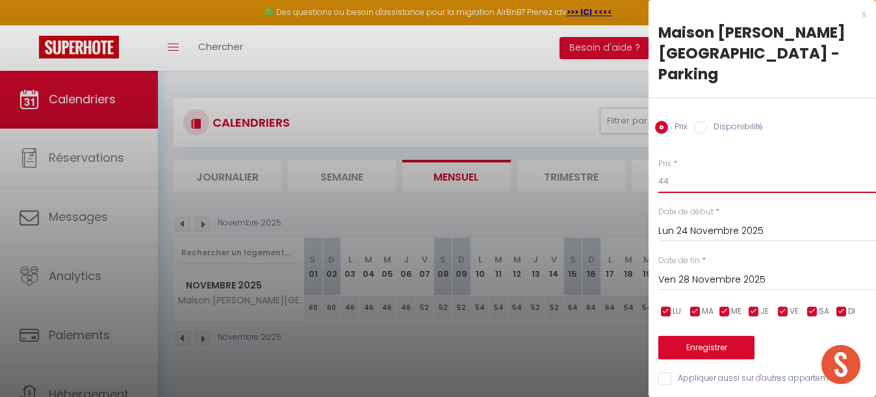
click at [689, 170] on input "44" at bounding box center [767, 181] width 218 height 23
click at [712, 336] on button "Enregistrer" at bounding box center [706, 347] width 96 height 23
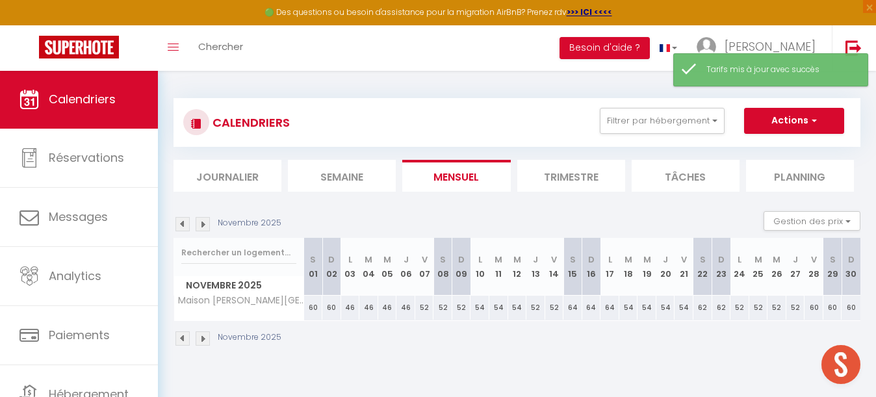
click at [813, 308] on div "60" at bounding box center [814, 308] width 19 height 24
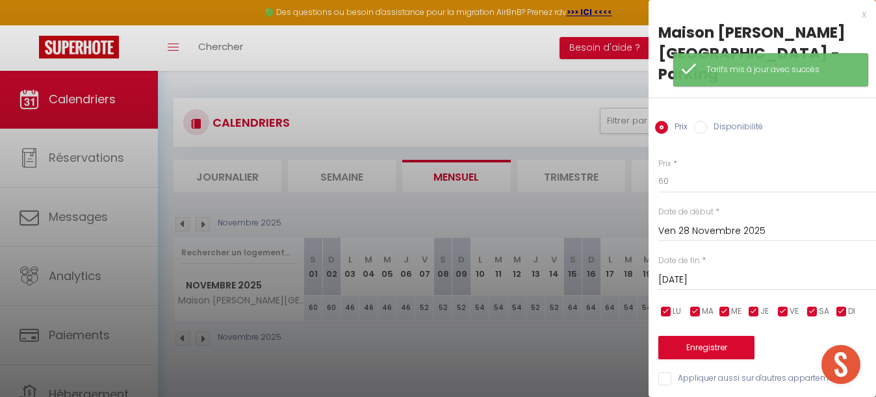
click at [736, 272] on input "[PERSON_NAME] 29 Novembre 2025" at bounding box center [767, 280] width 218 height 17
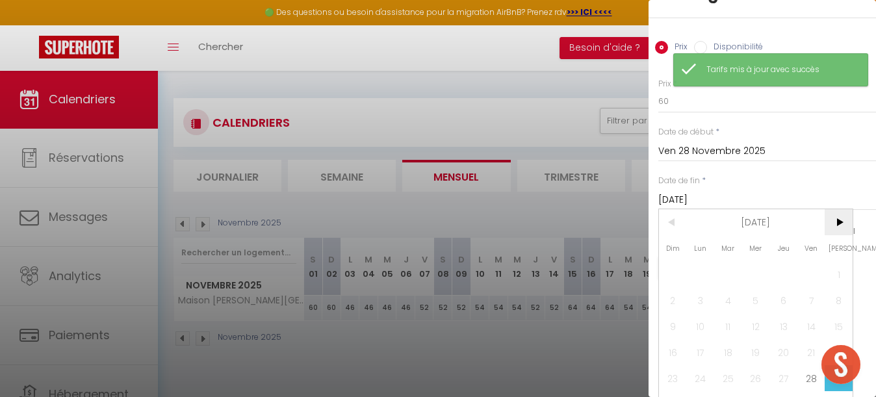
click at [832, 209] on span ">" at bounding box center [839, 222] width 28 height 26
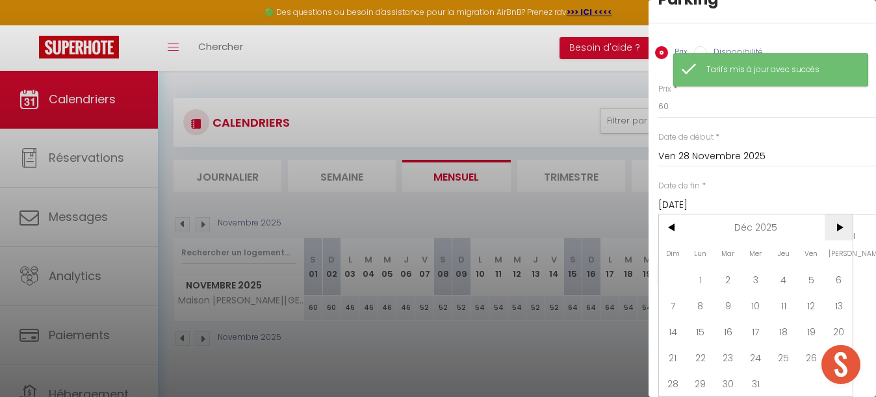
scroll to position [54, 0]
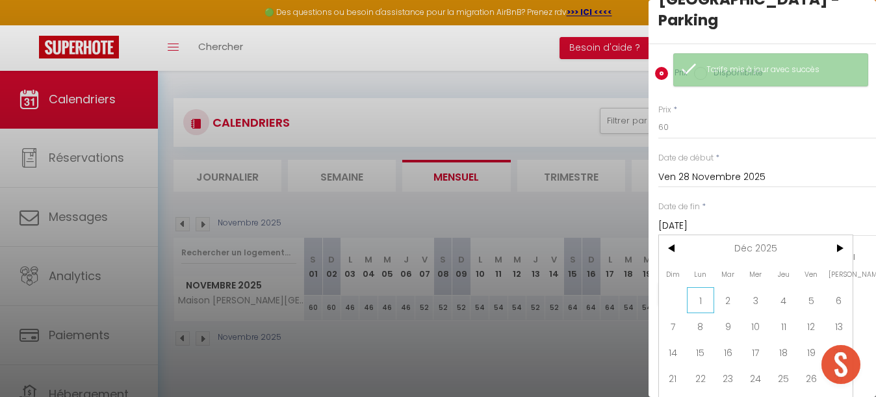
click at [700, 287] on span "1" at bounding box center [701, 300] width 28 height 26
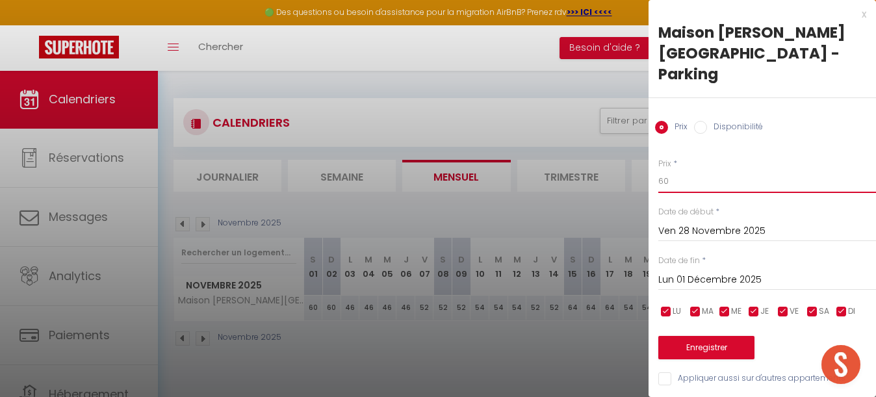
click at [680, 170] on input "60" at bounding box center [767, 181] width 218 height 23
click at [710, 336] on button "Enregistrer" at bounding box center [706, 347] width 96 height 23
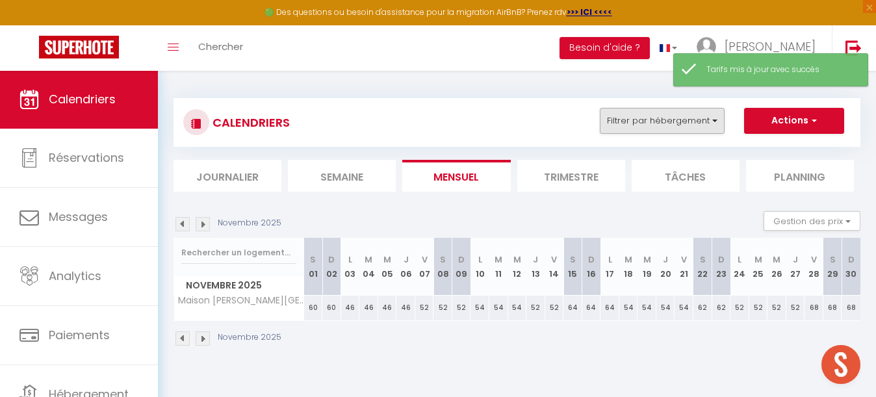
click at [678, 123] on button "Filtrer par hébergement" at bounding box center [662, 121] width 125 height 26
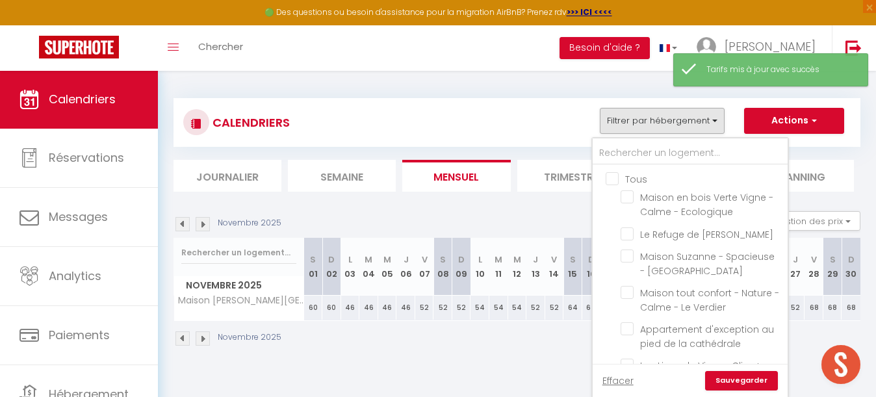
click at [613, 176] on input "Tous" at bounding box center [703, 178] width 195 height 13
click at [621, 157] on input "text" at bounding box center [690, 153] width 195 height 23
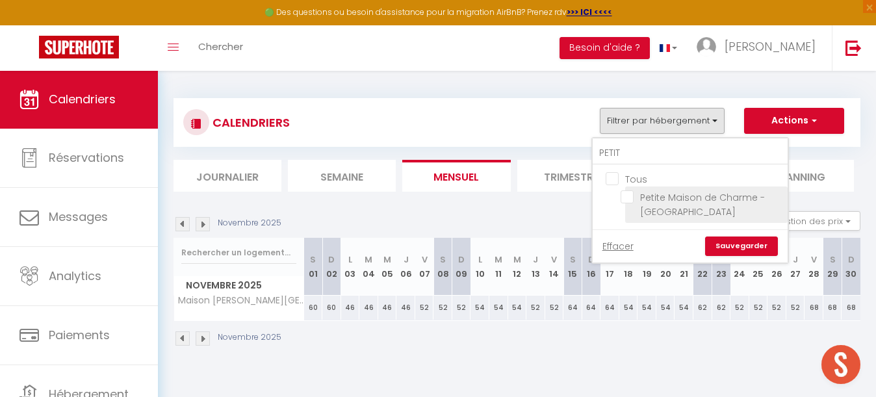
click at [623, 200] on input "Petite Maison de Charme - [GEOGRAPHIC_DATA]" at bounding box center [702, 196] width 162 height 13
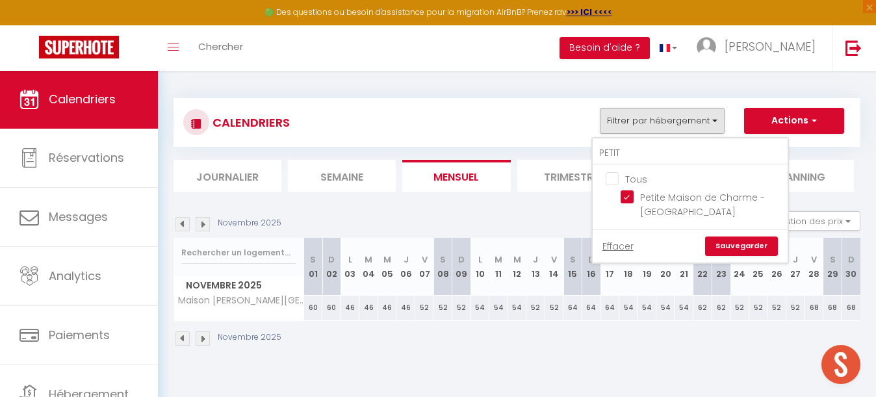
click at [732, 244] on link "Sauvegarder" at bounding box center [741, 246] width 73 height 19
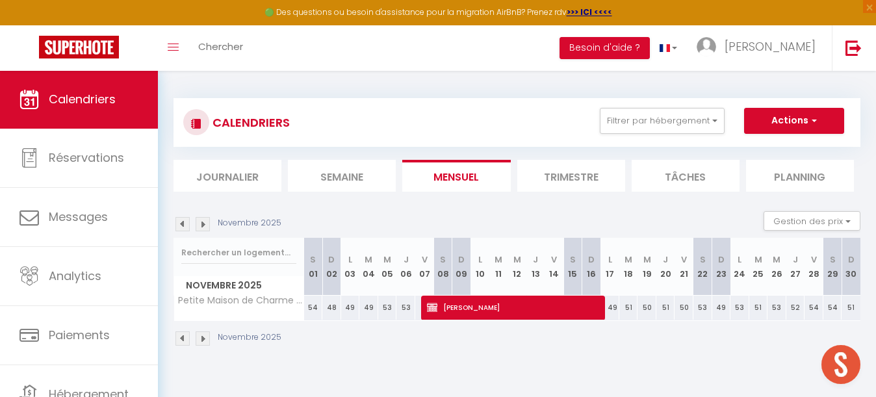
click at [314, 307] on div "54" at bounding box center [313, 308] width 19 height 24
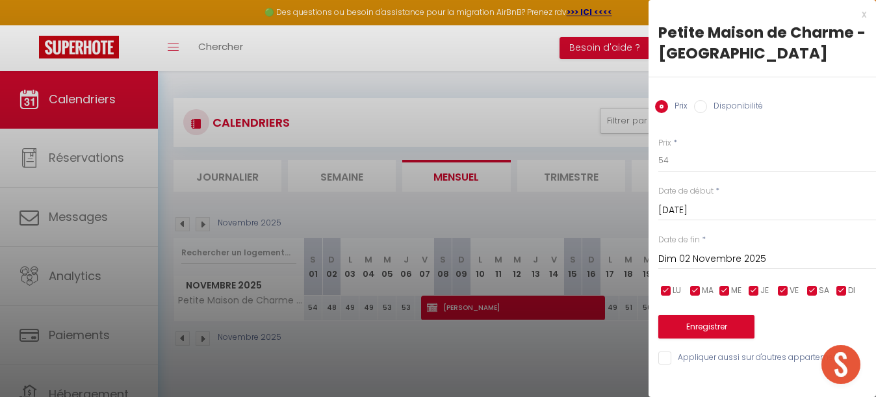
click at [694, 259] on input "Dim 02 Novembre 2025" at bounding box center [767, 259] width 218 height 17
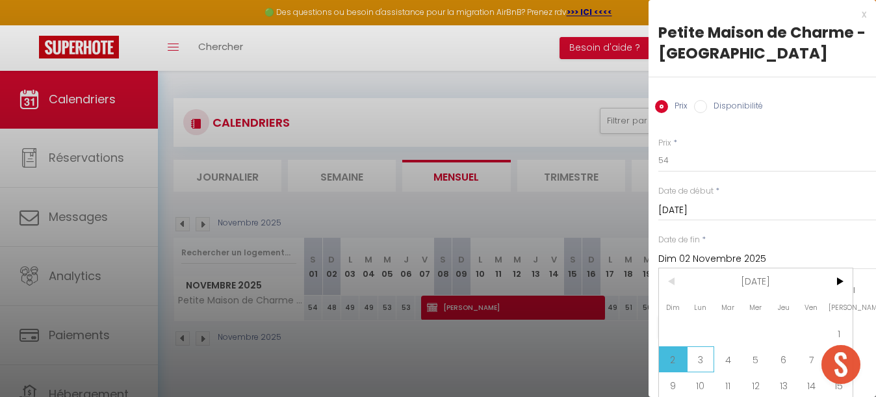
click at [701, 350] on span "3" at bounding box center [701, 359] width 28 height 26
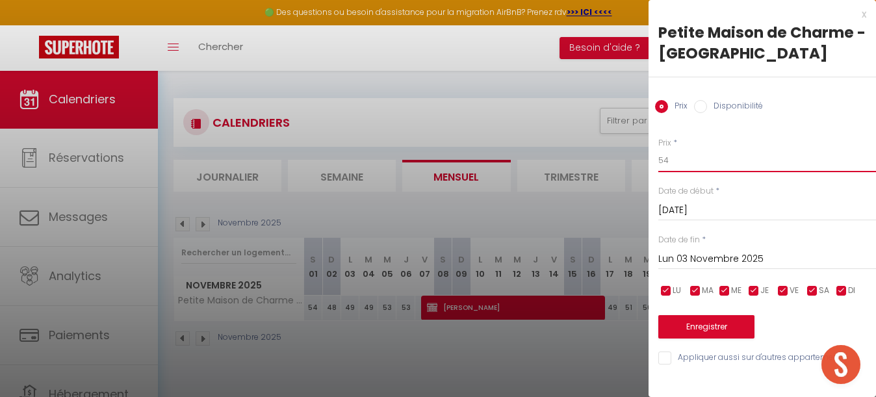
click at [675, 162] on input "54" at bounding box center [767, 160] width 218 height 23
click at [703, 326] on button "Enregistrer" at bounding box center [706, 326] width 96 height 23
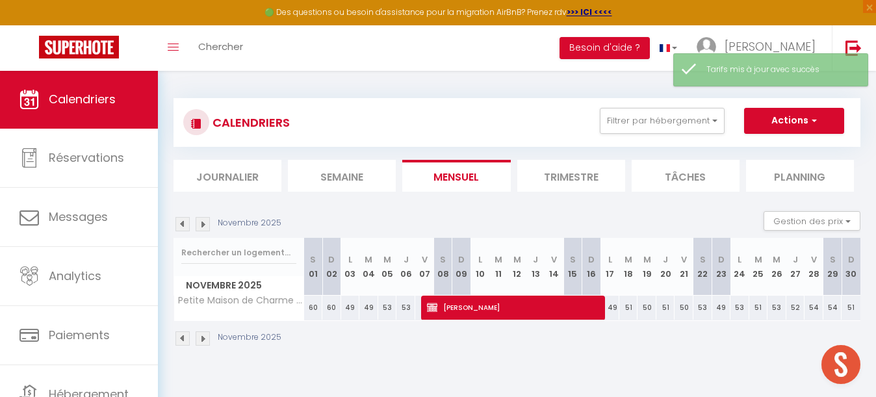
click at [350, 307] on div "49" at bounding box center [350, 308] width 19 height 24
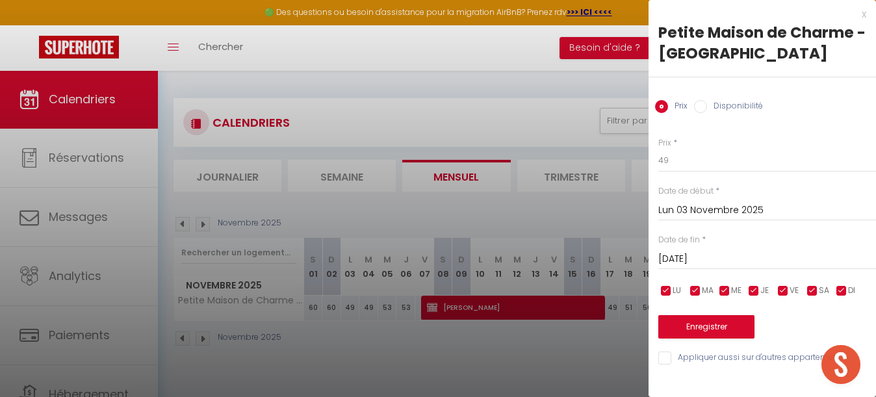
click at [706, 261] on input "[DATE] Novembre 2025" at bounding box center [767, 259] width 218 height 17
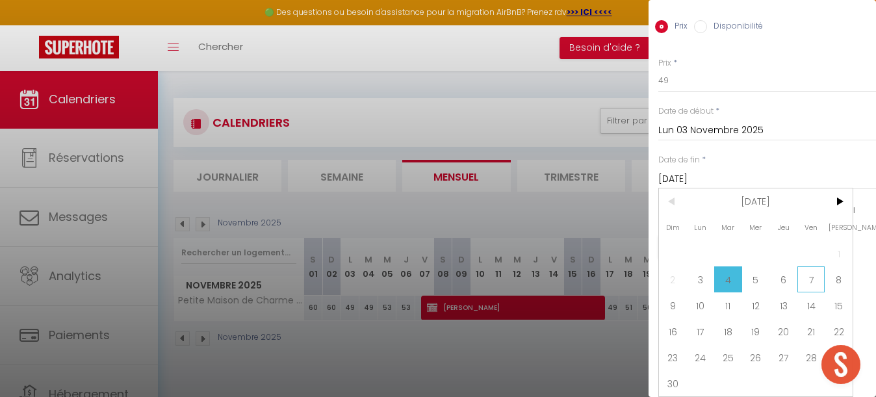
scroll to position [80, 0]
click at [812, 283] on span "7" at bounding box center [812, 279] width 28 height 26
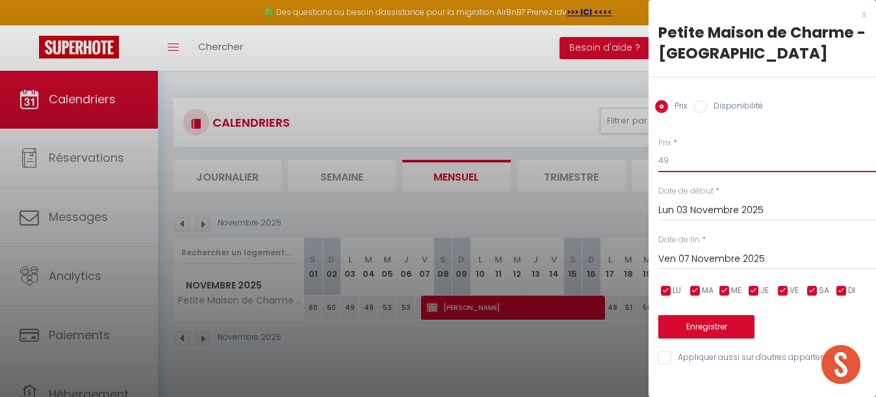
click at [690, 161] on input "49" at bounding box center [767, 160] width 218 height 23
click at [711, 326] on button "Enregistrer" at bounding box center [706, 326] width 96 height 23
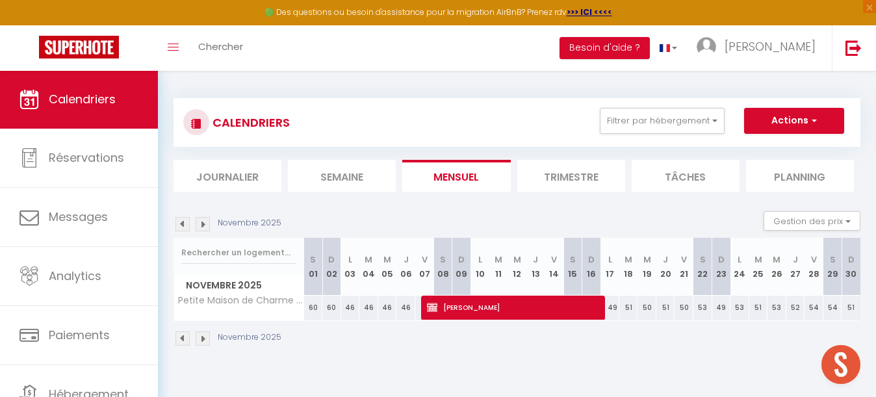
click at [614, 307] on div "49" at bounding box center [610, 308] width 19 height 24
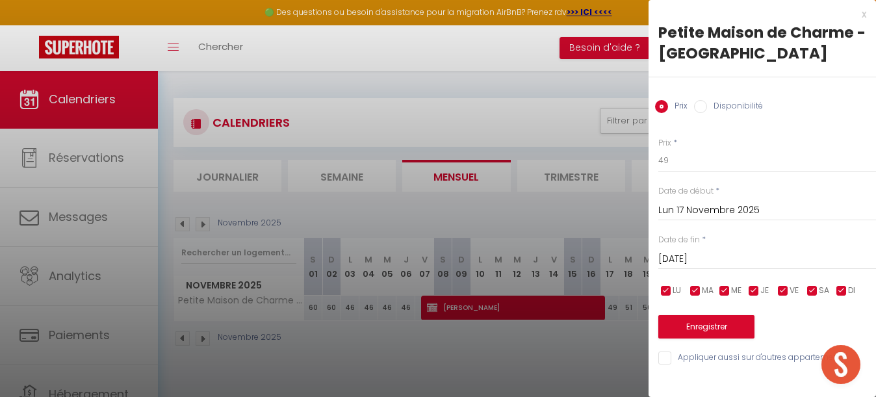
click at [695, 266] on input "[DATE] Novembre 2025" at bounding box center [767, 259] width 218 height 17
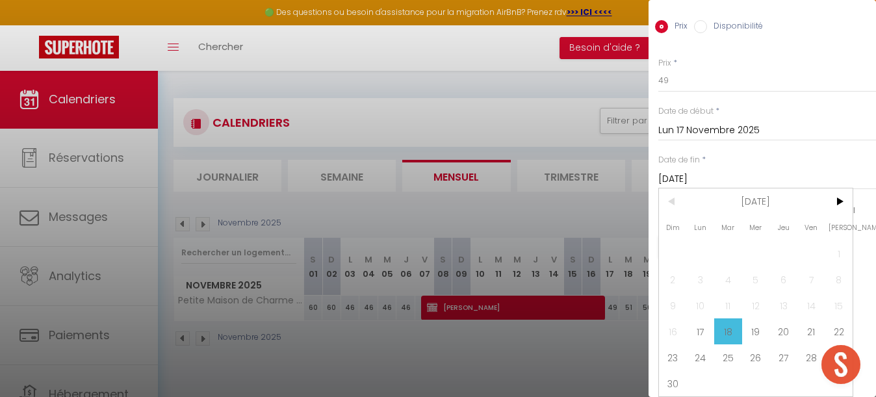
scroll to position [80, 0]
click at [837, 328] on span "22" at bounding box center [839, 331] width 28 height 26
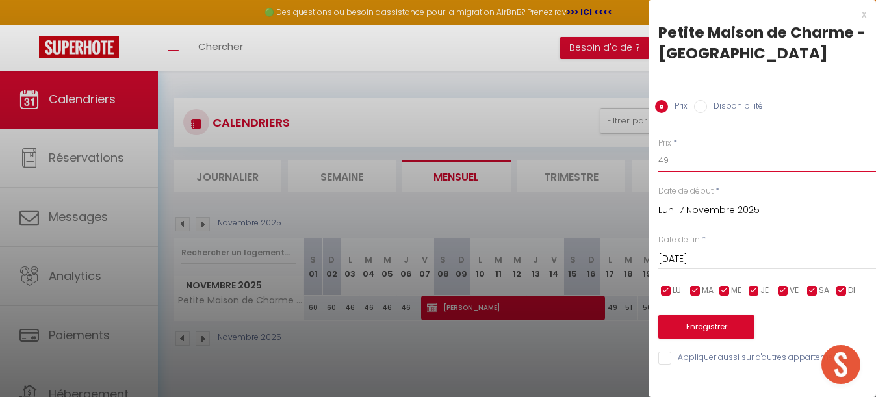
click at [696, 161] on input "49" at bounding box center [767, 160] width 218 height 23
click at [701, 327] on button "Enregistrer" at bounding box center [706, 326] width 96 height 23
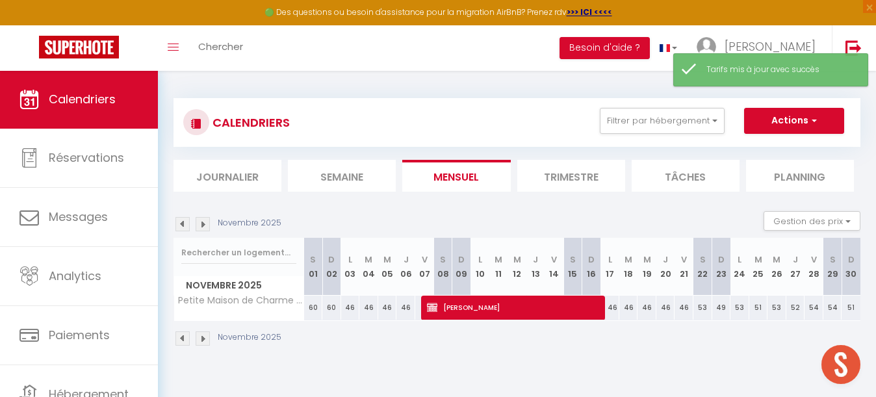
click at [705, 306] on div "53" at bounding box center [703, 308] width 19 height 24
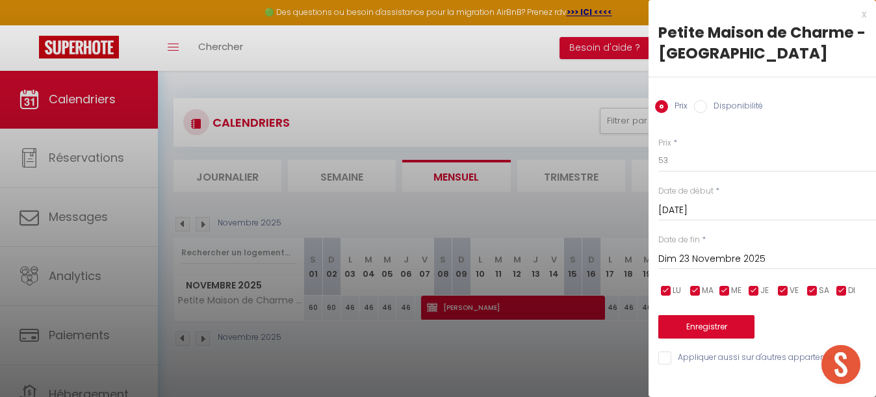
click at [732, 256] on input "Dim 23 Novembre 2025" at bounding box center [767, 259] width 218 height 17
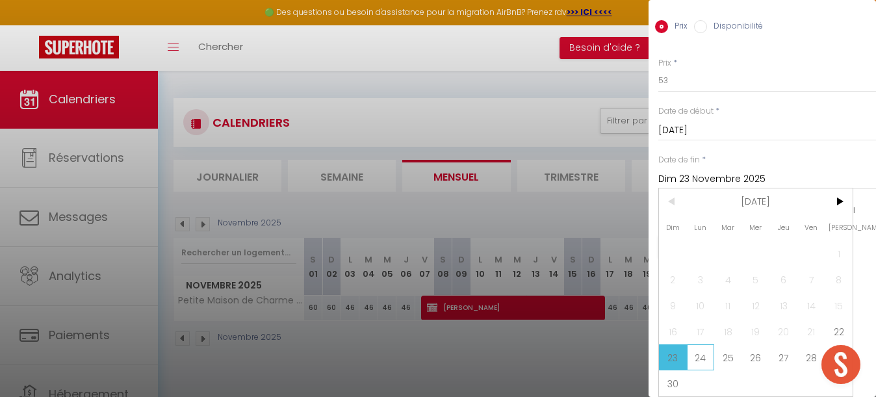
scroll to position [80, 0]
click at [695, 356] on span "24" at bounding box center [701, 357] width 28 height 26
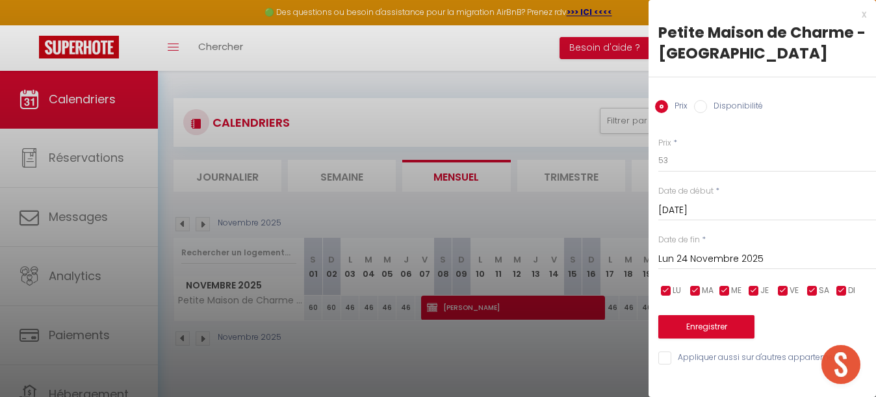
scroll to position [0, 0]
click at [686, 160] on input "53" at bounding box center [767, 160] width 218 height 23
click at [713, 330] on button "Enregistrer" at bounding box center [706, 326] width 96 height 23
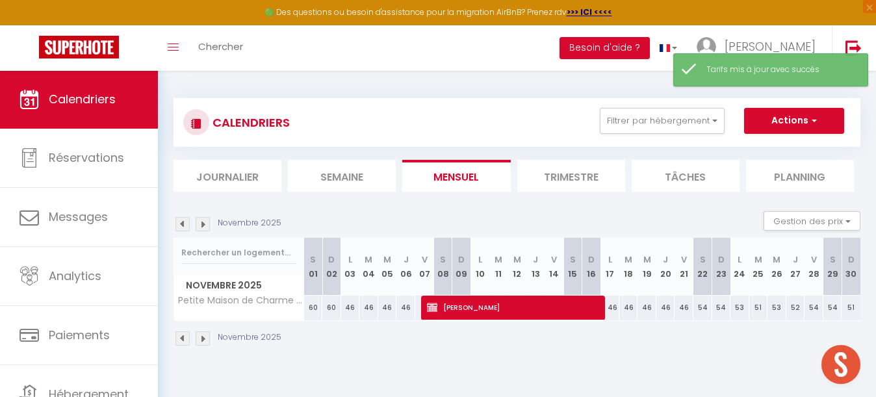
click at [740, 307] on div "53" at bounding box center [740, 308] width 19 height 24
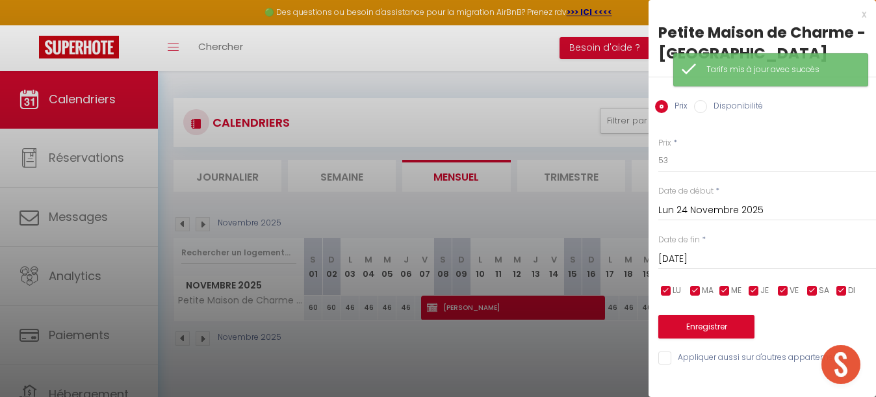
click at [751, 255] on input "[DATE] Novembre 2025" at bounding box center [767, 259] width 218 height 17
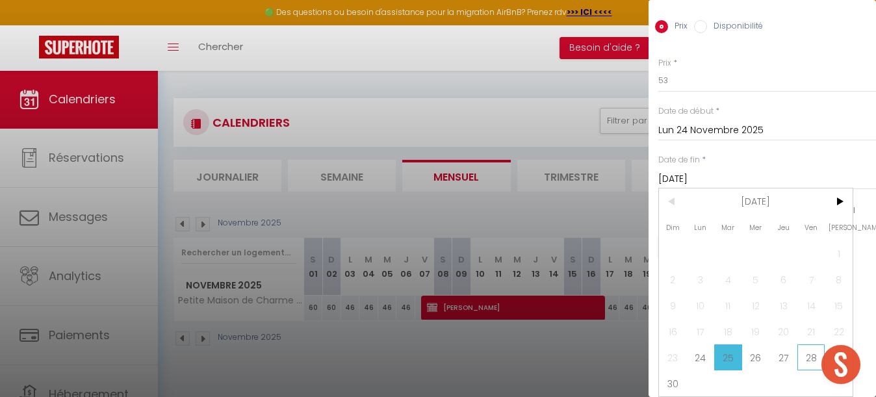
scroll to position [80, 0]
click at [807, 352] on span "28" at bounding box center [812, 357] width 28 height 26
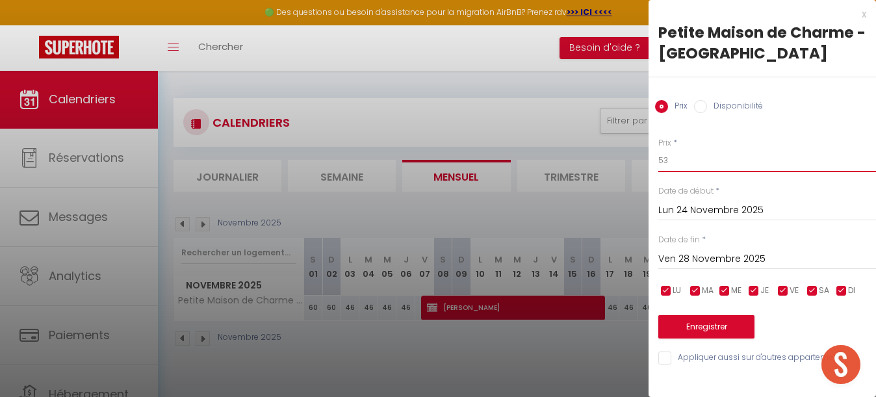
click at [702, 166] on input "53" at bounding box center [767, 160] width 218 height 23
click at [699, 323] on button "Enregistrer" at bounding box center [706, 326] width 96 height 23
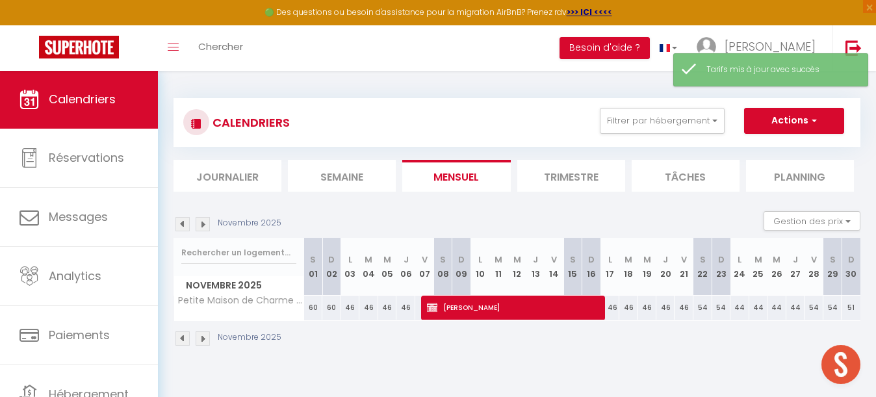
click at [814, 308] on div "54" at bounding box center [814, 308] width 19 height 24
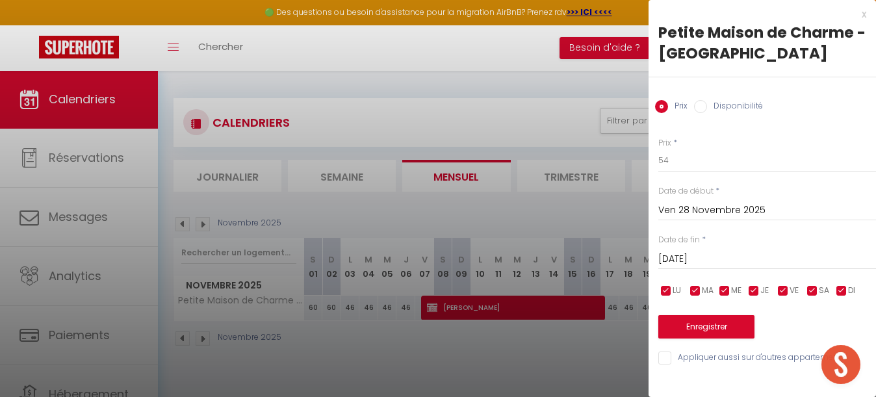
click at [742, 252] on input "[PERSON_NAME] 29 Novembre 2025" at bounding box center [767, 259] width 218 height 17
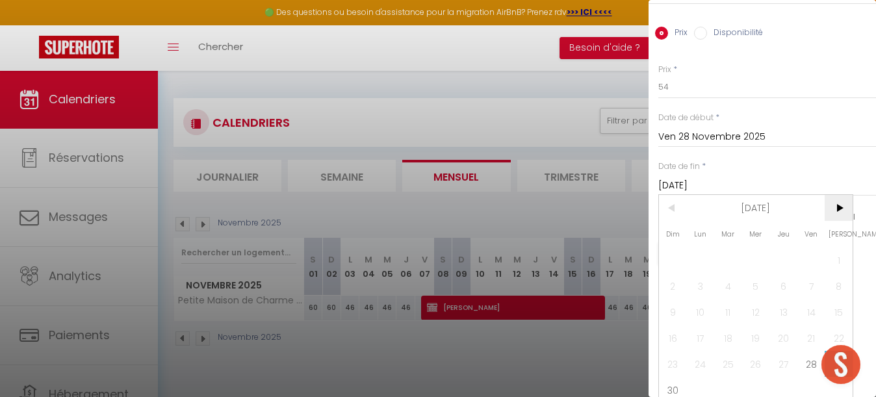
click at [837, 207] on span ">" at bounding box center [839, 208] width 28 height 26
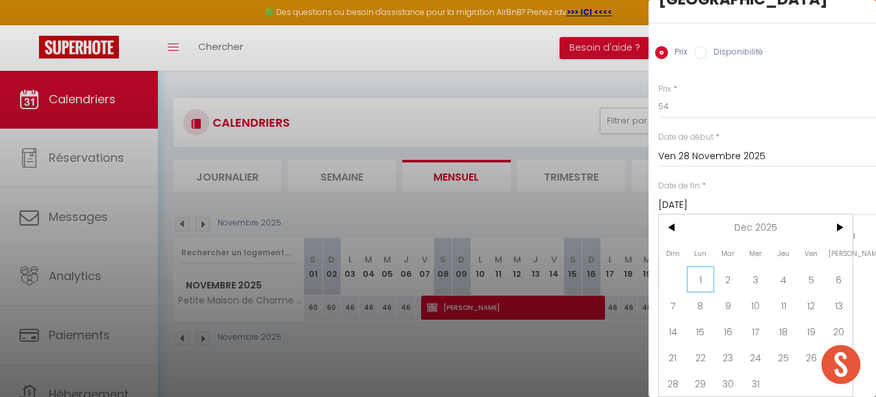
click at [702, 270] on span "1" at bounding box center [701, 279] width 28 height 26
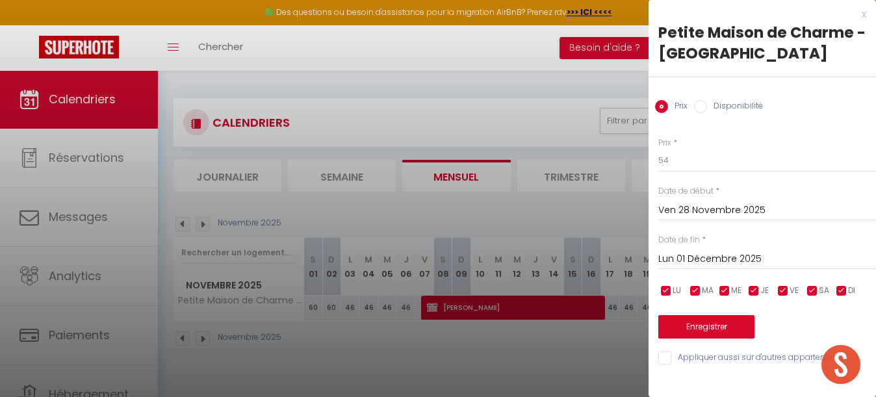
scroll to position [0, 0]
click at [681, 154] on input "54" at bounding box center [767, 160] width 218 height 23
click at [714, 325] on button "Enregistrer" at bounding box center [706, 326] width 96 height 23
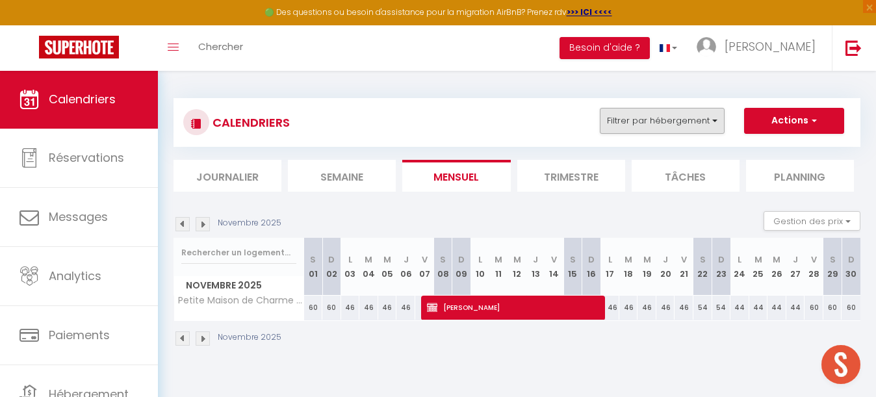
click at [658, 125] on button "Filtrer par hébergement" at bounding box center [662, 121] width 125 height 26
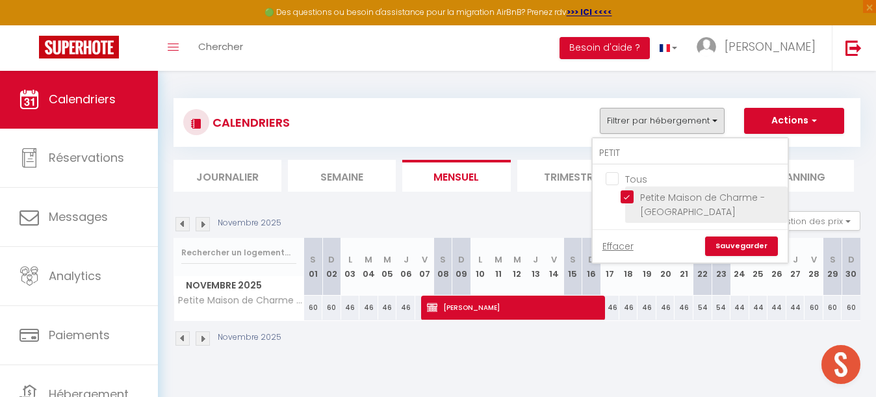
click at [627, 199] on input "Petite Maison de Charme - [GEOGRAPHIC_DATA]" at bounding box center [702, 196] width 162 height 13
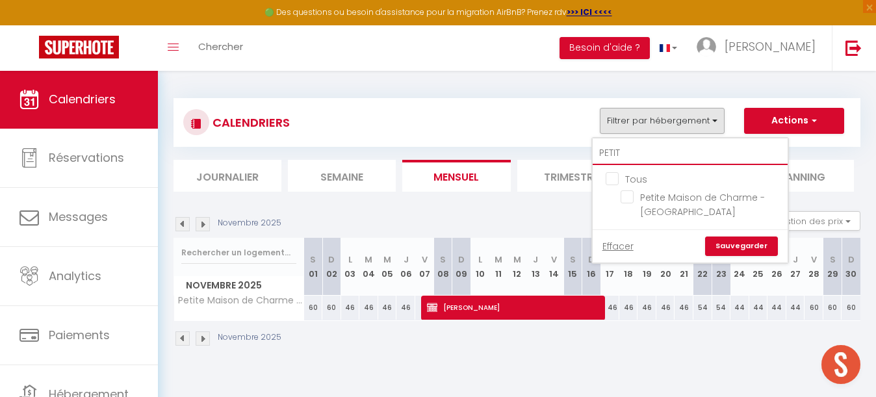
click at [629, 155] on input "PETIT" at bounding box center [690, 153] width 195 height 23
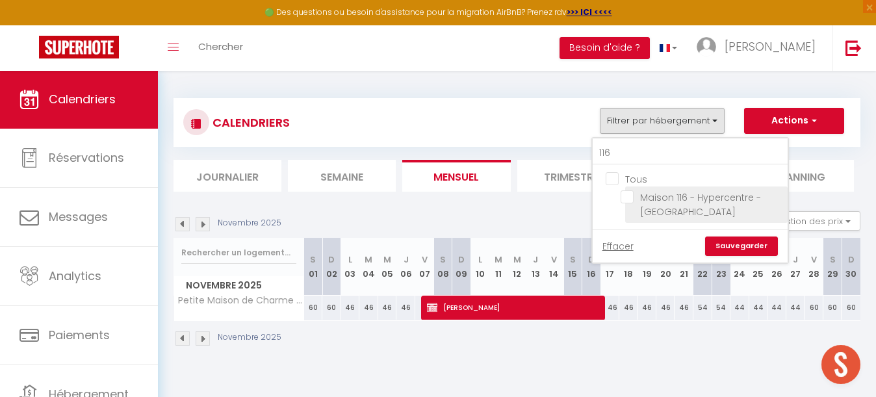
click at [630, 198] on input "Maison 116 - Hypercentre - [GEOGRAPHIC_DATA]" at bounding box center [702, 196] width 162 height 13
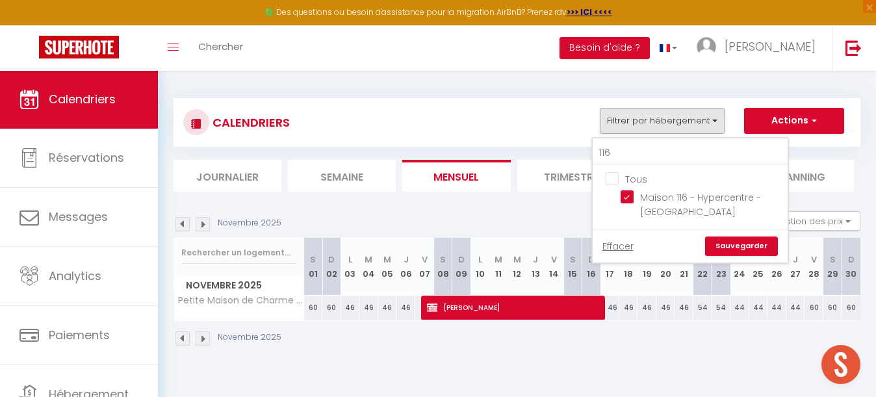
click at [748, 241] on link "Sauvegarder" at bounding box center [741, 246] width 73 height 19
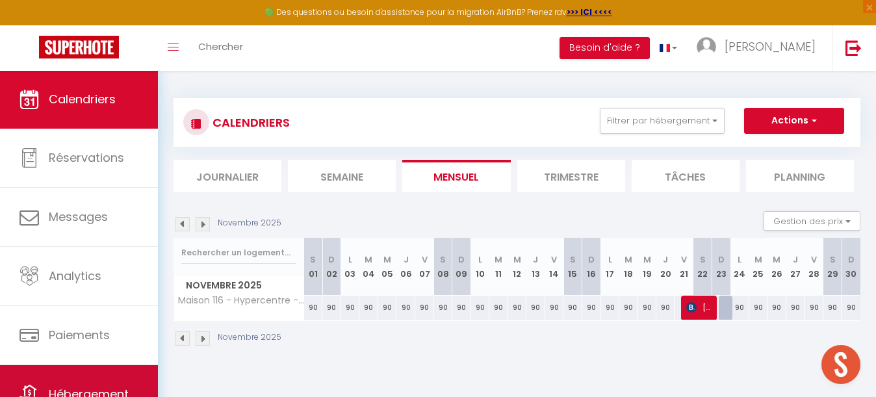
click at [101, 372] on link "Hébergement" at bounding box center [79, 394] width 158 height 58
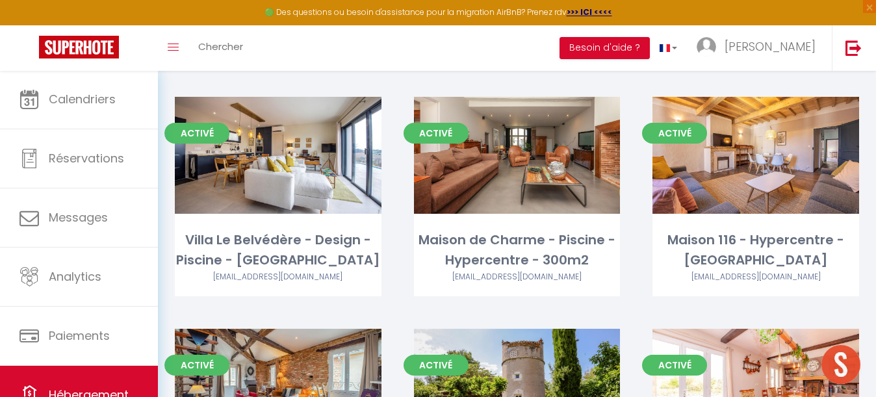
scroll to position [1019, 0]
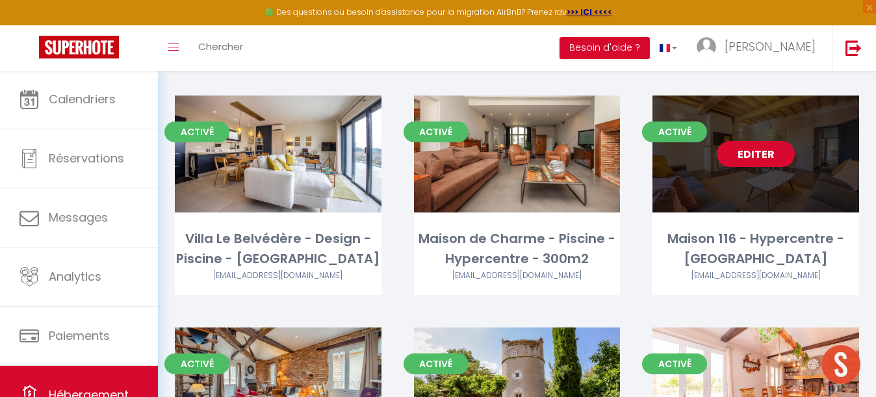
click at [754, 141] on link "Editer" at bounding box center [756, 154] width 78 height 26
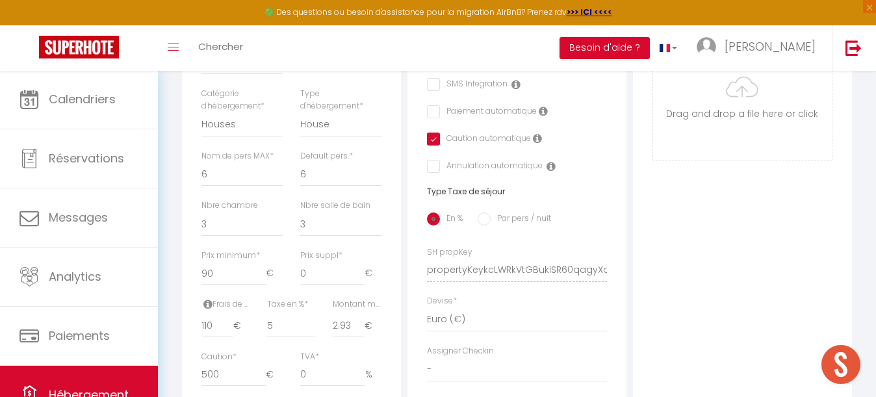
scroll to position [413, 0]
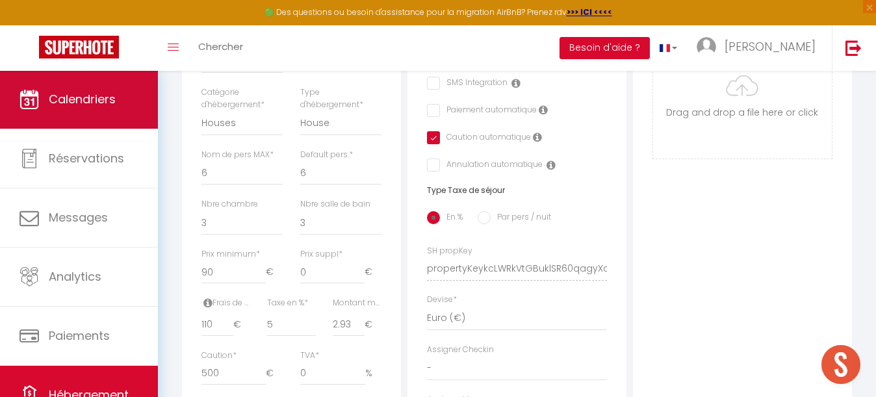
click at [98, 93] on span "Calendriers" at bounding box center [82, 99] width 67 height 16
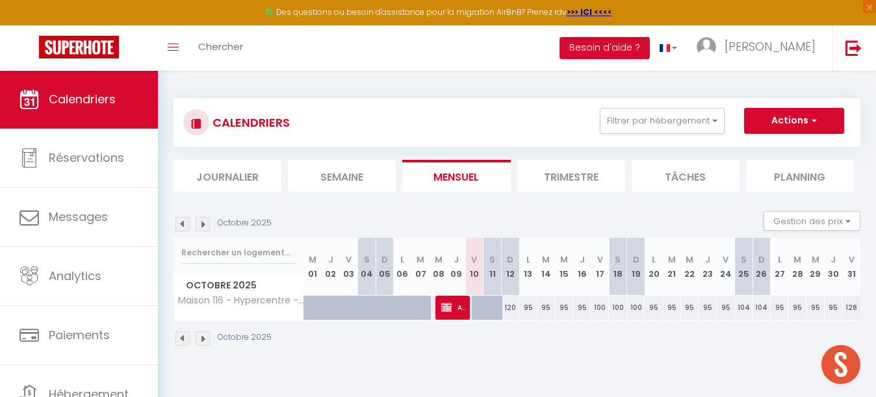
click at [202, 222] on img at bounding box center [203, 224] width 14 height 14
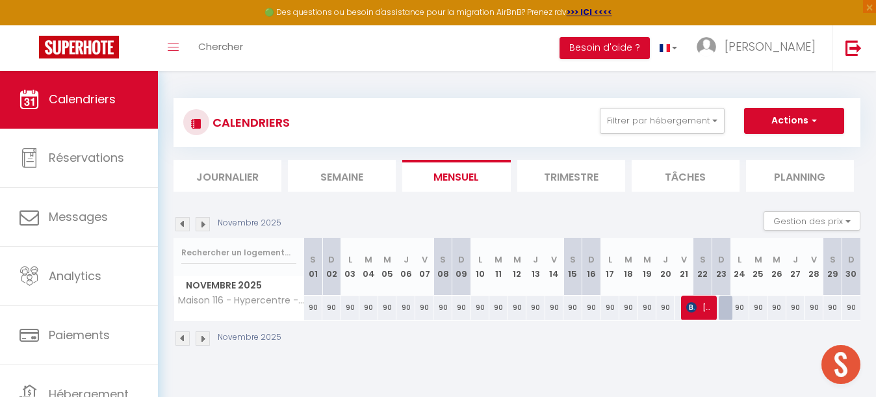
click at [314, 305] on div "90" at bounding box center [313, 308] width 19 height 24
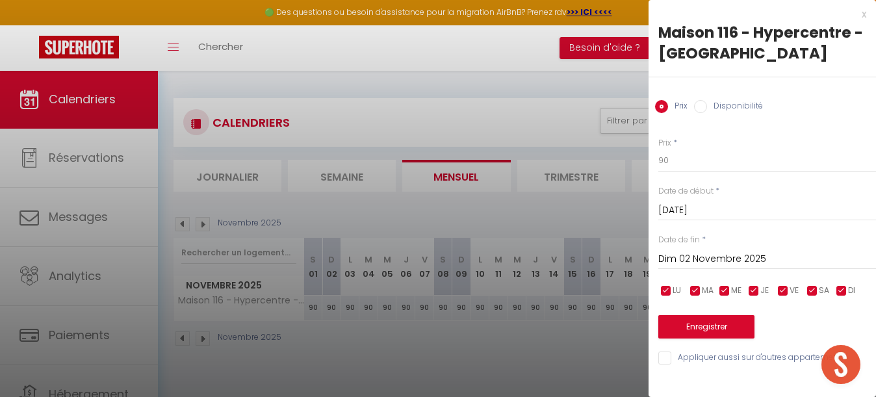
click at [718, 251] on input "Dim 02 Novembre 2025" at bounding box center [767, 259] width 218 height 17
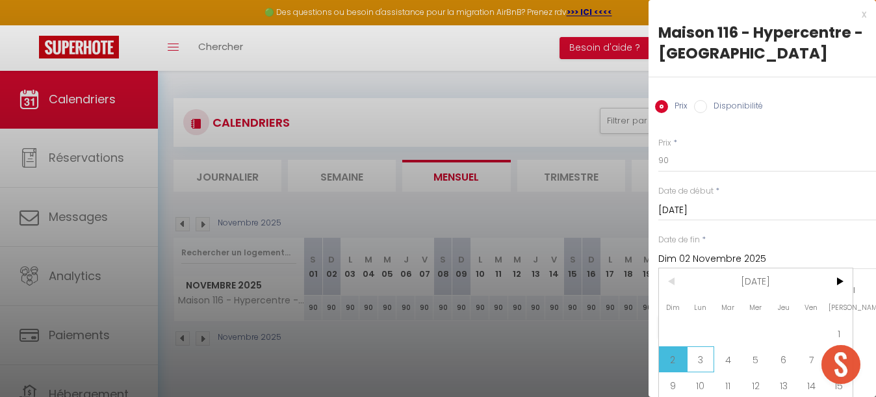
click at [699, 360] on span "3" at bounding box center [701, 359] width 28 height 26
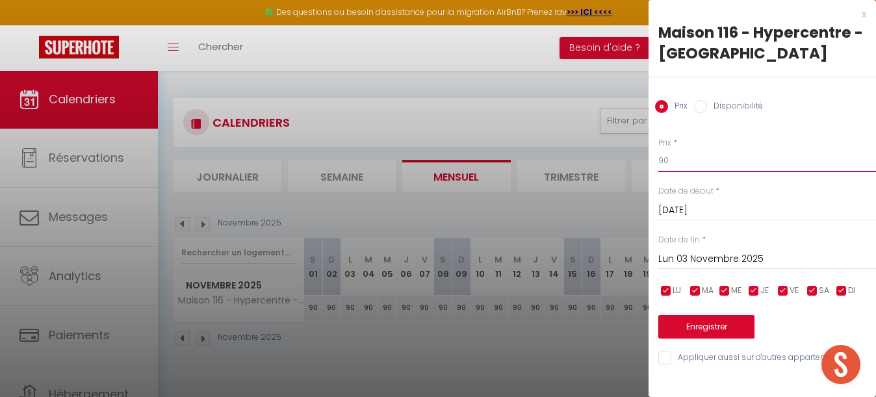
click at [680, 162] on input "90" at bounding box center [767, 160] width 218 height 23
click at [700, 318] on button "Enregistrer" at bounding box center [706, 326] width 96 height 23
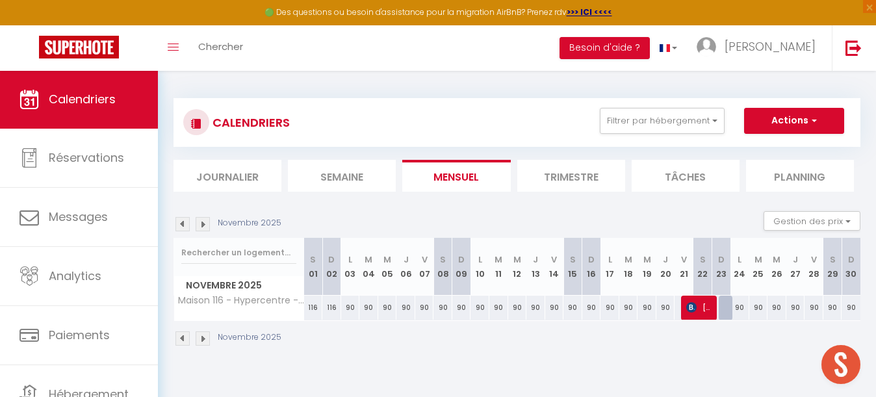
click at [351, 304] on div "90" at bounding box center [350, 308] width 19 height 24
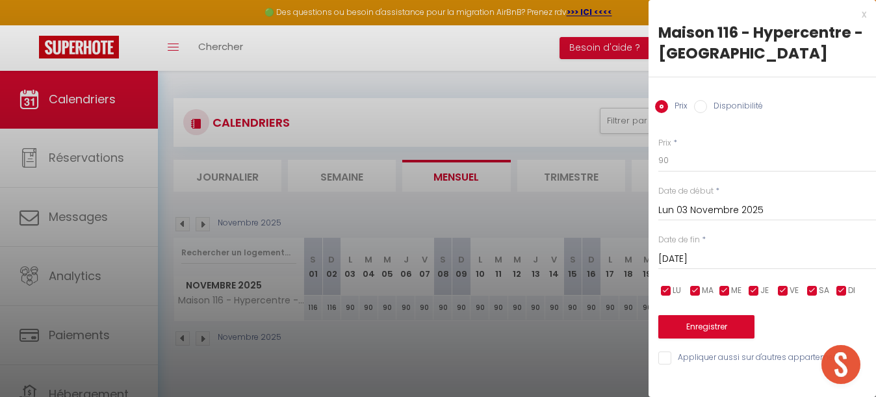
click at [700, 257] on input "[DATE] Novembre 2025" at bounding box center [767, 259] width 218 height 17
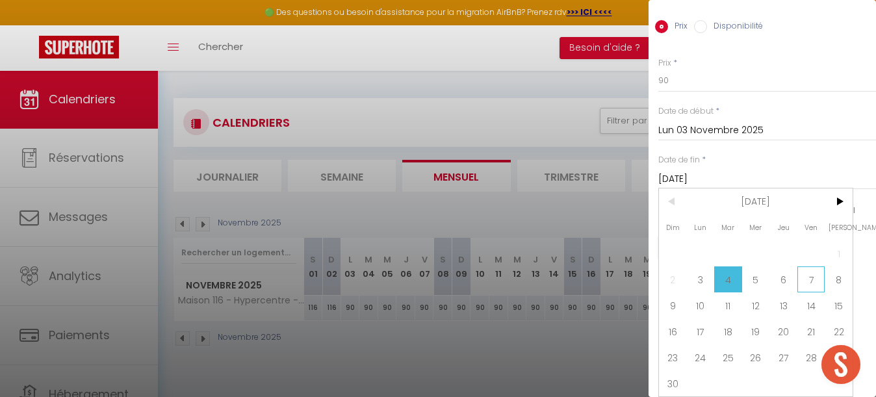
scroll to position [80, 0]
click at [815, 277] on span "7" at bounding box center [812, 279] width 28 height 26
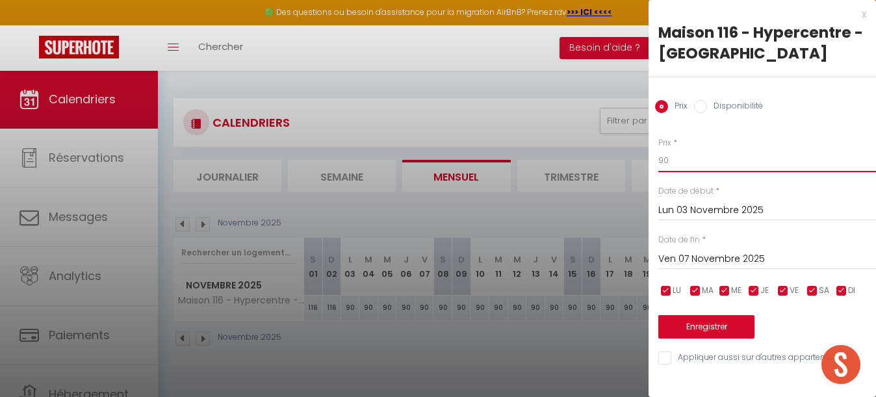
click at [699, 159] on input "90" at bounding box center [767, 160] width 218 height 23
click at [703, 320] on button "Enregistrer" at bounding box center [706, 326] width 96 height 23
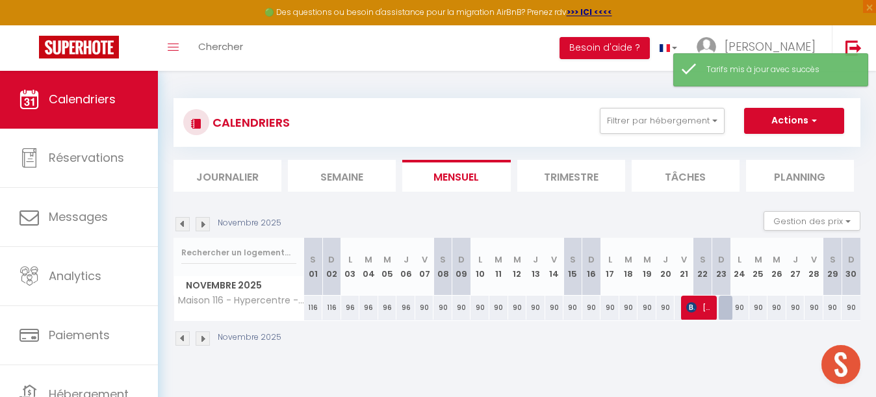
click at [425, 309] on div "90" at bounding box center [424, 308] width 19 height 24
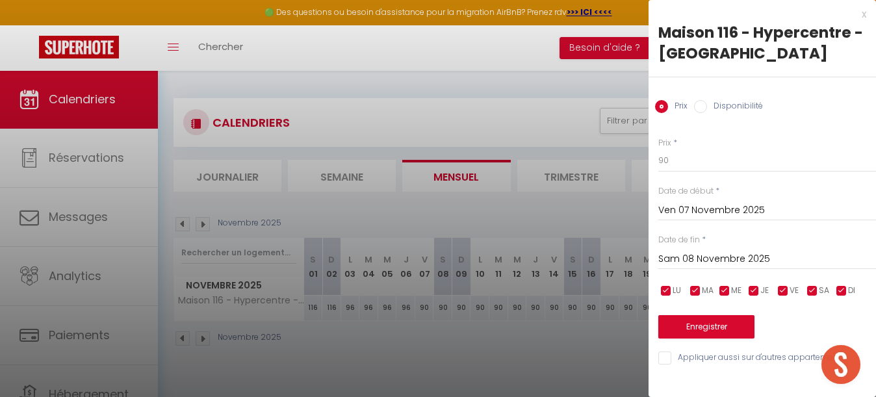
click at [698, 256] on input "Sam 08 Novembre 2025" at bounding box center [767, 259] width 218 height 17
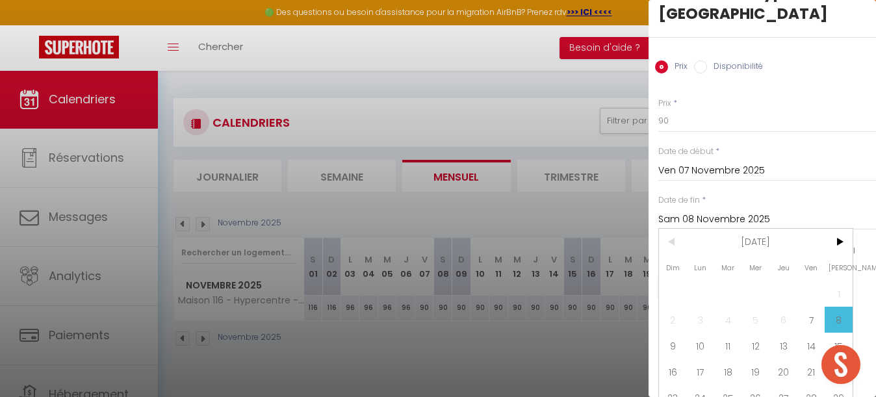
scroll to position [54, 0]
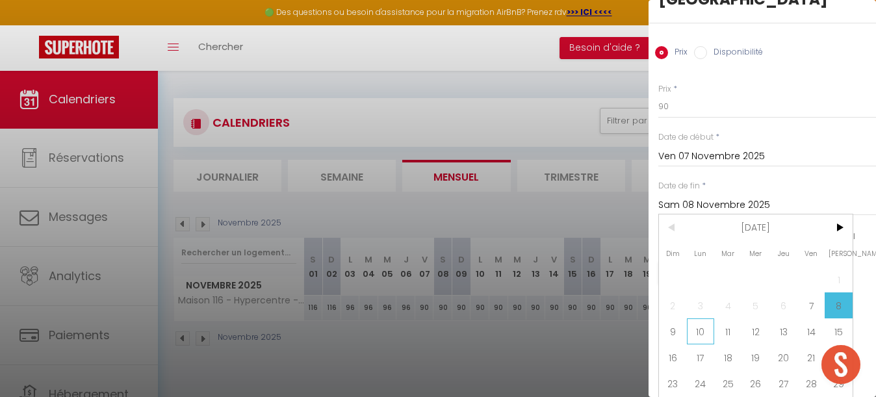
click at [708, 328] on span "10" at bounding box center [701, 331] width 28 height 26
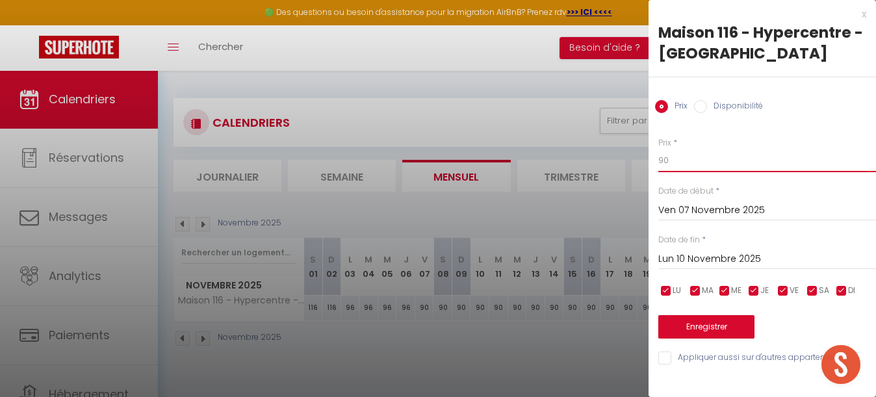
click at [681, 166] on input "90" at bounding box center [767, 160] width 218 height 23
click at [709, 325] on button "Enregistrer" at bounding box center [706, 326] width 96 height 23
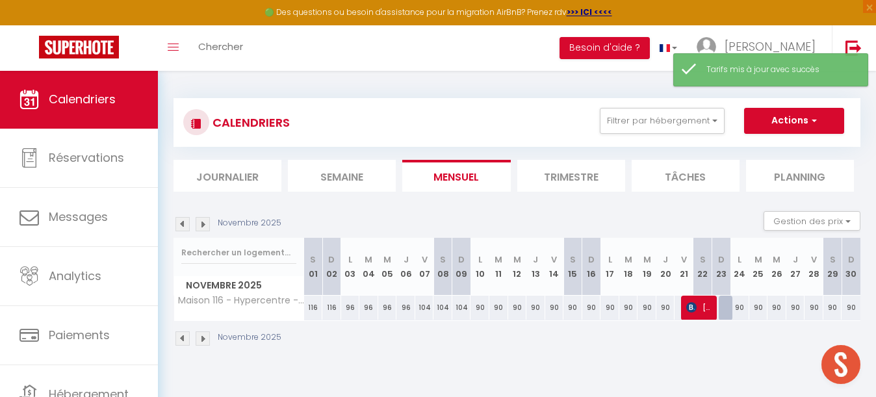
click at [478, 306] on div "90" at bounding box center [480, 308] width 19 height 24
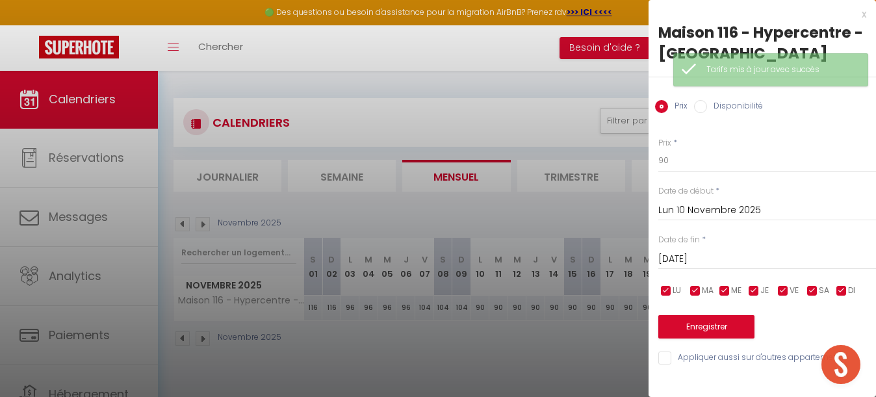
click at [686, 261] on input "[DATE] Novembre 2025" at bounding box center [767, 259] width 218 height 17
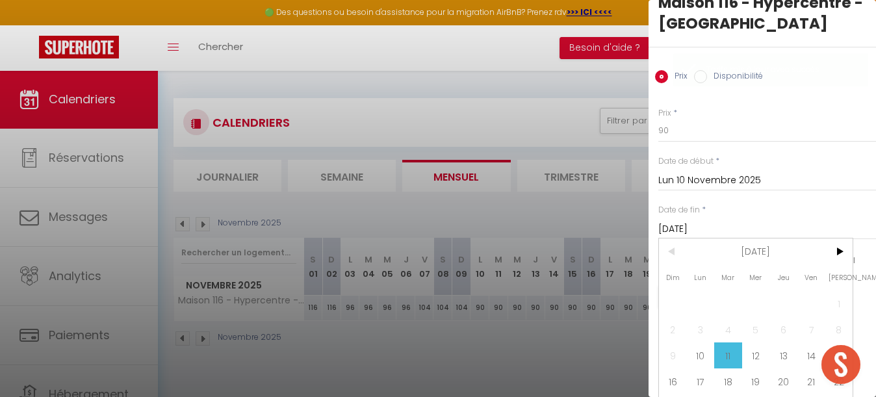
scroll to position [55, 0]
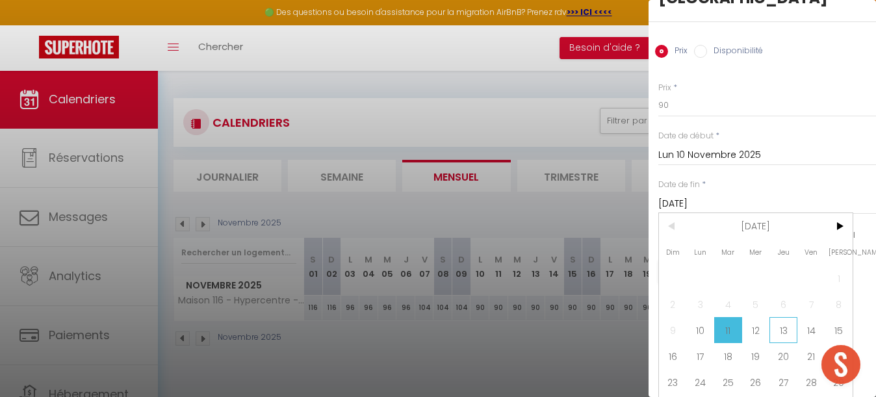
click at [779, 326] on span "13" at bounding box center [784, 330] width 28 height 26
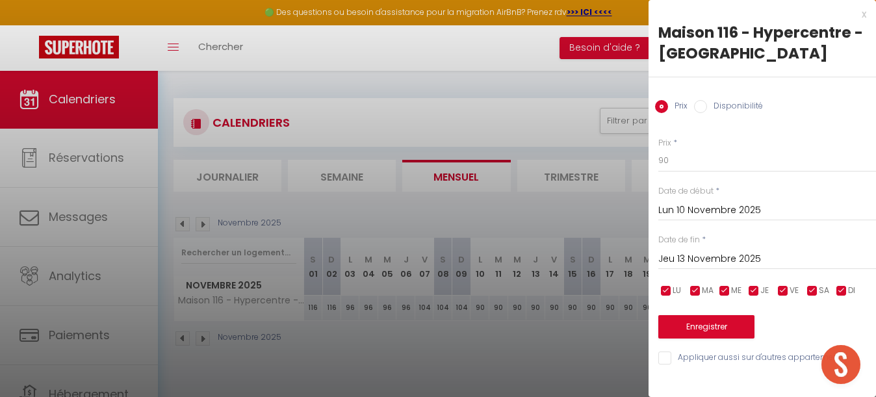
scroll to position [0, 0]
click at [690, 165] on input "90" at bounding box center [767, 160] width 218 height 23
click at [706, 329] on button "Enregistrer" at bounding box center [706, 326] width 96 height 23
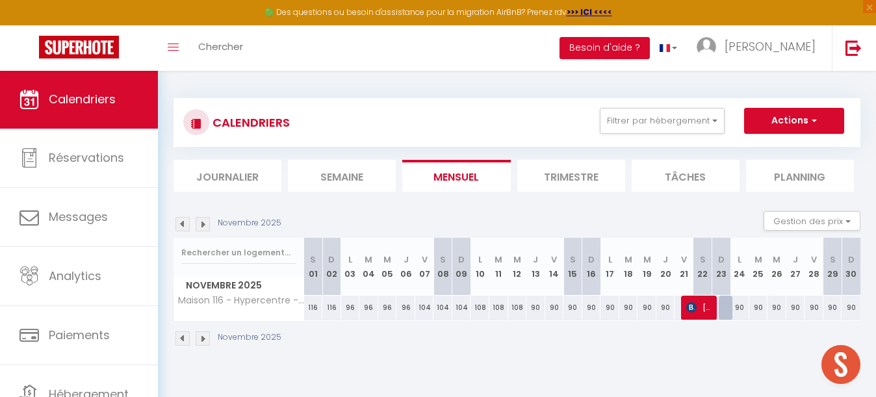
click at [534, 308] on div "90" at bounding box center [535, 308] width 19 height 24
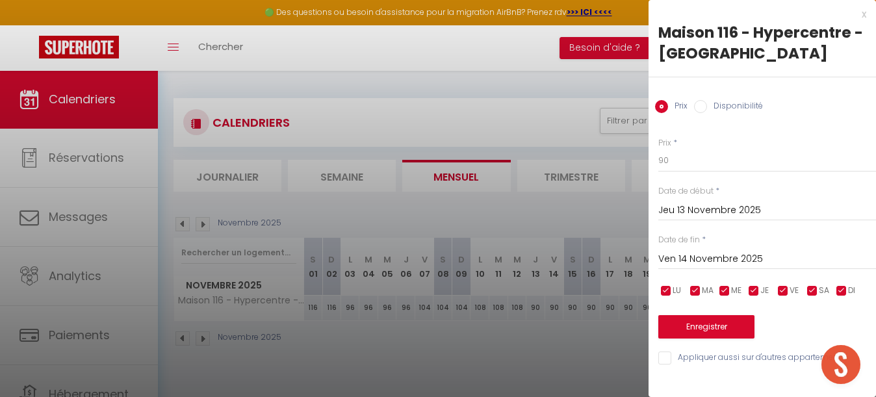
click at [726, 259] on input "Ven 14 Novembre 2025" at bounding box center [767, 259] width 218 height 17
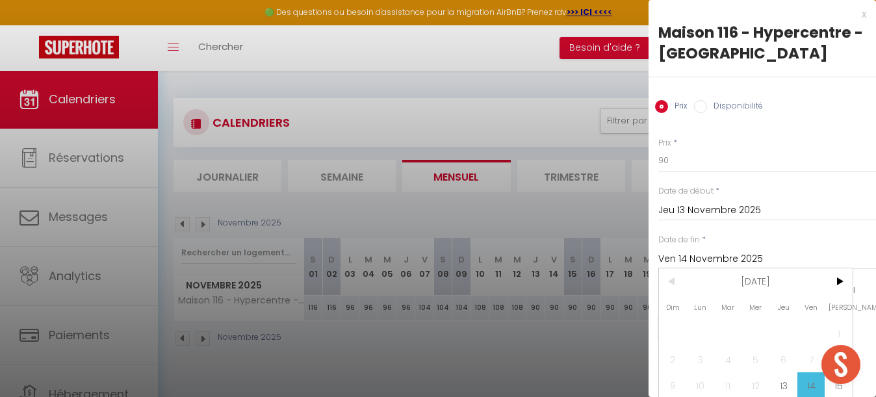
scroll to position [44, 0]
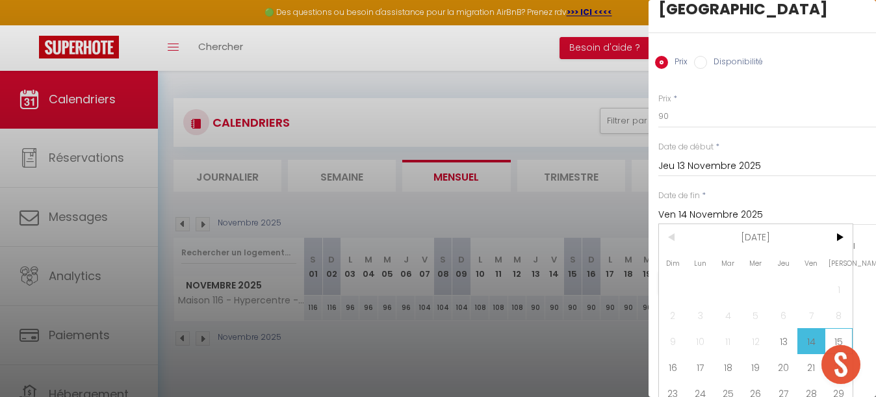
click at [839, 332] on span "15" at bounding box center [839, 341] width 28 height 26
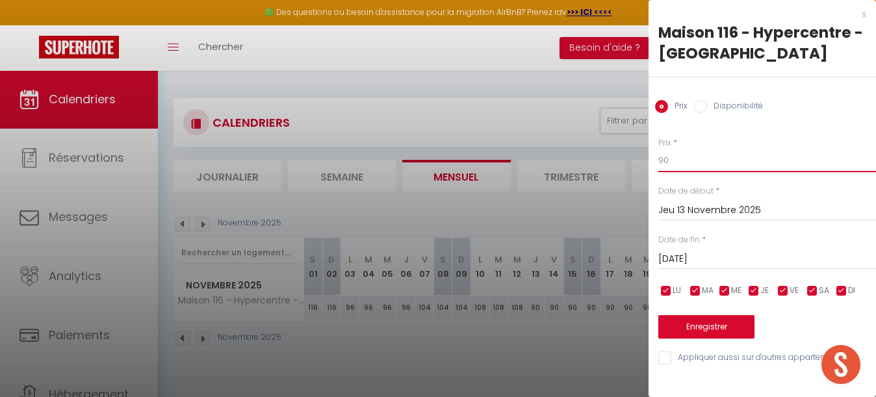
click at [701, 162] on input "90" at bounding box center [767, 160] width 218 height 23
click at [695, 328] on button "Enregistrer" at bounding box center [706, 326] width 96 height 23
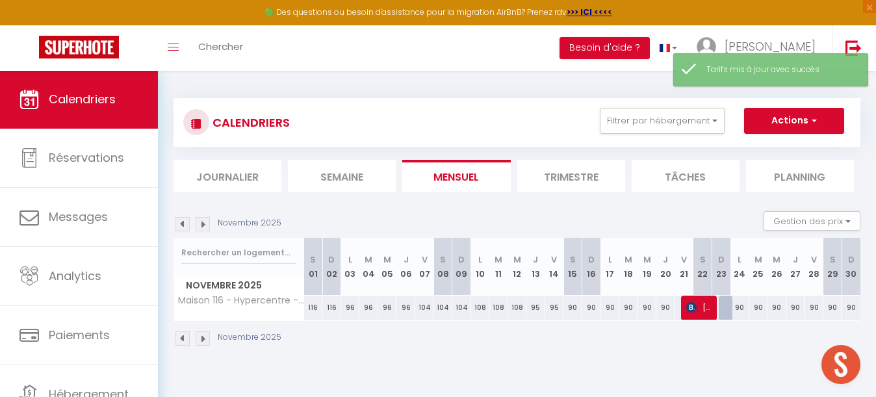
click at [573, 307] on div "90" at bounding box center [573, 308] width 19 height 24
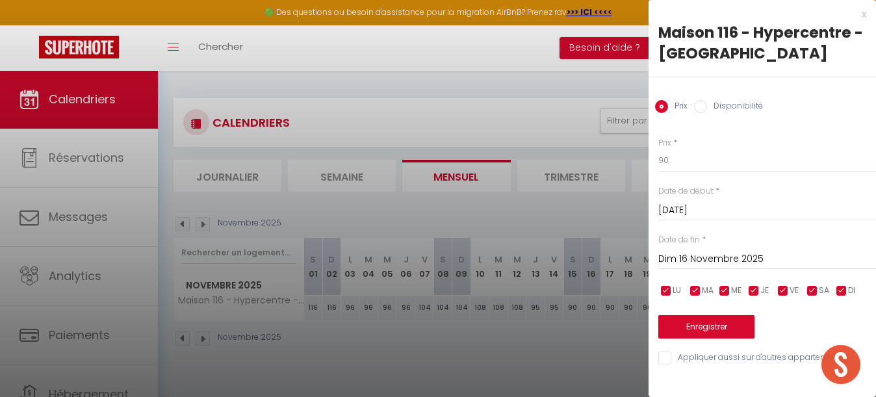
click at [703, 256] on input "Dim 16 Novembre 2025" at bounding box center [767, 259] width 218 height 17
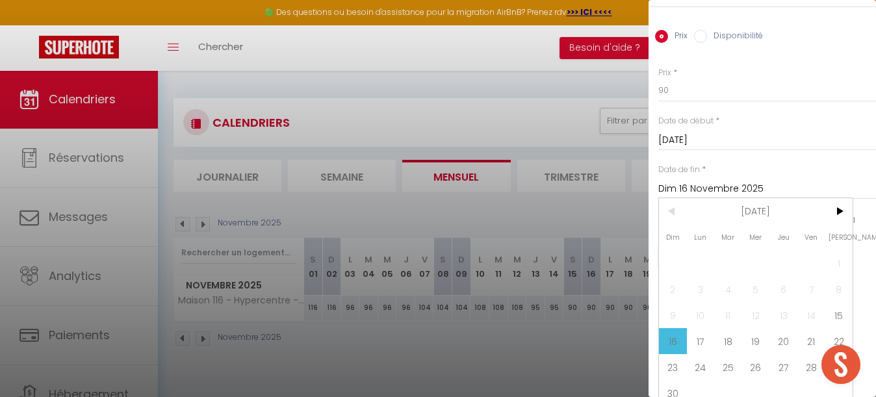
scroll to position [77, 0]
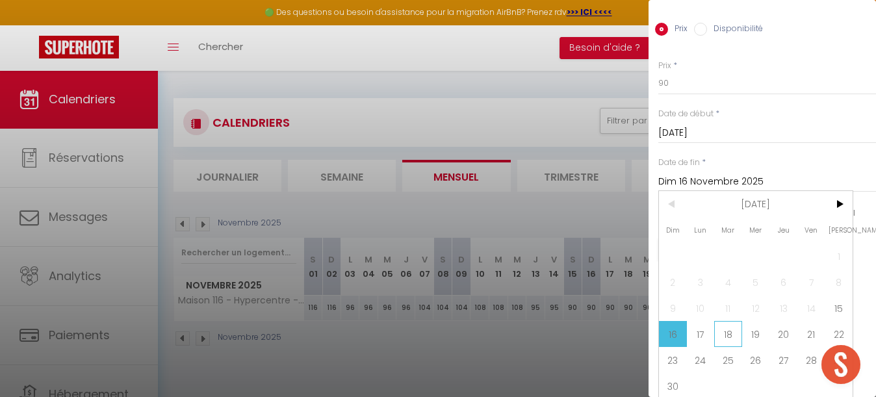
click at [726, 333] on span "18" at bounding box center [728, 334] width 28 height 26
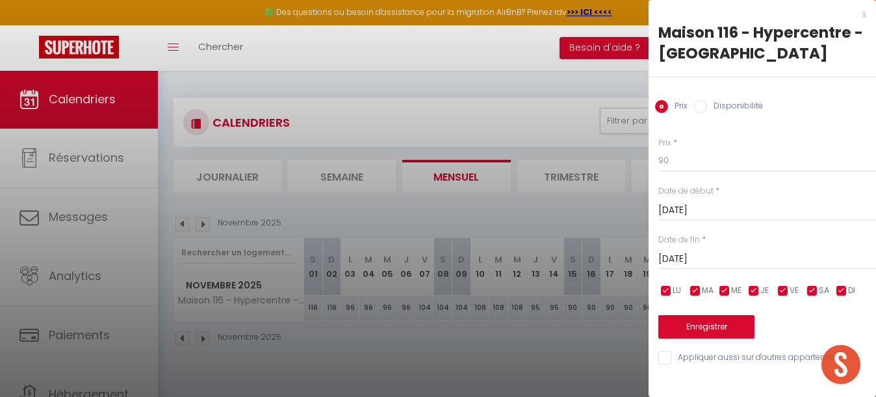
scroll to position [0, 0]
click at [684, 162] on input "90" at bounding box center [767, 160] width 218 height 23
click at [701, 320] on button "Enregistrer" at bounding box center [706, 326] width 96 height 23
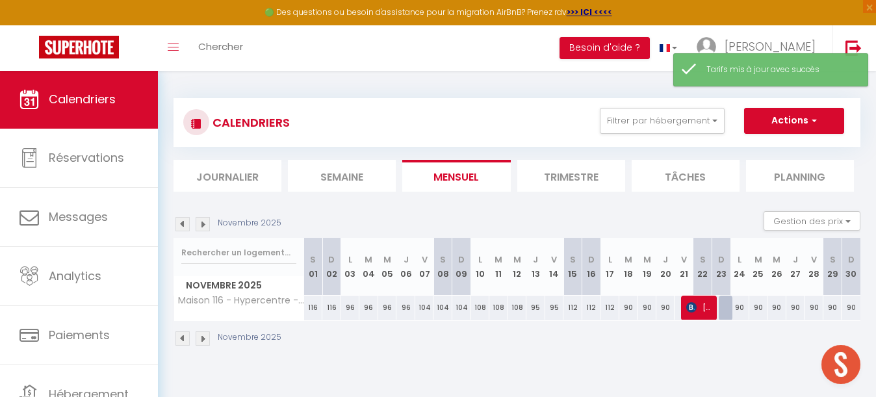
click at [628, 310] on div "90" at bounding box center [628, 308] width 19 height 24
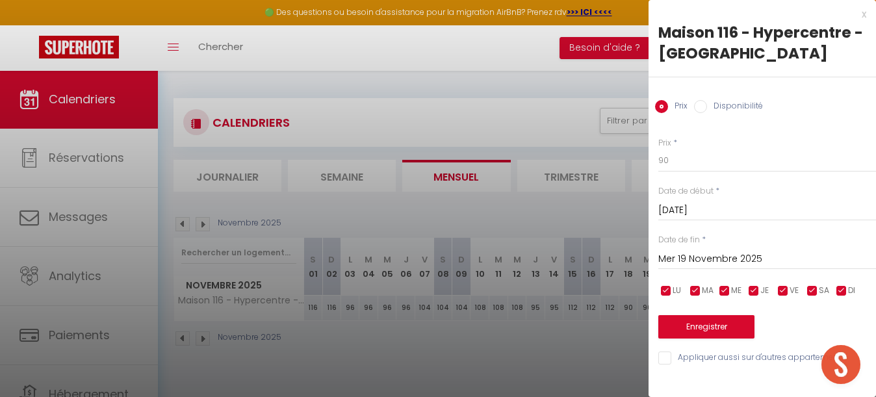
click at [699, 252] on input "Mer 19 Novembre 2025" at bounding box center [767, 259] width 218 height 17
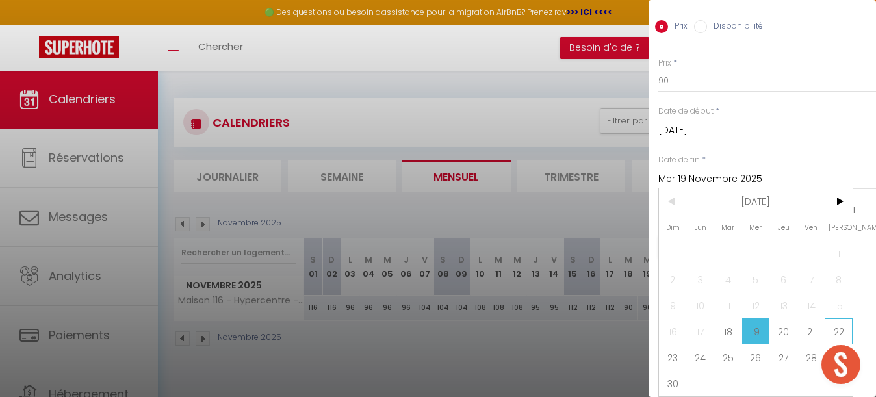
scroll to position [80, 0]
click at [840, 330] on span "22" at bounding box center [839, 331] width 28 height 26
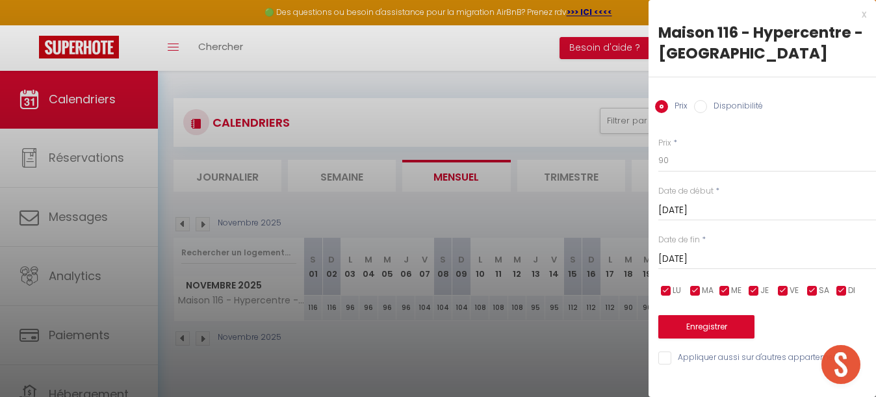
scroll to position [0, 0]
click at [692, 158] on input "90" at bounding box center [767, 160] width 218 height 23
click at [707, 326] on button "Enregistrer" at bounding box center [706, 326] width 96 height 23
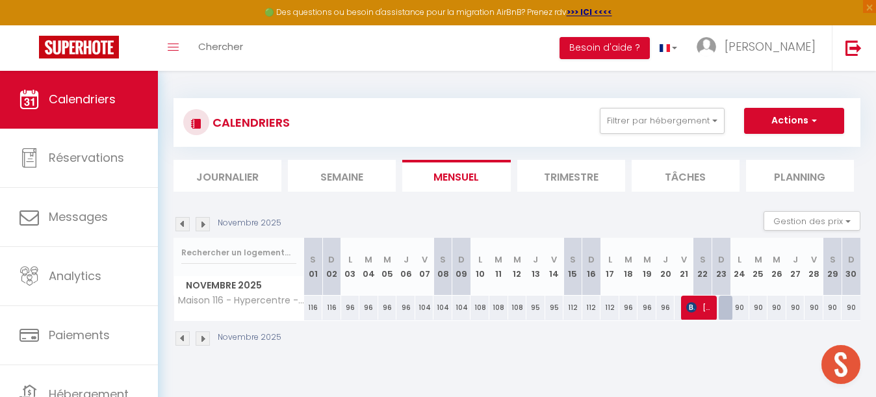
click at [742, 302] on div "90" at bounding box center [740, 308] width 19 height 24
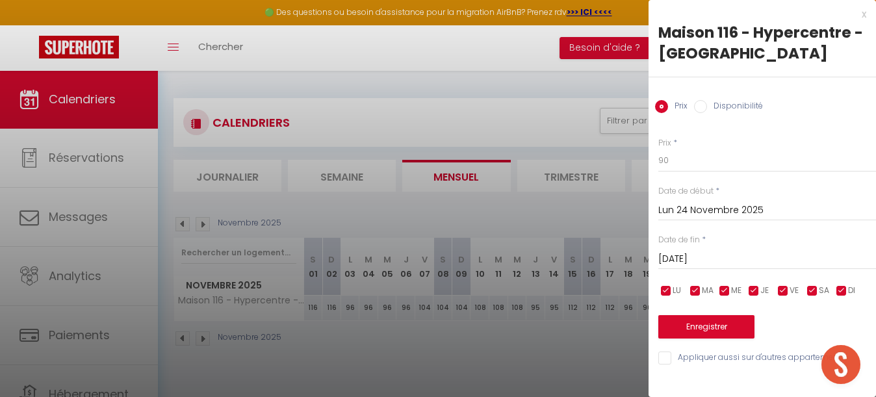
click at [720, 255] on input "[DATE] Novembre 2025" at bounding box center [767, 259] width 218 height 17
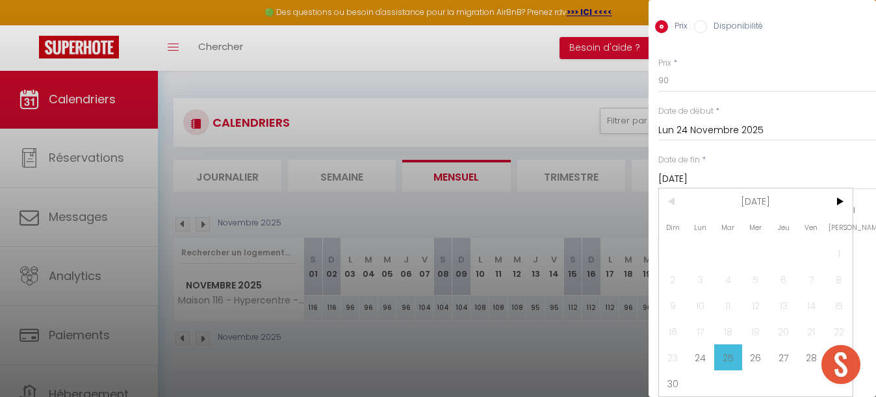
scroll to position [80, 0]
click at [805, 357] on span "28" at bounding box center [812, 357] width 28 height 26
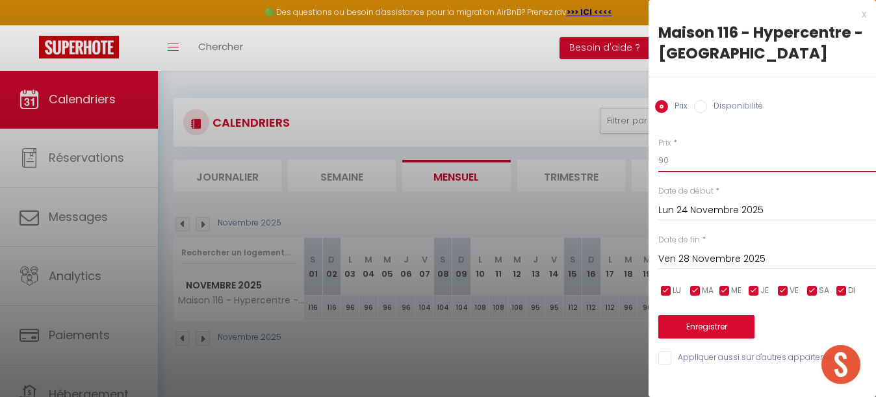
click at [689, 157] on input "90" at bounding box center [767, 160] width 218 height 23
click at [721, 328] on button "Enregistrer" at bounding box center [706, 326] width 96 height 23
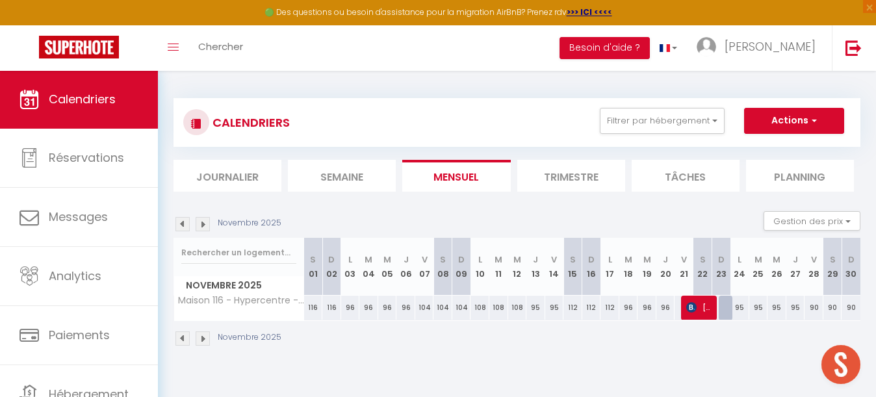
click at [812, 306] on div "90" at bounding box center [814, 308] width 19 height 24
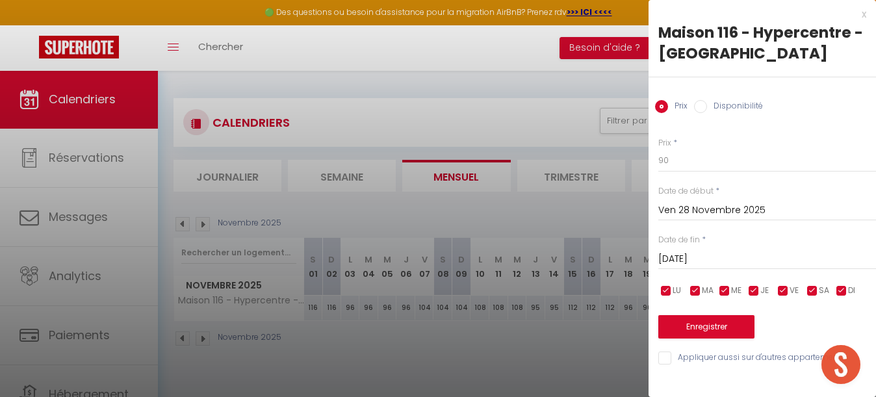
click at [726, 256] on input "[PERSON_NAME] 29 Novembre 2025" at bounding box center [767, 259] width 218 height 17
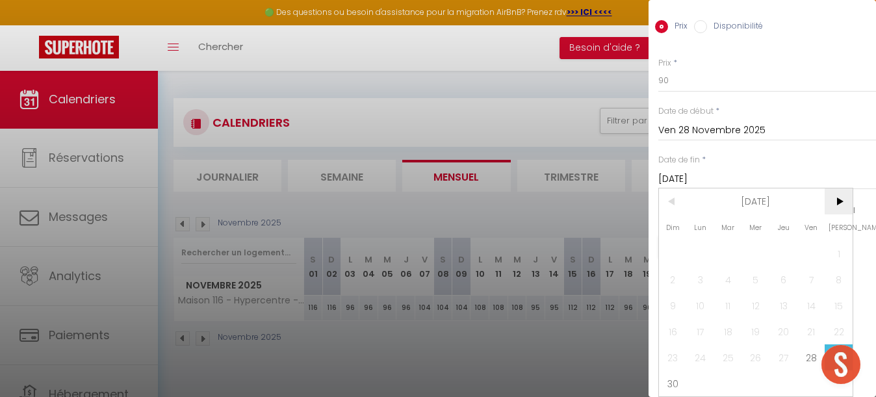
click at [849, 197] on span ">" at bounding box center [839, 201] width 28 height 26
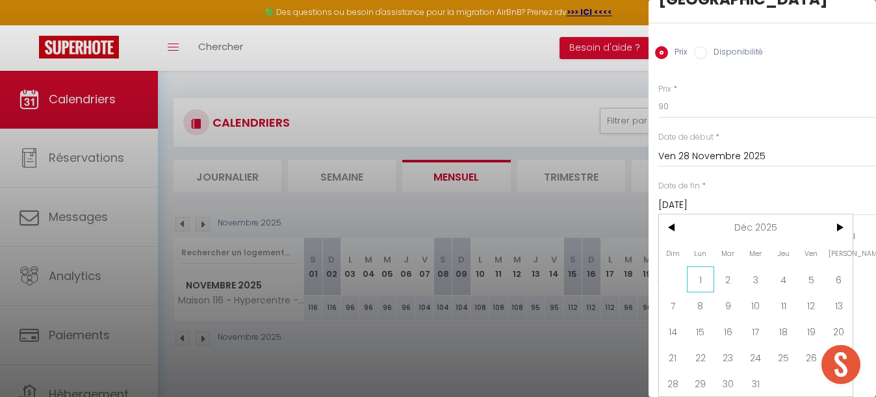
click at [707, 274] on span "1" at bounding box center [701, 279] width 28 height 26
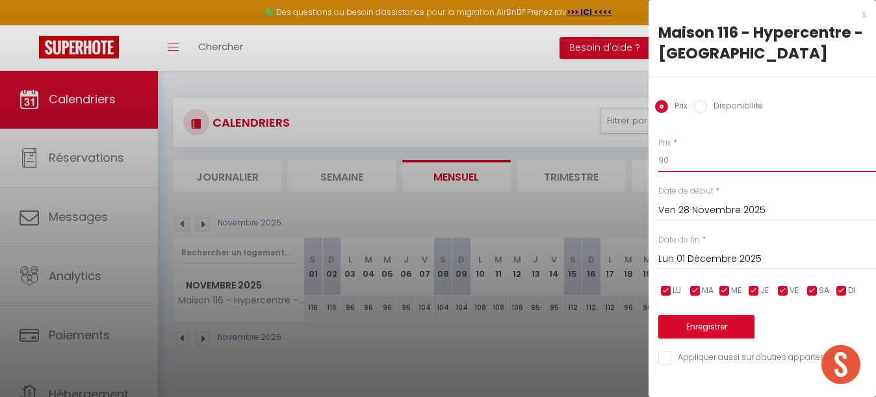
click at [682, 159] on input "90" at bounding box center [767, 160] width 218 height 23
click at [695, 317] on button "Enregistrer" at bounding box center [706, 326] width 96 height 23
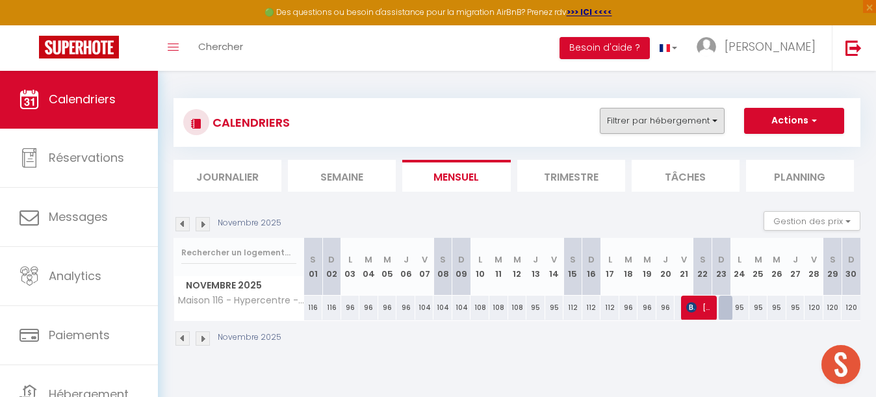
click at [649, 114] on button "Filtrer par hébergement" at bounding box center [662, 121] width 125 height 26
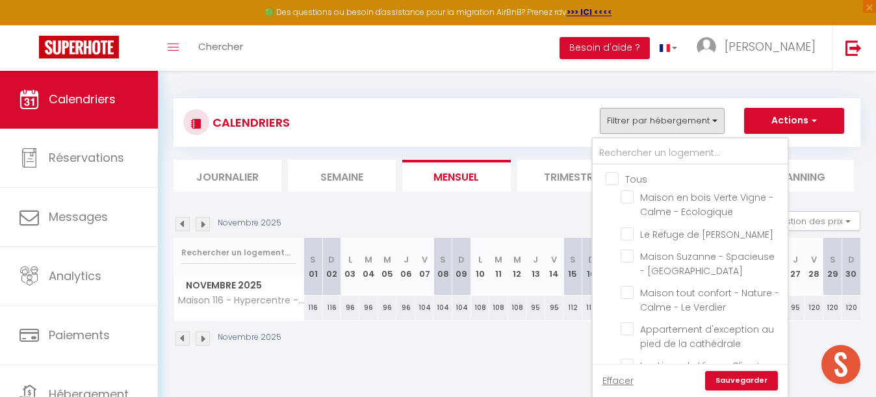
click at [615, 179] on input "Tous" at bounding box center [703, 178] width 195 height 13
click at [627, 153] on input "text" at bounding box center [690, 153] width 195 height 23
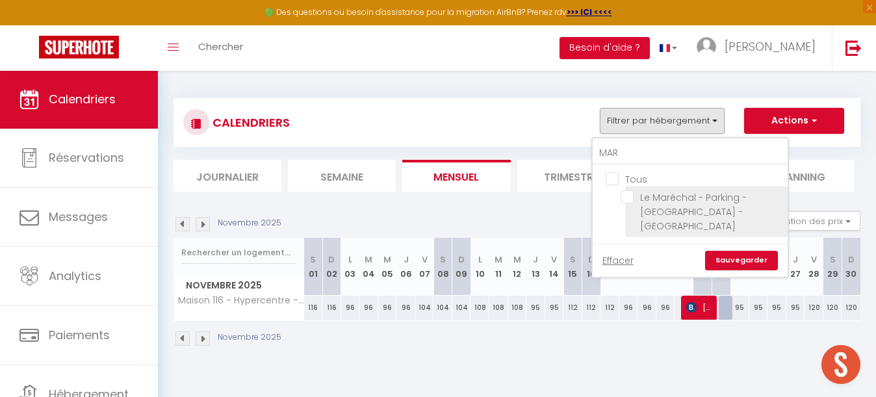
click at [629, 194] on input "Le Maréchal - Parking - [GEOGRAPHIC_DATA] - [GEOGRAPHIC_DATA]" at bounding box center [702, 196] width 162 height 13
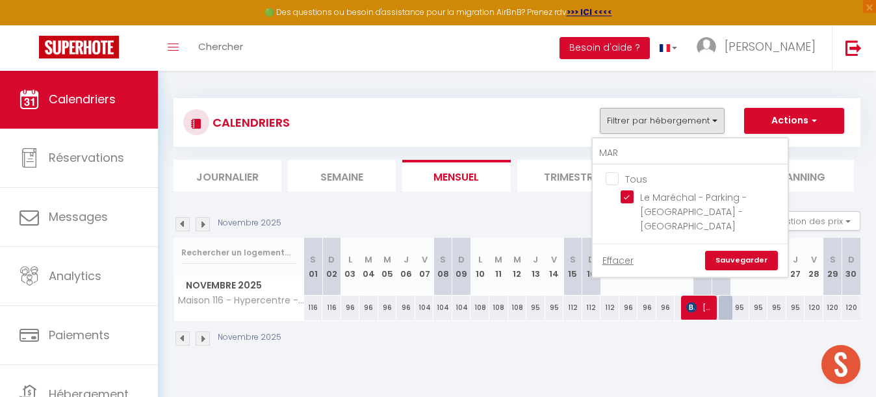
click at [747, 251] on link "Sauvegarder" at bounding box center [741, 260] width 73 height 19
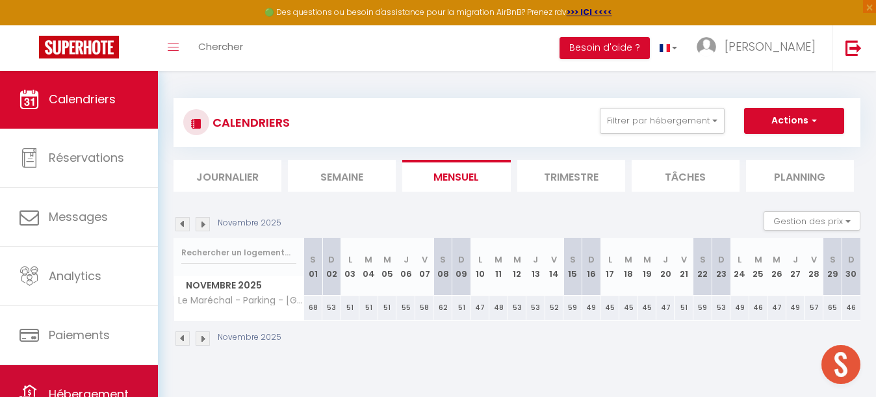
click at [96, 373] on link "Hébergement" at bounding box center [79, 394] width 158 height 58
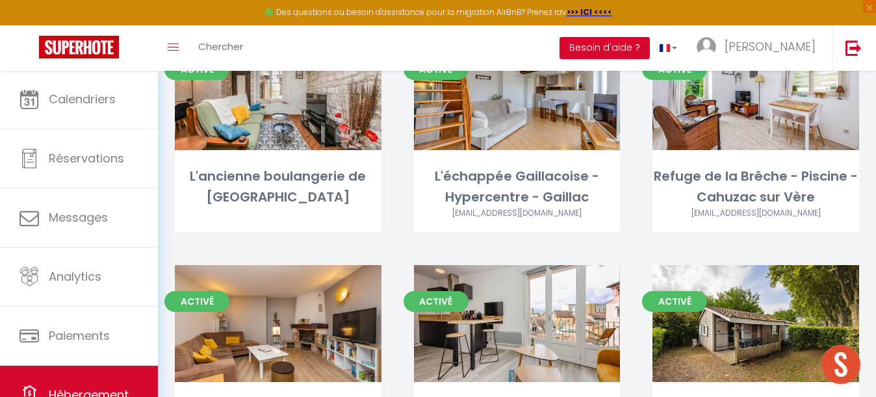
scroll to position [2146, 0]
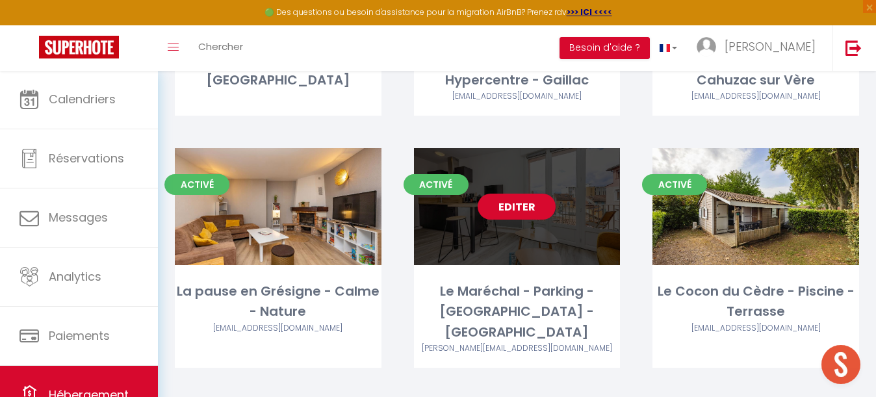
click at [532, 194] on link "Editer" at bounding box center [517, 207] width 78 height 26
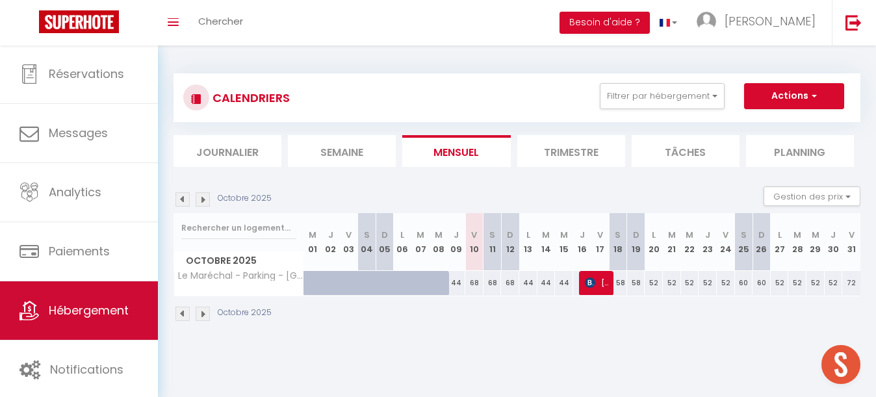
click at [85, 318] on span "Hébergement" at bounding box center [89, 310] width 80 height 16
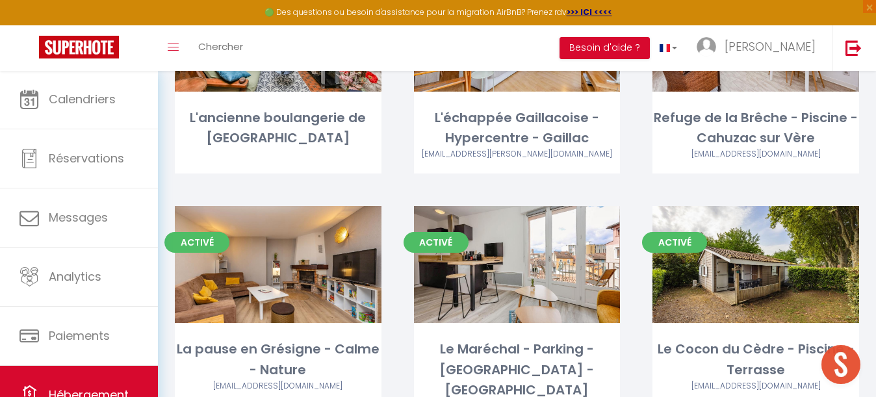
scroll to position [2108, 0]
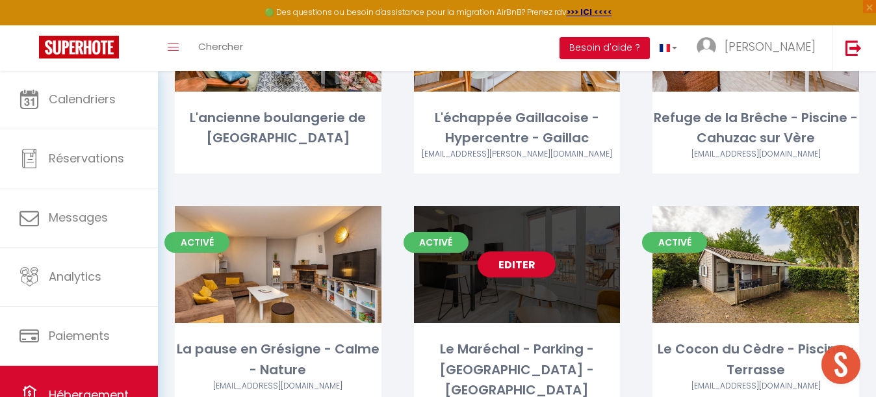
click at [517, 252] on link "Editer" at bounding box center [517, 265] width 78 height 26
select select "3"
select select "2"
select select "1"
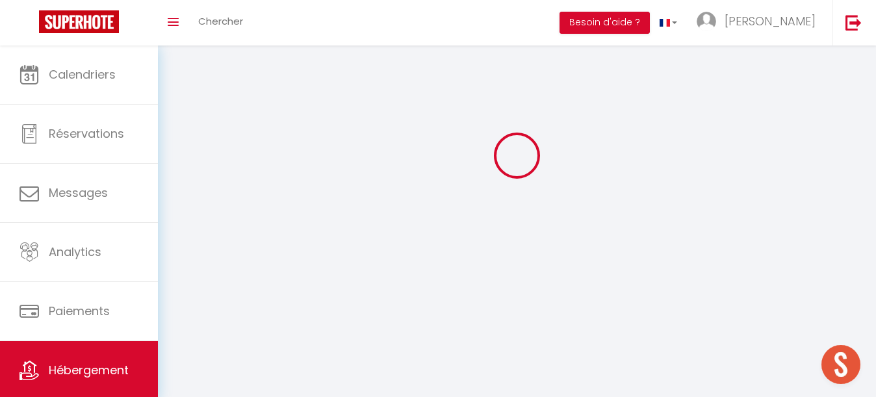
select select
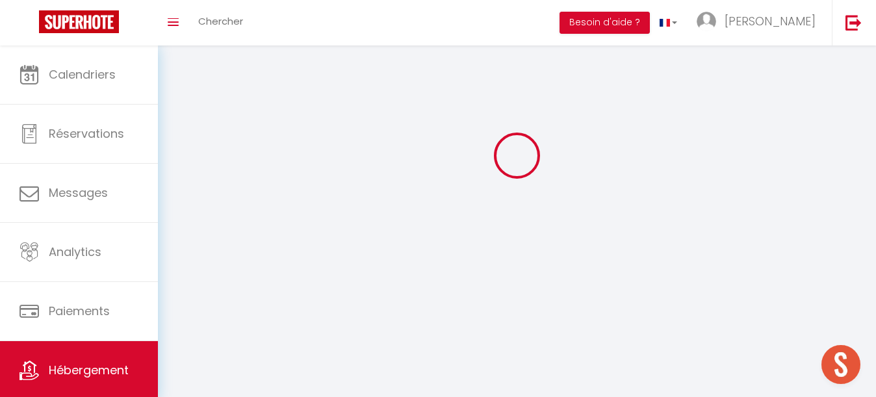
checkbox input "false"
select select
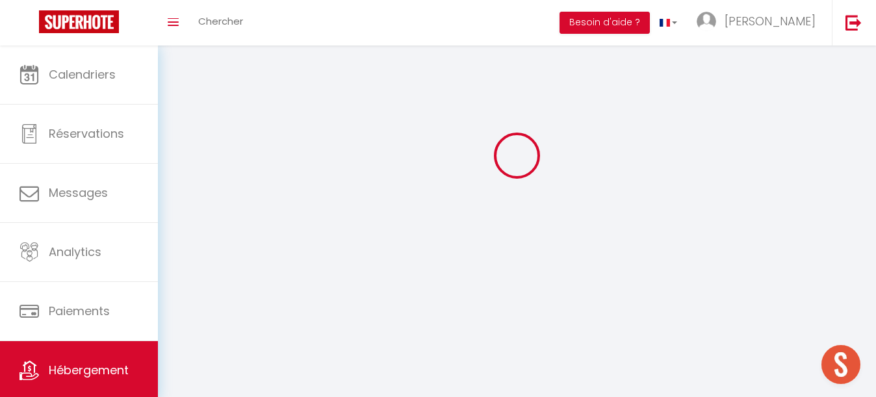
select select
select select "1"
select select
select select "28"
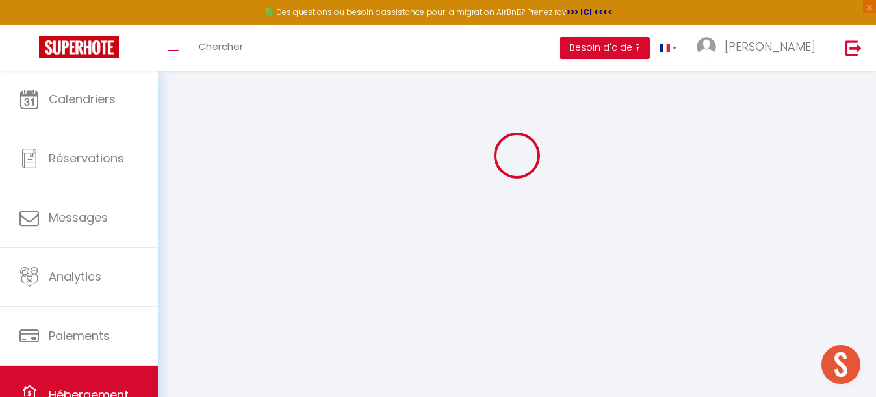
select select
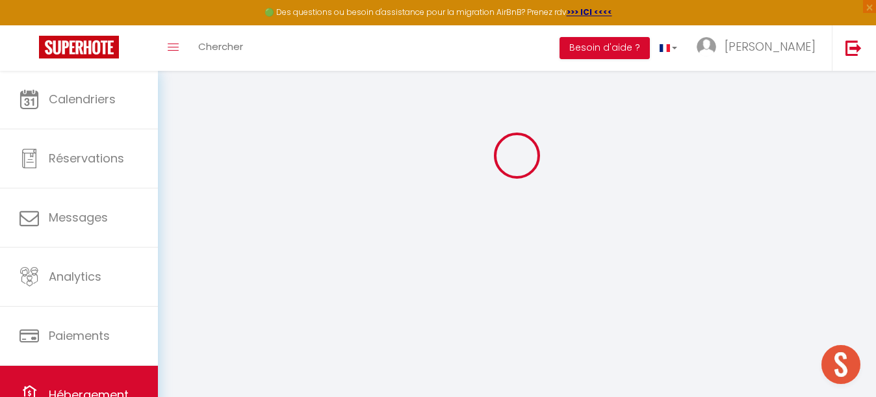
select select
checkbox input "false"
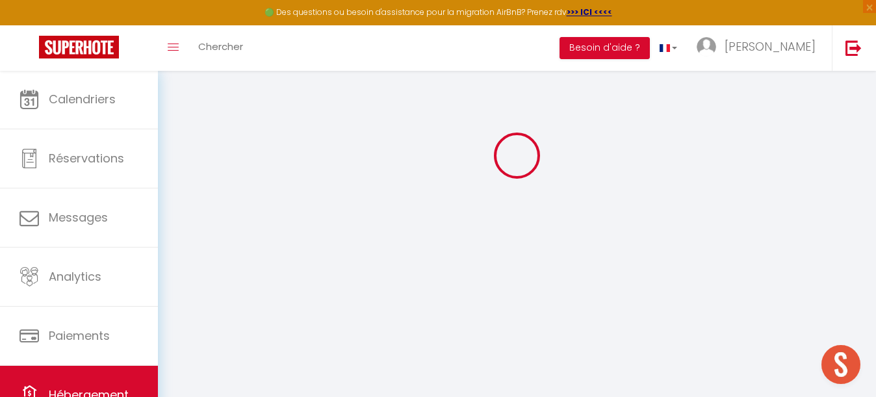
select select
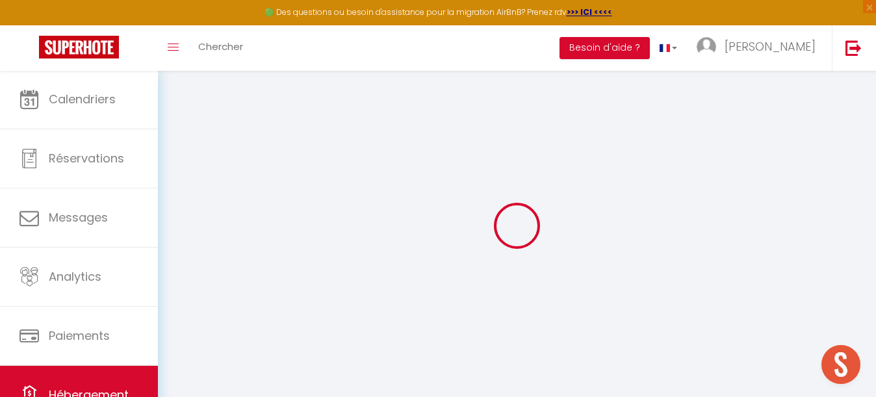
select select
checkbox input "false"
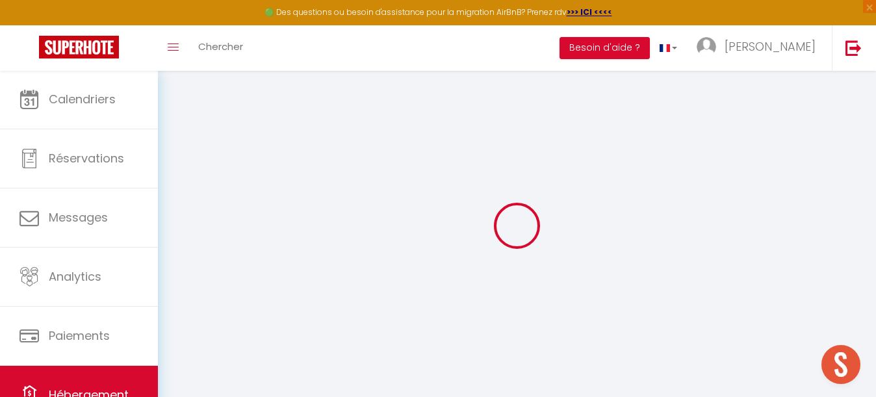
checkbox input "false"
select select
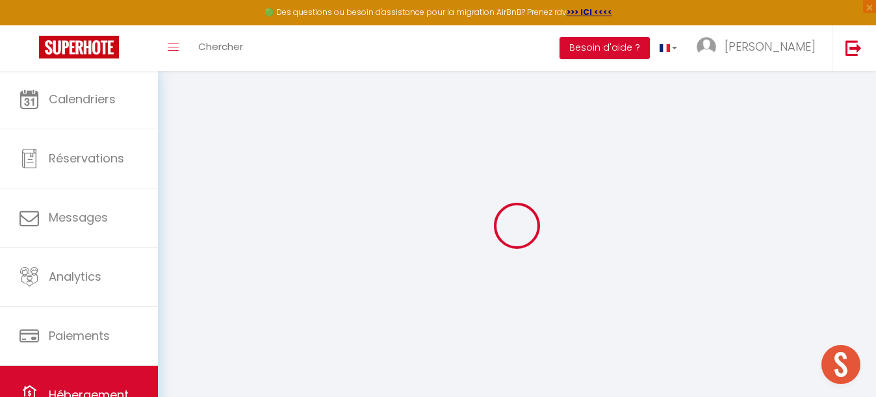
select select
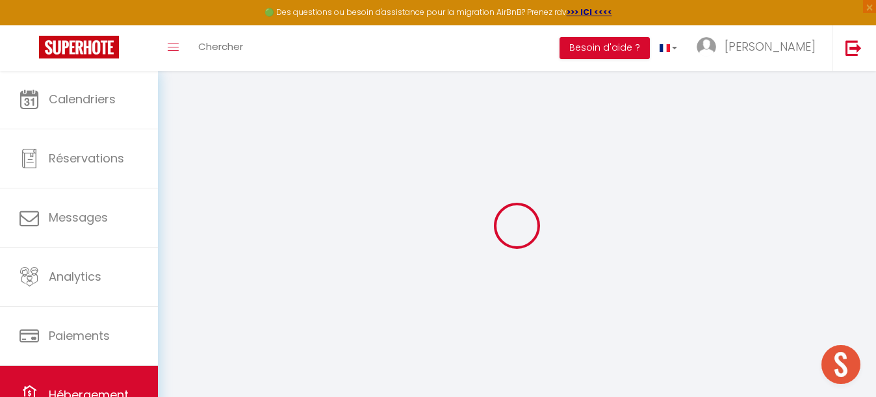
checkbox input "false"
select select
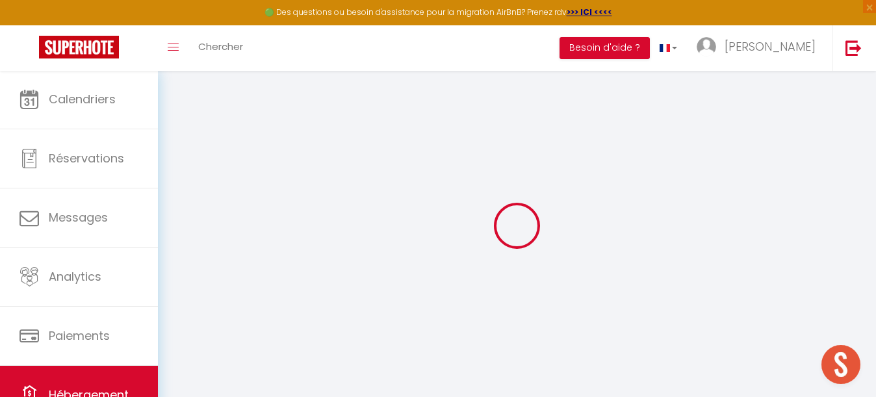
select select
type input "Le Maréchal - Parking - [GEOGRAPHIC_DATA] - [GEOGRAPHIC_DATA]"
type input "[PERSON_NAME]"
type input "Pacific"
type input "[STREET_ADDRESS]"
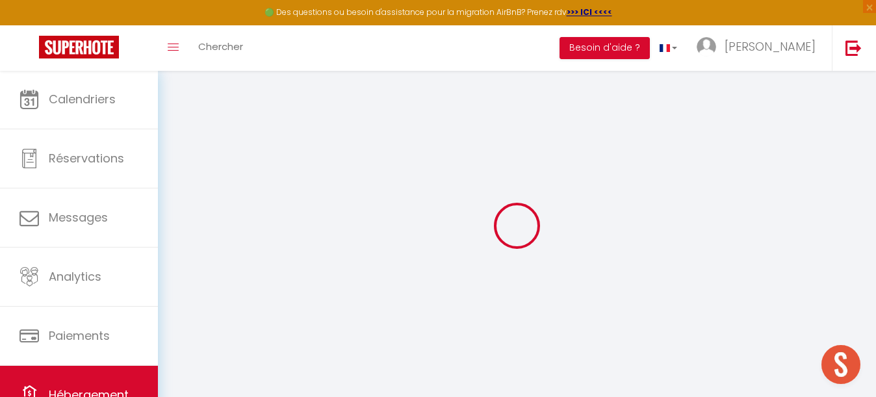
type input "81150"
type input "LAGRAVE"
select select "2"
select select "1"
type input "50"
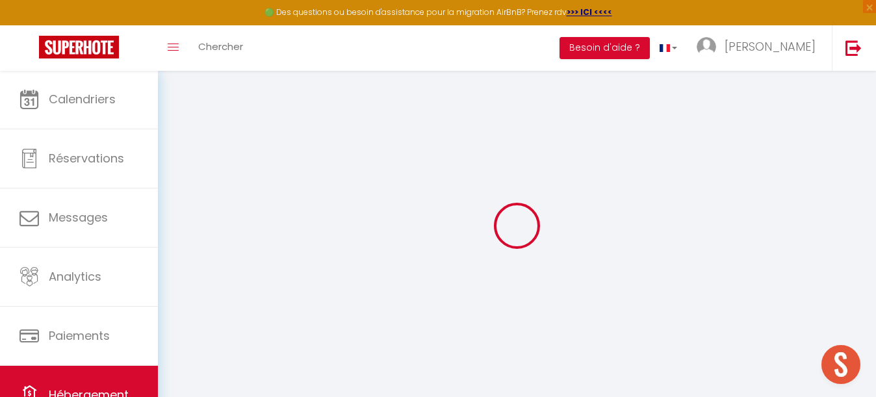
type input "54"
type input "5"
type input "2.73"
type input "250"
select select
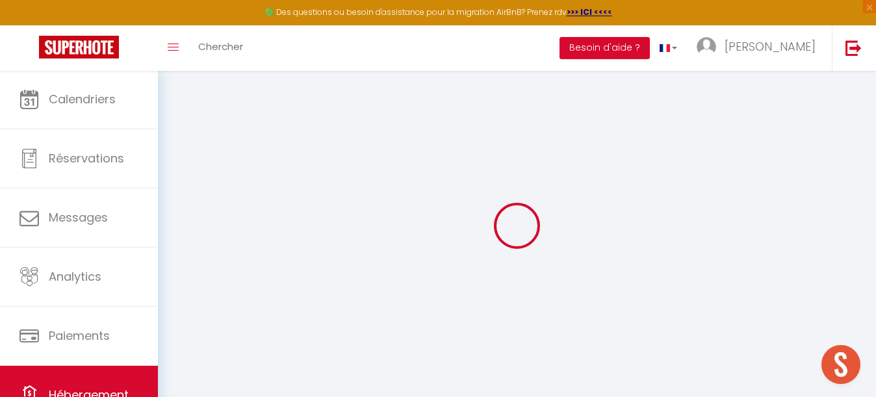
select select
type input "[STREET_ADDRESS]"
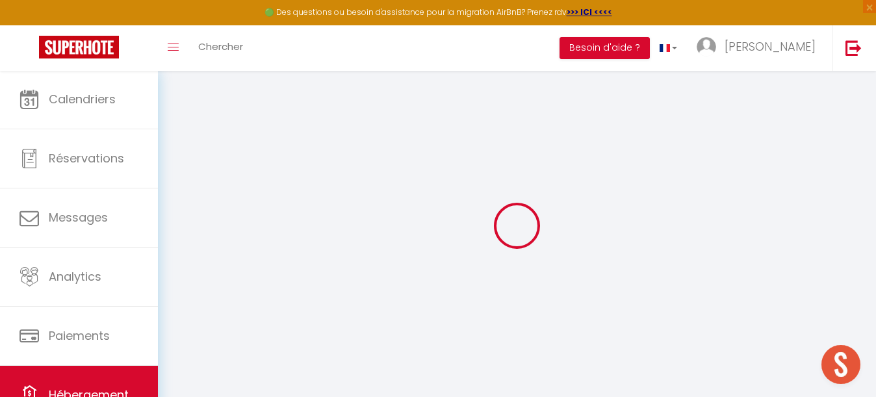
type input "81000"
type input "Albi"
type input "[EMAIL_ADDRESS][DOMAIN_NAME]"
select select "13498"
checkbox input "false"
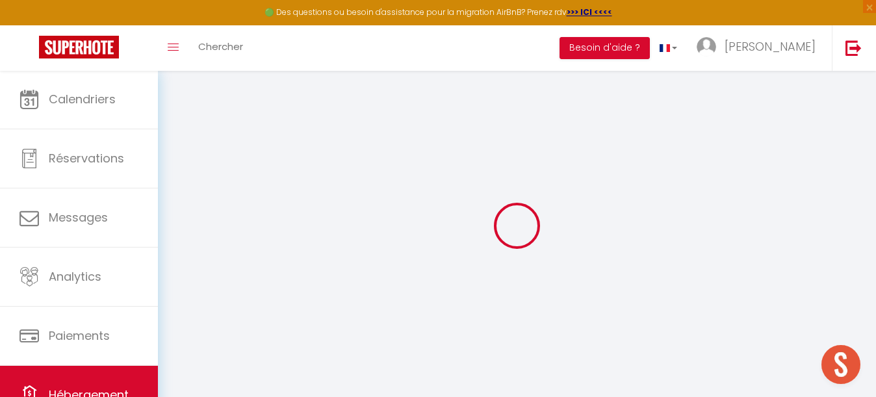
checkbox input "false"
radio input "true"
type input "0"
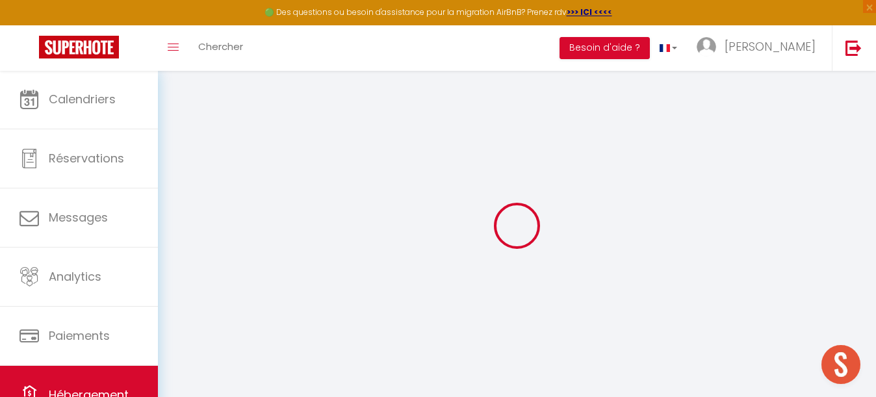
type input "0"
checkbox input "false"
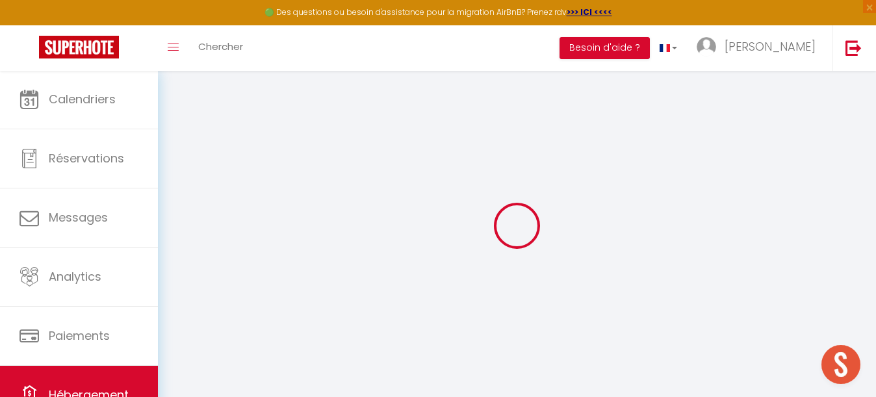
checkbox input "false"
select select "15:00"
select select "19:00"
select select "10:00"
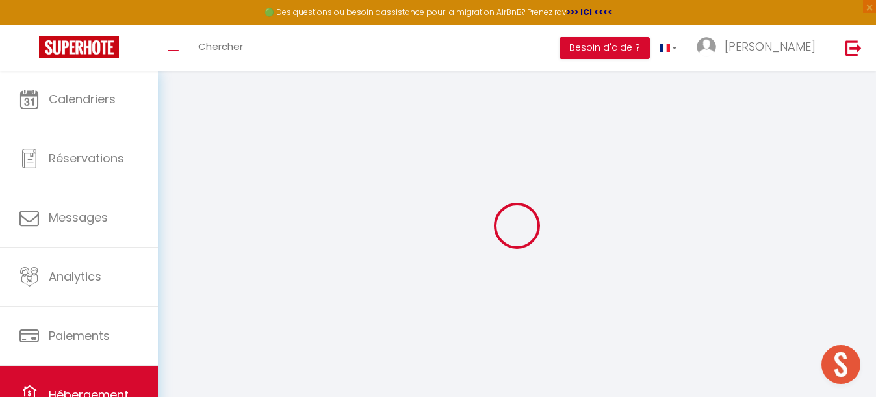
select select "30"
select select "120"
checkbox input "false"
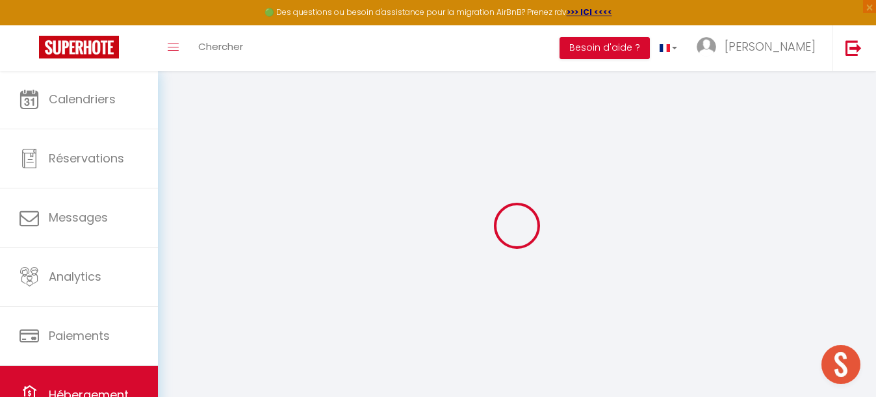
checkbox input "false"
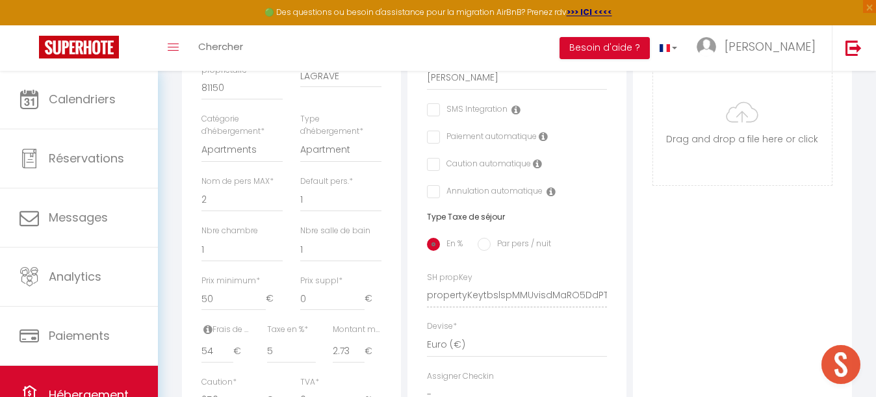
scroll to position [387, 0]
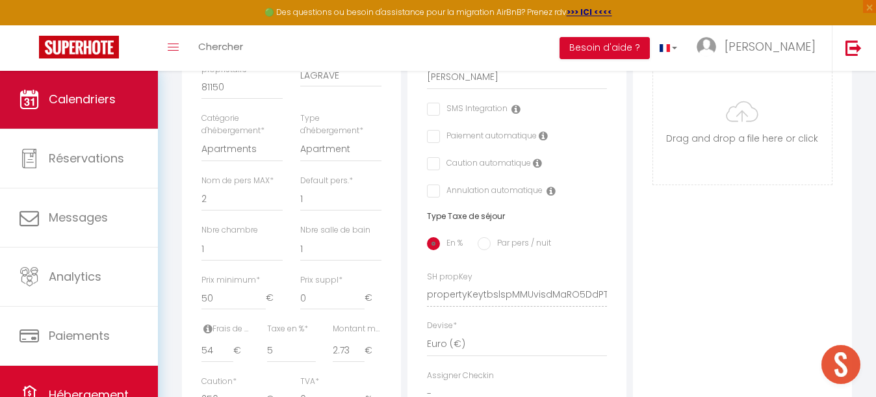
click at [107, 106] on span "Calendriers" at bounding box center [82, 99] width 67 height 16
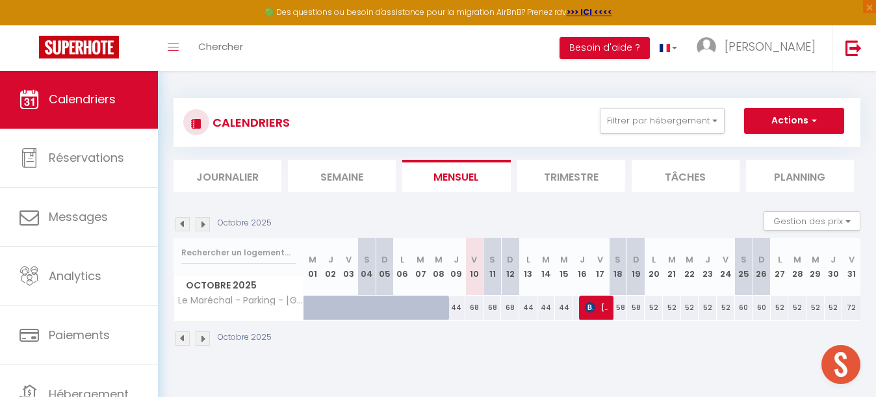
click at [209, 229] on img at bounding box center [203, 224] width 14 height 14
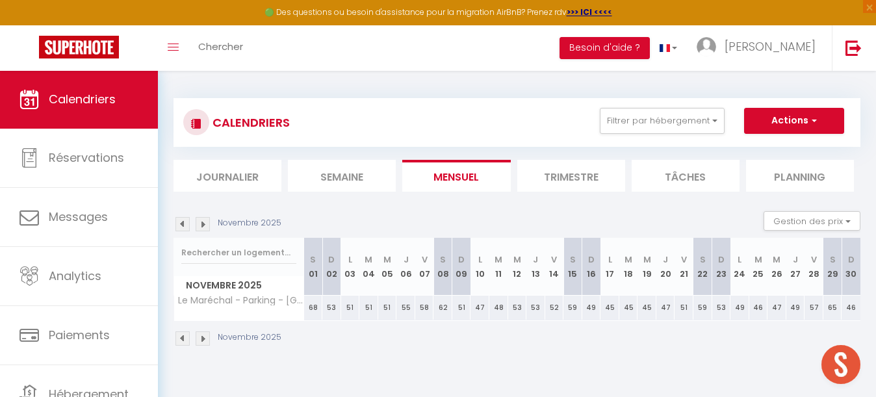
click at [313, 307] on div "68" at bounding box center [313, 308] width 19 height 24
type input "68"
type input "[PERSON_NAME] 01 Novembre 2025"
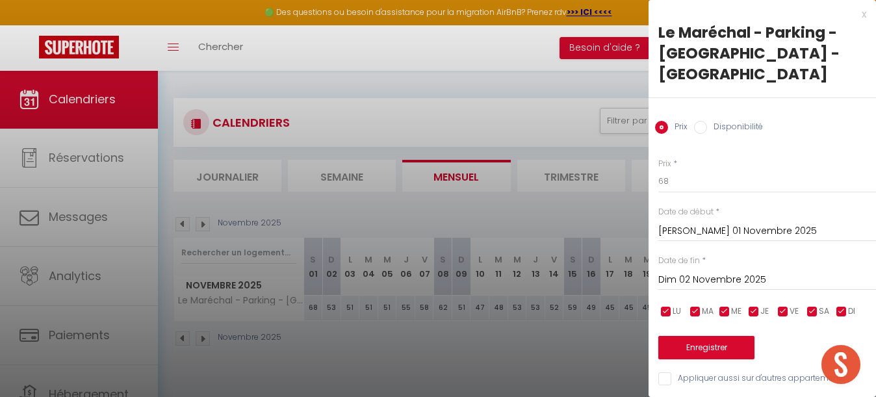
click at [696, 272] on input "Dim 02 Novembre 2025" at bounding box center [767, 280] width 218 height 17
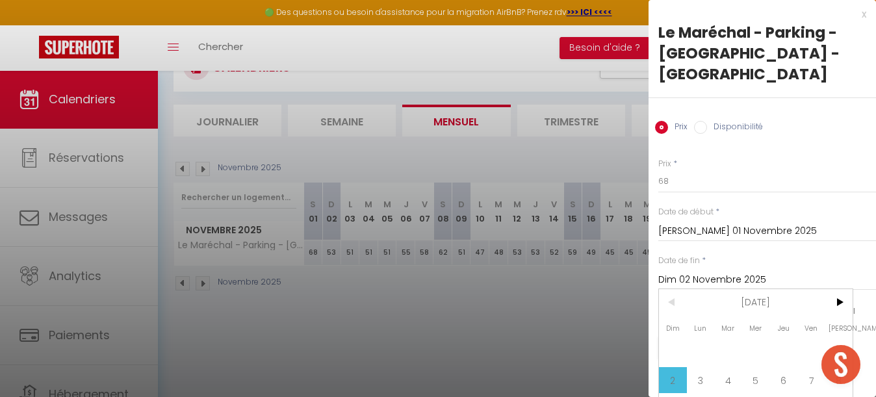
scroll to position [70, 0]
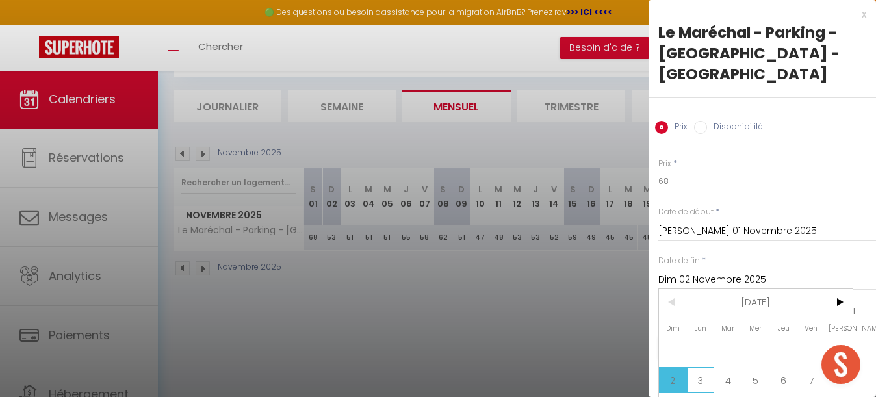
click at [705, 367] on span "3" at bounding box center [701, 380] width 28 height 26
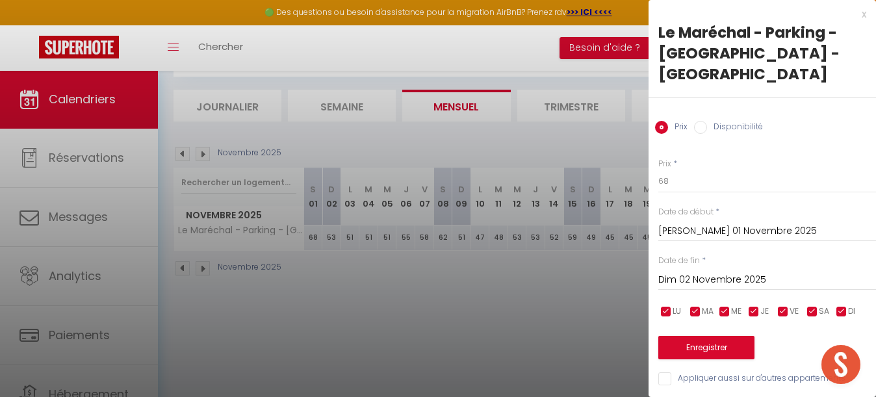
type input "Lun 03 Novembre 2025"
click at [681, 170] on input "68" at bounding box center [767, 181] width 218 height 23
type input "60"
click at [709, 336] on button "Enregistrer" at bounding box center [706, 347] width 96 height 23
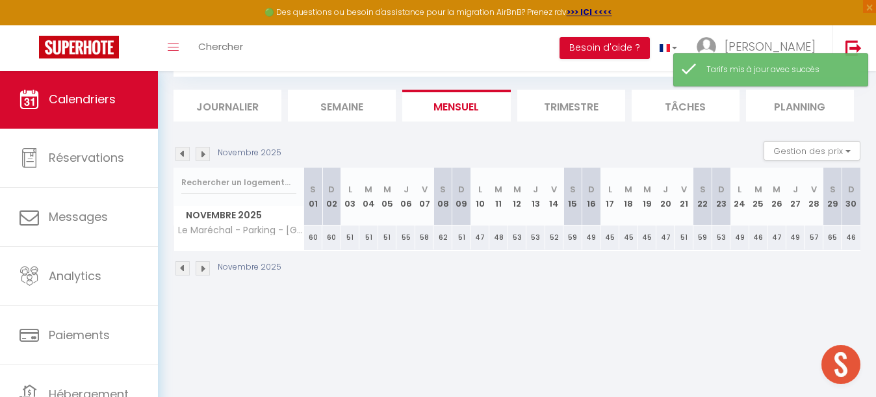
click at [351, 237] on div "51" at bounding box center [350, 238] width 19 height 24
type input "51"
type input "Lun 03 Novembre 2025"
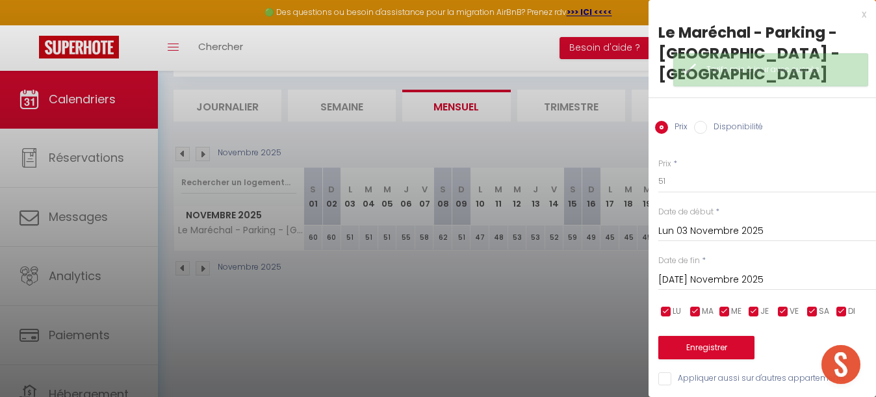
click at [698, 272] on input "[DATE] Novembre 2025" at bounding box center [767, 280] width 218 height 17
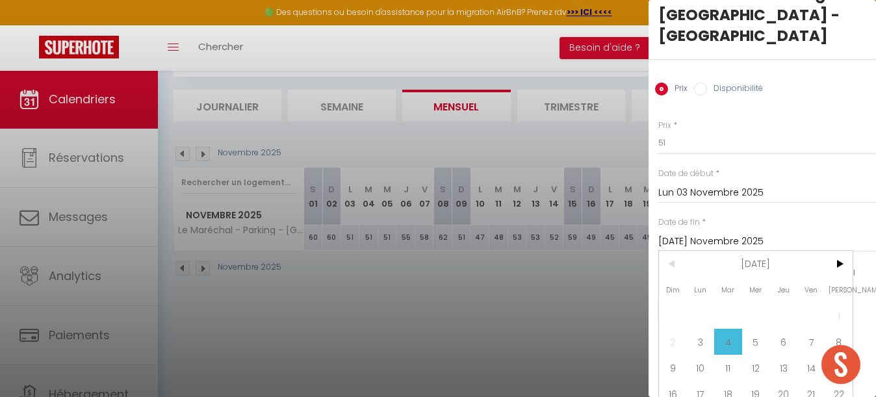
scroll to position [58, 0]
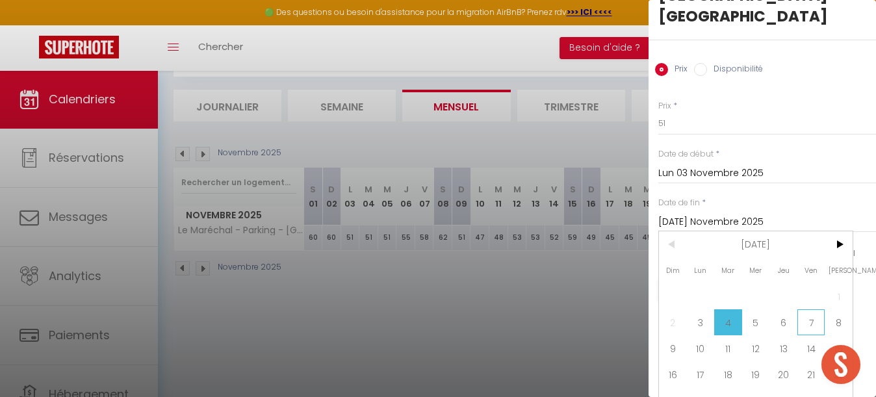
click at [812, 309] on span "7" at bounding box center [812, 322] width 28 height 26
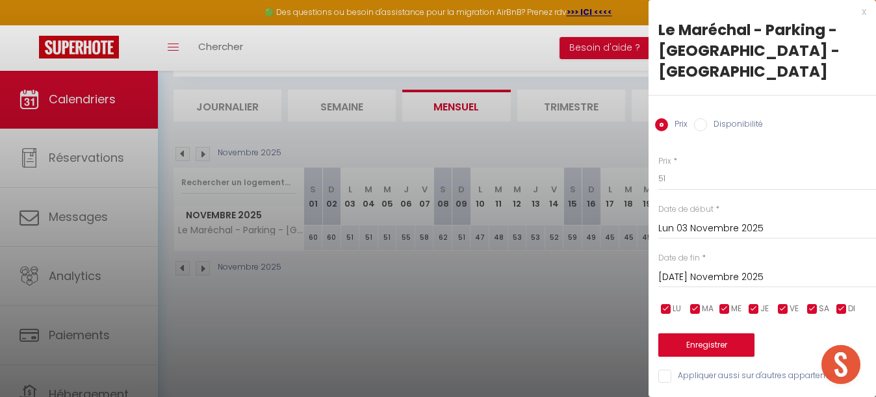
type input "Ven 07 Novembre 2025"
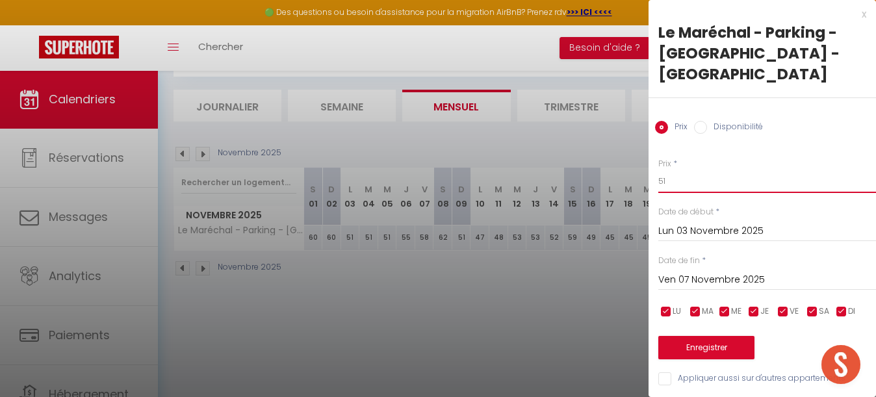
click at [681, 170] on input "51" at bounding box center [767, 181] width 218 height 23
type input "5"
type input "46"
click at [706, 336] on button "Enregistrer" at bounding box center [706, 347] width 96 height 23
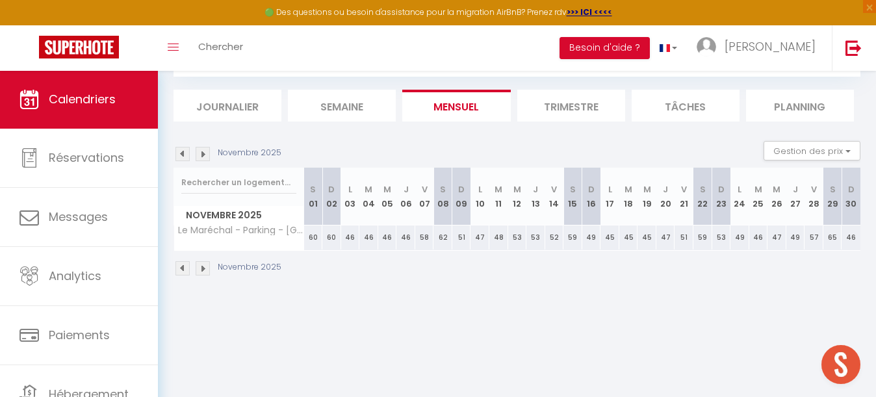
click at [425, 239] on div "58" at bounding box center [424, 238] width 19 height 24
type input "58"
type input "Ven 07 Novembre 2025"
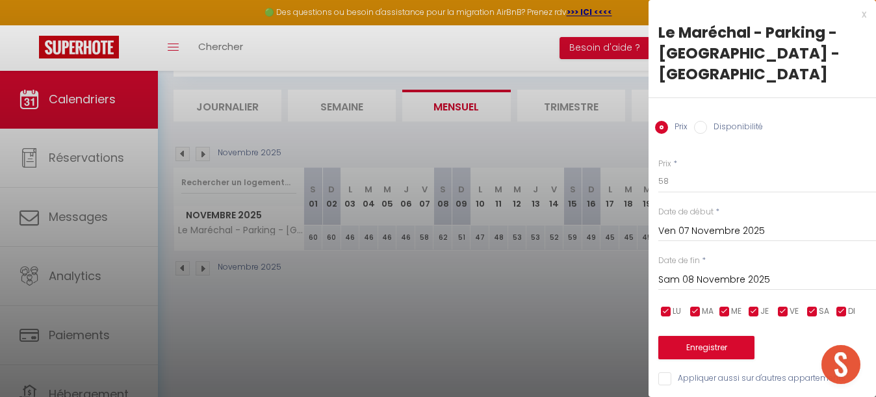
click at [707, 272] on input "Sam 08 Novembre 2025" at bounding box center [767, 280] width 218 height 17
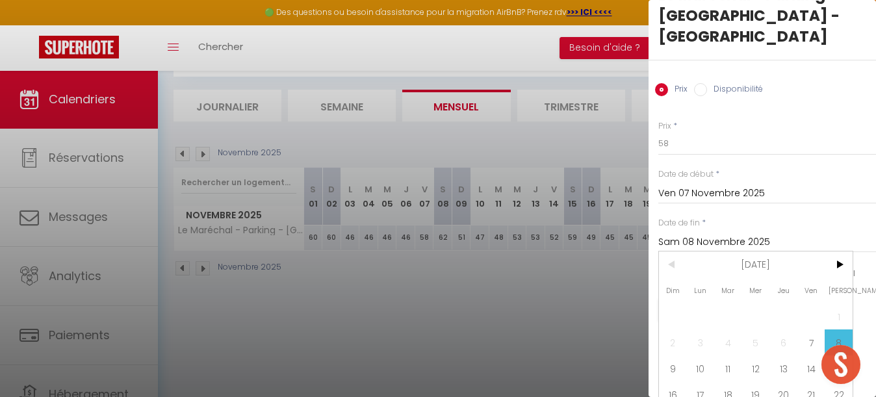
scroll to position [69, 0]
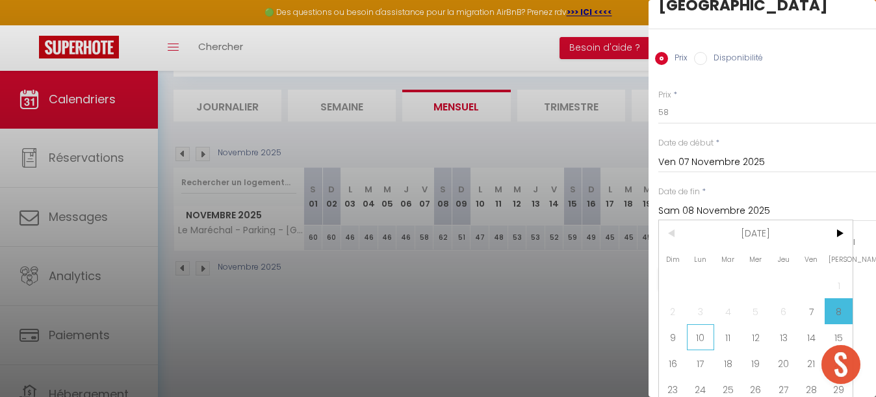
click at [703, 324] on span "10" at bounding box center [701, 337] width 28 height 26
type input "Lun 10 Novembre 2025"
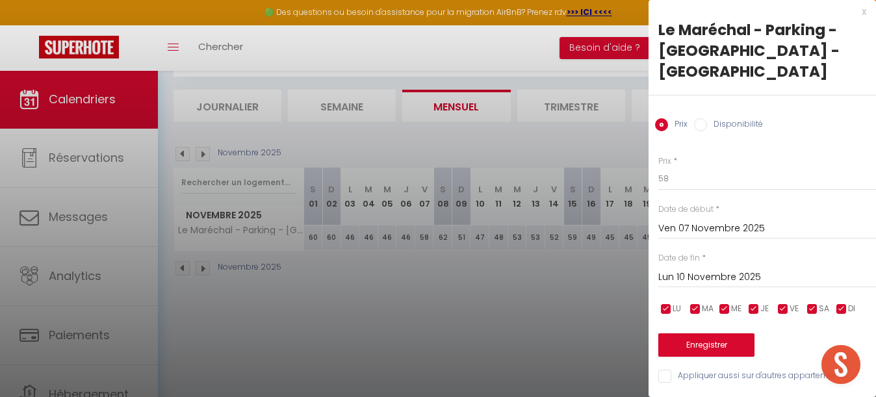
scroll to position [0, 0]
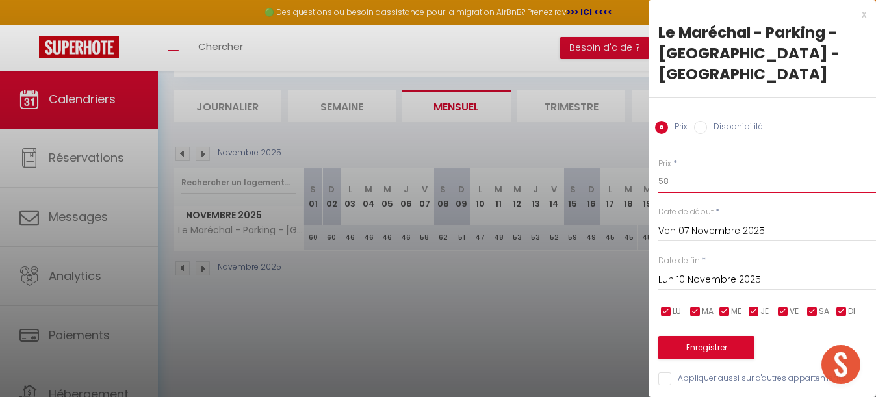
click at [686, 170] on input "58" at bounding box center [767, 181] width 218 height 23
type input "50"
click at [718, 336] on button "Enregistrer" at bounding box center [706, 347] width 96 height 23
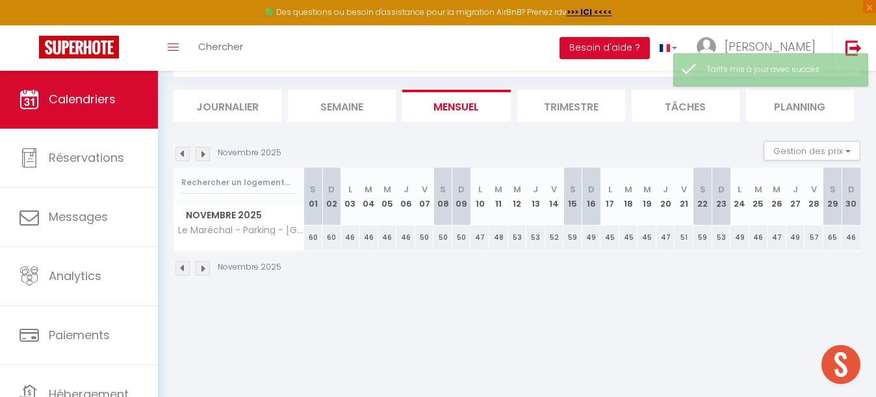
click at [481, 234] on div "47" at bounding box center [480, 238] width 19 height 24
type input "47"
type input "Lun 10 Novembre 2025"
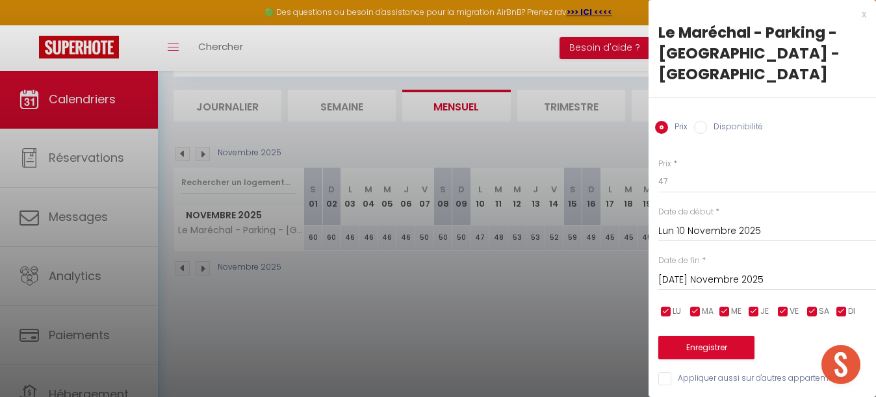
click at [705, 272] on input "[DATE] Novembre 2025" at bounding box center [767, 280] width 218 height 17
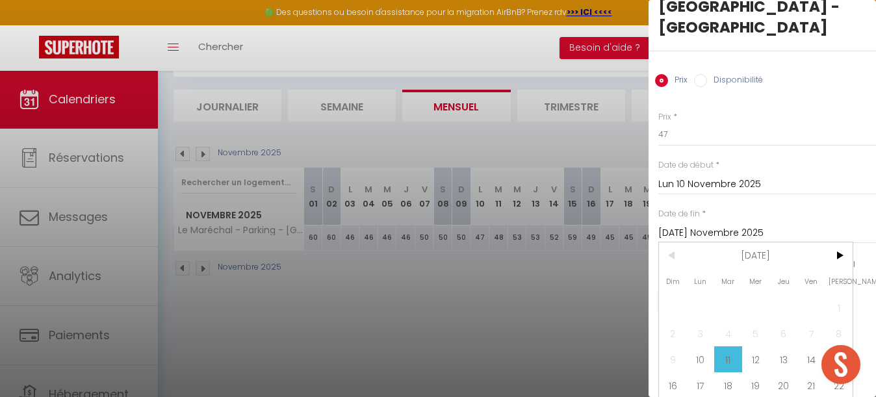
scroll to position [47, 0]
click at [783, 346] on span "13" at bounding box center [784, 359] width 28 height 26
type input "Jeu 13 Novembre 2025"
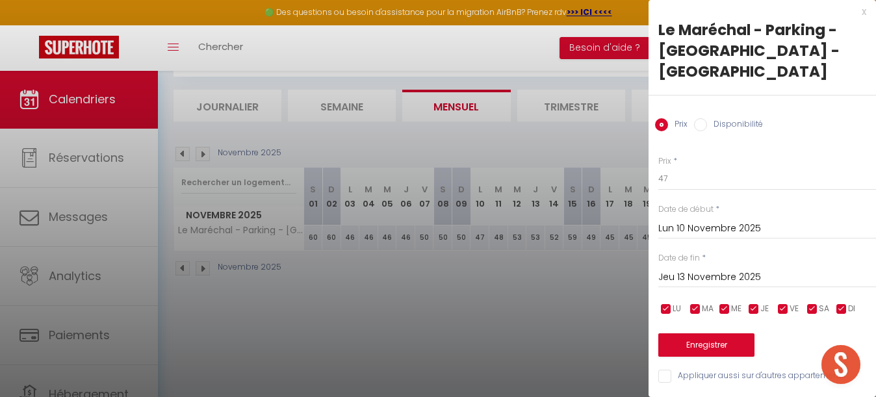
scroll to position [0, 0]
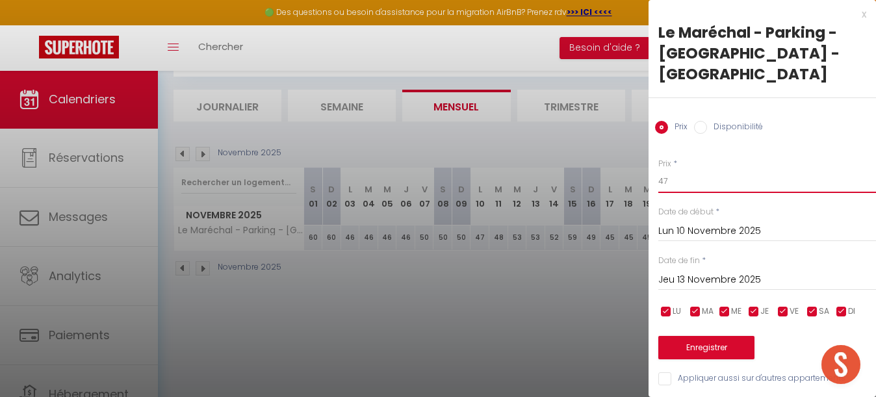
click at [694, 170] on input "47" at bounding box center [767, 181] width 218 height 23
type input "4"
type input "52"
click at [707, 336] on button "Enregistrer" at bounding box center [706, 347] width 96 height 23
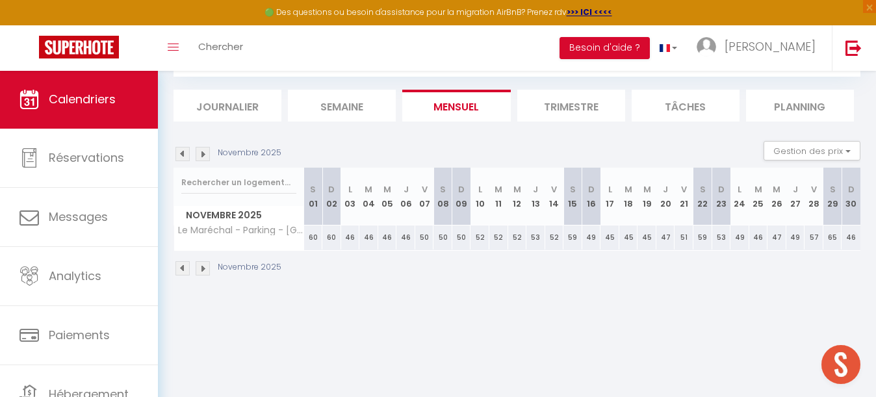
click at [536, 236] on div "53" at bounding box center [535, 238] width 19 height 24
type input "53"
type input "Jeu 13 Novembre 2025"
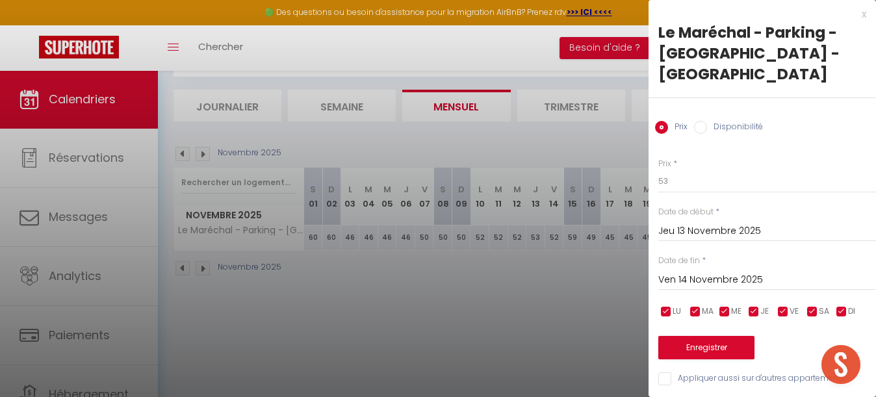
click at [716, 272] on input "Ven 14 Novembre 2025" at bounding box center [767, 280] width 218 height 17
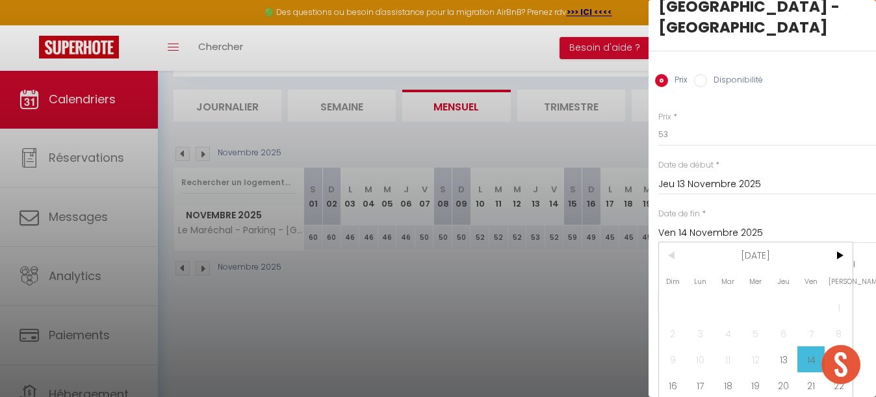
scroll to position [48, 0]
click at [844, 345] on span "15" at bounding box center [839, 358] width 28 height 26
type input "[PERSON_NAME] 15 Novembre 2025"
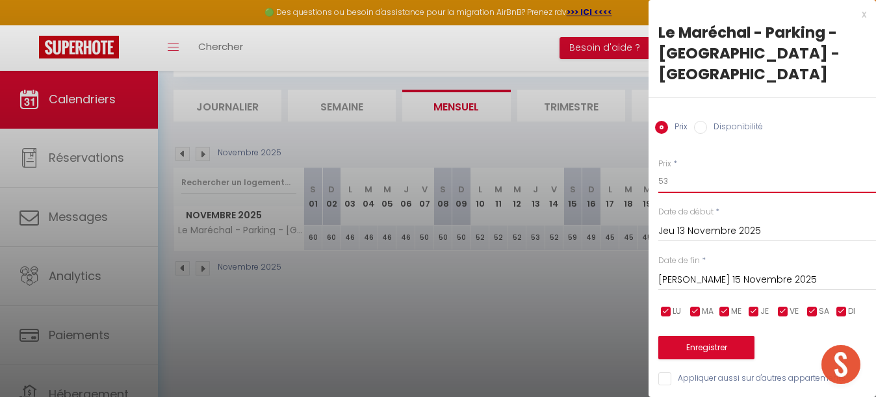
click at [684, 170] on input "53" at bounding box center [767, 181] width 218 height 23
click at [679, 170] on input "53" at bounding box center [767, 181] width 218 height 23
type input "5"
type input "44"
click at [695, 336] on button "Enregistrer" at bounding box center [706, 347] width 96 height 23
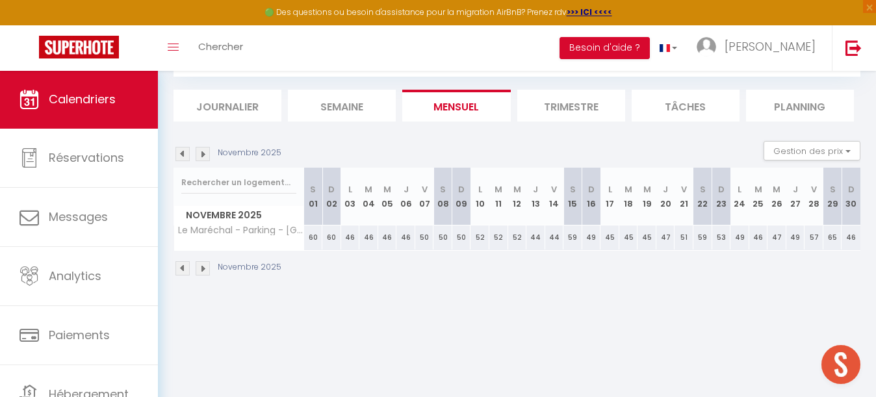
click at [574, 239] on div "59" at bounding box center [573, 238] width 19 height 24
type input "59"
type input "[PERSON_NAME] 15 Novembre 2025"
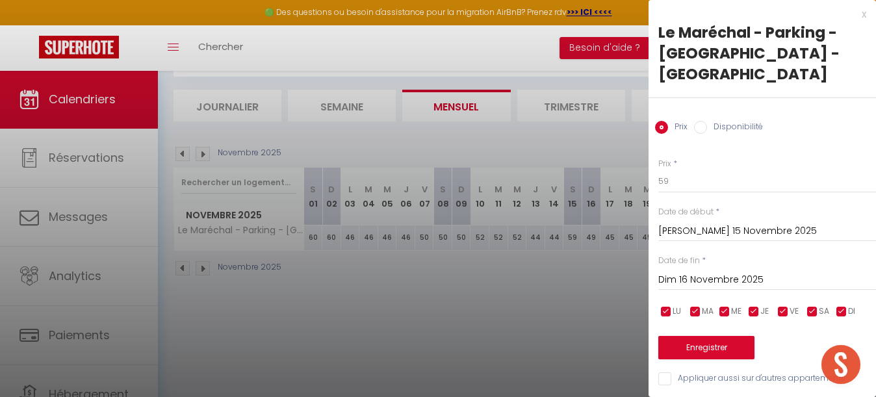
click at [701, 272] on input "Dim 16 Novembre 2025" at bounding box center [767, 280] width 218 height 17
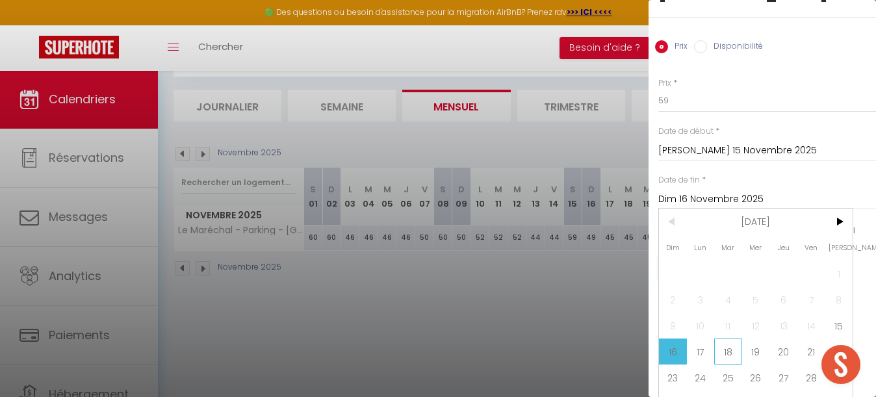
scroll to position [80, 0]
click at [732, 339] on span "18" at bounding box center [728, 352] width 28 height 26
type input "[DATE] Novembre 2025"
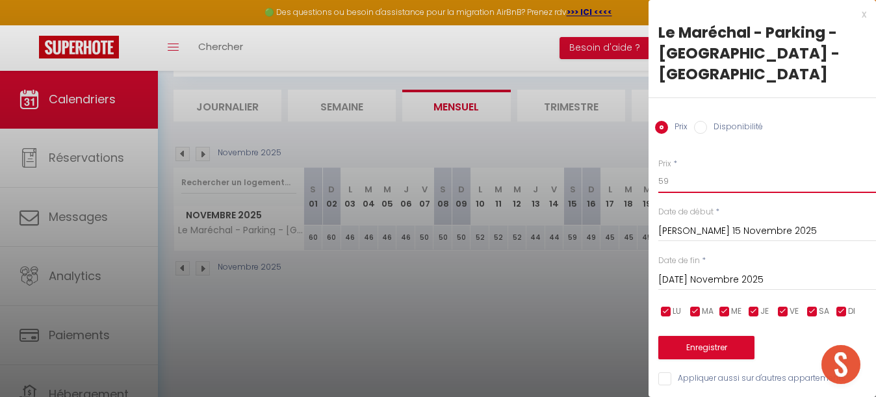
click at [692, 170] on input "59" at bounding box center [767, 181] width 218 height 23
type input "54"
click at [717, 336] on button "Enregistrer" at bounding box center [706, 347] width 96 height 23
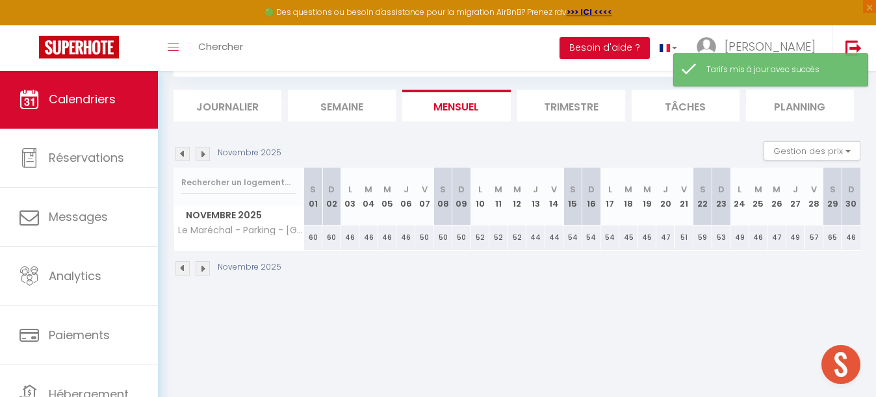
click at [629, 235] on div "45" at bounding box center [628, 238] width 19 height 24
type input "45"
type input "[DATE] Novembre 2025"
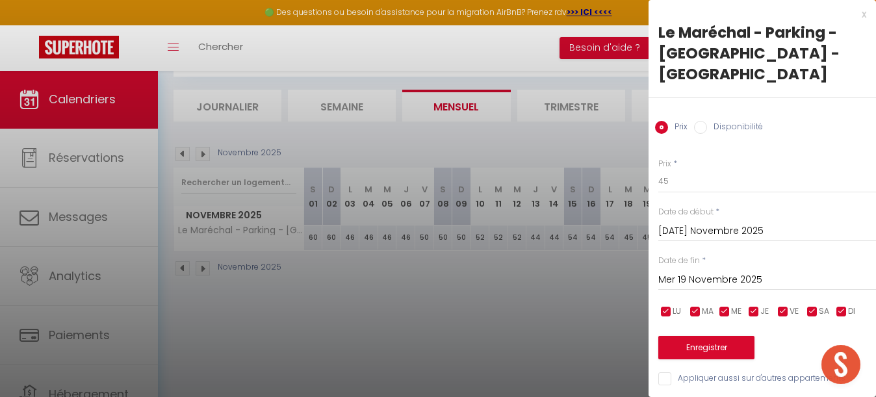
click at [696, 272] on input "Mer 19 Novembre 2025" at bounding box center [767, 280] width 218 height 17
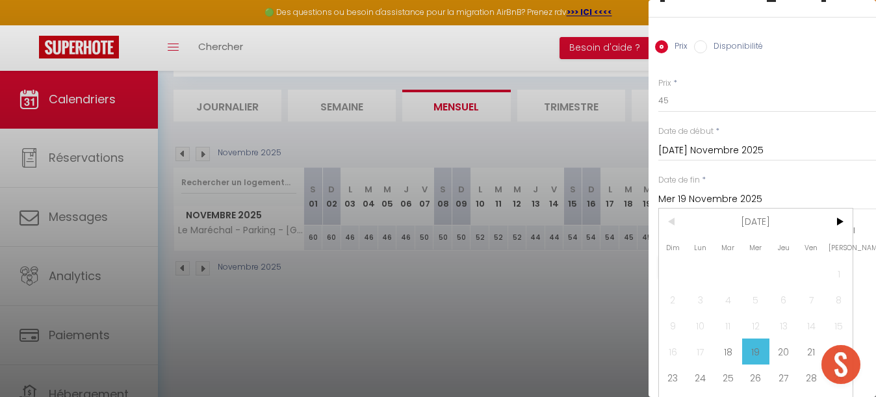
scroll to position [80, 0]
click at [837, 339] on span "22" at bounding box center [839, 352] width 28 height 26
type input "[PERSON_NAME] 22 Novembre 2025"
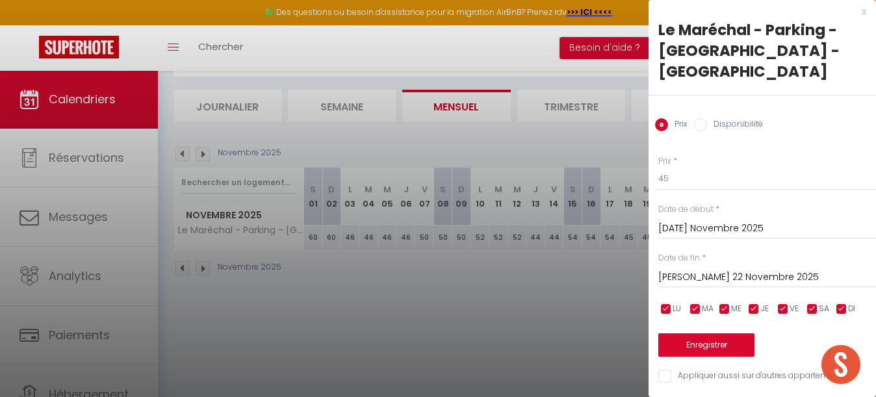
scroll to position [0, 0]
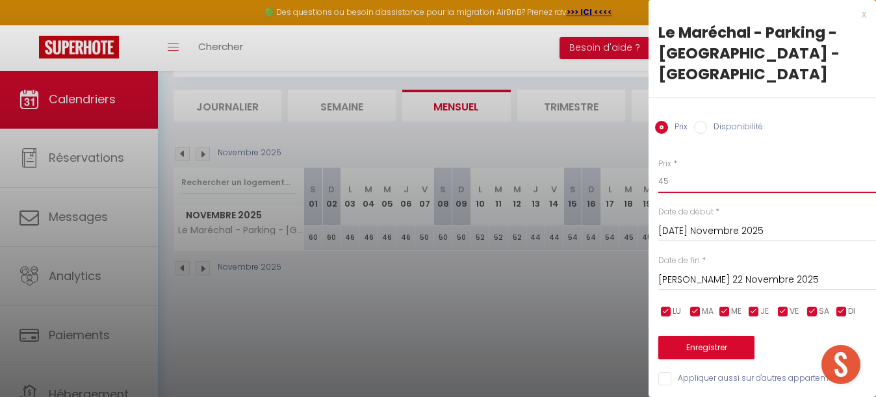
click at [694, 170] on input "45" at bounding box center [767, 181] width 218 height 23
type input "46"
click at [688, 336] on button "Enregistrer" at bounding box center [706, 347] width 96 height 23
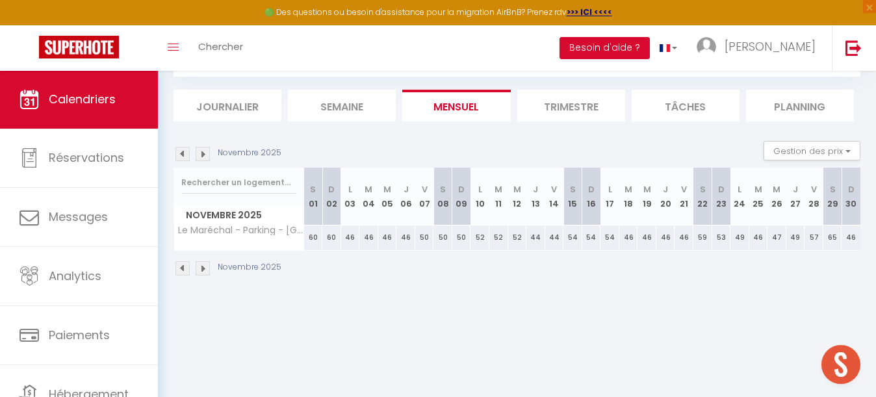
click at [705, 236] on div "59" at bounding box center [703, 238] width 19 height 24
type input "59"
type input "[PERSON_NAME] 22 Novembre 2025"
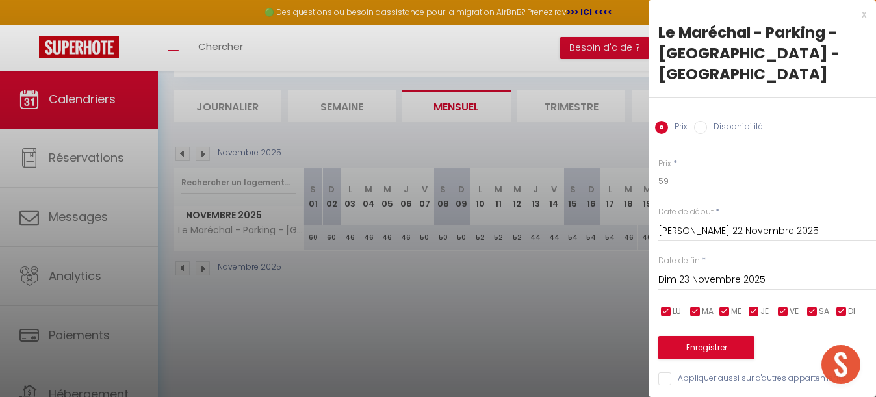
click at [720, 272] on input "Dim 23 Novembre 2025" at bounding box center [767, 280] width 218 height 17
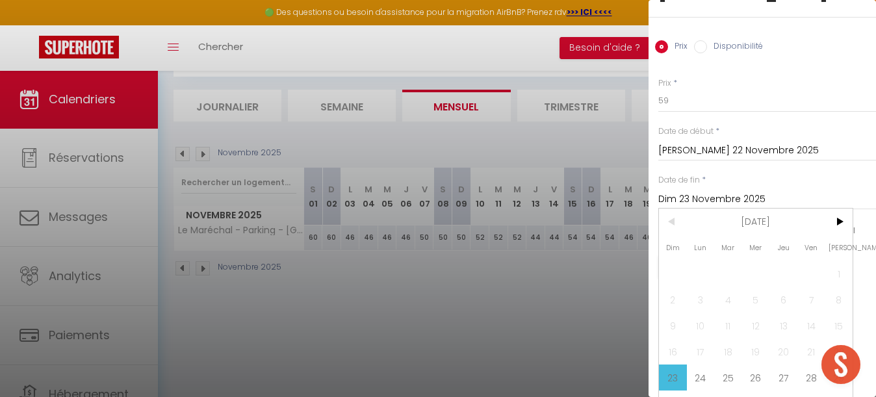
scroll to position [80, 0]
click at [707, 365] on span "24" at bounding box center [701, 378] width 28 height 26
type input "Lun 24 Novembre 2025"
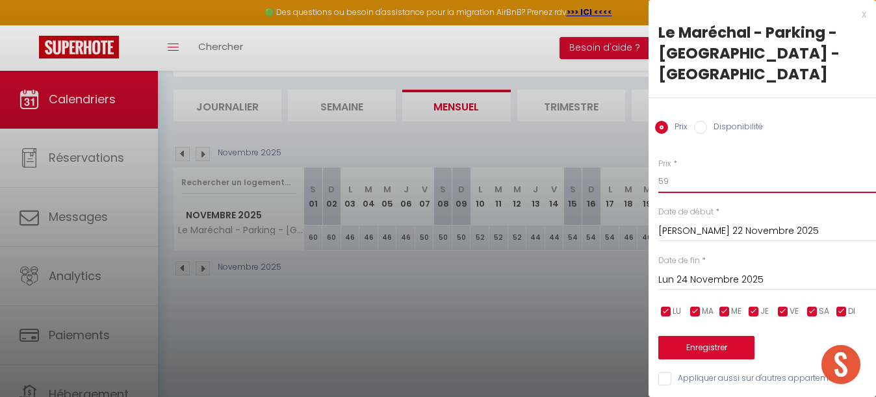
click at [684, 170] on input "59" at bounding box center [767, 181] width 218 height 23
type input "52"
click at [706, 336] on button "Enregistrer" at bounding box center [706, 347] width 96 height 23
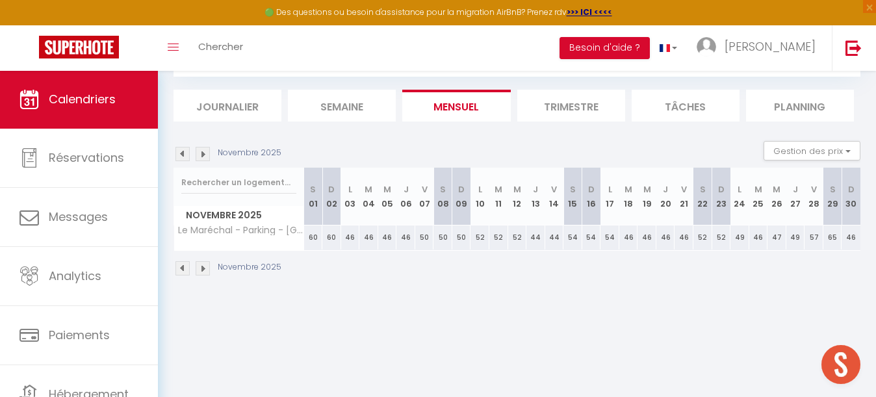
click at [742, 235] on div "49" at bounding box center [740, 238] width 19 height 24
type input "49"
type input "Lun 24 Novembre 2025"
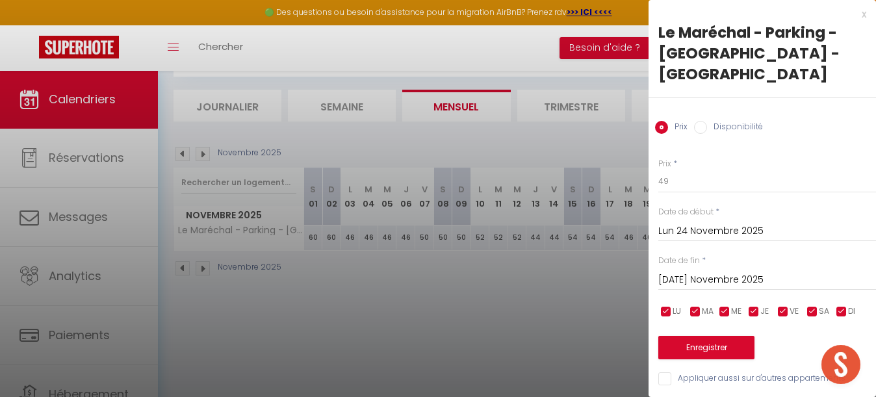
click at [724, 272] on input "[DATE] Novembre 2025" at bounding box center [767, 280] width 218 height 17
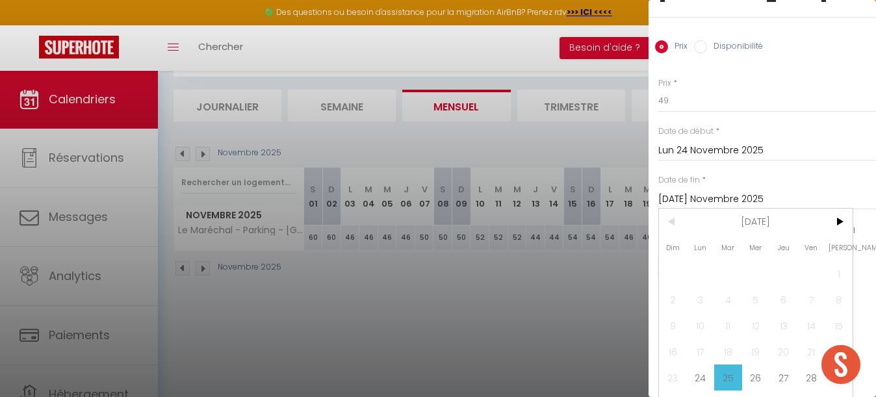
scroll to position [80, 0]
click at [809, 365] on span "28" at bounding box center [812, 378] width 28 height 26
type input "Ven 28 Novembre 2025"
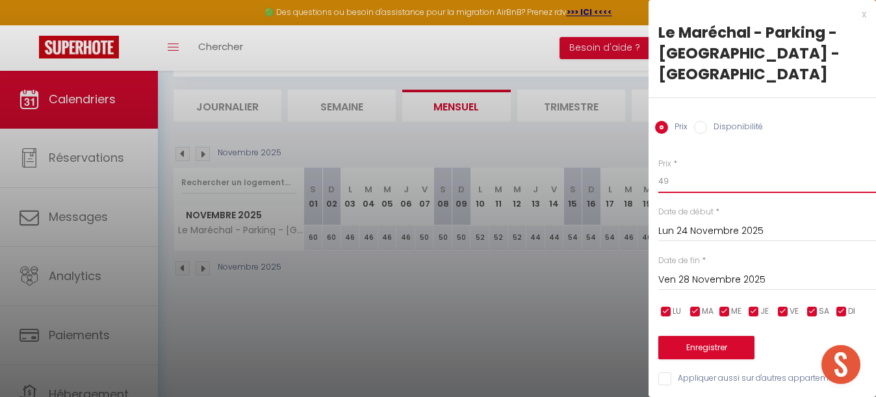
click at [680, 170] on input "49" at bounding box center [767, 181] width 218 height 23
type input "44"
click at [714, 336] on button "Enregistrer" at bounding box center [706, 347] width 96 height 23
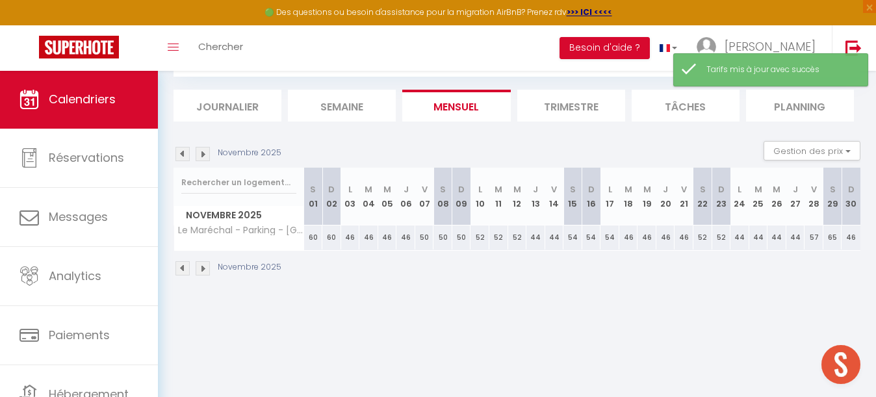
click at [813, 237] on div "57" at bounding box center [814, 238] width 19 height 24
type input "57"
type input "Ven 28 Novembre 2025"
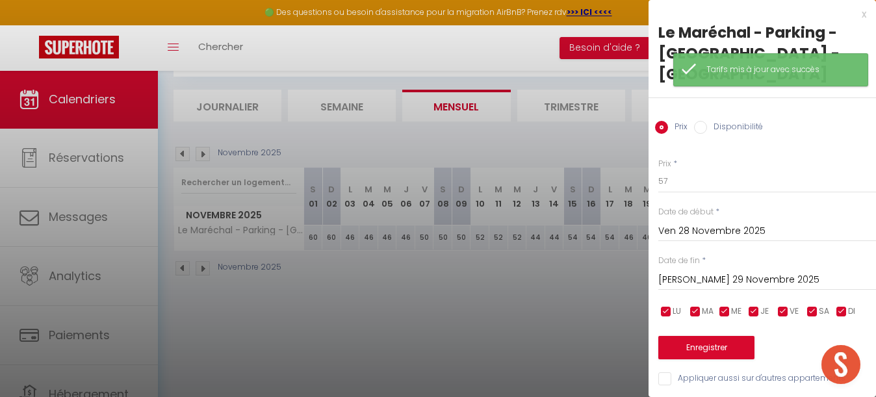
click at [723, 272] on input "[PERSON_NAME] 29 Novembre 2025" at bounding box center [767, 280] width 218 height 17
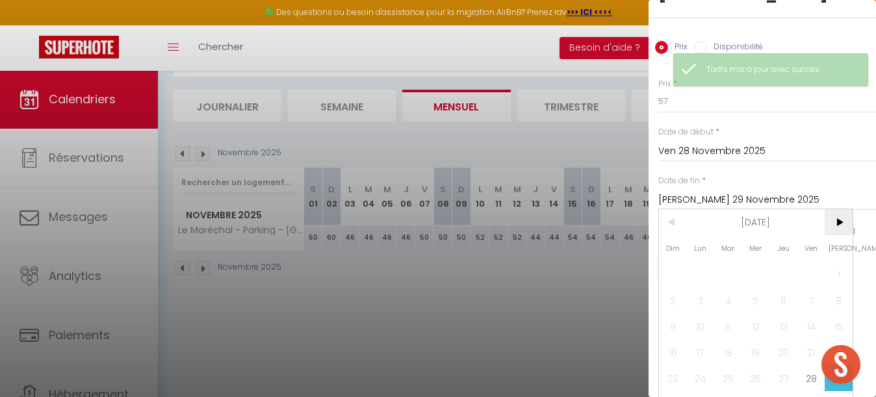
click at [835, 209] on span ">" at bounding box center [839, 222] width 28 height 26
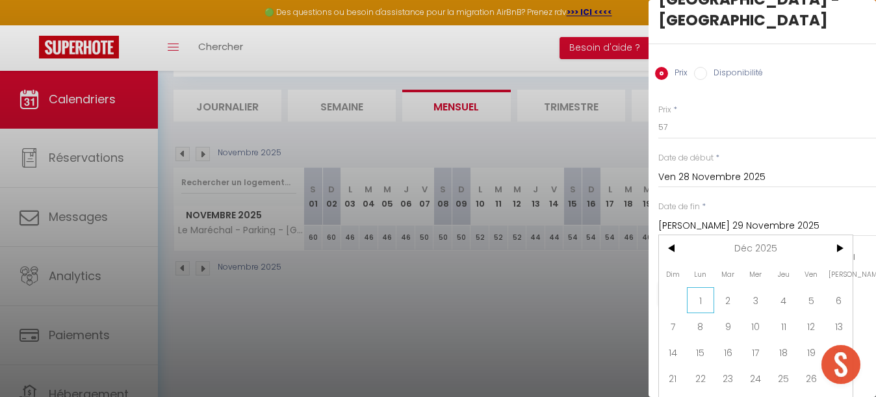
click at [700, 287] on span "1" at bounding box center [701, 300] width 28 height 26
type input "Lun 01 Décembre 2025"
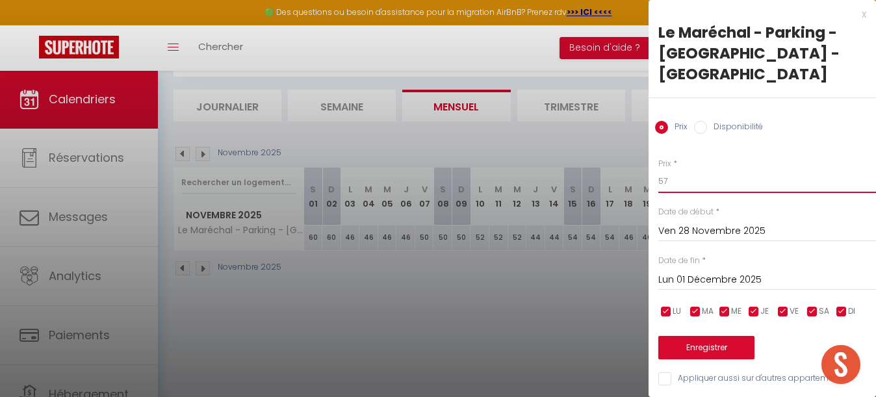
click at [680, 170] on input "57" at bounding box center [767, 181] width 218 height 23
type input "58"
click at [718, 336] on button "Enregistrer" at bounding box center [706, 347] width 96 height 23
